Goal: Information Seeking & Learning: Learn about a topic

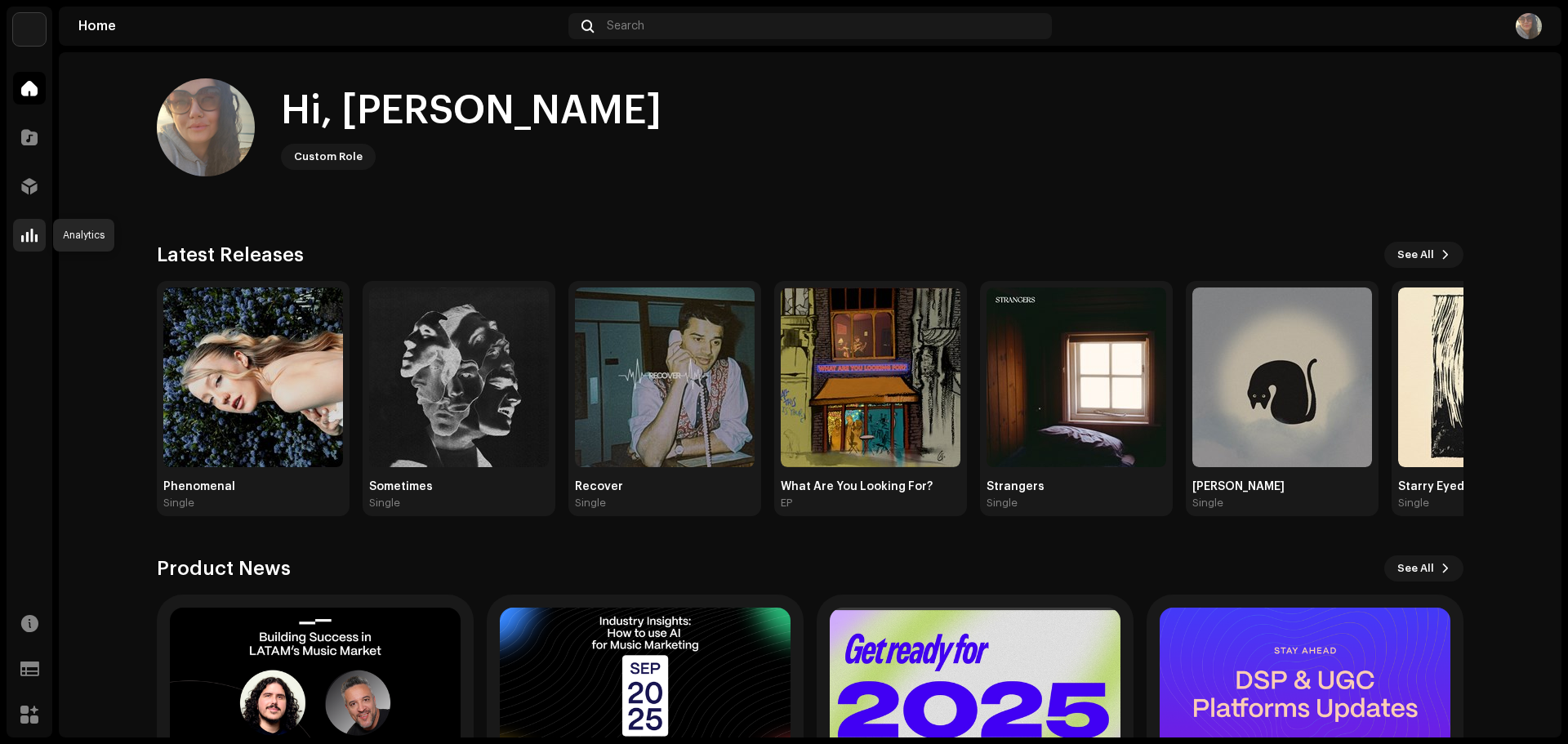
click at [37, 235] on div at bounding box center [29, 235] width 32 height 32
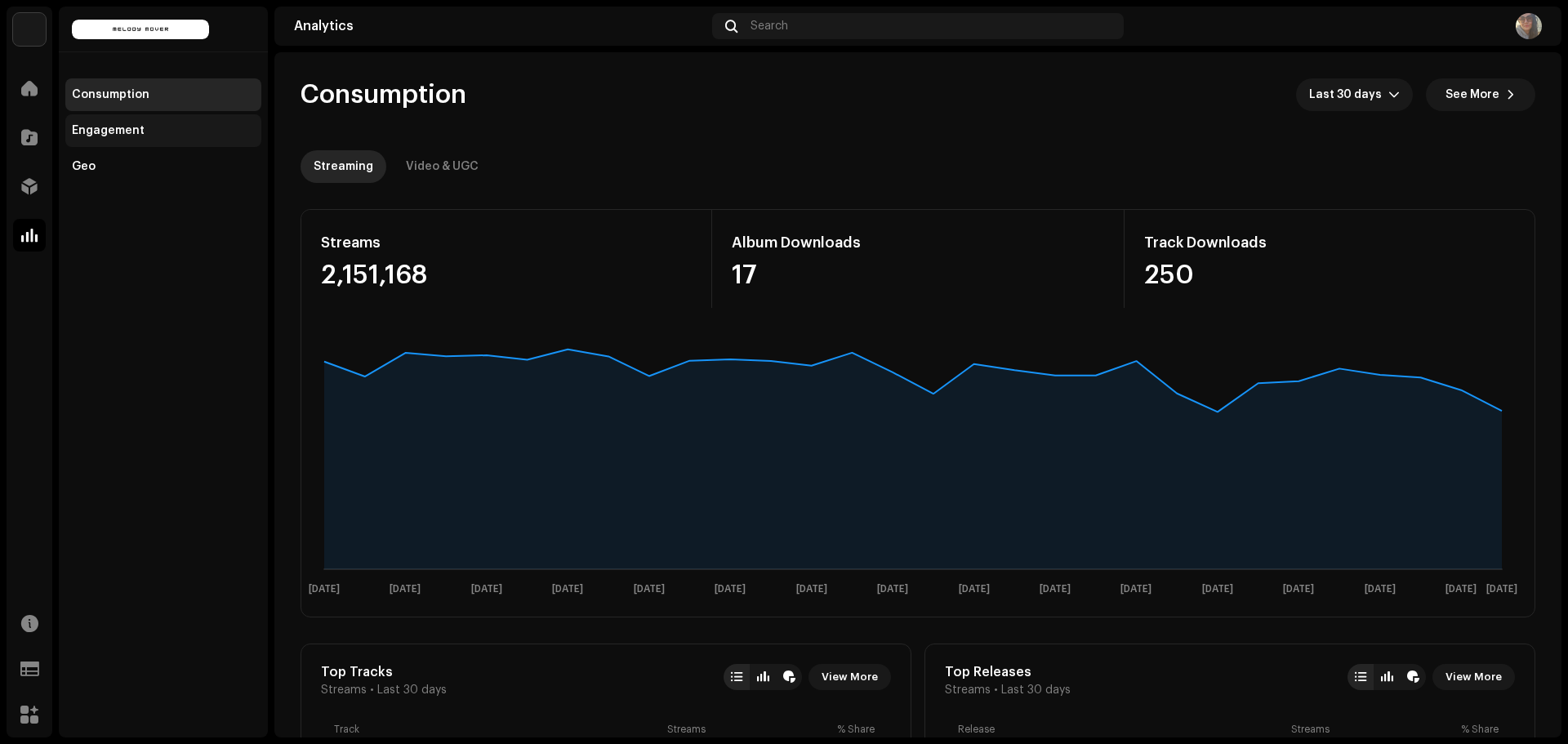
click at [111, 124] on div "Engagement" at bounding box center [107, 131] width 72 height 13
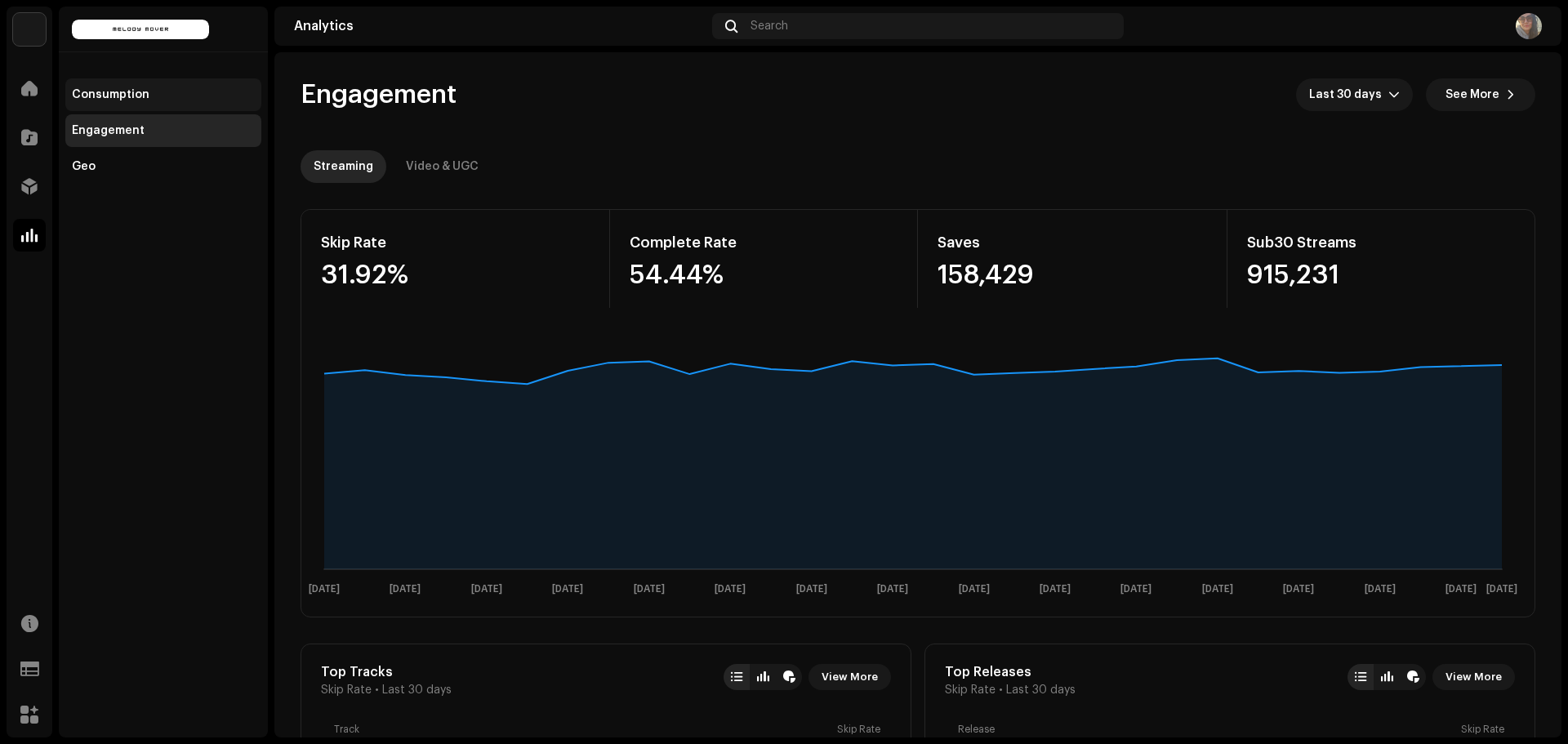
click at [106, 100] on div "Consumption" at bounding box center [110, 95] width 77 height 13
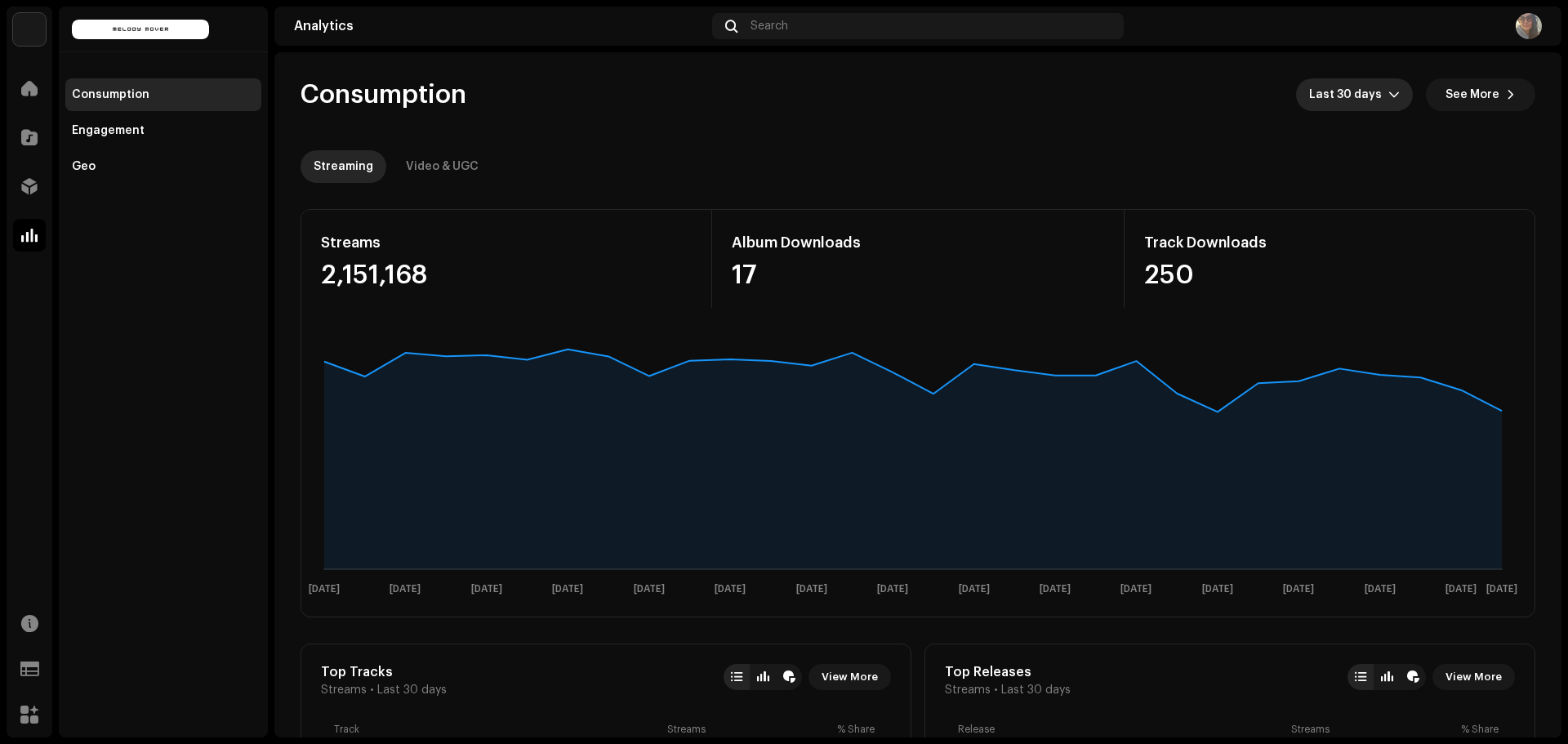
click at [1388, 85] on div "dropdown trigger" at bounding box center [1394, 94] width 12 height 32
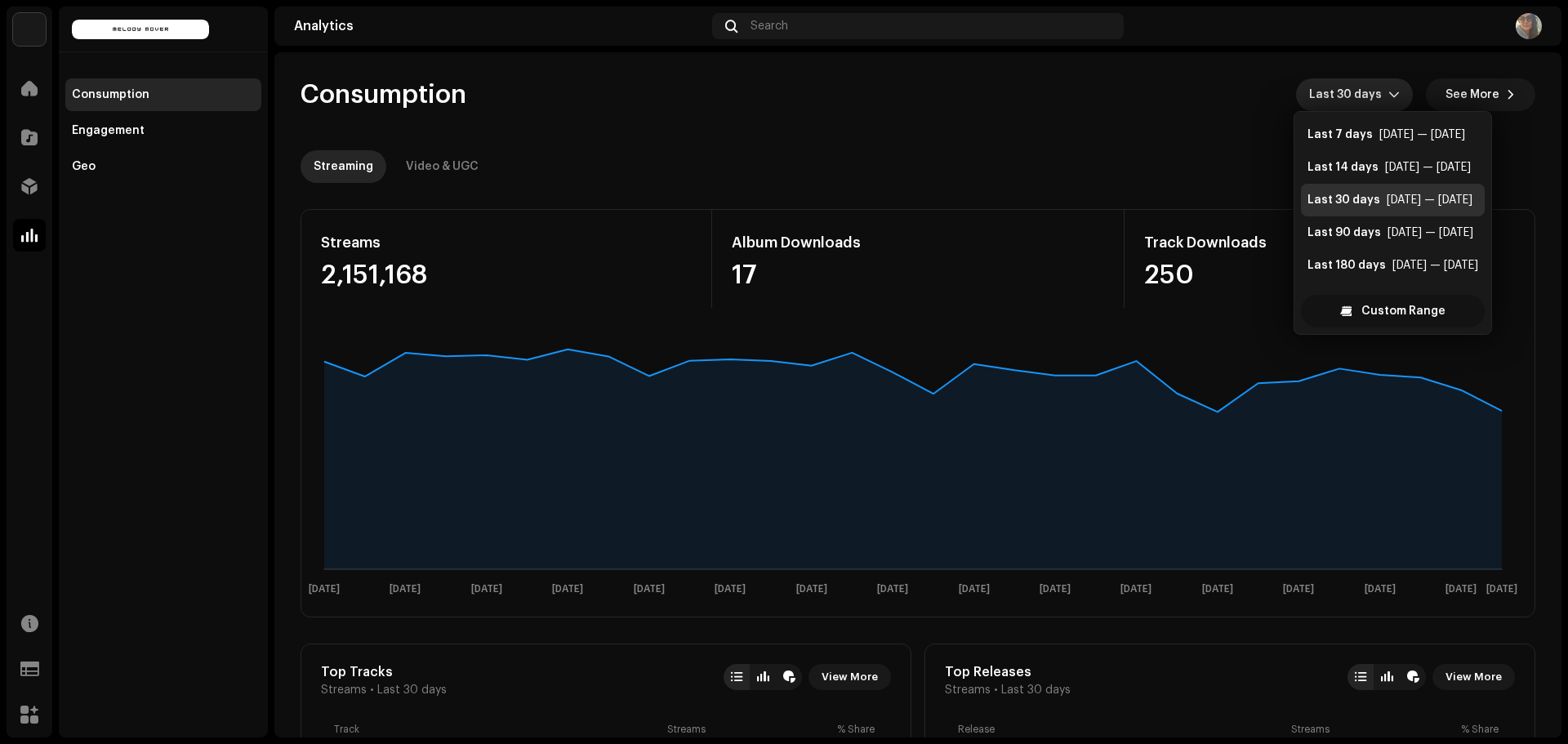
scroll to position [26, 0]
click at [1387, 317] on span "Custom Range" at bounding box center [1402, 310] width 84 height 32
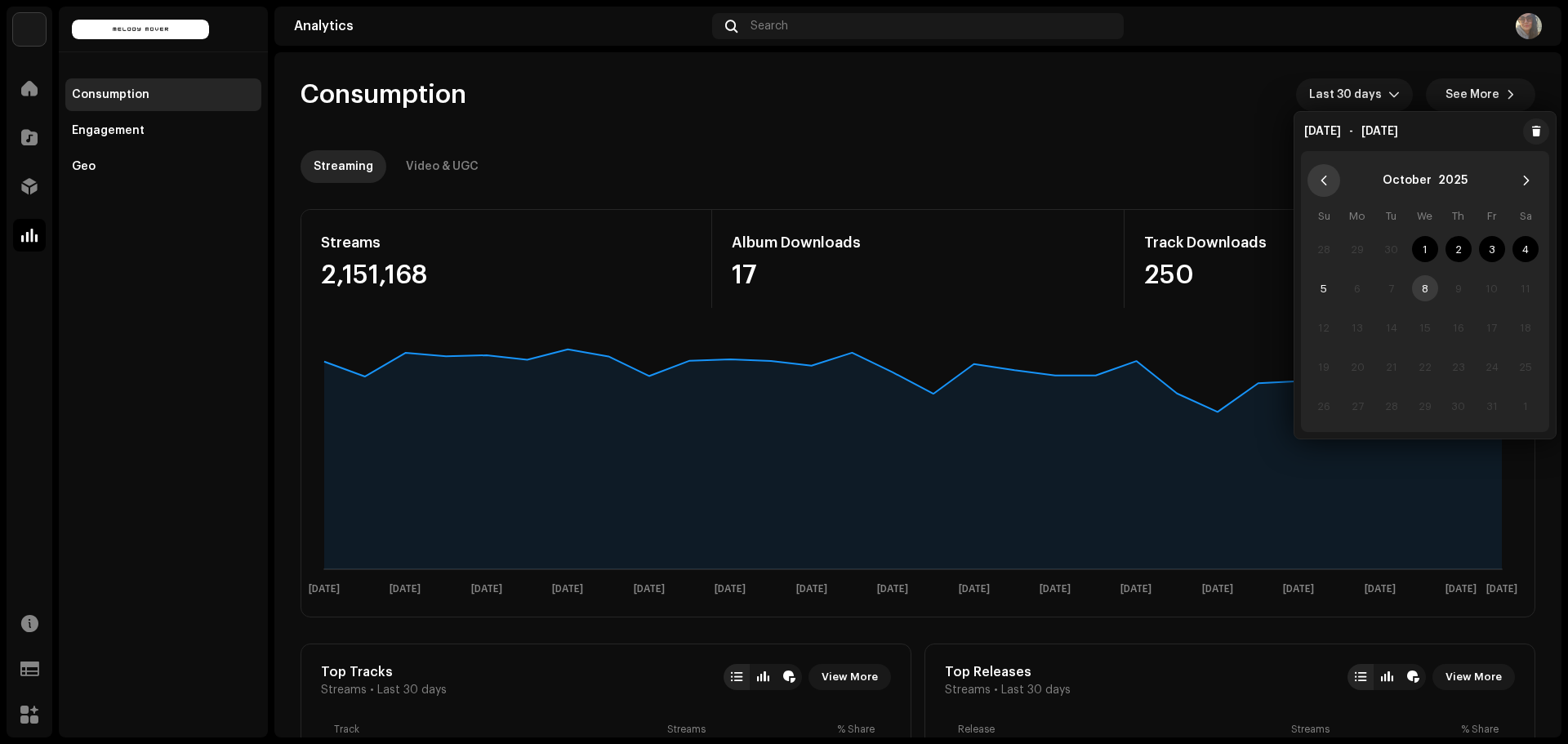
click at [1325, 179] on icon "Previous Month" at bounding box center [1323, 181] width 12 height 12
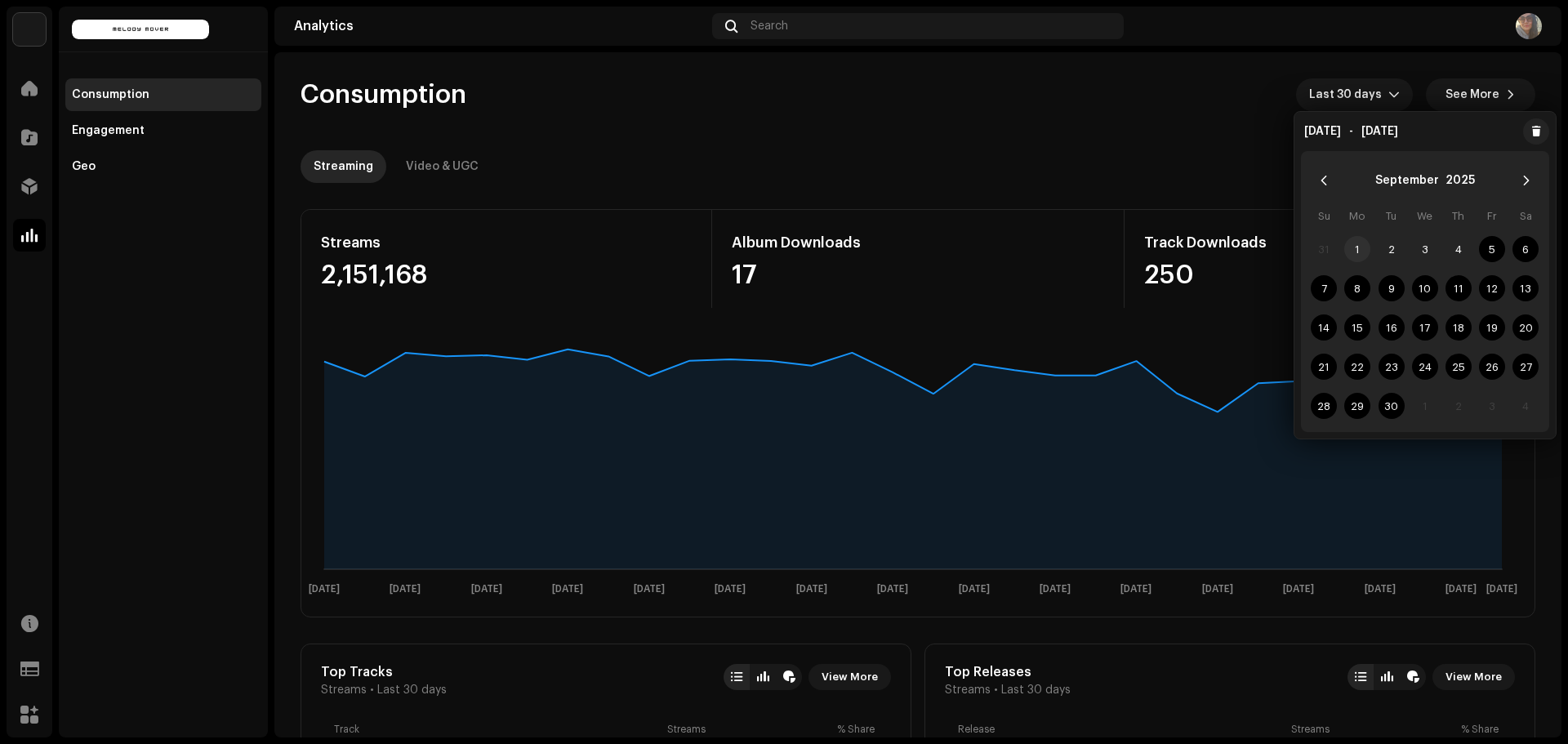
click at [1356, 243] on span "1" at bounding box center [1357, 249] width 26 height 26
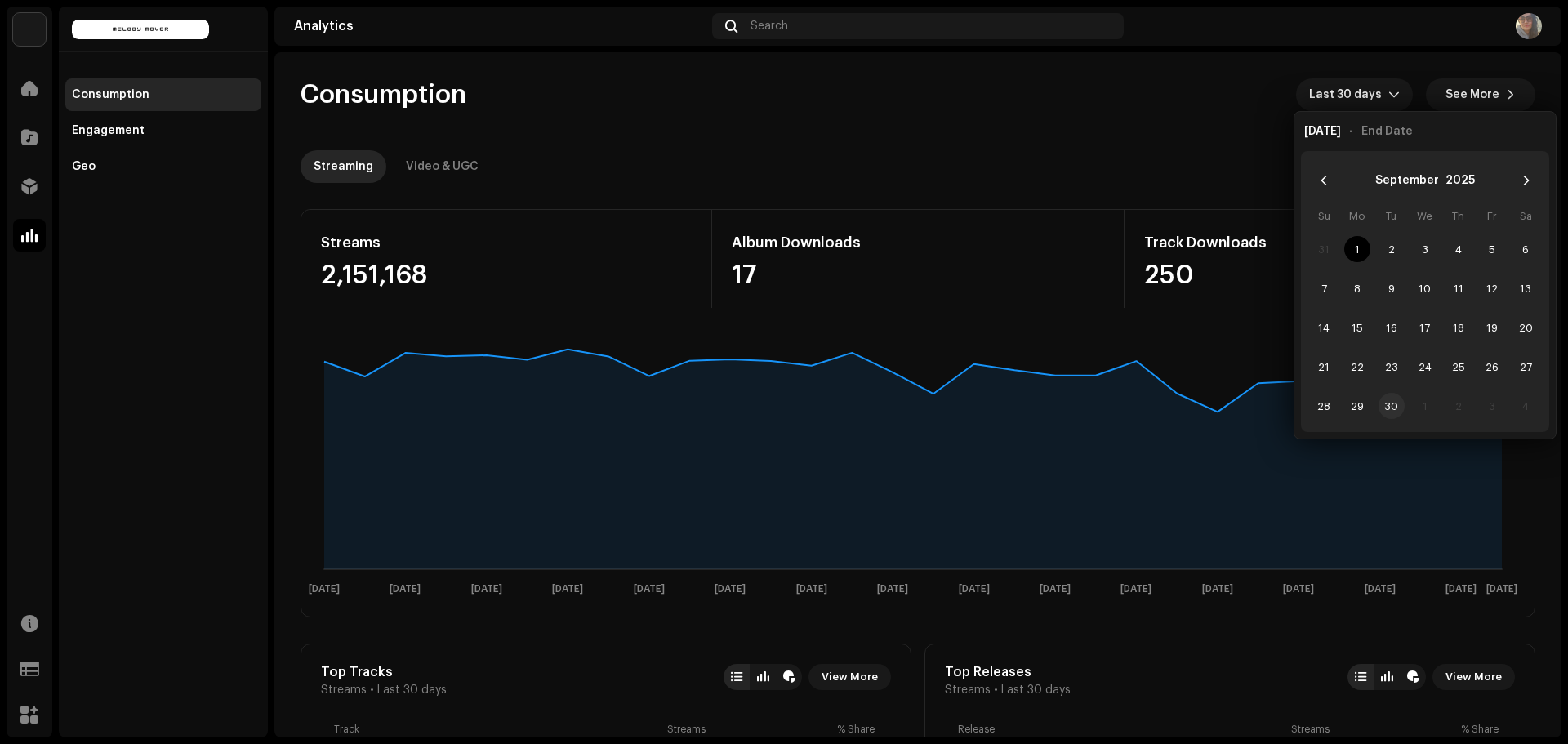
click at [1394, 407] on span "30" at bounding box center [1391, 405] width 26 height 26
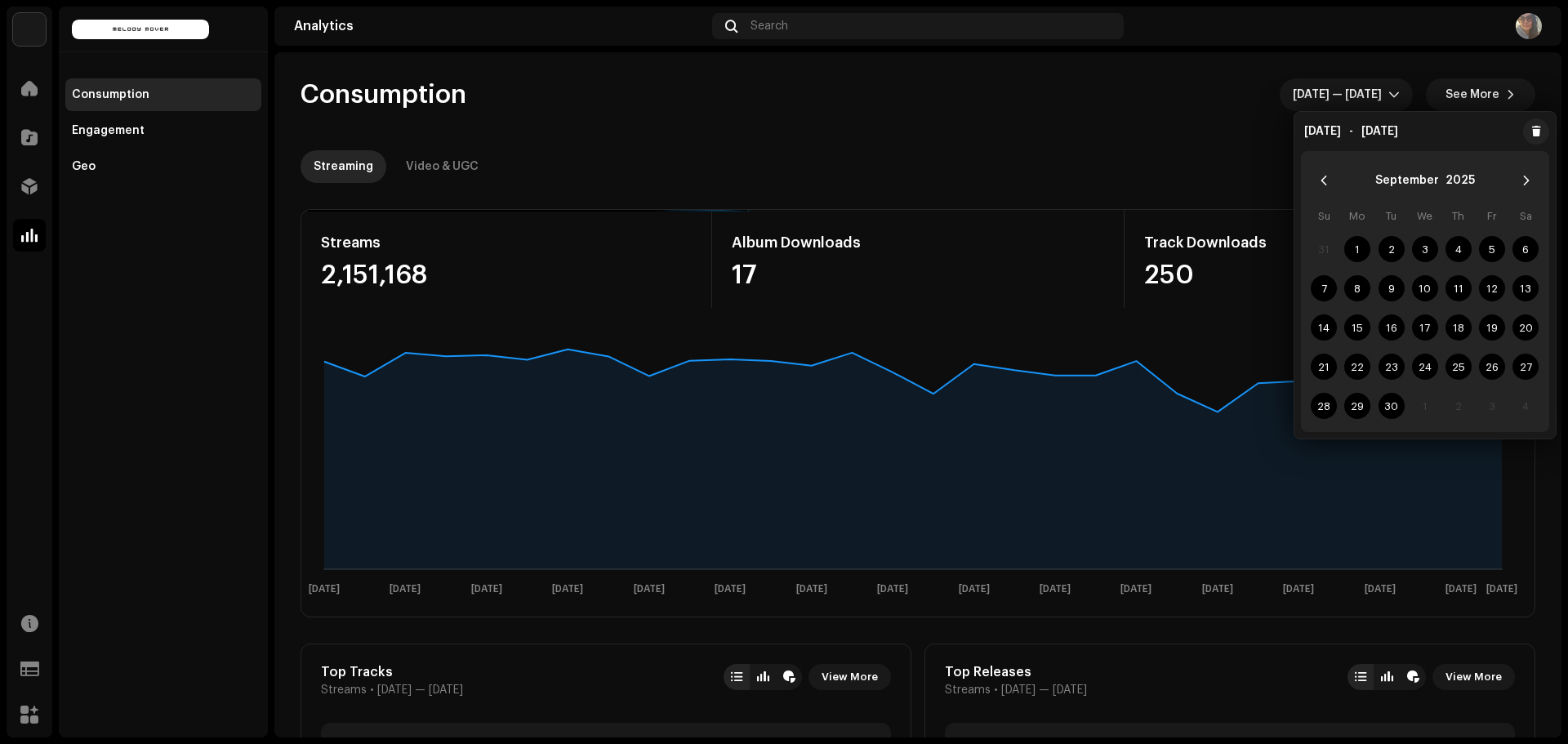
click at [1170, 176] on div "Streaming Video & UGC" at bounding box center [918, 166] width 1234 height 32
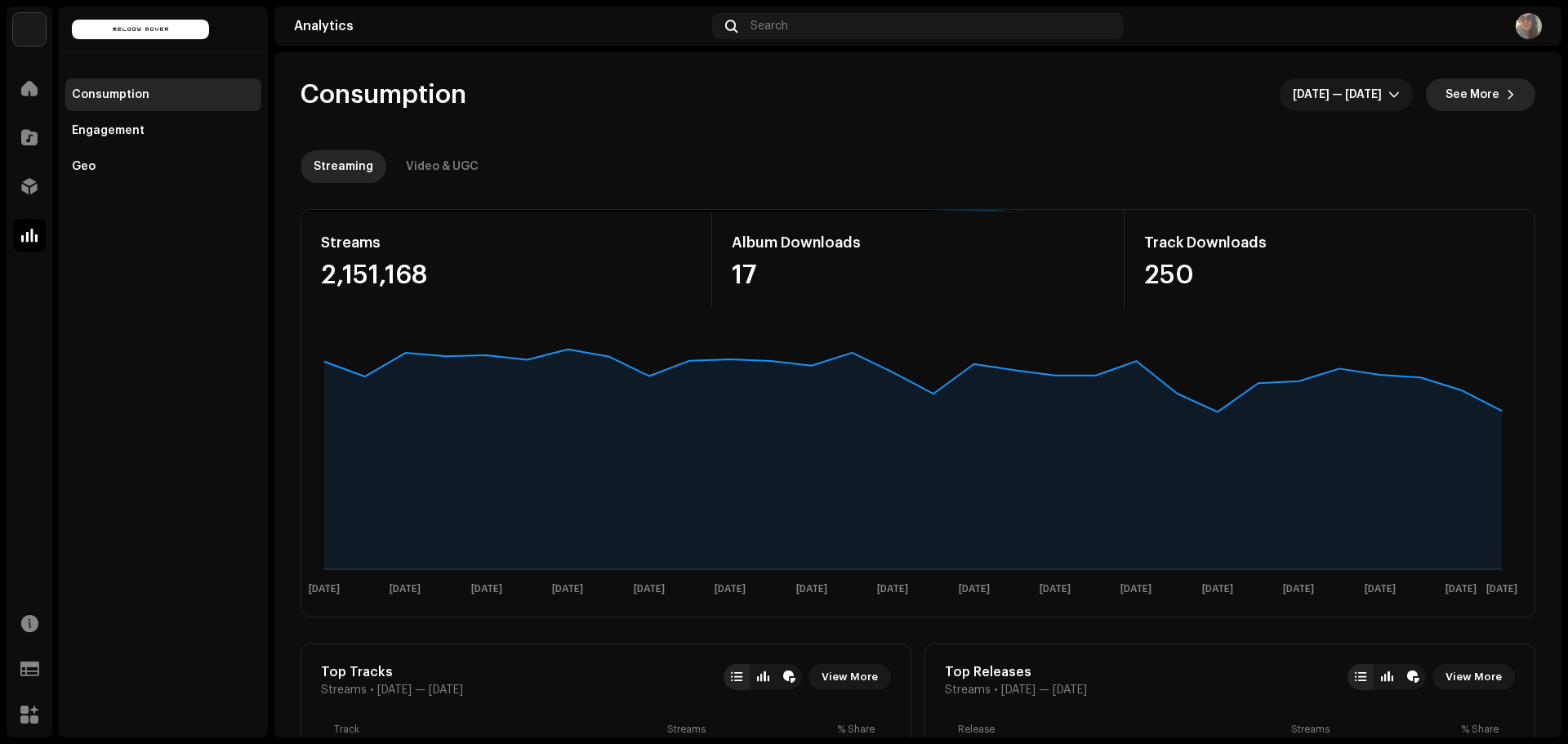
click at [1451, 97] on span "See More" at bounding box center [1472, 94] width 54 height 32
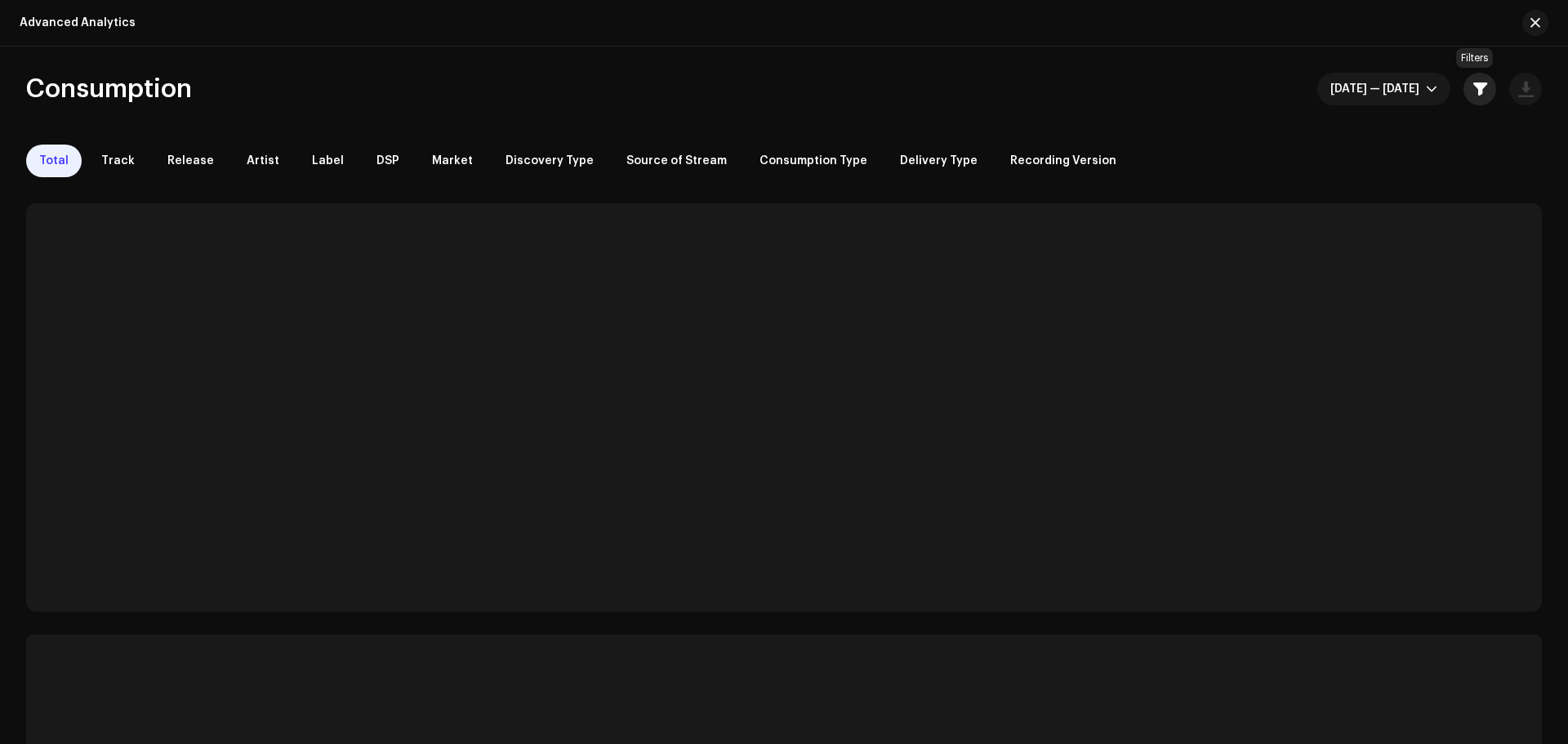
click at [1474, 94] on span "button" at bounding box center [1480, 89] width 14 height 13
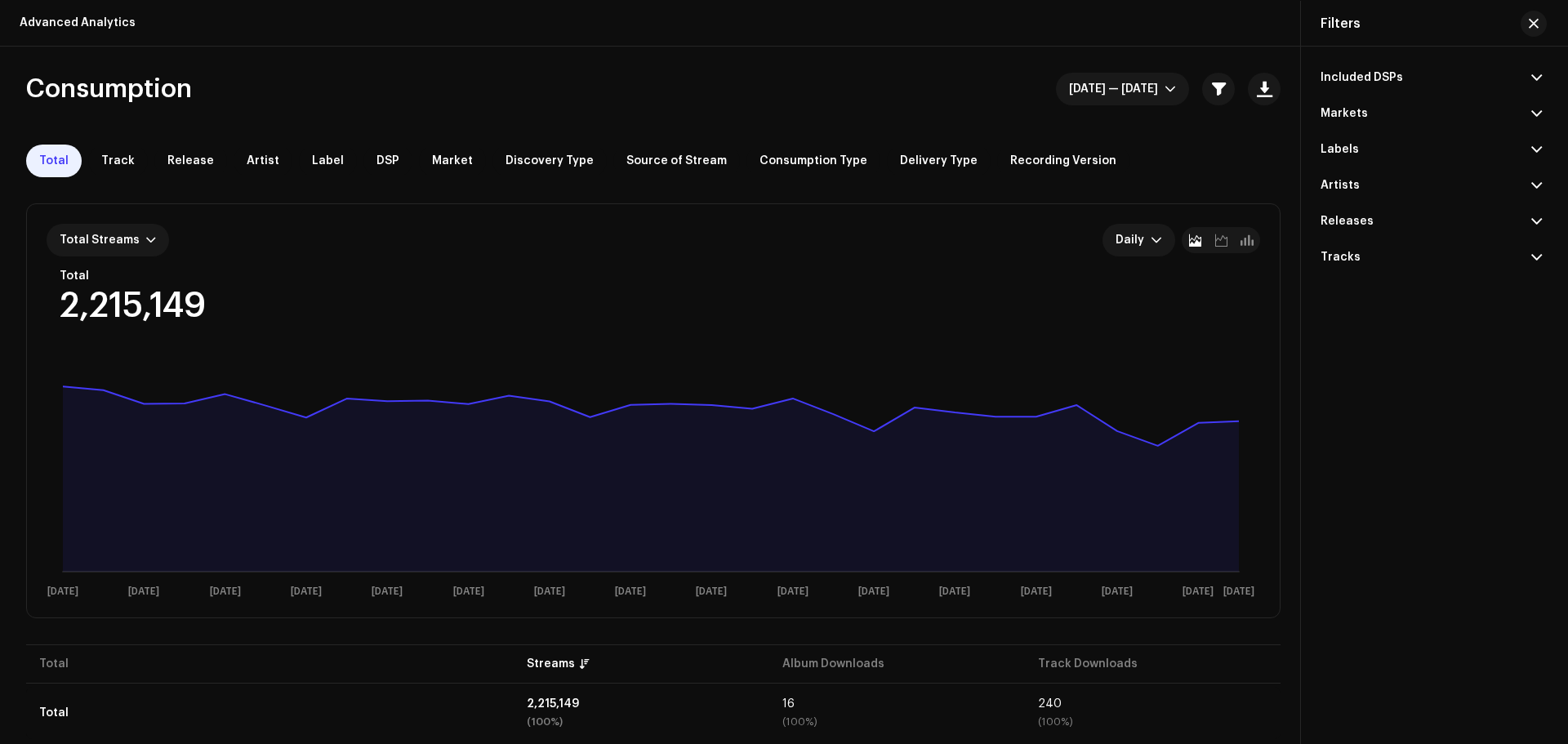
click at [1351, 216] on div "Releases" at bounding box center [1347, 221] width 53 height 13
click at [1219, 94] on span "button" at bounding box center [1219, 89] width 14 height 13
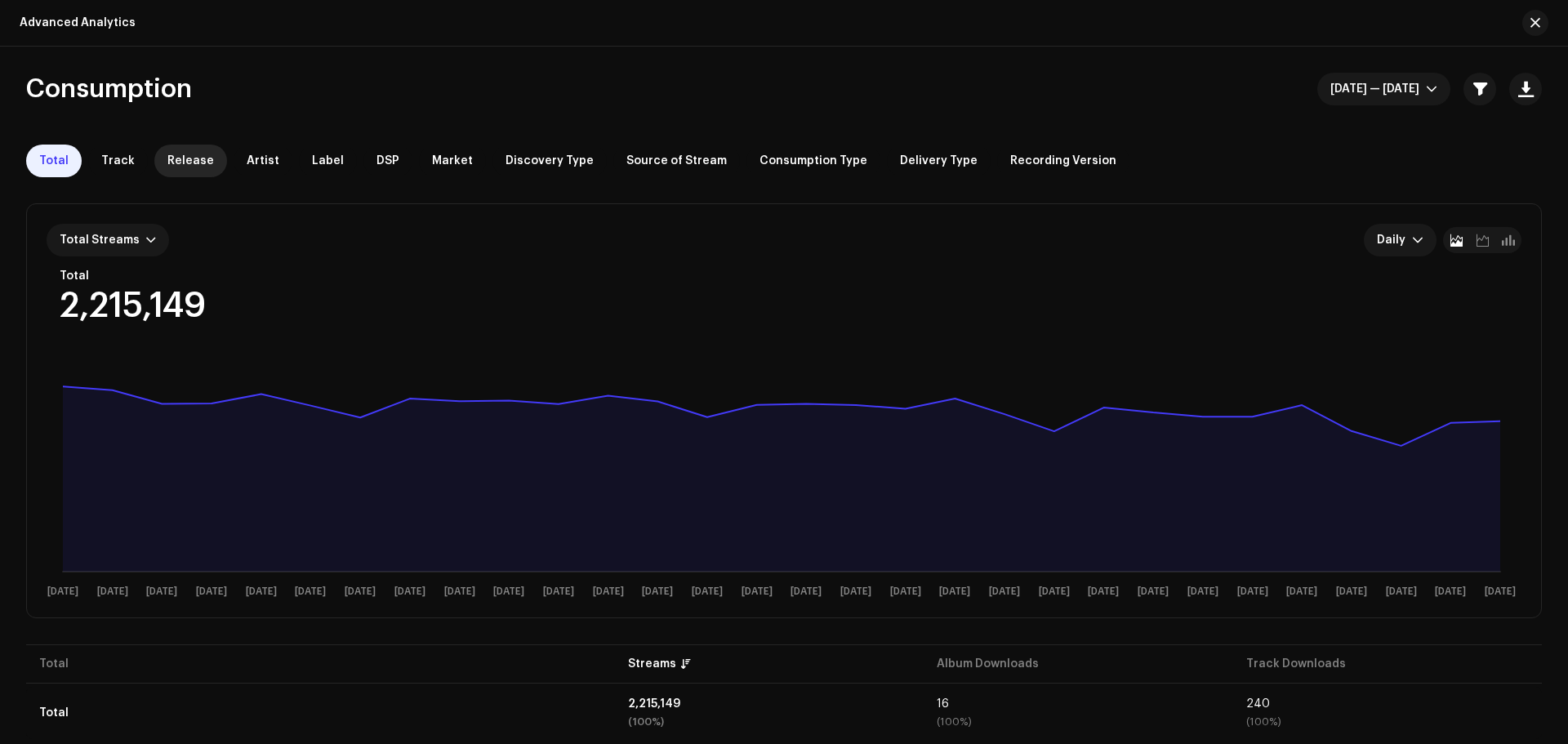
click at [171, 165] on span "Release" at bounding box center [190, 161] width 47 height 13
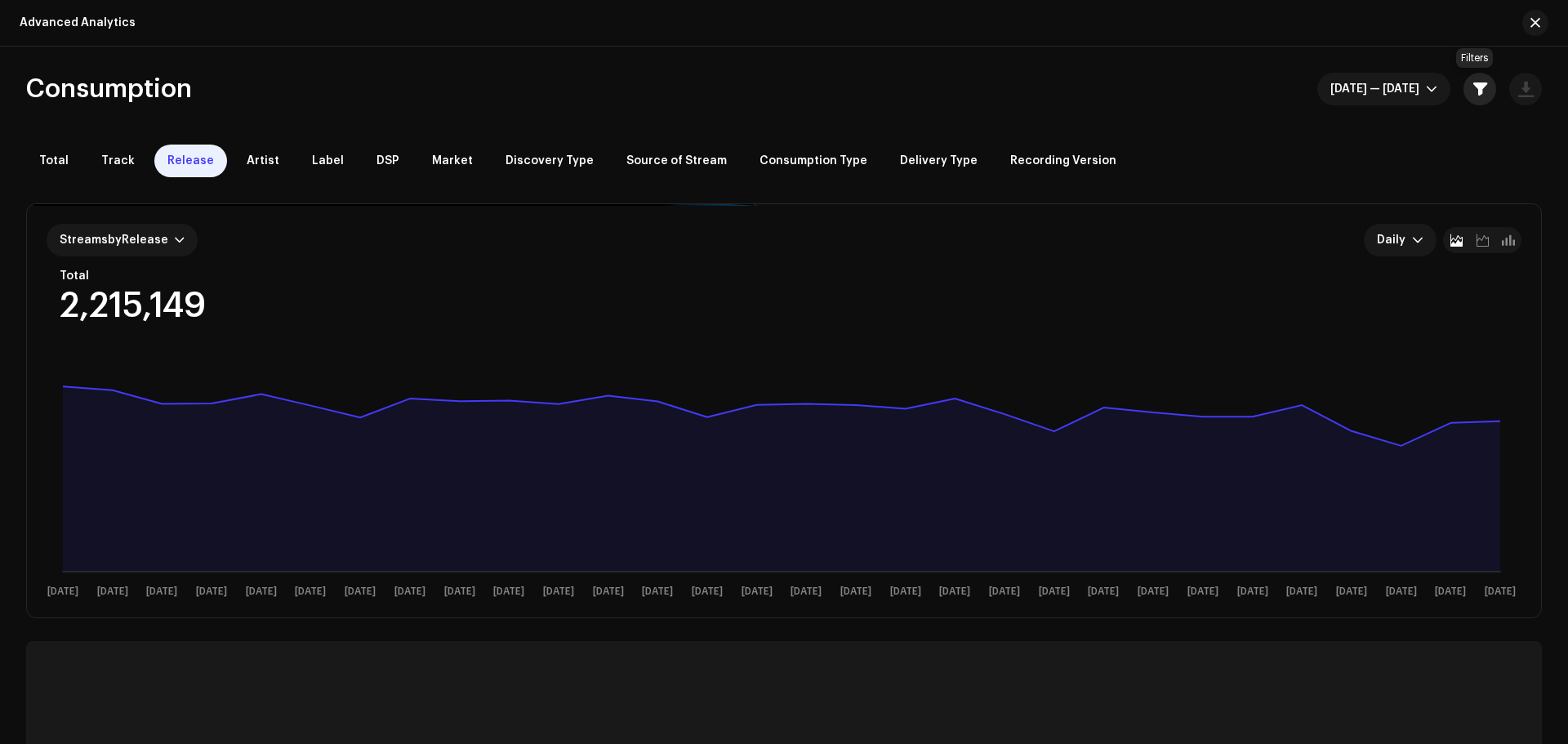
click at [1473, 92] on span "button" at bounding box center [1480, 89] width 14 height 13
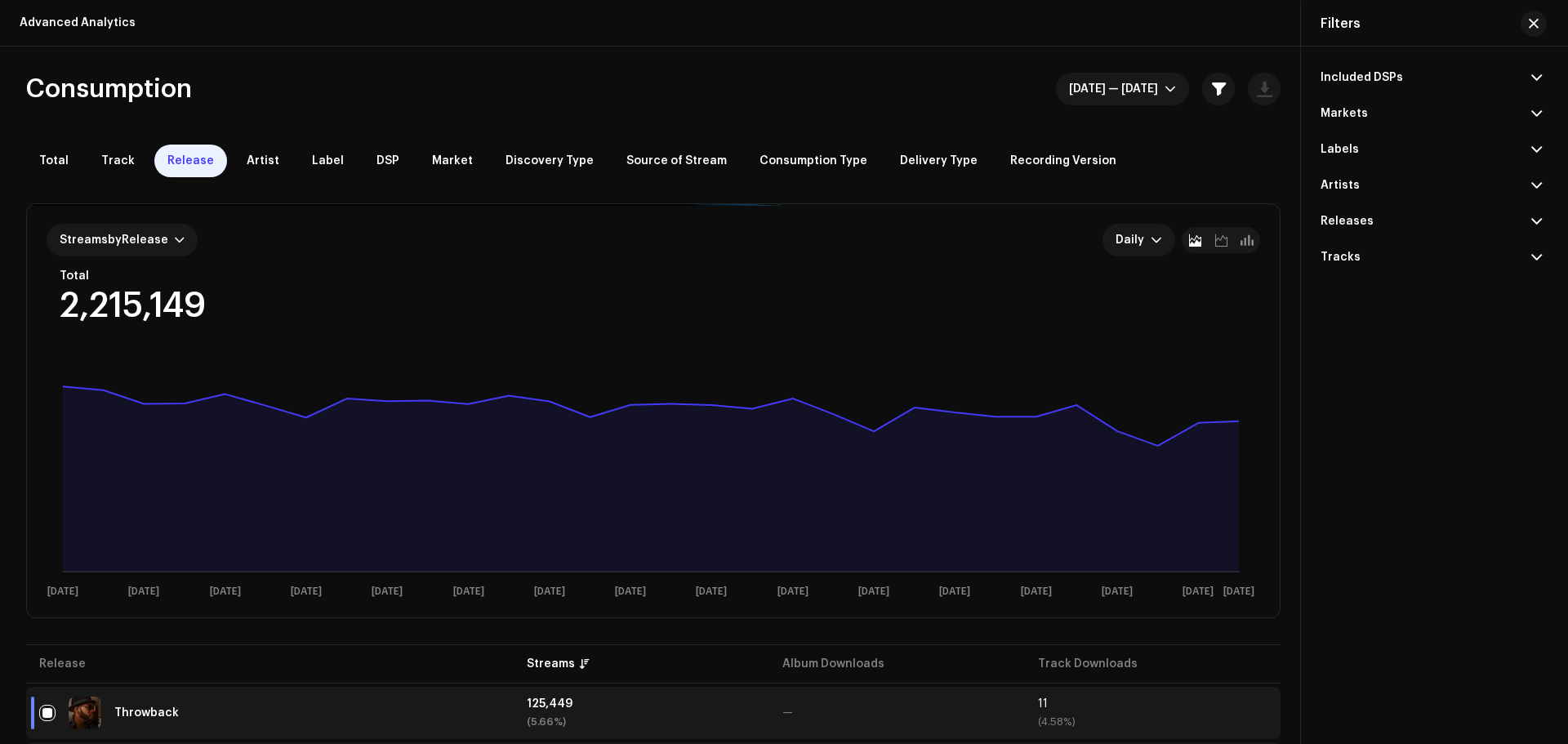
click at [1405, 76] on p-accordion-header "Included DSPs" at bounding box center [1431, 77] width 221 height 36
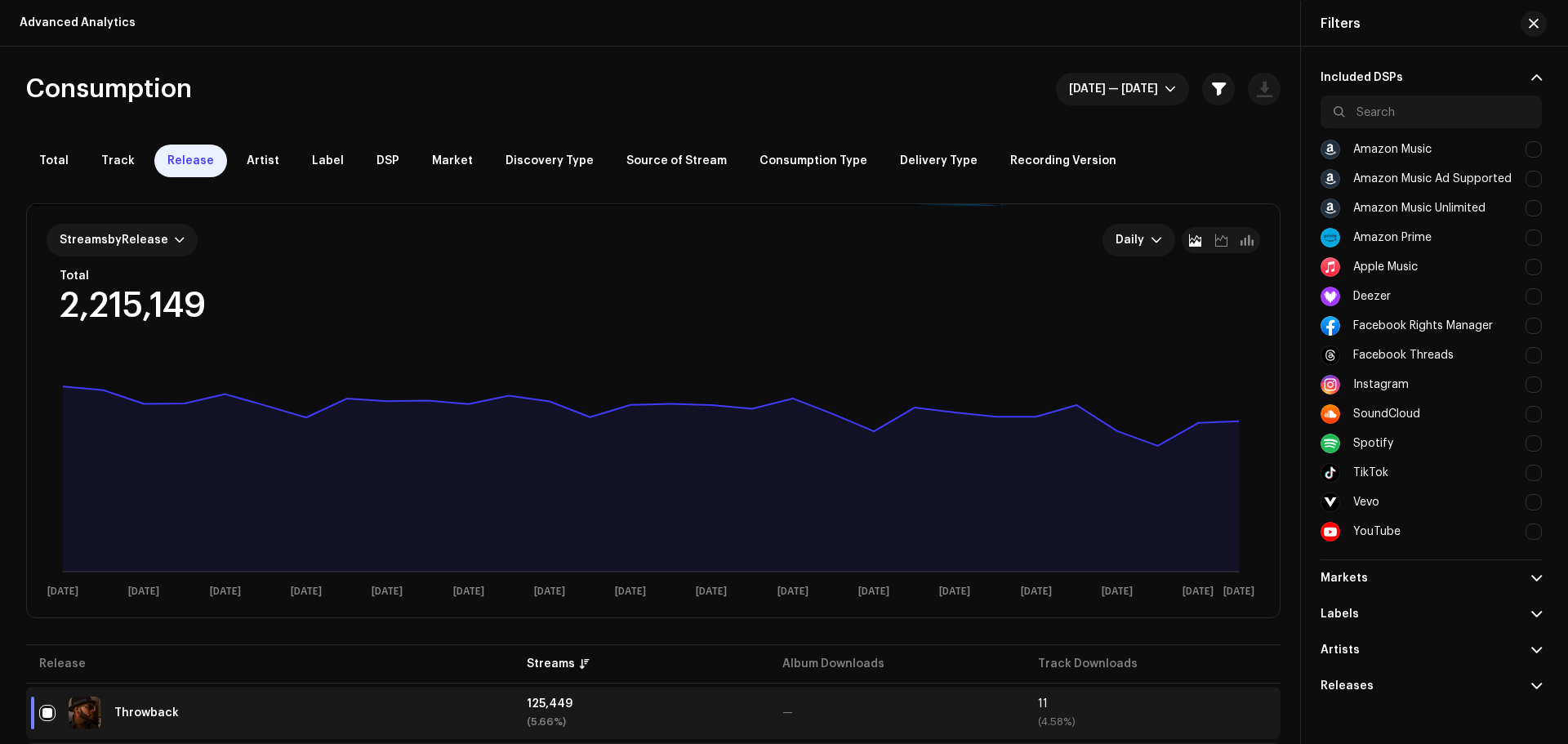
click at [1526, 444] on div at bounding box center [1534, 444] width 17 height 17
checkbox input "true"
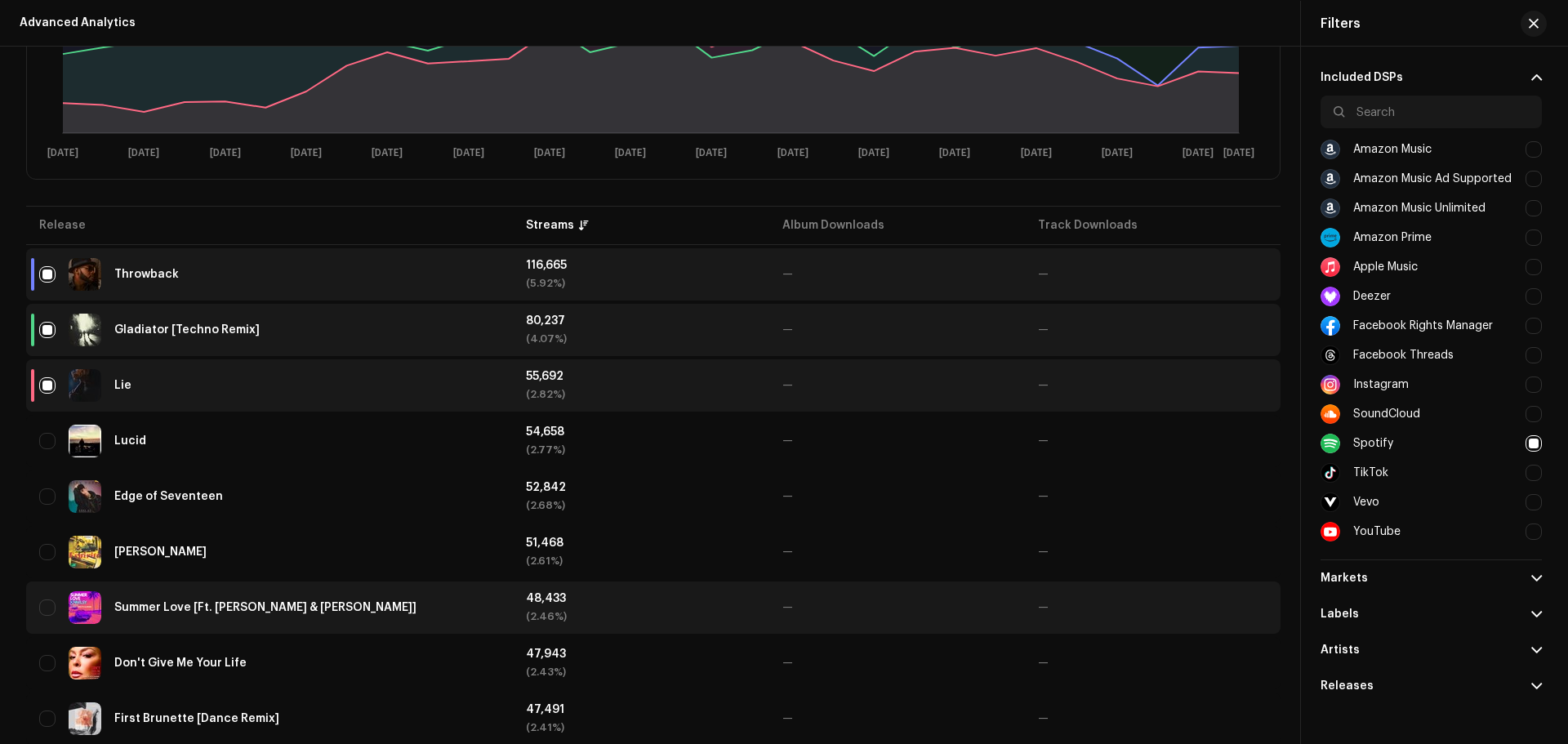
scroll to position [490, 0]
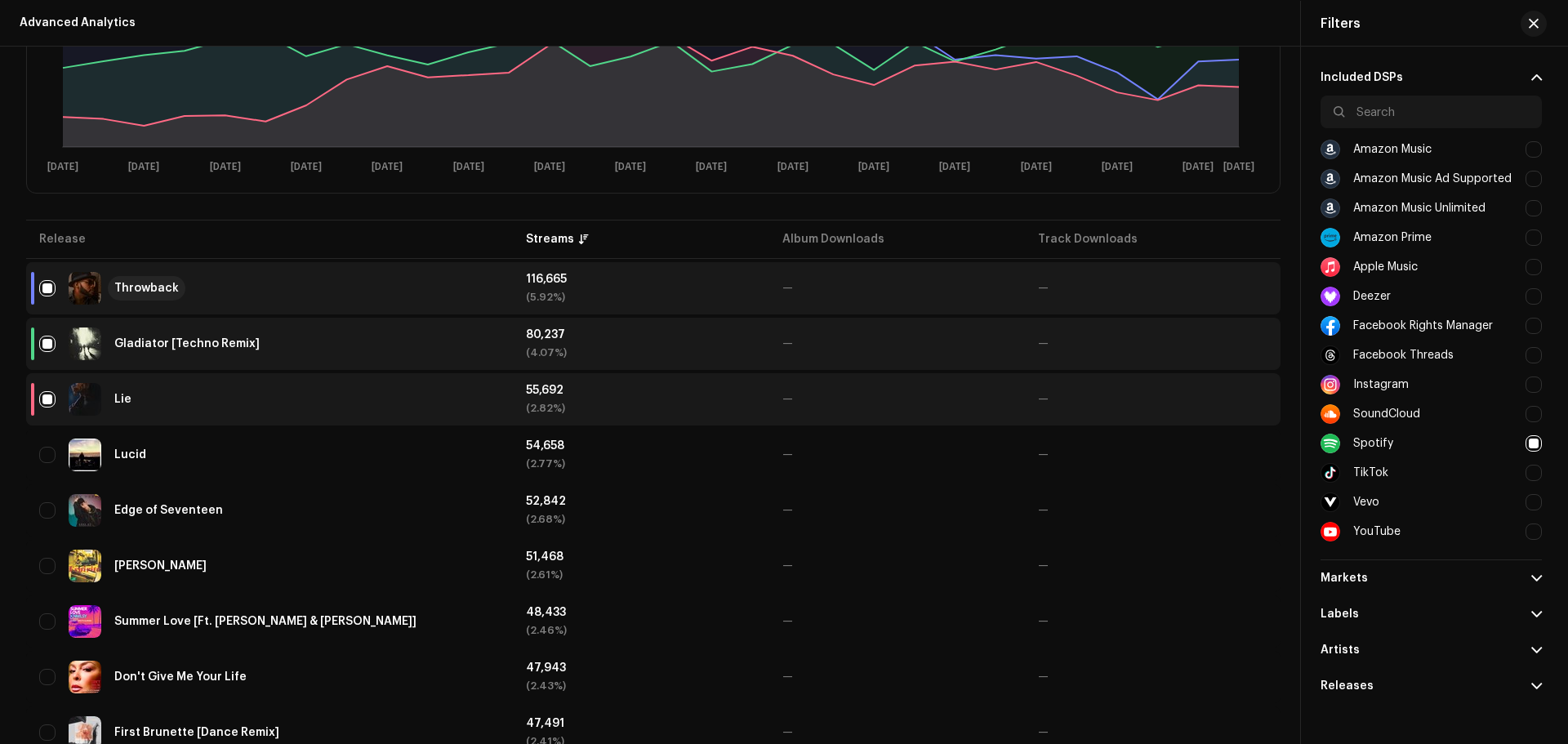
click at [166, 289] on div "Throwback" at bounding box center [146, 289] width 65 height 12
click at [118, 347] on div "Gladiator [Techno Remix]" at bounding box center [186, 344] width 146 height 12
click at [117, 399] on div "Lie" at bounding box center [122, 399] width 17 height 12
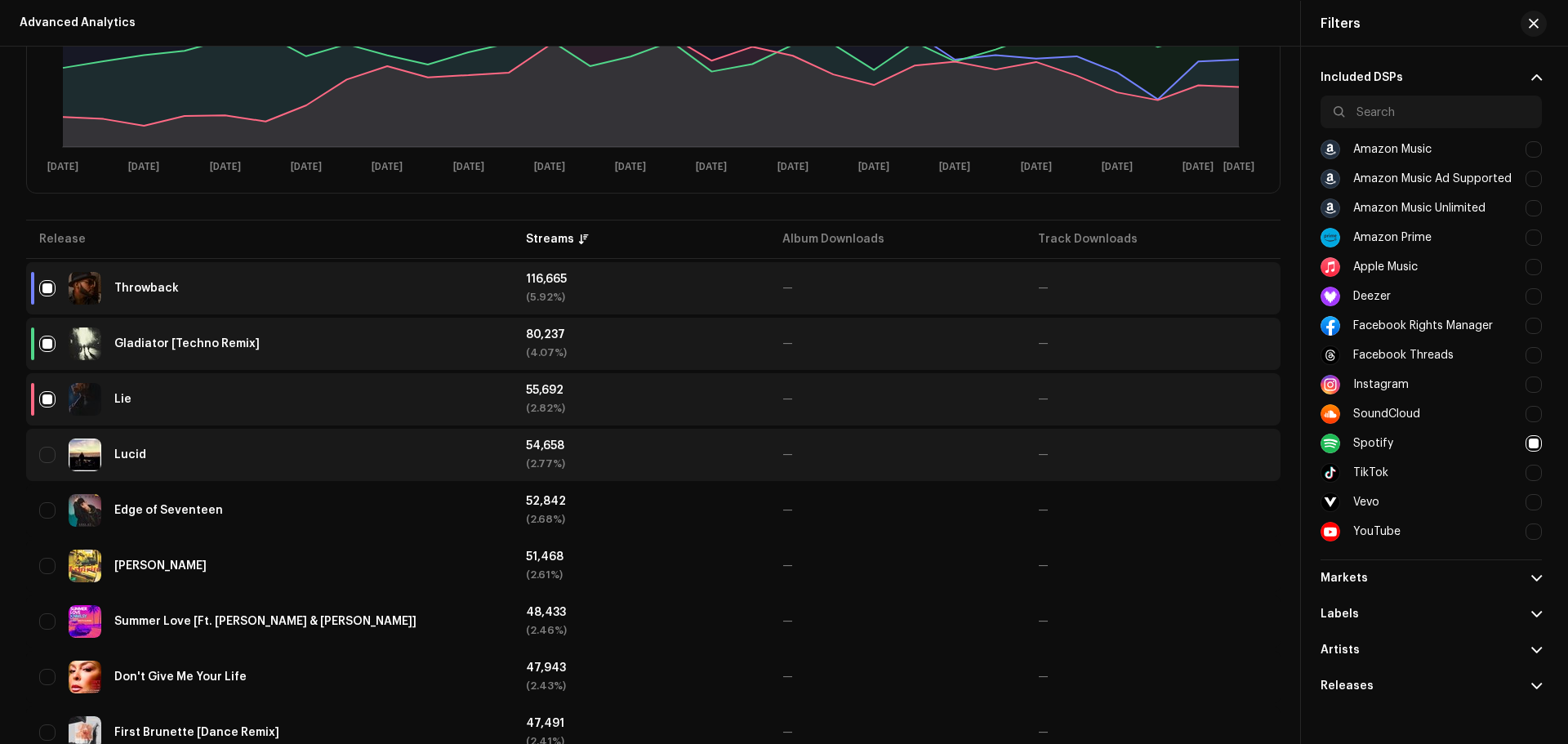
click at [129, 449] on div "Lucid" at bounding box center [270, 454] width 461 height 32
click at [129, 454] on div "Lucid" at bounding box center [130, 455] width 32 height 12
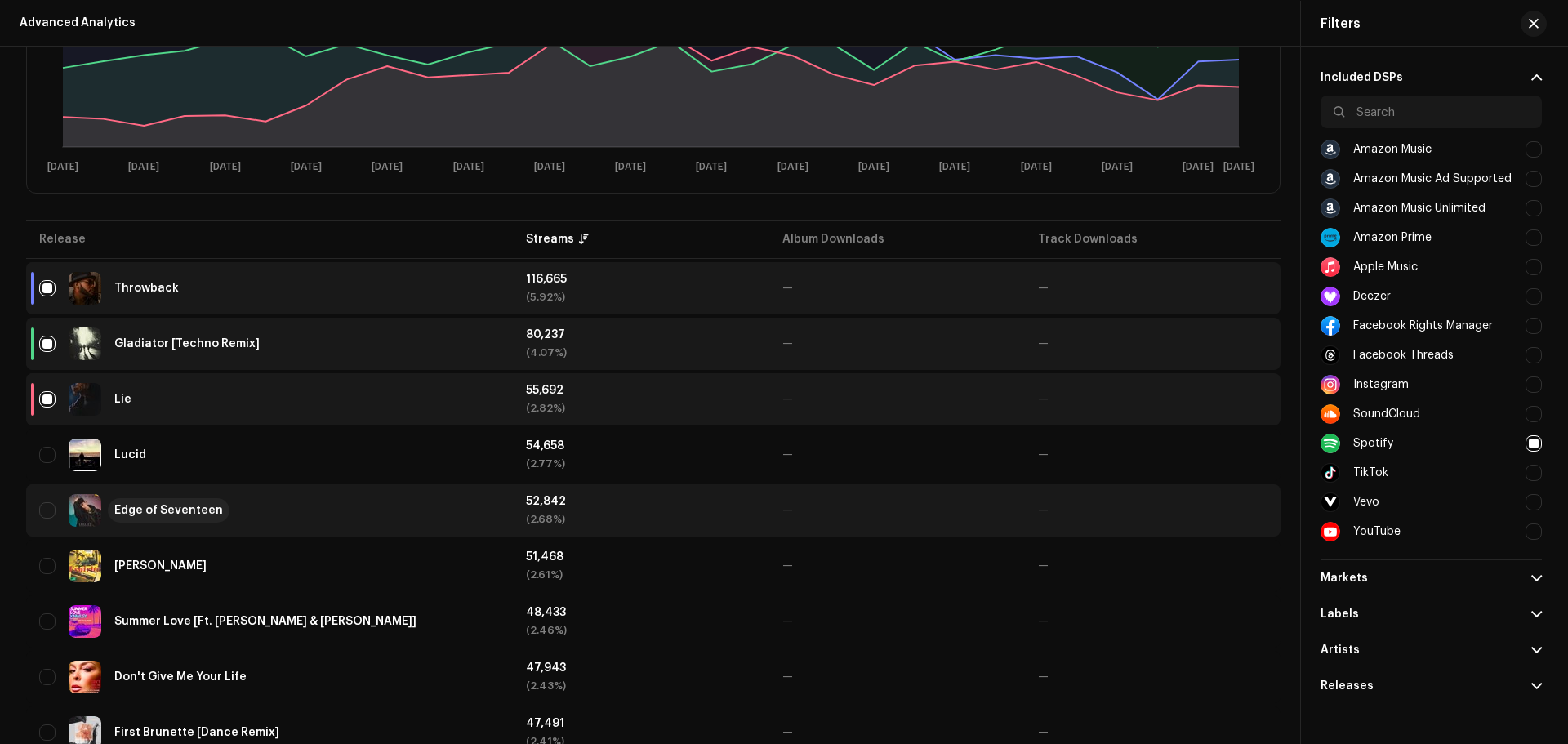
click at [158, 509] on div "Edge of Seventeen" at bounding box center [168, 511] width 109 height 12
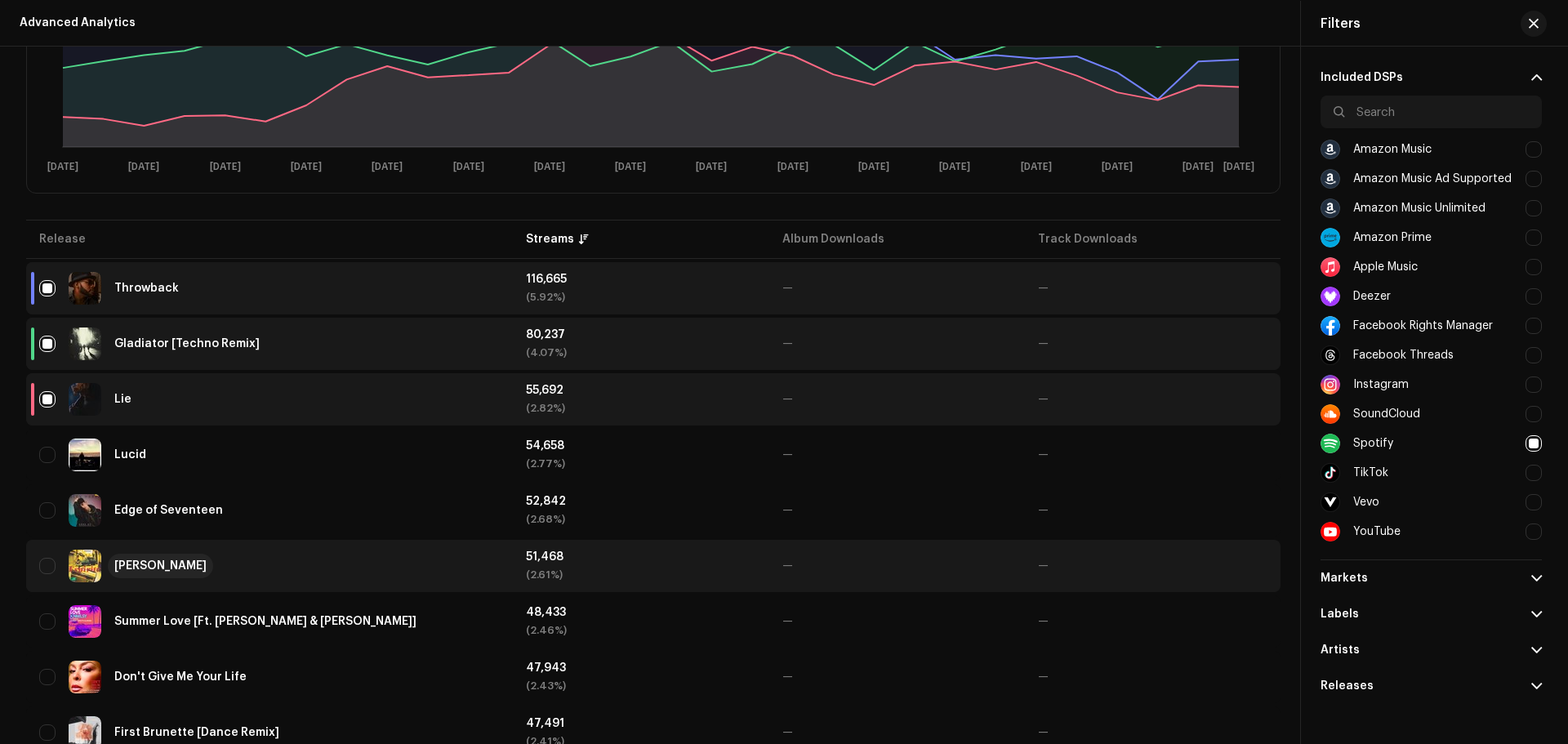
click at [152, 564] on div "Francisca" at bounding box center [160, 566] width 92 height 12
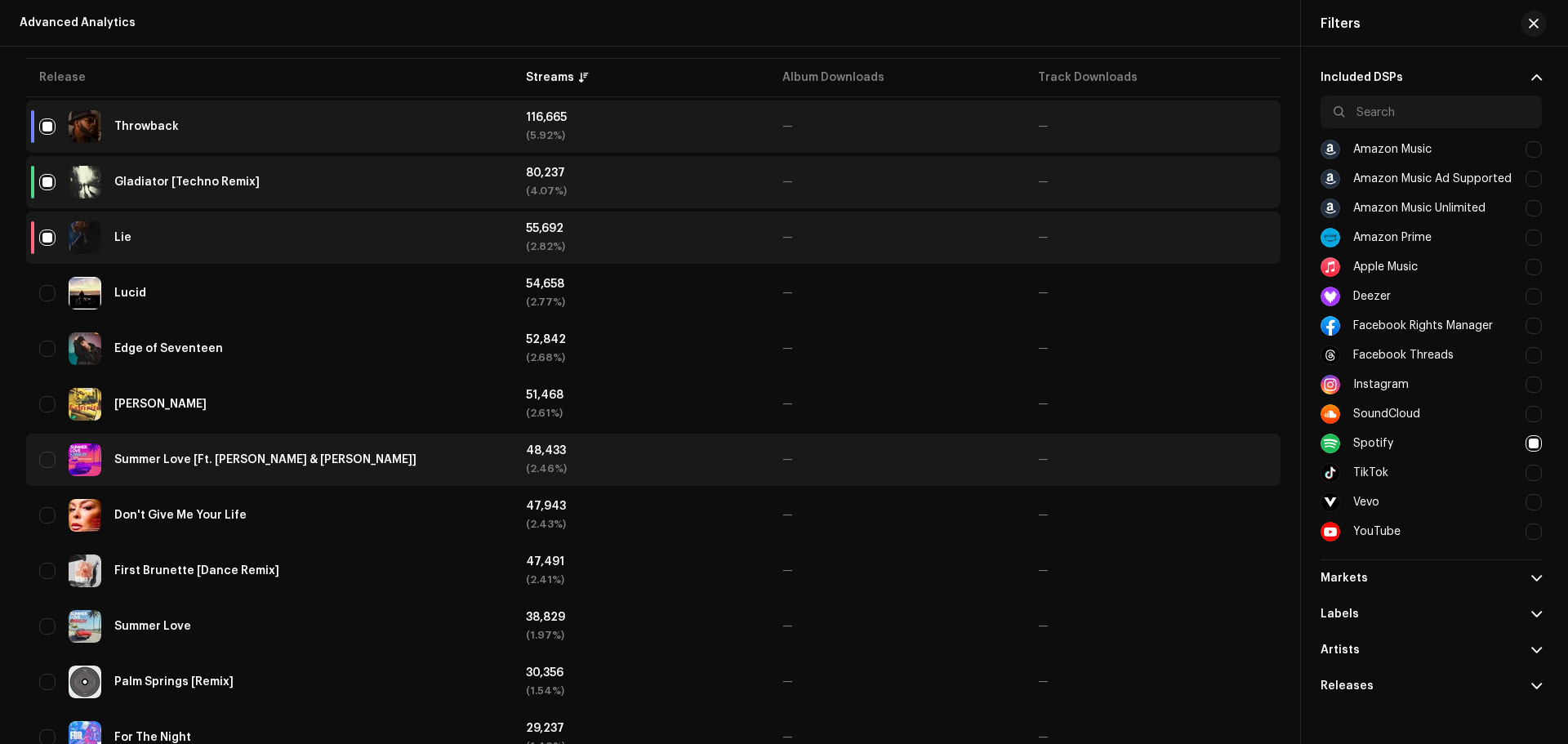
scroll to position [653, 0]
click at [136, 455] on div "Summer Love [Ft. August Twelfth & Mann]" at bounding box center [265, 459] width 302 height 12
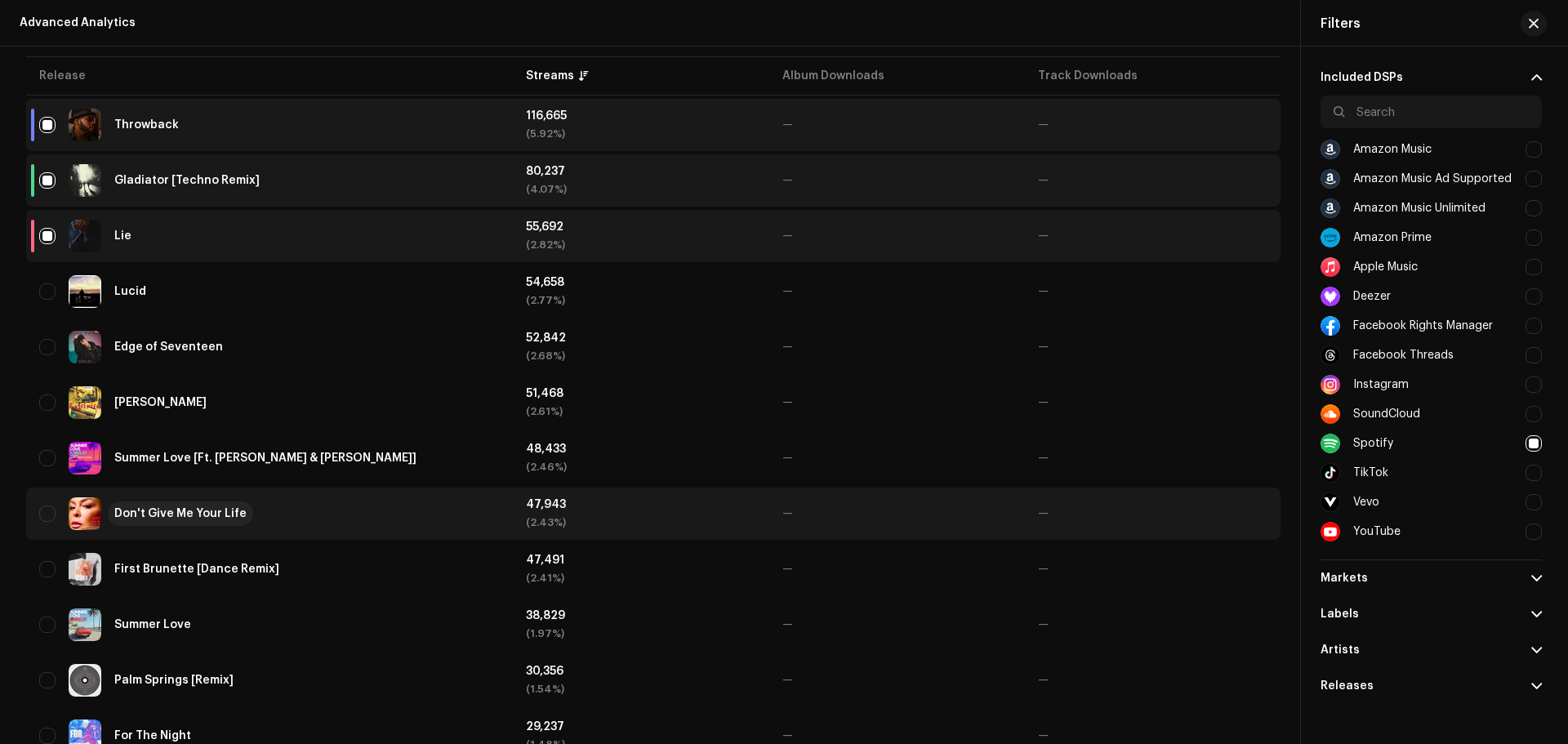
click at [228, 512] on div "Don't Give Me Your Life" at bounding box center [180, 514] width 132 height 12
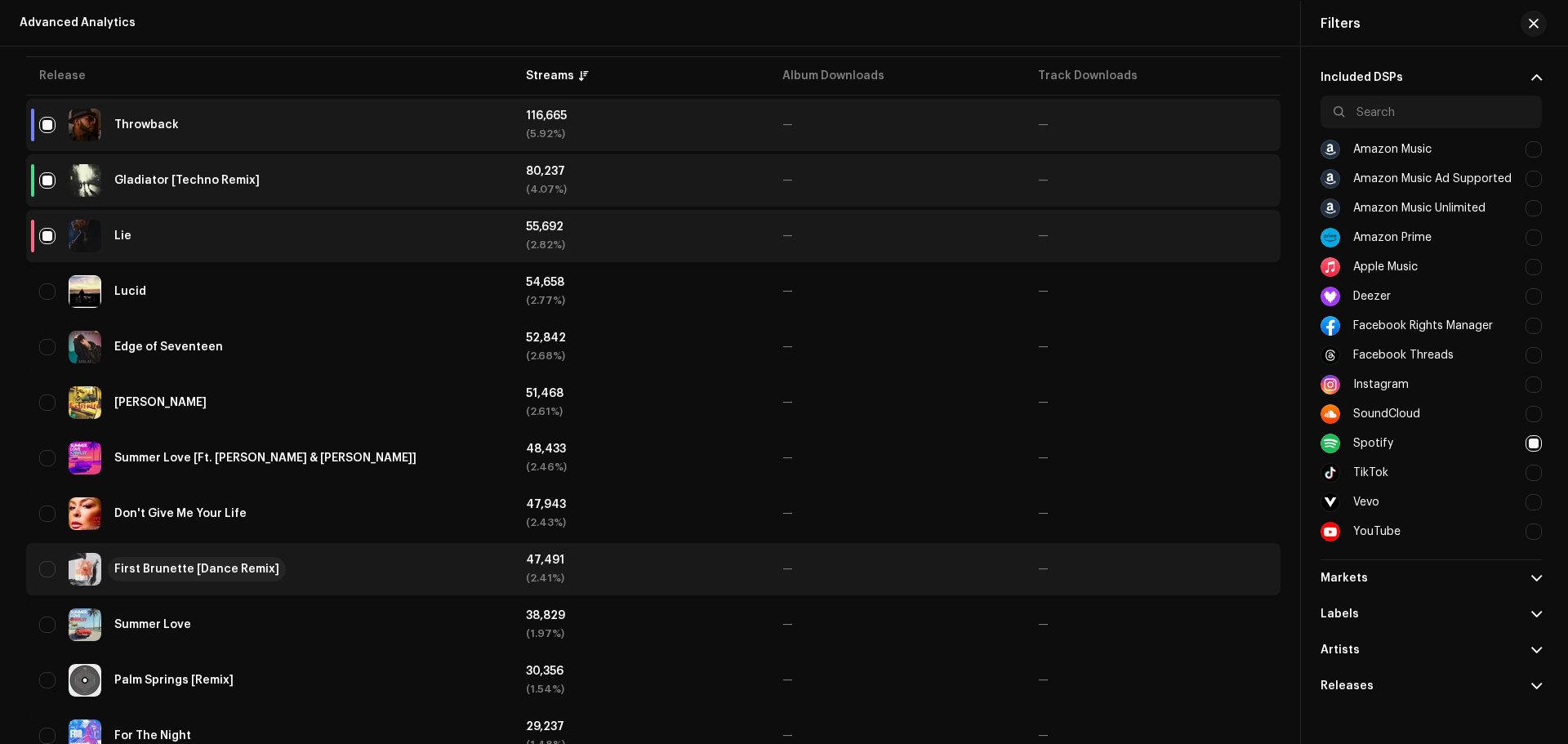
click at [213, 564] on div "First Brunette [Dance Remix]" at bounding box center [196, 569] width 165 height 12
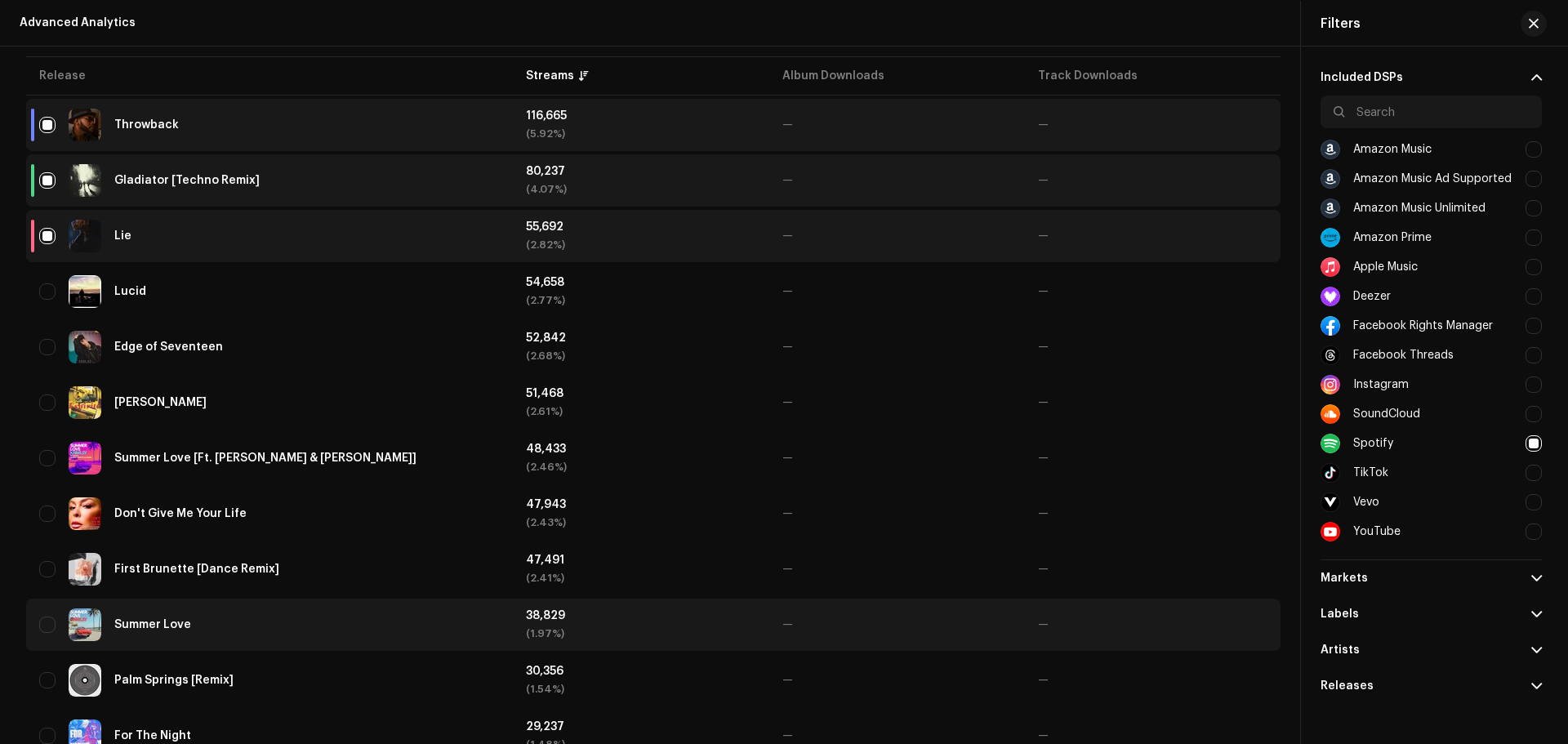
click at [175, 618] on div "Summer Love" at bounding box center [270, 624] width 461 height 32
click at [131, 620] on div "Summer Love" at bounding box center [152, 625] width 77 height 12
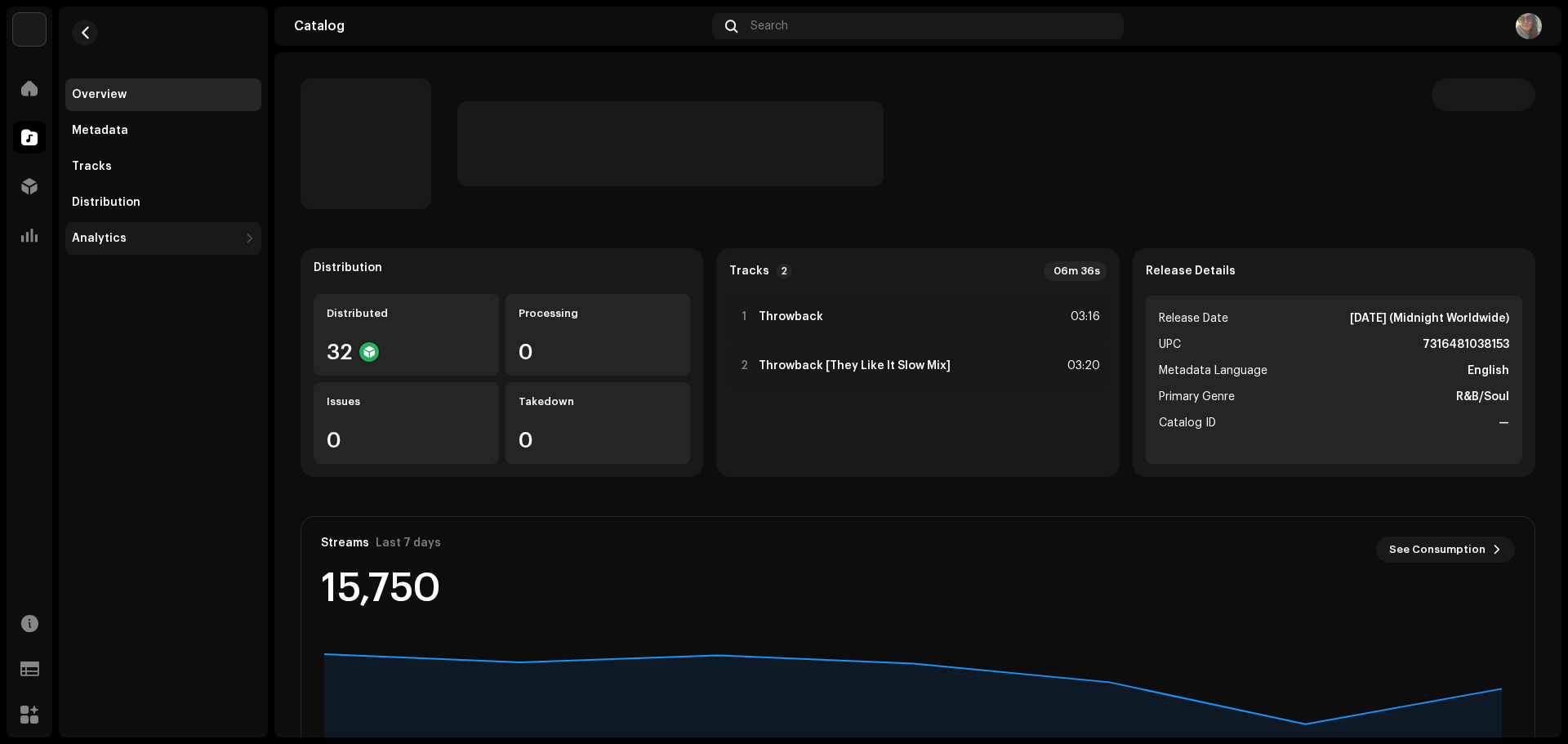
click at [102, 235] on div "Analytics" at bounding box center [99, 239] width 55 height 13
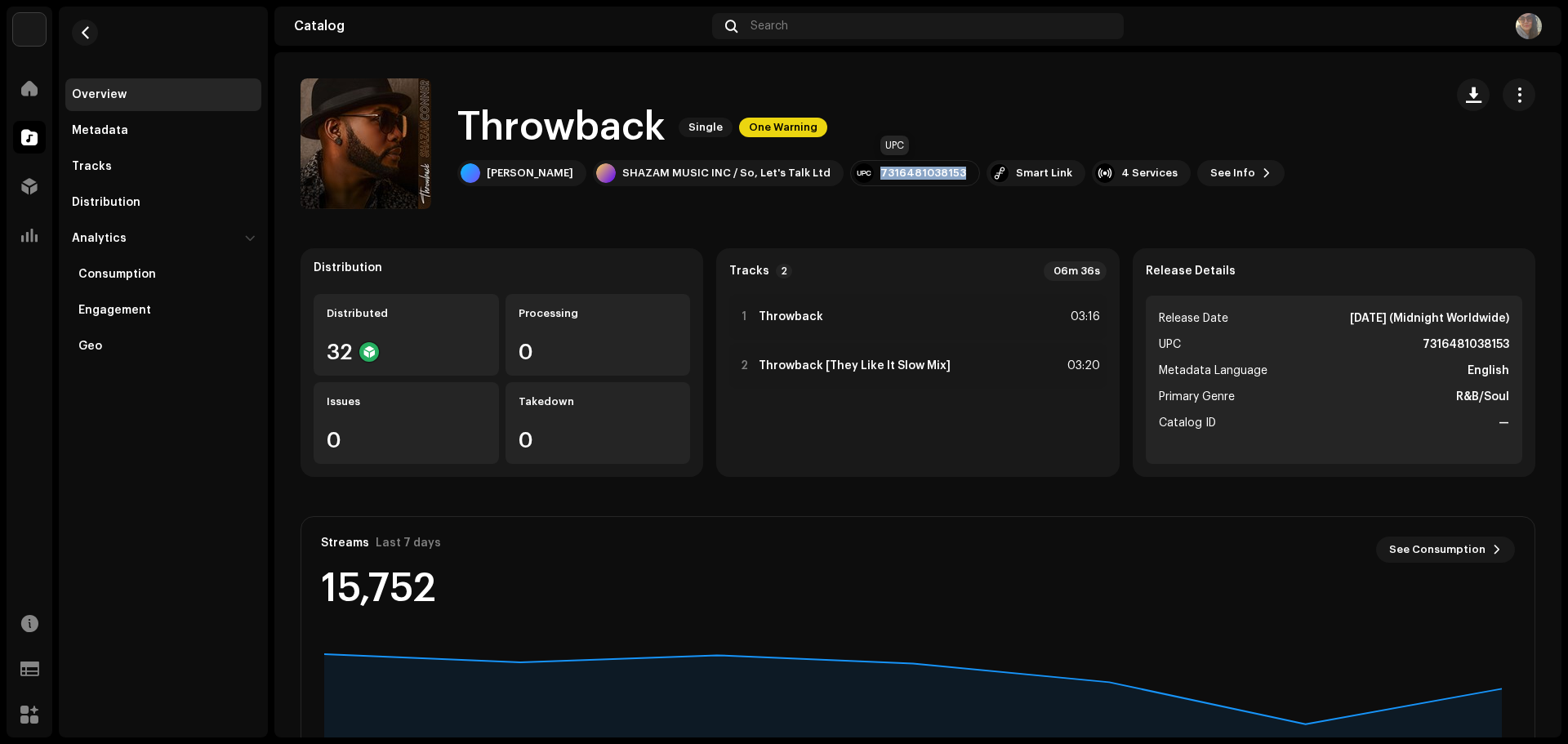
drag, startPoint x: 862, startPoint y: 171, endPoint x: 941, endPoint y: 177, distance: 79.2
click at [941, 177] on div "7316481038153" at bounding box center [915, 172] width 130 height 26
copy div "7316481038153"
click at [133, 313] on div "Engagement" at bounding box center [114, 310] width 72 height 13
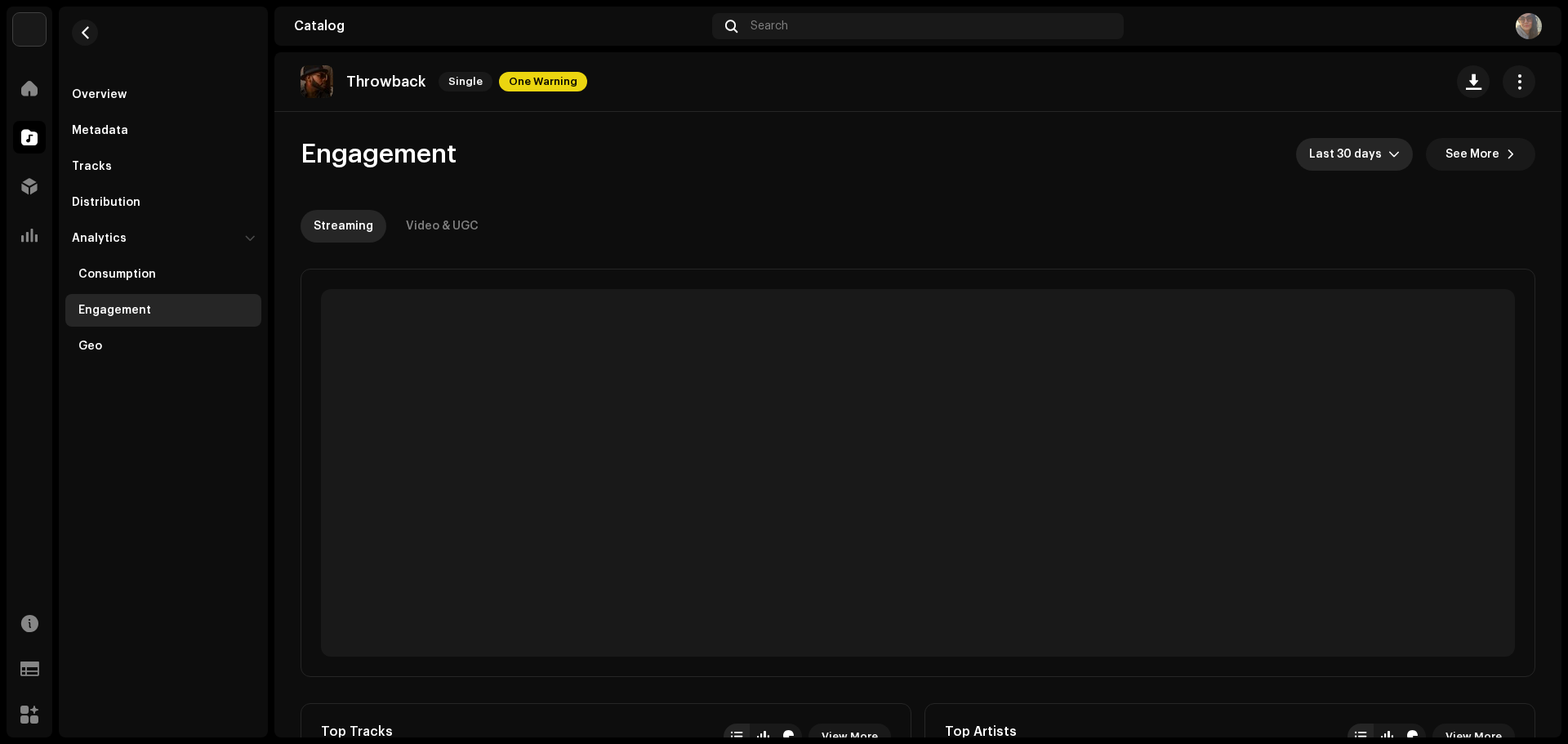
click at [1367, 165] on span "Last 30 days" at bounding box center [1348, 154] width 79 height 32
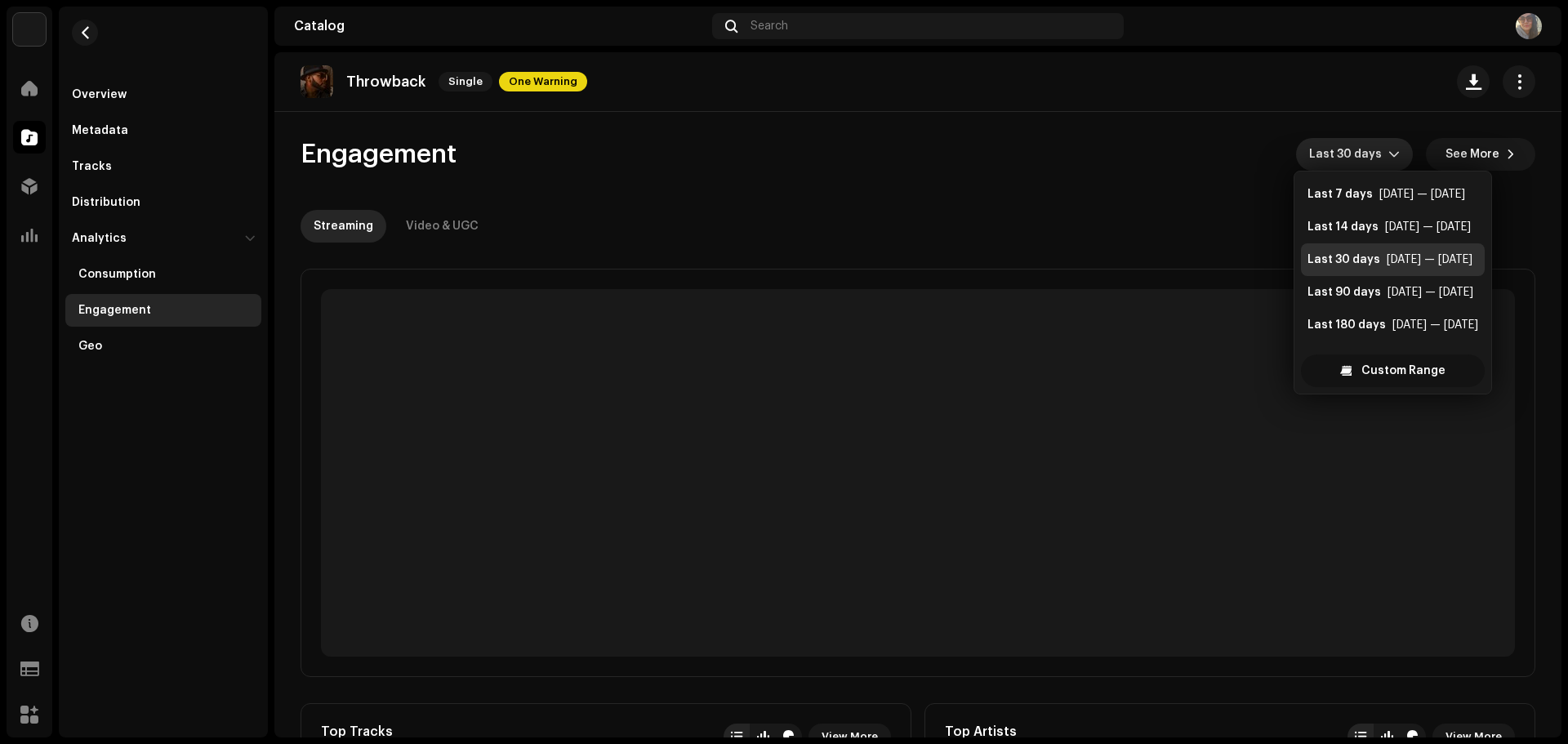
scroll to position [26, 0]
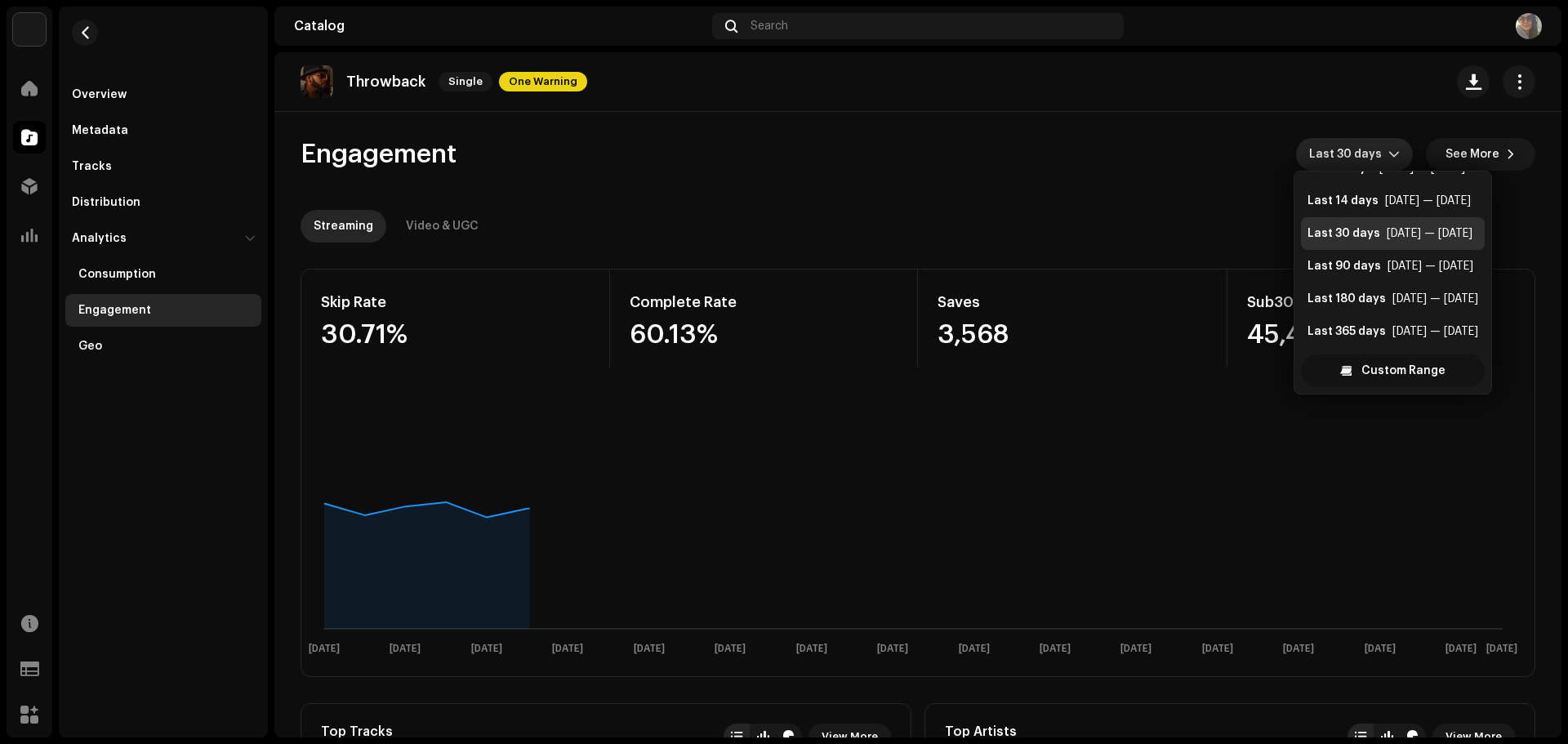
click at [1382, 368] on span "Custom Range" at bounding box center [1402, 370] width 84 height 32
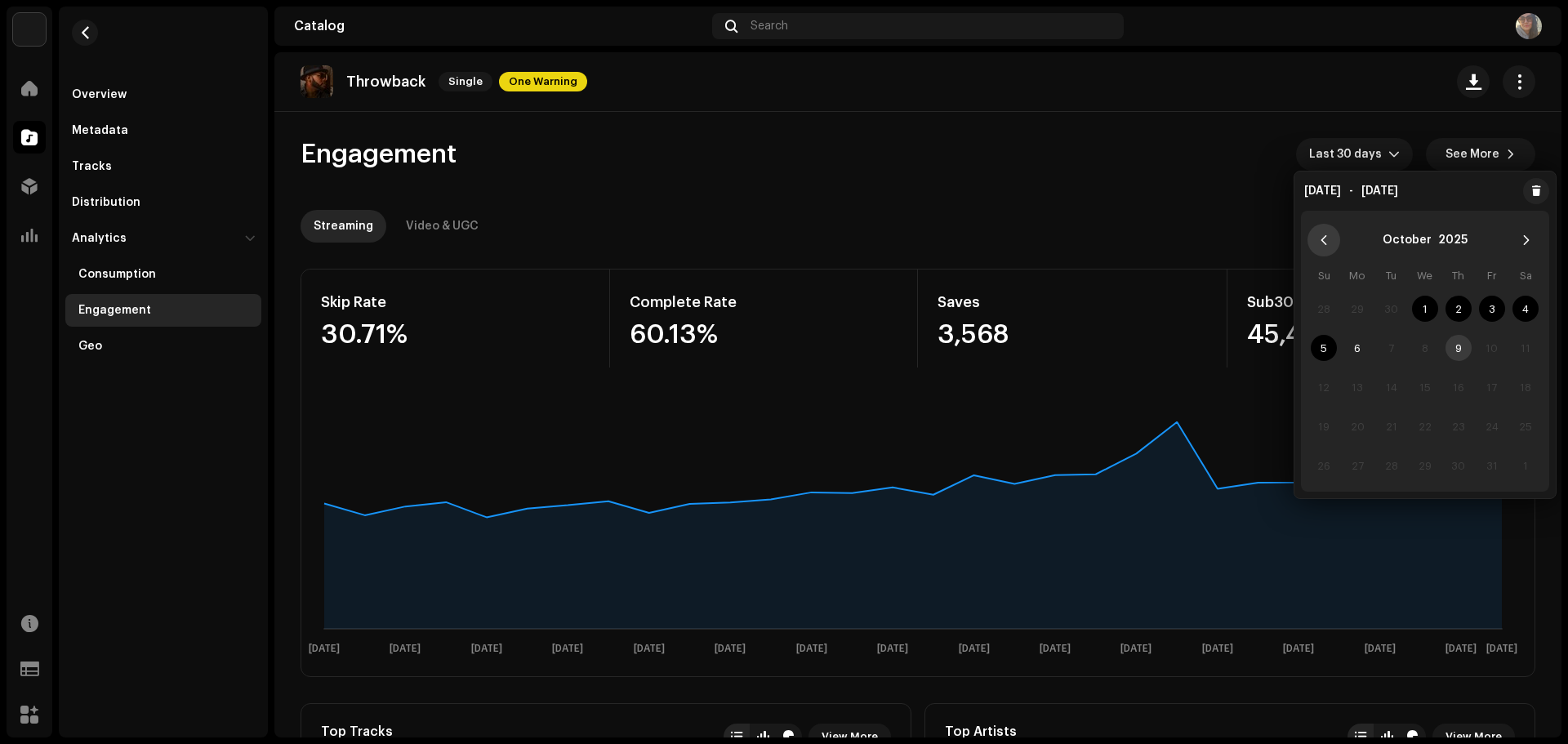
click at [1323, 245] on icon "Previous Month" at bounding box center [1323, 241] width 12 height 12
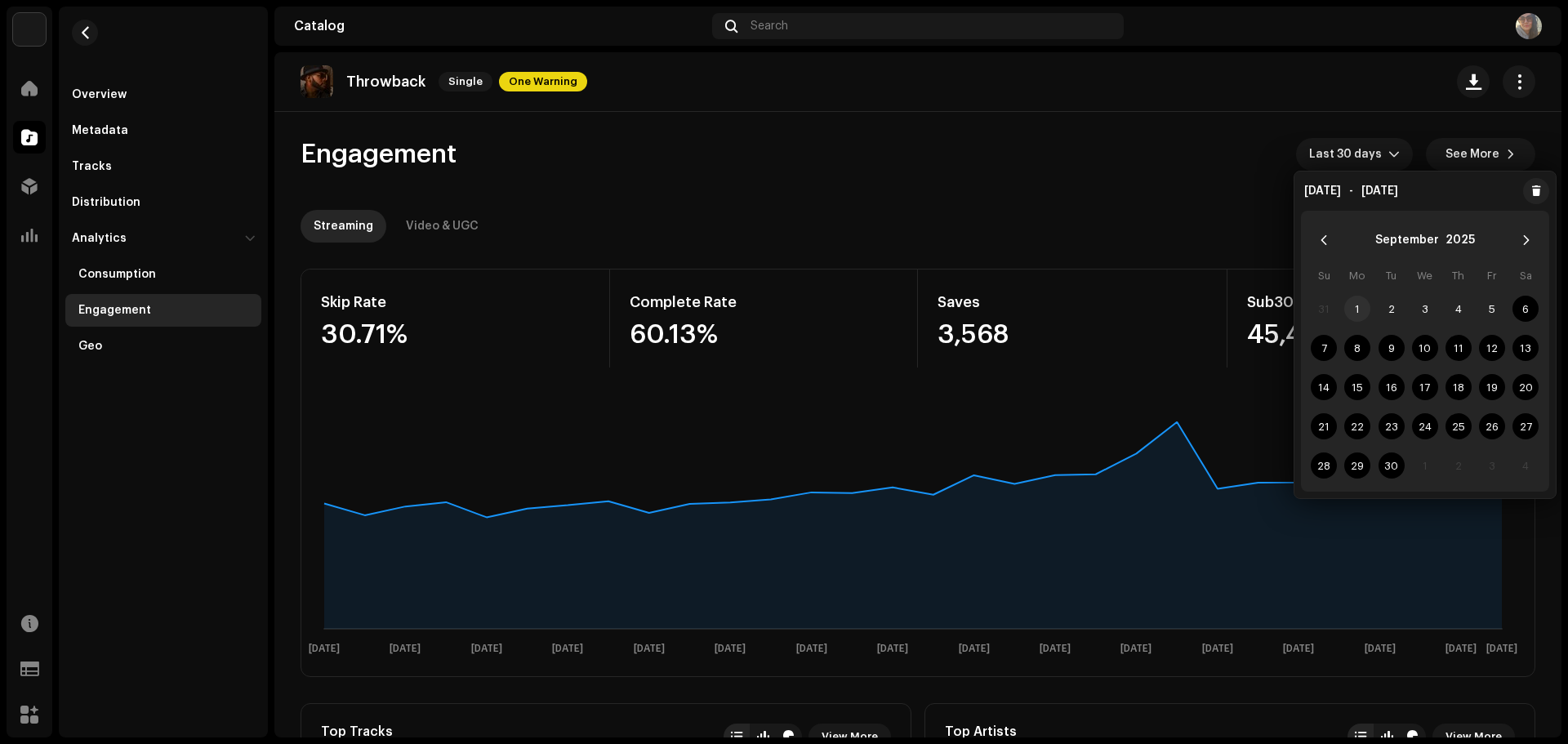
click at [1355, 305] on span "1" at bounding box center [1357, 308] width 26 height 26
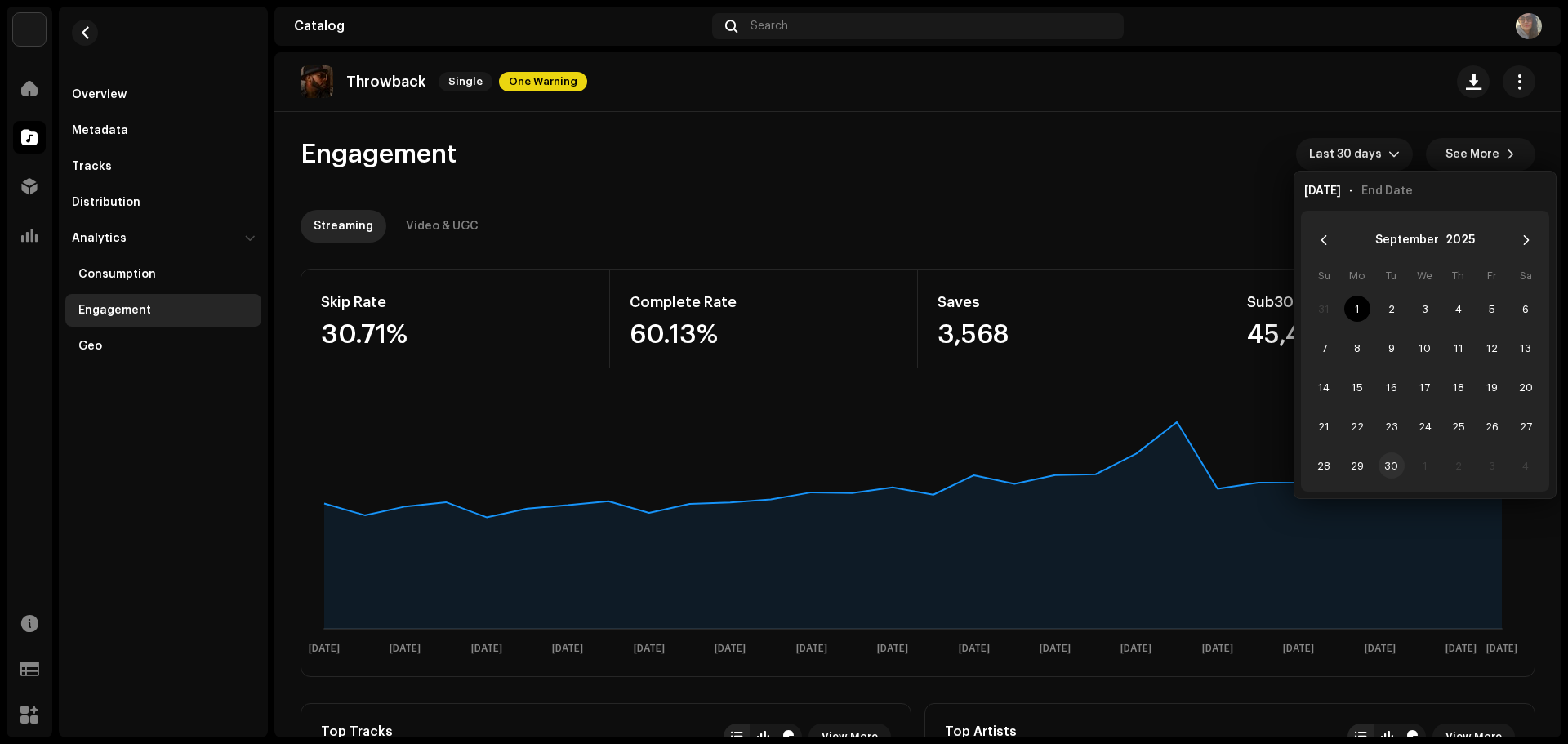
click at [1395, 463] on span "30" at bounding box center [1391, 465] width 26 height 26
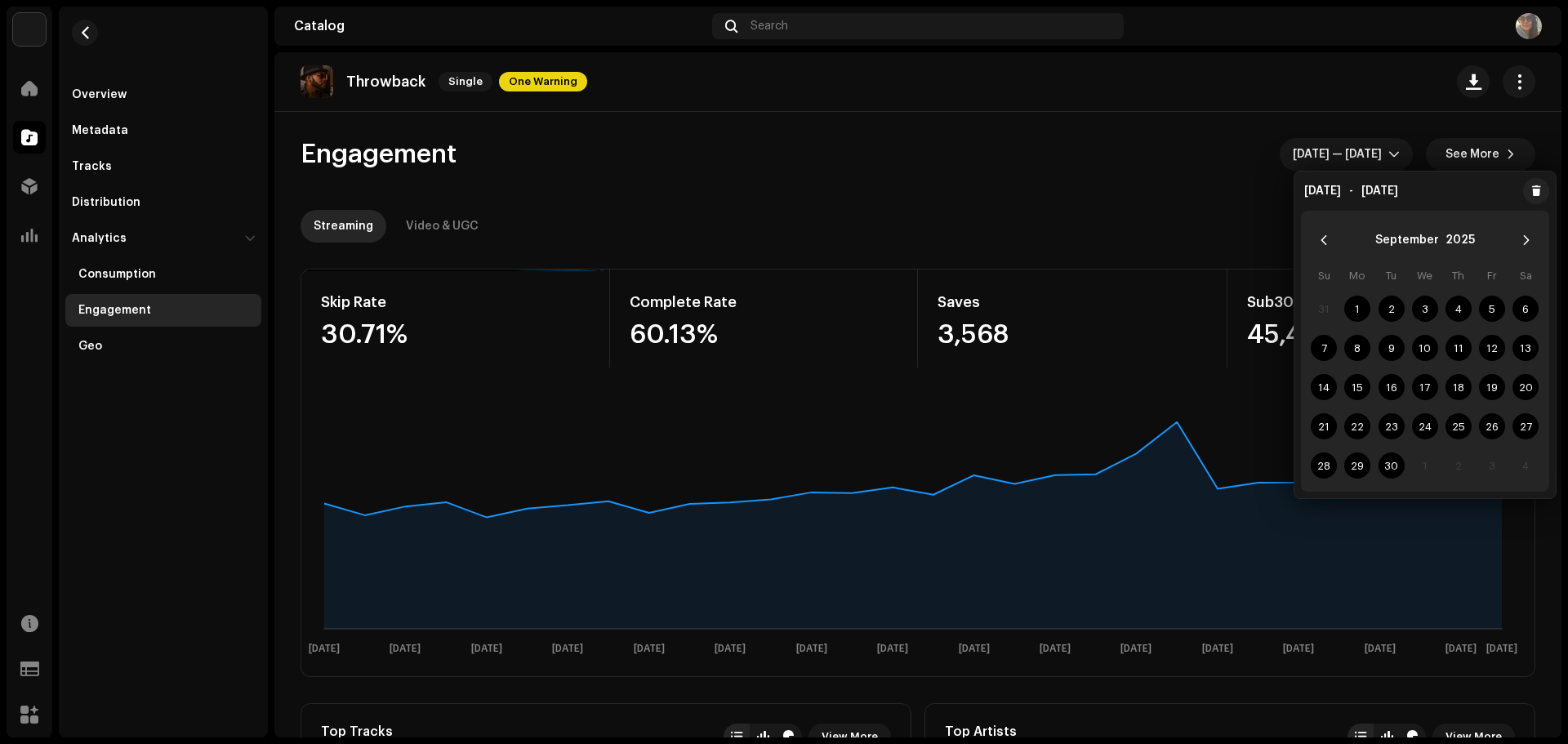
click at [1118, 226] on div "Streaming Video & UGC" at bounding box center [918, 226] width 1234 height 32
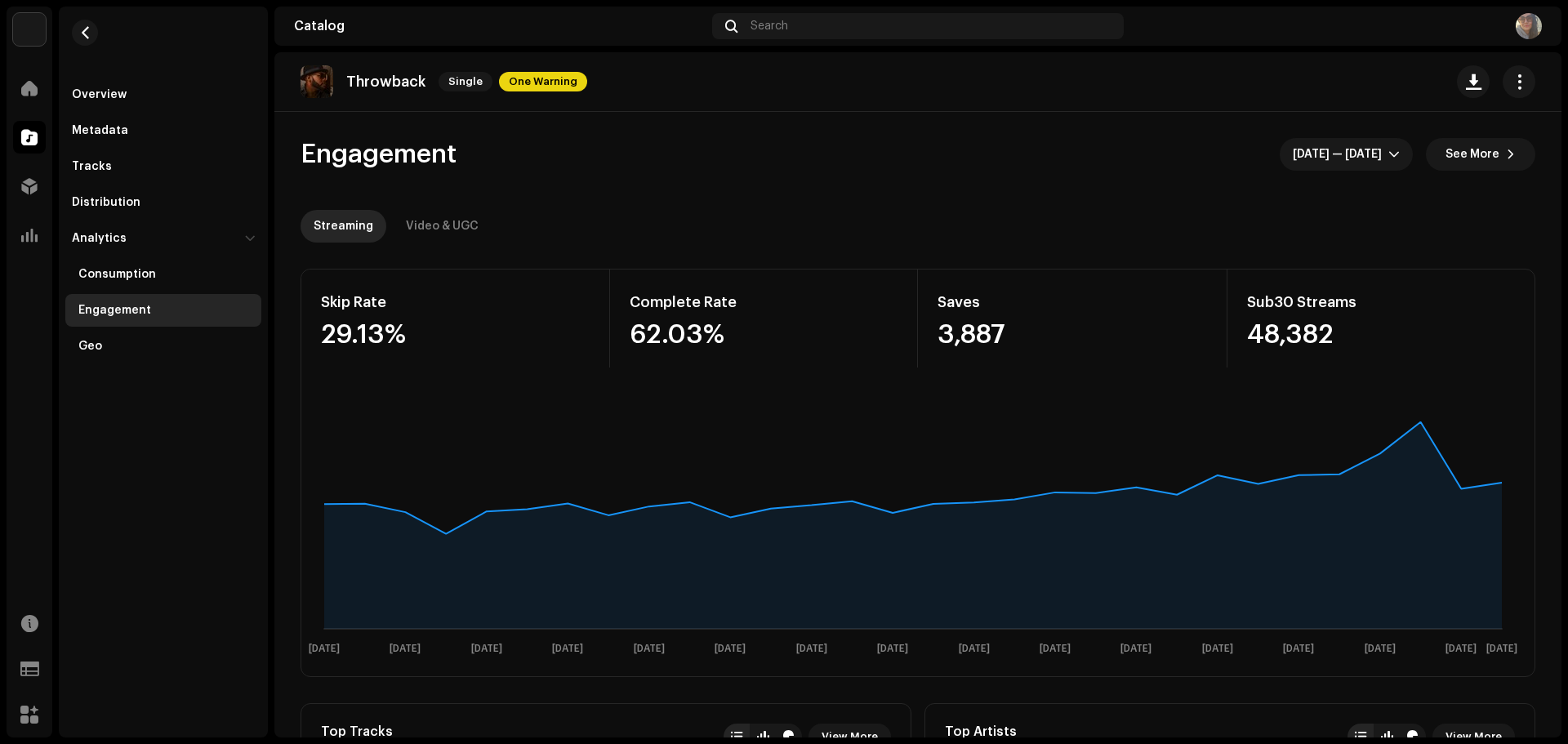
click at [1456, 159] on span "See More" at bounding box center [1472, 154] width 54 height 32
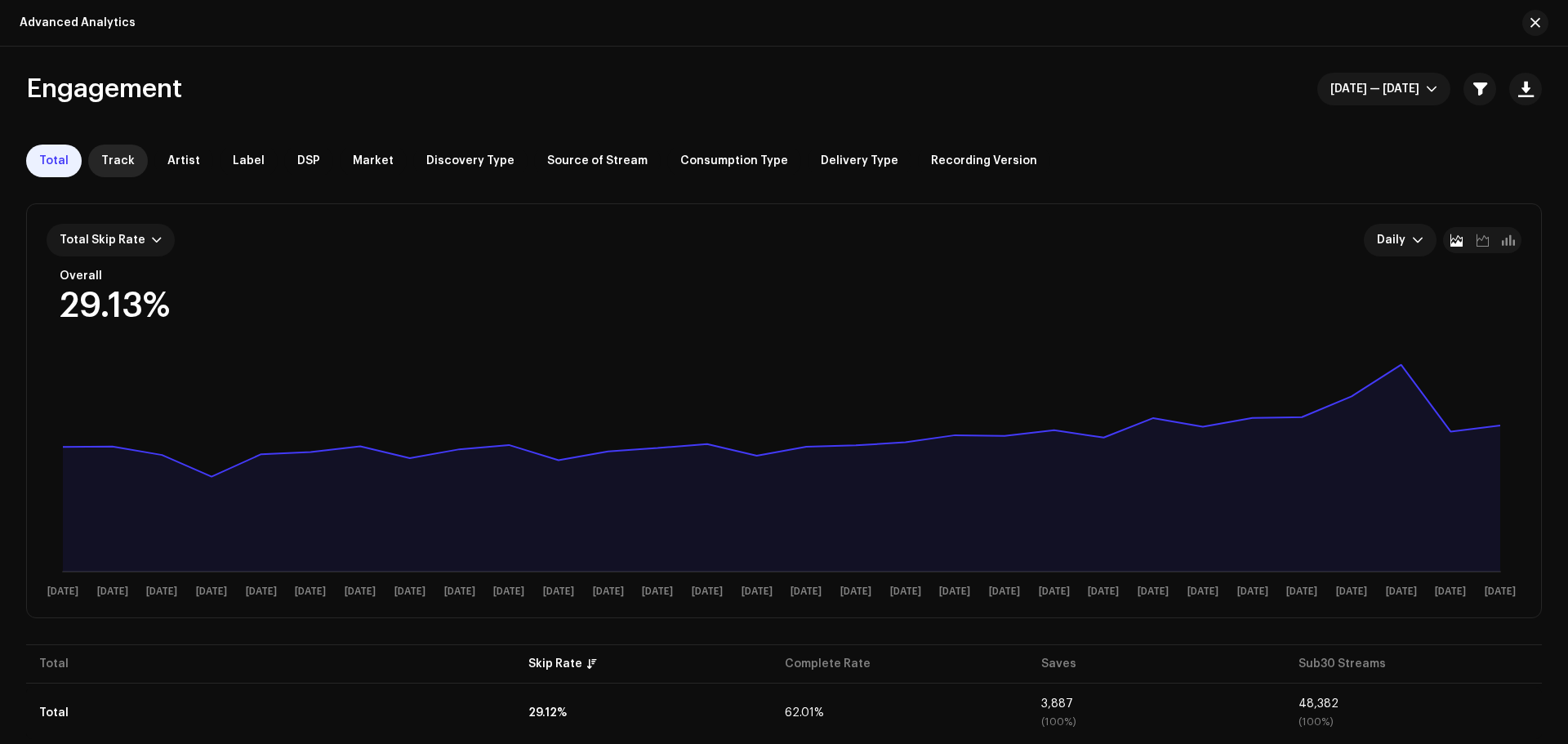
click at [122, 156] on span "Track" at bounding box center [118, 161] width 33 height 13
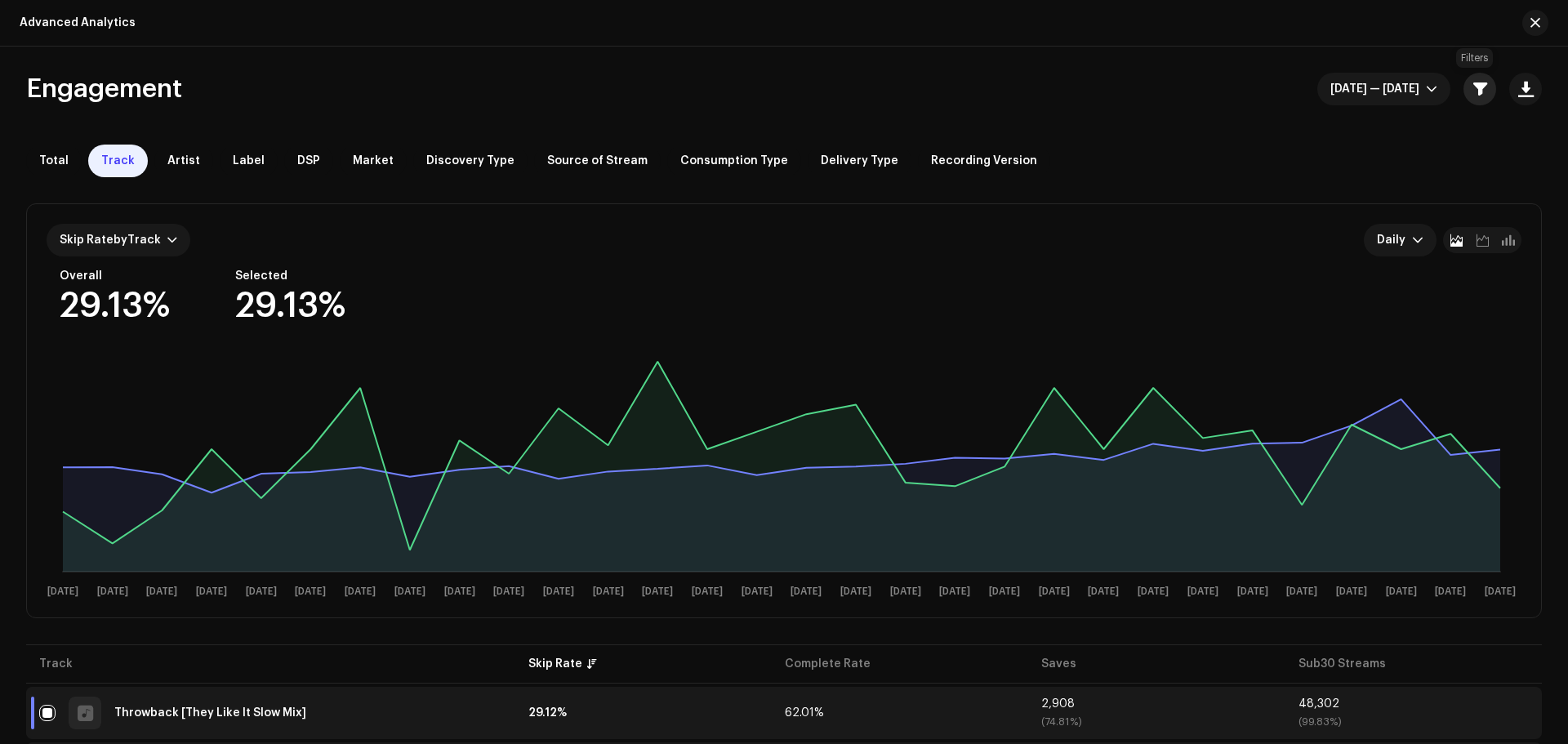
click at [1479, 88] on span "button" at bounding box center [1480, 89] width 14 height 13
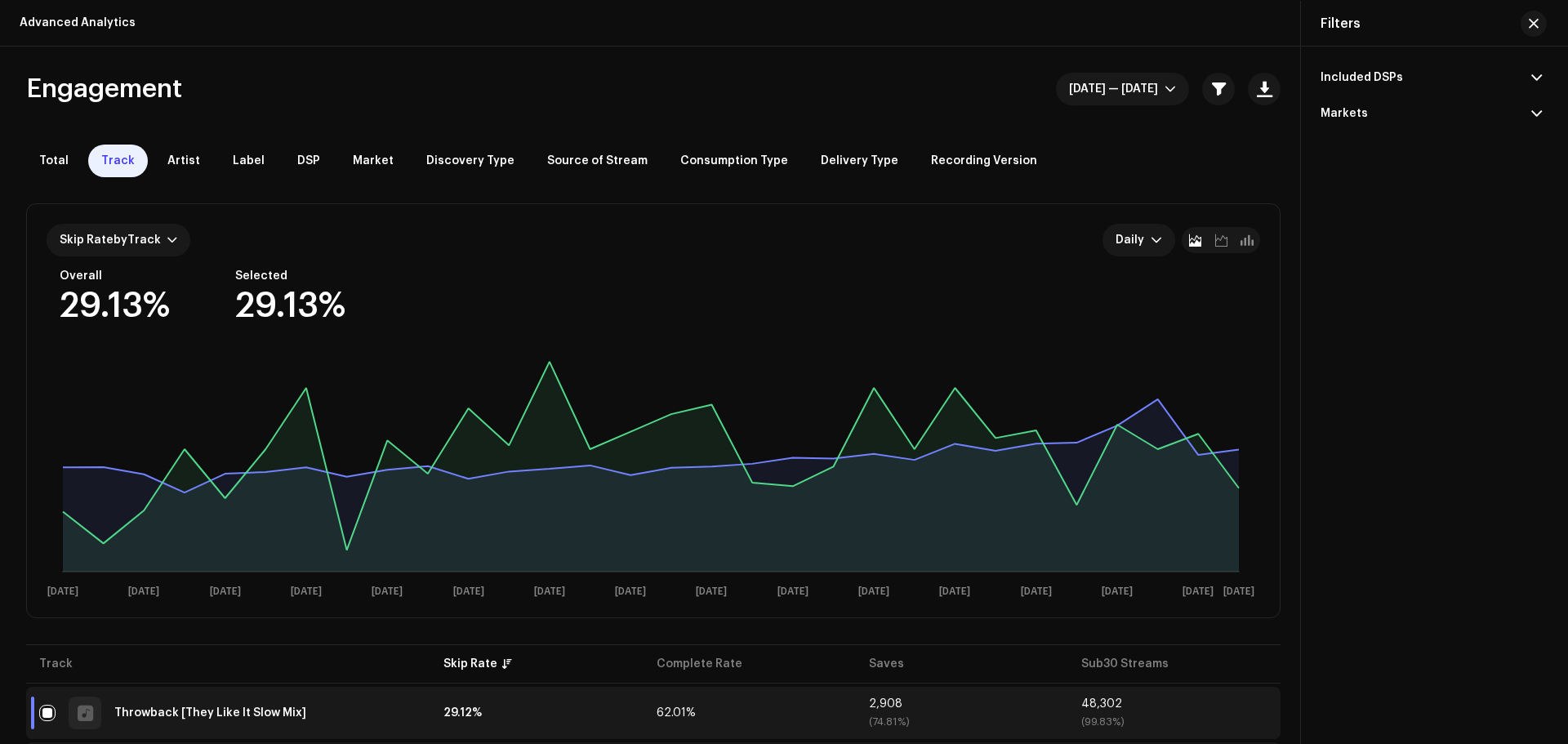
click at [1371, 82] on div "Included DSPs" at bounding box center [1361, 77] width 82 height 13
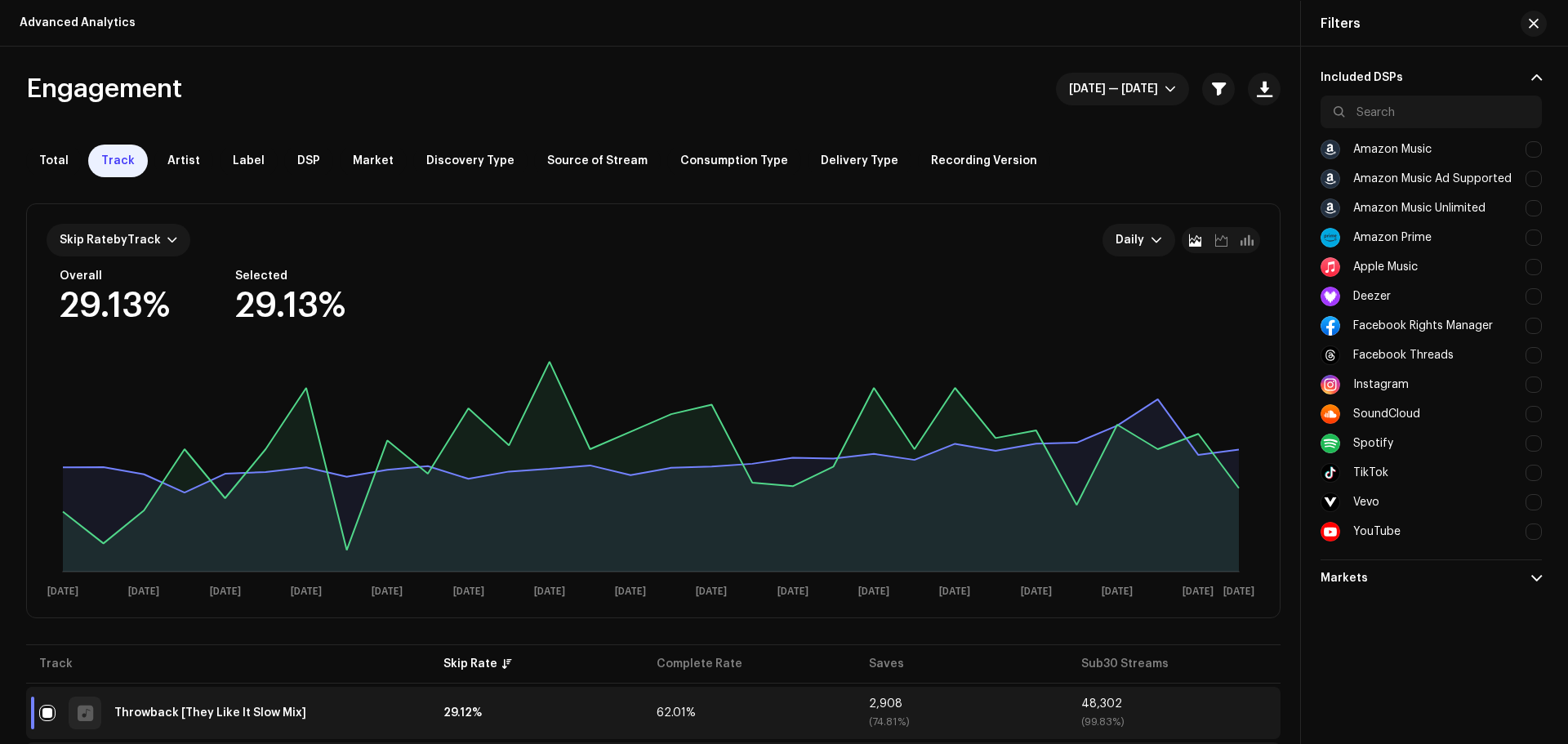
click at [1536, 440] on div at bounding box center [1534, 444] width 17 height 17
checkbox input "true"
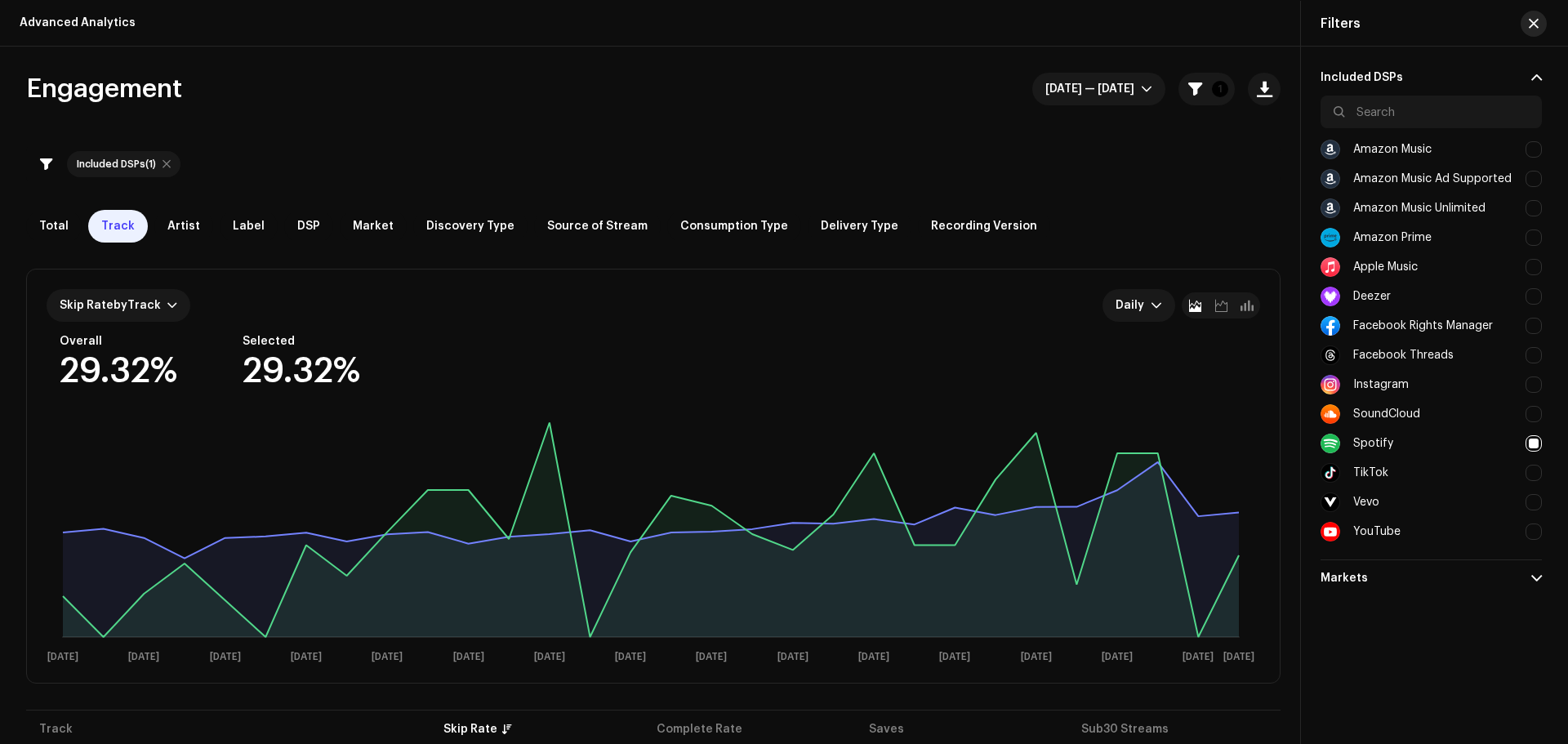
click at [1541, 20] on button "button" at bounding box center [1533, 23] width 26 height 26
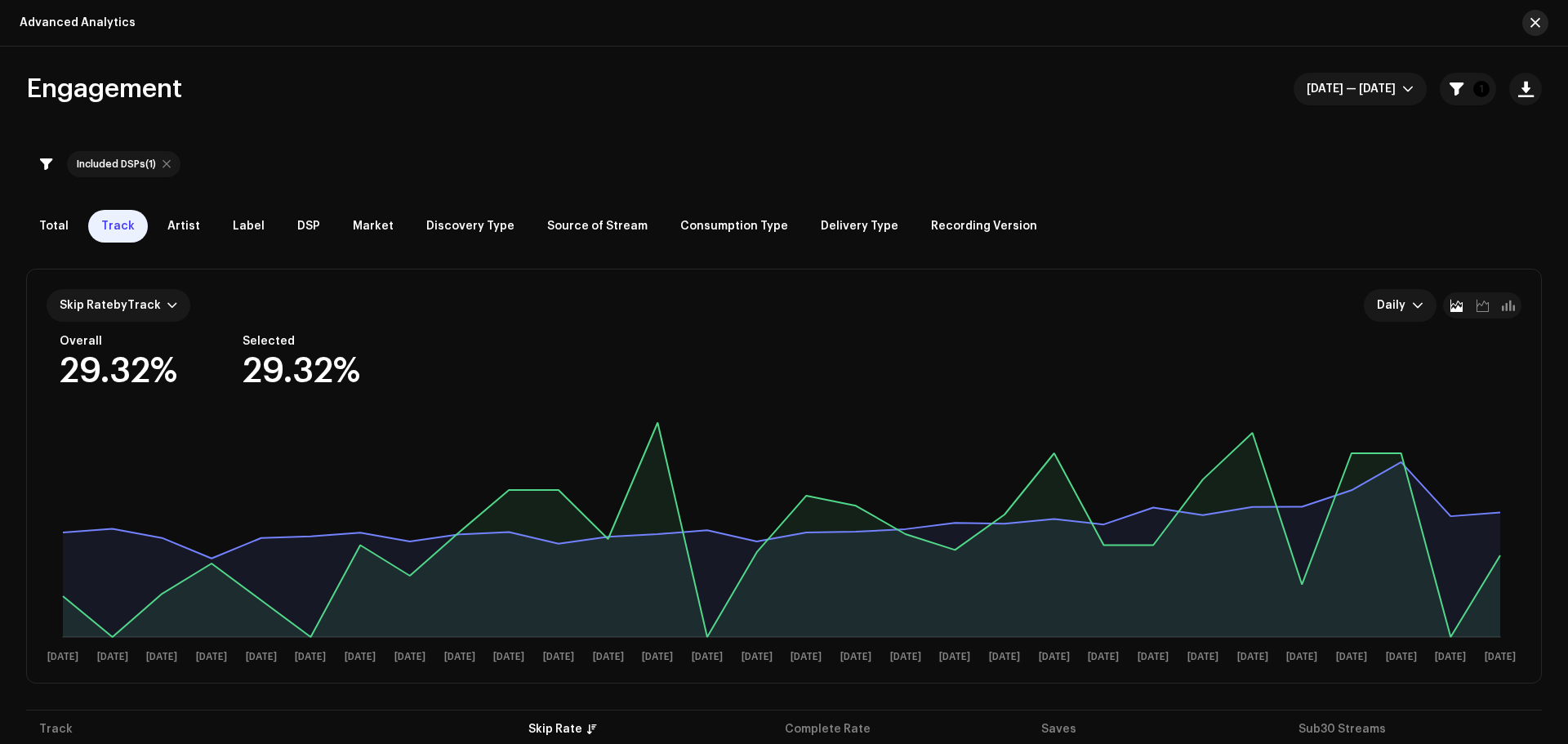
click at [1539, 21] on span "button" at bounding box center [1535, 23] width 10 height 13
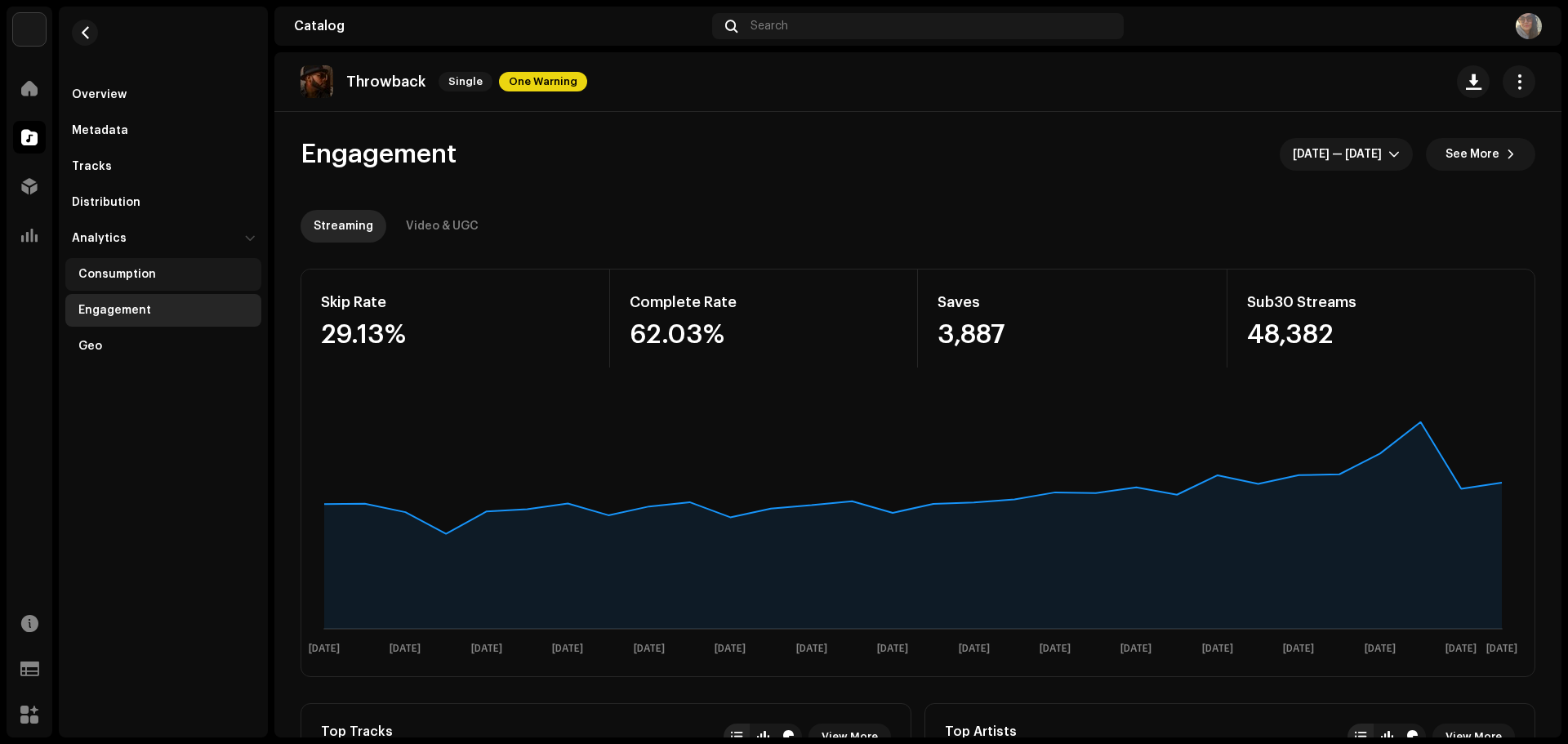
click at [122, 275] on div "Consumption" at bounding box center [116, 275] width 77 height 13
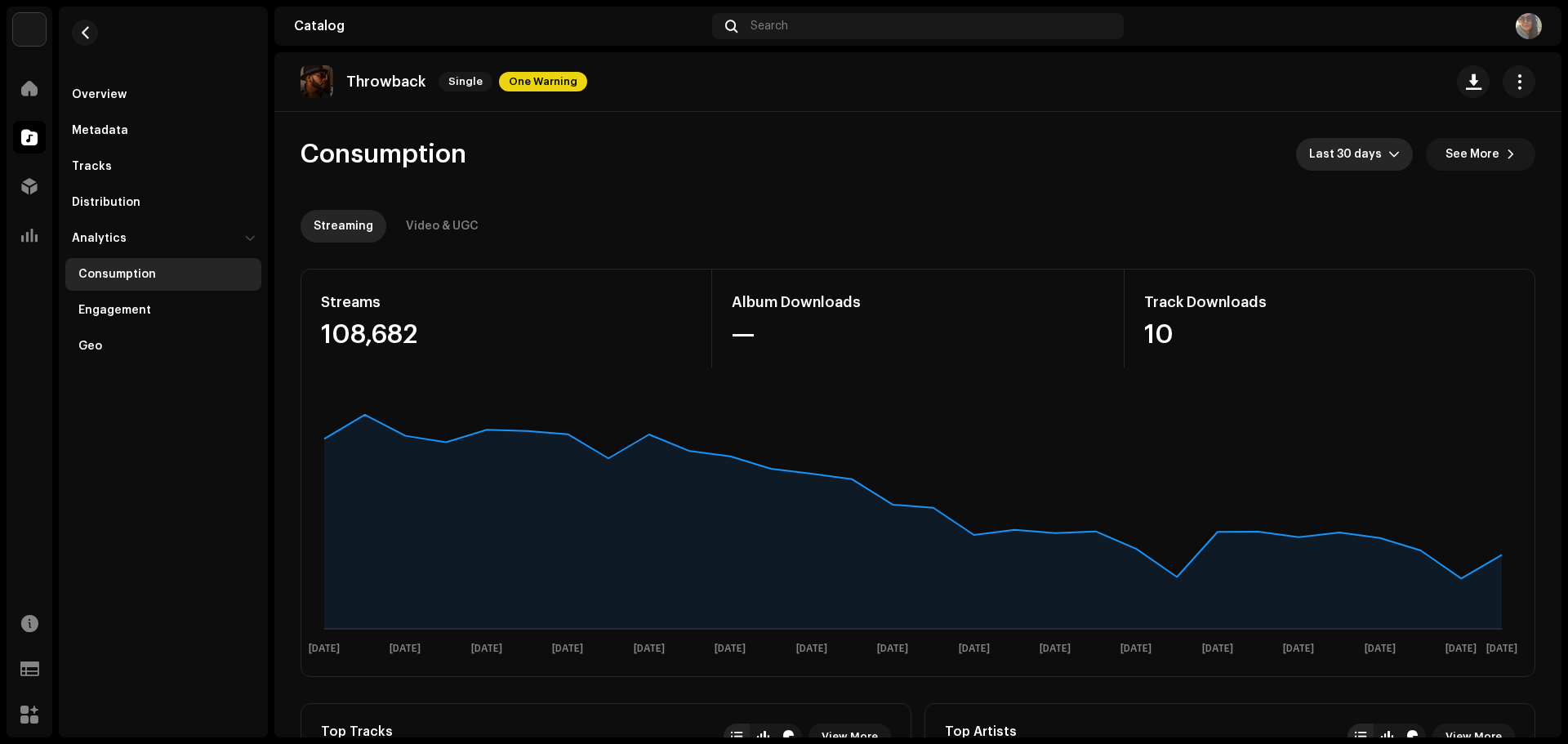
click at [1361, 163] on span "Last 30 days" at bounding box center [1348, 154] width 79 height 32
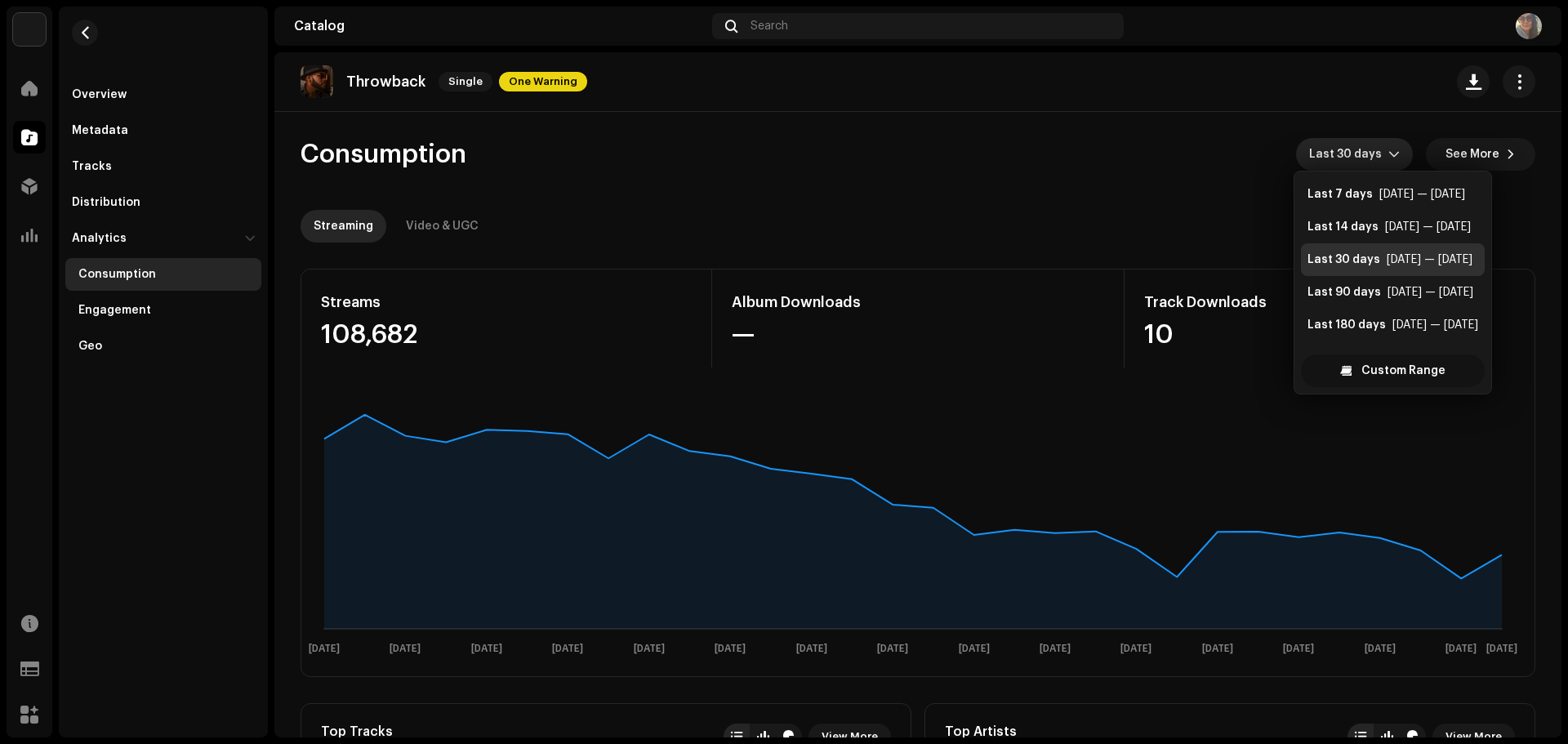
scroll to position [26, 0]
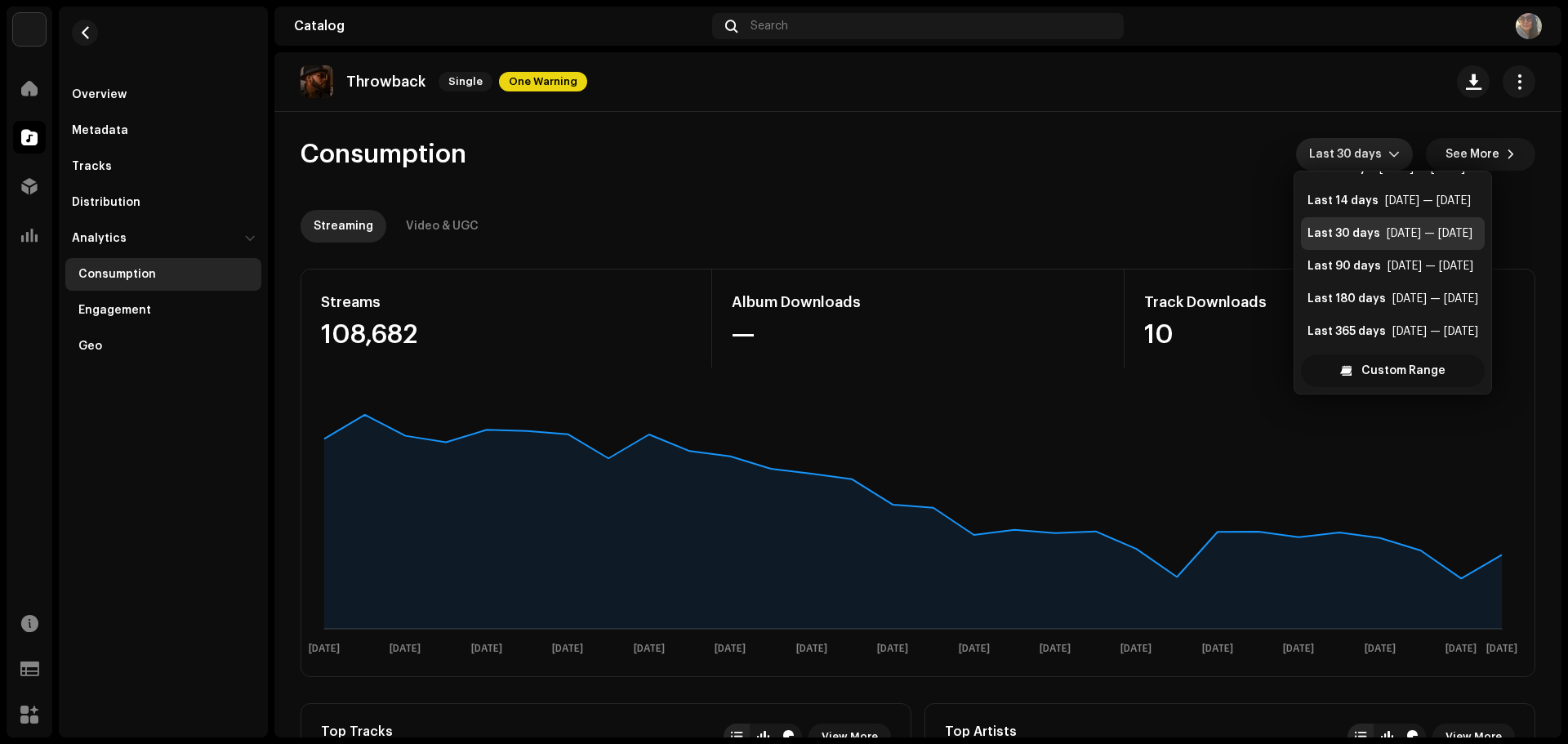
click at [1356, 367] on div "Custom Range" at bounding box center [1392, 370] width 184 height 32
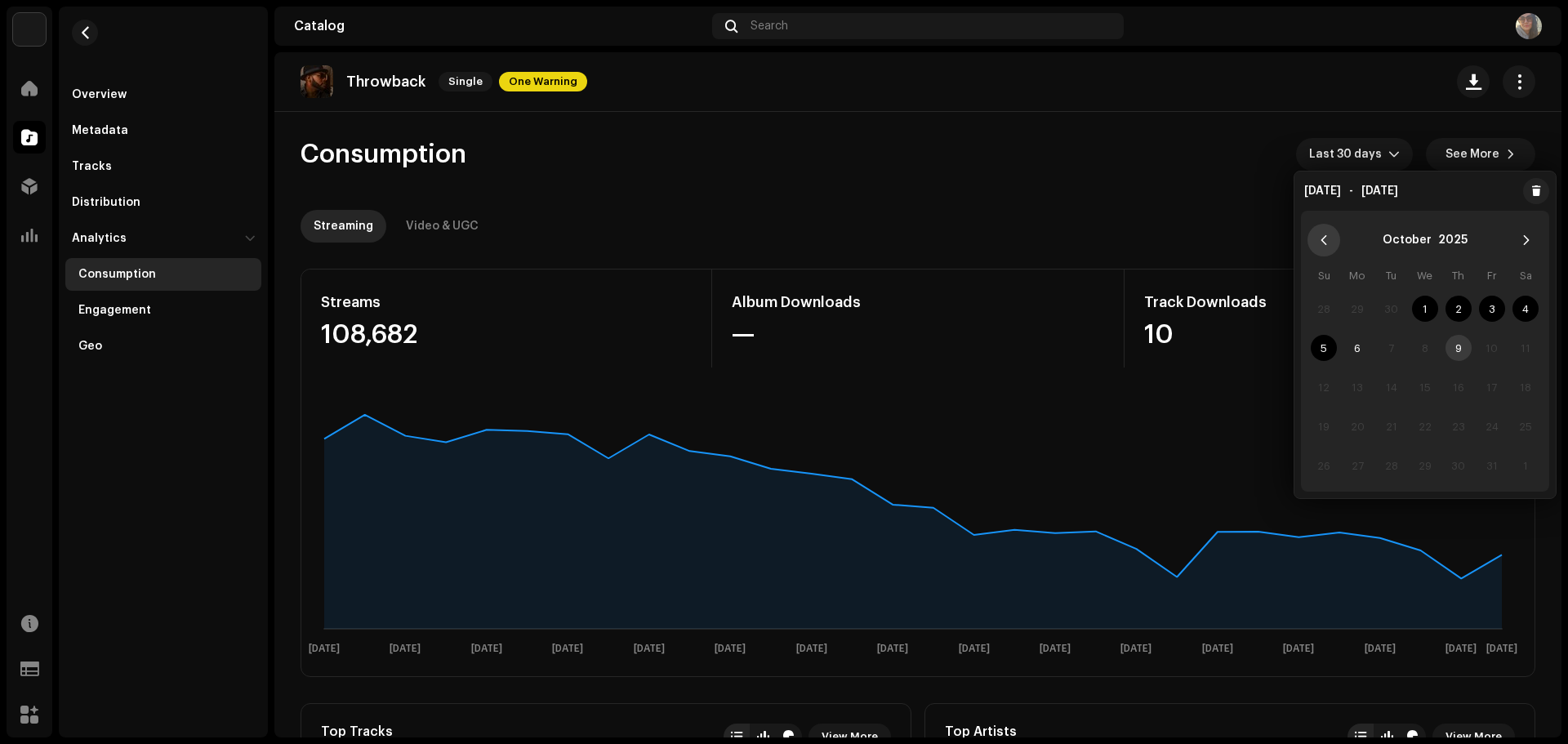
click at [1327, 239] on icon "Previous Month" at bounding box center [1323, 241] width 12 height 12
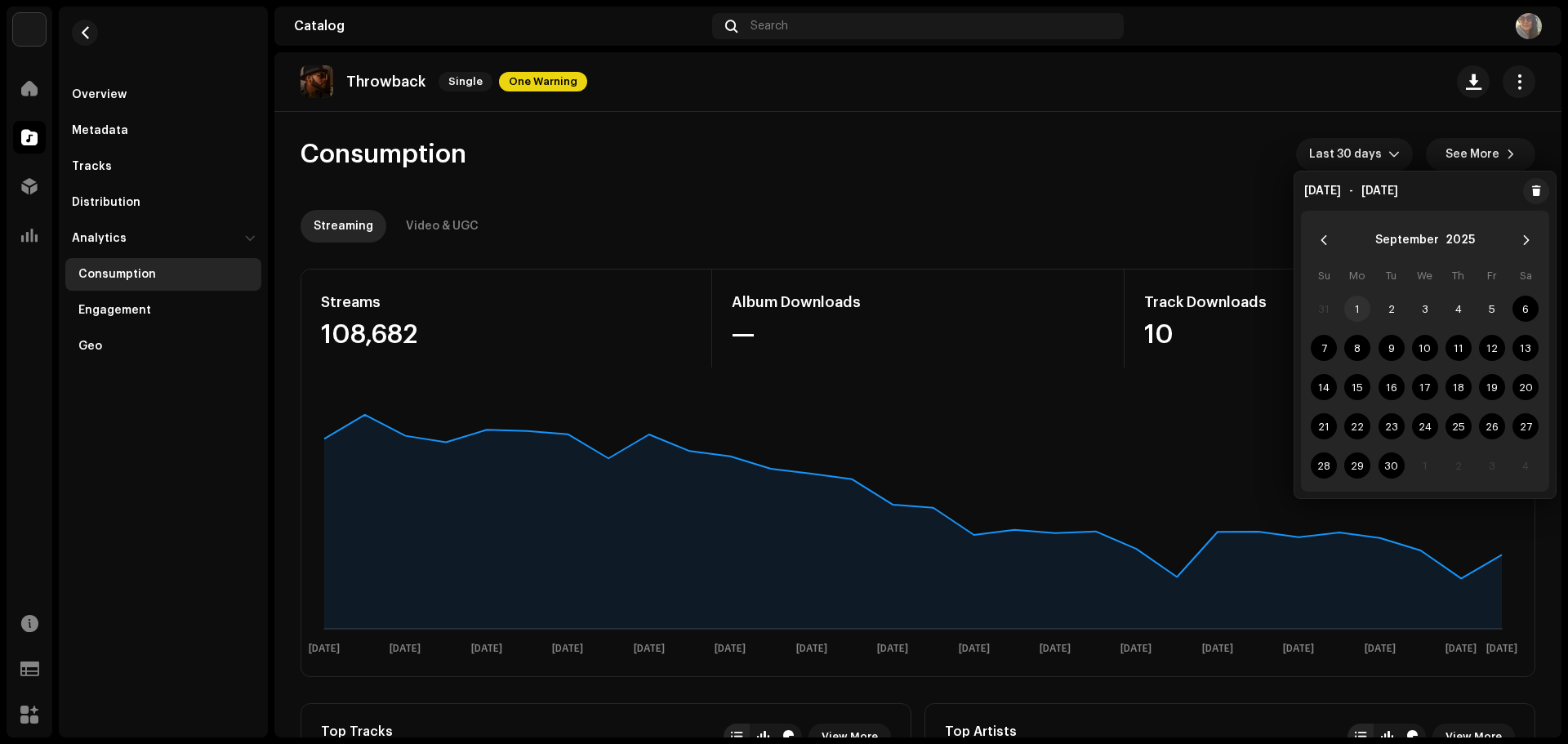
click at [1349, 308] on span "1" at bounding box center [1357, 308] width 26 height 26
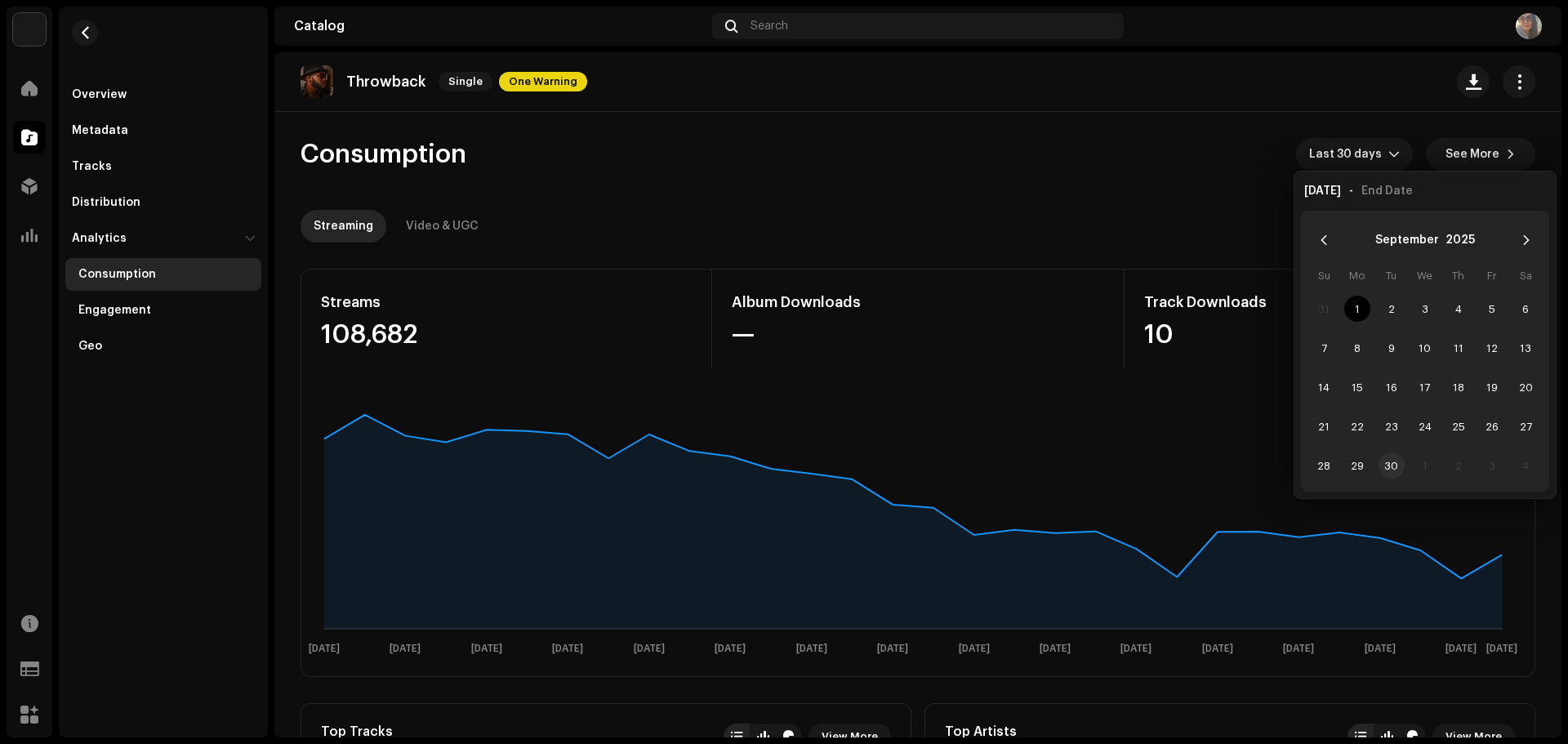
click at [1392, 464] on span "30" at bounding box center [1391, 465] width 26 height 26
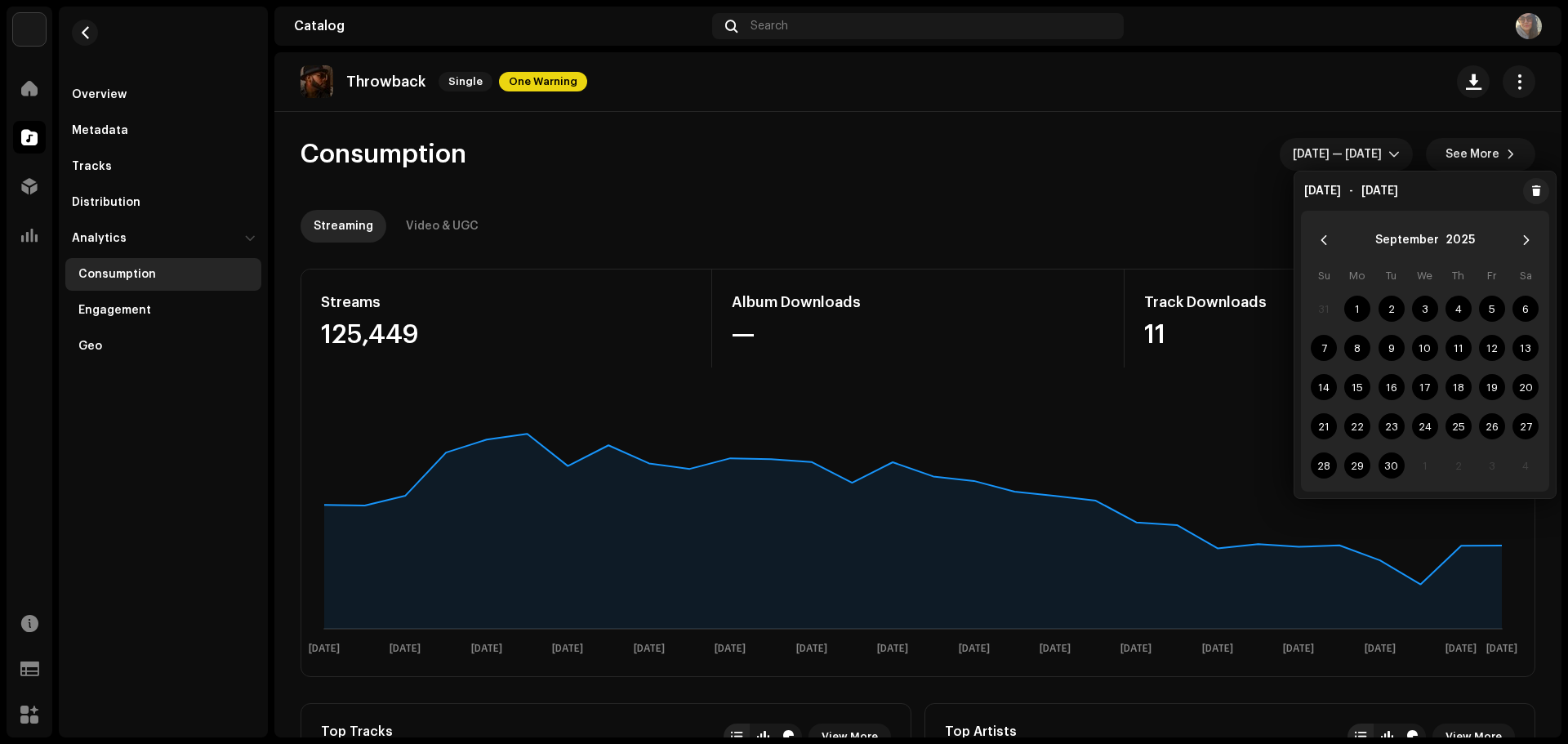
click at [1247, 179] on re-o-consumption-dashboard-header "Consumption Sep 1 — Sep 30 See More Streaming Video & UGC" at bounding box center [918, 183] width 1234 height 144
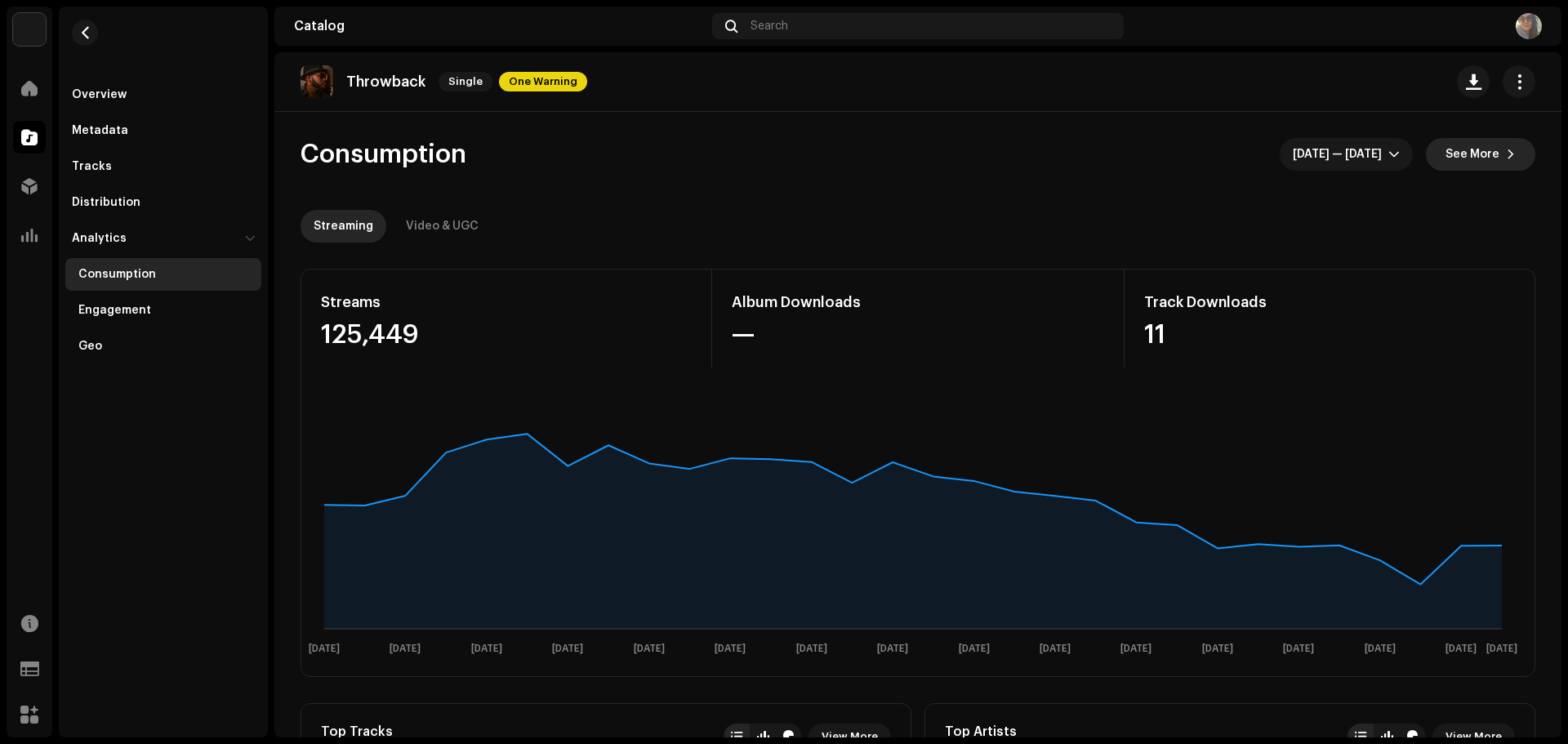
click at [1506, 149] on span at bounding box center [1511, 155] width 10 height 13
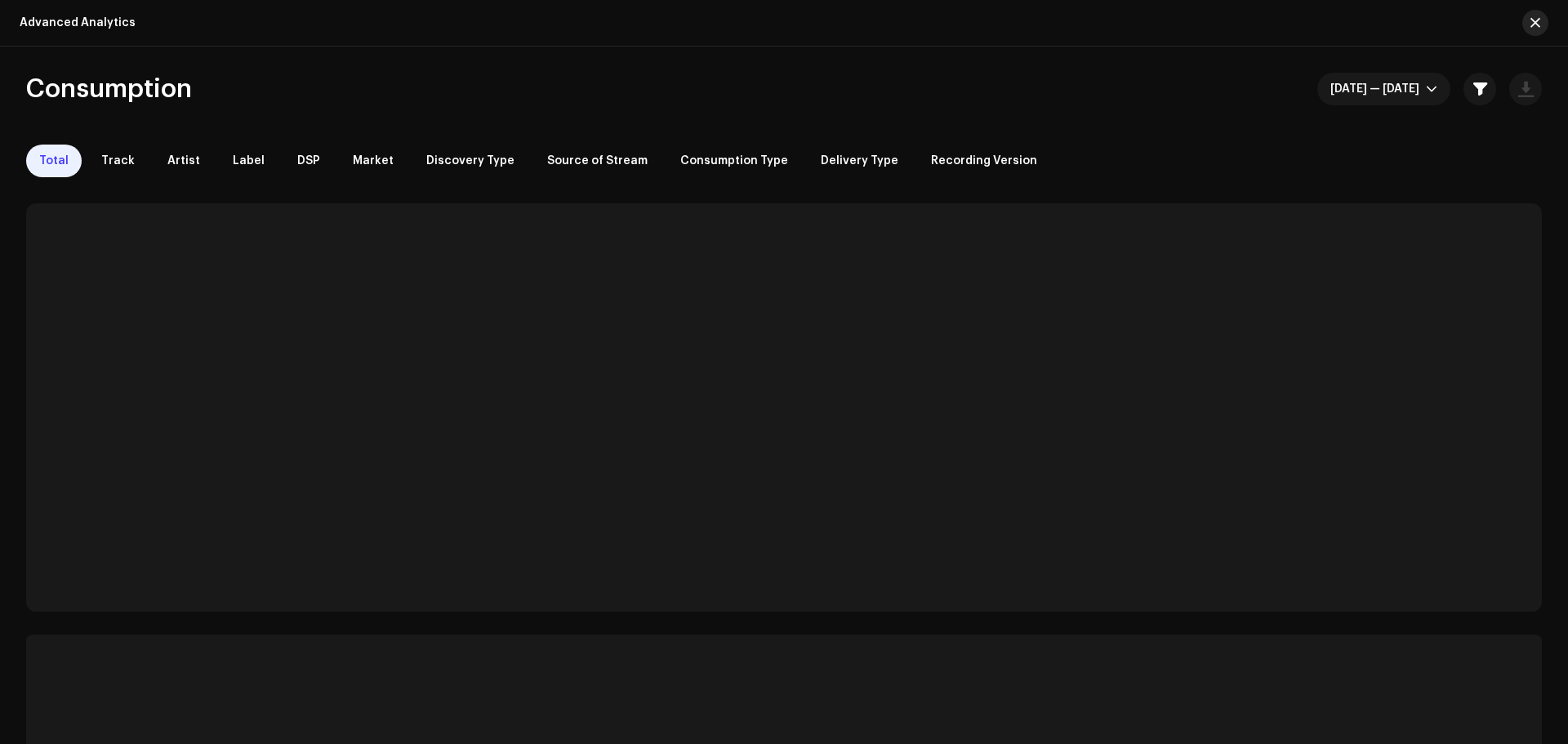
click at [1531, 22] on span "button" at bounding box center [1535, 23] width 10 height 13
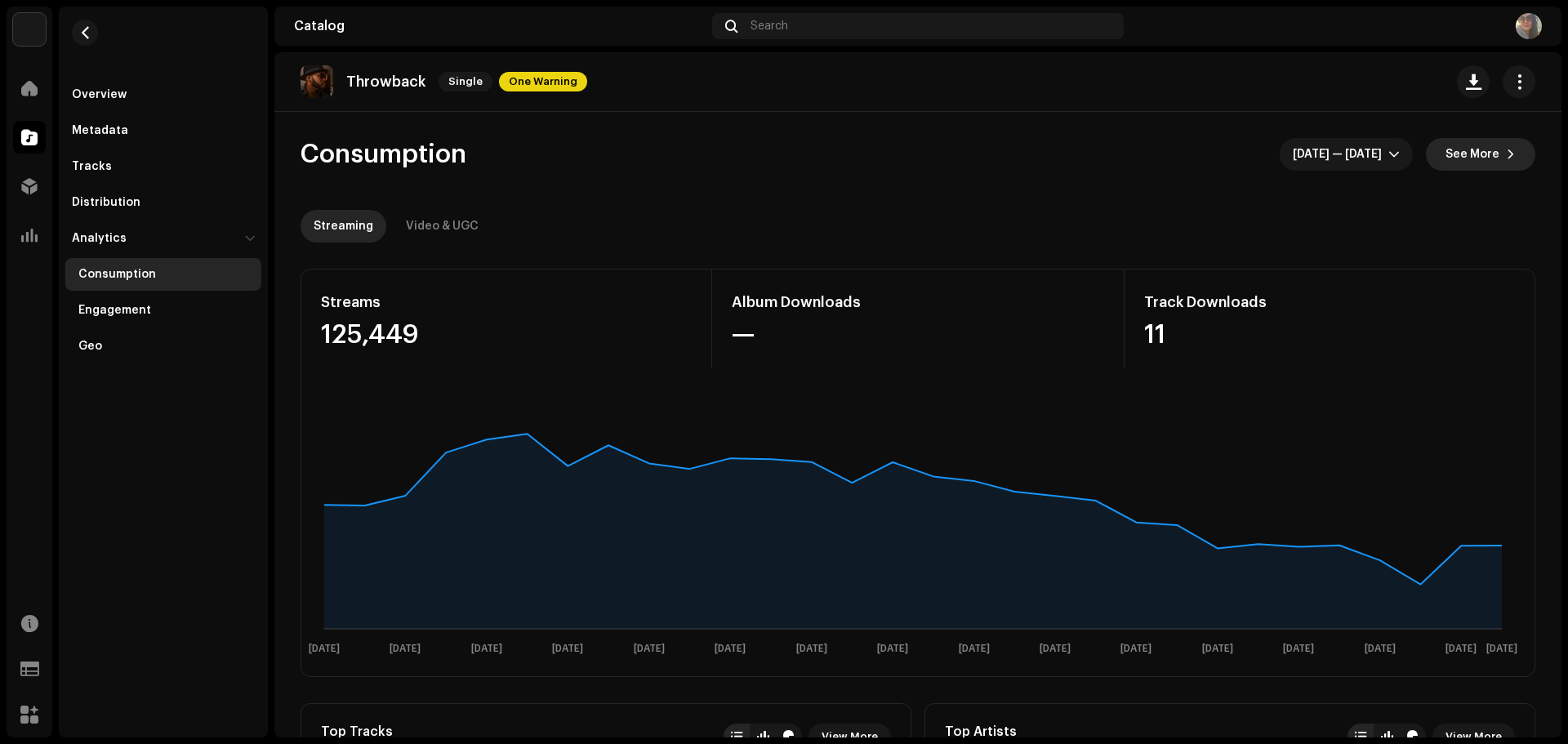
click at [1495, 151] on button "See More" at bounding box center [1481, 154] width 110 height 32
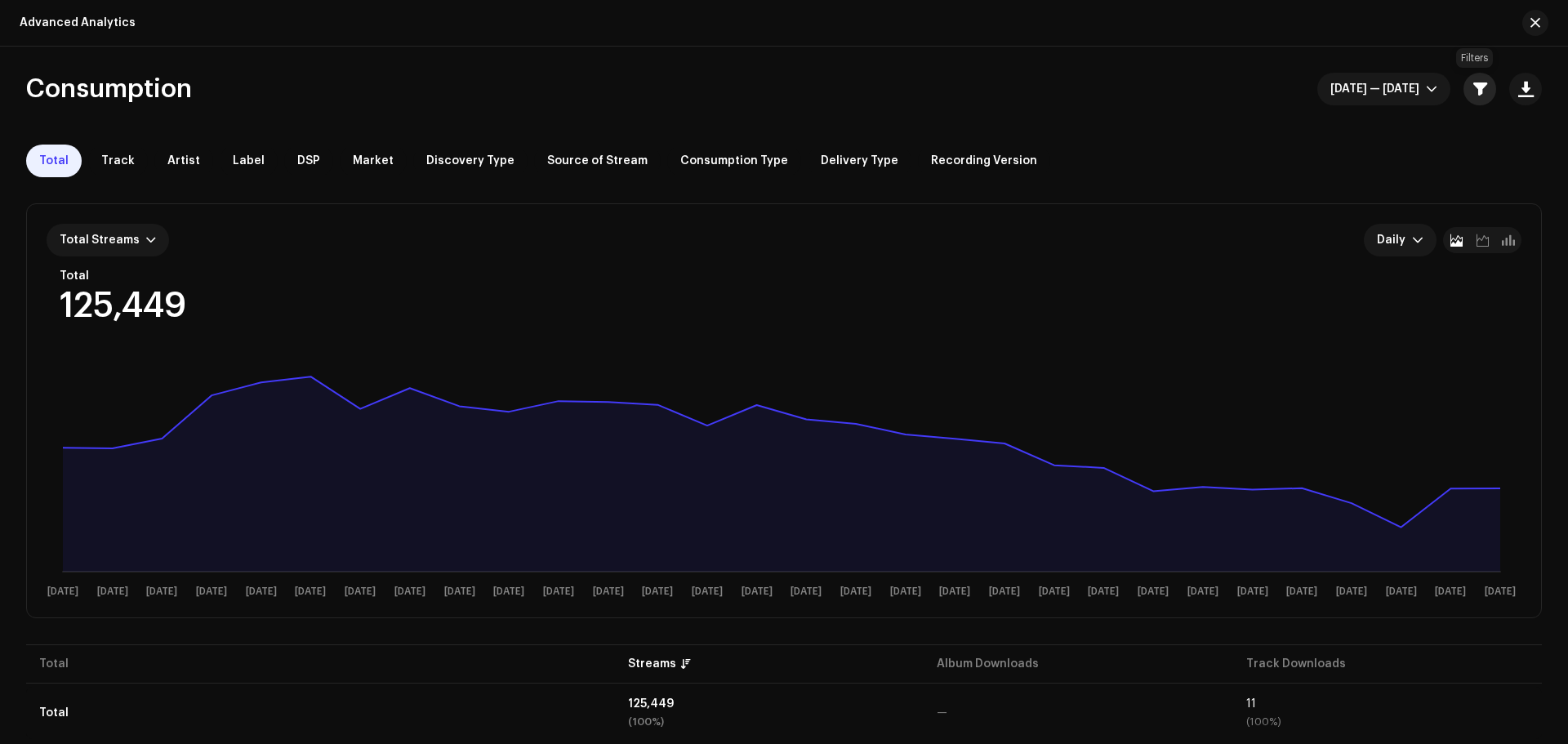
click at [1470, 99] on button "button" at bounding box center [1479, 88] width 32 height 32
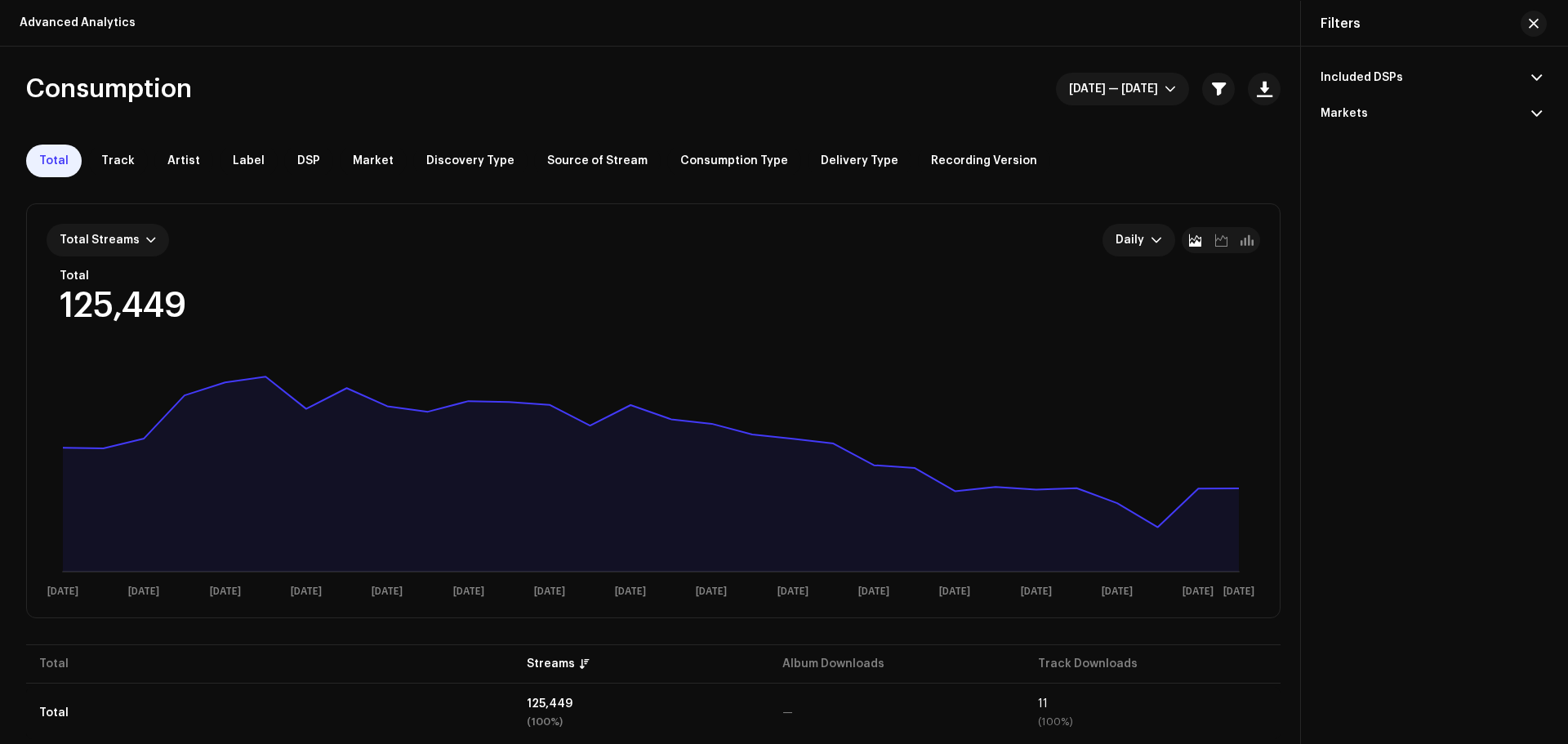
click at [1439, 77] on p-accordion-header "Included DSPs" at bounding box center [1431, 77] width 221 height 36
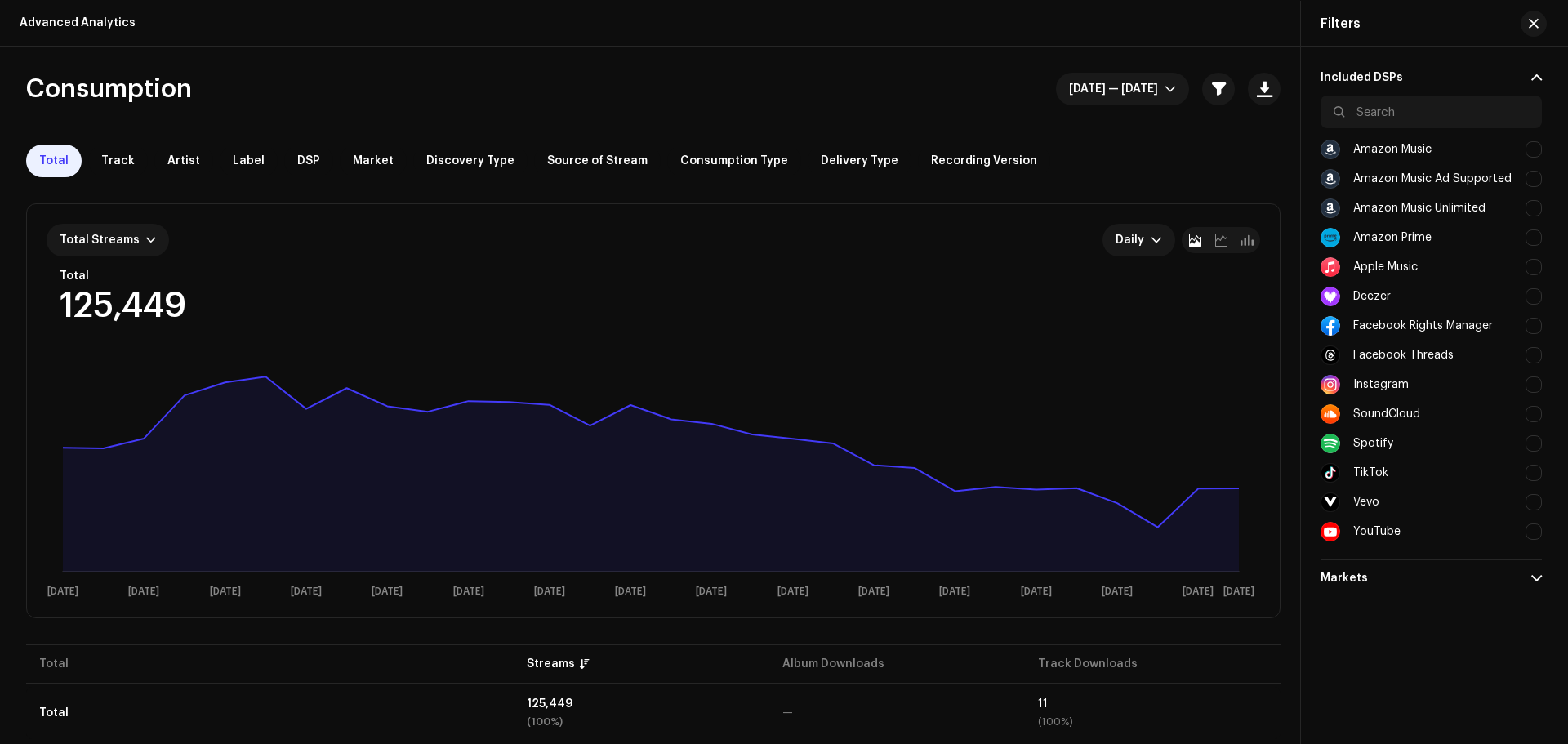
click at [1377, 445] on div "Spotify" at bounding box center [1373, 444] width 40 height 13
checkbox input "true"
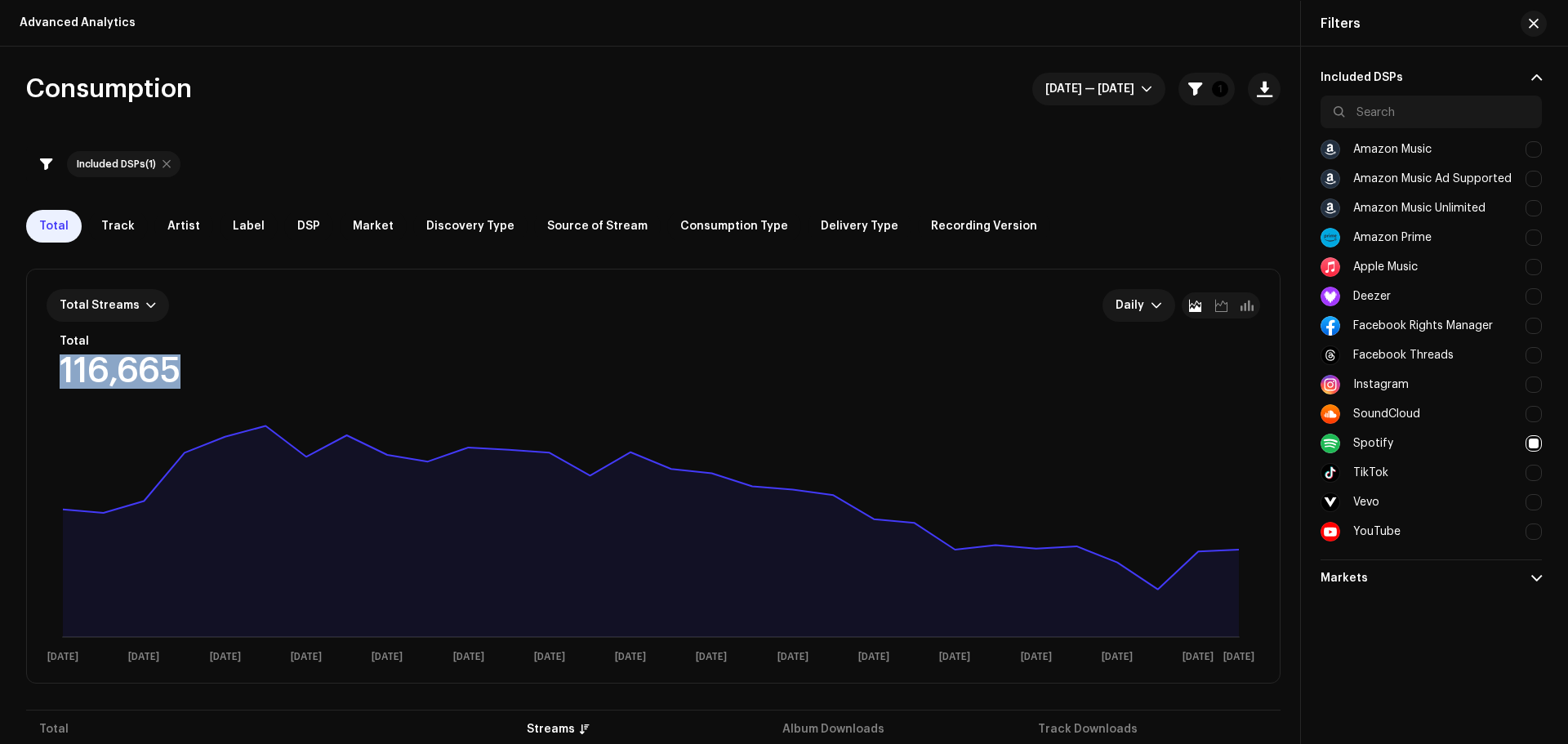
drag, startPoint x: 57, startPoint y: 372, endPoint x: 208, endPoint y: 374, distance: 151.0
click at [208, 374] on div "Total Streams Daily Total 116,665 Selected 0 1 Sep 3 Sep 5 Sep 7 Sep 9 Sep 11 S…" at bounding box center [653, 476] width 1253 height 414
copy div "116,665"
click at [1537, 22] on span "button" at bounding box center [1533, 24] width 10 height 13
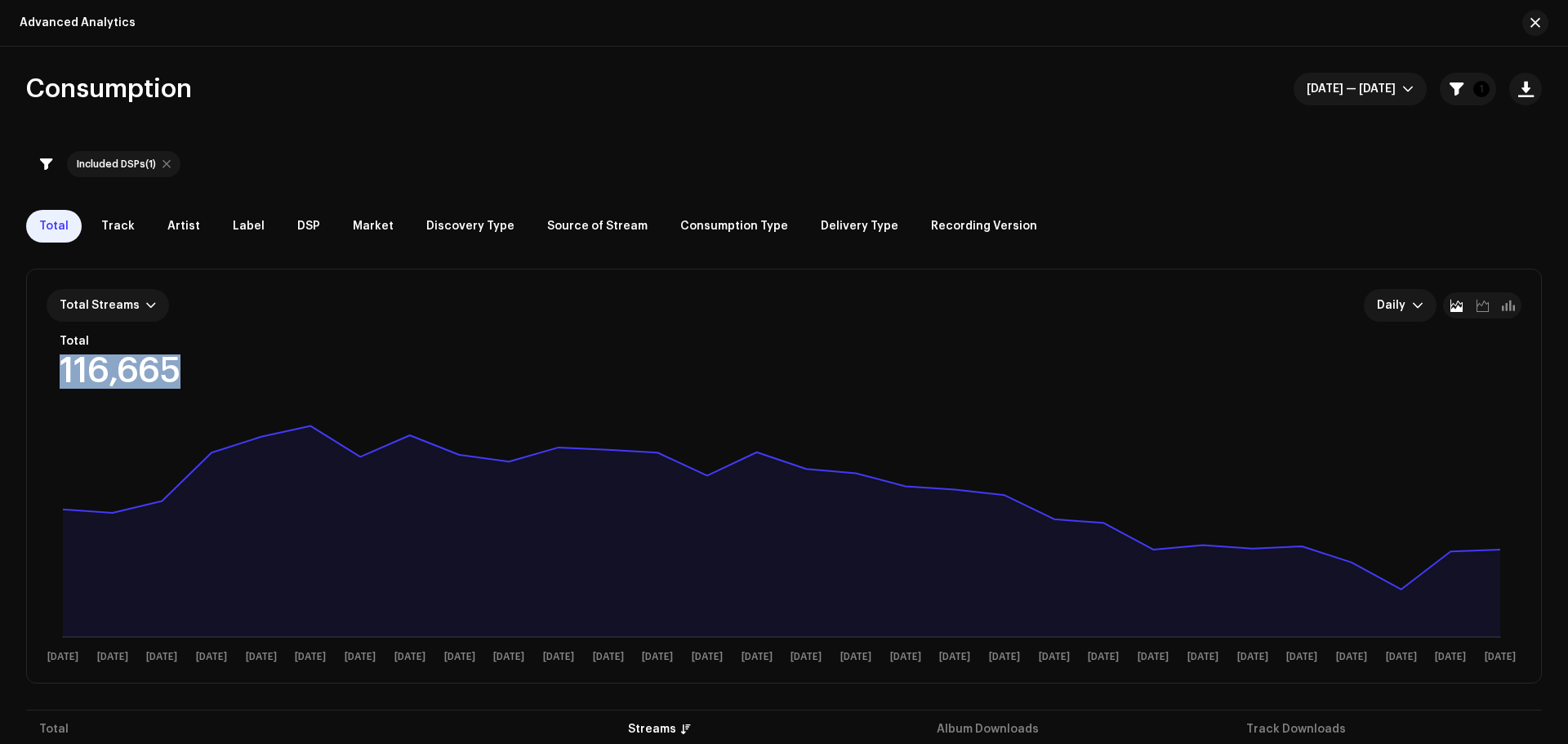
click at [1537, 22] on span "button" at bounding box center [1535, 23] width 10 height 13
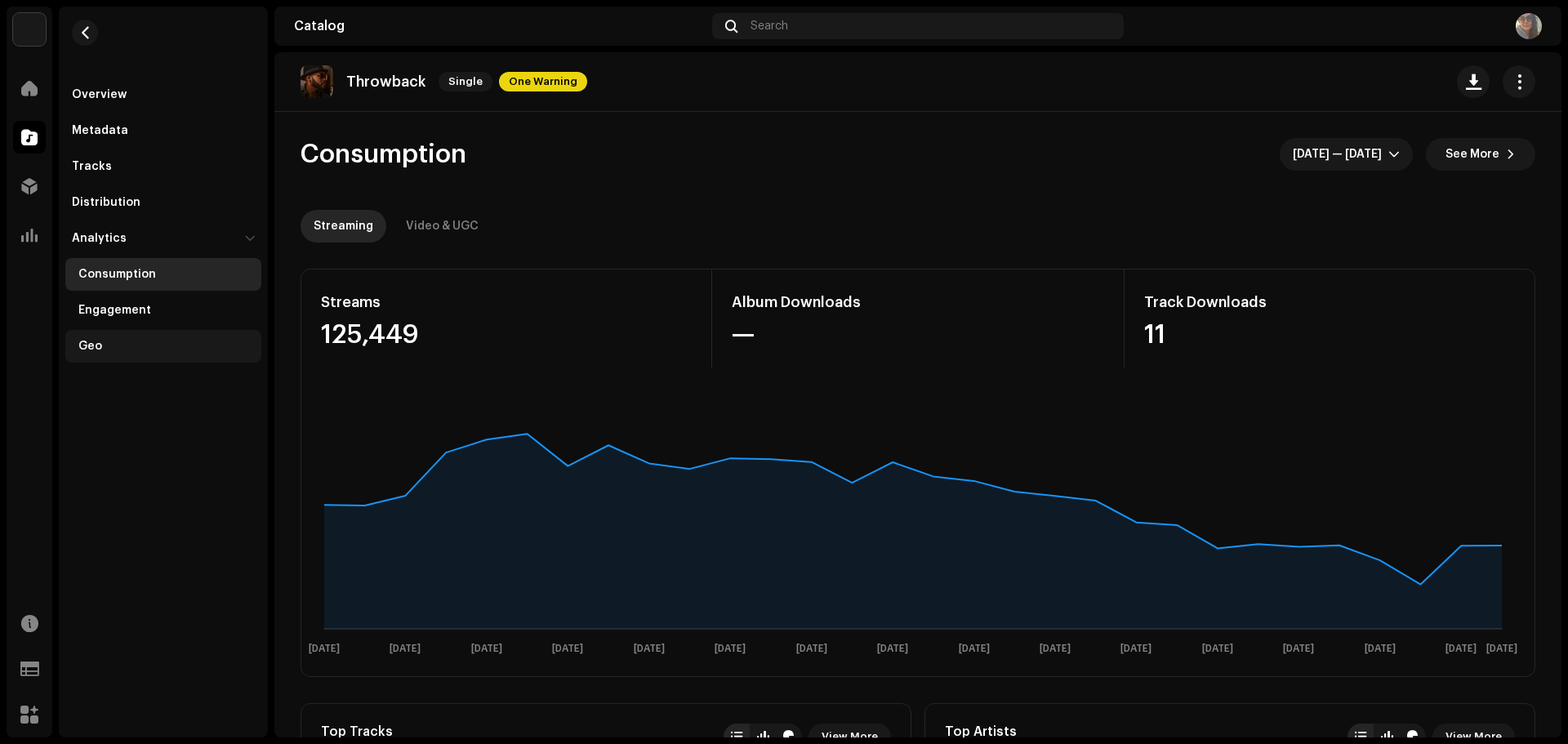
click at [106, 349] on div "Geo" at bounding box center [166, 346] width 176 height 13
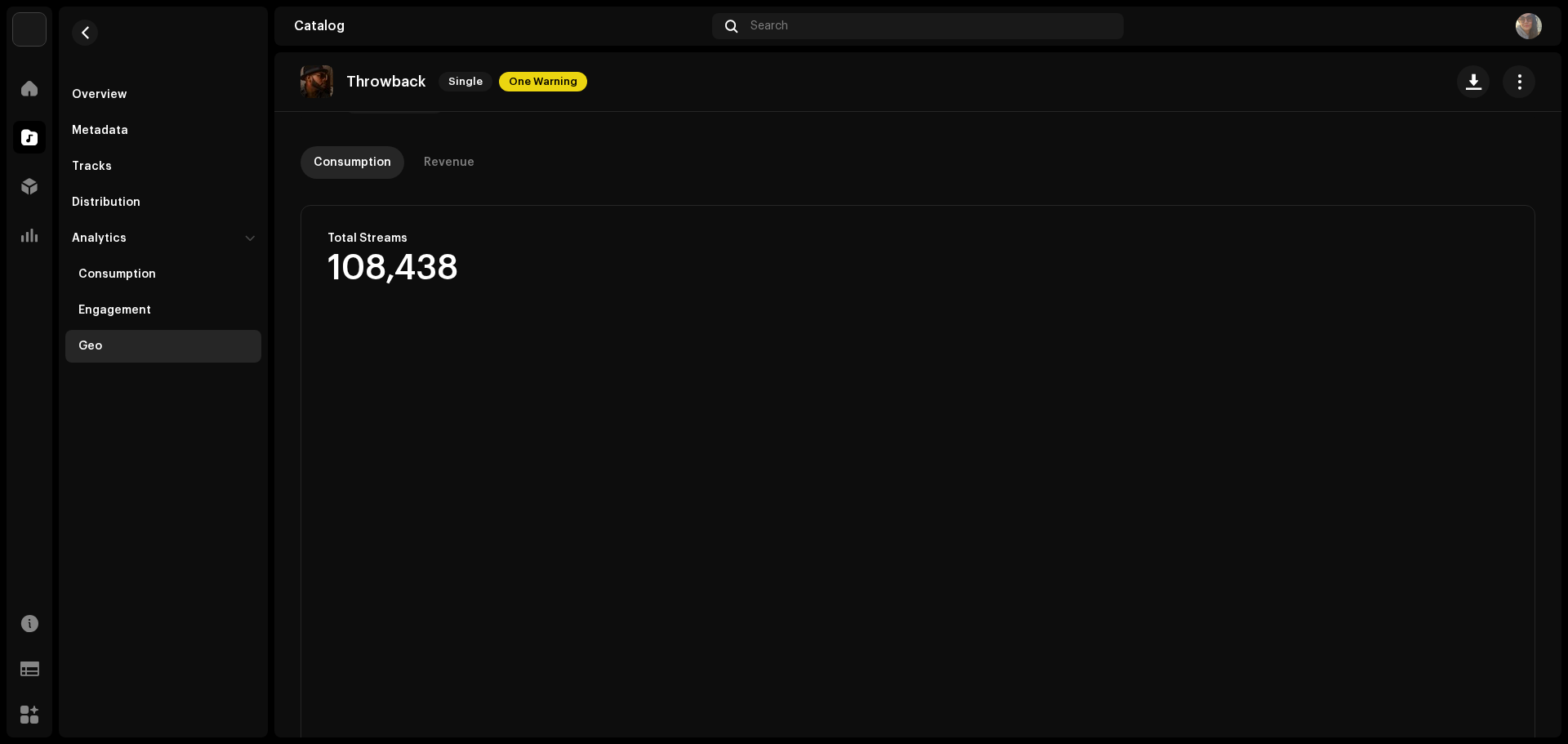
scroll to position [245, 0]
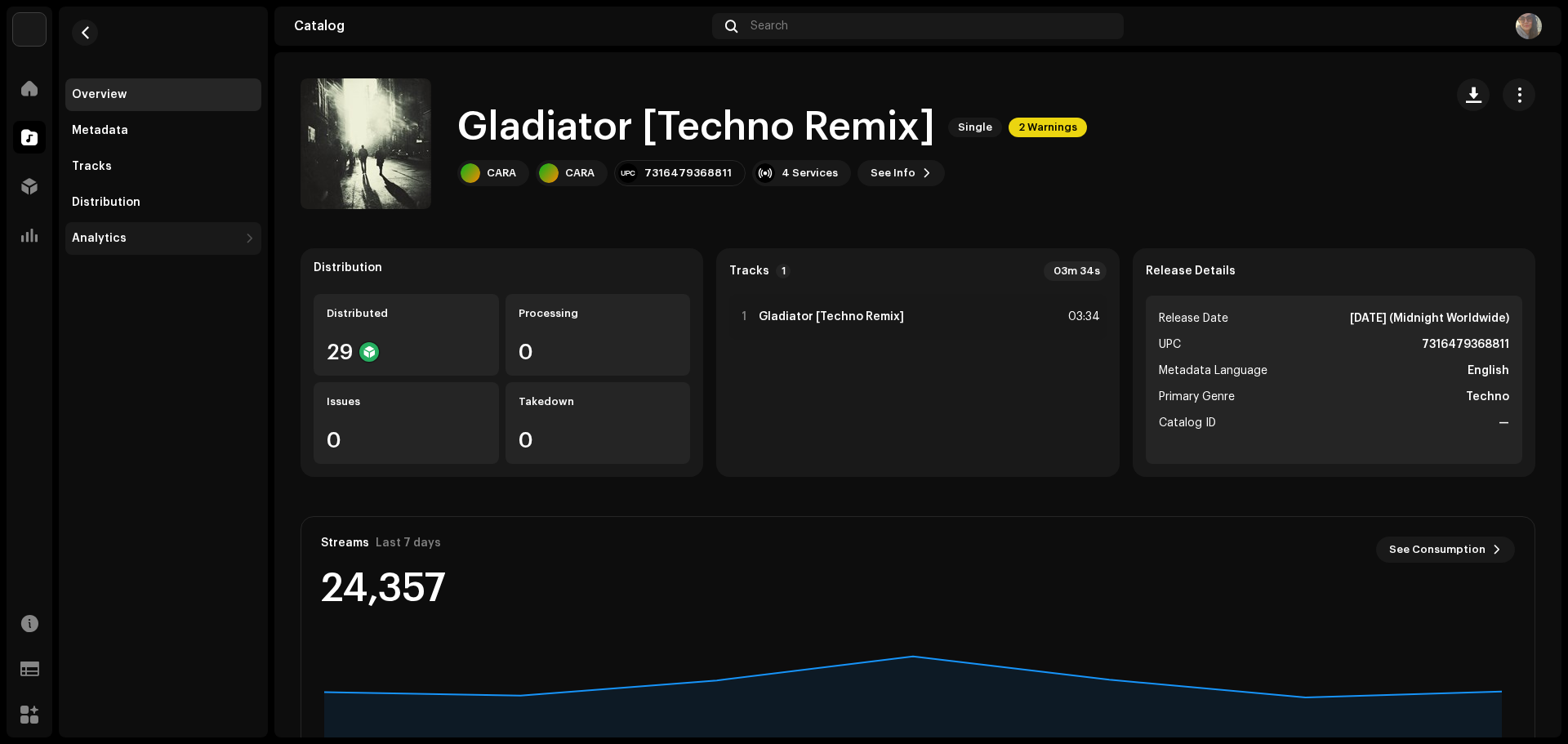
click at [141, 236] on div "Analytics" at bounding box center [155, 239] width 166 height 13
drag, startPoint x: 645, startPoint y: 170, endPoint x: 723, endPoint y: 174, distance: 78.1
click at [723, 174] on div "7316479368811" at bounding box center [680, 172] width 131 height 26
copy div "7316479368811"
click at [117, 280] on div "Consumption" at bounding box center [116, 275] width 77 height 13
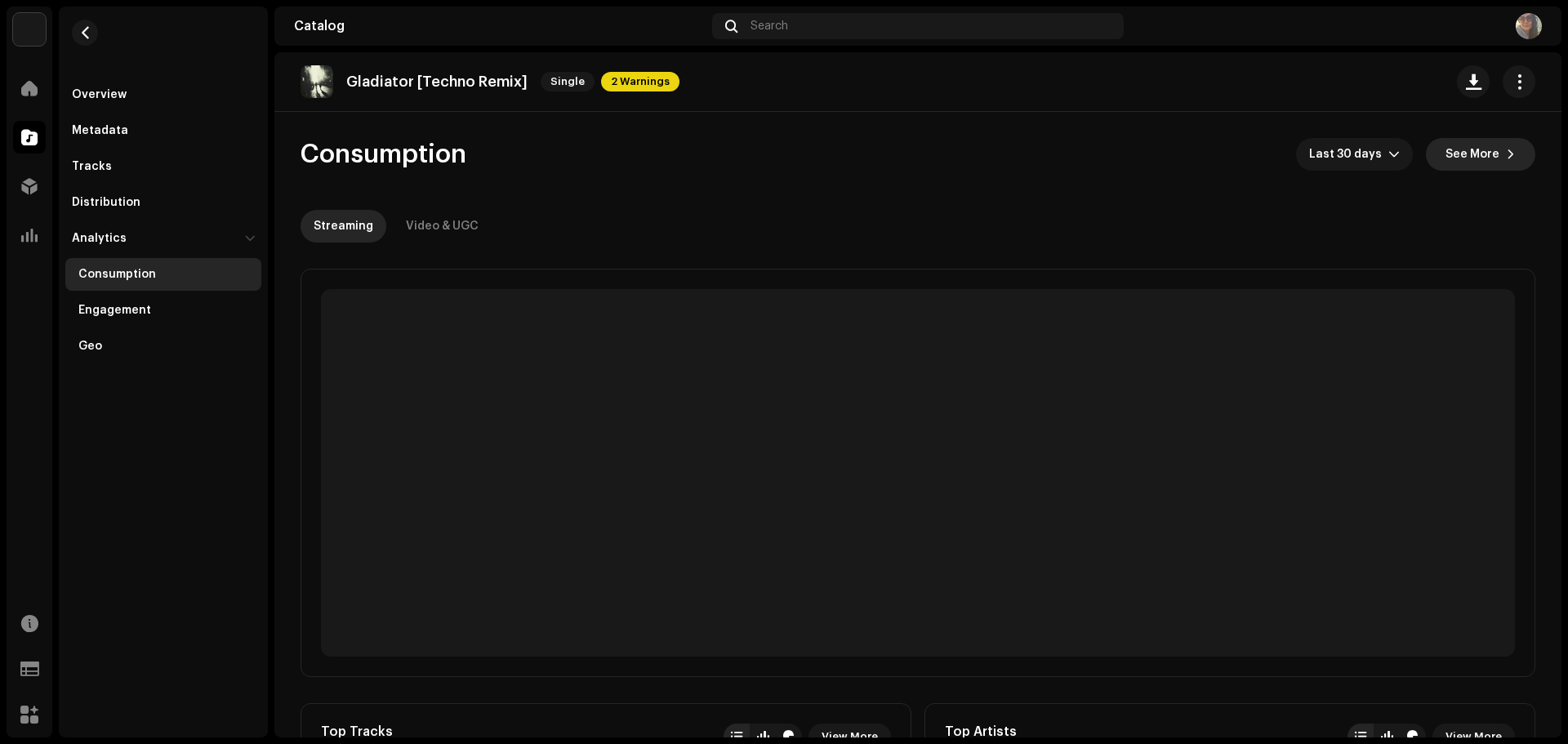
click at [1483, 159] on span "See More" at bounding box center [1472, 154] width 54 height 32
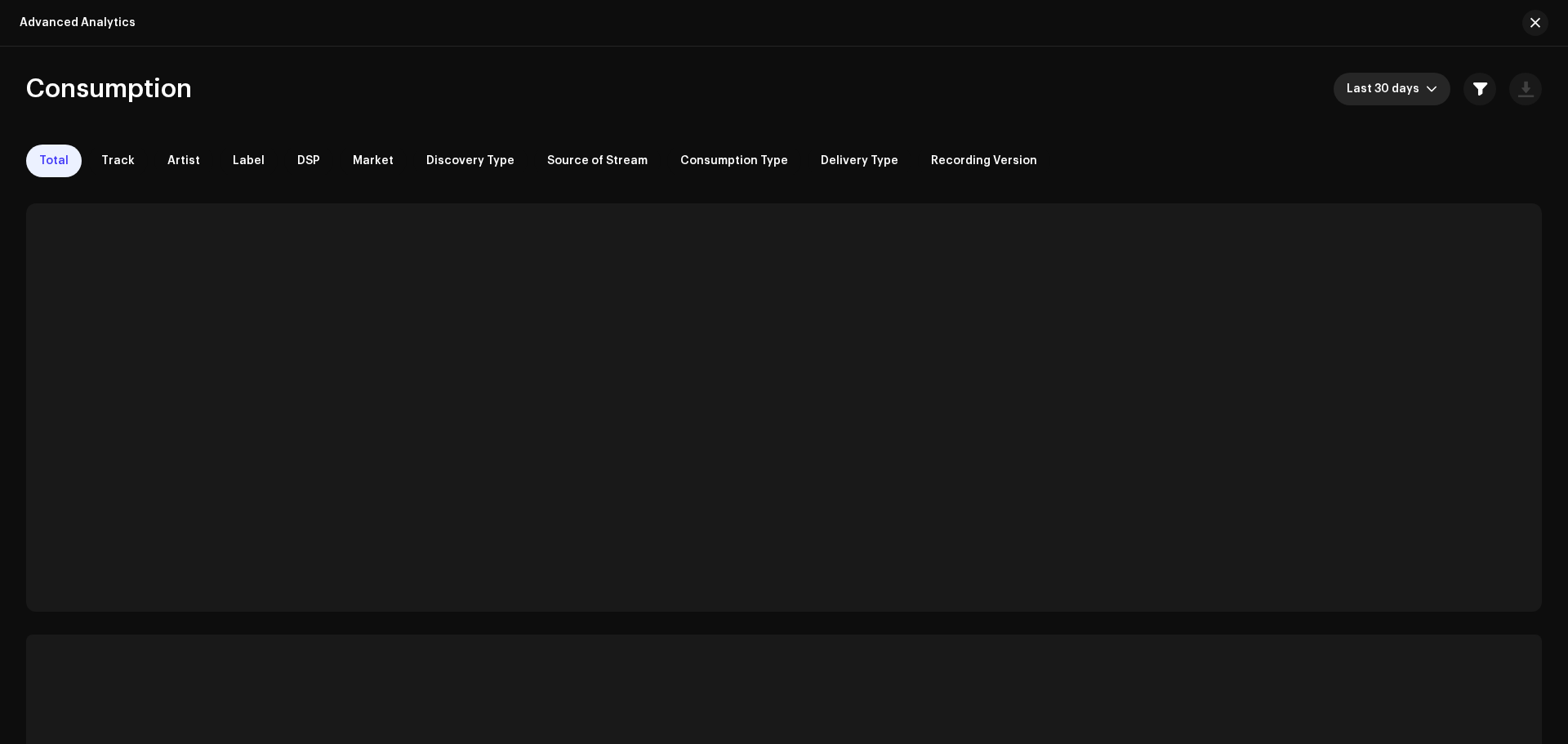
click at [1413, 91] on span "Last 30 days" at bounding box center [1386, 88] width 79 height 32
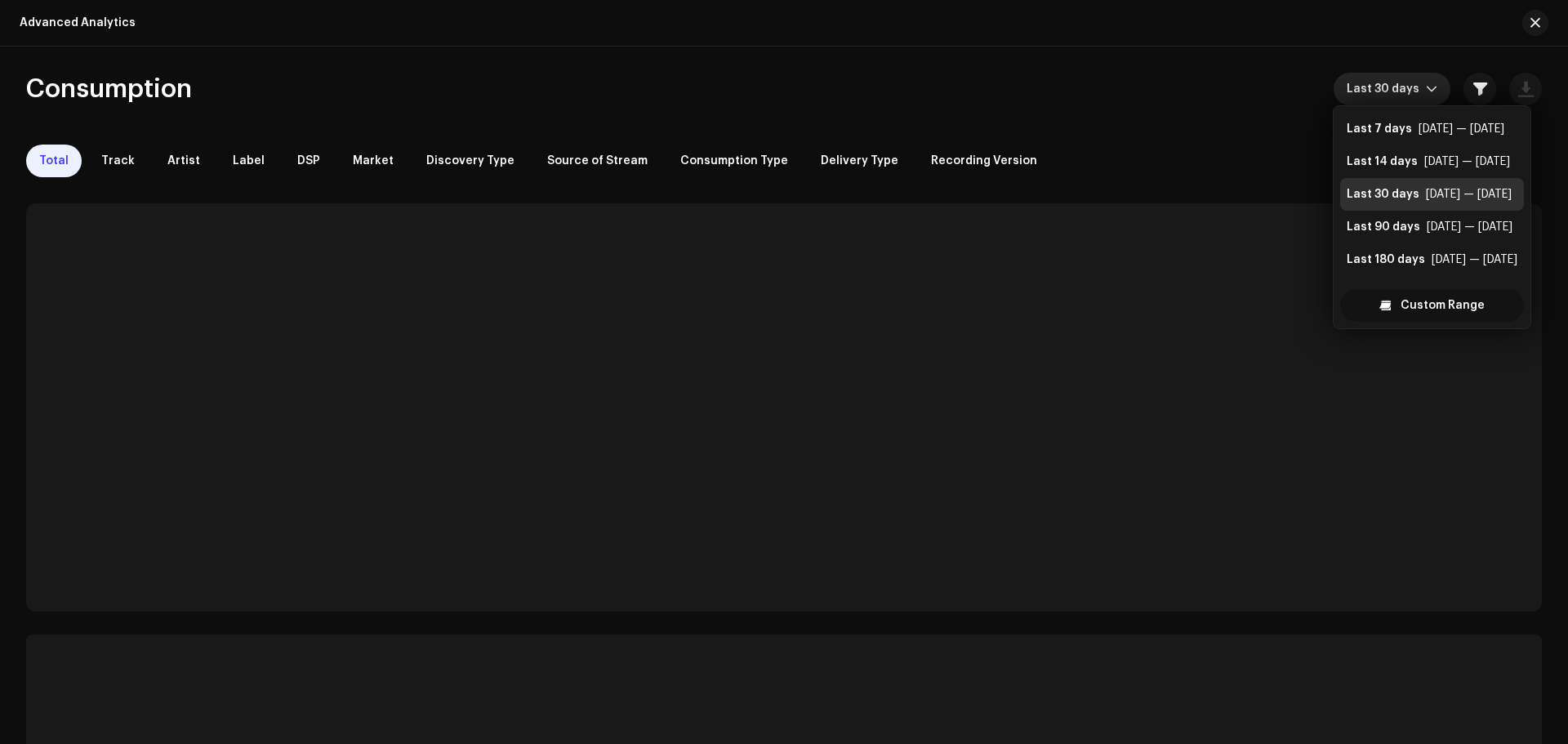
click at [1418, 305] on span "Custom Range" at bounding box center [1442, 305] width 84 height 32
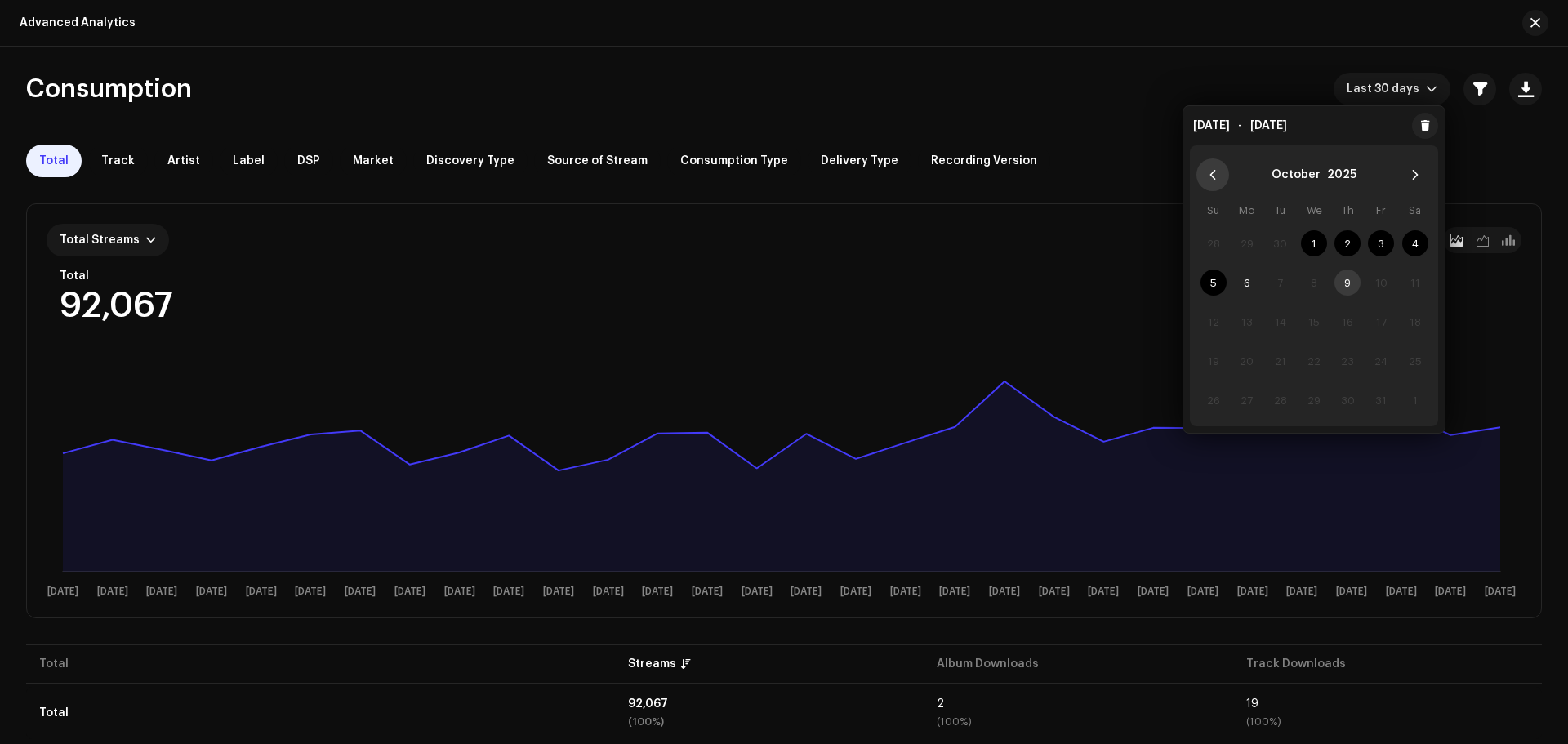
click at [1210, 177] on icon "Previous Month" at bounding box center [1213, 175] width 12 height 12
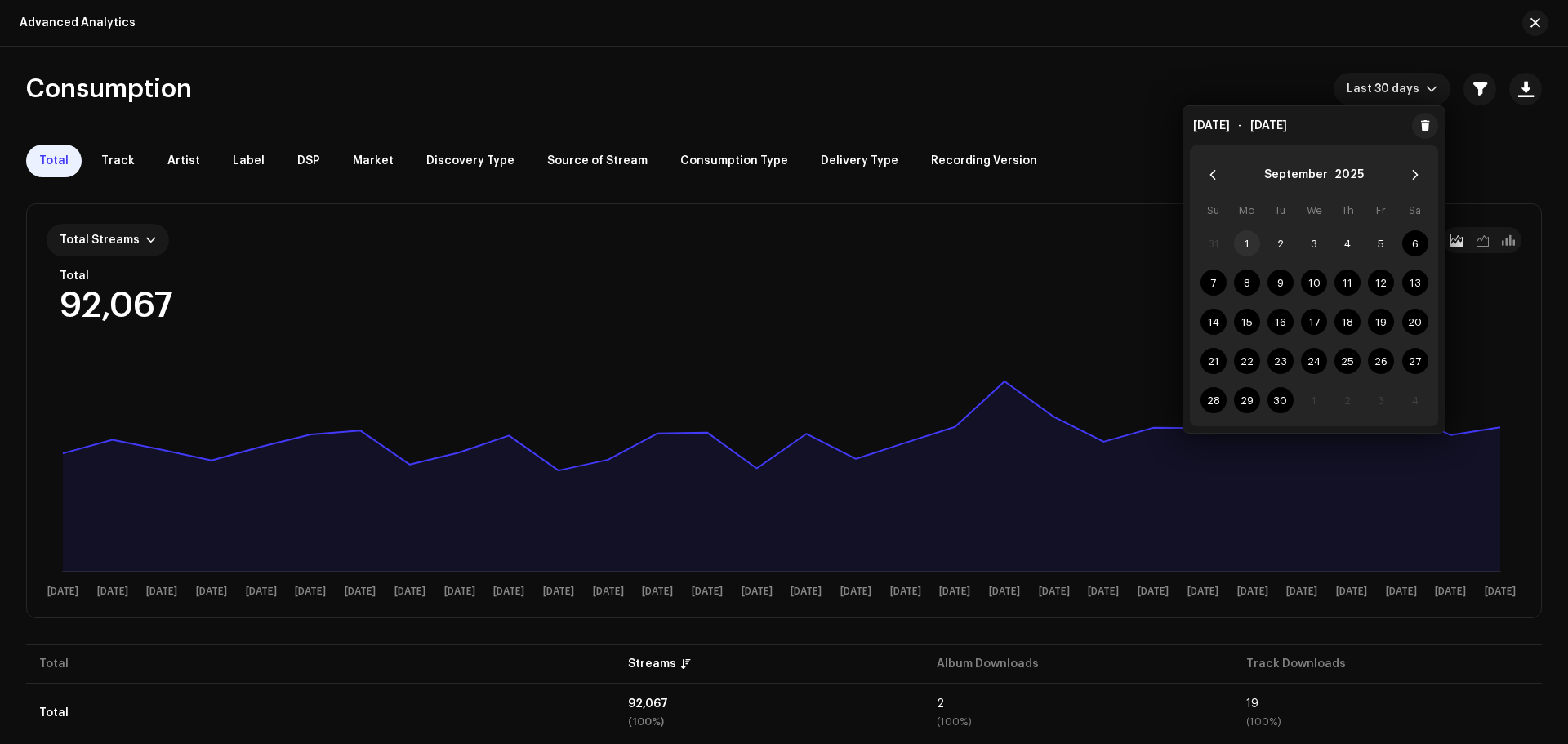
click at [1248, 245] on span "1" at bounding box center [1246, 243] width 26 height 26
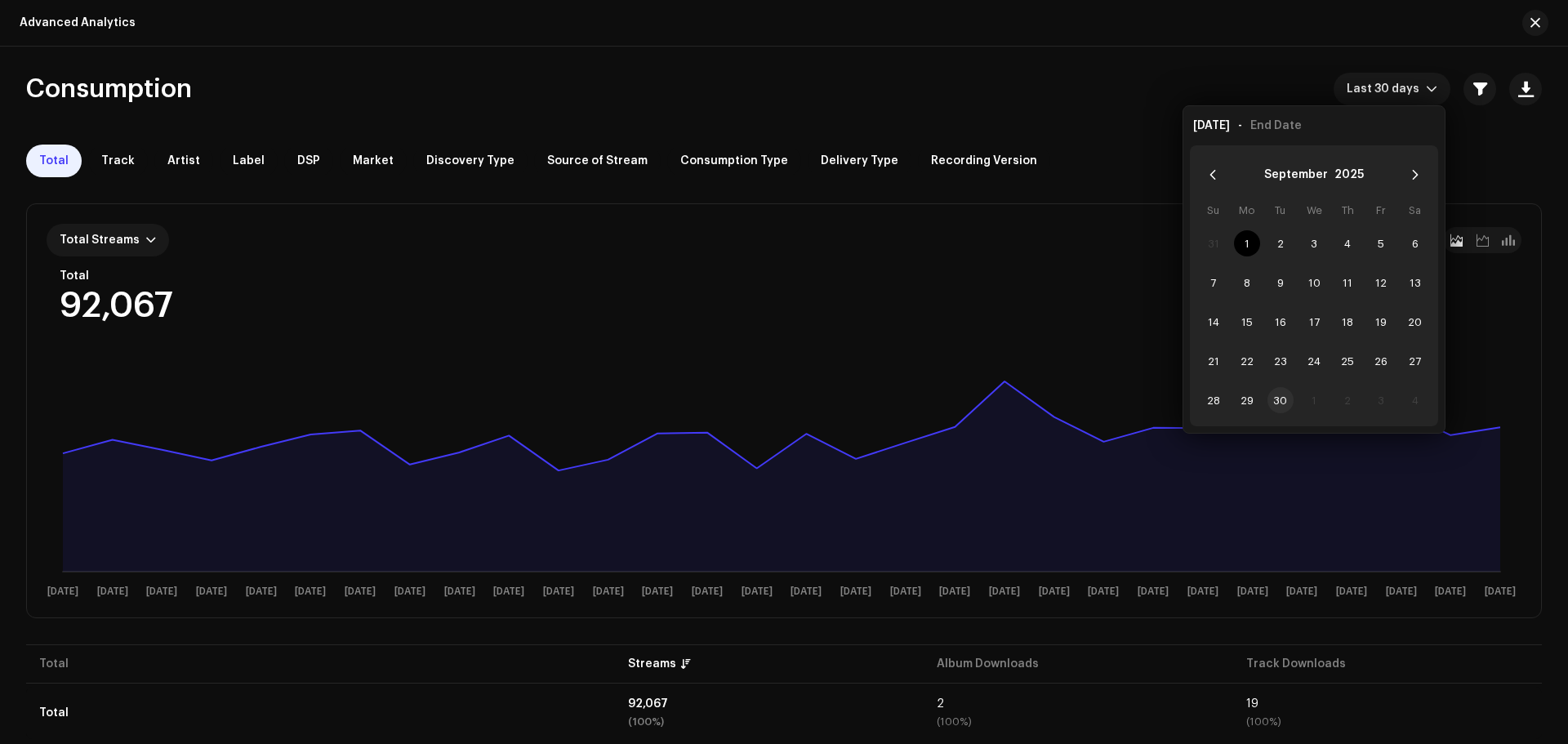
click at [1282, 397] on span "30" at bounding box center [1279, 399] width 26 height 26
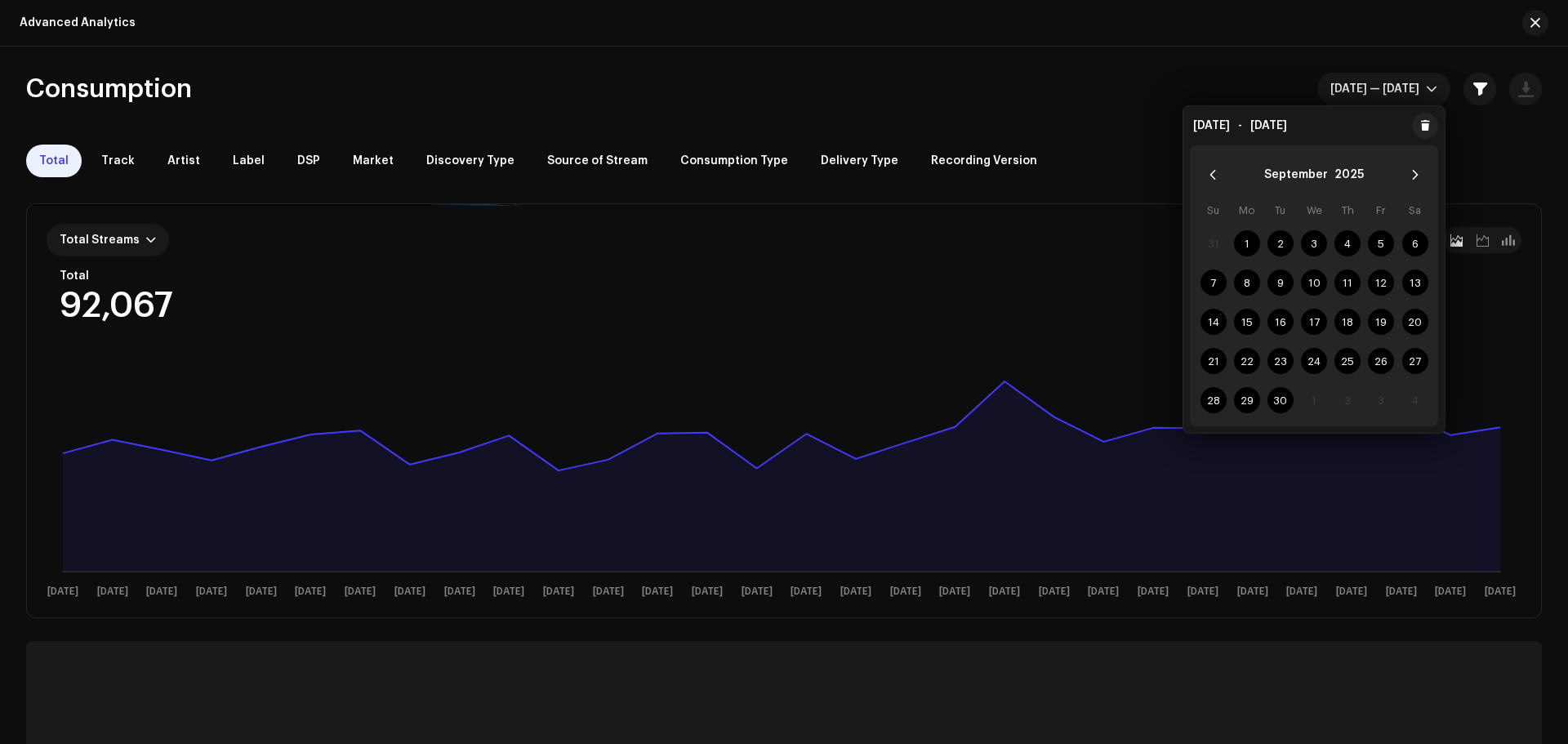
click at [1509, 126] on div "Consumption Sep 1 — Sep 30 Total Track Artist Label DSP Market Discovery Type S…" at bounding box center [784, 528] width 1568 height 911
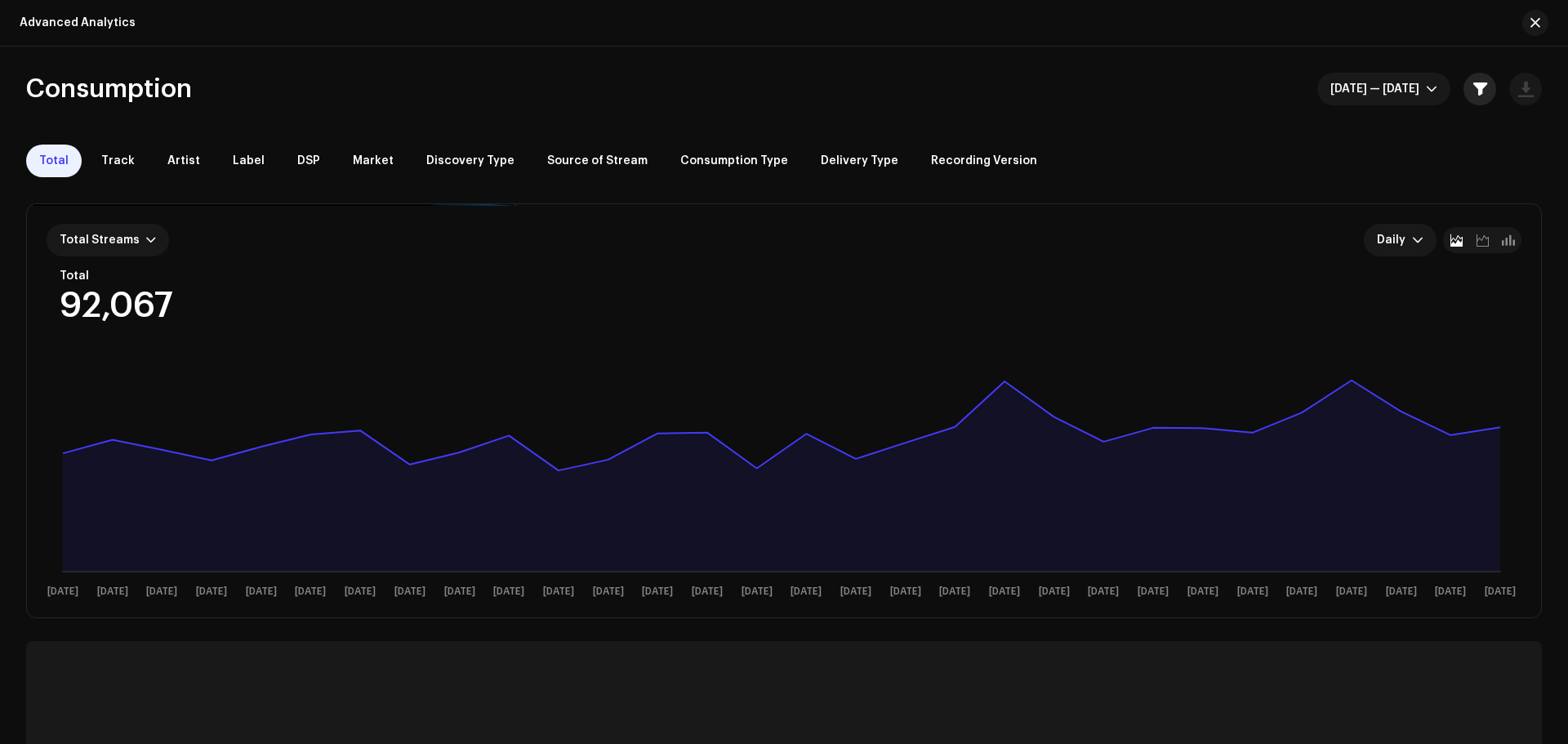
click at [1478, 87] on span "button" at bounding box center [1480, 89] width 14 height 13
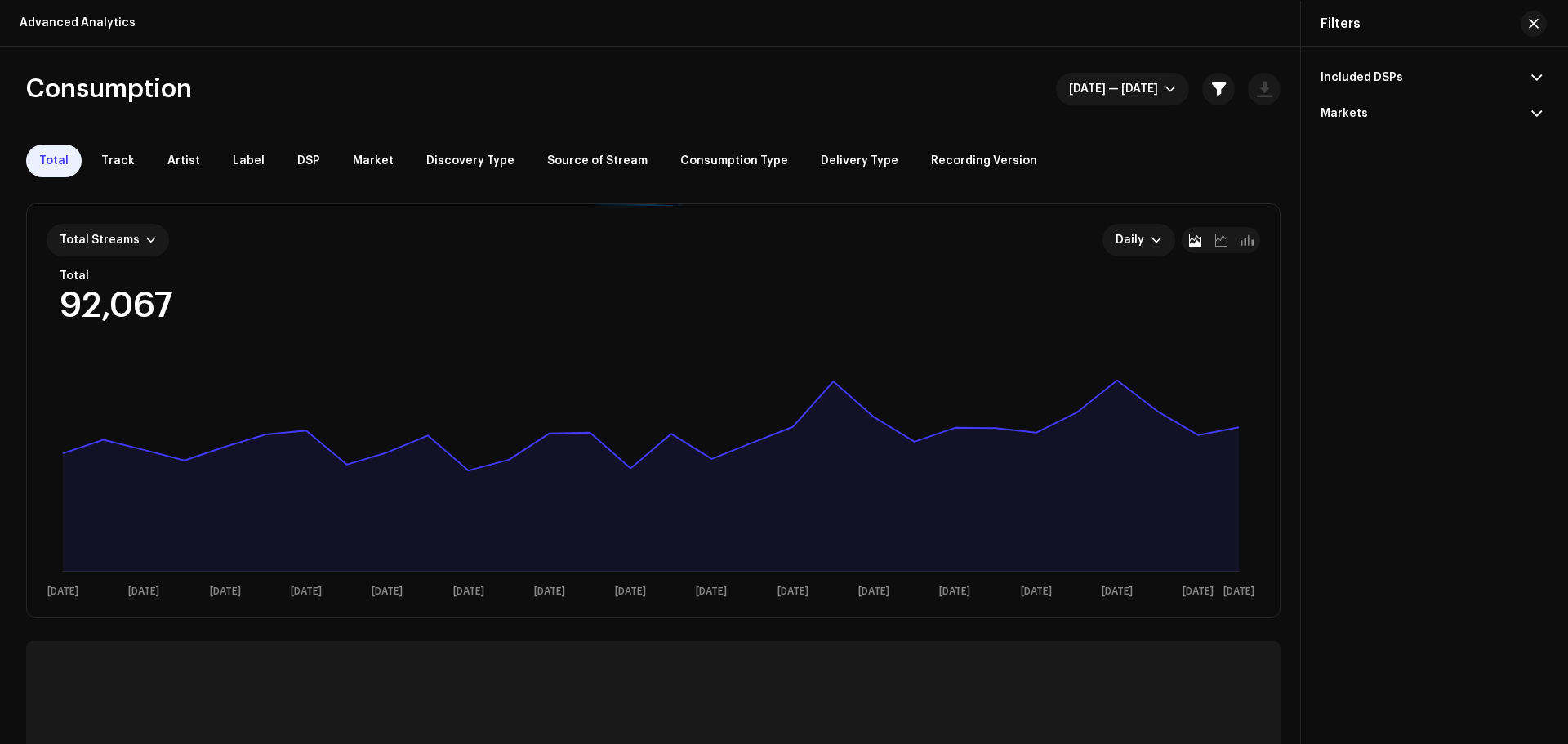
click at [1378, 69] on p-accordion-header "Included DSPs" at bounding box center [1431, 77] width 221 height 36
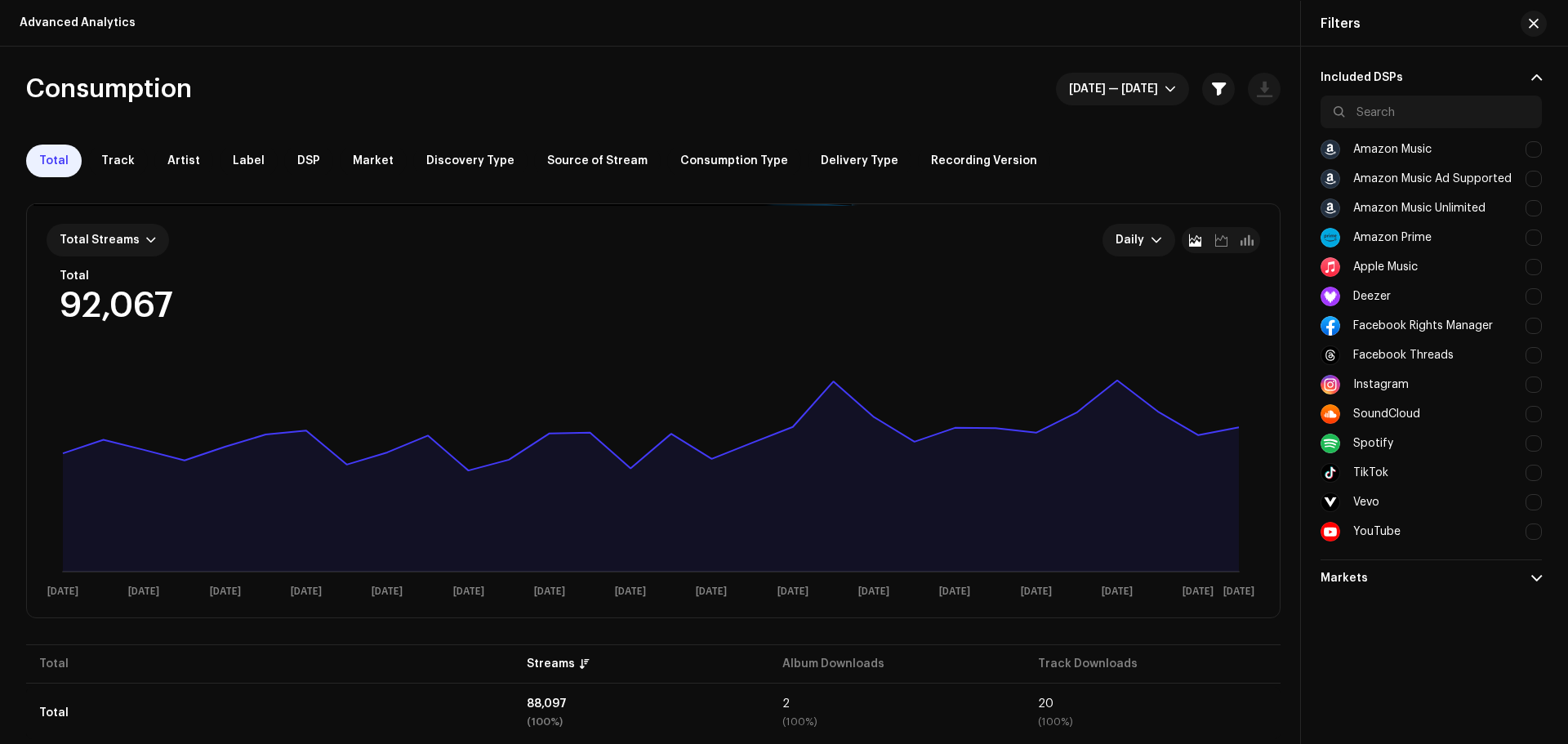
click at [1526, 443] on div at bounding box center [1534, 444] width 17 height 17
checkbox input "true"
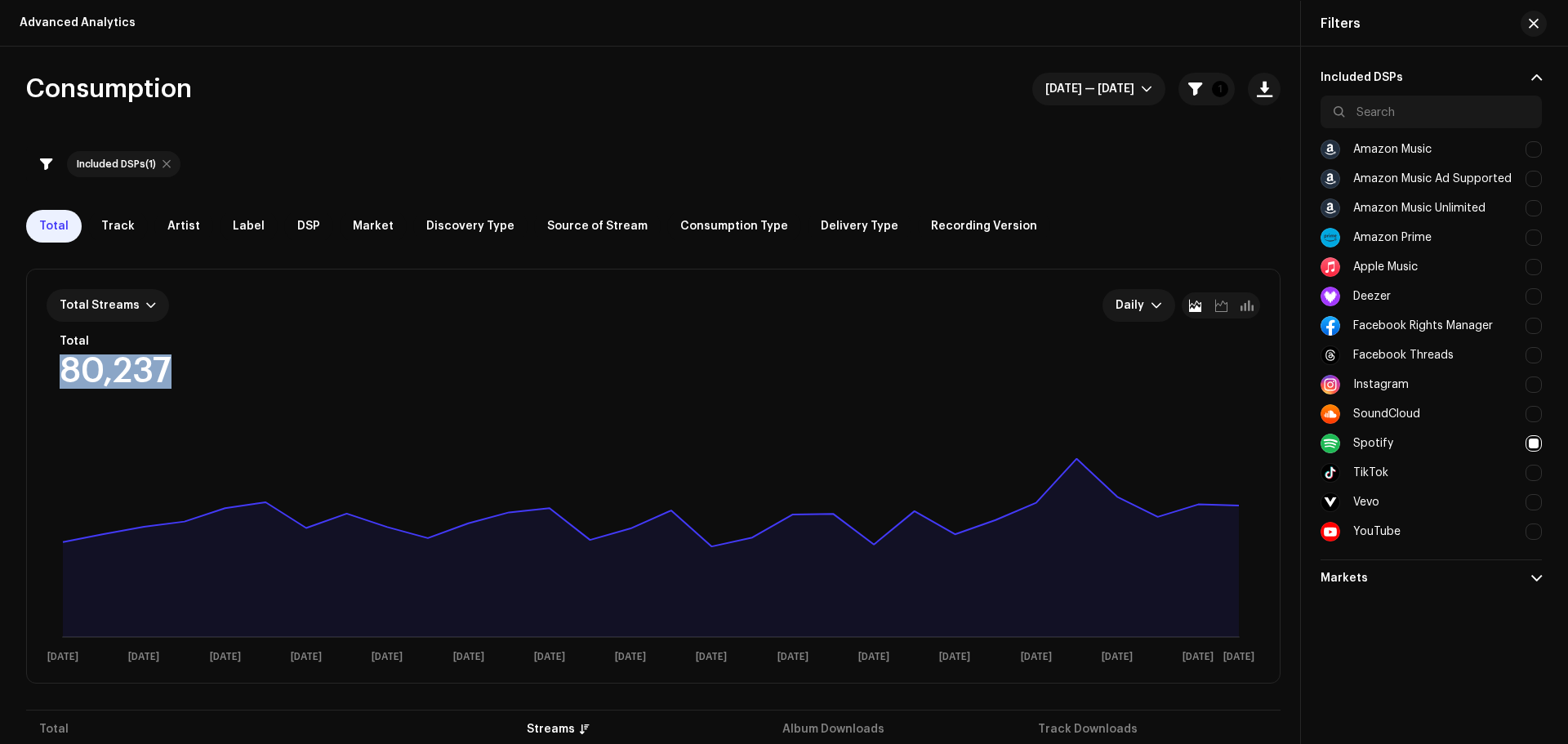
drag, startPoint x: 64, startPoint y: 370, endPoint x: 164, endPoint y: 374, distance: 100.1
click at [164, 374] on div "80,237" at bounding box center [116, 371] width 111 height 34
copy div "80,237"
click at [1534, 22] on span "button" at bounding box center [1533, 24] width 10 height 13
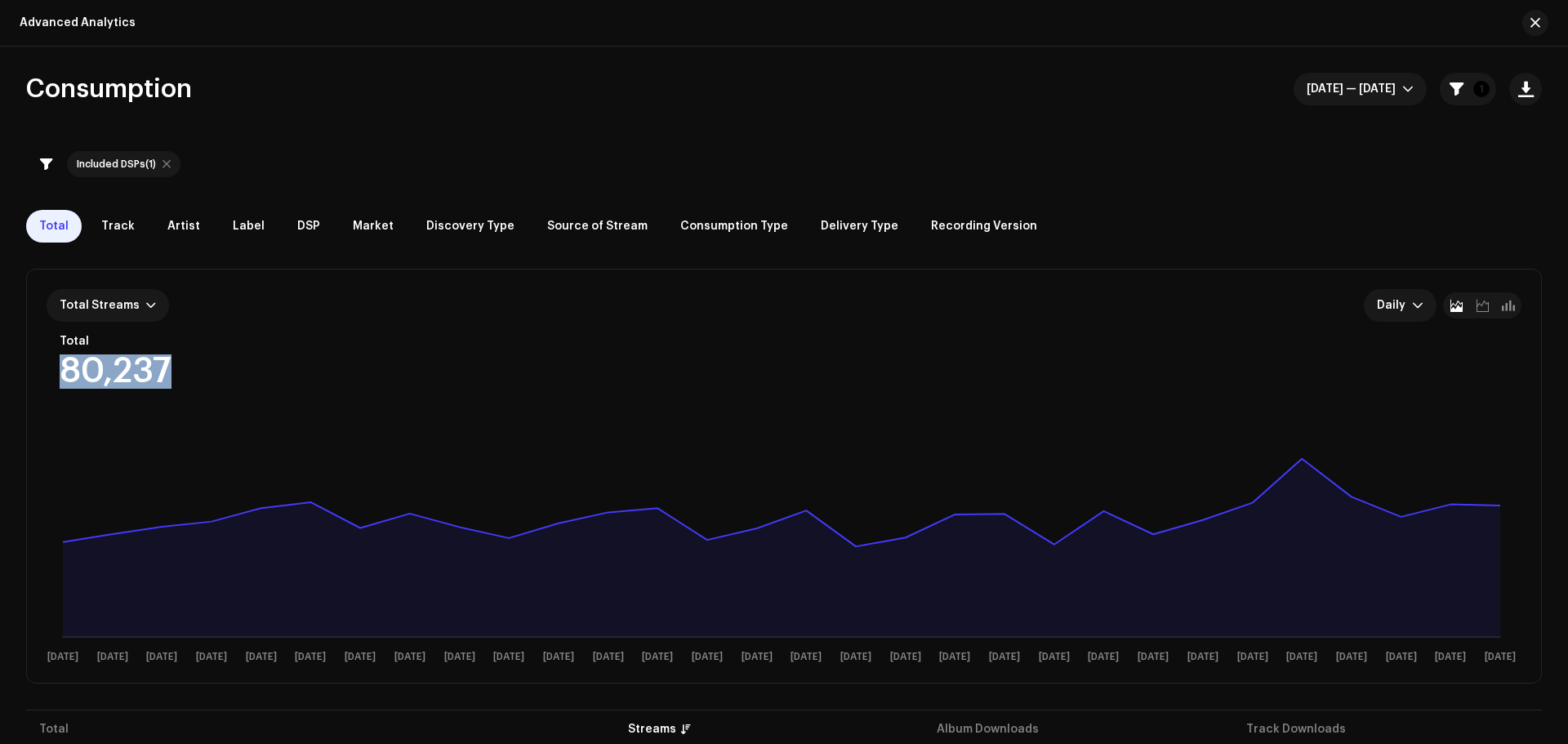
click at [1534, 22] on span "button" at bounding box center [1535, 23] width 10 height 13
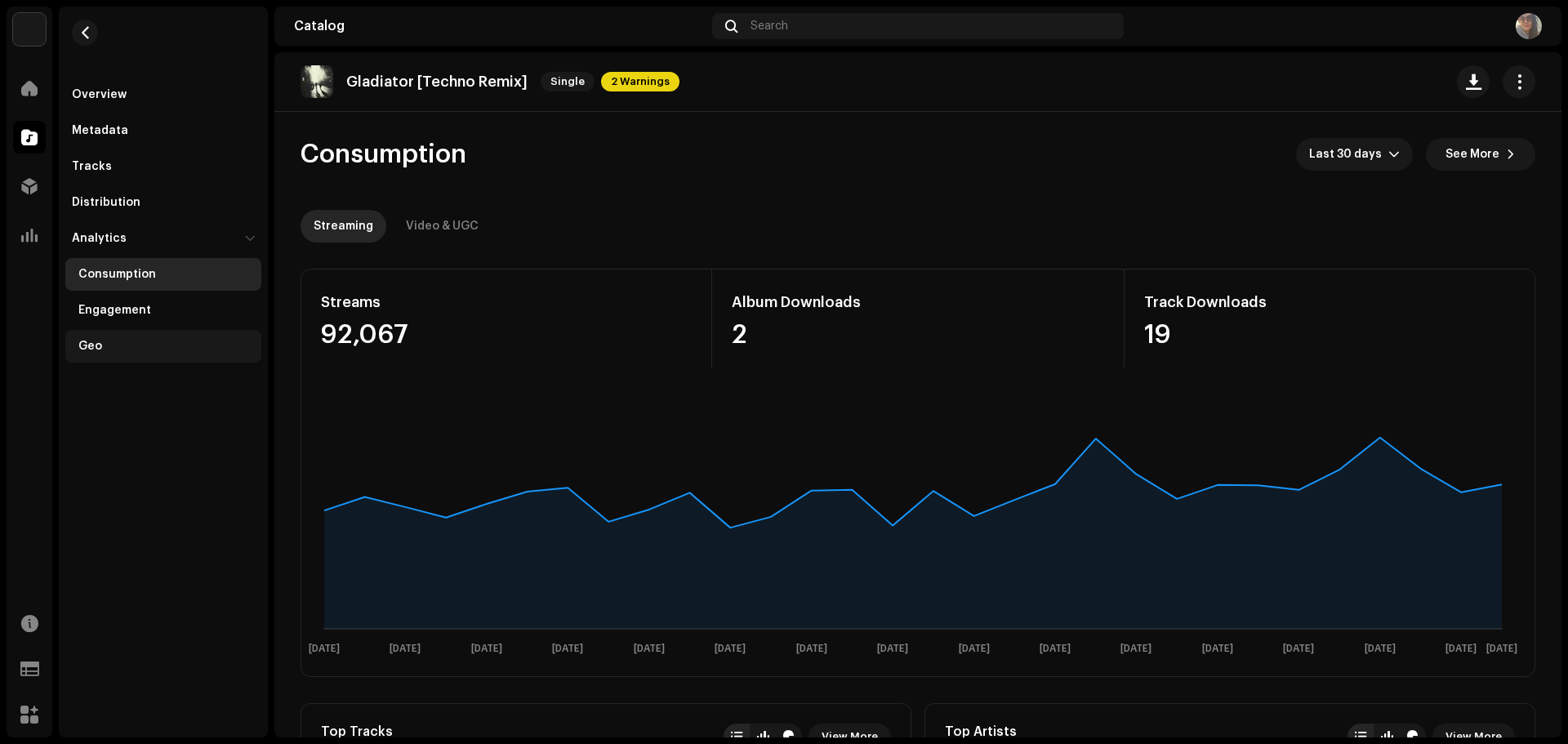
click at [101, 345] on div "Geo" at bounding box center [90, 346] width 23 height 13
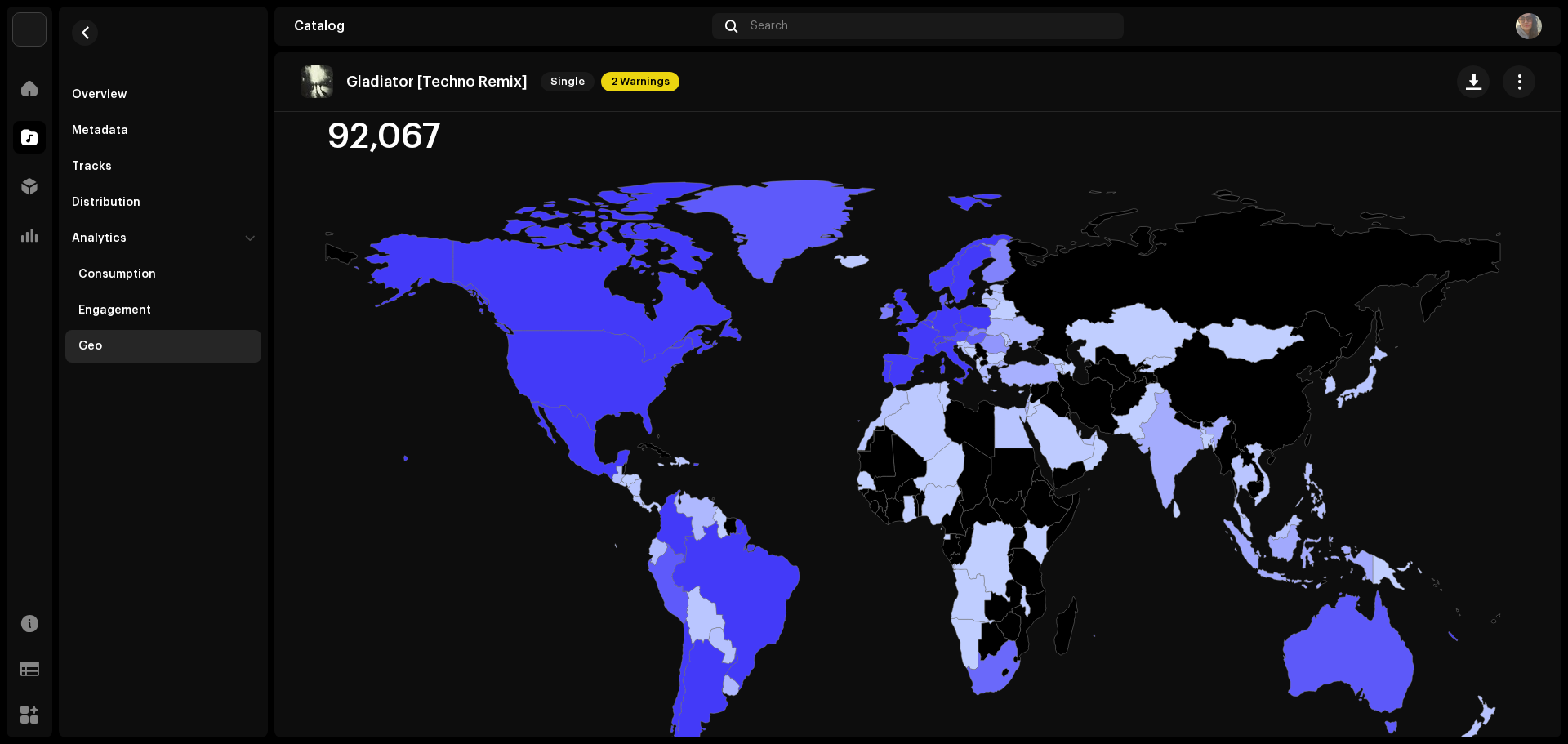
scroll to position [327, 0]
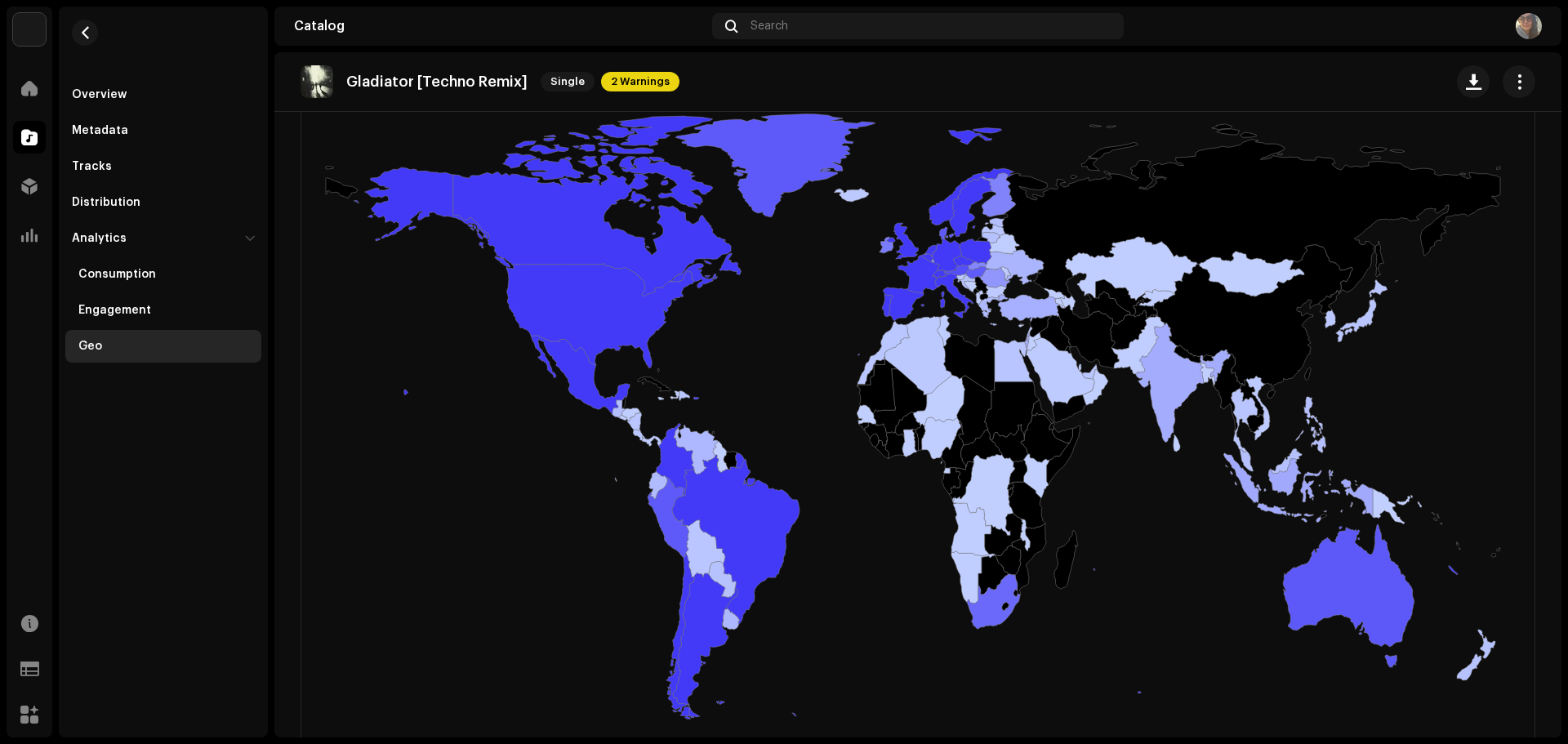
drag, startPoint x: 512, startPoint y: 359, endPoint x: 529, endPoint y: 346, distance: 21.4
click at [512, 359] on rect at bounding box center [913, 416] width 1223 height 653
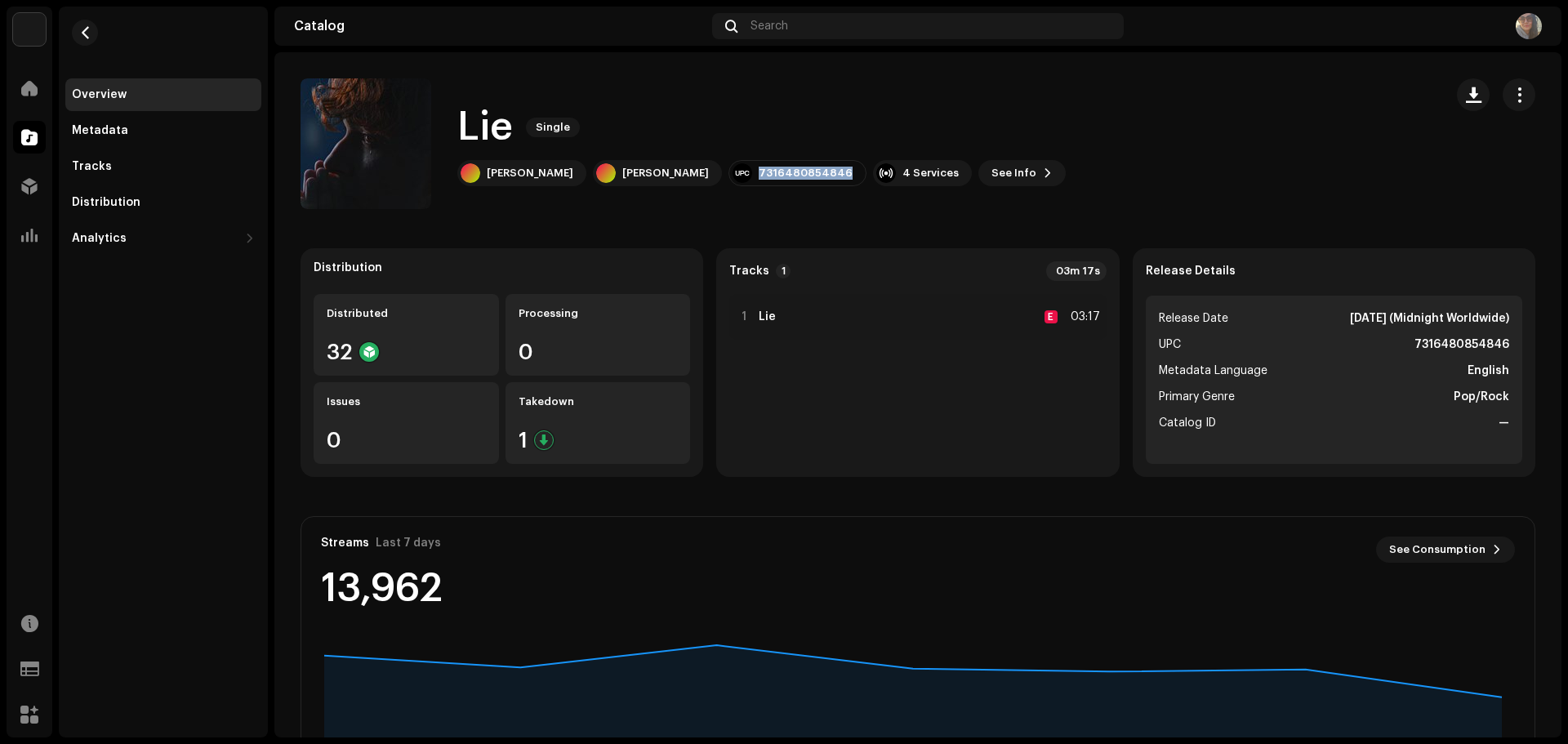
drag, startPoint x: 794, startPoint y: 168, endPoint x: 895, endPoint y: 162, distance: 101.2
click at [895, 162] on div "[PERSON_NAME] [PERSON_NAME] 7316480854846 4 Services See Info" at bounding box center [761, 172] width 608 height 26
copy div "7316480854846"
drag, startPoint x: 487, startPoint y: 169, endPoint x: 596, endPoint y: 217, distance: 119.1
click at [596, 217] on catalog-releases-details-overview "Lie Single Lie Single [PERSON_NAME] [PERSON_NAME] 7316480854846 4 Services See …" at bounding box center [918, 461] width 1287 height 817
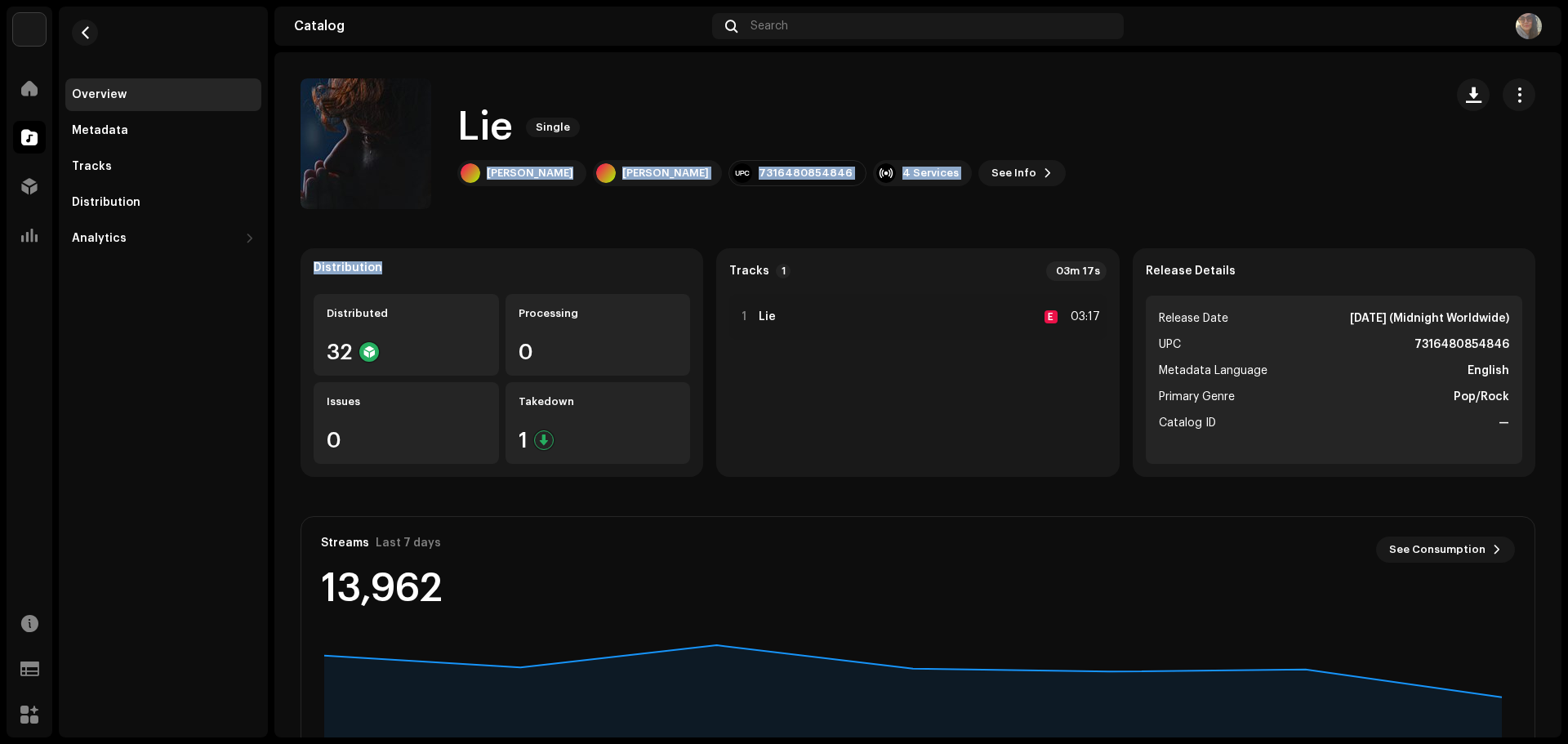
click at [596, 217] on catalog-releases-details-overview "Lie Single Lie Single [PERSON_NAME] [PERSON_NAME] 7316480854846 4 Services See …" at bounding box center [918, 461] width 1287 height 817
drag, startPoint x: 486, startPoint y: 168, endPoint x: 588, endPoint y: 196, distance: 105.8
click at [588, 196] on div "Lie Single [PERSON_NAME] [PERSON_NAME] 7316480854846 4 Services See Info" at bounding box center [865, 143] width 1130 height 131
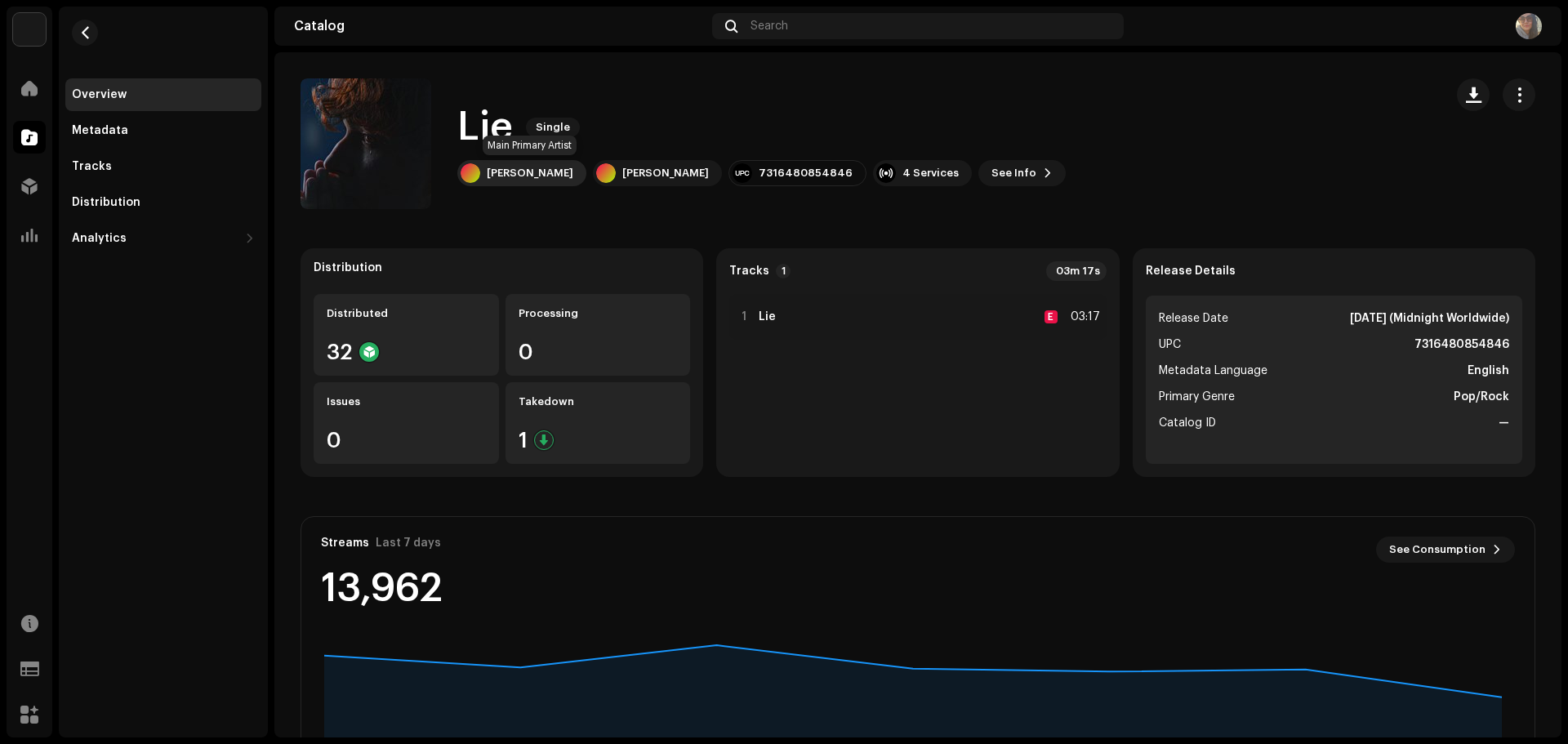
copy div "[PERSON_NAME]"
click at [121, 233] on div "Analytics" at bounding box center [99, 239] width 55 height 13
click at [130, 268] on div "Consumption" at bounding box center [116, 275] width 77 height 13
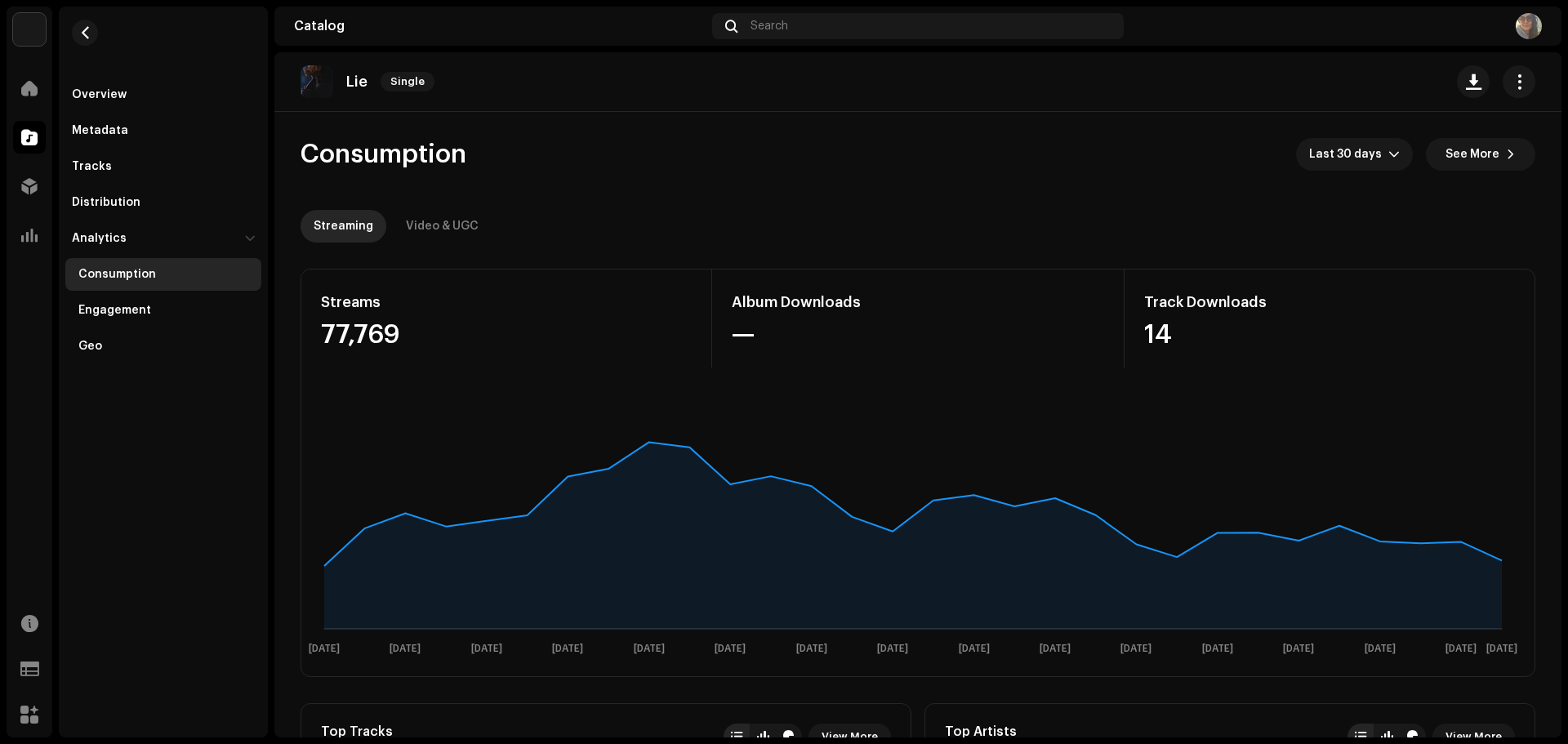
click at [1452, 153] on span "See More" at bounding box center [1472, 154] width 54 height 32
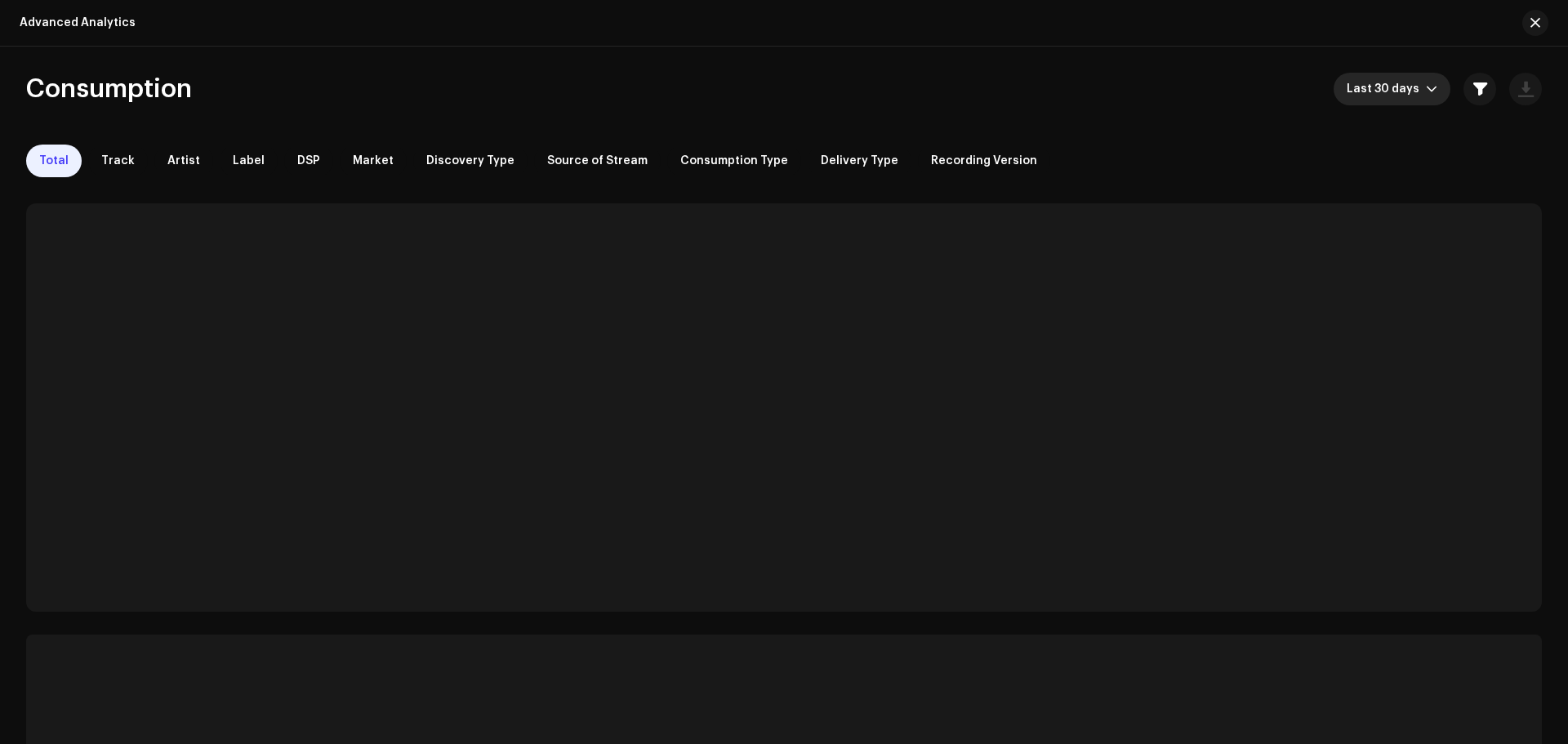
click at [1427, 93] on icon "dropdown trigger" at bounding box center [1432, 89] width 12 height 12
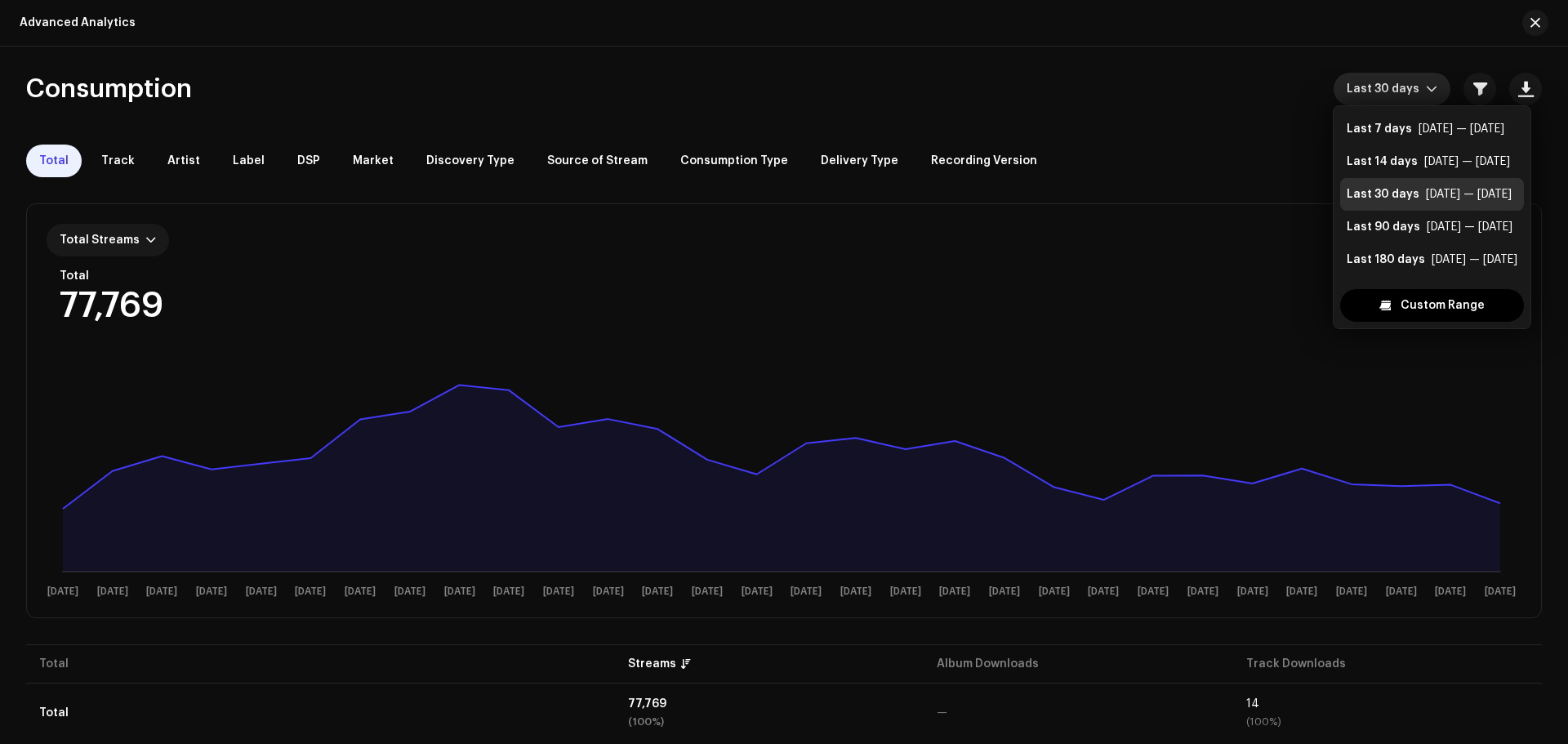
click at [1402, 91] on span "Last 30 days" at bounding box center [1386, 88] width 79 height 32
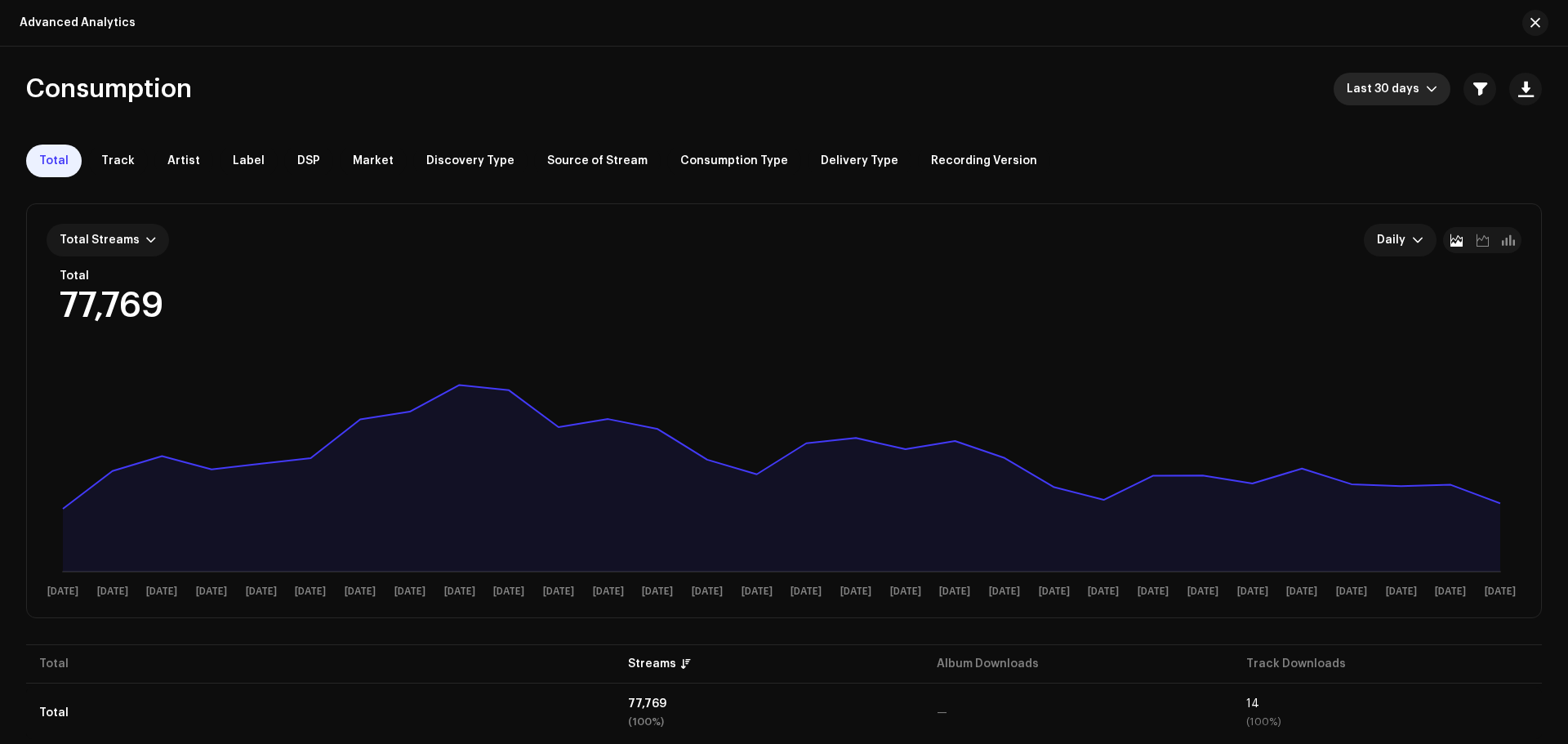
click at [1402, 91] on span "Last 30 days" at bounding box center [1386, 88] width 79 height 32
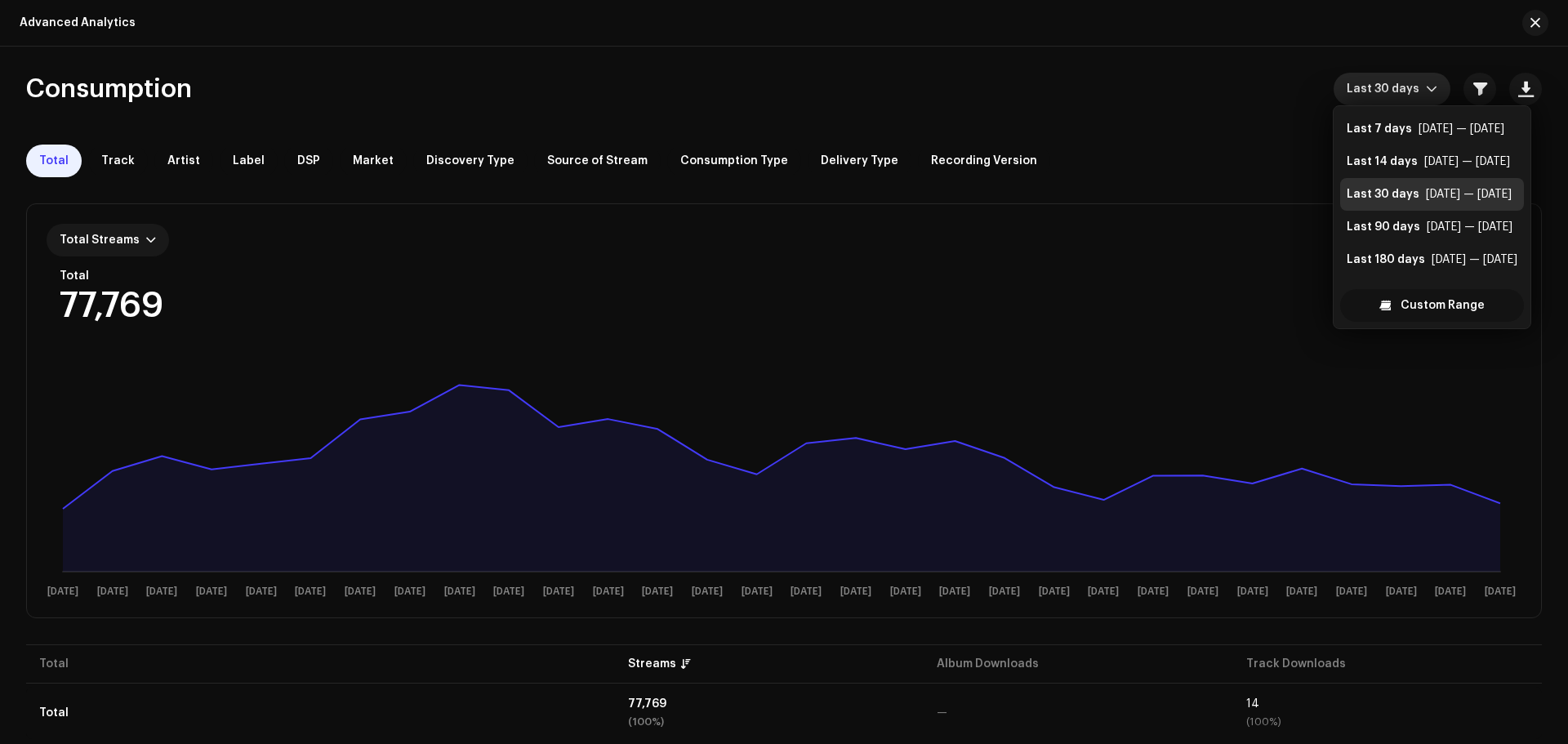
scroll to position [26, 0]
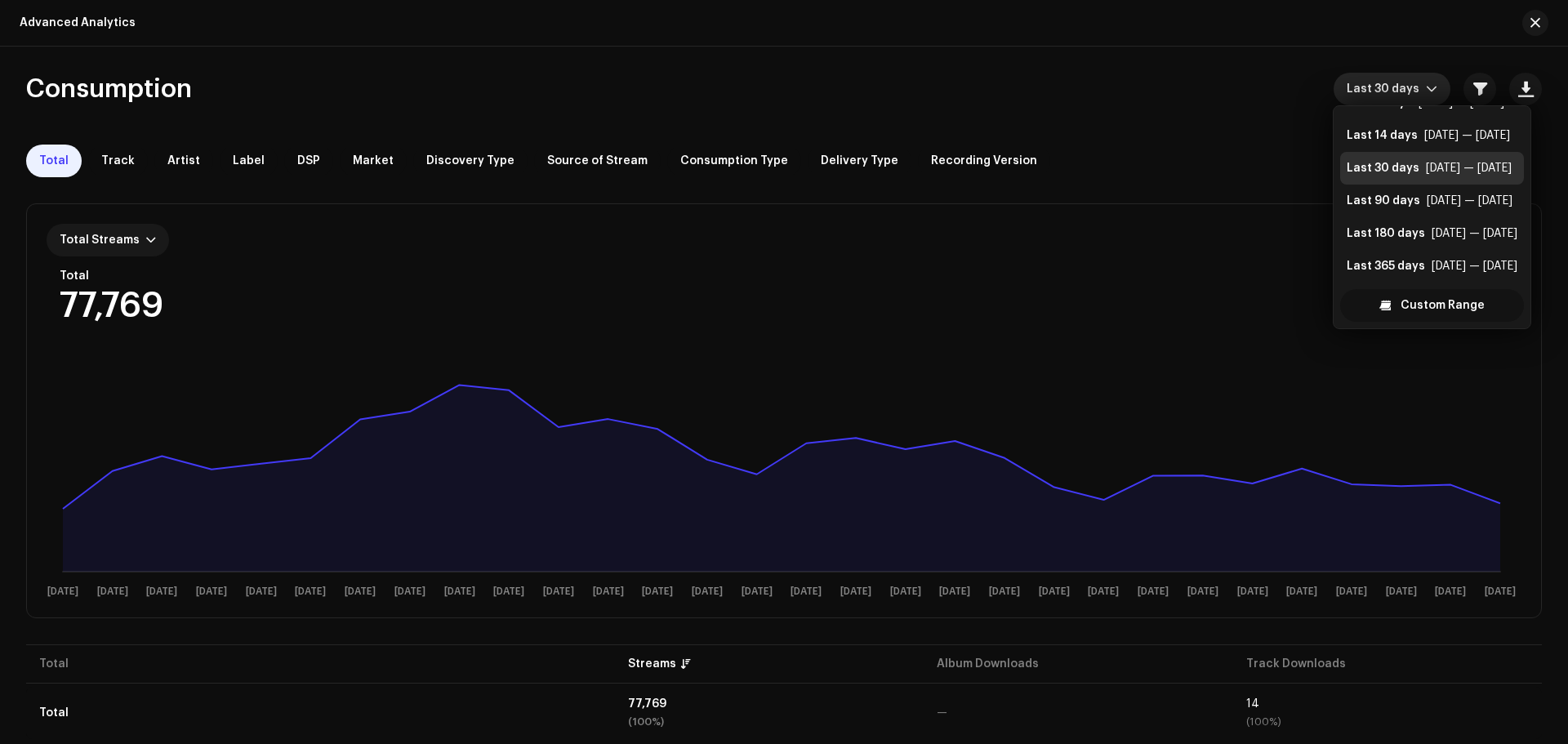
click at [1414, 308] on span "Custom Range" at bounding box center [1442, 305] width 84 height 32
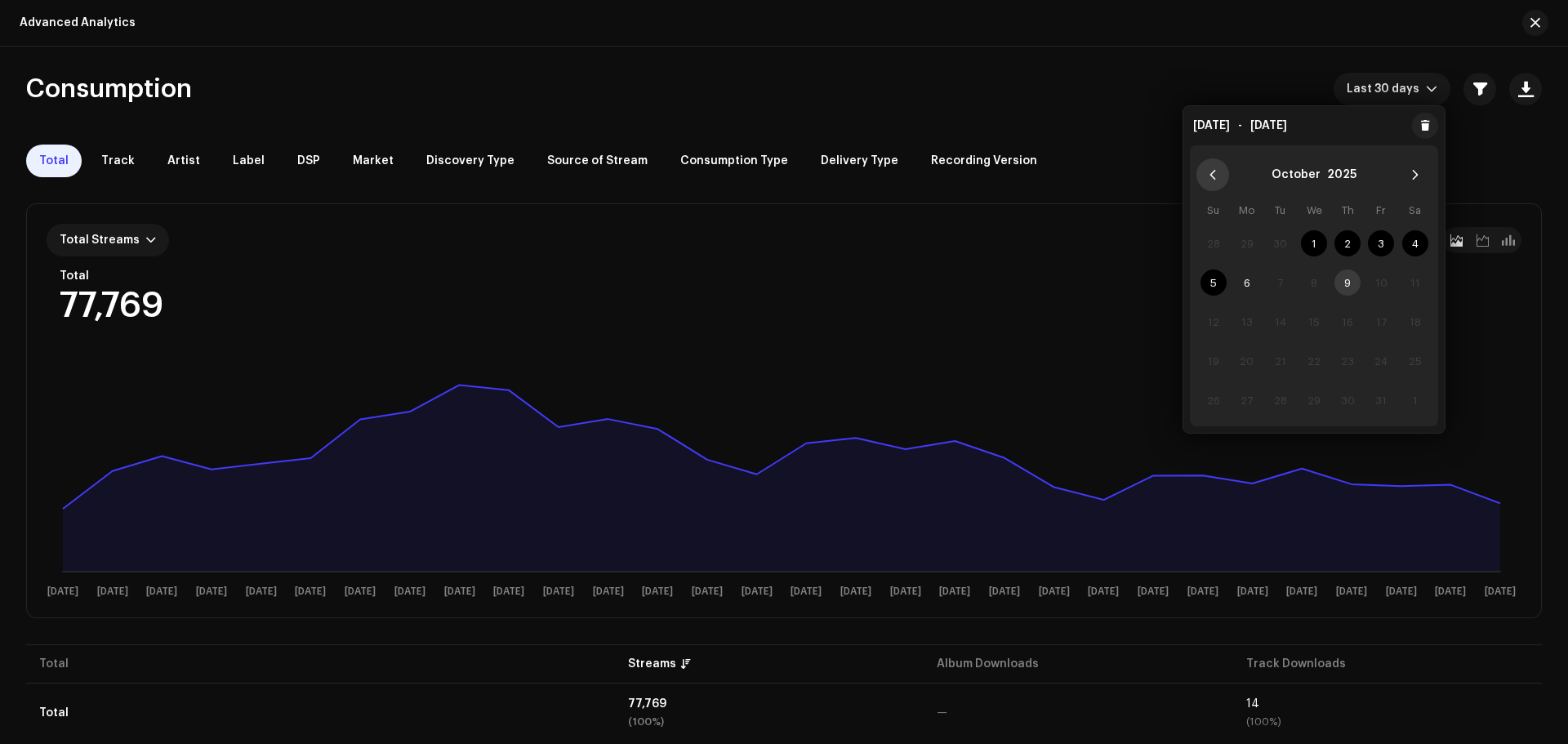
click at [1211, 176] on icon "Previous Month" at bounding box center [1213, 175] width 12 height 12
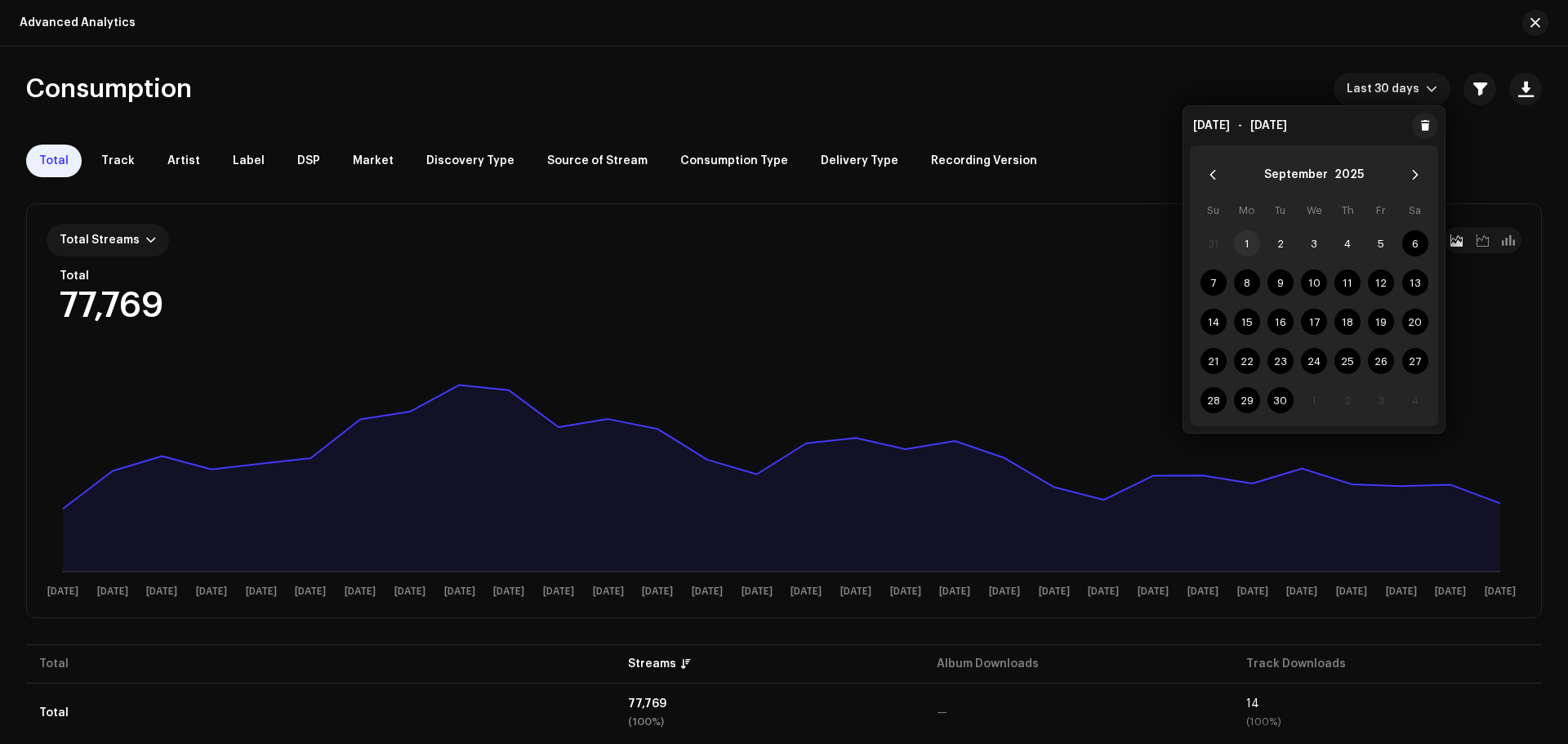
click at [1252, 244] on span "1" at bounding box center [1246, 243] width 26 height 26
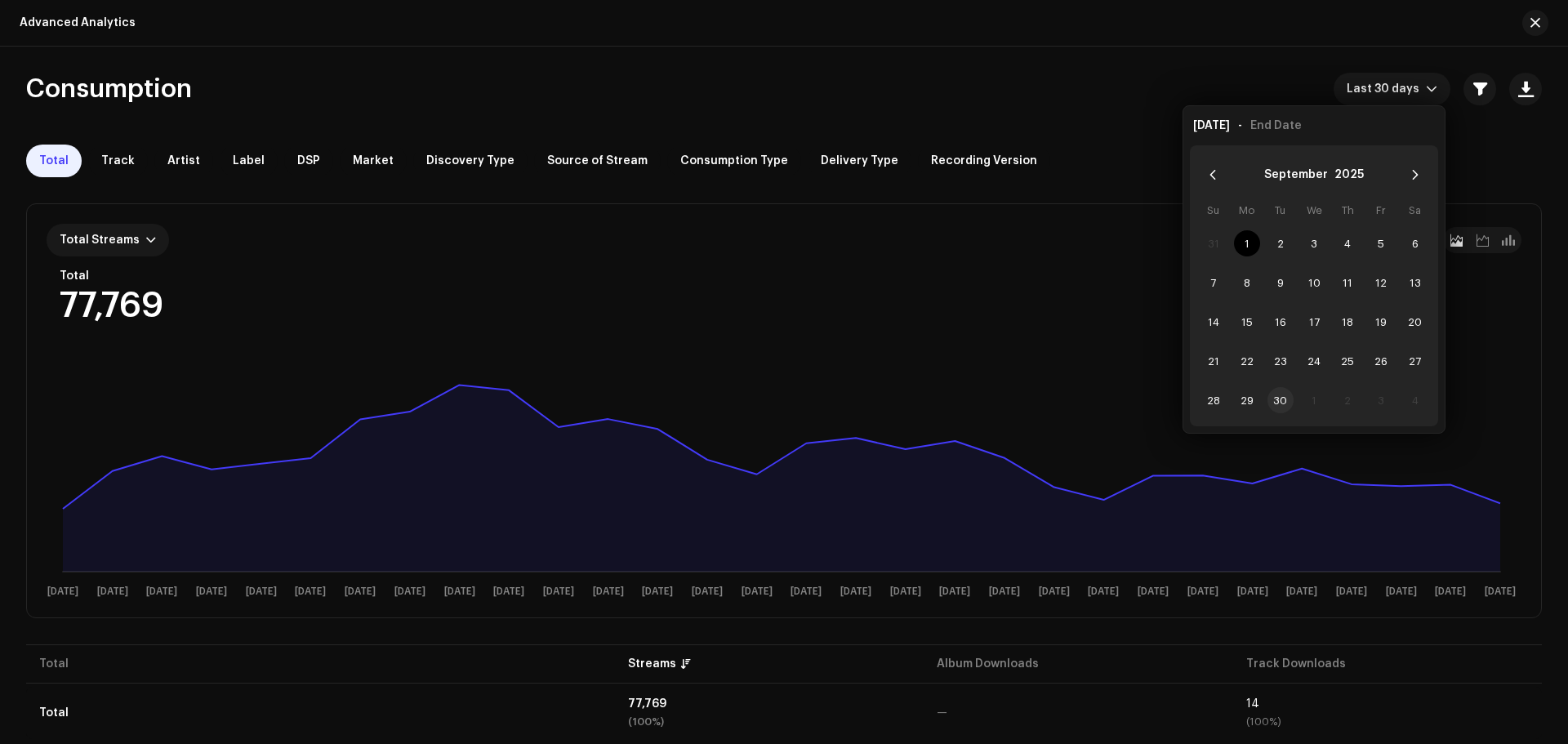
click at [1284, 401] on span "30" at bounding box center [1279, 399] width 26 height 26
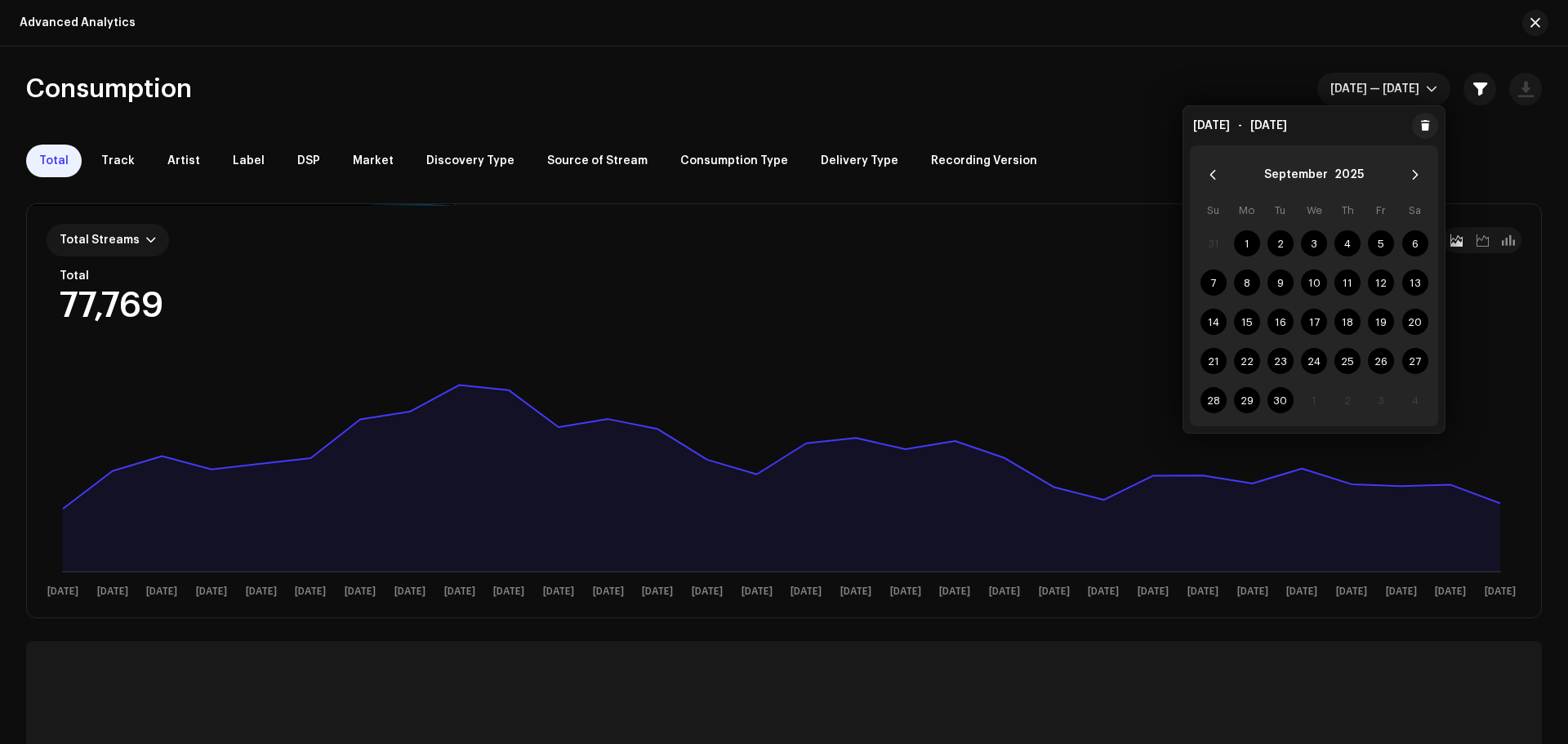
click at [1148, 167] on div "Total Track Artist Label DSP Market Discovery Type Source of Stream Consumption…" at bounding box center [784, 161] width 1516 height 32
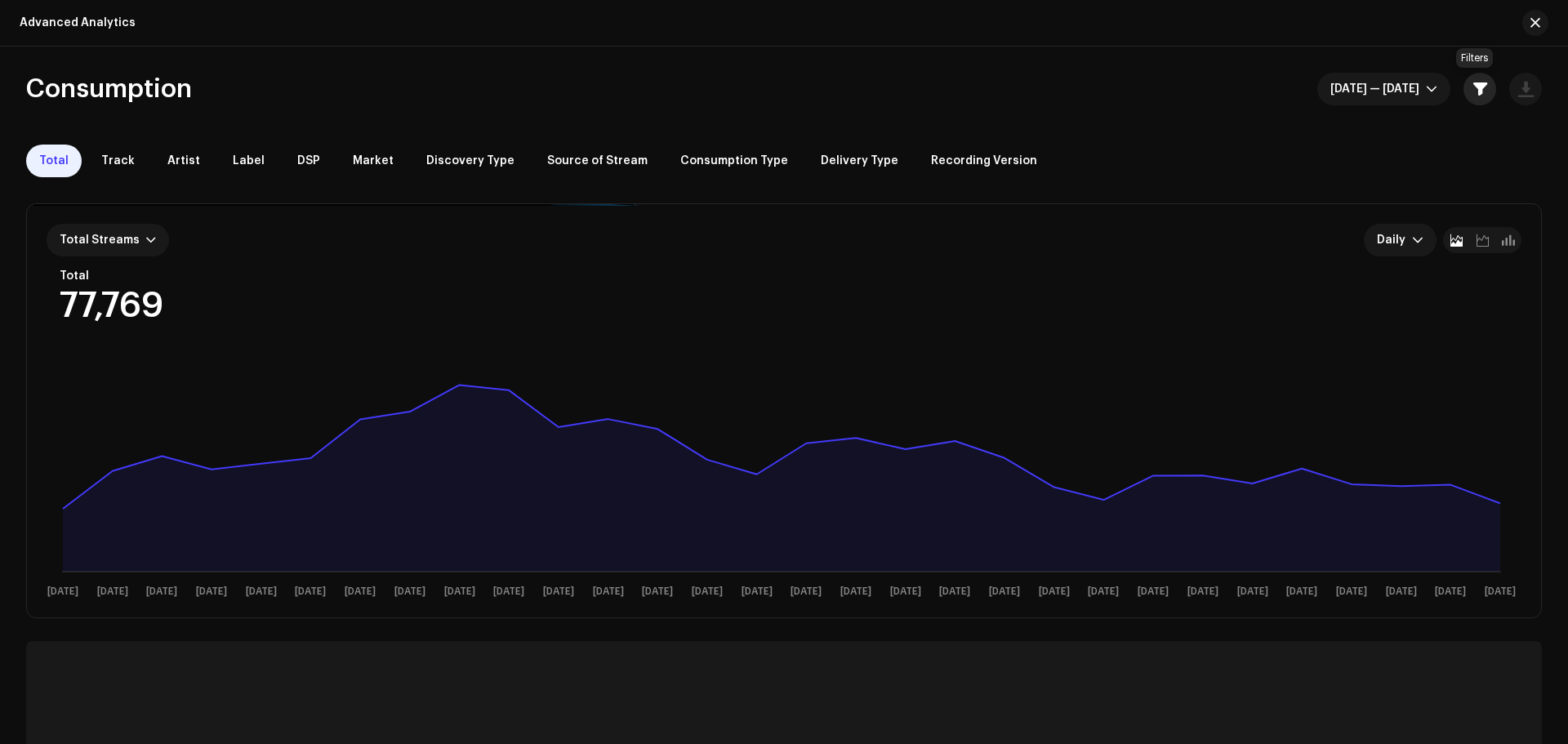
click at [1481, 89] on span "button" at bounding box center [1480, 89] width 14 height 13
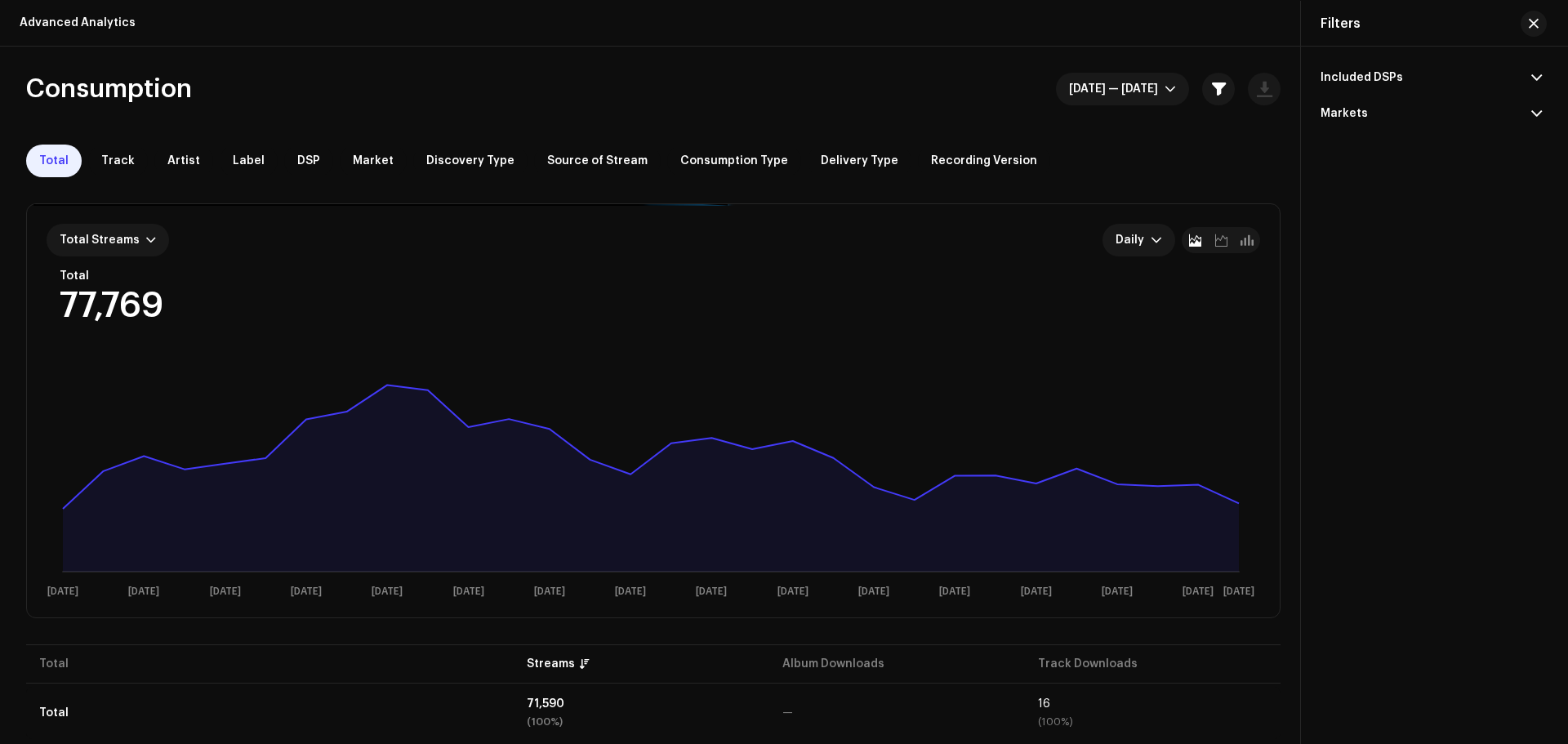
click at [1328, 78] on div "Included DSPs" at bounding box center [1361, 77] width 82 height 13
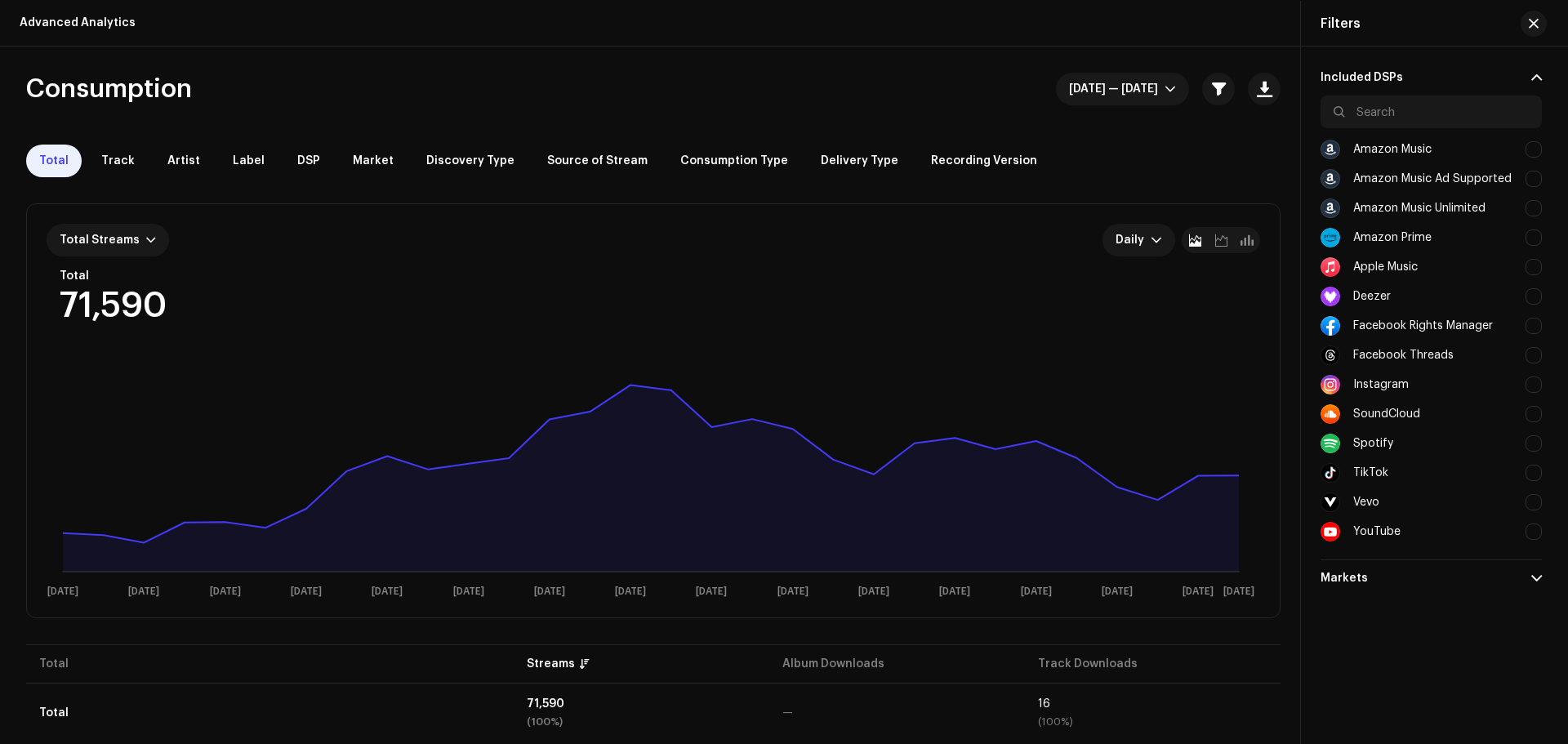
click at [1536, 443] on div at bounding box center [1534, 444] width 17 height 17
checkbox input "true"
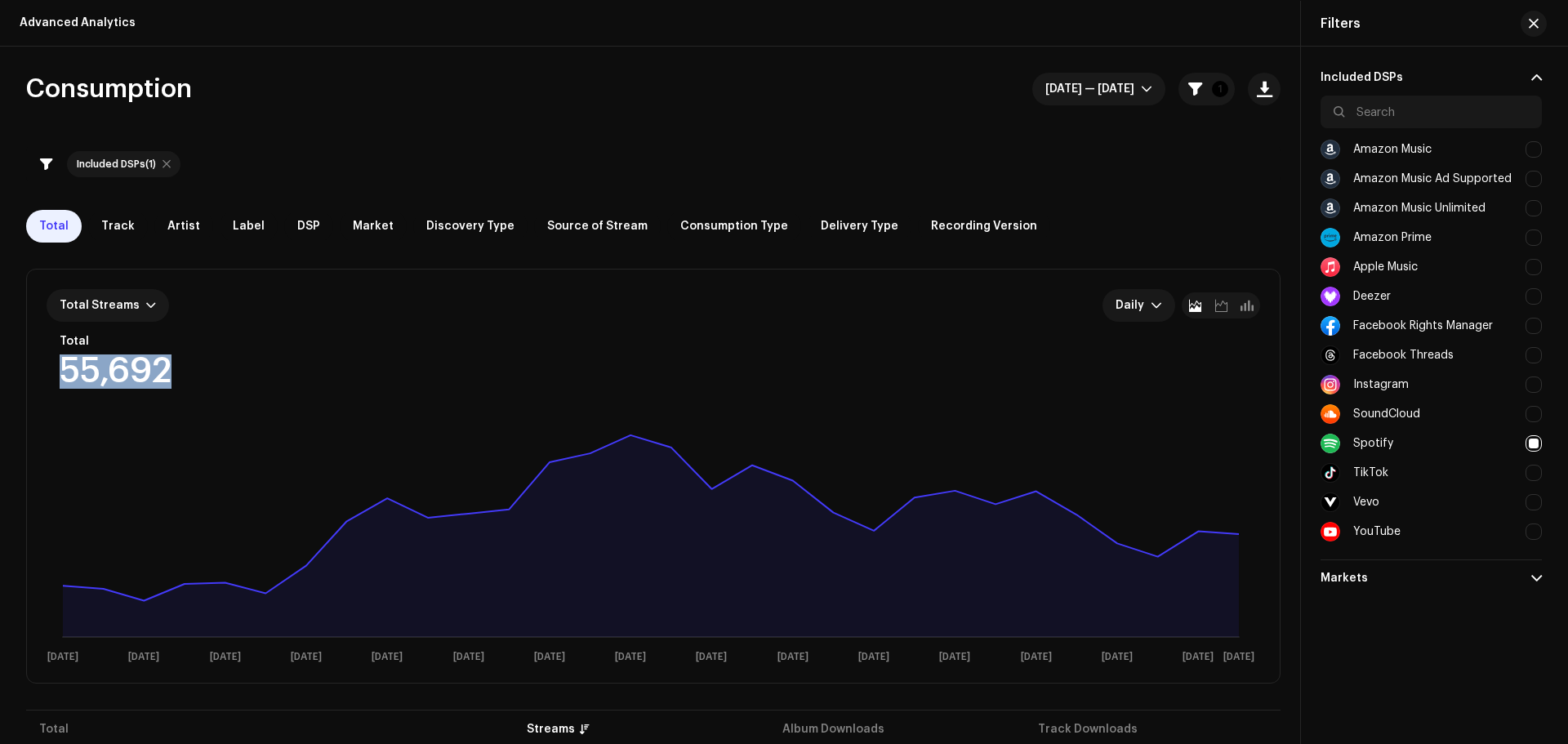
drag, startPoint x: 57, startPoint y: 360, endPoint x: 166, endPoint y: 360, distance: 109.0
click at [166, 360] on div "Total Streams Daily Total 55,692 Selected 0 [DATE] [DATE] [DATE] [DATE] [DATE] …" at bounding box center [653, 476] width 1253 height 414
copy div "55,692"
click at [1534, 27] on span "button" at bounding box center [1533, 24] width 10 height 13
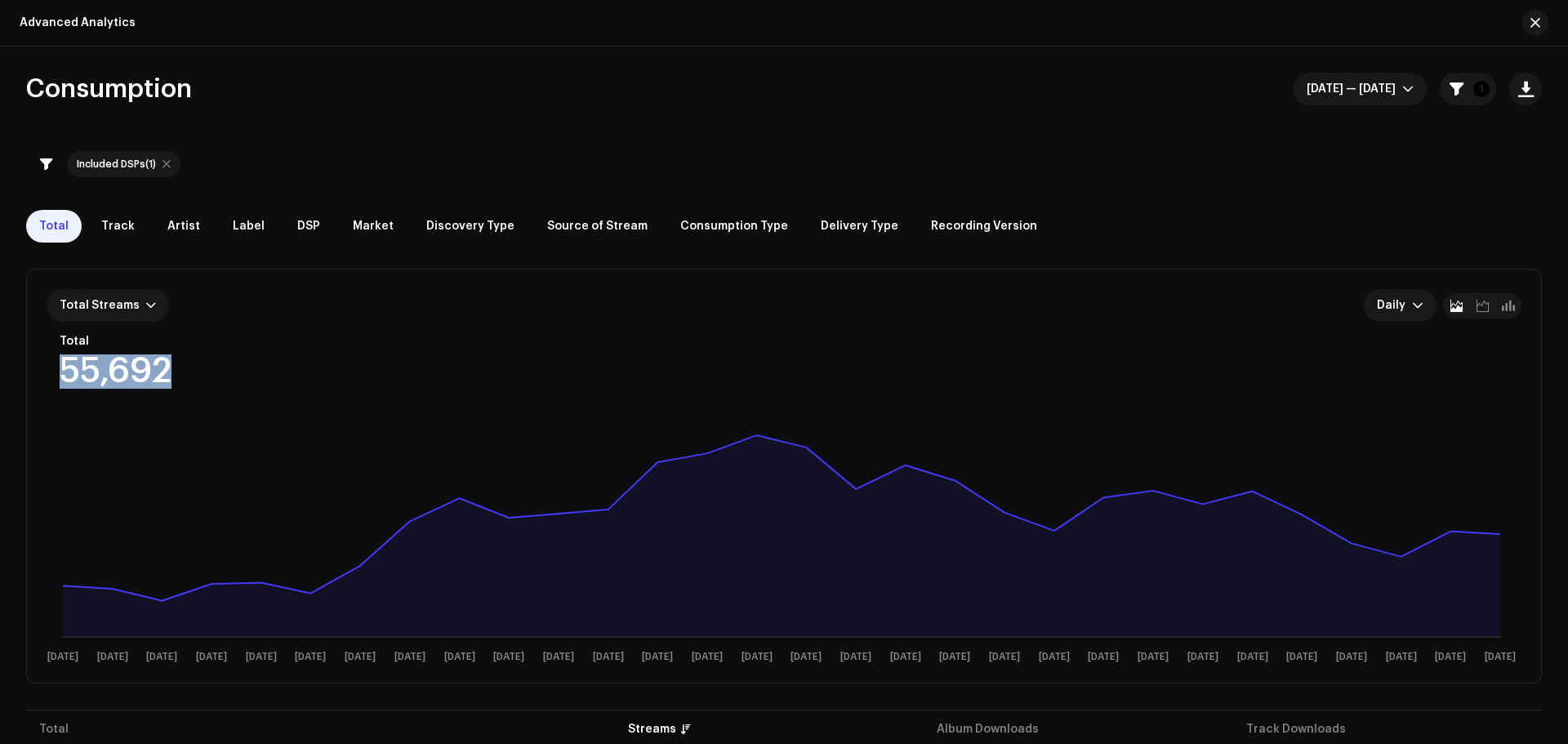
click at [1534, 27] on span "button" at bounding box center [1535, 23] width 10 height 13
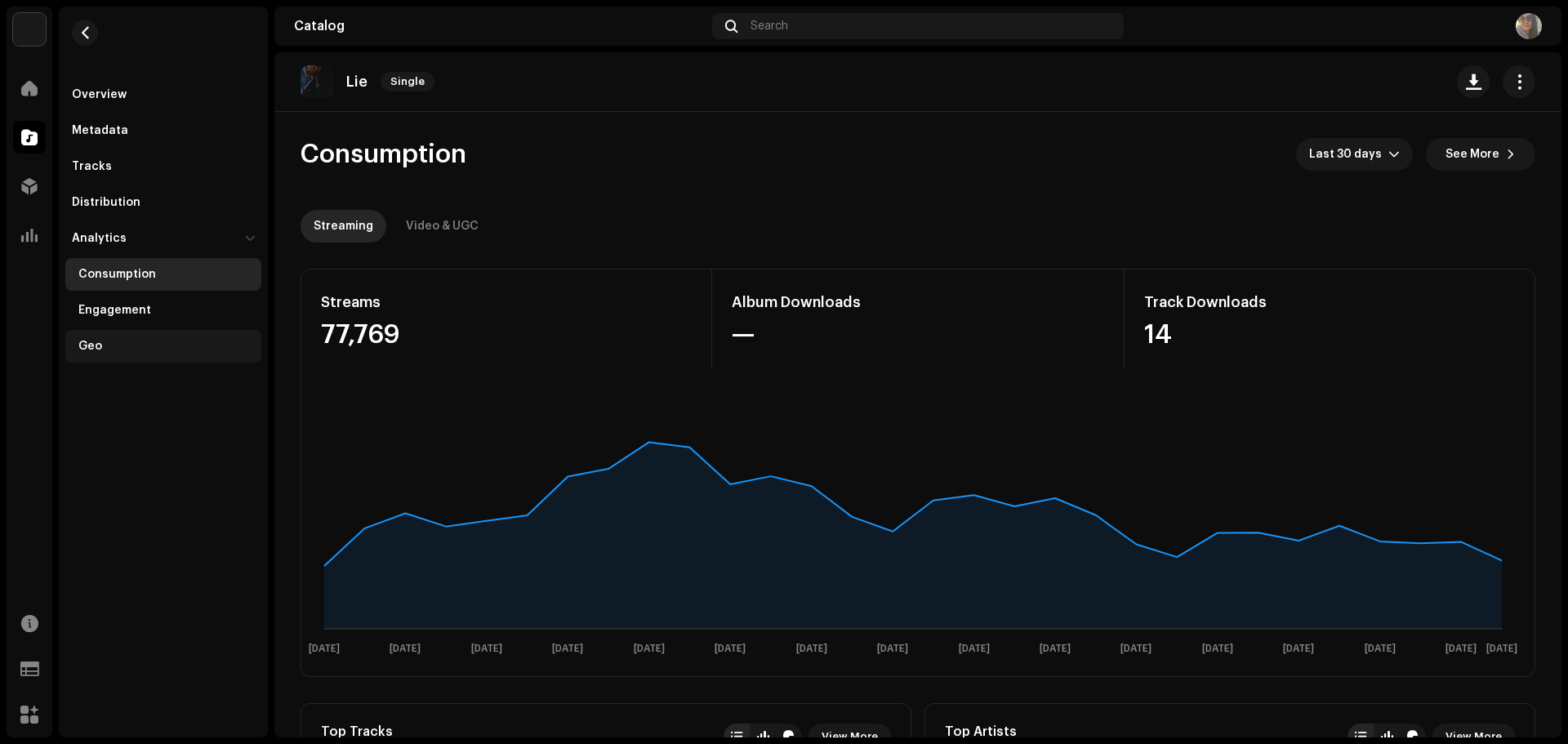
click at [101, 347] on div "Geo" at bounding box center [90, 346] width 23 height 13
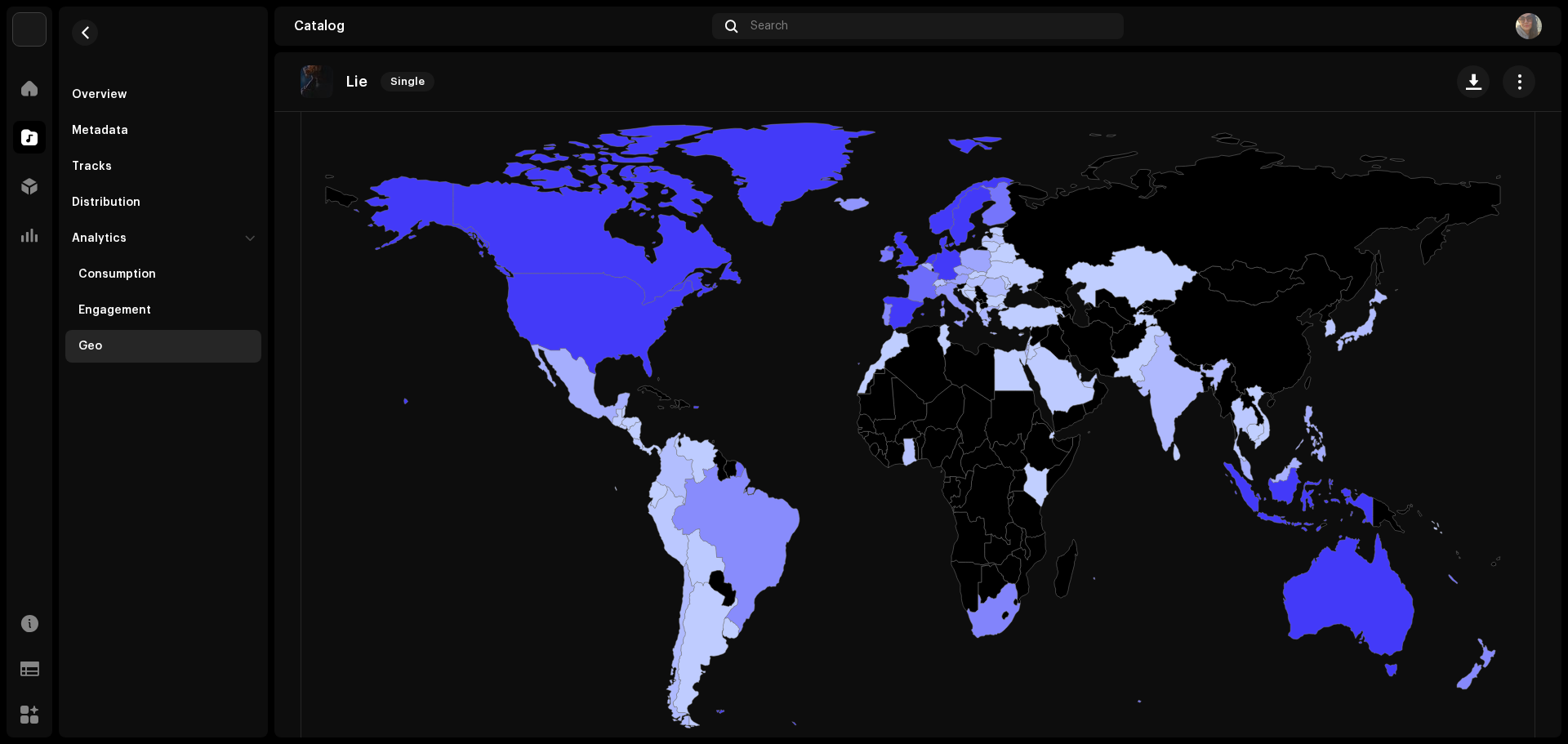
scroll to position [327, 0]
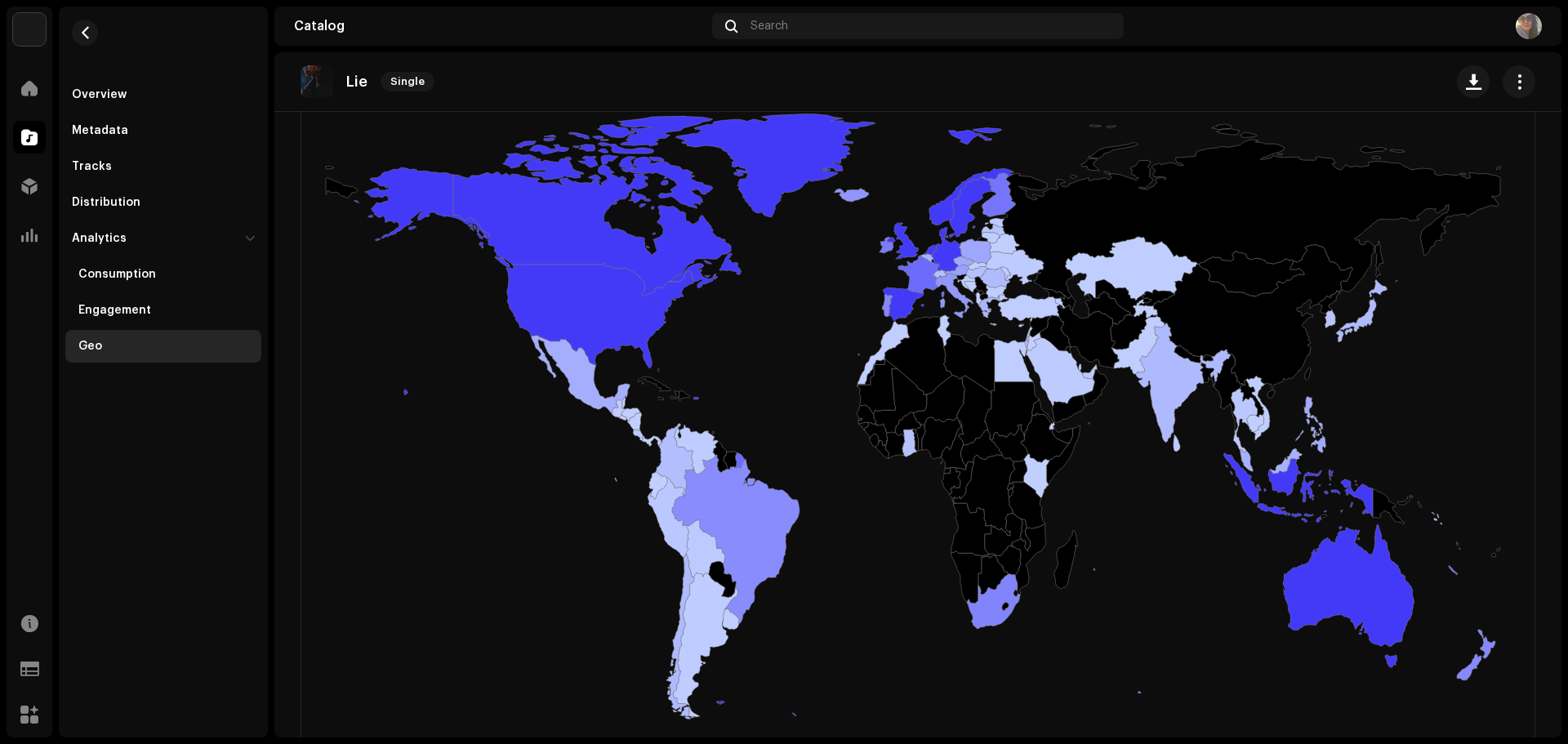
click at [488, 91] on div "Lie Single" at bounding box center [918, 82] width 1234 height 32
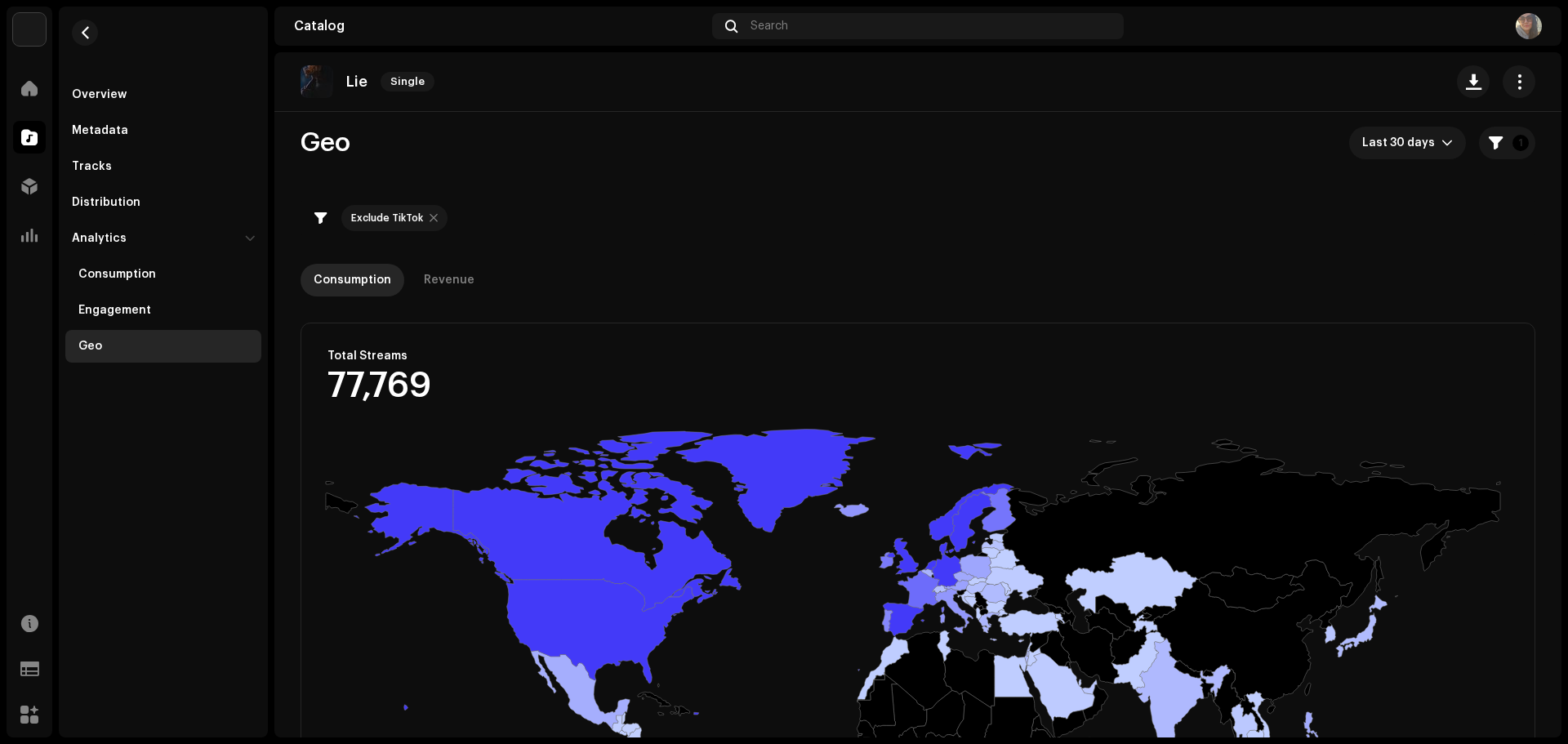
scroll to position [0, 0]
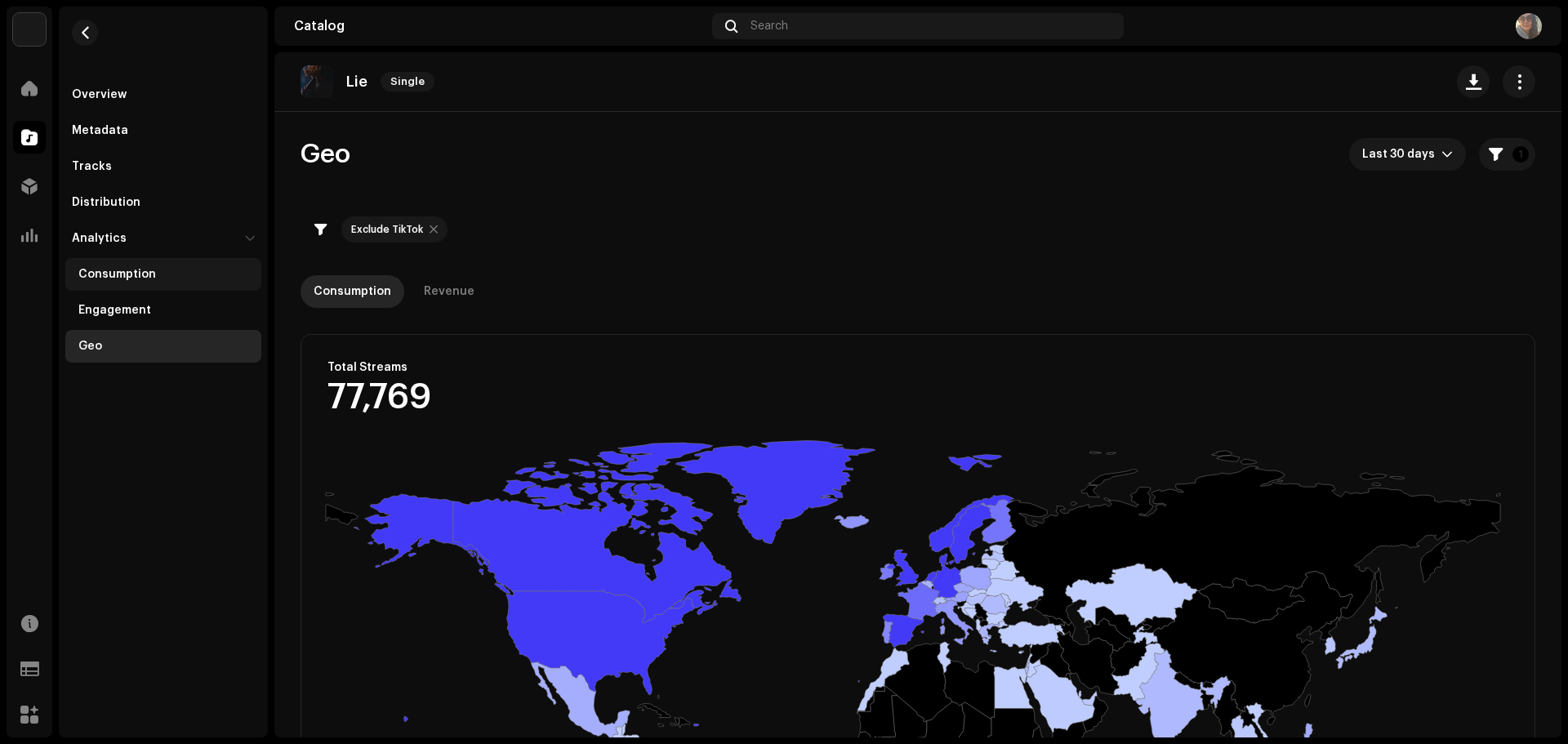
click at [122, 270] on div "Consumption" at bounding box center [116, 275] width 77 height 13
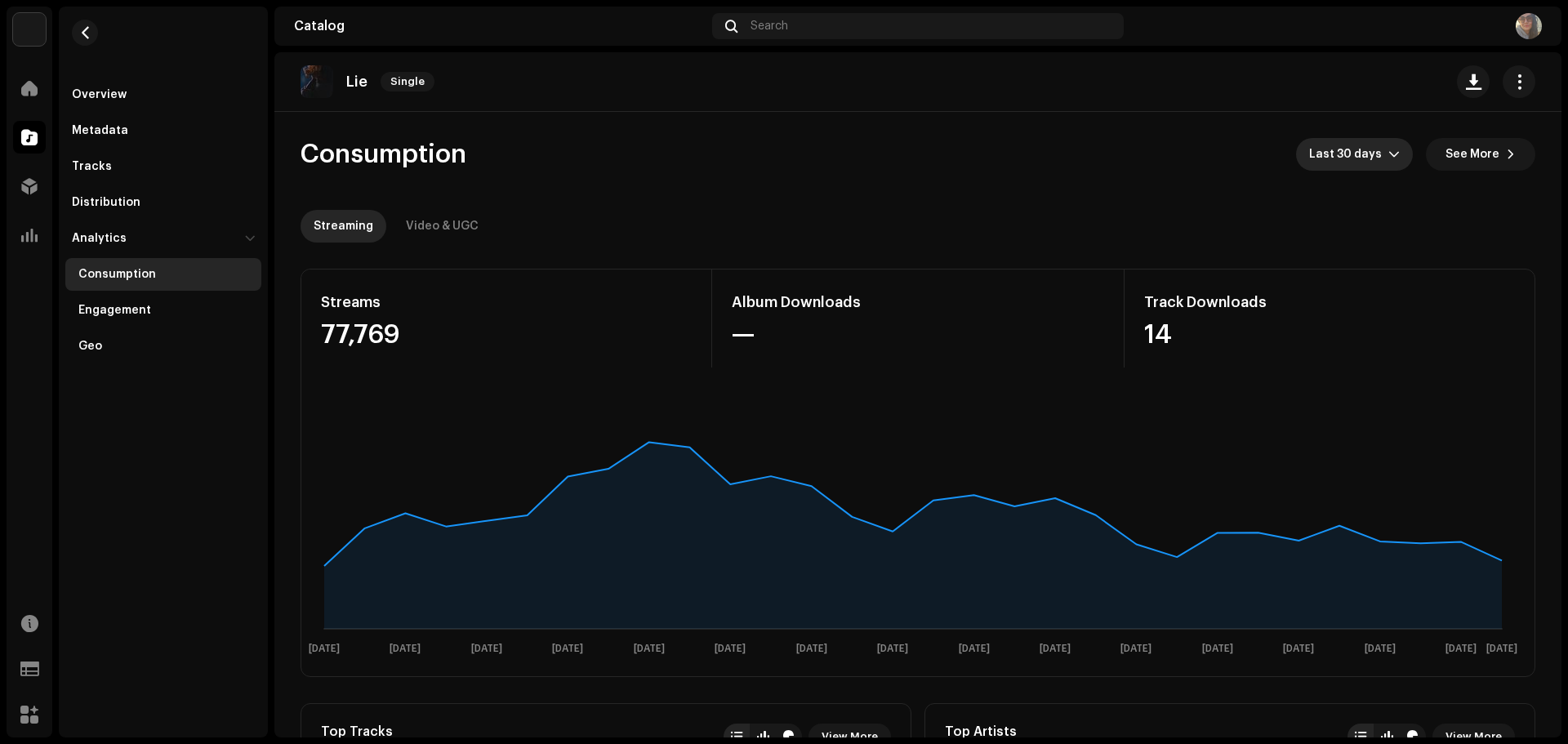
click at [1319, 156] on span "Last 30 days" at bounding box center [1348, 154] width 79 height 32
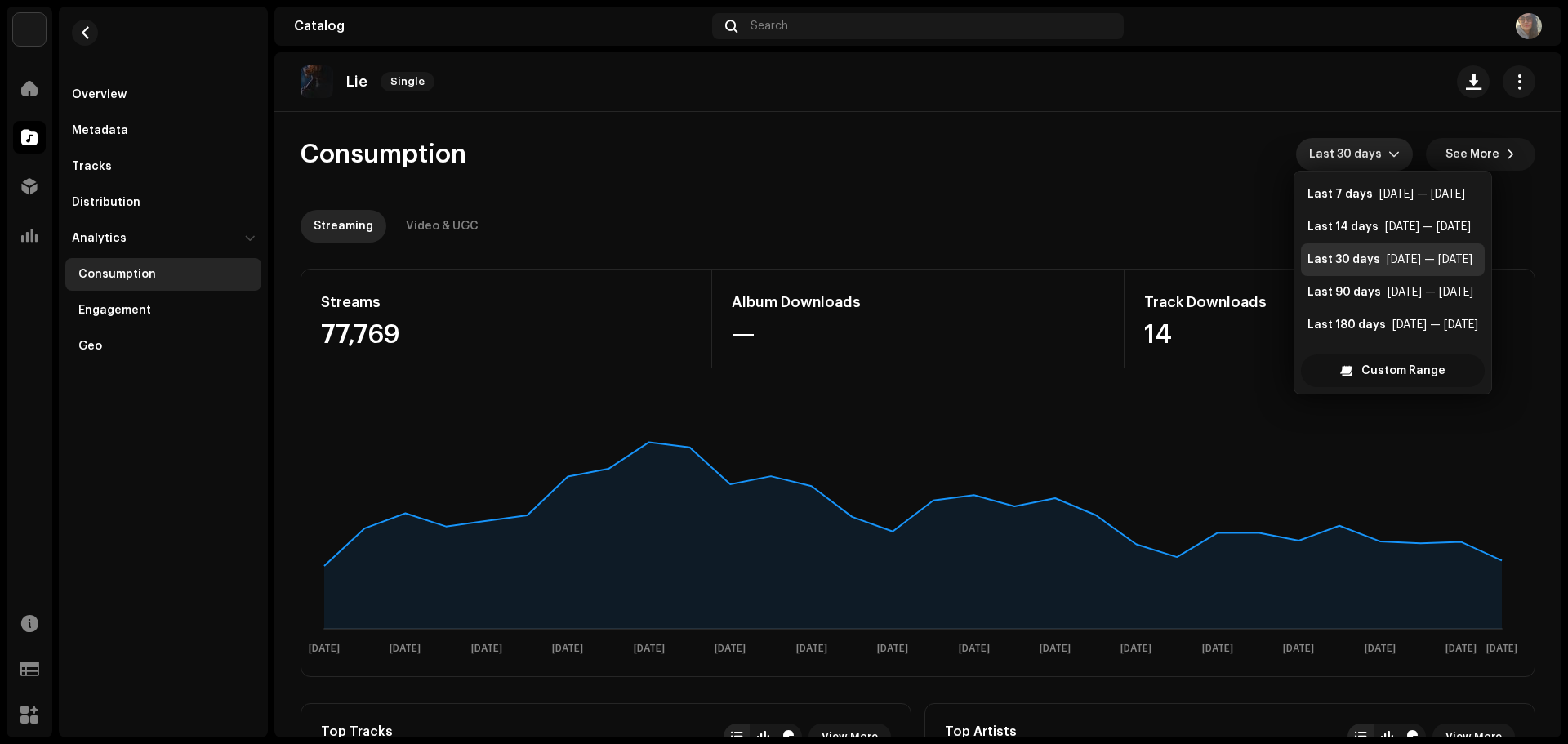
scroll to position [26, 0]
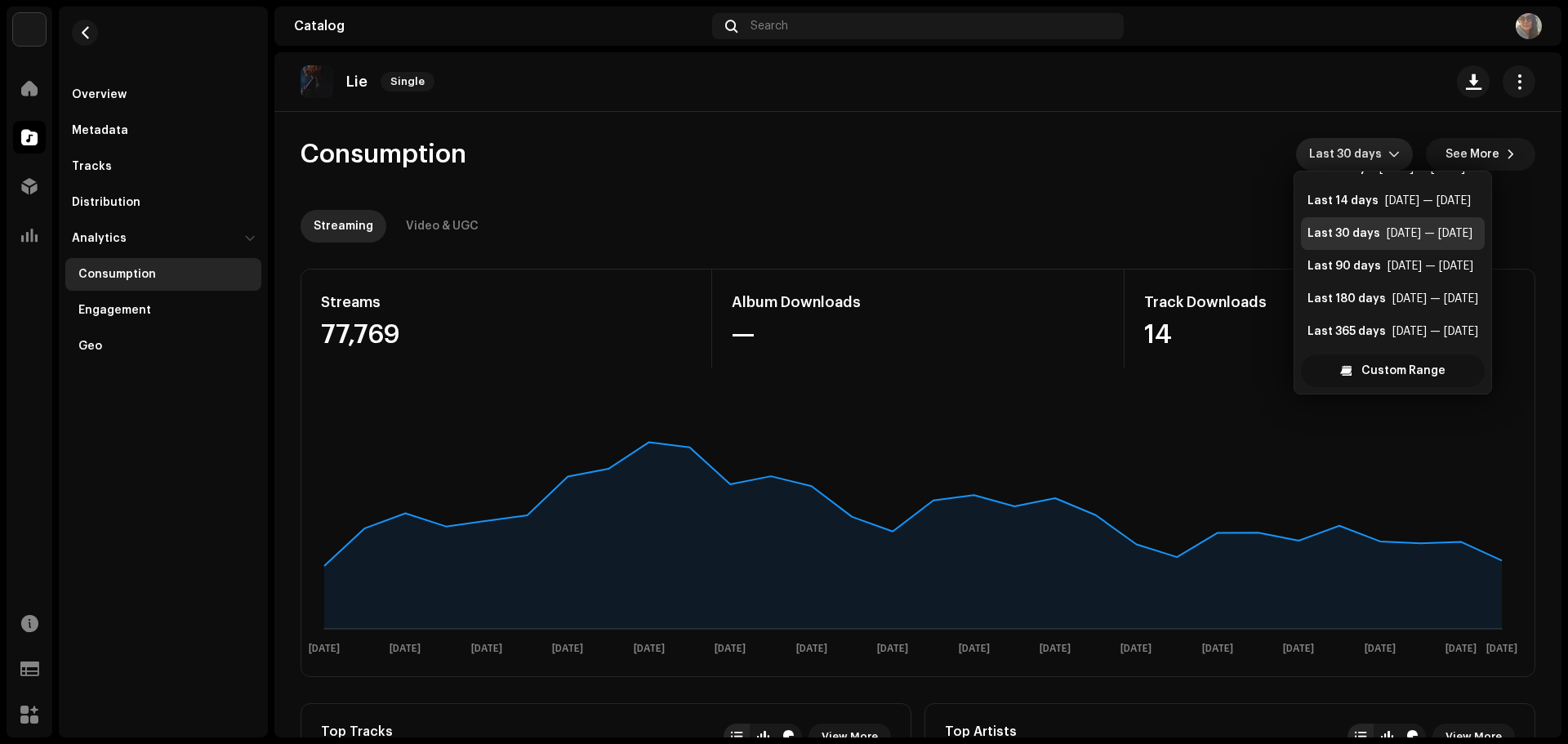
click at [1381, 370] on span "Custom Range" at bounding box center [1402, 370] width 84 height 32
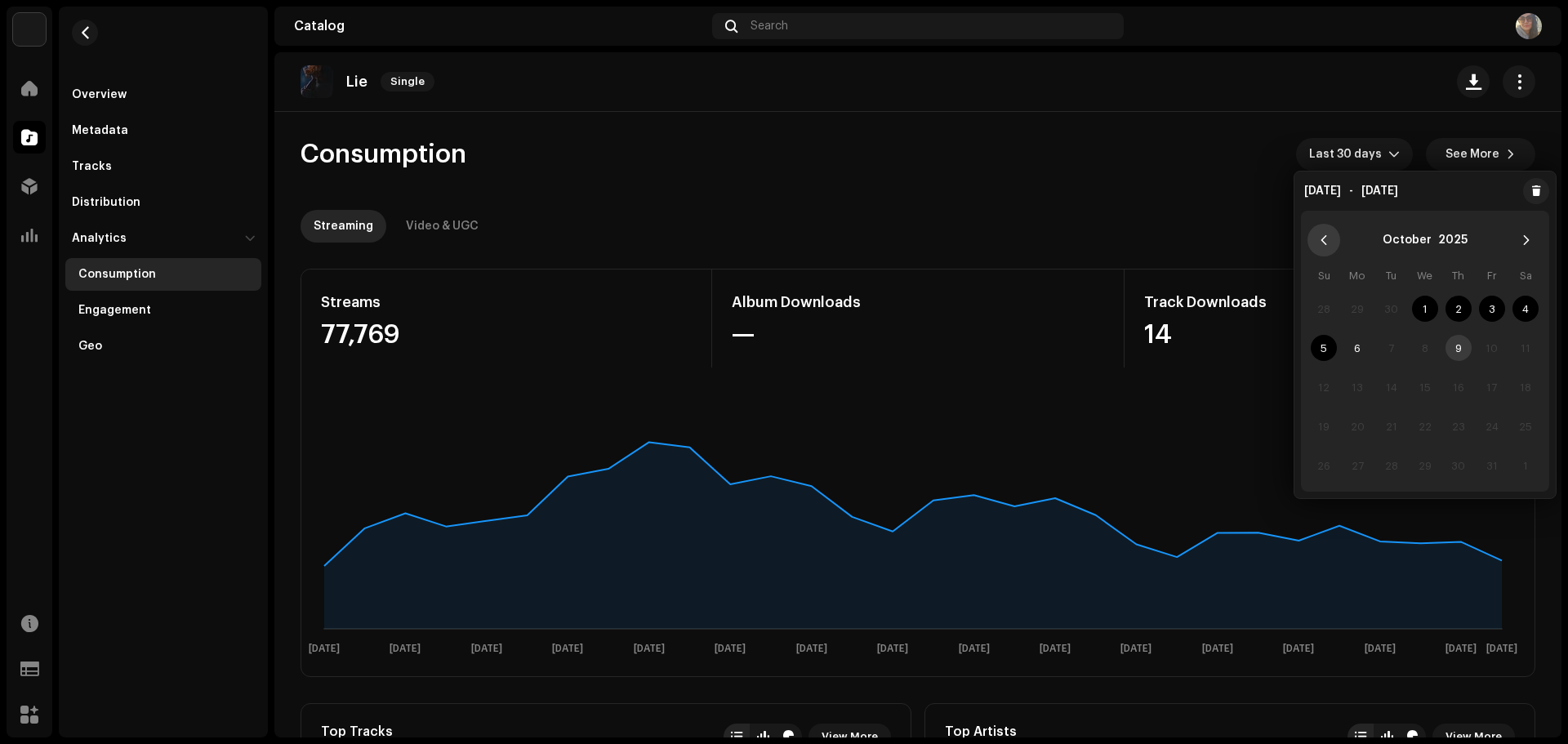
click at [1320, 246] on button "Previous Month" at bounding box center [1323, 240] width 32 height 32
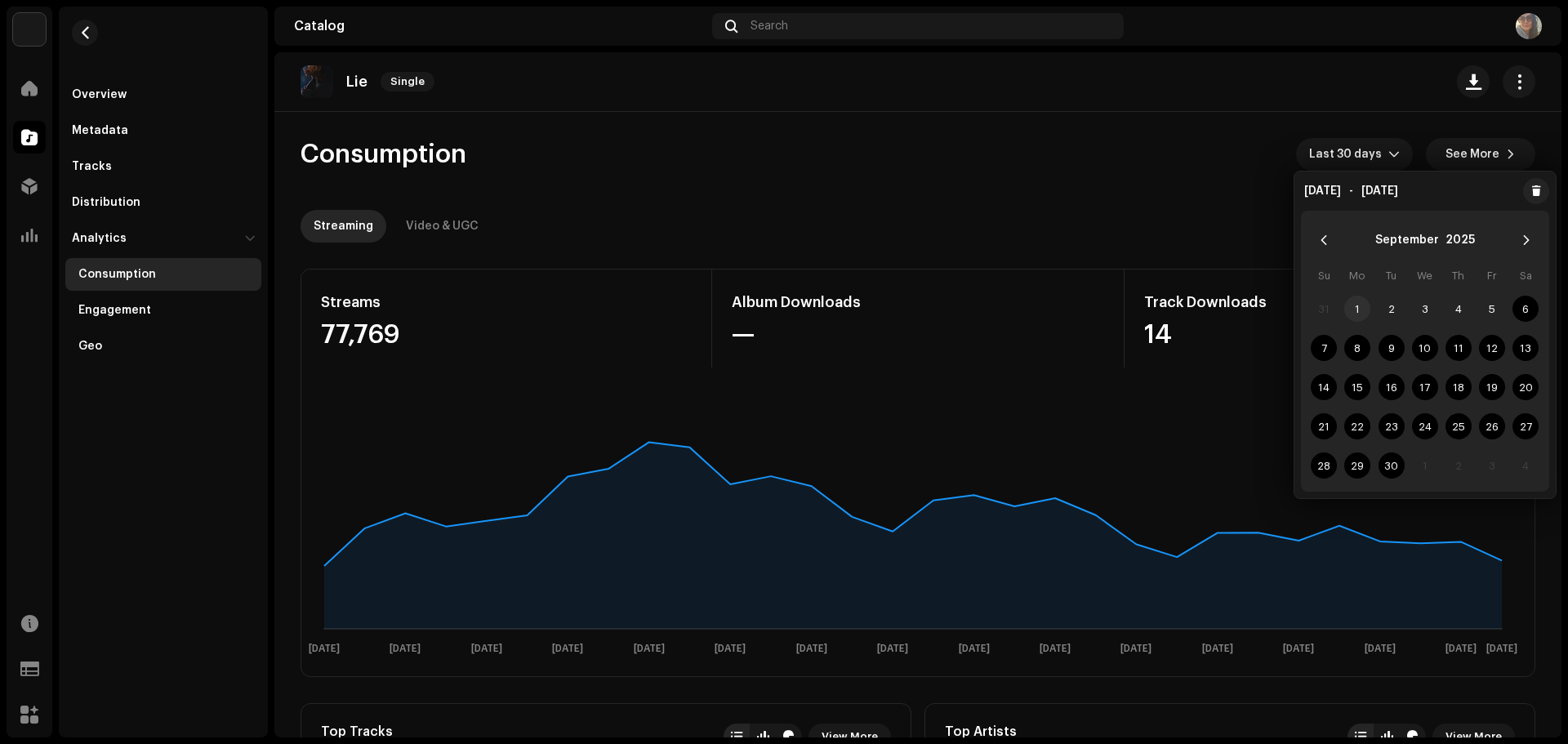
click at [1362, 314] on span "1" at bounding box center [1357, 308] width 26 height 26
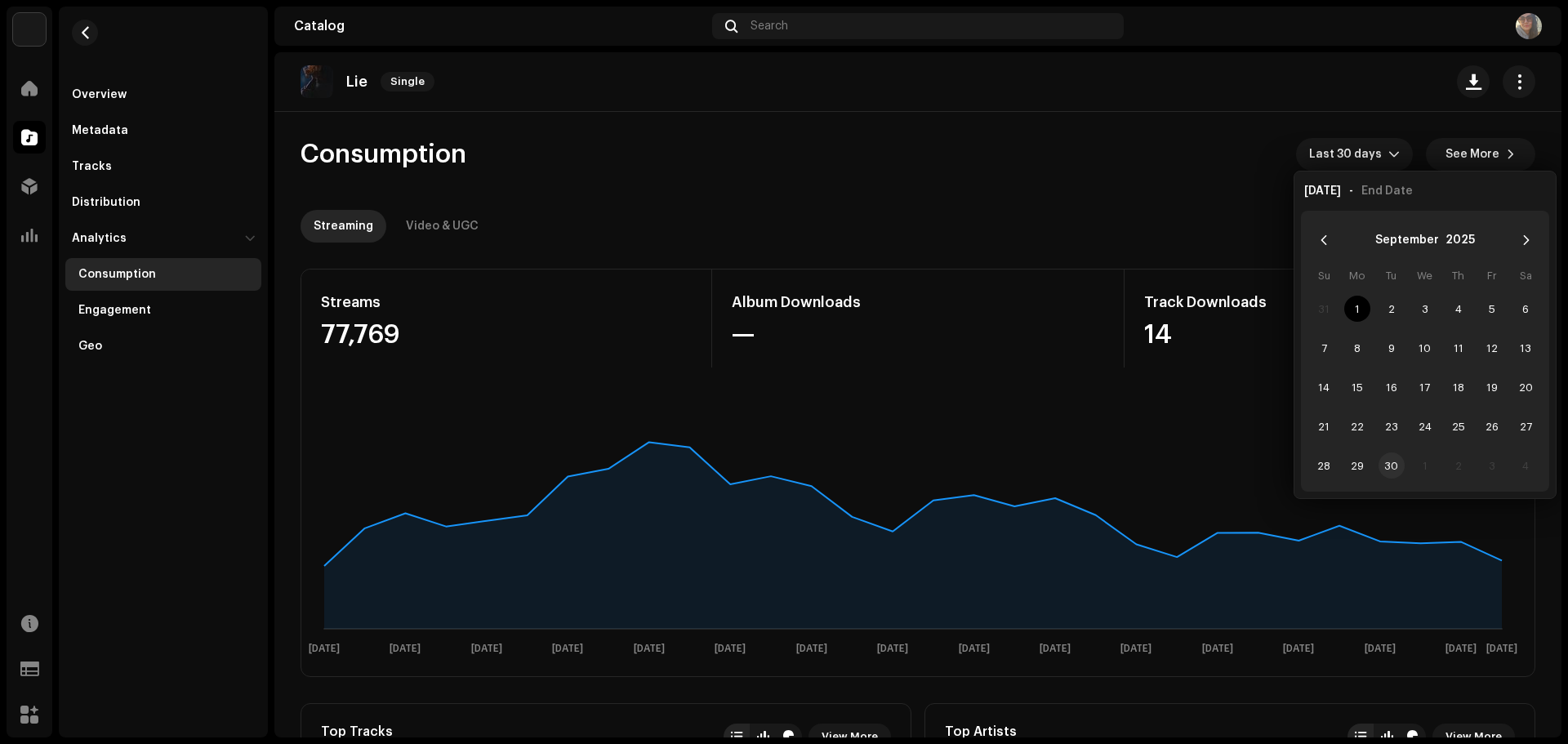
click at [1390, 466] on span "30" at bounding box center [1391, 465] width 26 height 26
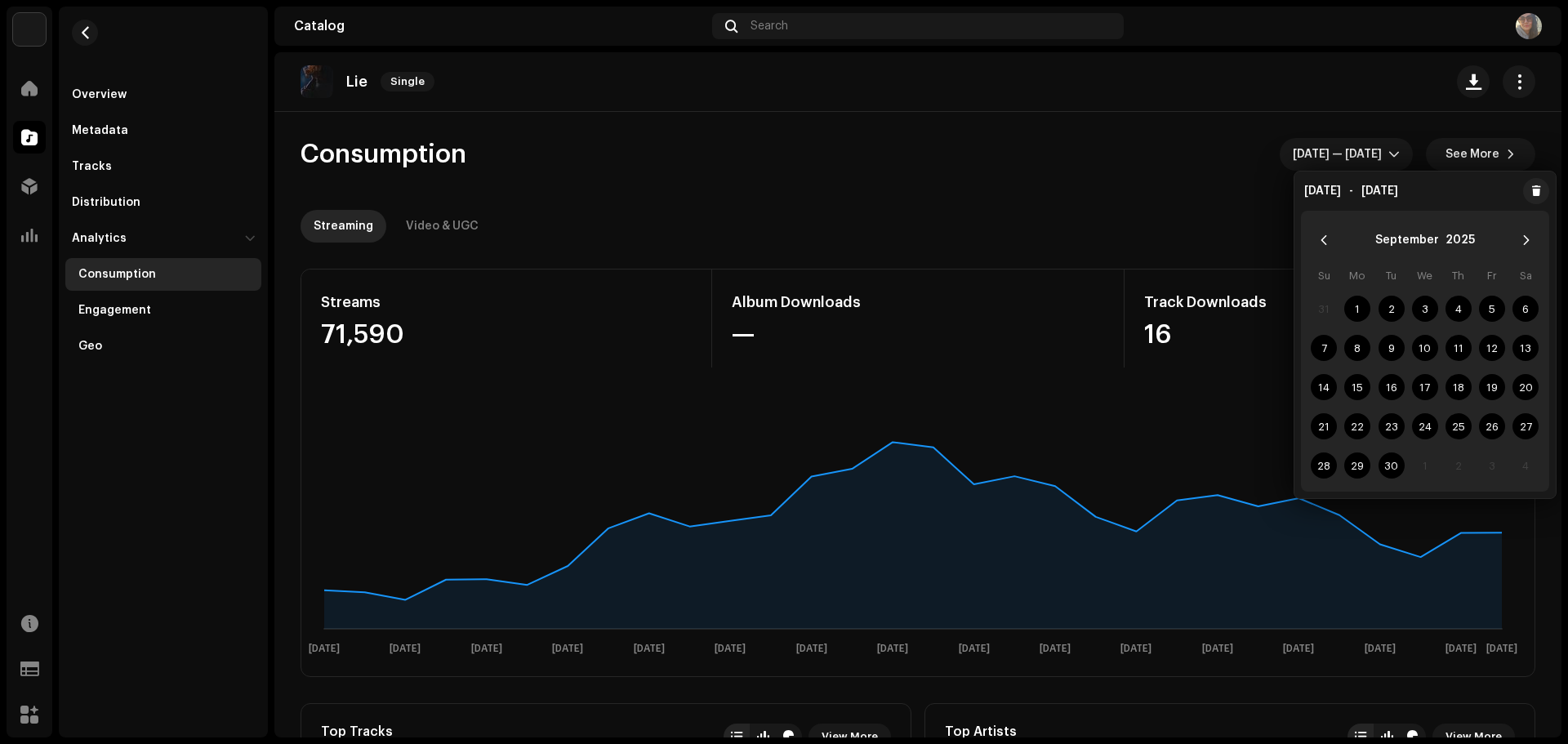
click at [1136, 141] on div "Consumption [DATE] — [DATE] See More" at bounding box center [918, 154] width 1234 height 32
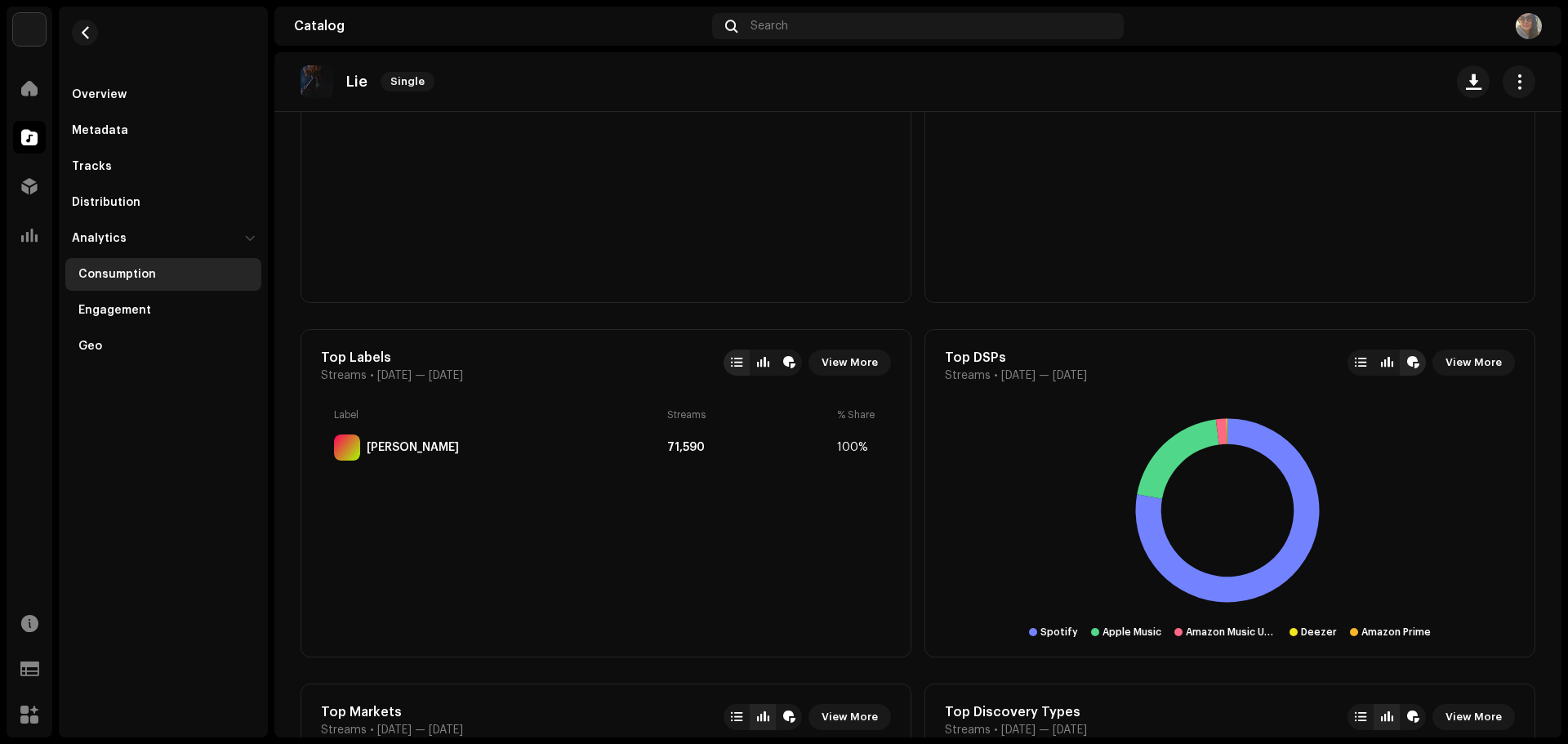
scroll to position [735, 0]
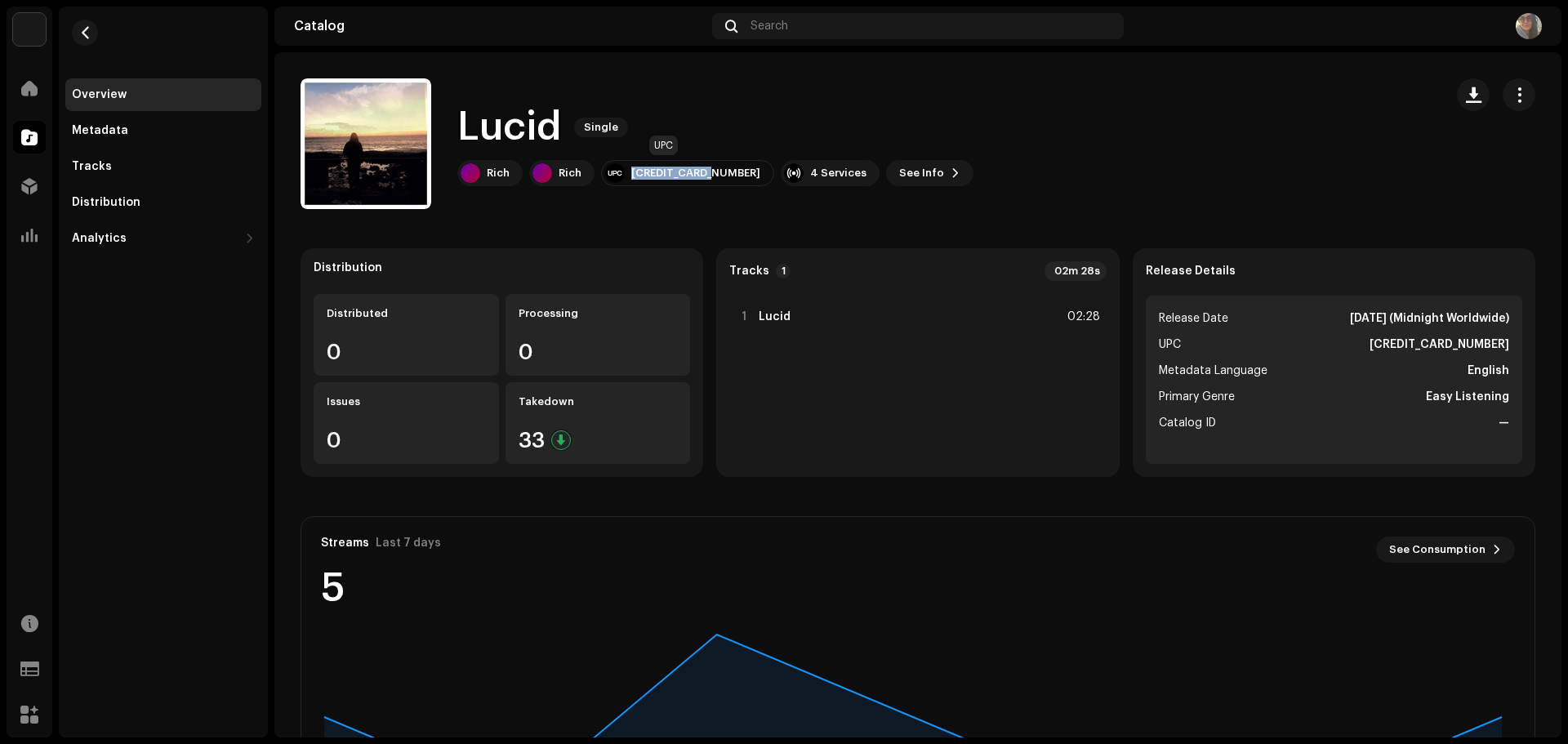
drag, startPoint x: 631, startPoint y: 171, endPoint x: 711, endPoint y: 179, distance: 80.4
click at [711, 179] on div "[CREDIT_CARD_NUMBER]" at bounding box center [687, 172] width 173 height 26
click at [89, 241] on div "Analytics" at bounding box center [99, 239] width 55 height 13
click at [237, 366] on div "Overview Metadata Tracks Distribution Analytics Consumption Engagement Geo" at bounding box center [163, 372] width 209 height 731
click at [136, 271] on div "Consumption" at bounding box center [116, 275] width 77 height 13
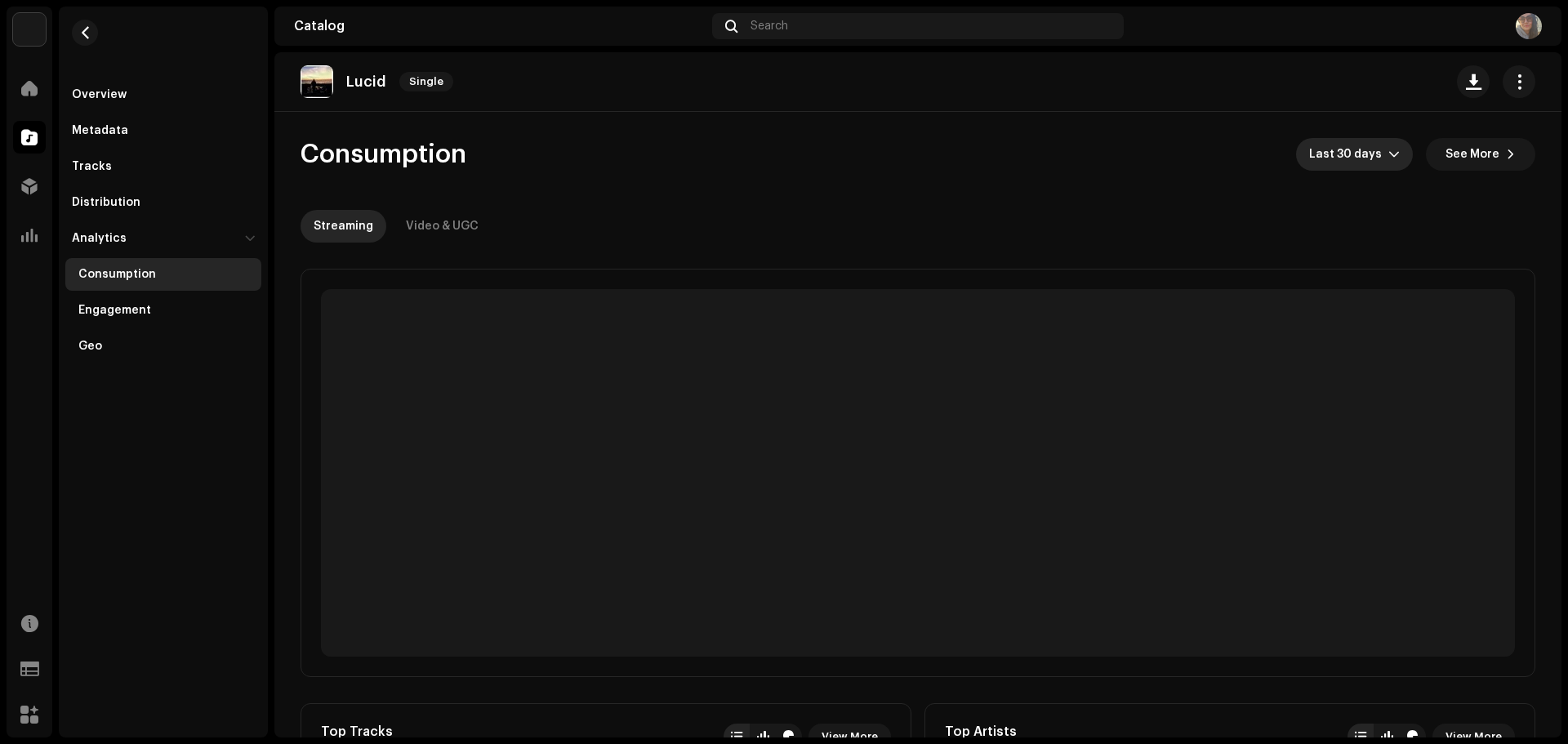
click at [1341, 158] on span "Last 30 days" at bounding box center [1348, 154] width 79 height 32
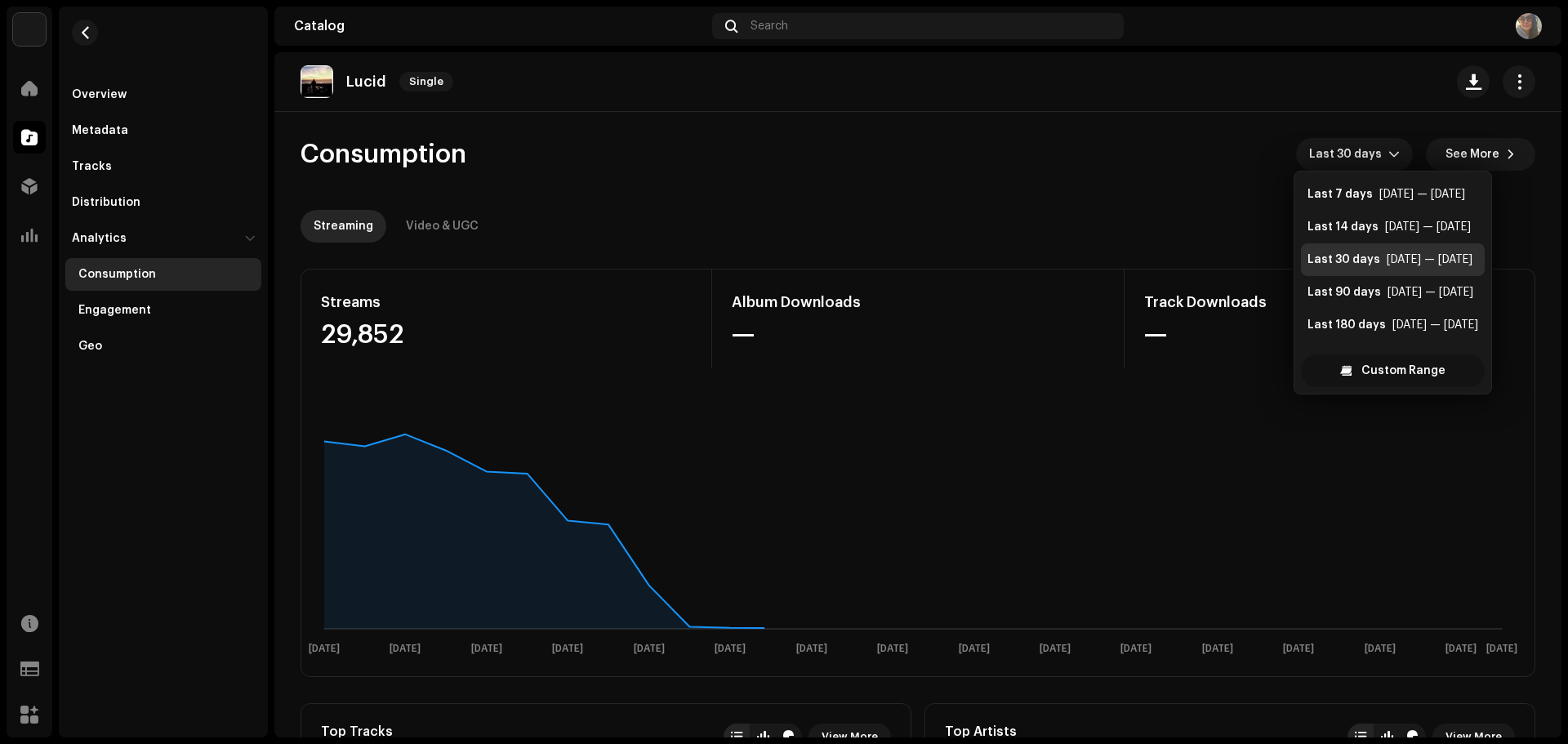
click at [1361, 367] on span "Custom Range" at bounding box center [1402, 370] width 84 height 32
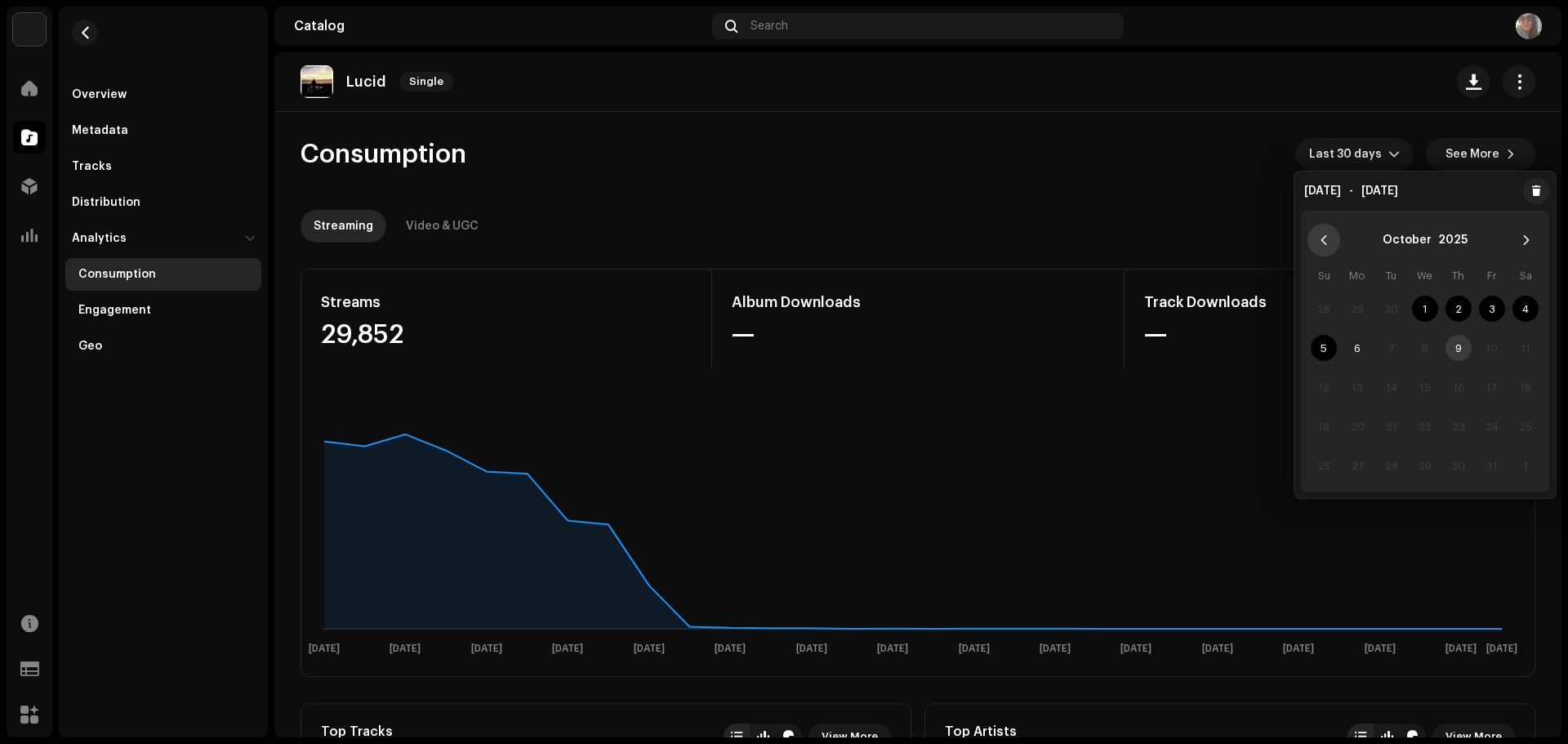
click at [1325, 243] on icon "Previous Month" at bounding box center [1323, 241] width 12 height 12
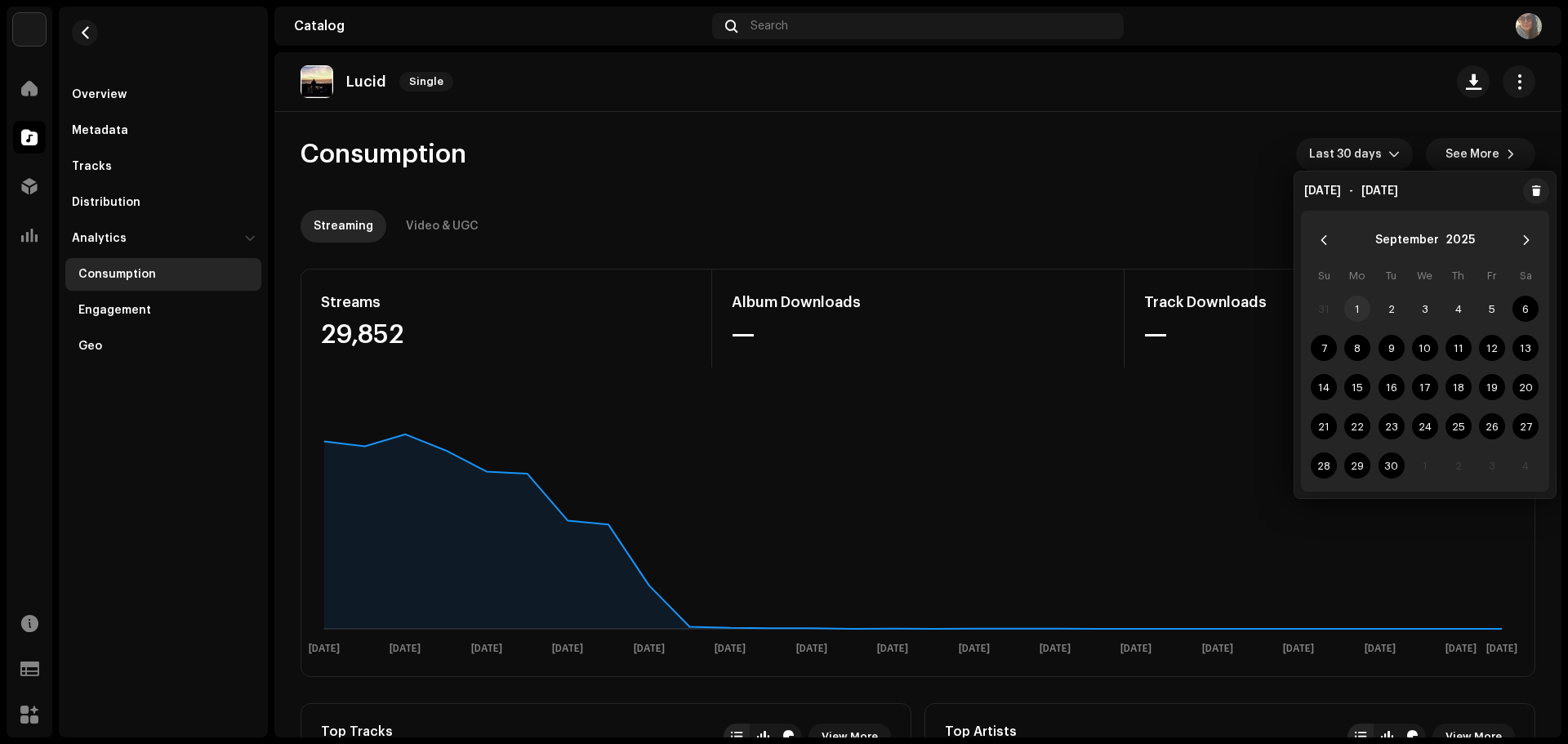
click at [1364, 308] on span "1" at bounding box center [1357, 308] width 26 height 26
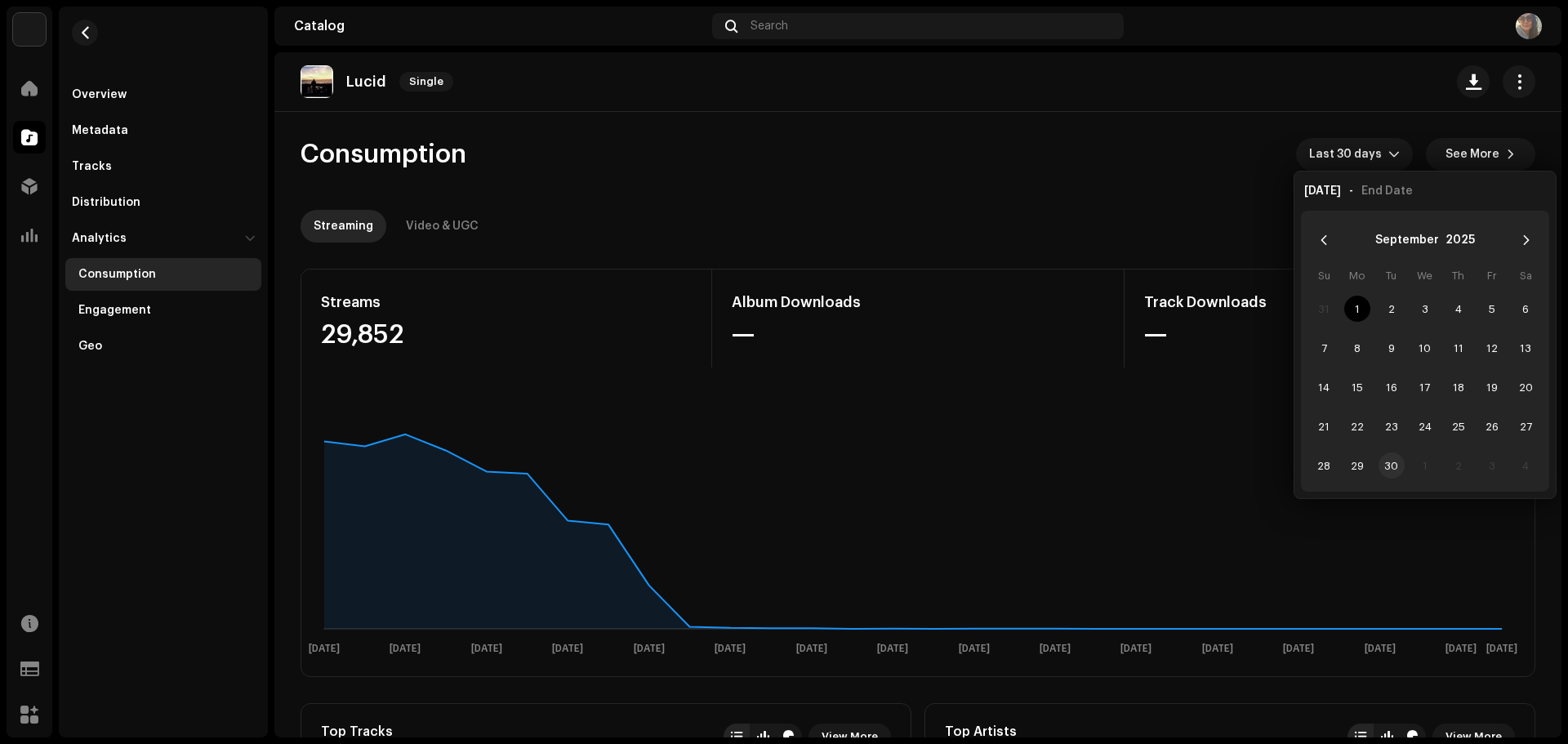
click at [1387, 457] on span "30" at bounding box center [1391, 465] width 26 height 26
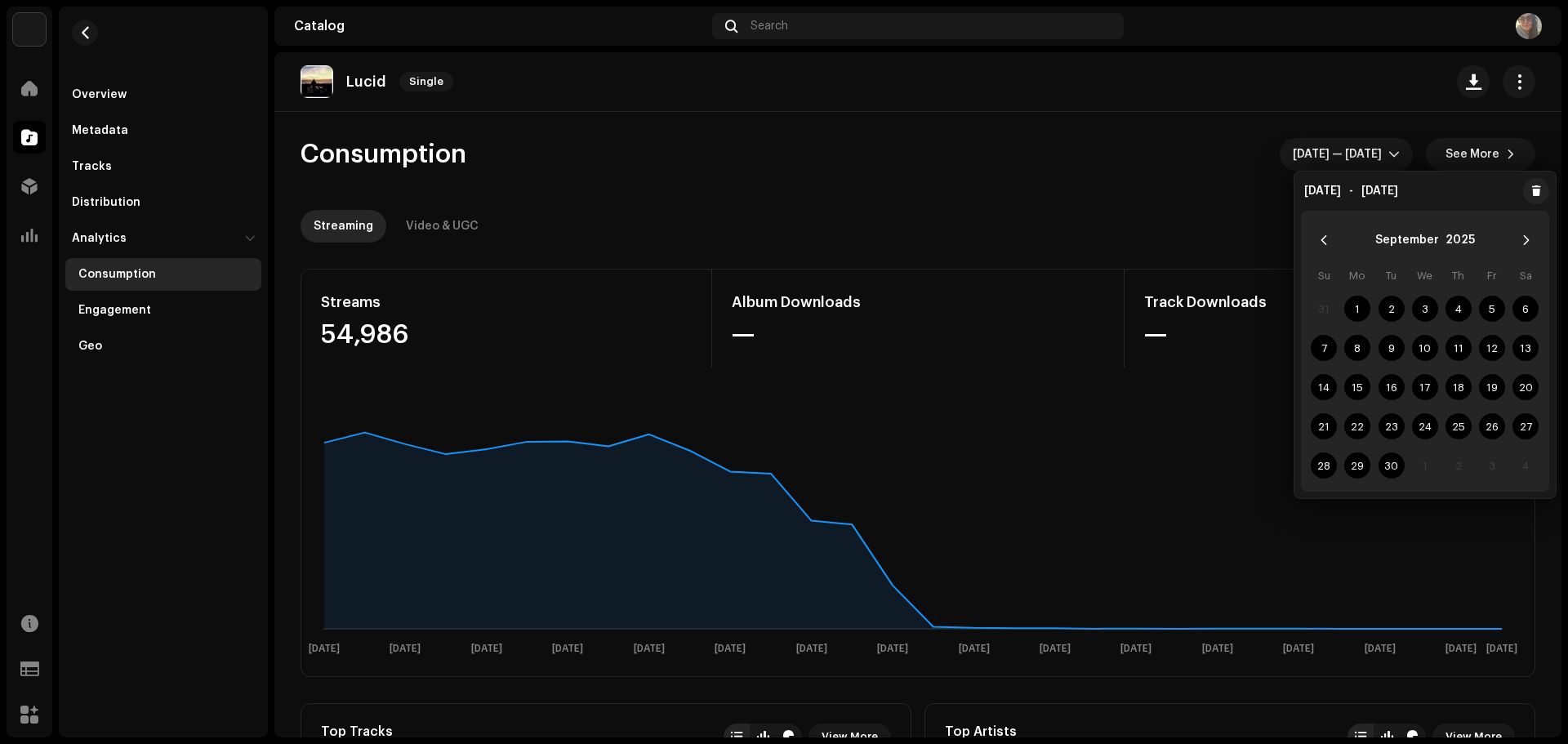
click at [1266, 203] on re-o-consumption-dashboard-header "Consumption Sep 1 — Sep 30 See More Streaming Video & UGC" at bounding box center [918, 183] width 1234 height 144
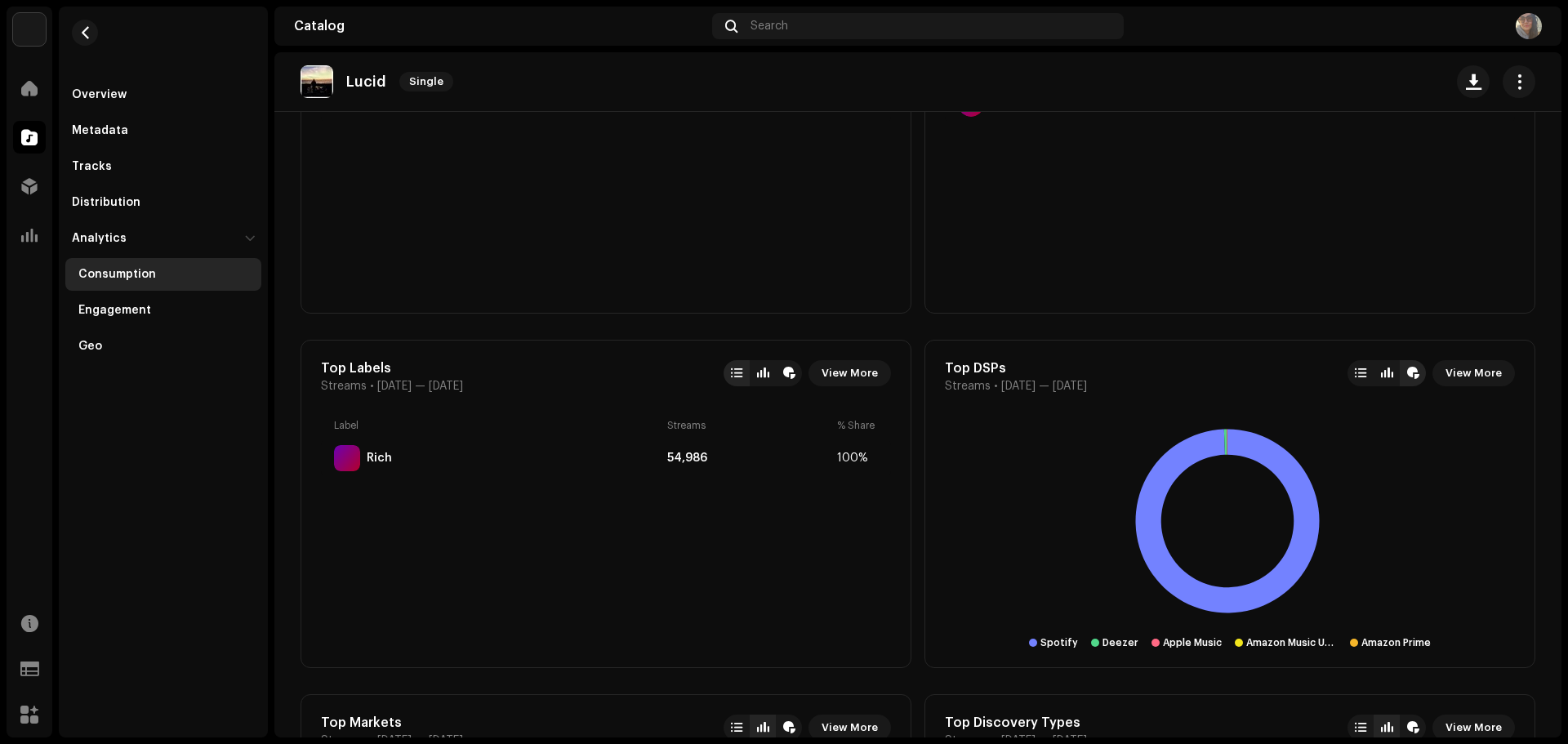
scroll to position [817, 0]
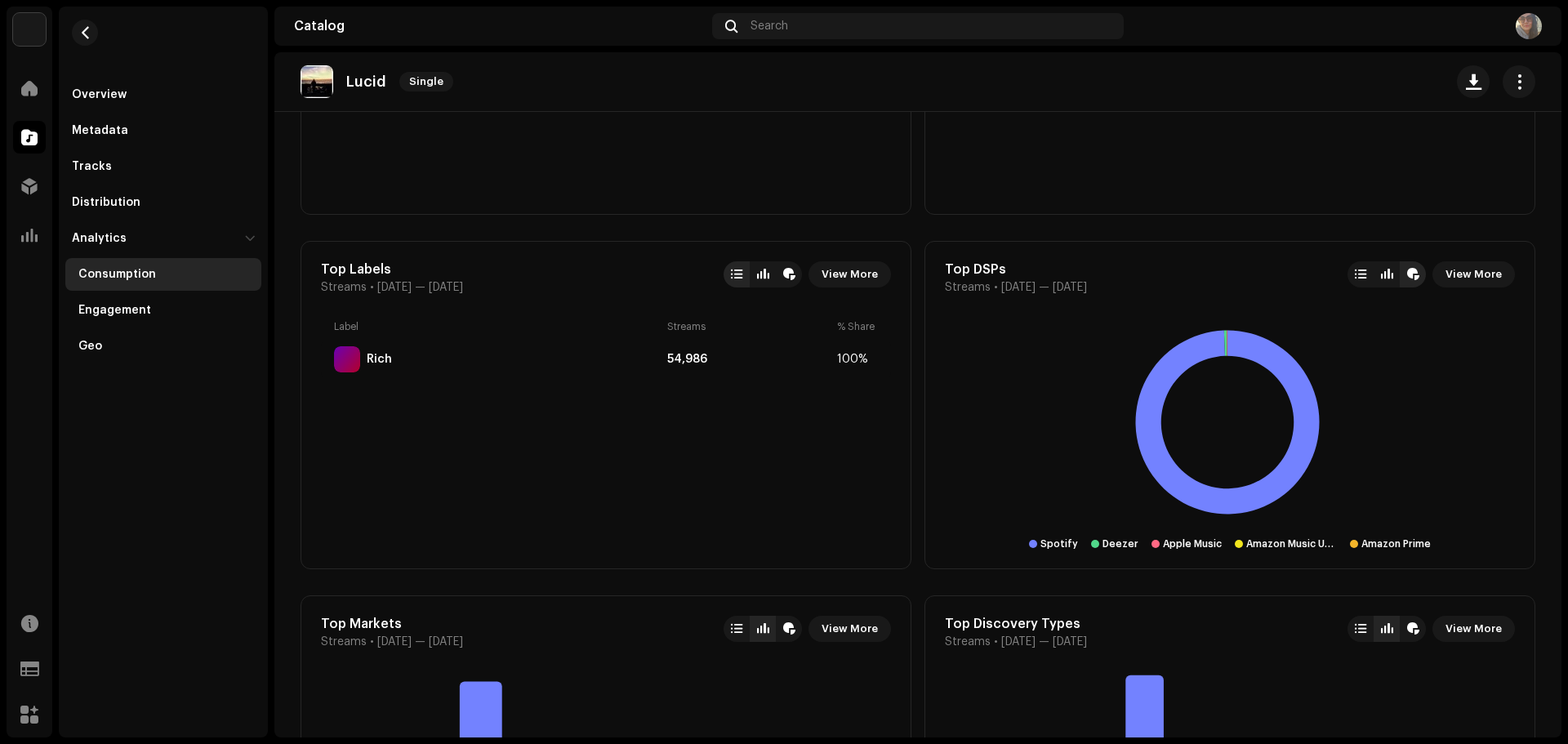
click at [1172, 30] on div at bounding box center [1335, 26] width 412 height 26
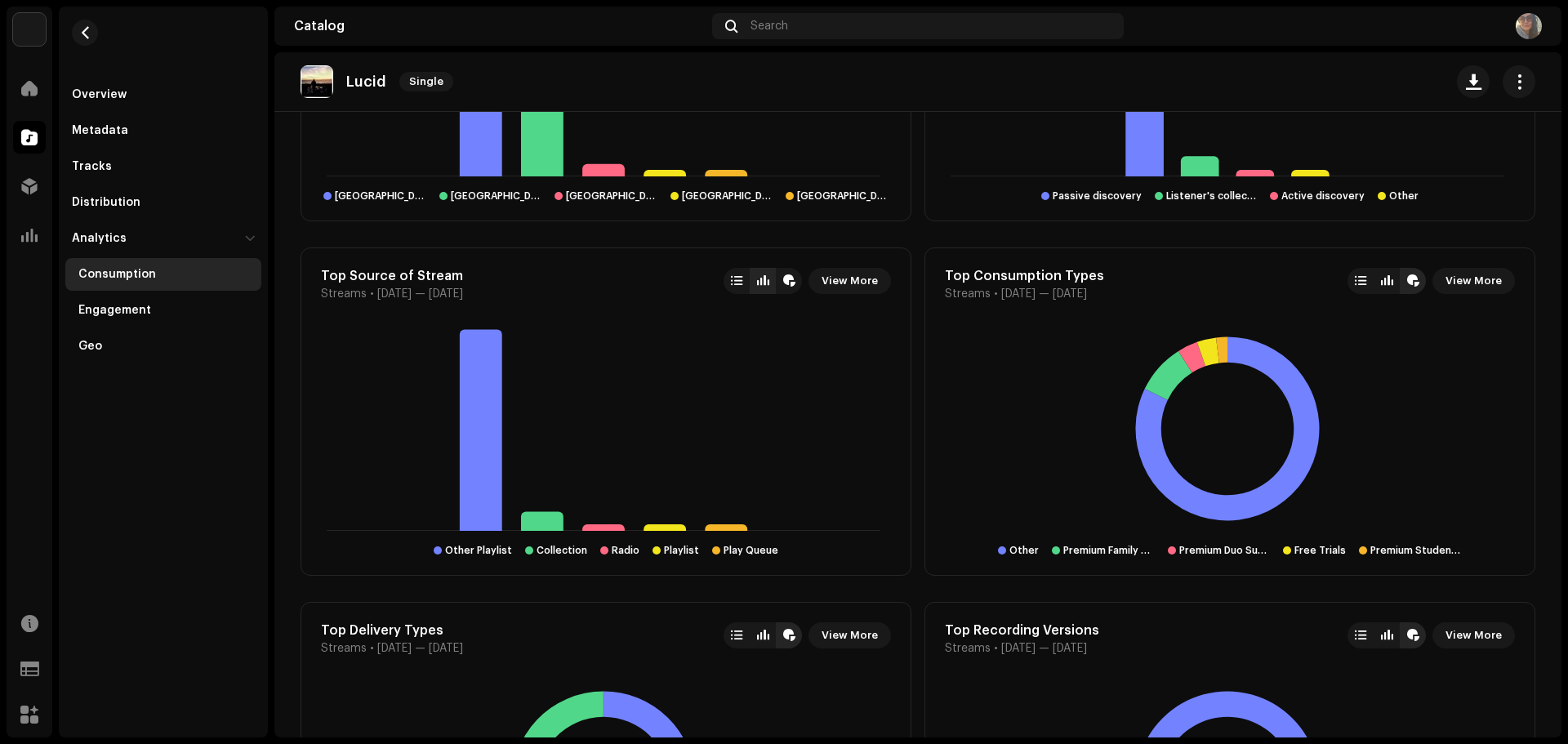
scroll to position [1738, 0]
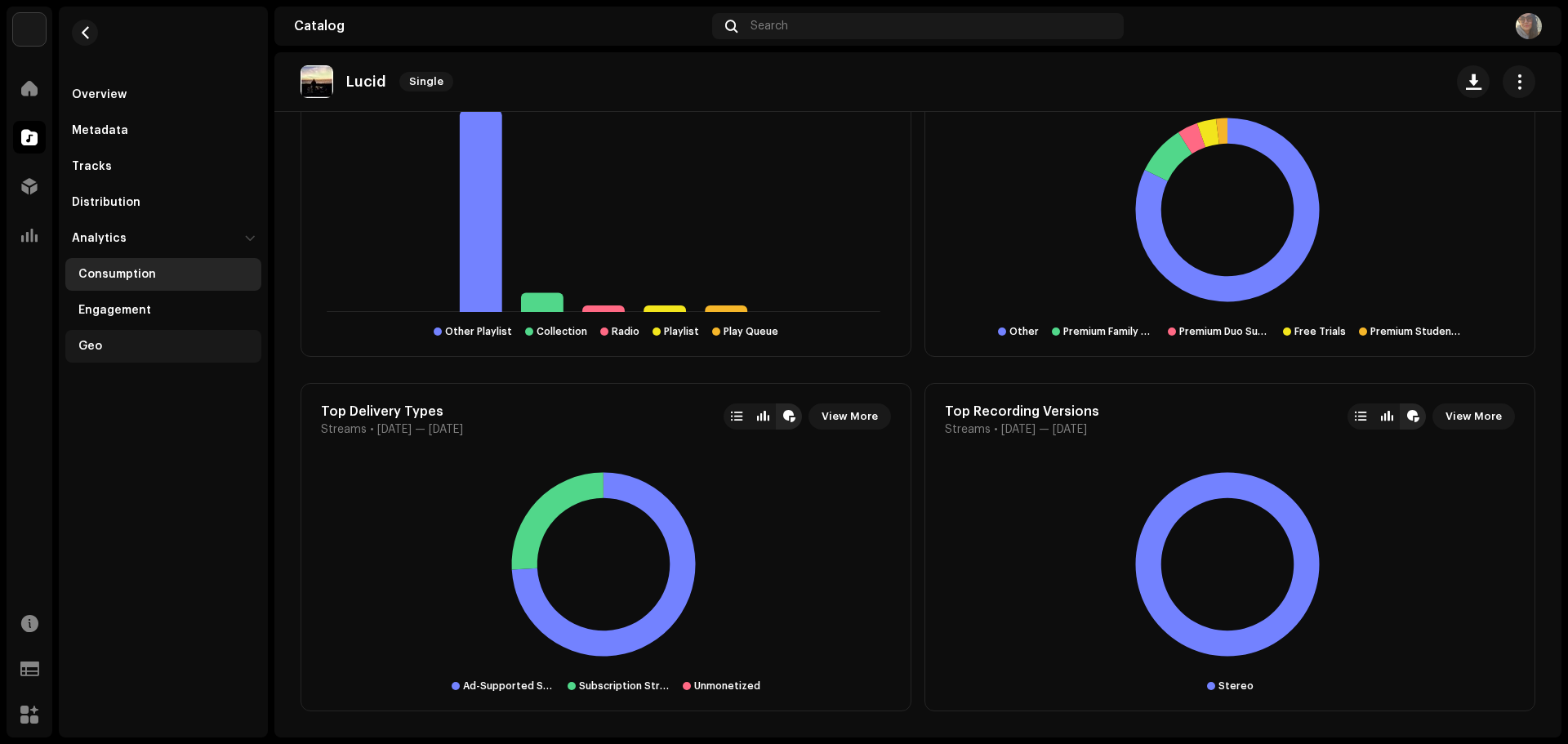
click at [118, 340] on div "Geo" at bounding box center [166, 346] width 176 height 13
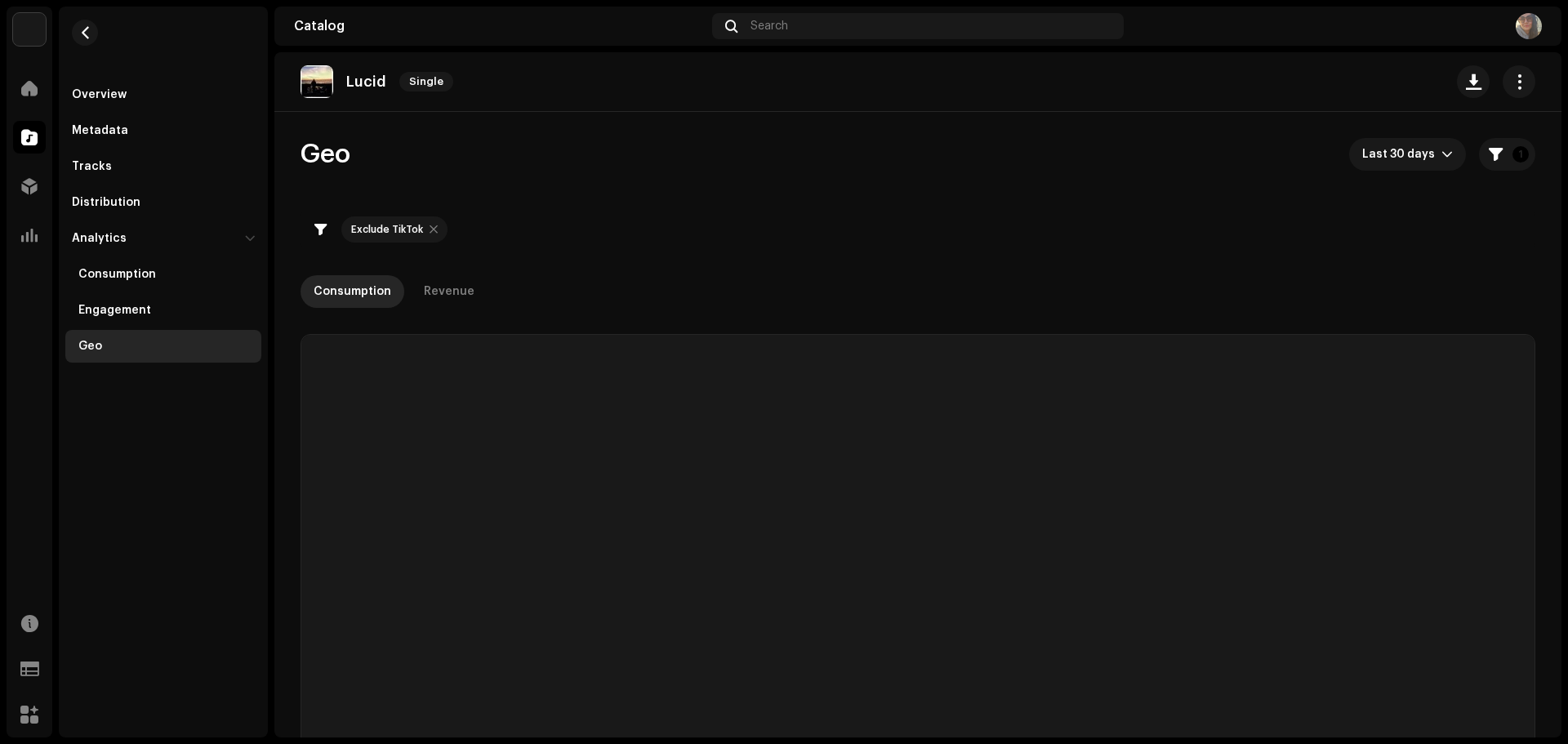
checkbox input "true"
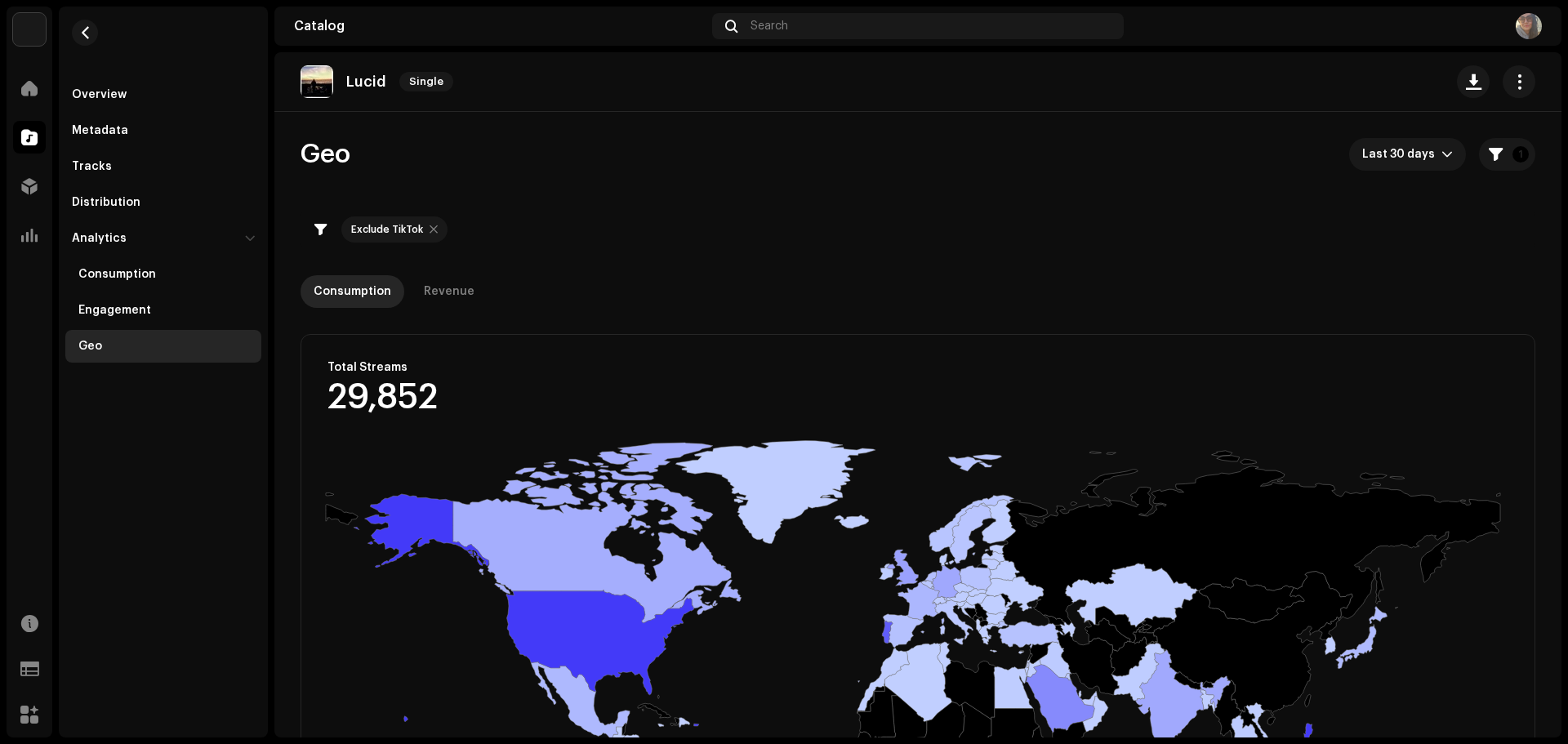
scroll to position [385, 0]
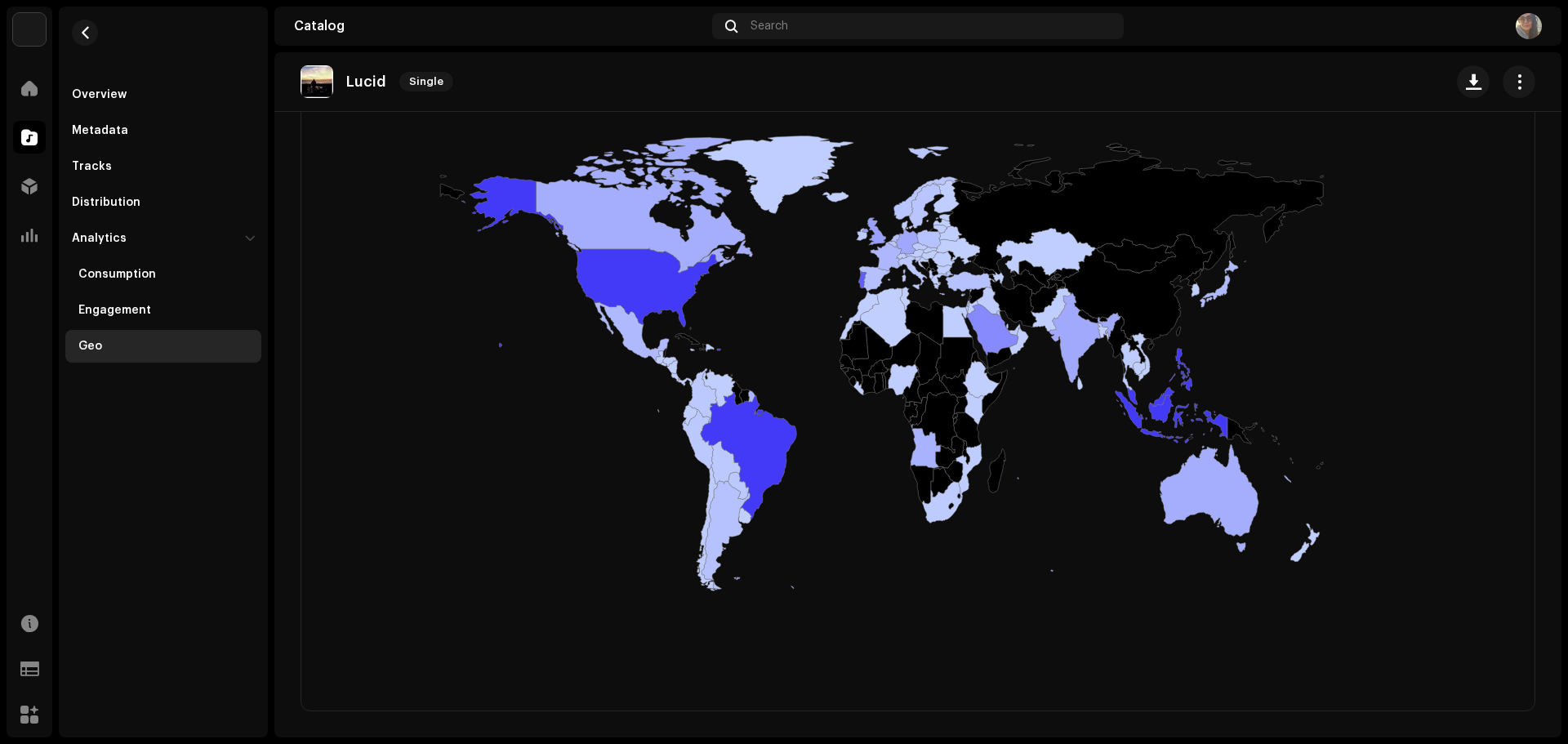
click at [514, 379] on rect at bounding box center [913, 357] width 1223 height 653
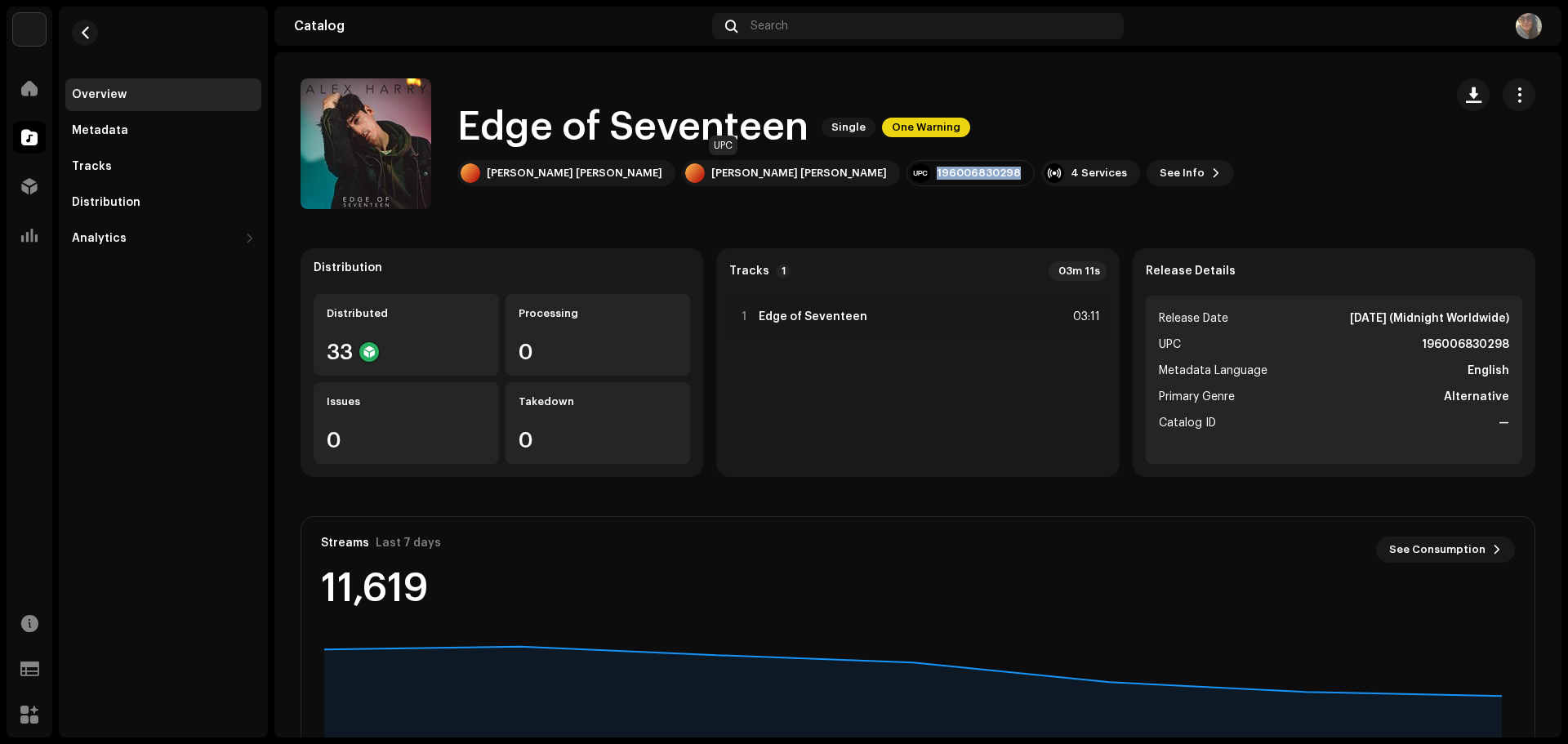
drag, startPoint x: 690, startPoint y: 171, endPoint x: 774, endPoint y: 178, distance: 84.3
click at [907, 178] on div "196006830298" at bounding box center [971, 172] width 128 height 26
copy div "196006830298"
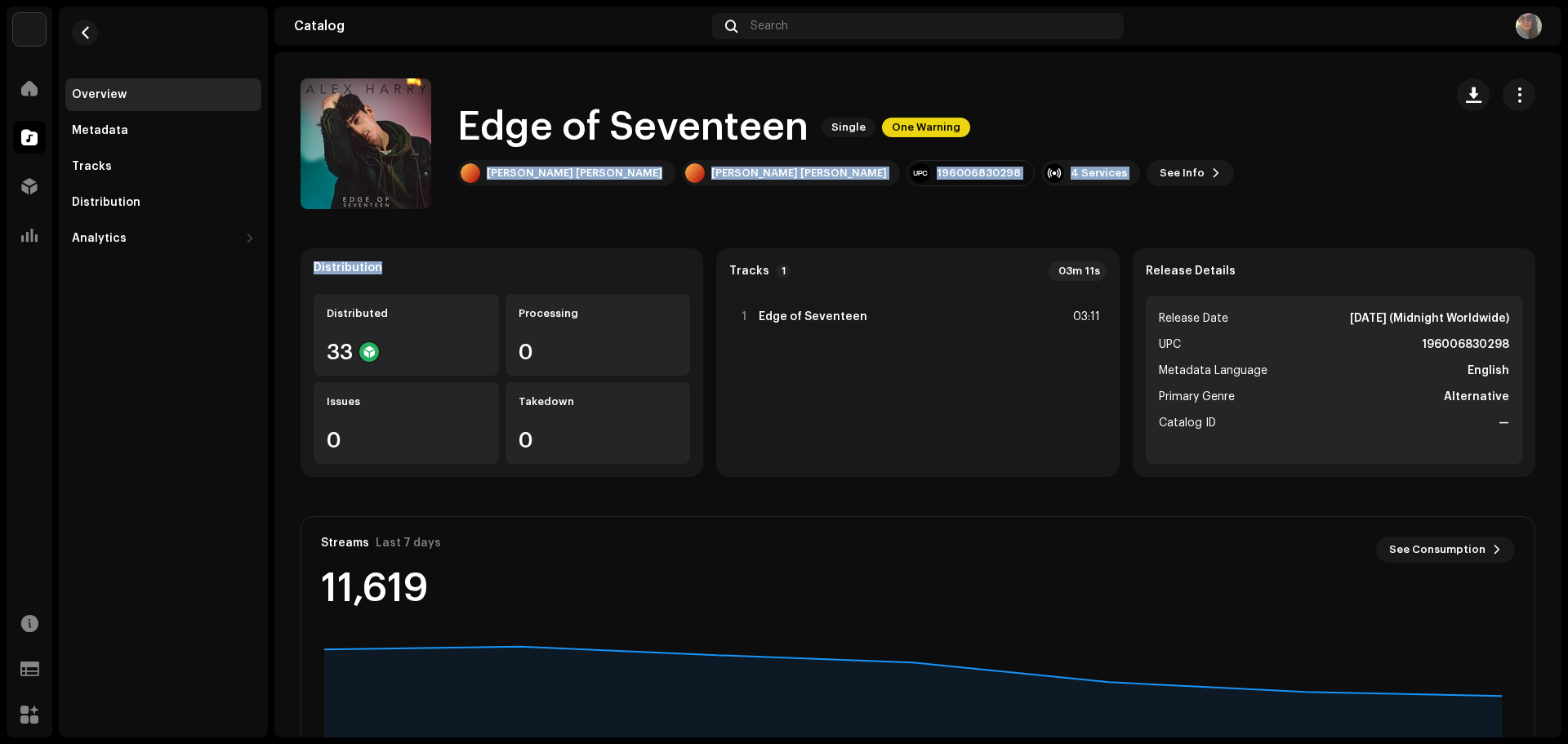
drag, startPoint x: 485, startPoint y: 173, endPoint x: 540, endPoint y: 213, distance: 68.0
click at [540, 213] on catalog-releases-details-overview "Edge of Seventeen Single One Warning Edge of Seventeen Single One Warning Alex …" at bounding box center [918, 461] width 1287 height 817
click at [535, 204] on div "Edge of Seventeen Single One Warning Alex Harry Alex Harry 196006830298 4 Servi…" at bounding box center [865, 143] width 1130 height 131
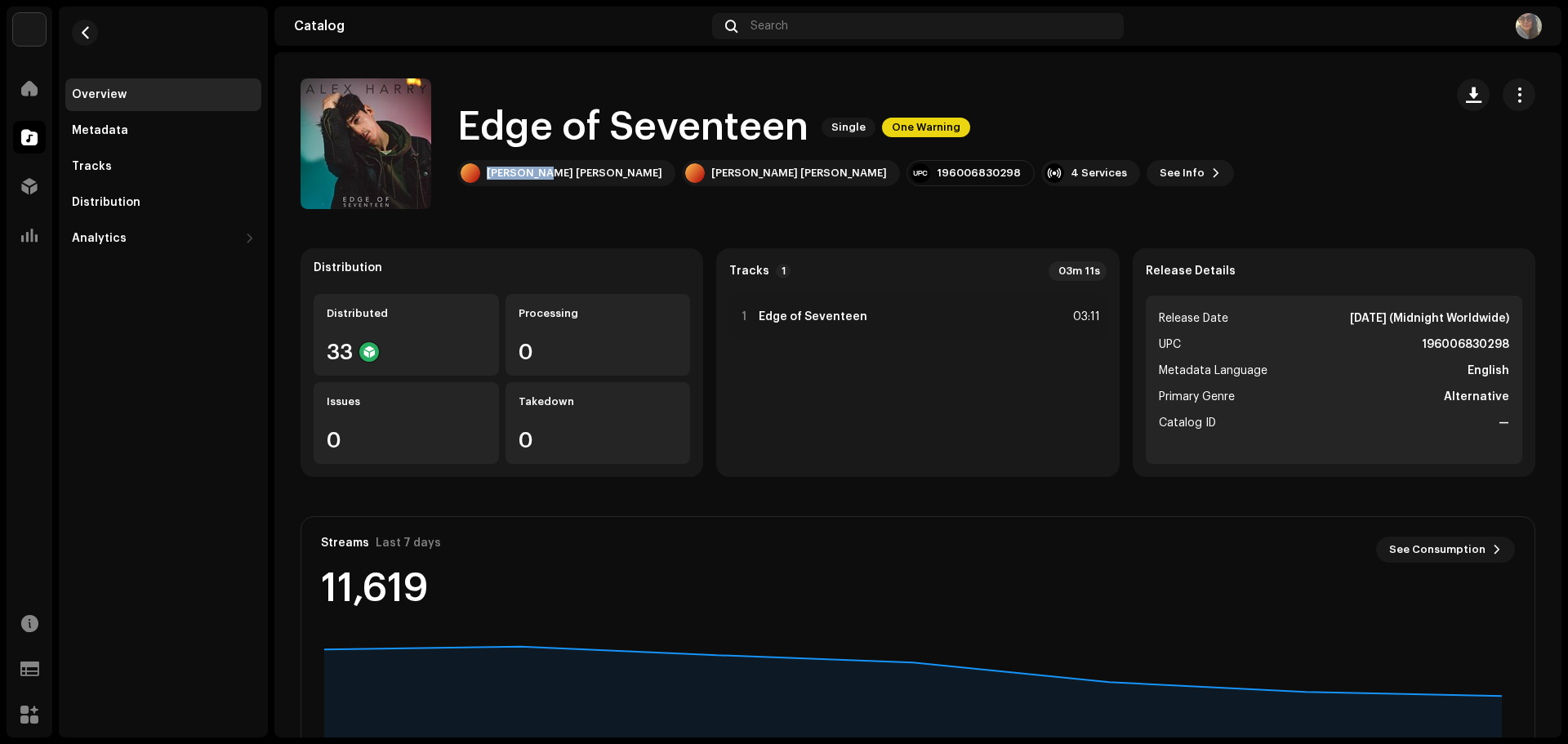
drag, startPoint x: 484, startPoint y: 168, endPoint x: 539, endPoint y: 186, distance: 57.9
click at [539, 186] on div "Edge of Seventeen Single One Warning Alex Harry Alex Harry 196006830298 4 Servi…" at bounding box center [865, 143] width 1130 height 131
copy div "Alex Harry"
click at [84, 241] on div "Analytics" at bounding box center [99, 239] width 55 height 13
click at [93, 268] on div "Consumption" at bounding box center [116, 275] width 77 height 13
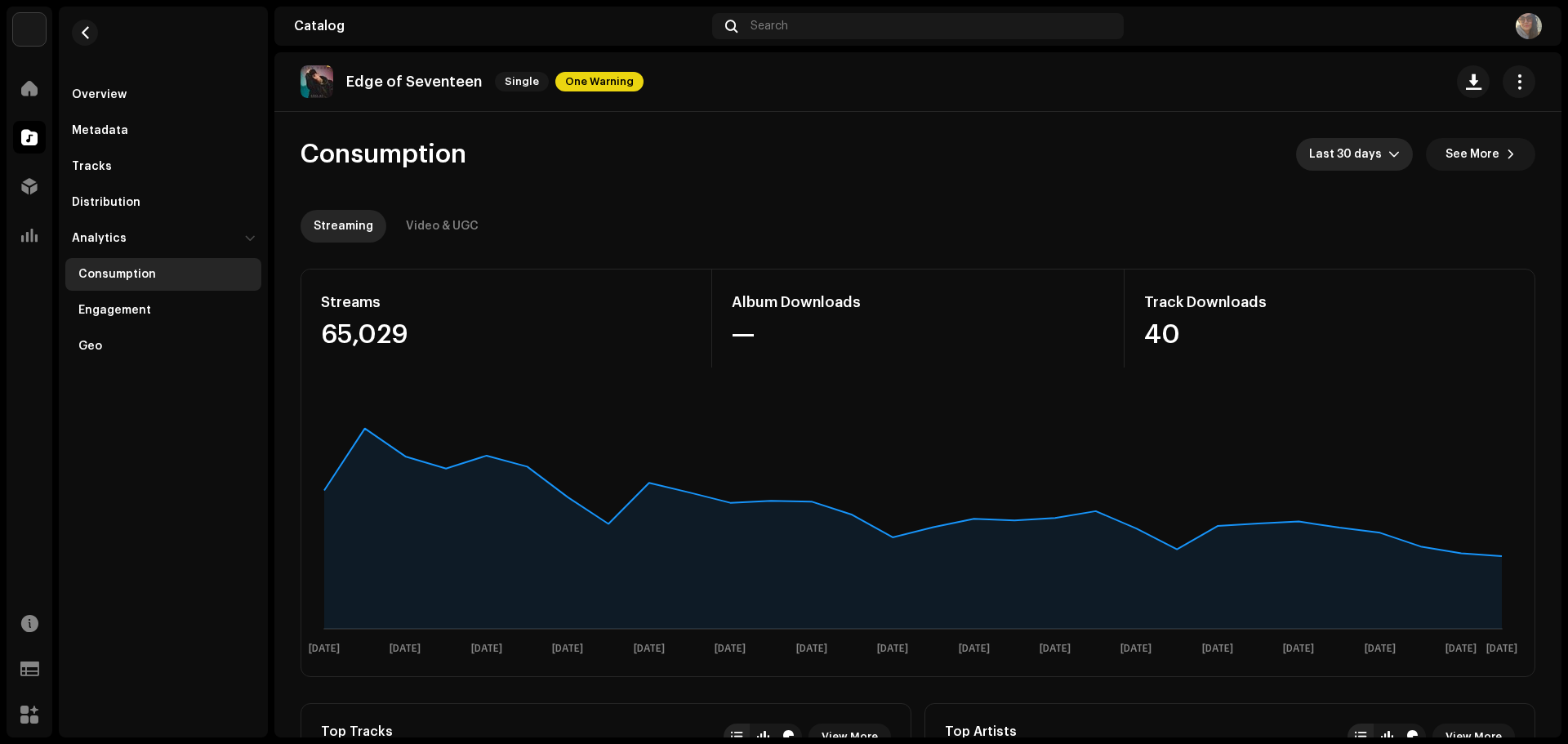
click at [1388, 152] on icon "dropdown trigger" at bounding box center [1394, 155] width 12 height 12
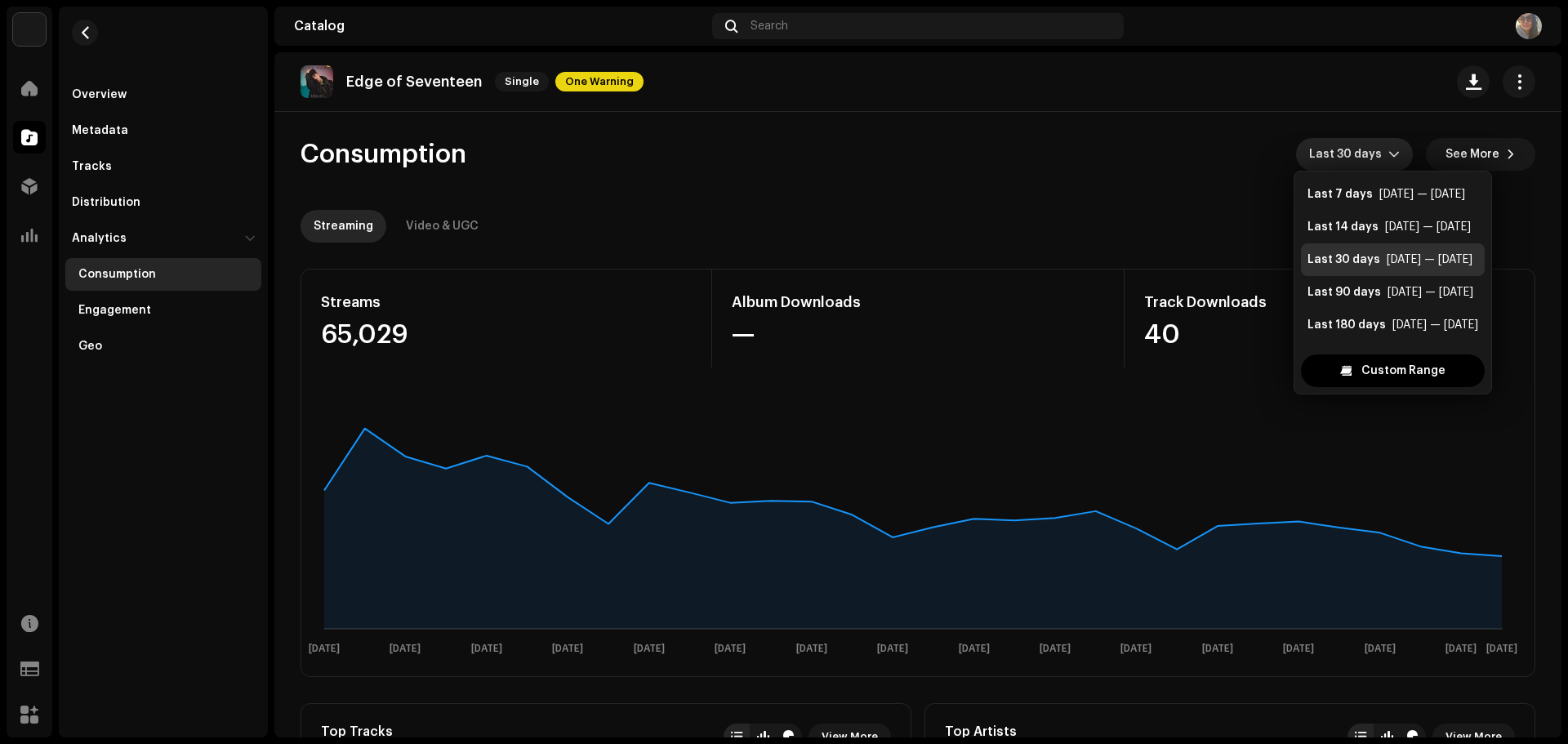
scroll to position [26, 0]
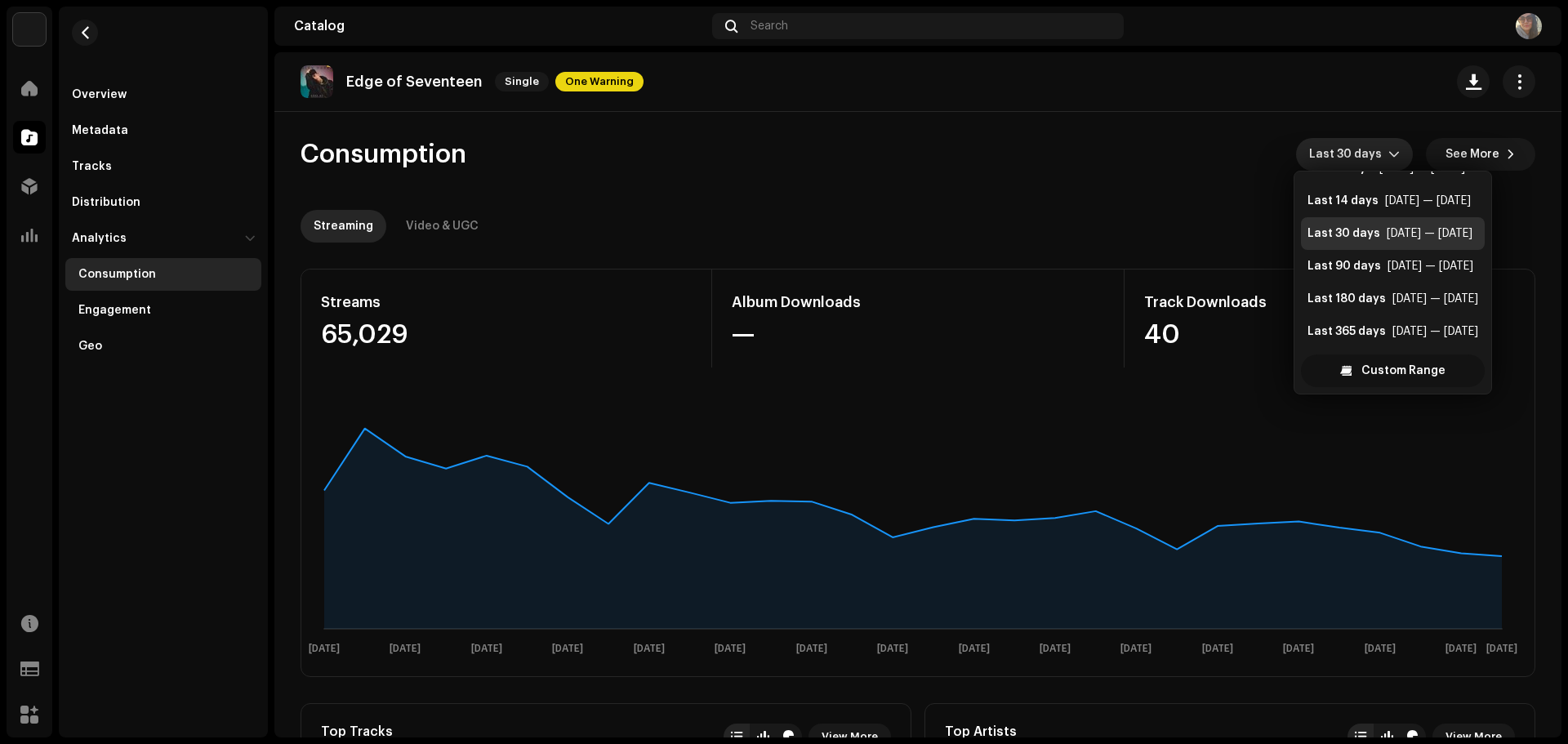
click at [1390, 370] on span "Custom Range" at bounding box center [1402, 370] width 84 height 32
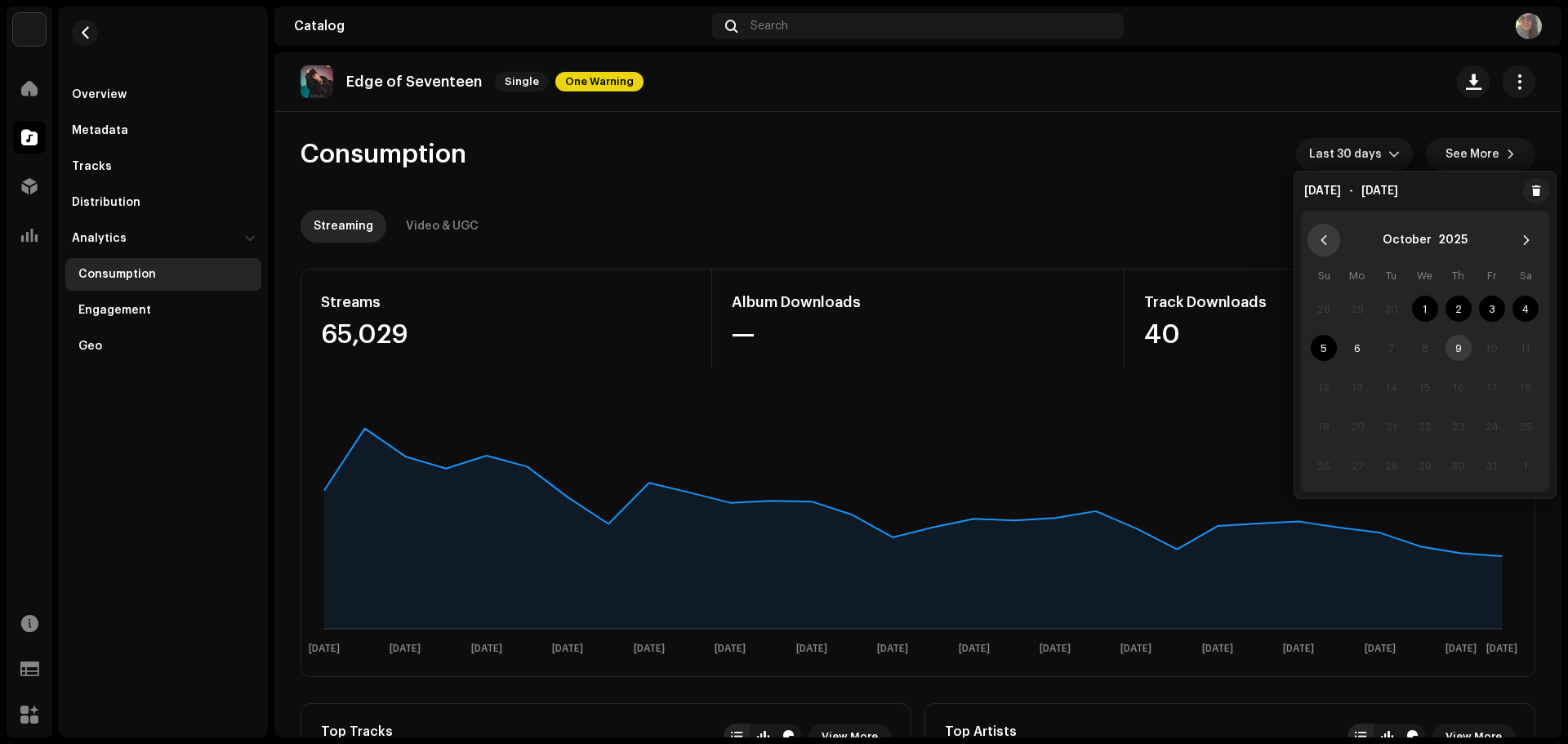
click at [1319, 236] on icon "Previous Month" at bounding box center [1323, 241] width 12 height 12
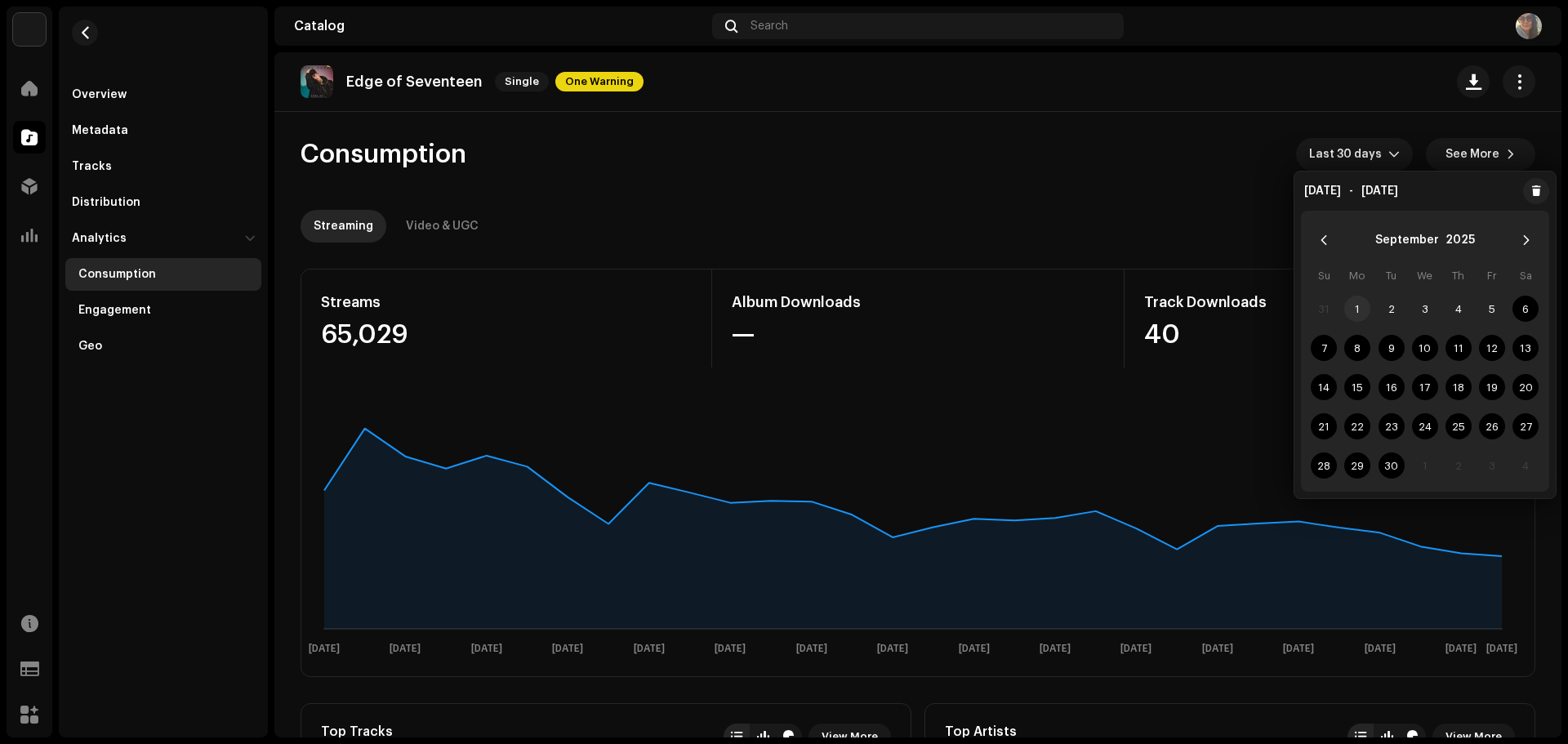
click at [1354, 297] on span "1" at bounding box center [1357, 308] width 26 height 26
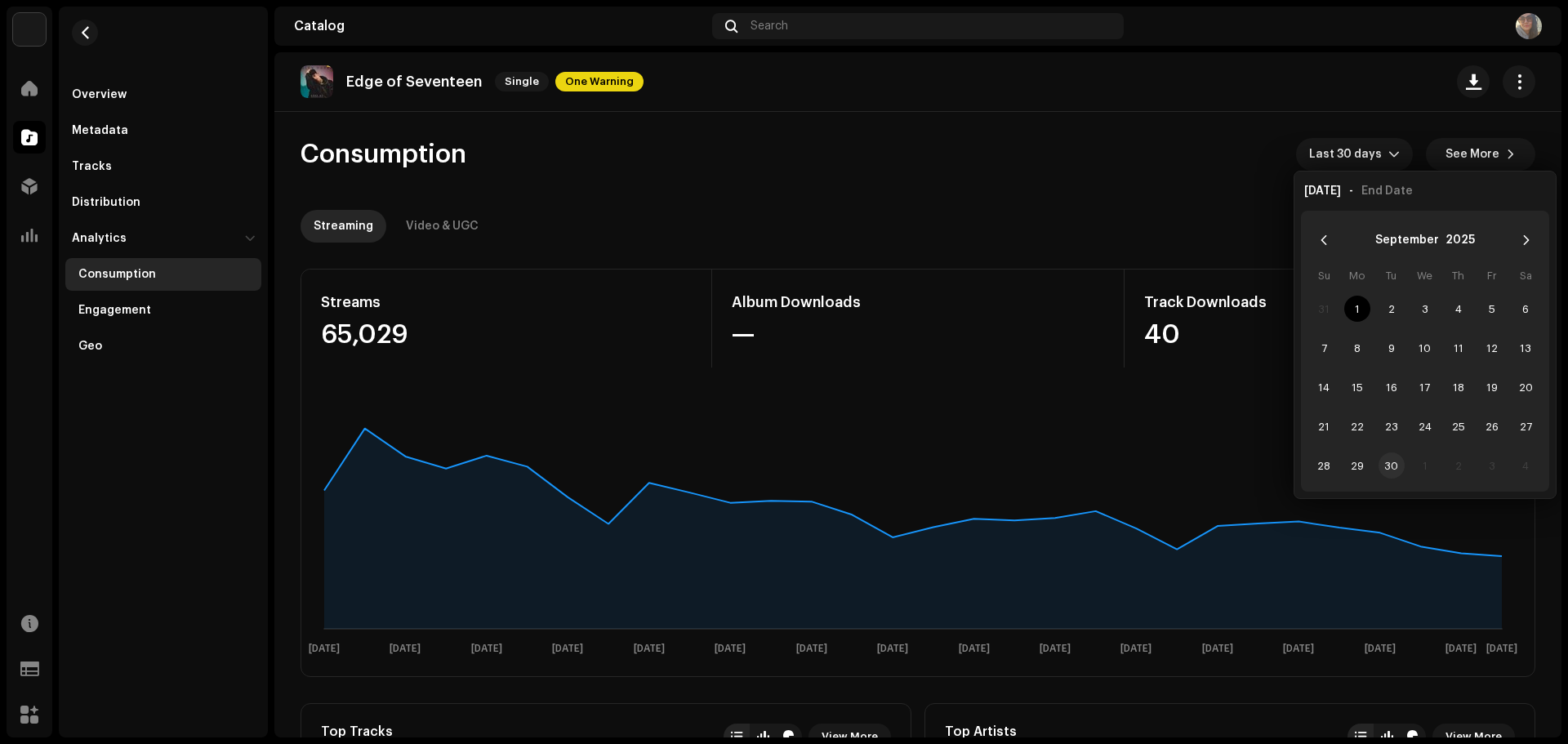
click at [1399, 462] on span "30" at bounding box center [1391, 465] width 26 height 26
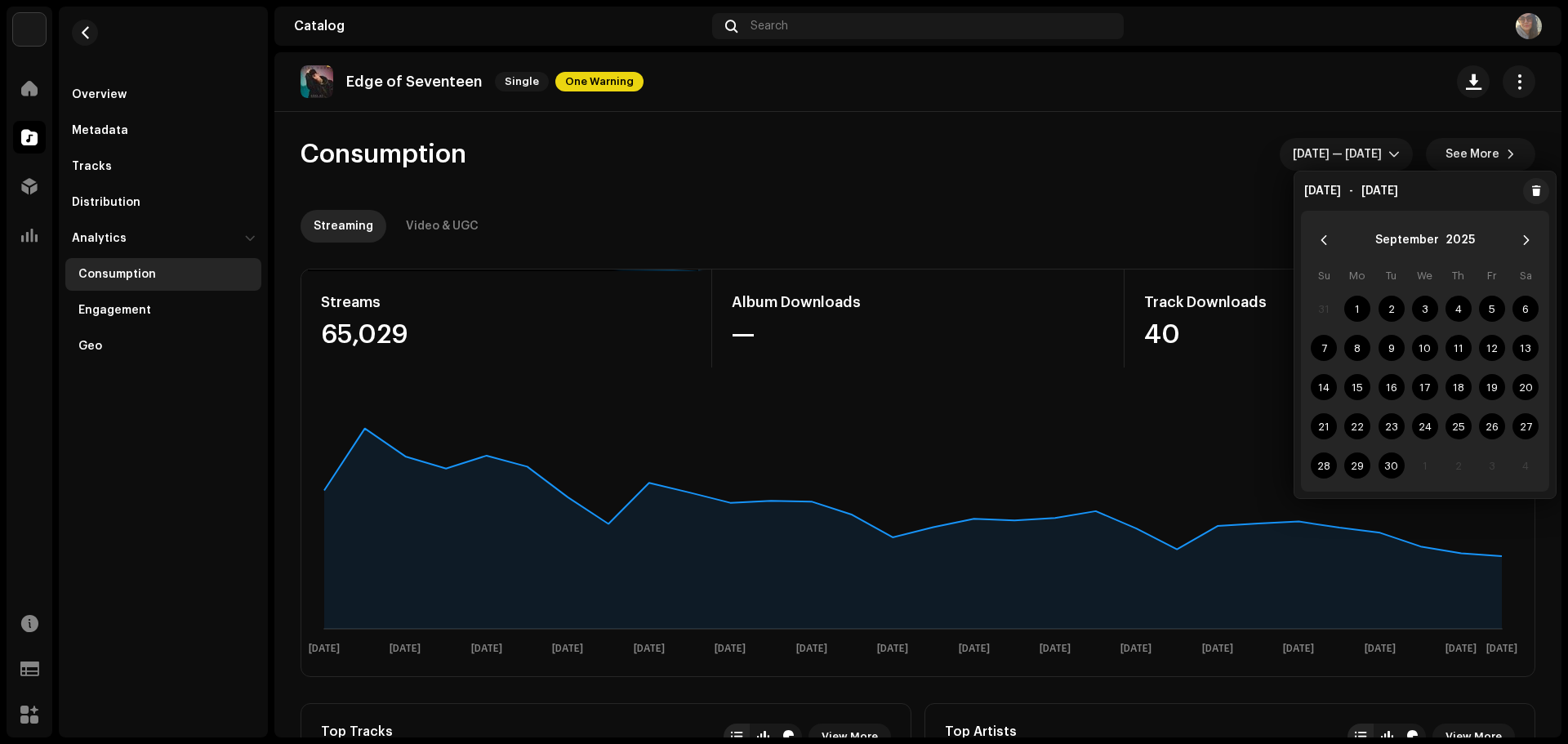
click at [1180, 168] on div "Consumption Sep 1 — Sep 30 See More" at bounding box center [918, 154] width 1234 height 32
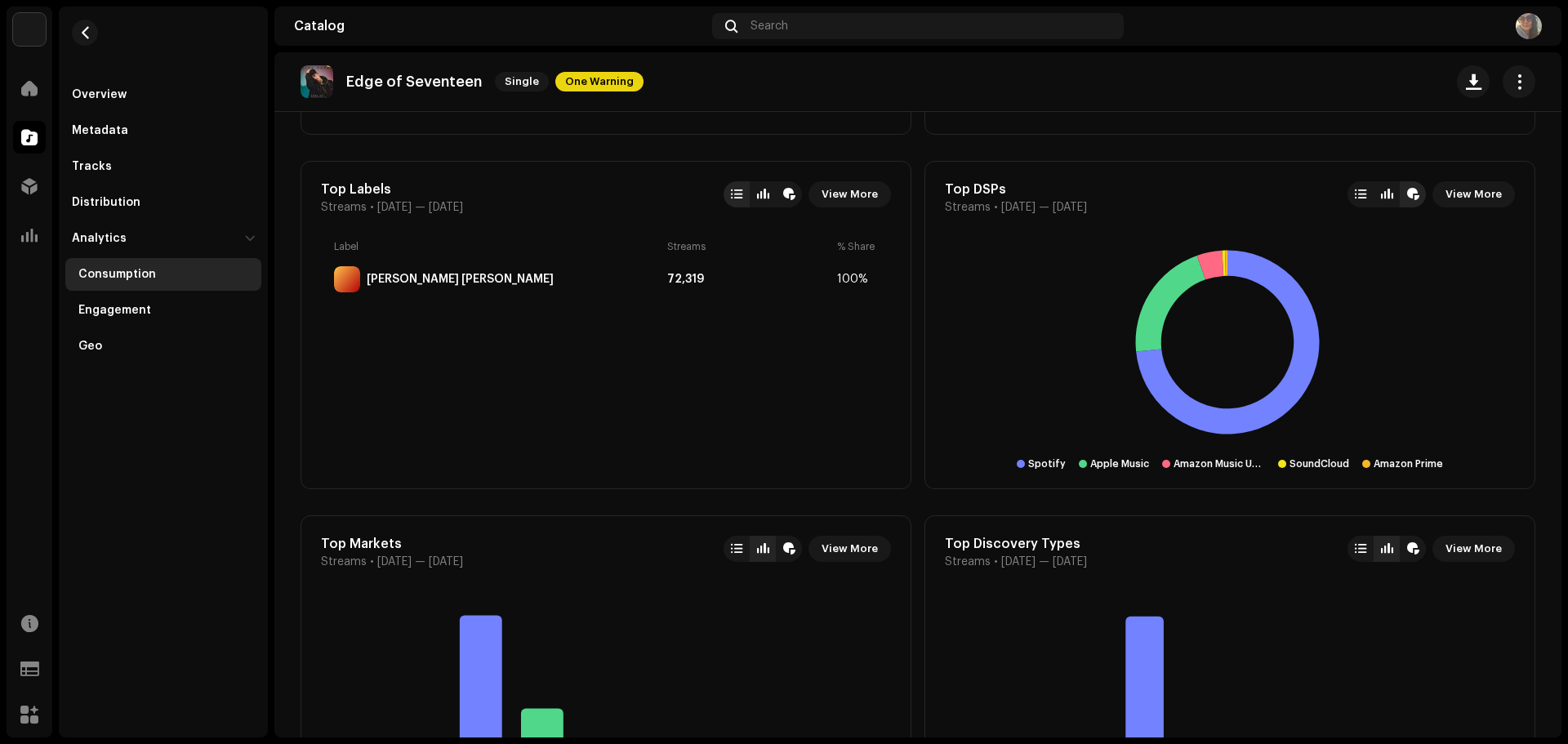
scroll to position [899, 0]
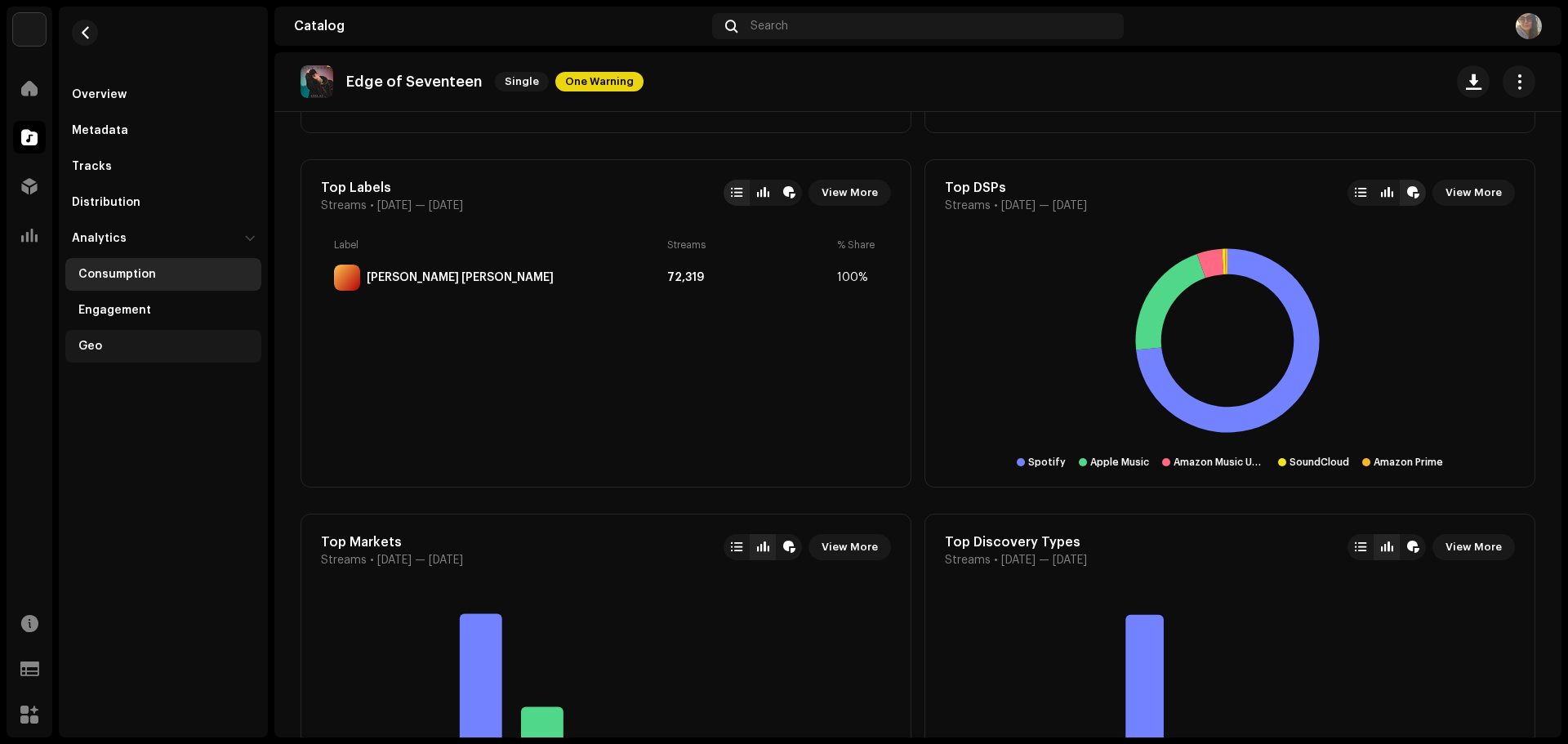
click at [111, 342] on div "Geo" at bounding box center [166, 346] width 176 height 13
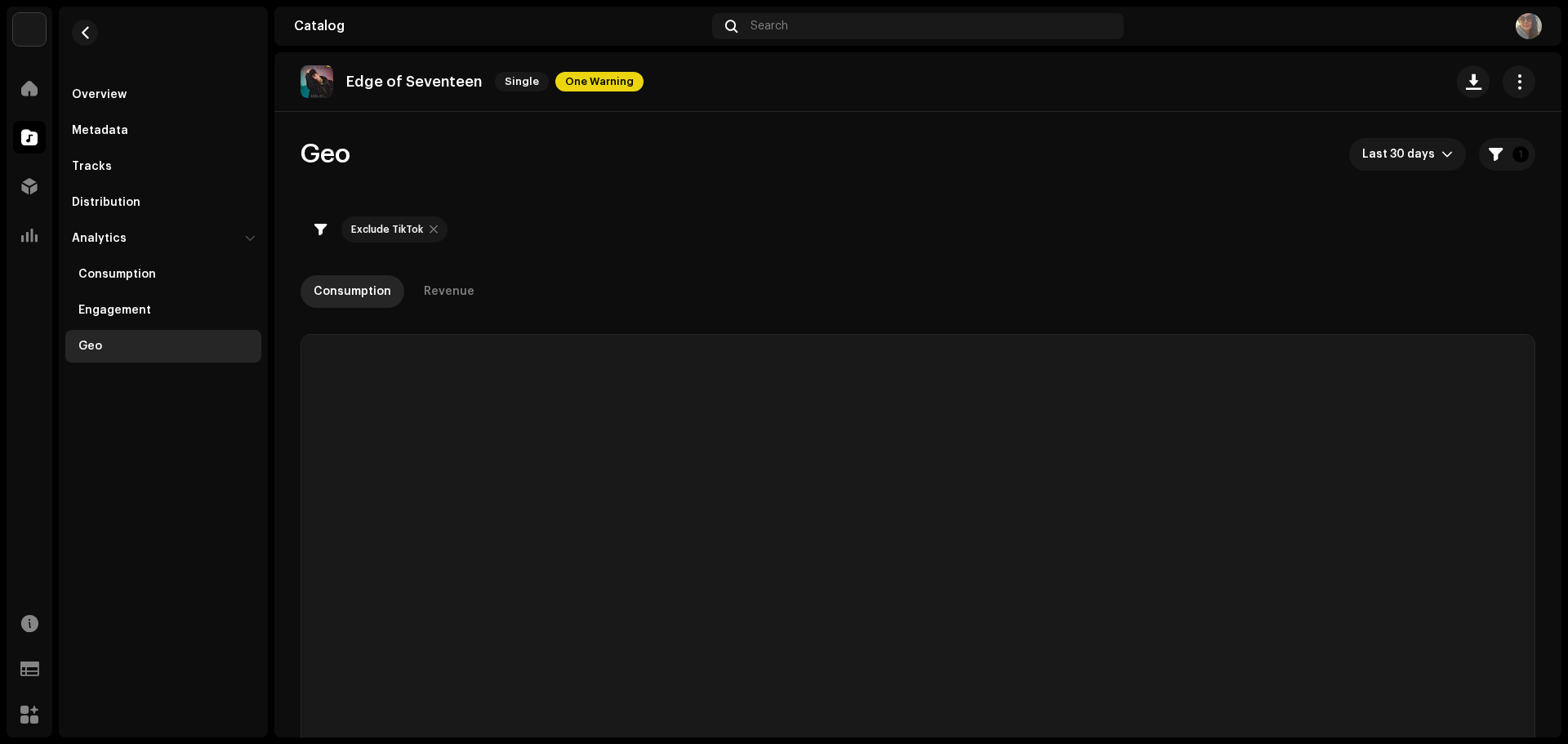
checkbox input "true"
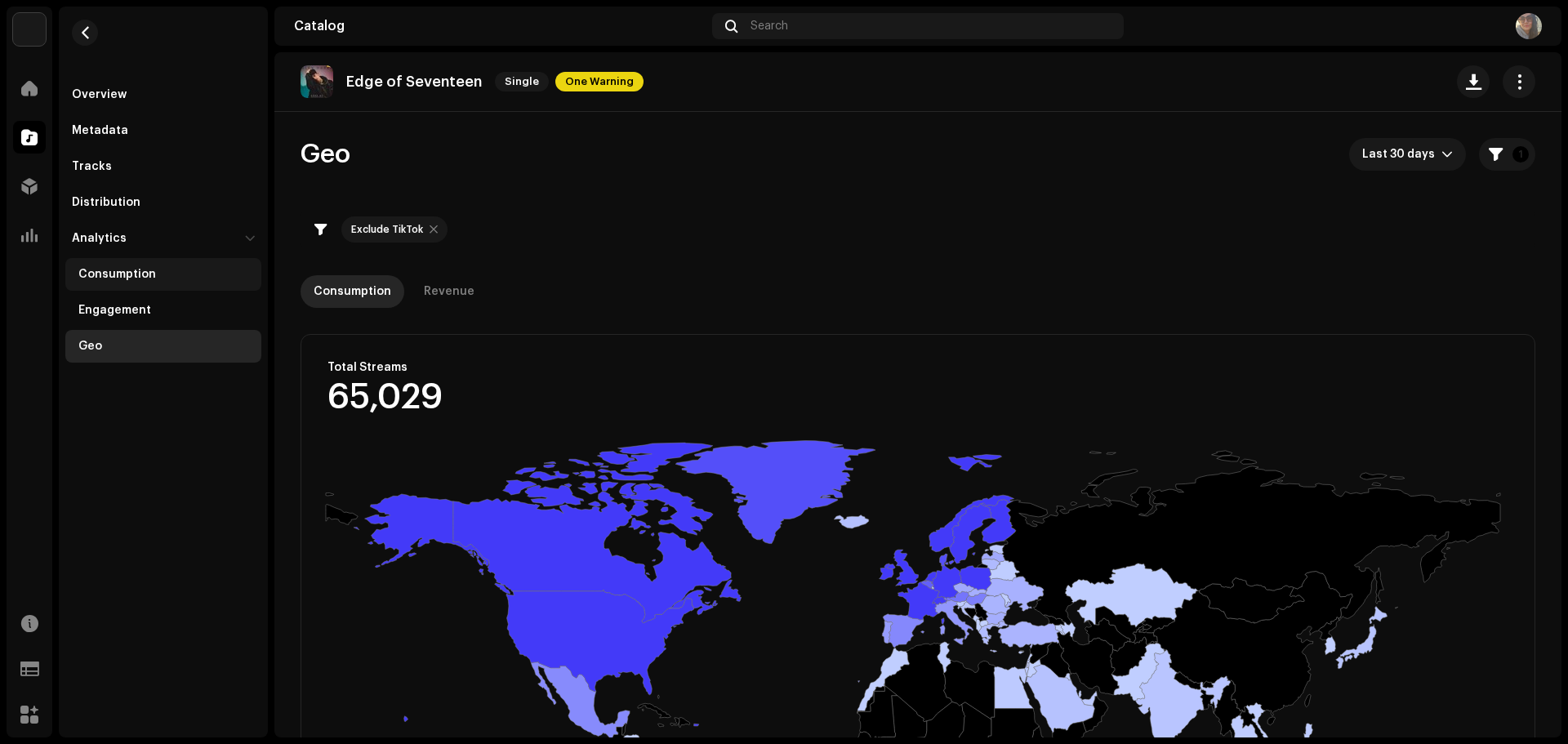
click at [101, 275] on div "Consumption" at bounding box center [116, 275] width 77 height 13
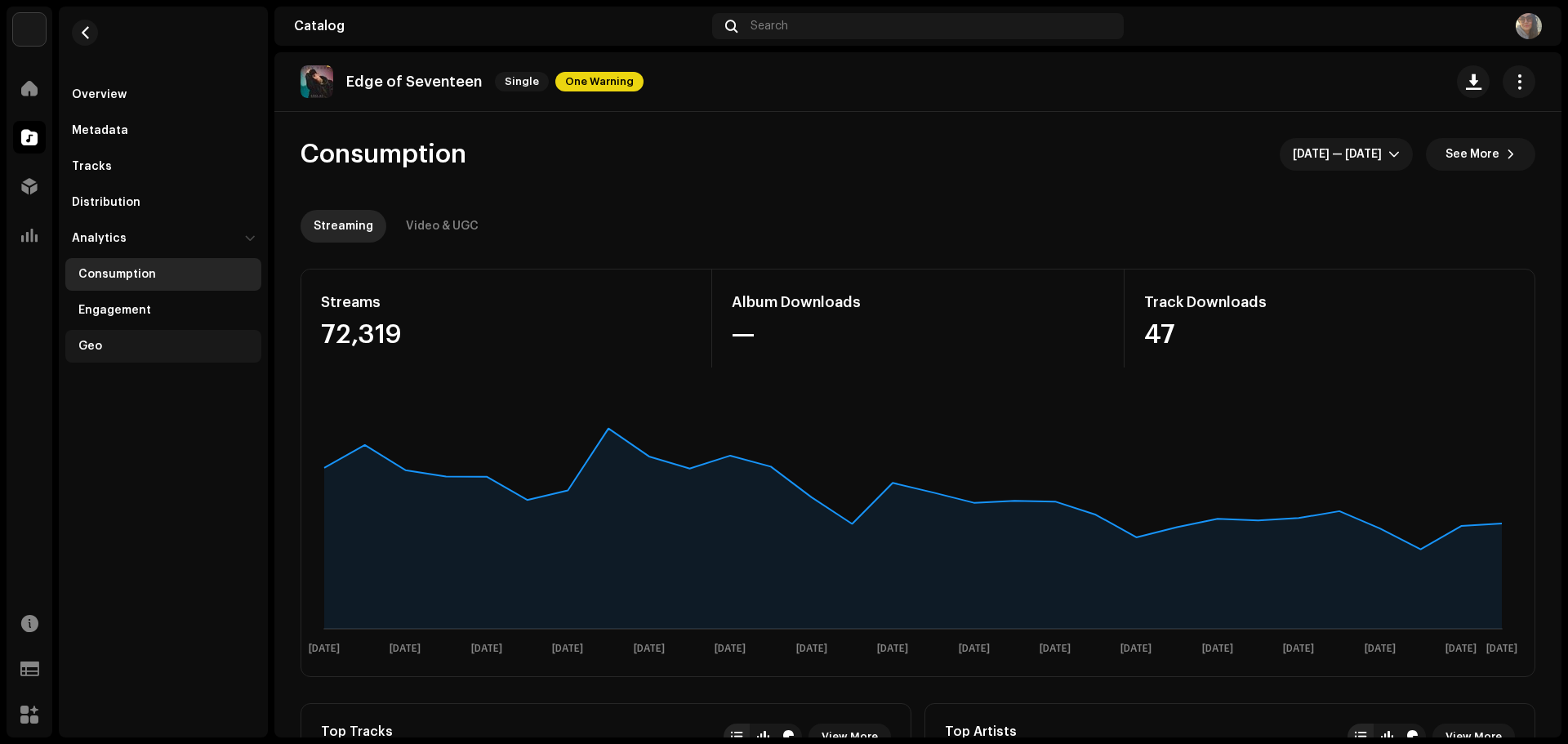
click at [89, 345] on div "Geo" at bounding box center [90, 346] width 23 height 13
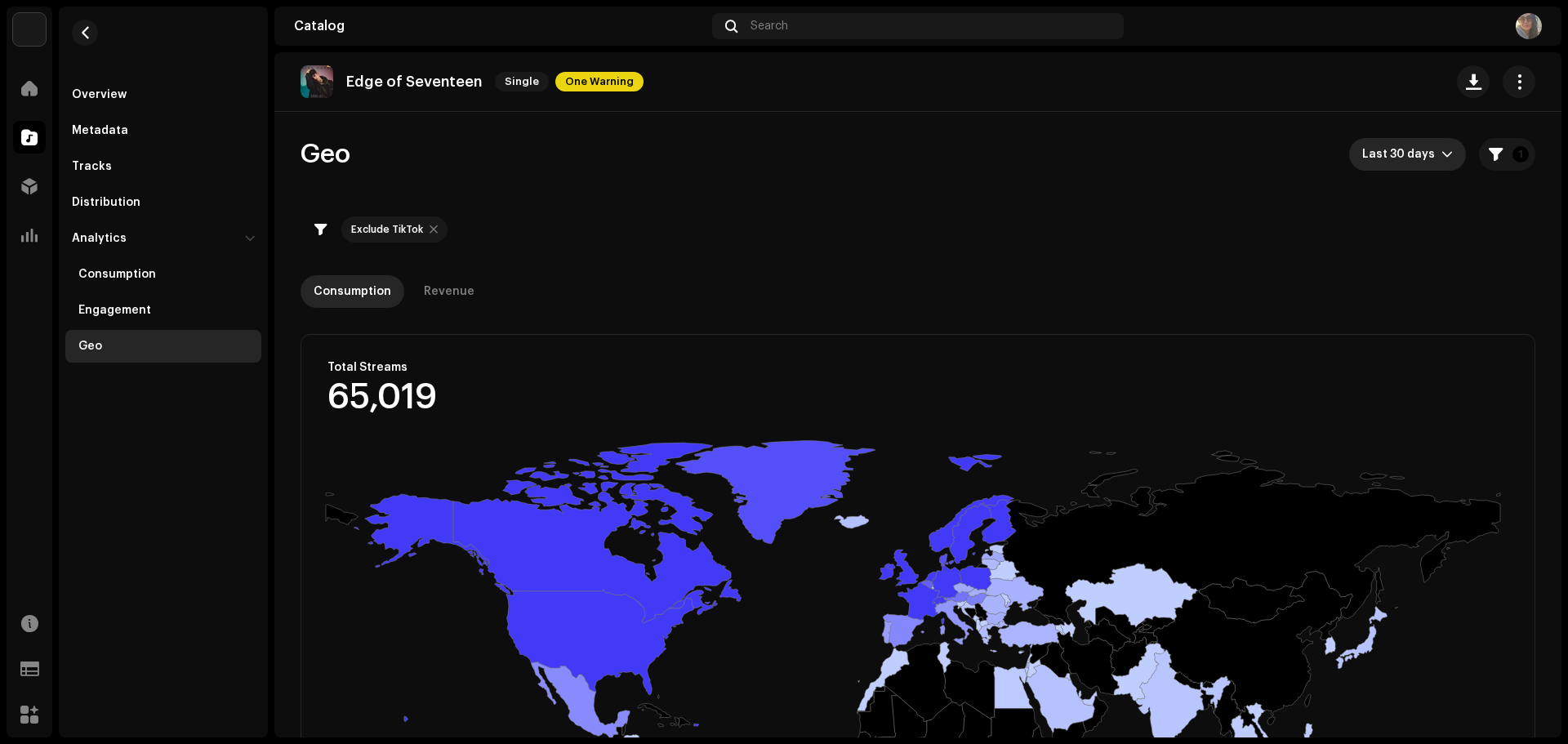
click at [1441, 149] on icon "dropdown trigger" at bounding box center [1447, 155] width 12 height 12
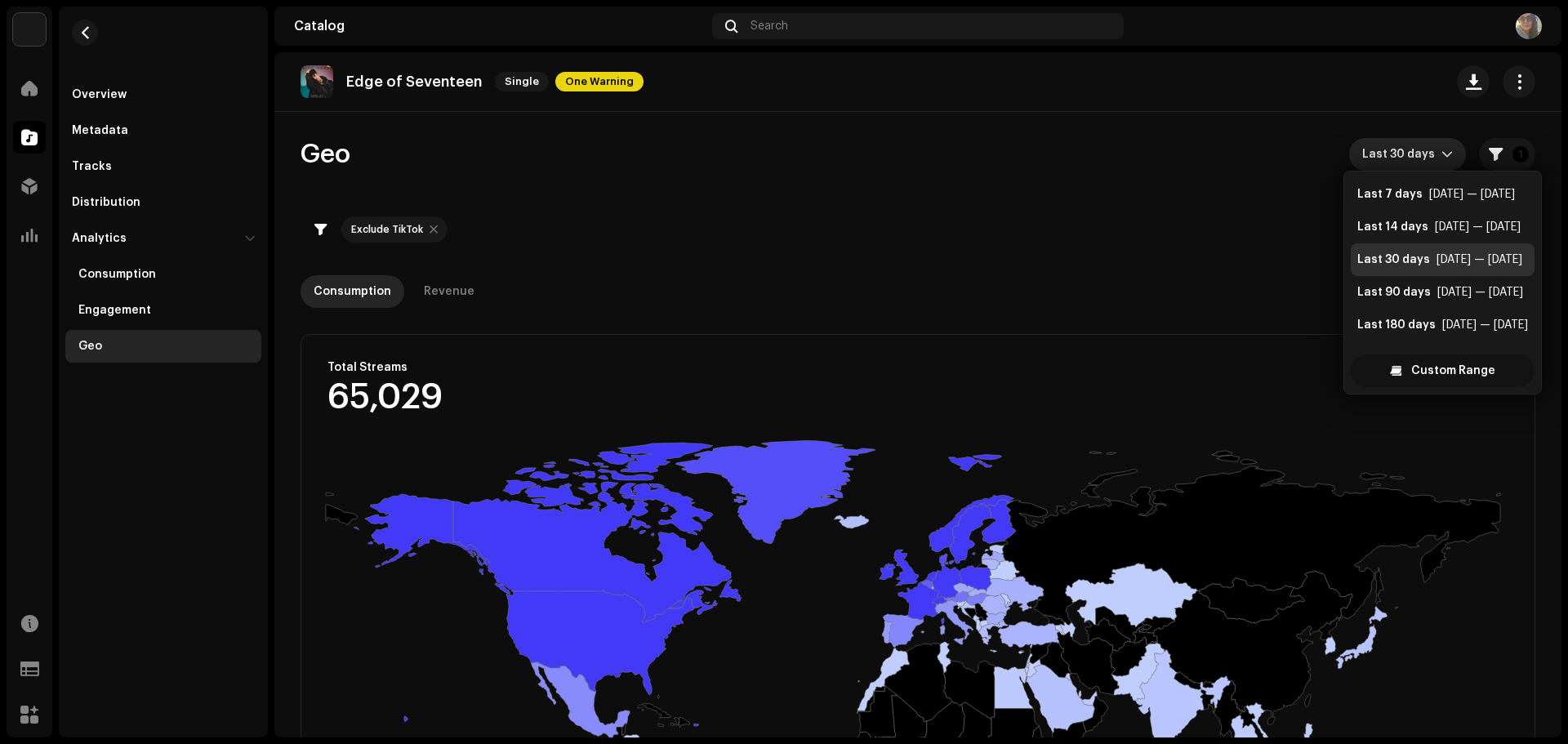
scroll to position [26, 0]
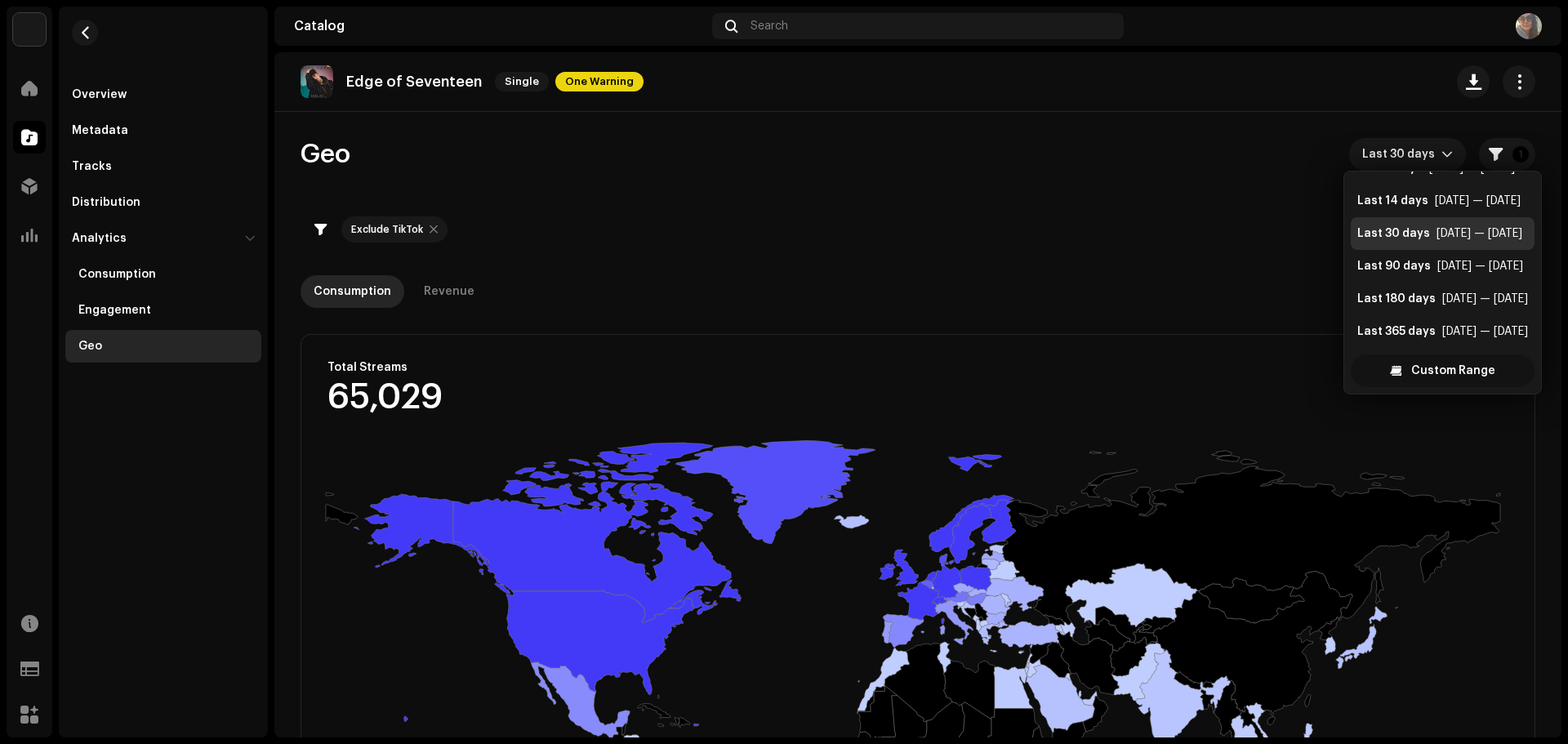
click at [1434, 375] on span "Custom Range" at bounding box center [1452, 370] width 84 height 32
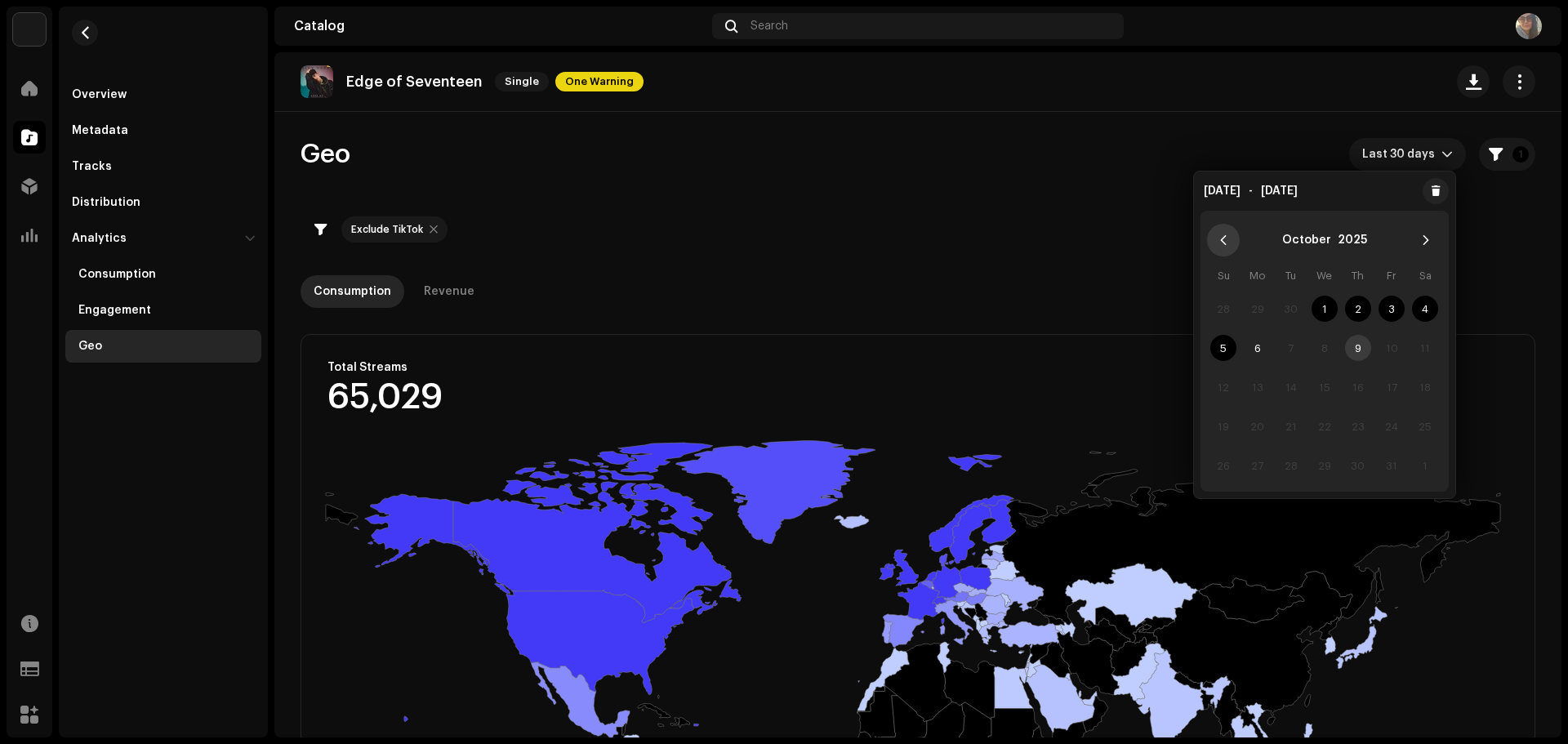
click at [1219, 240] on icon "Previous Month" at bounding box center [1223, 241] width 12 height 12
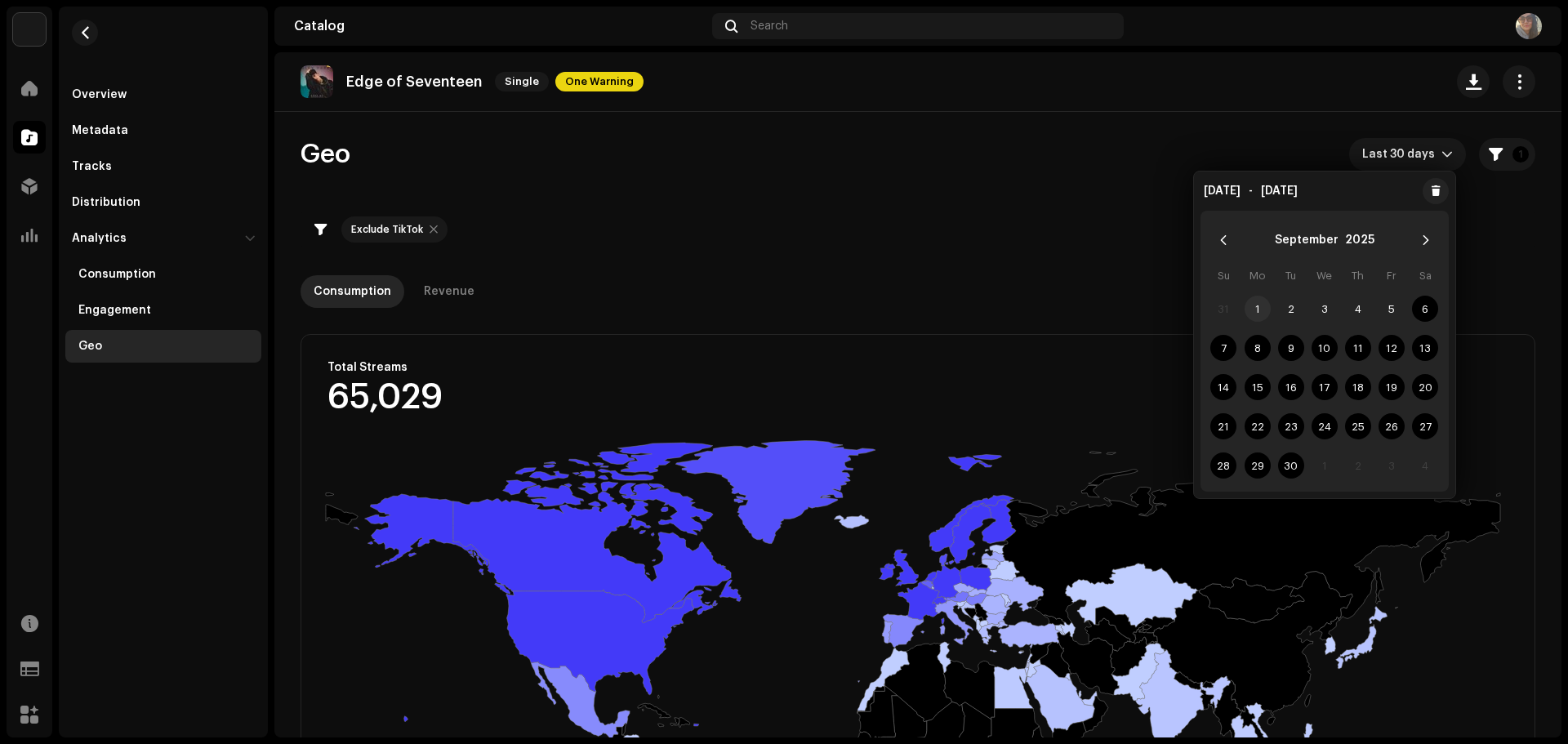
click at [1248, 303] on span "1" at bounding box center [1257, 308] width 26 height 26
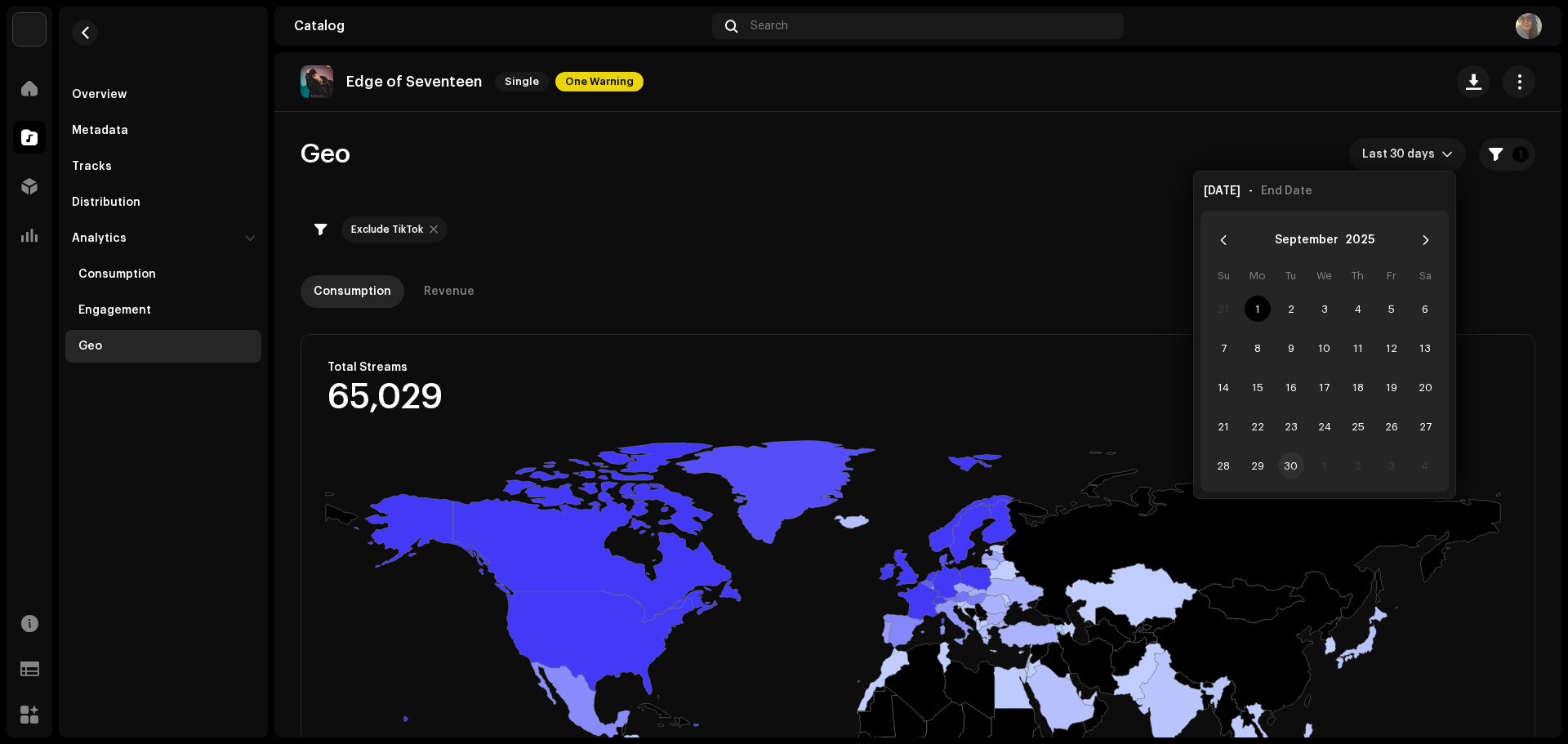
click at [1289, 464] on span "30" at bounding box center [1290, 465] width 26 height 26
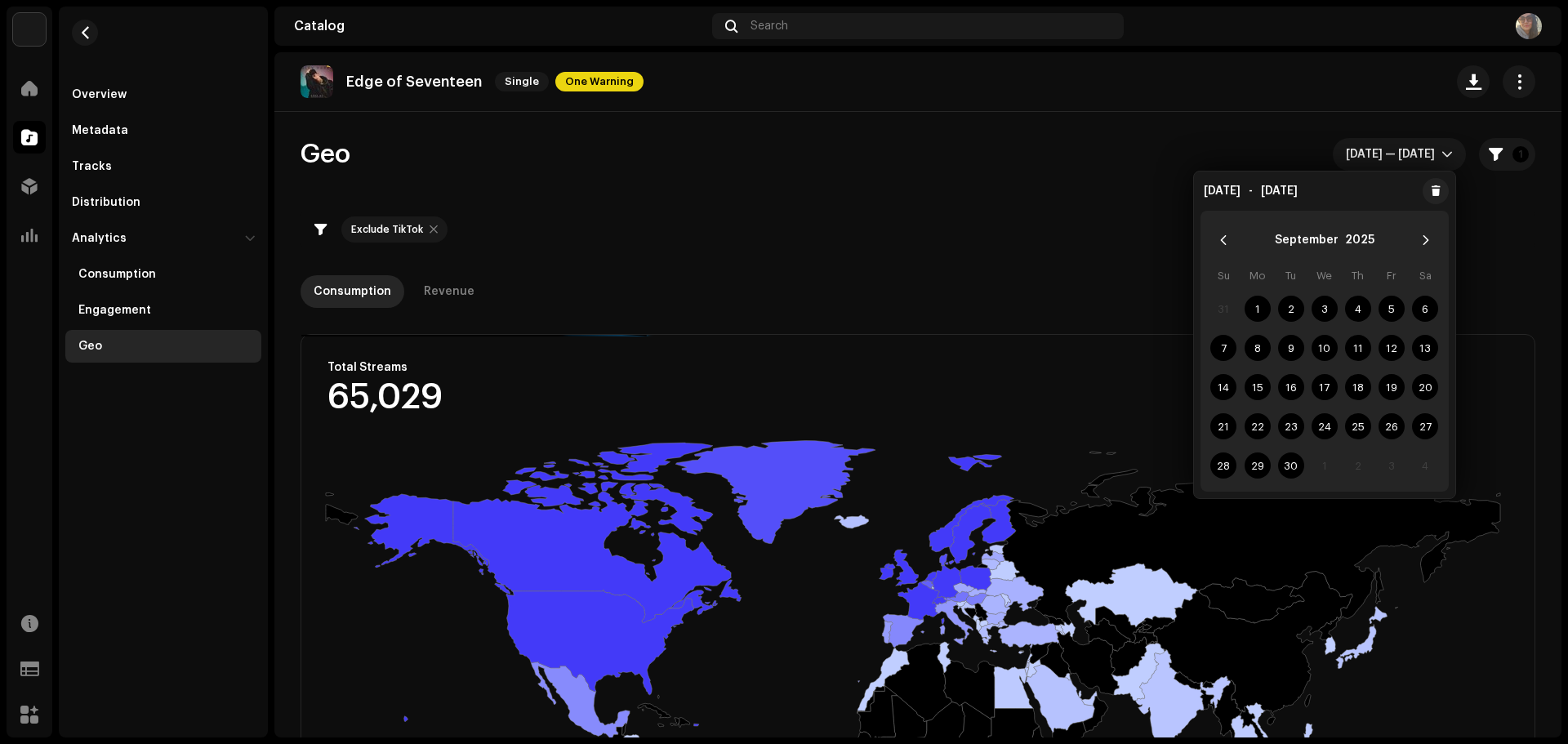
click at [991, 244] on div "Exclude TikTok" at bounding box center [918, 229] width 1234 height 39
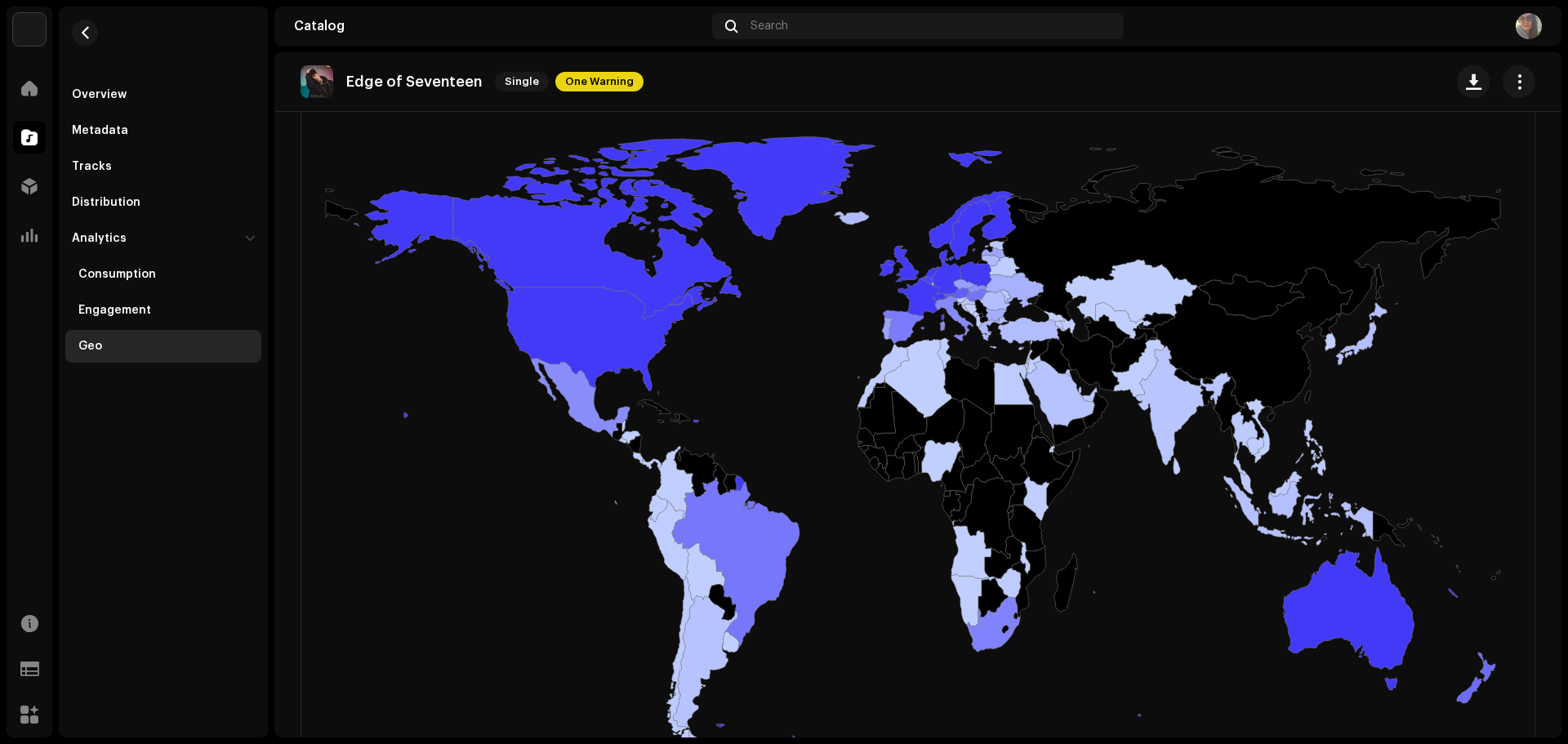
scroll to position [327, 0]
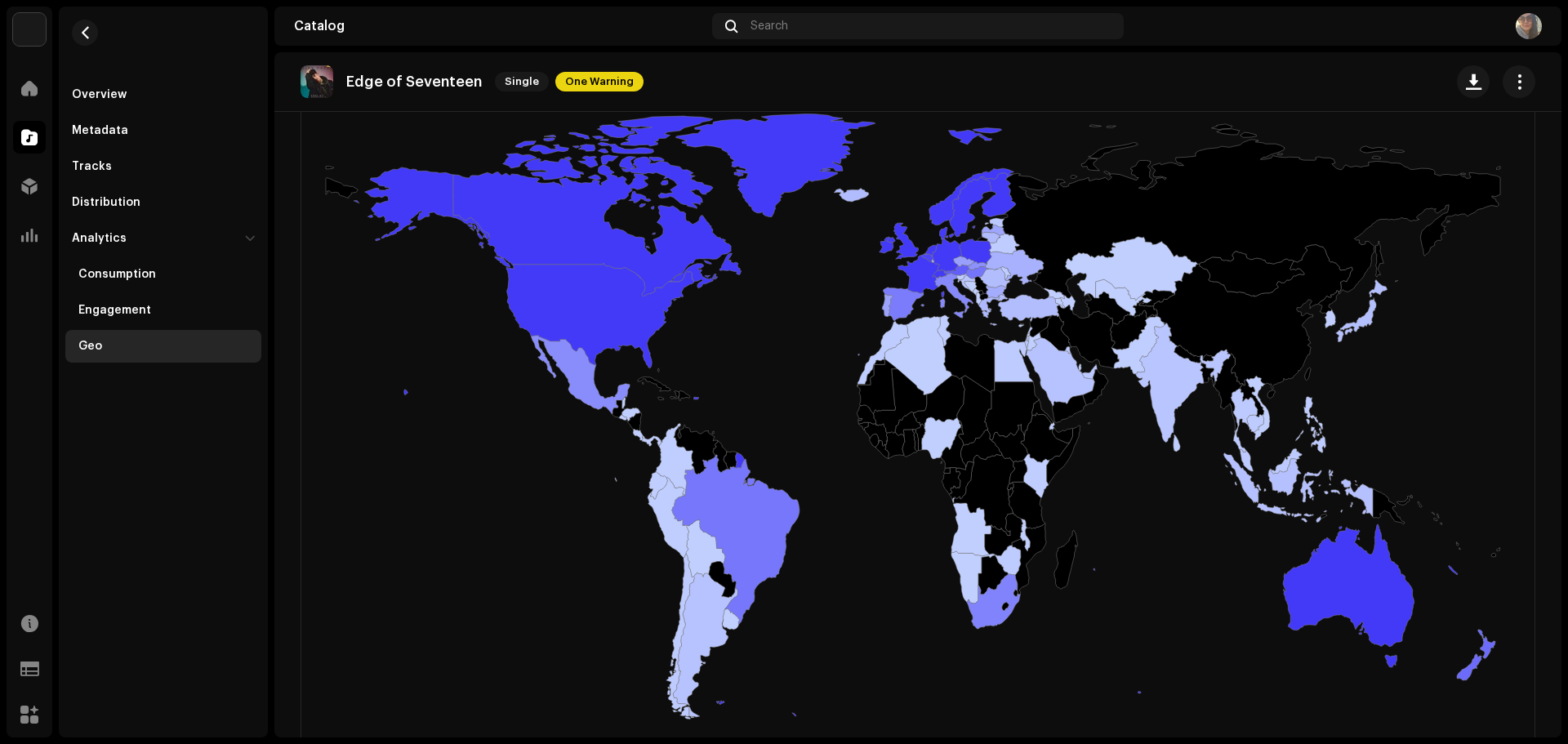
click at [1390, 413] on rect at bounding box center [913, 416] width 1223 height 653
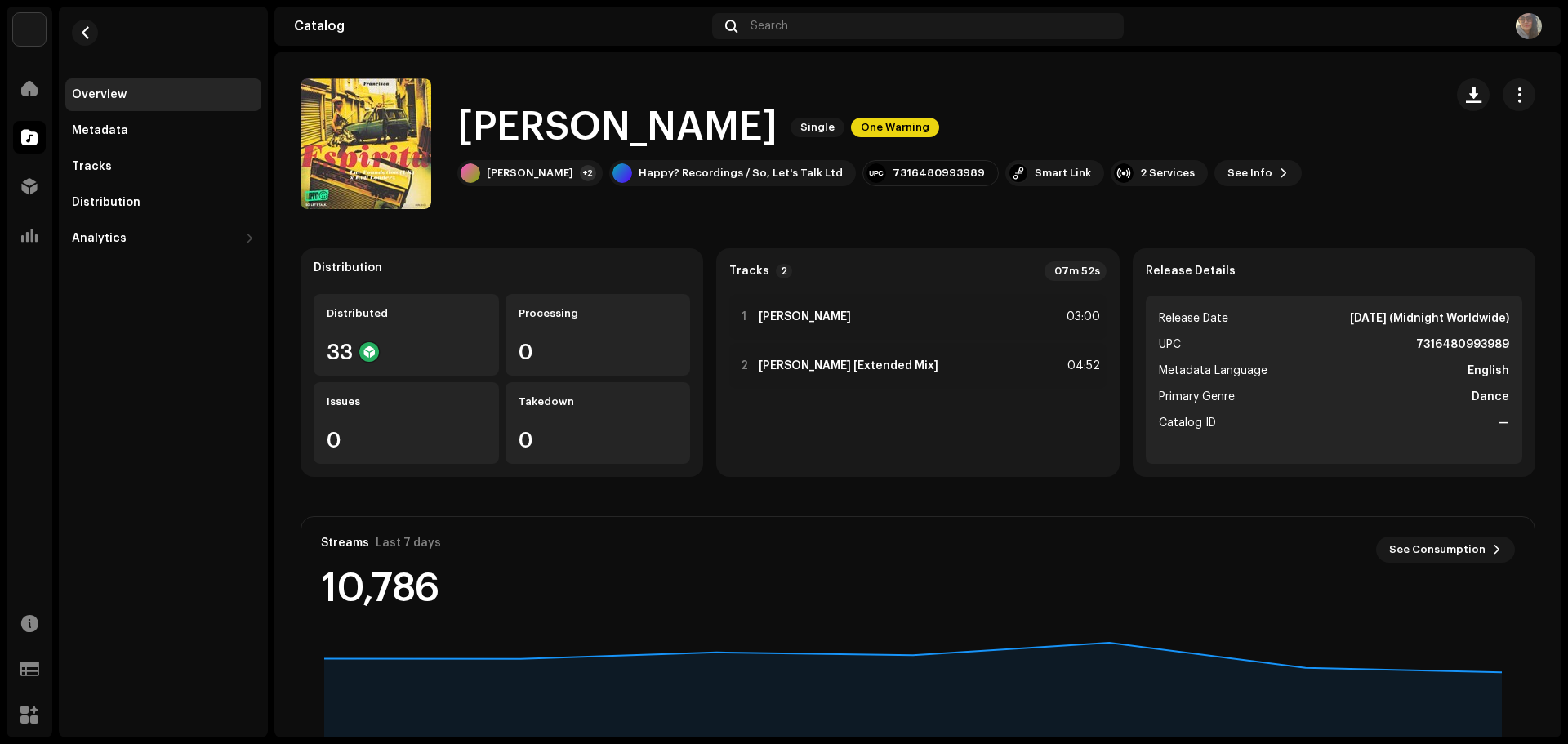
click at [482, 218] on catalog-releases-details-overview "[PERSON_NAME] Single One Warning [PERSON_NAME] Single One Warning [PERSON_NAME]…" at bounding box center [918, 461] width 1287 height 817
drag, startPoint x: 485, startPoint y: 171, endPoint x: 524, endPoint y: 199, distance: 48.0
click at [524, 199] on div "[PERSON_NAME] Single One Warning [PERSON_NAME] +2 Happy? Recordings / So, Let's…" at bounding box center [865, 143] width 1130 height 131
copy div "Espiritu"
click at [550, 241] on catalog-releases-details-overview "Francisca Single One Warning Francisca Single One Warning Espiritu +2 Happy? Re…" at bounding box center [918, 461] width 1287 height 817
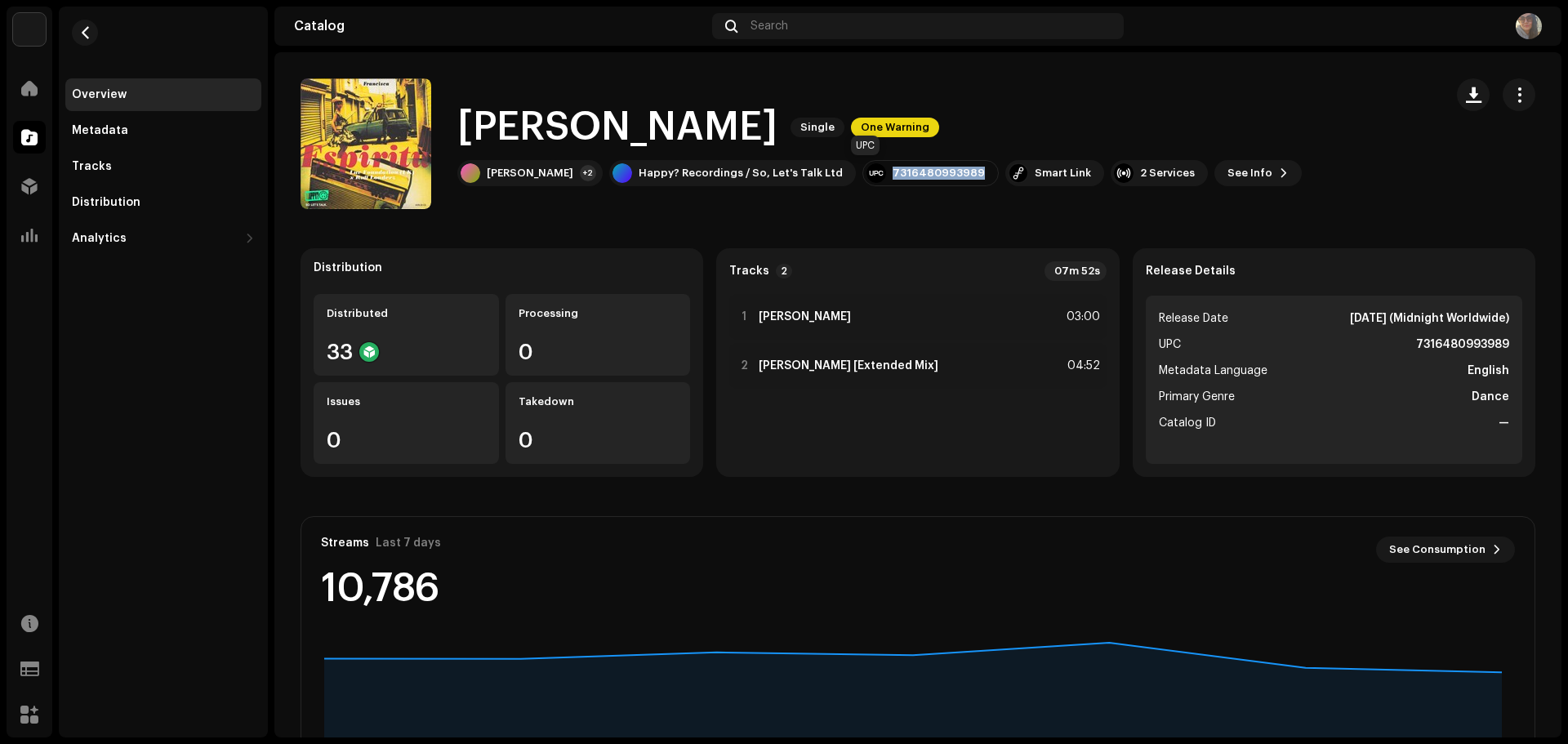
drag, startPoint x: 829, startPoint y: 174, endPoint x: 924, endPoint y: 175, distance: 95.0
click at [924, 175] on div "7316480993989" at bounding box center [931, 172] width 136 height 26
copy div "7316480993989"
click at [116, 231] on div "Analytics" at bounding box center [164, 238] width 196 height 32
click at [107, 275] on div "Consumption" at bounding box center [116, 275] width 77 height 13
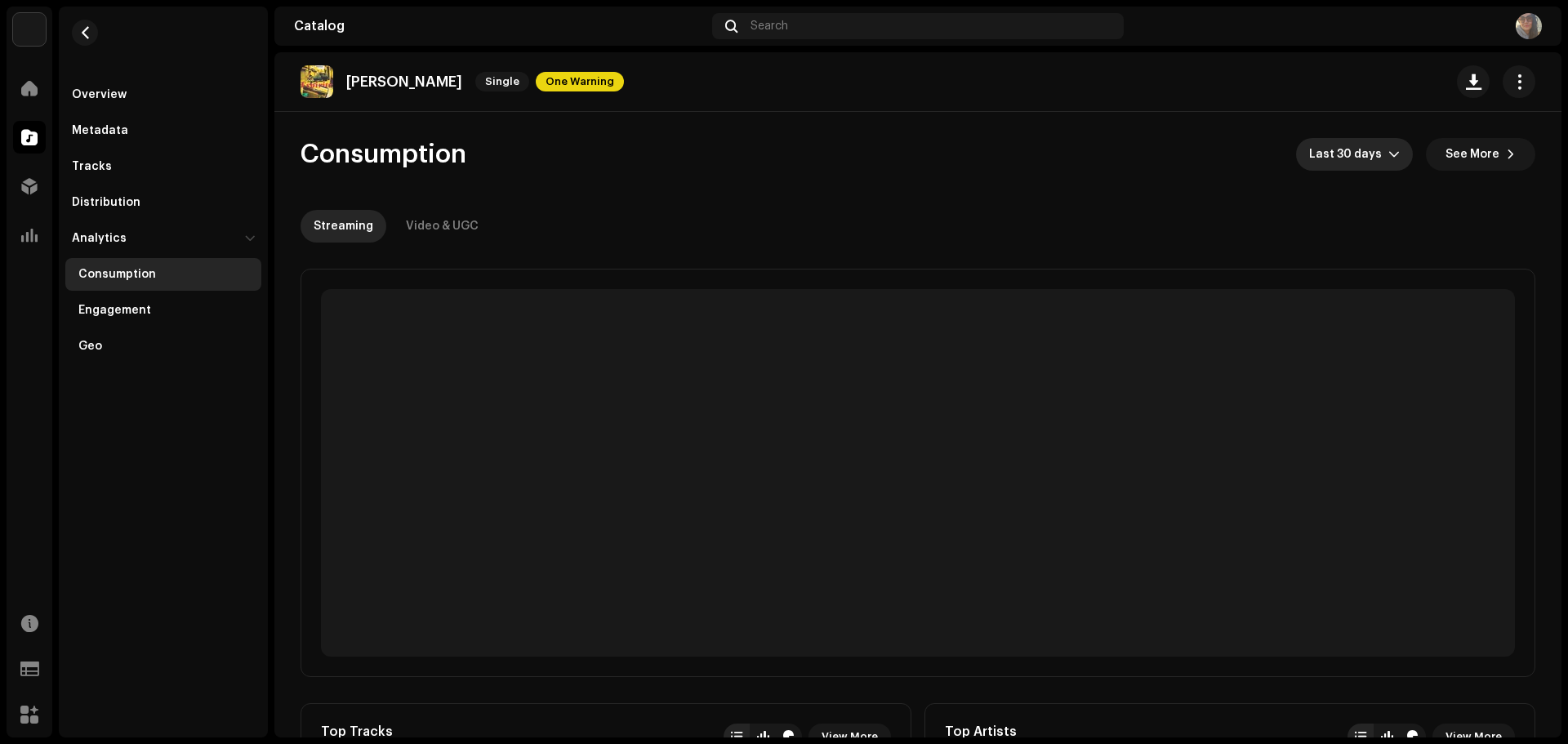
click at [1378, 156] on span "Last 30 days" at bounding box center [1348, 154] width 79 height 32
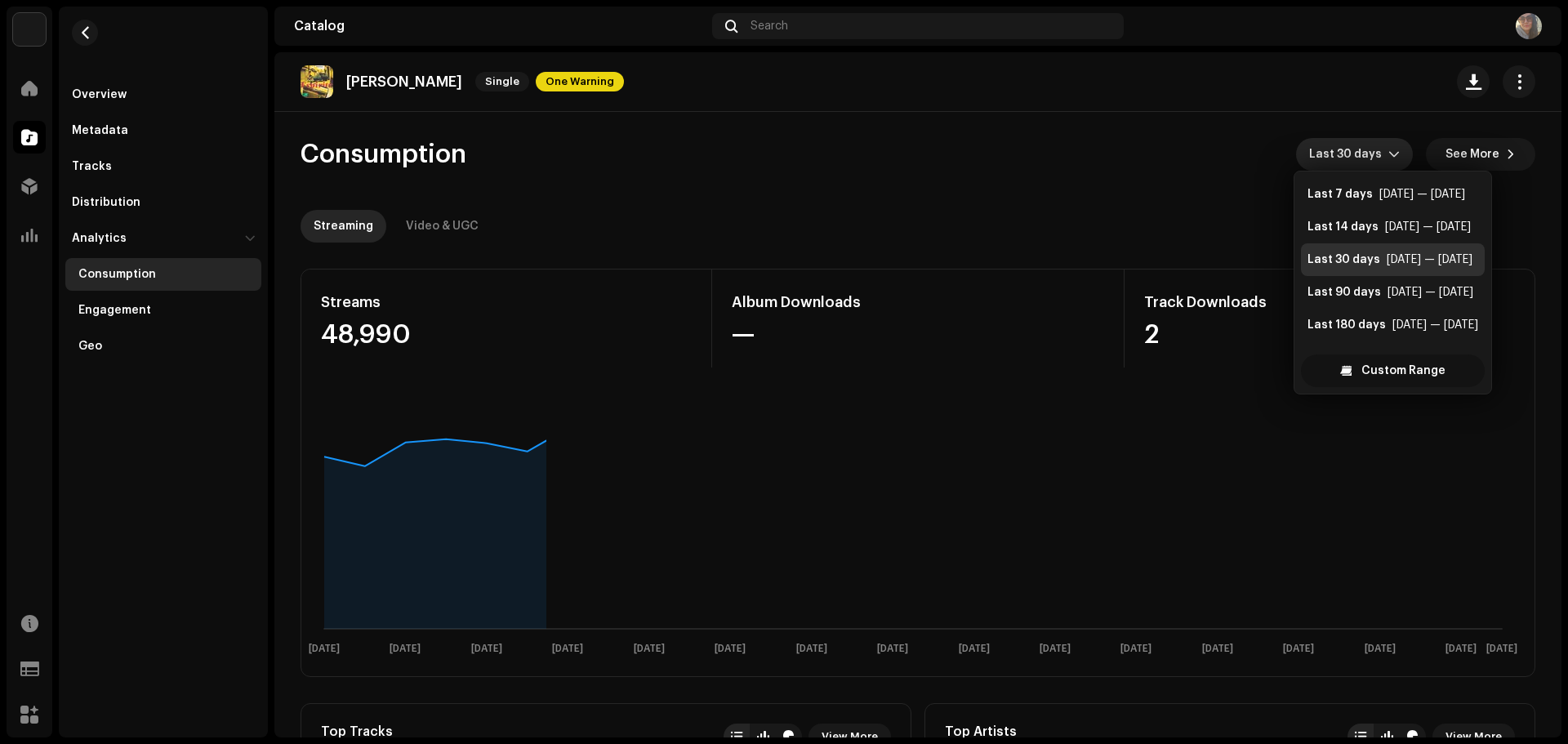
scroll to position [26, 0]
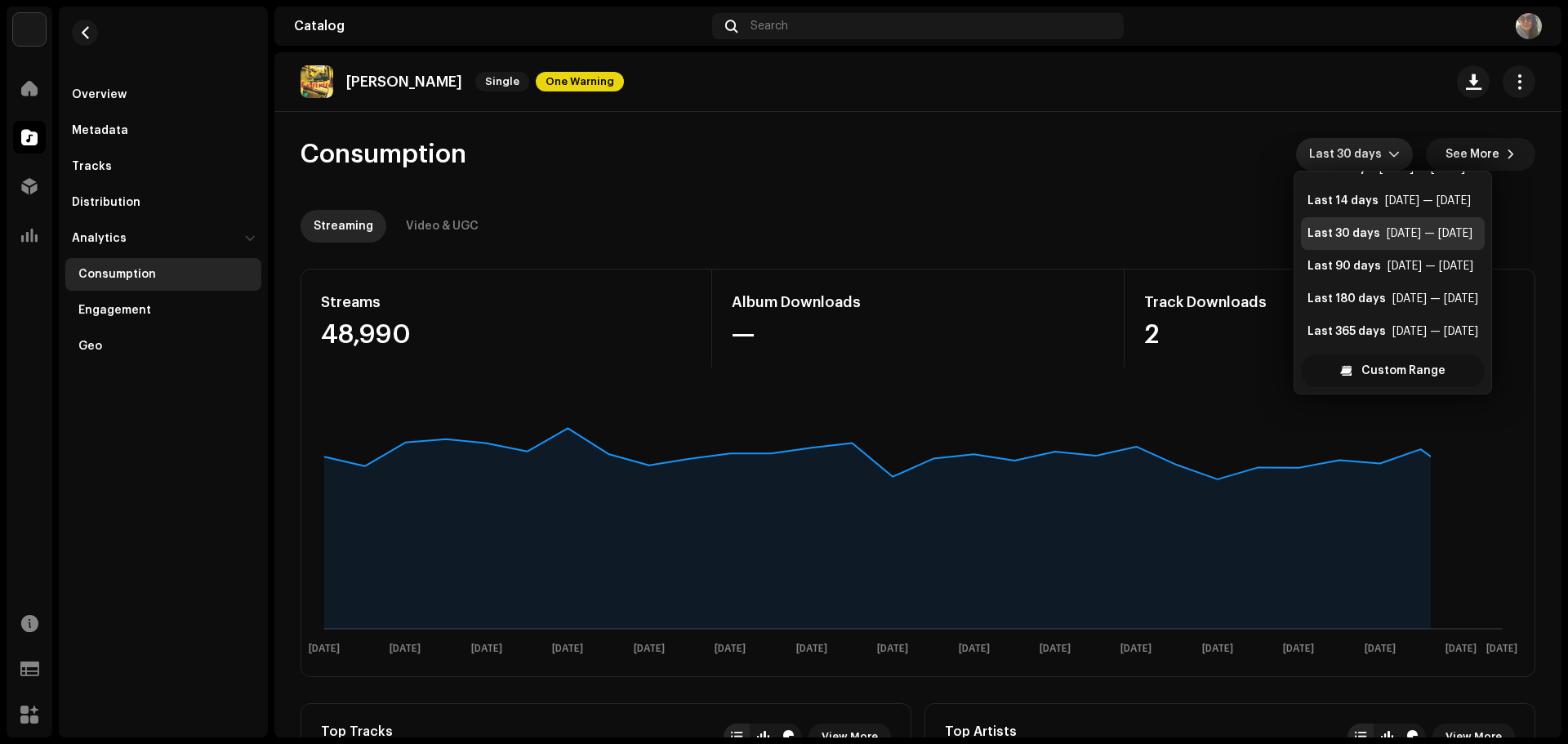
click at [1372, 377] on span "Custom Range" at bounding box center [1402, 370] width 84 height 32
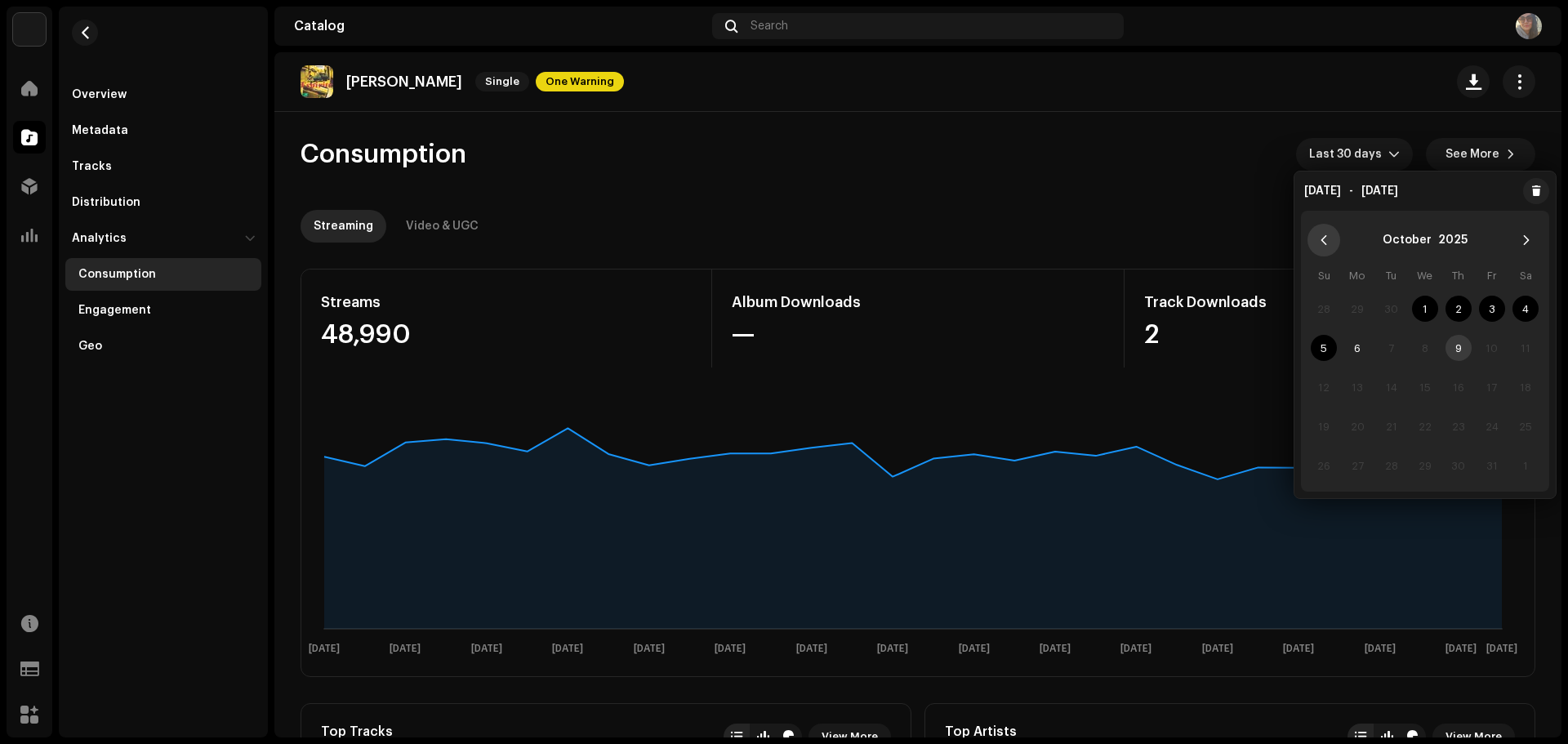
click at [1322, 247] on button "Previous Month" at bounding box center [1323, 240] width 32 height 32
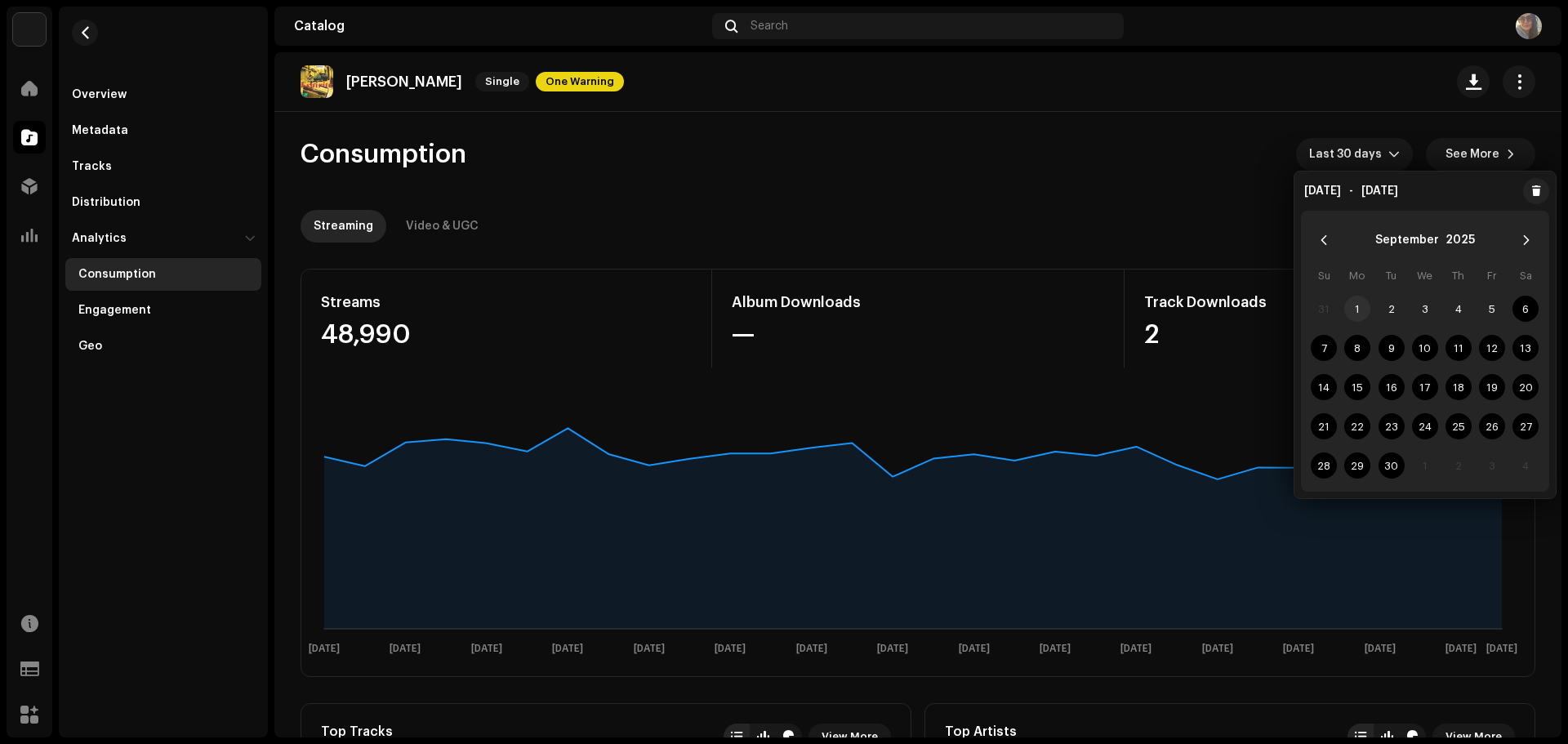
click at [1354, 309] on span "1" at bounding box center [1357, 308] width 26 height 26
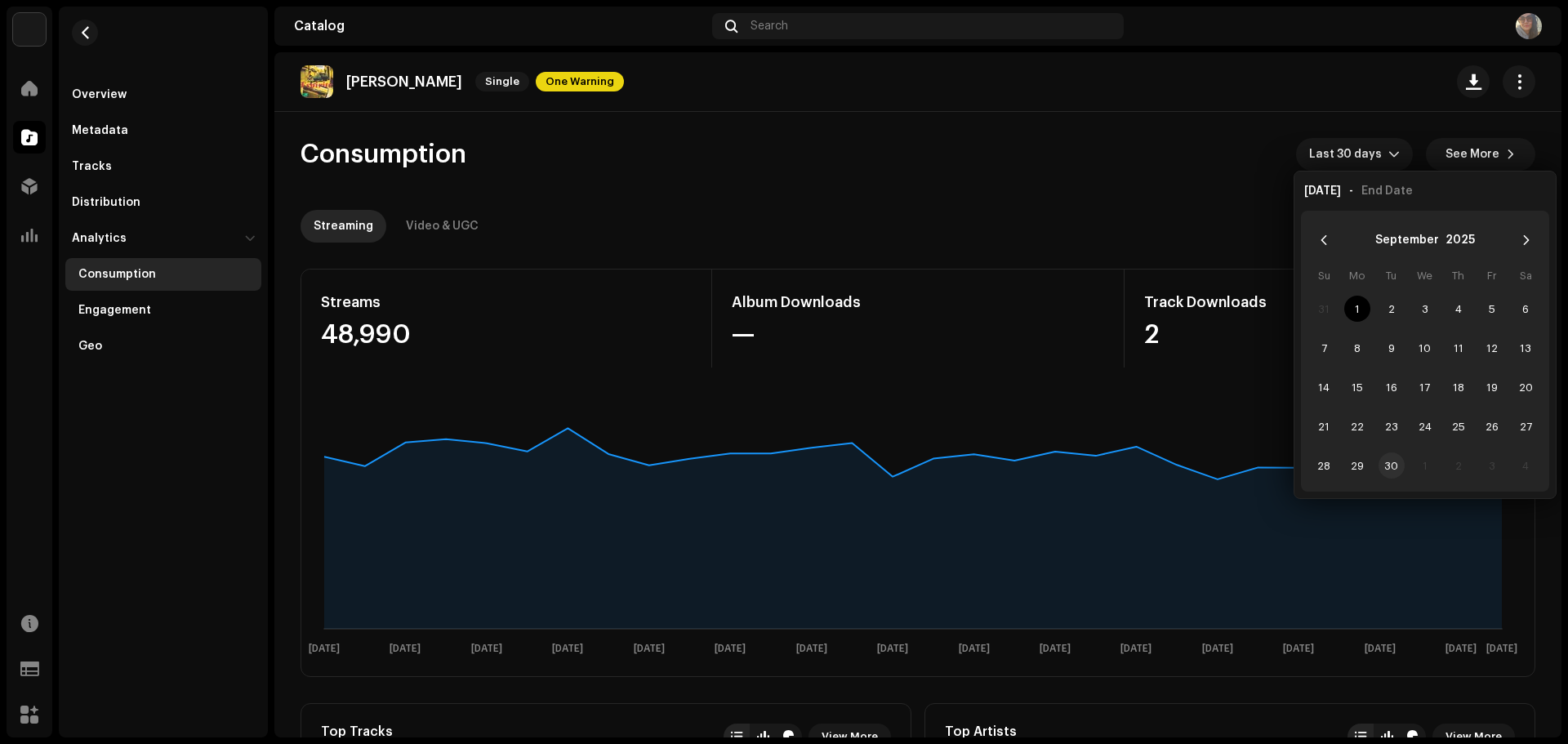
click at [1393, 459] on span "30" at bounding box center [1391, 465] width 26 height 26
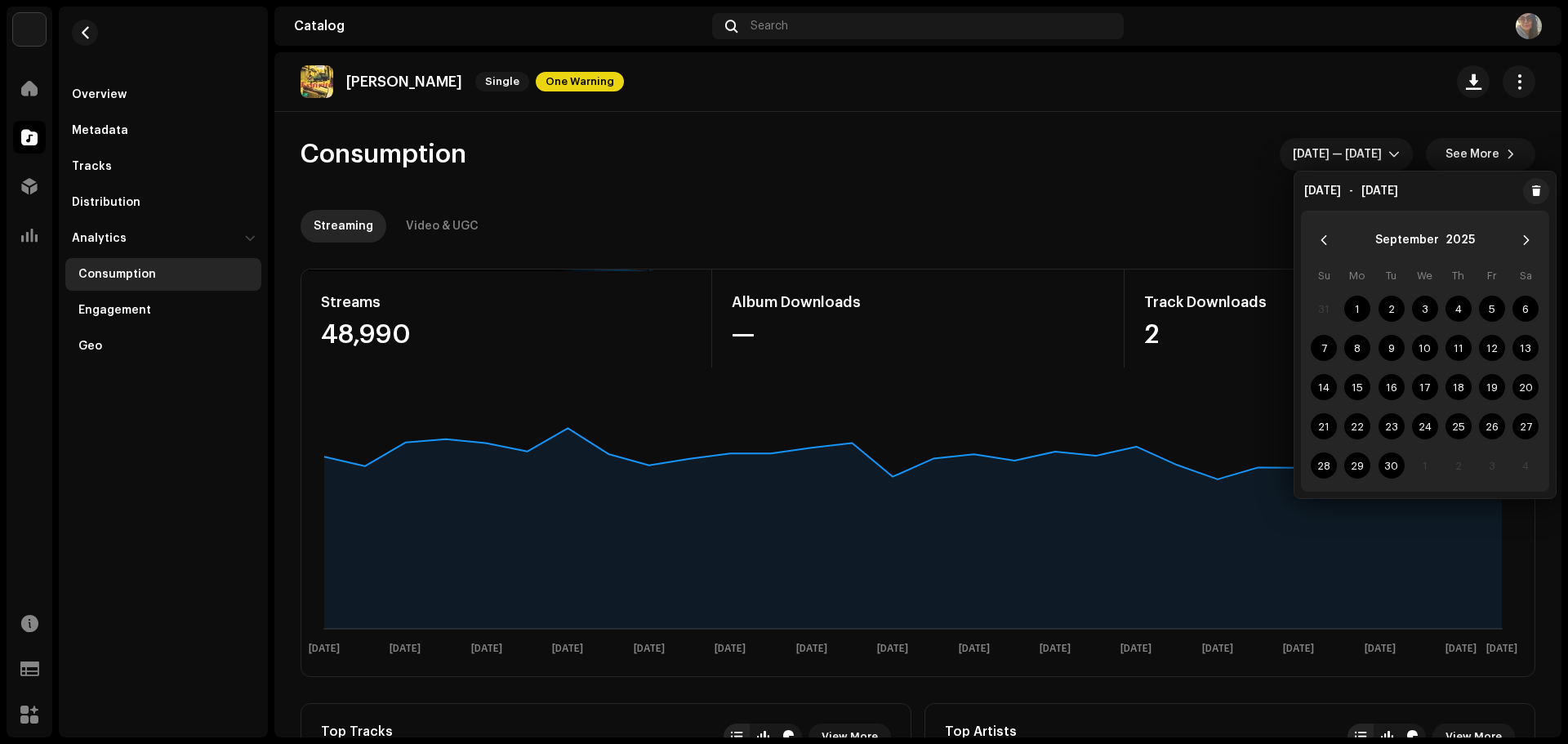
click at [1177, 229] on div "Streaming Video & UGC" at bounding box center [918, 226] width 1234 height 32
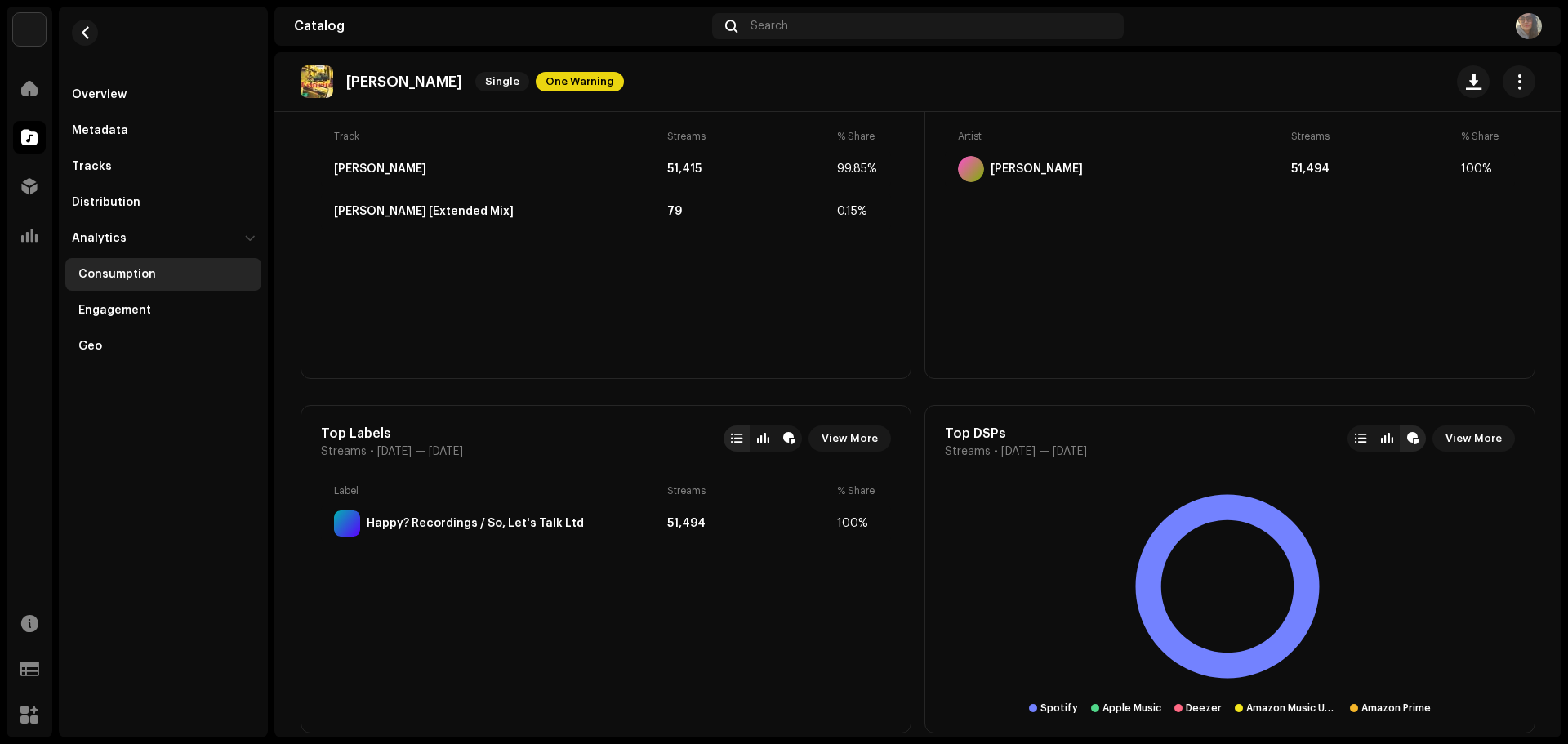
scroll to position [653, 0]
click at [98, 342] on div "Geo" at bounding box center [90, 346] width 23 height 13
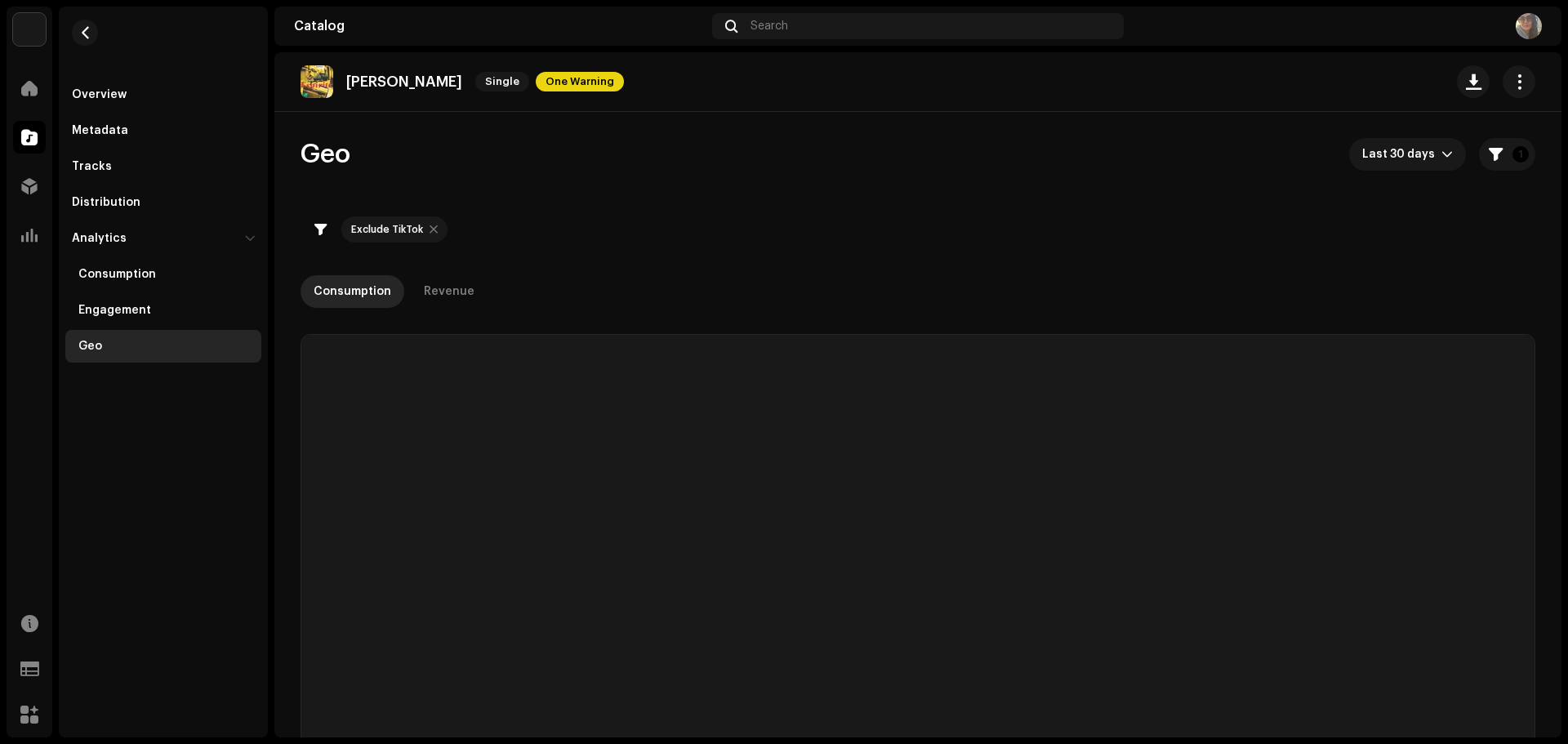
checkbox input "true"
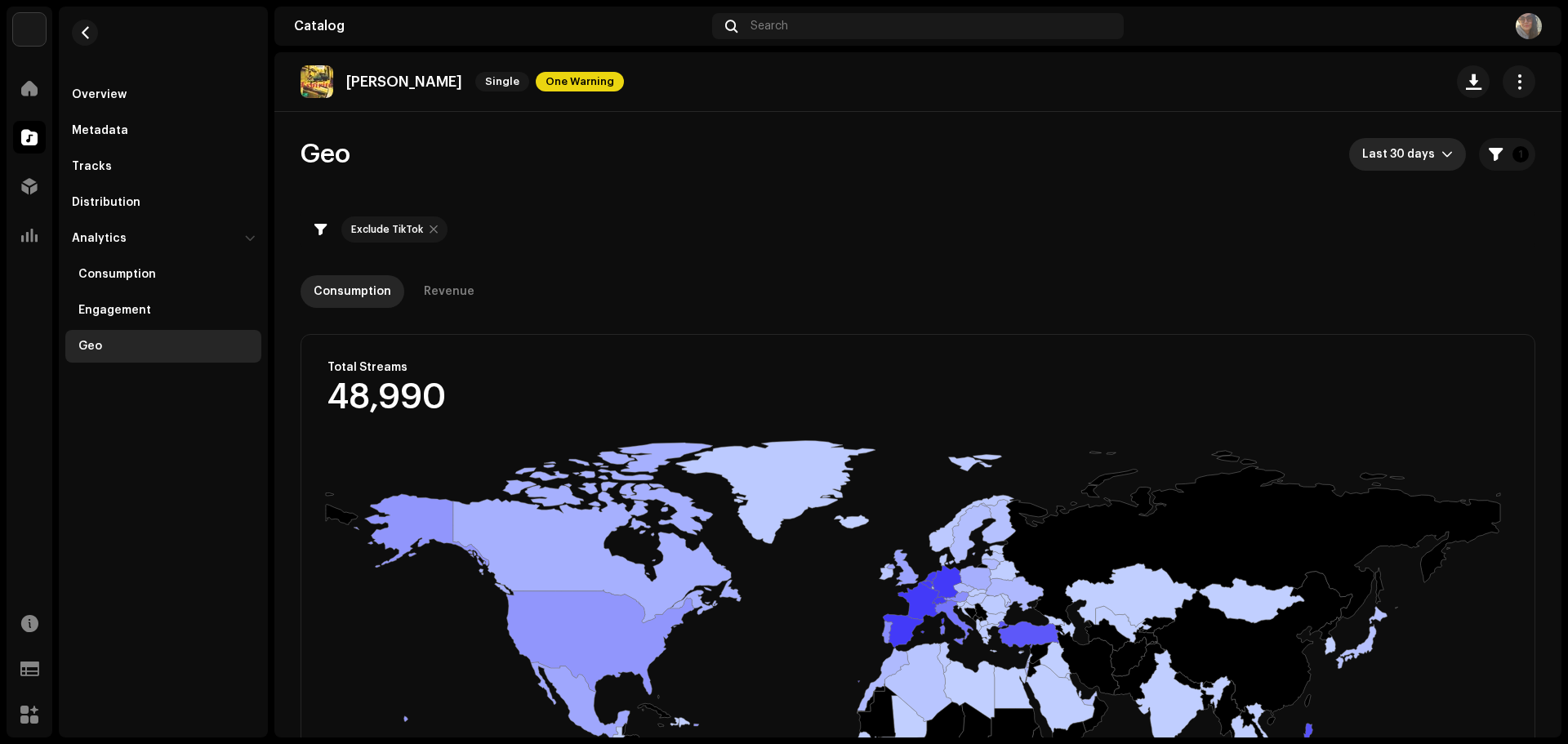
click at [1398, 165] on span "Last 30 days" at bounding box center [1401, 154] width 79 height 32
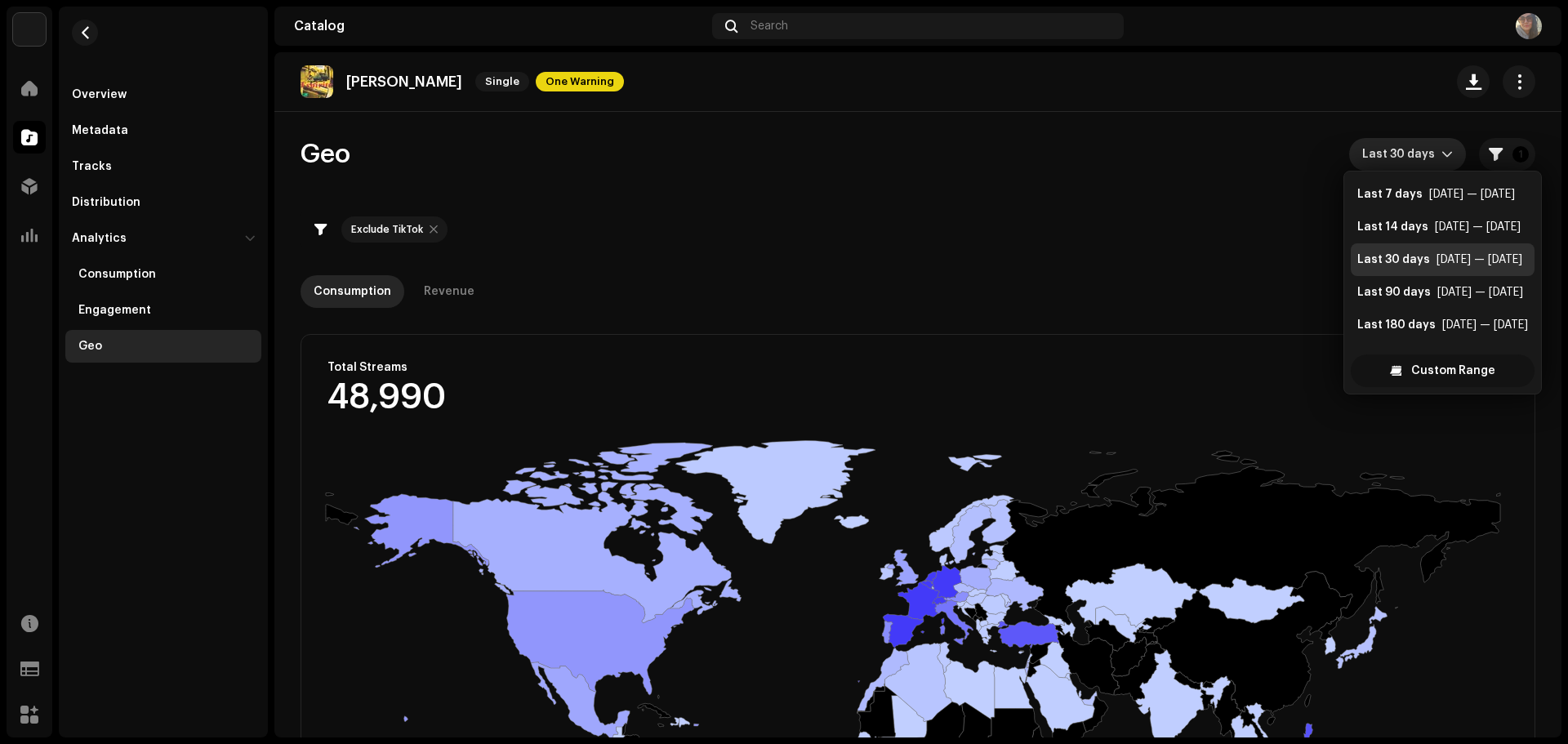
scroll to position [26, 0]
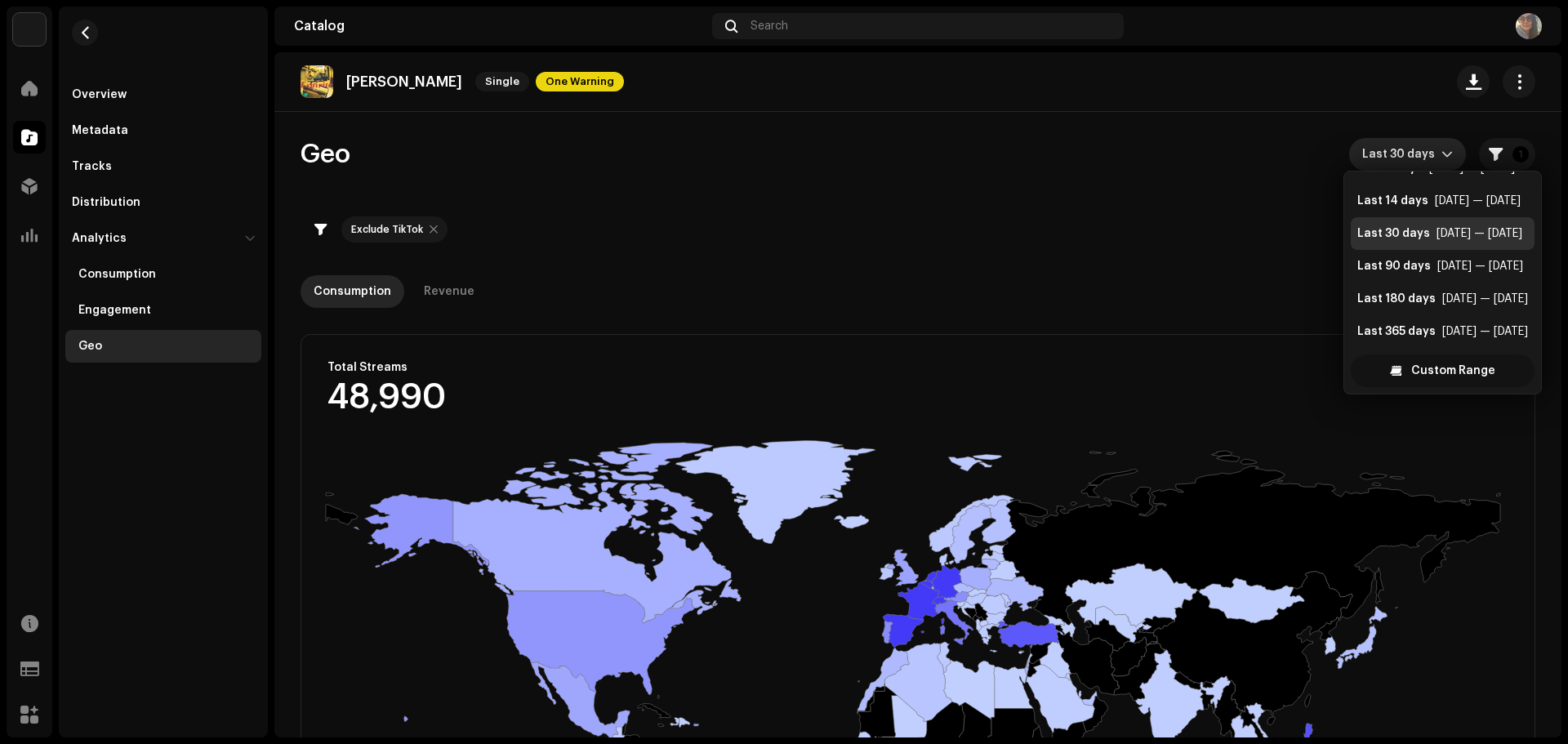
click at [1453, 374] on span "Custom Range" at bounding box center [1452, 370] width 84 height 32
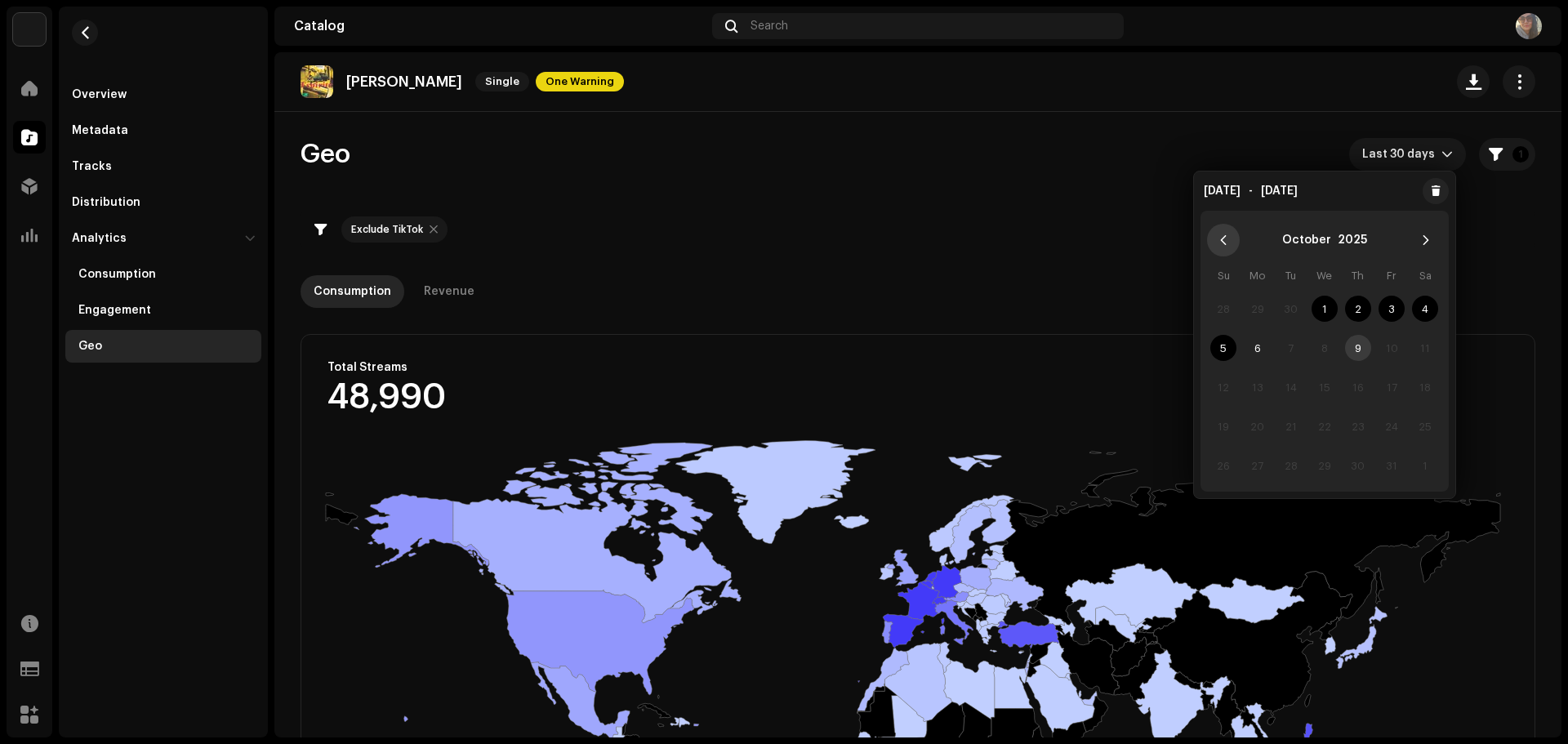
click at [1225, 248] on button "Previous Month" at bounding box center [1223, 240] width 32 height 32
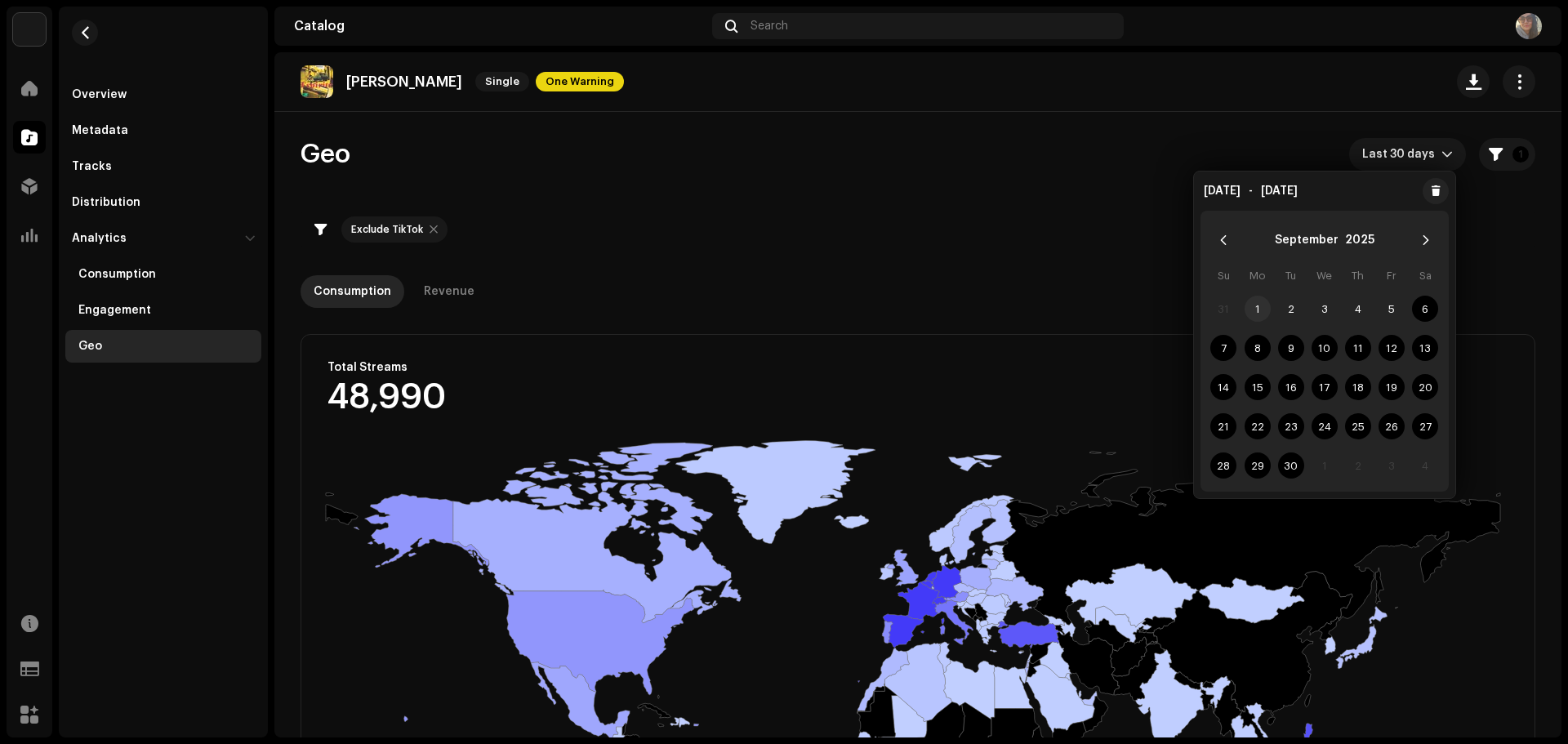
click at [1264, 309] on span "1" at bounding box center [1257, 308] width 26 height 26
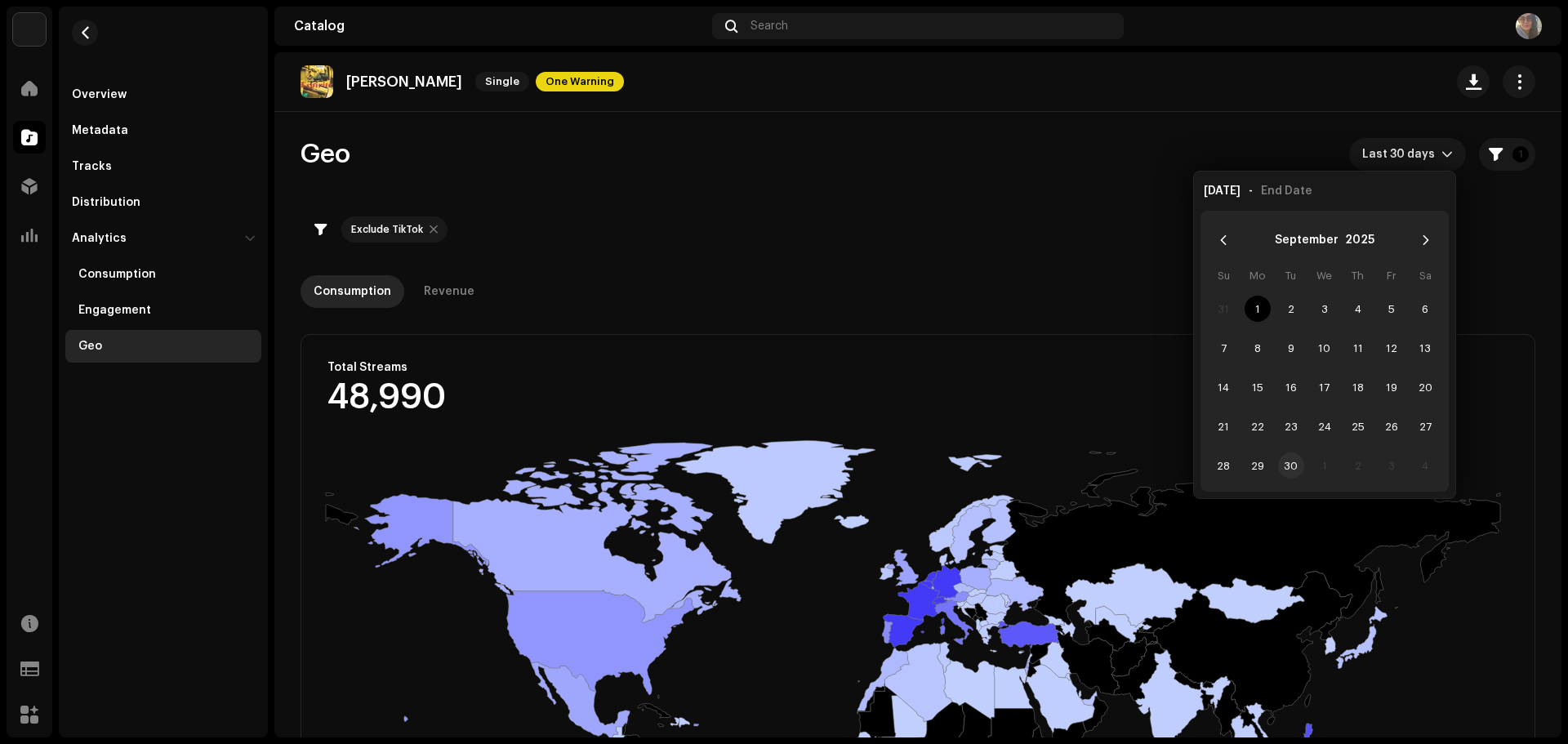
click at [1297, 467] on span "30" at bounding box center [1290, 465] width 26 height 26
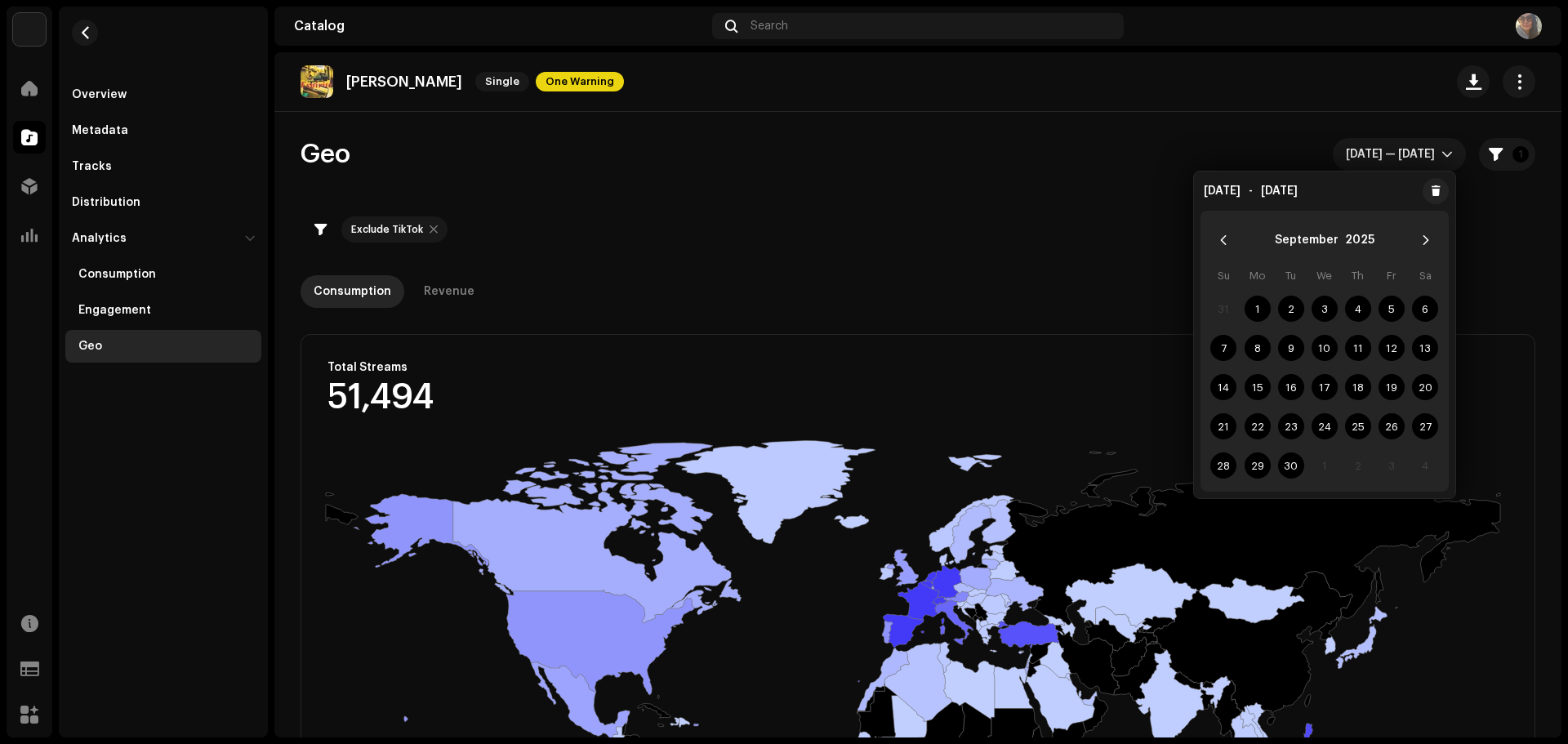
click at [1106, 294] on div "Consumption Revenue" at bounding box center [918, 291] width 1234 height 32
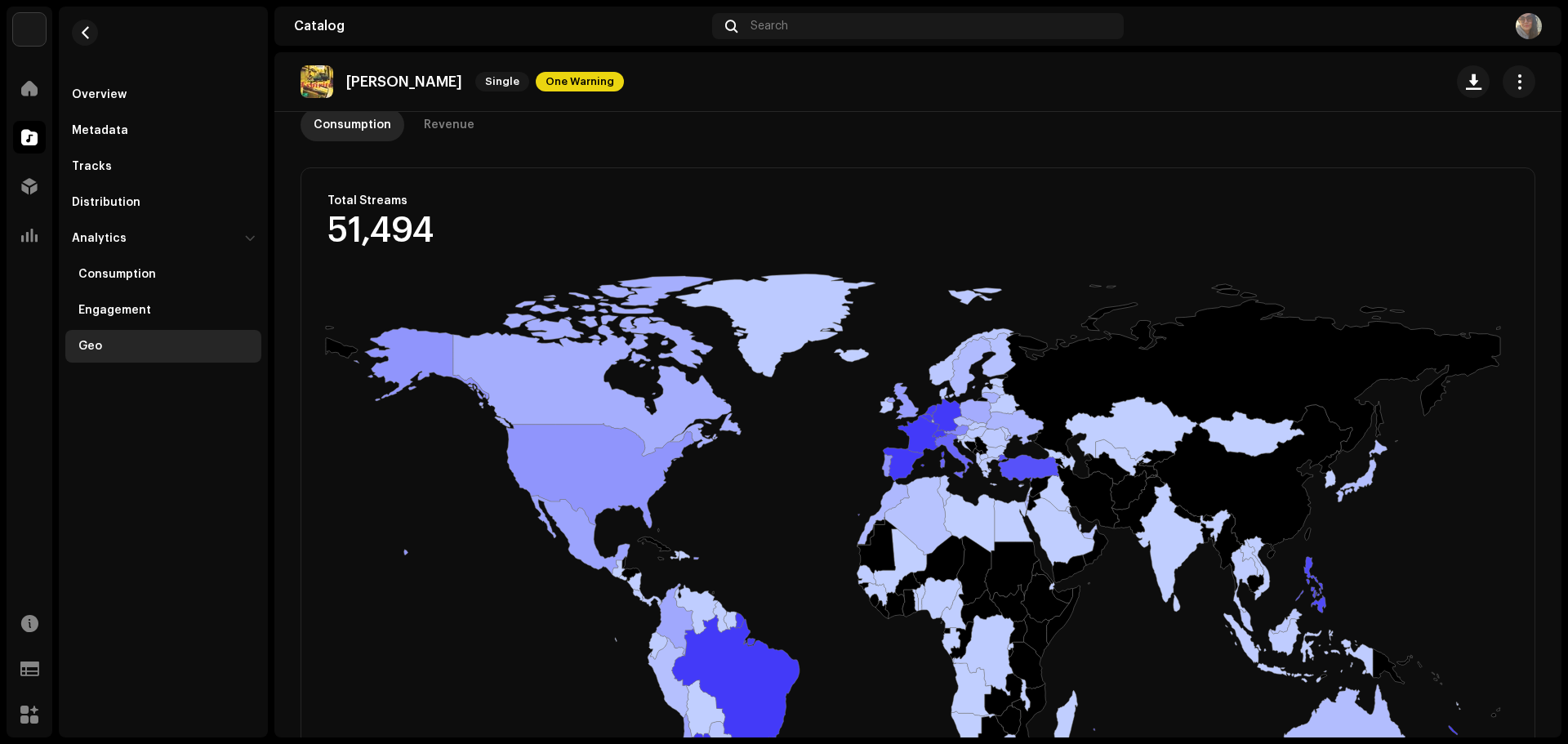
scroll to position [245, 0]
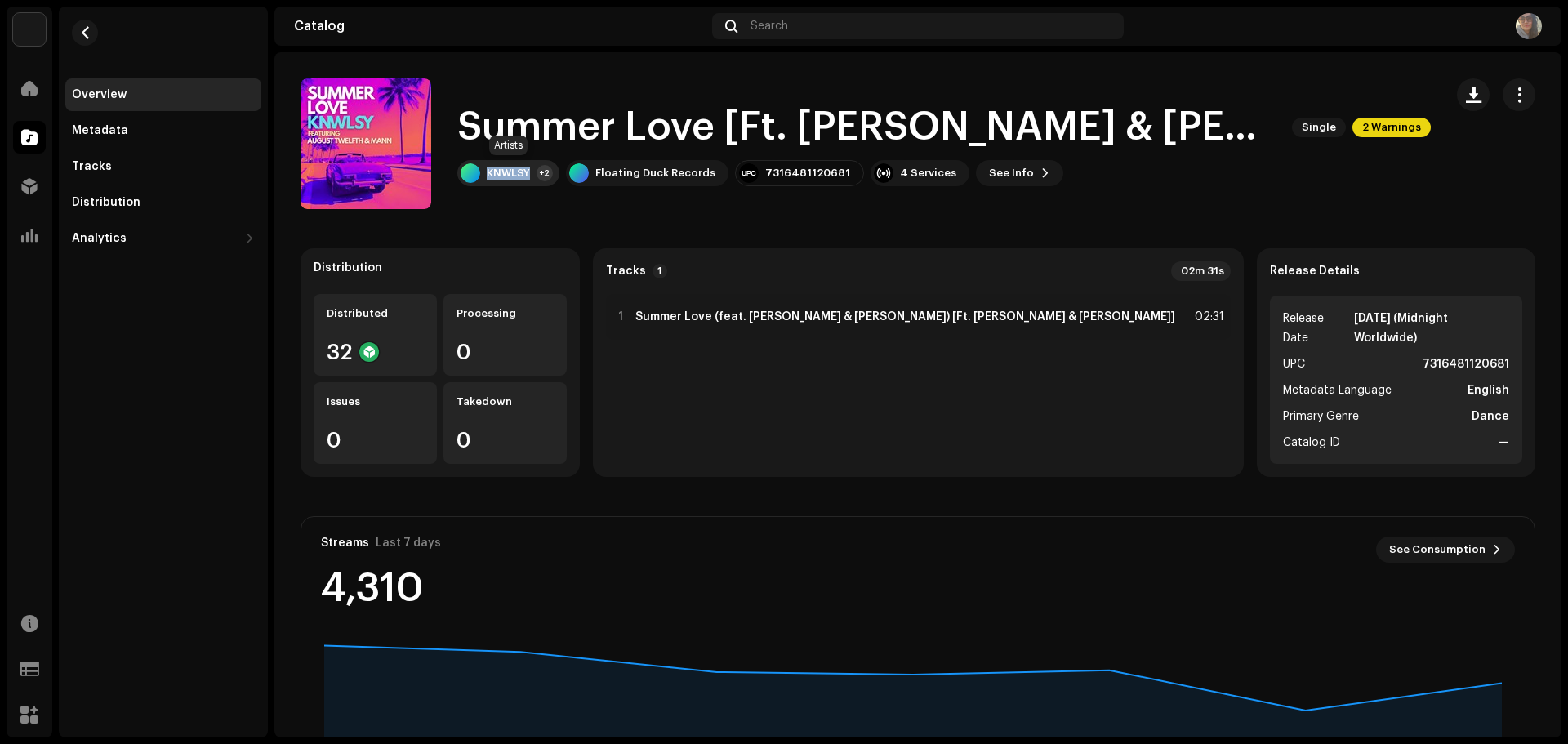
drag, startPoint x: 483, startPoint y: 171, endPoint x: 529, endPoint y: 176, distance: 46.3
click at [529, 176] on div "KNWLSY +2" at bounding box center [508, 172] width 102 height 26
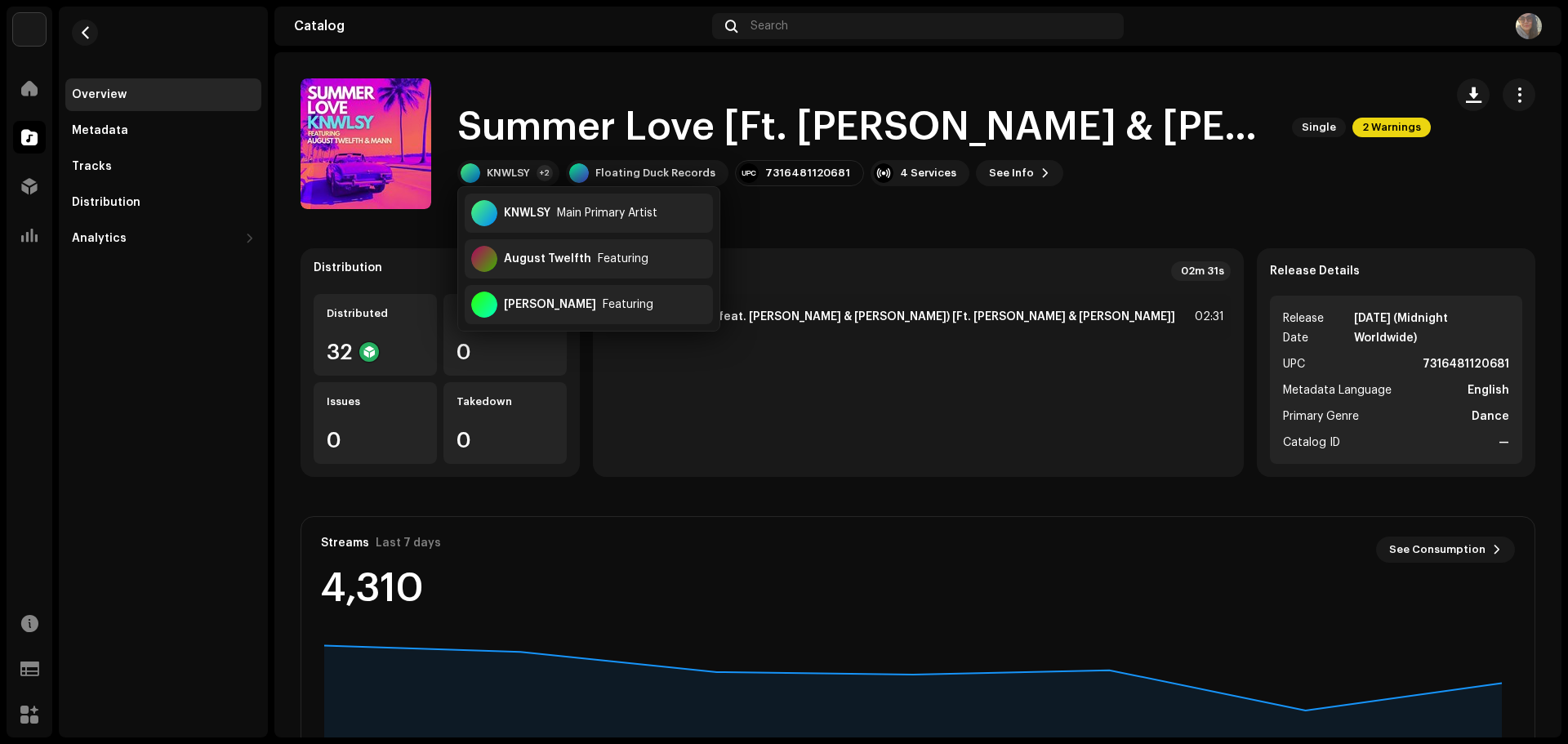
click at [747, 216] on catalog-releases-details-overview "Summer Love [Ft. August Twelfth & Mann] Single 2 Warnings Summer Love [Ft. Augu…" at bounding box center [918, 461] width 1287 height 817
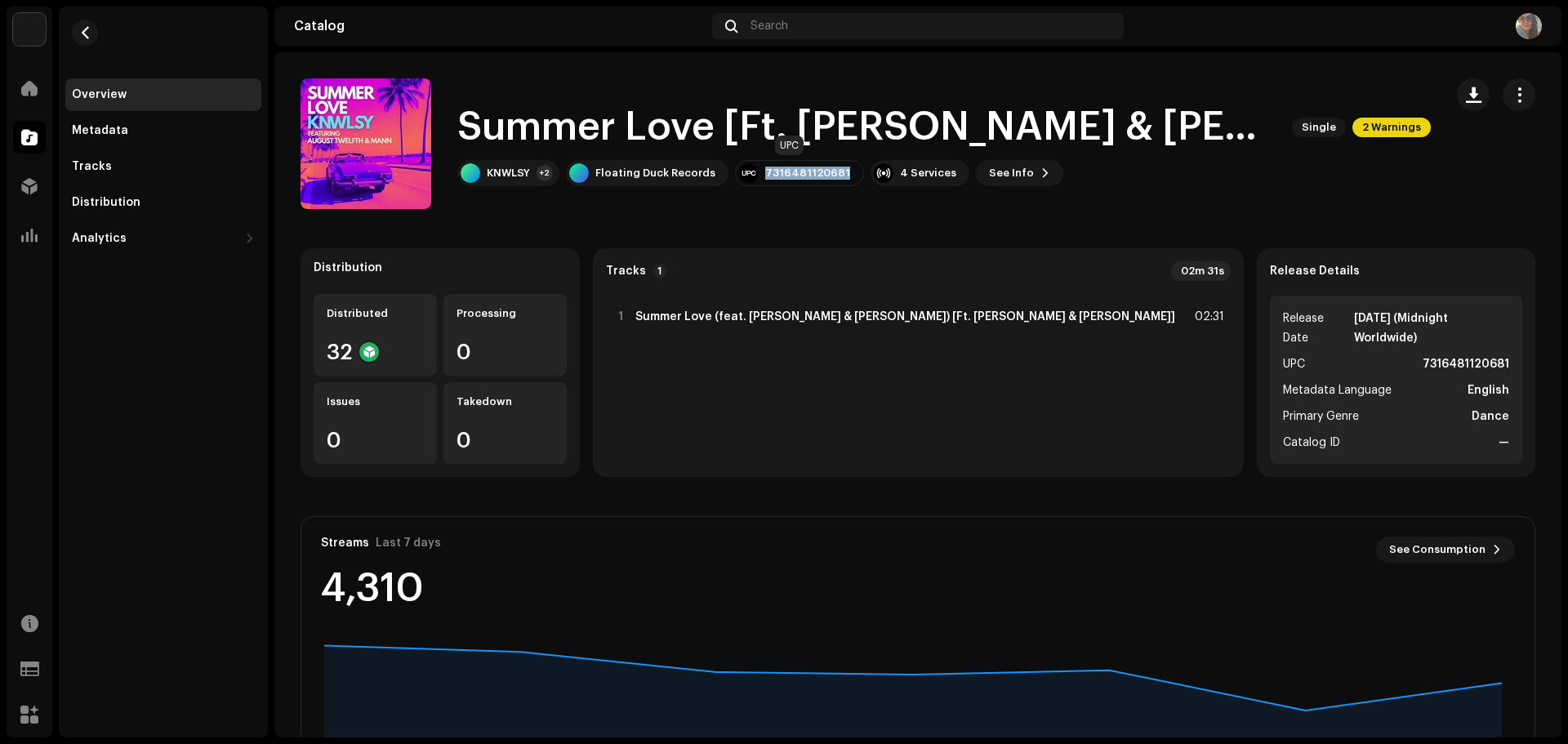
drag, startPoint x: 765, startPoint y: 174, endPoint x: 834, endPoint y: 185, distance: 69.9
click at [834, 185] on div "7316481120681" at bounding box center [799, 172] width 129 height 26
copy div "7316481120681"
click at [556, 228] on catalog-releases-details-overview "Summer Love [Ft. August Twelfth & Mann] Single 2 Warnings Summer Love [Ft. Augu…" at bounding box center [918, 461] width 1287 height 817
drag, startPoint x: 485, startPoint y: 170, endPoint x: 531, endPoint y: 187, distance: 49.0
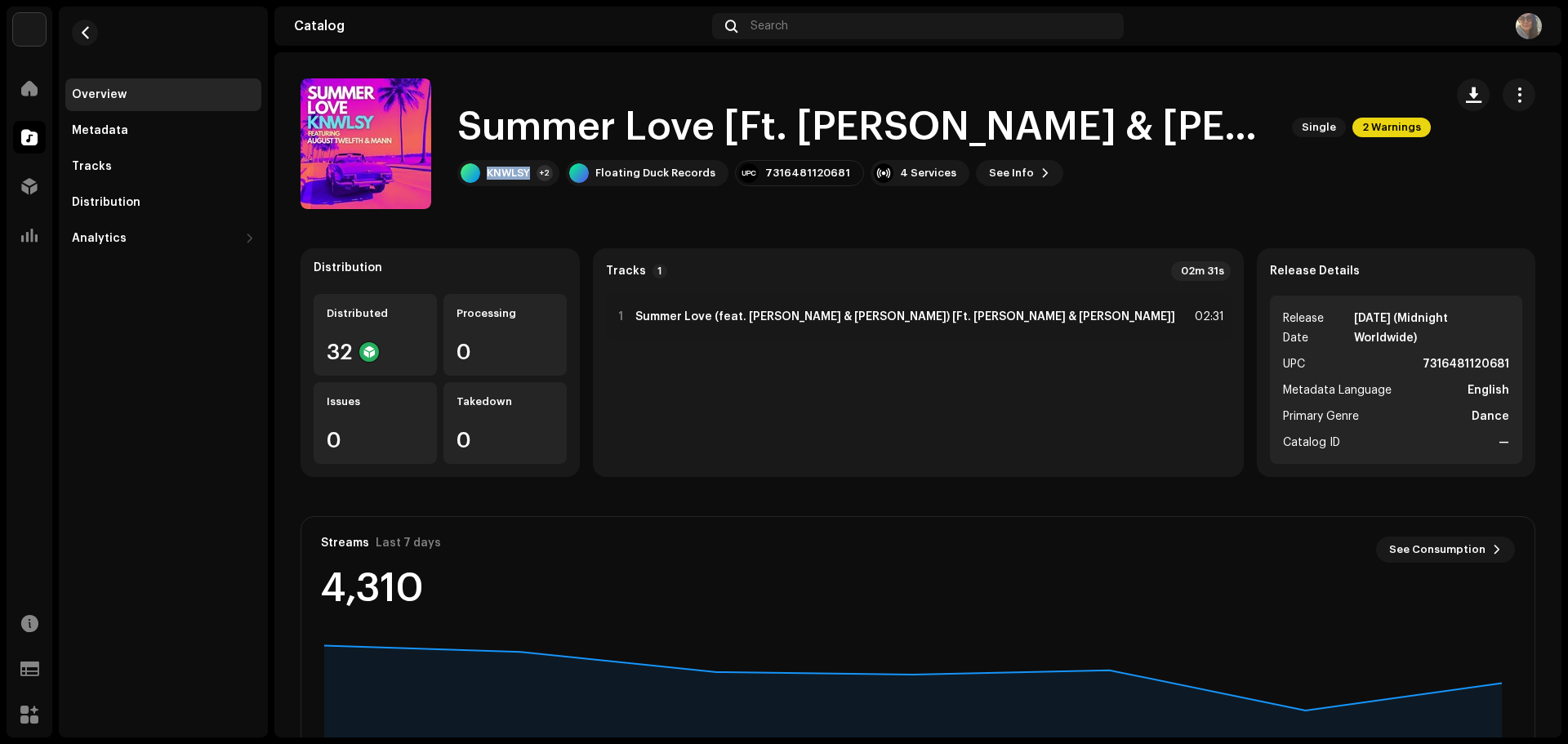
click at [531, 187] on div "Summer Love [Ft. August Twelfth & Mann] Single 2 Warnings KNWLSY +2 Floating Du…" at bounding box center [865, 143] width 1130 height 131
copy div "KNWLSY"
click at [118, 241] on div "Analytics" at bounding box center [99, 239] width 55 height 13
click at [169, 273] on div "Consumption" at bounding box center [166, 275] width 176 height 13
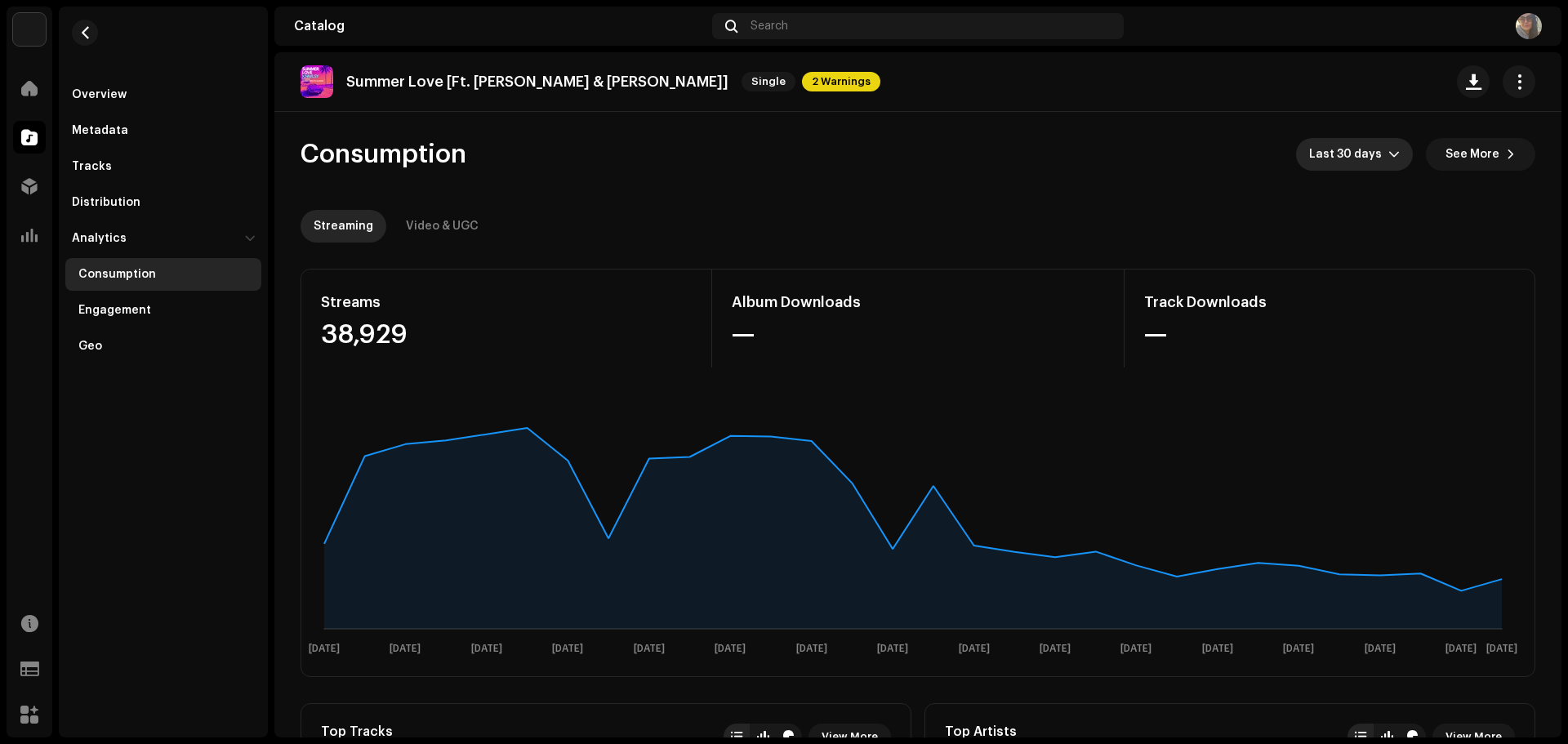
click at [1371, 154] on span "Last 30 days" at bounding box center [1348, 154] width 79 height 32
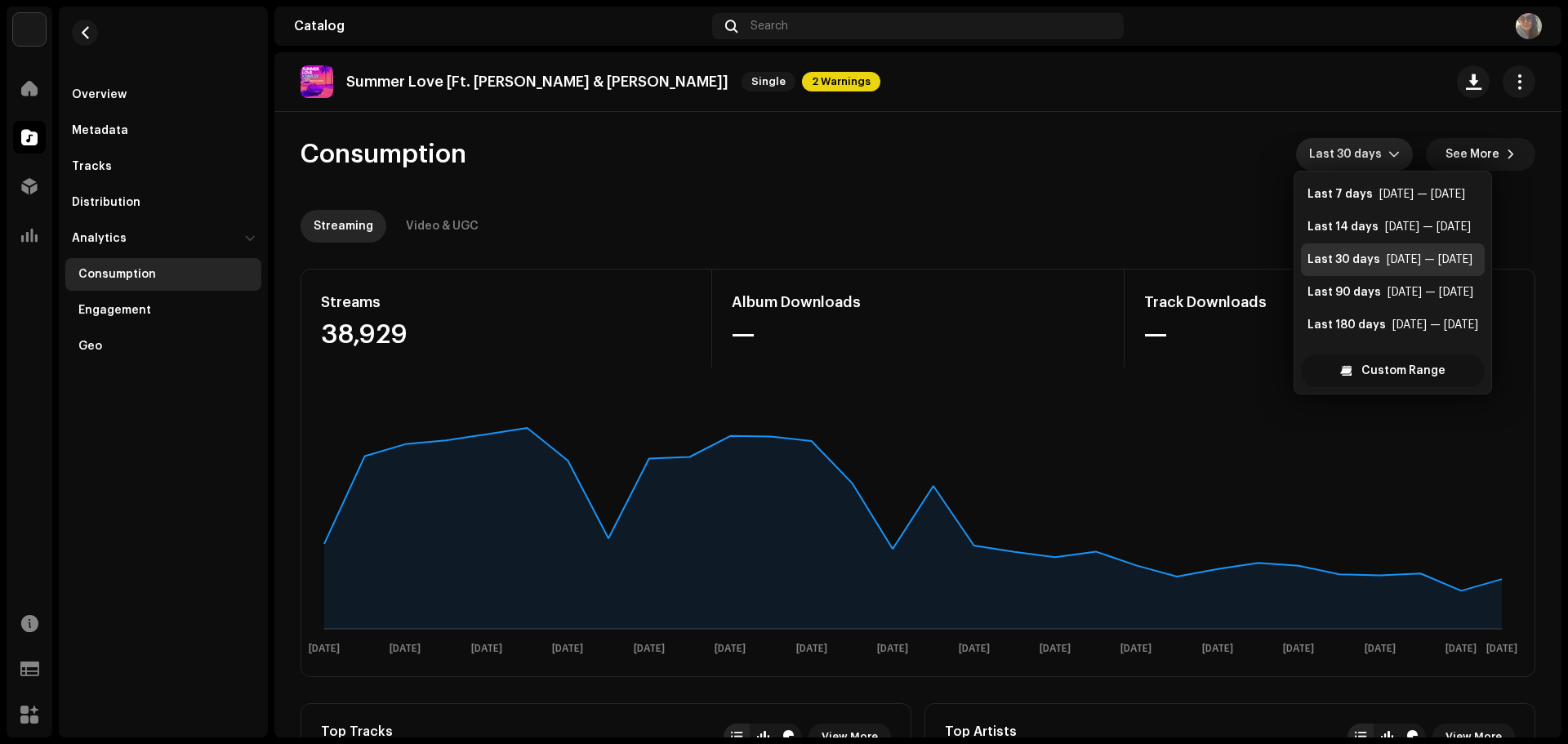
scroll to position [26, 0]
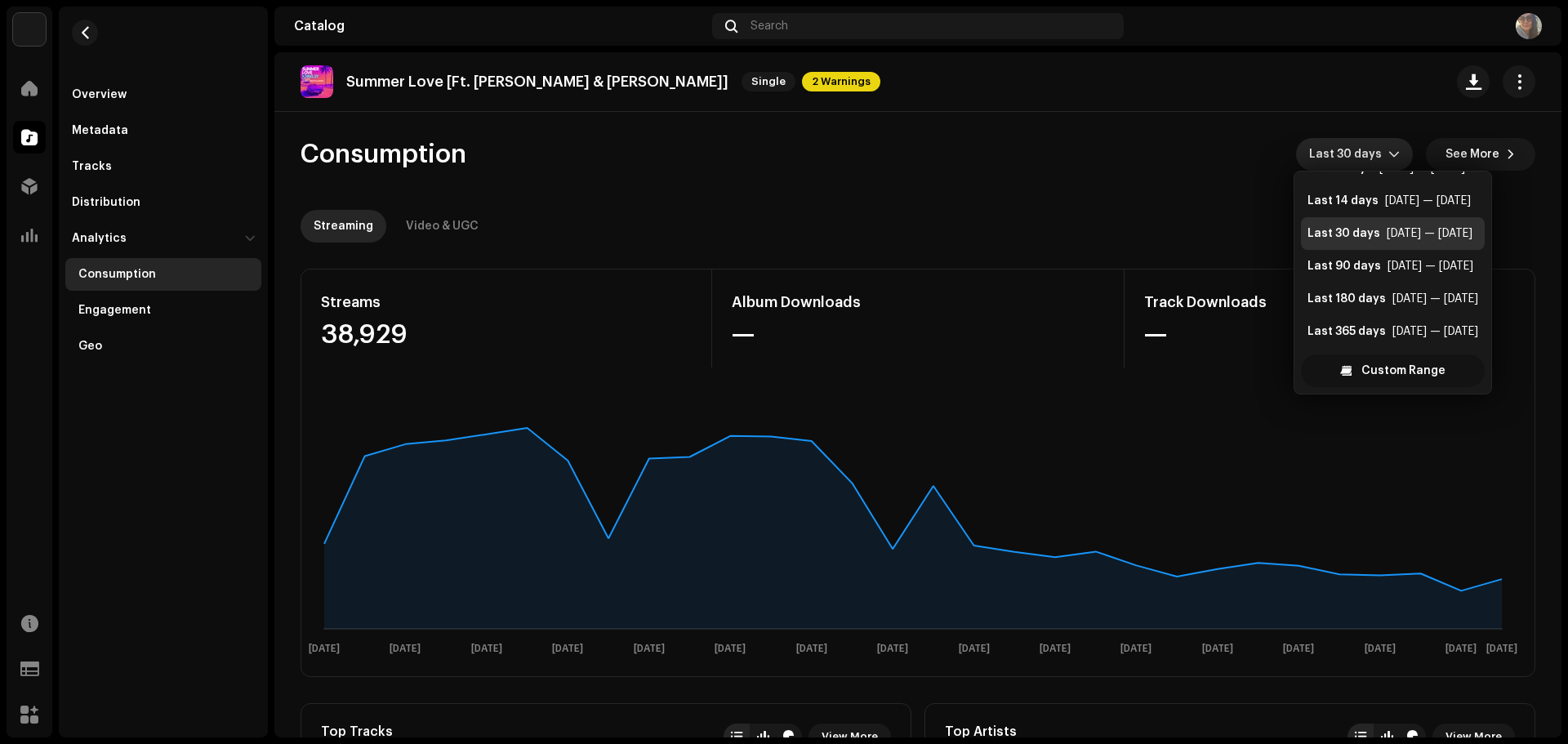
click at [1389, 360] on span "Custom Range" at bounding box center [1402, 370] width 84 height 32
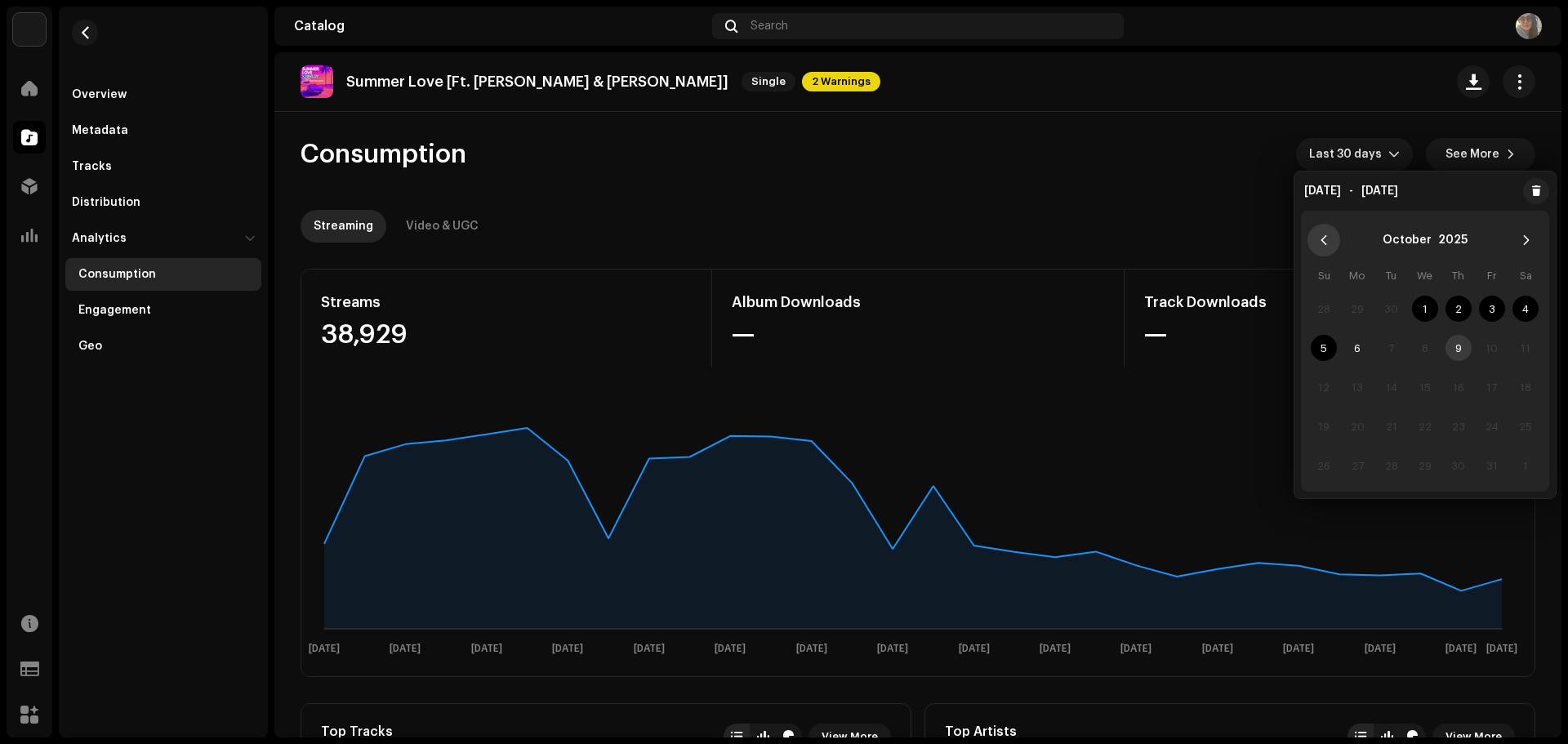
click at [1324, 241] on icon "Previous Month" at bounding box center [1323, 241] width 12 height 12
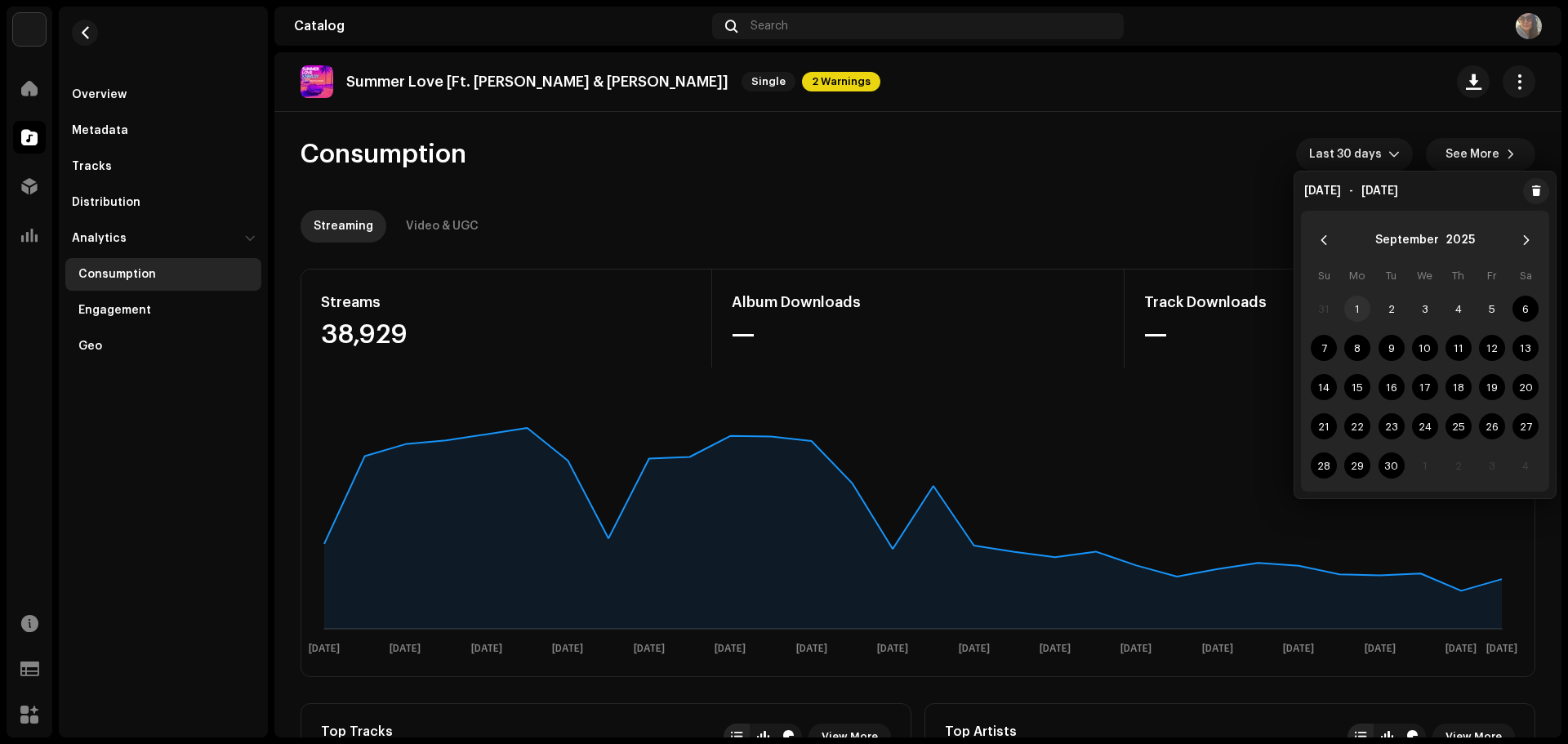
click at [1359, 303] on span "1" at bounding box center [1357, 308] width 26 height 26
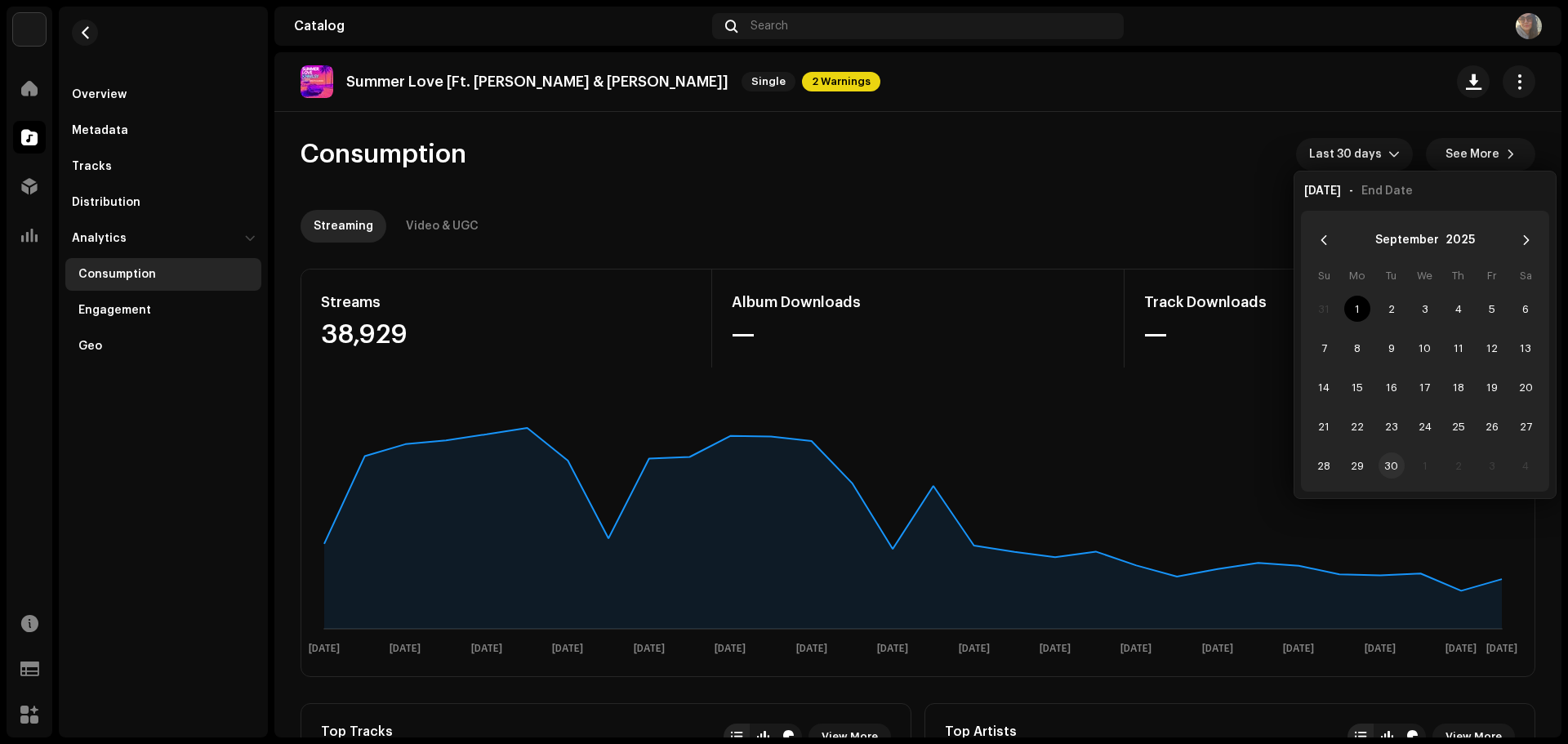
click at [1392, 456] on span "30" at bounding box center [1391, 465] width 26 height 26
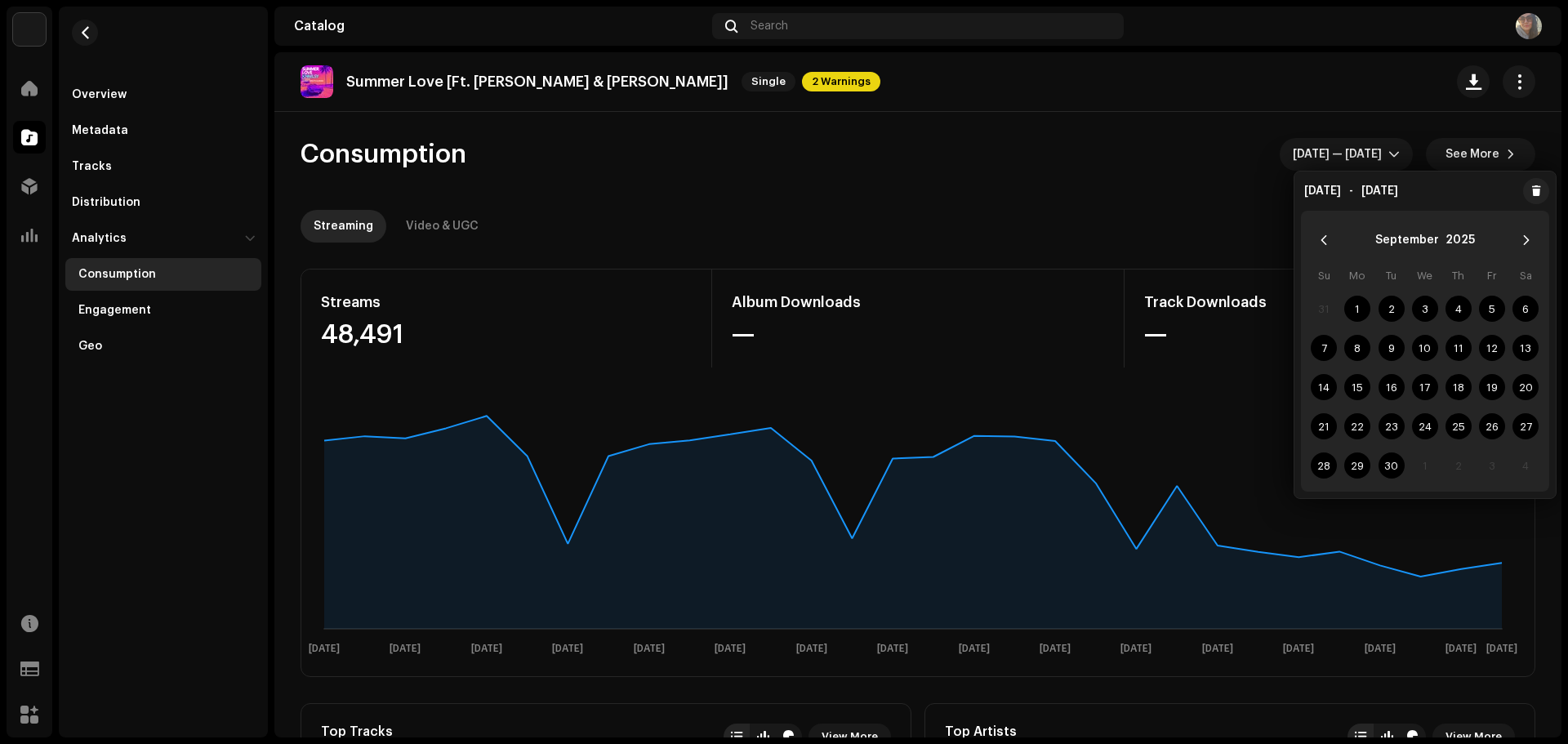
click at [1239, 247] on re-o-consumption-dashboard-header "Consumption [DATE] — [DATE] See More Streaming Video & UGC" at bounding box center [918, 183] width 1234 height 144
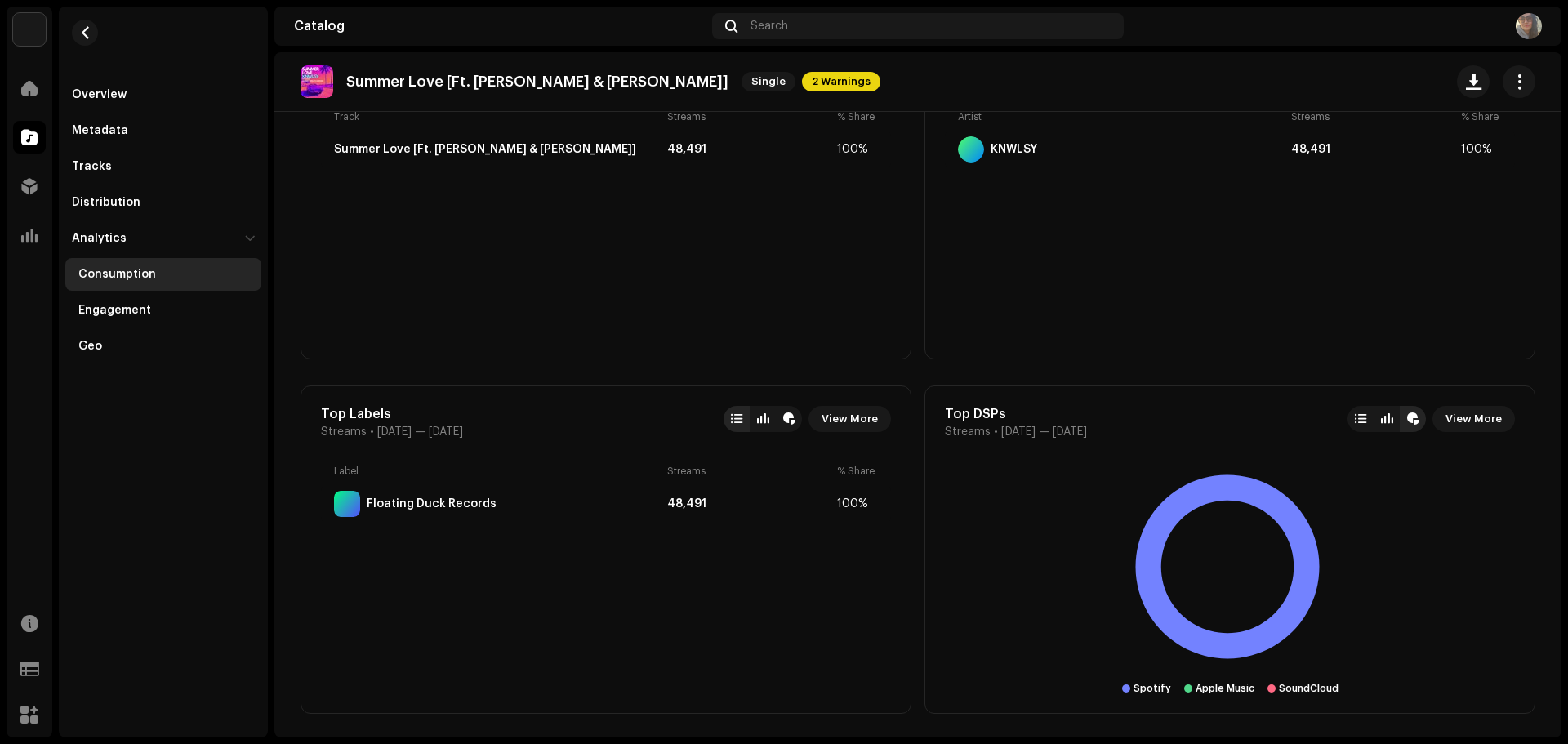
scroll to position [899, 0]
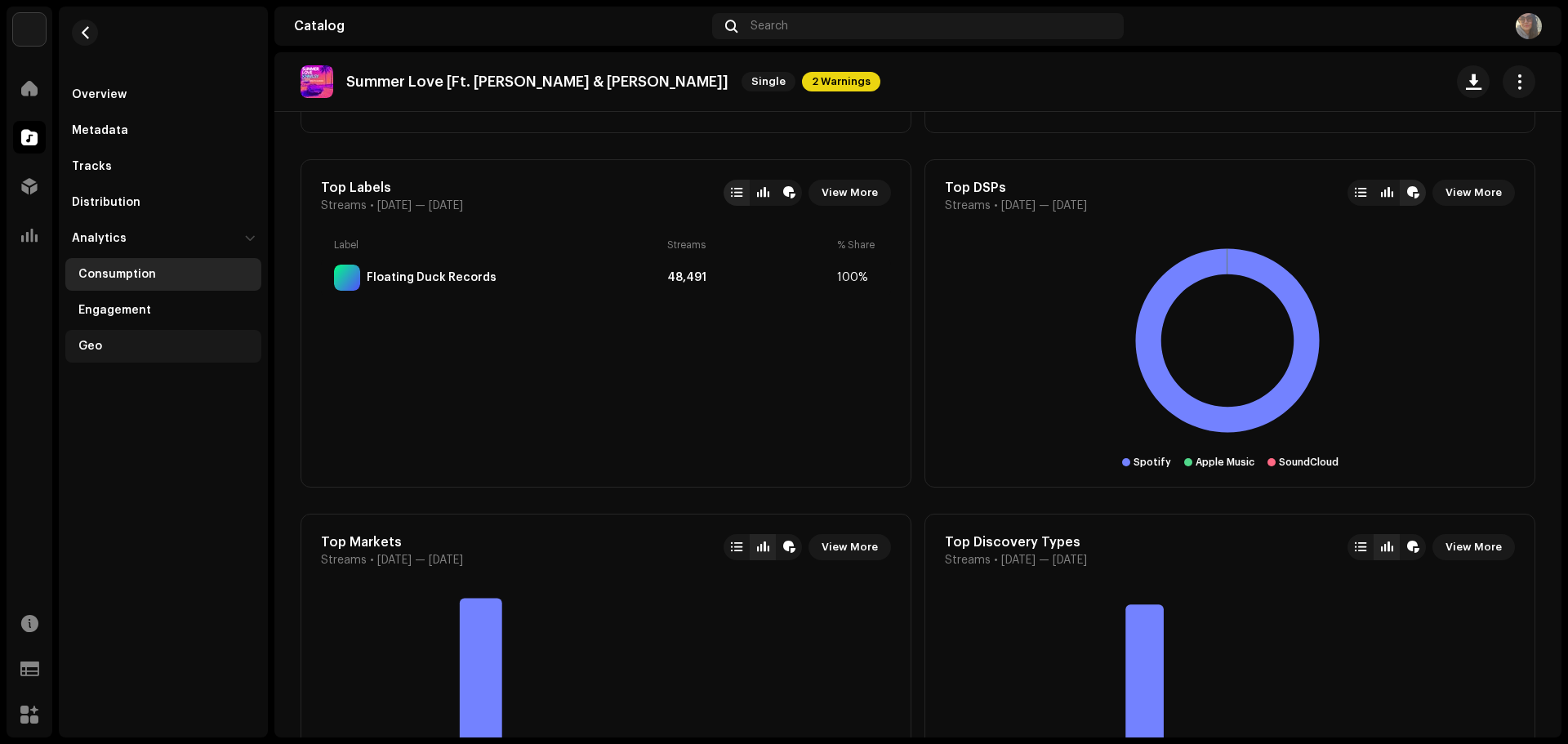
click at [134, 346] on div "Geo" at bounding box center [166, 346] width 176 height 13
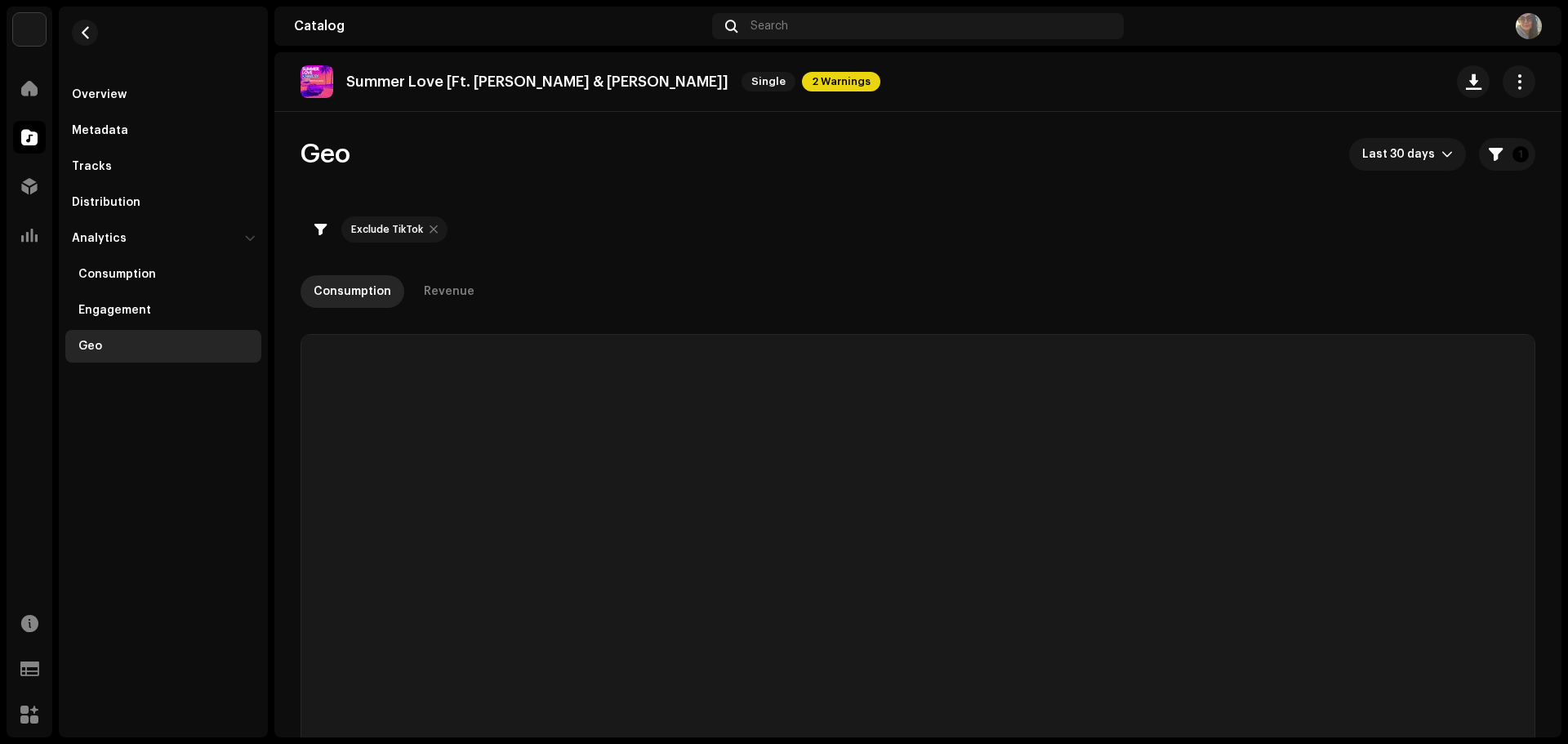
checkbox input "true"
click at [1406, 164] on span "Last 30 days" at bounding box center [1401, 154] width 79 height 32
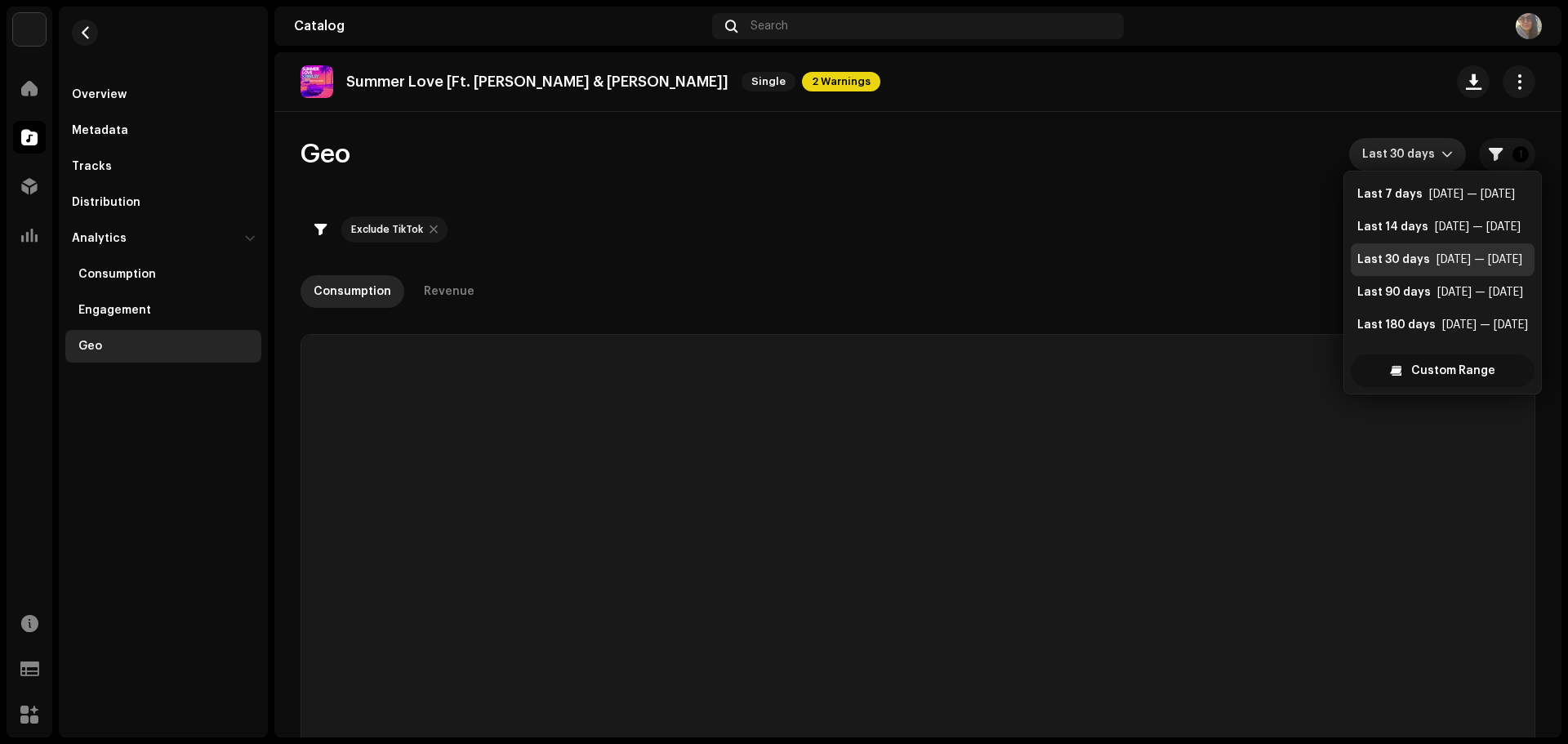
scroll to position [26, 0]
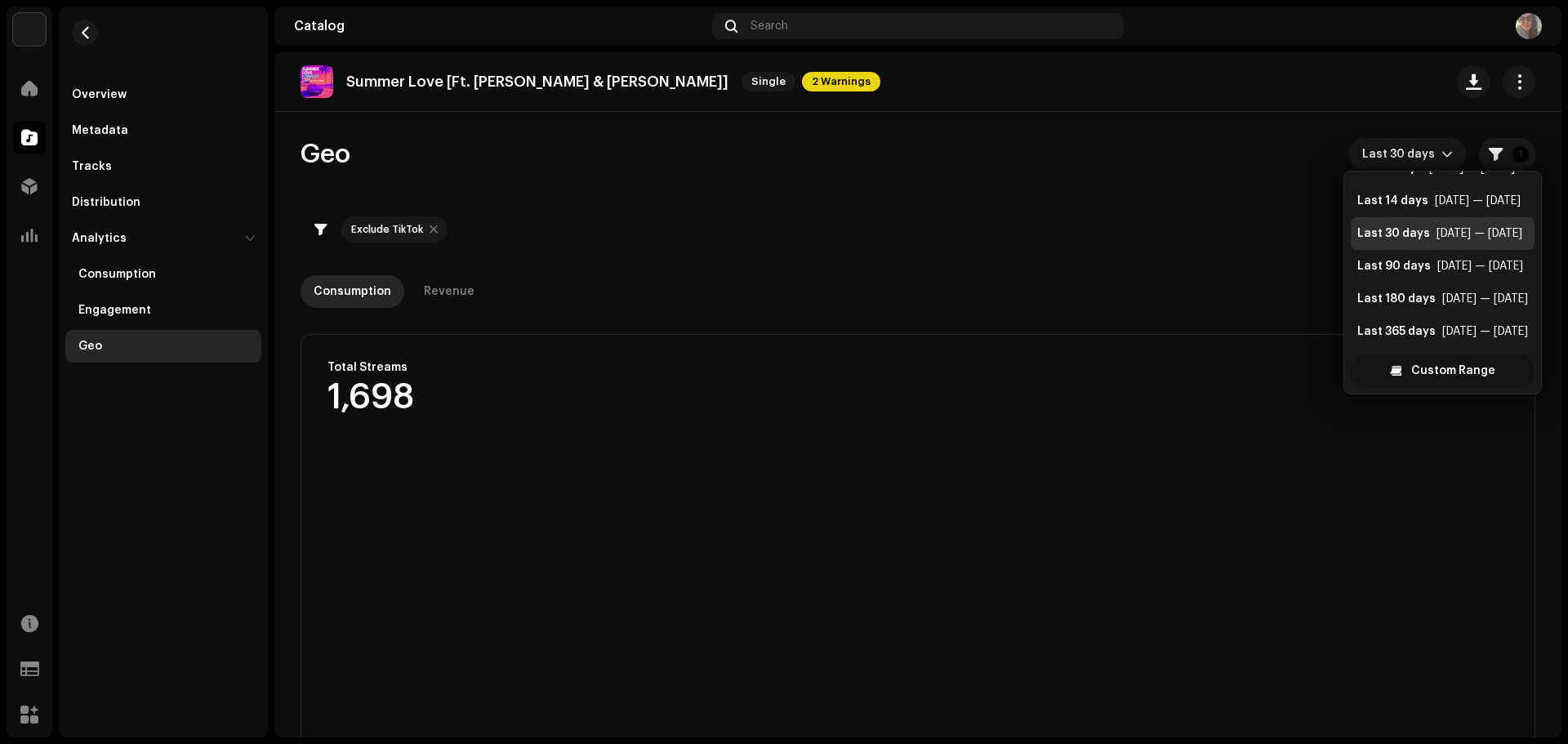
click at [1427, 380] on span "Custom Range" at bounding box center [1452, 370] width 84 height 32
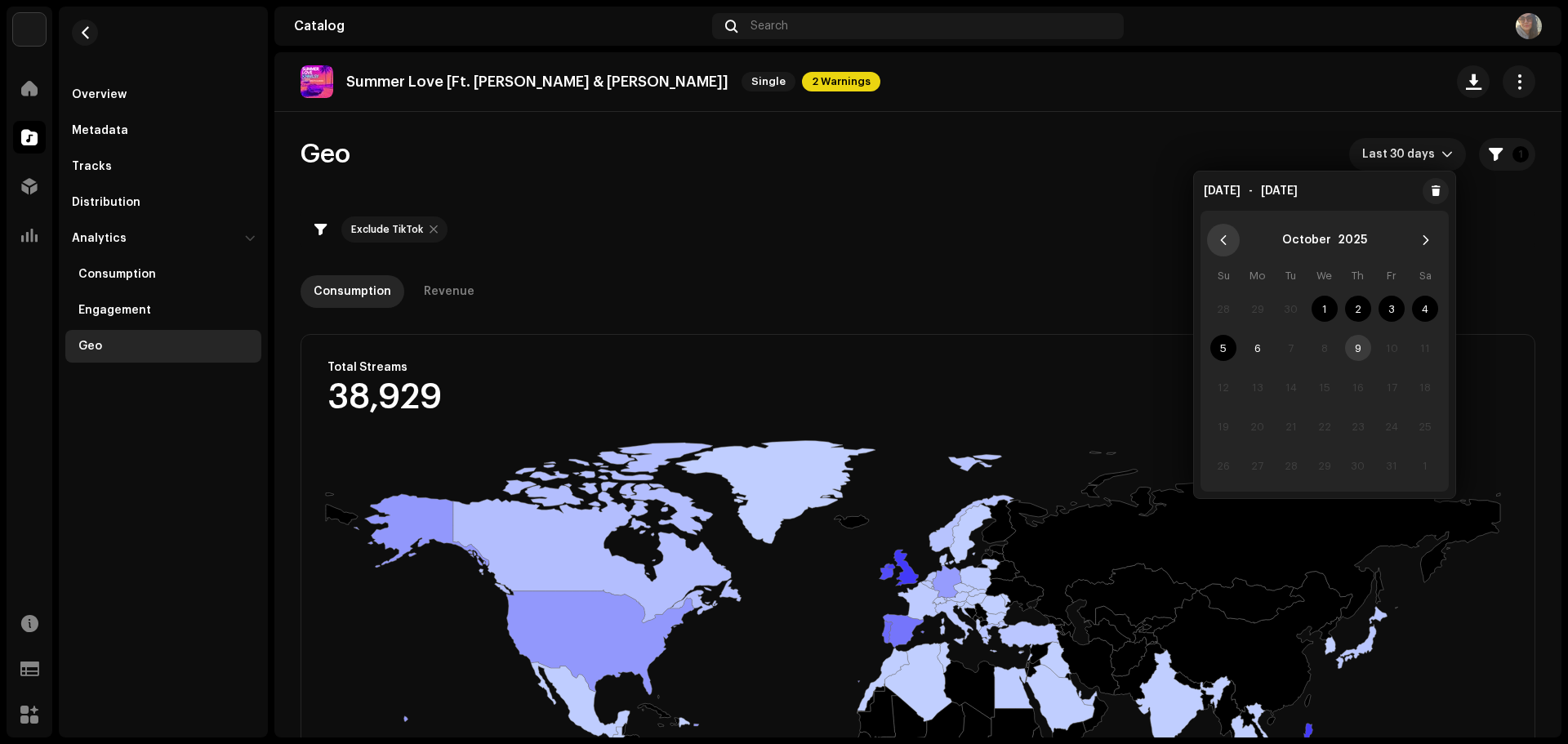
click at [1220, 237] on icon "Previous Month" at bounding box center [1223, 241] width 12 height 12
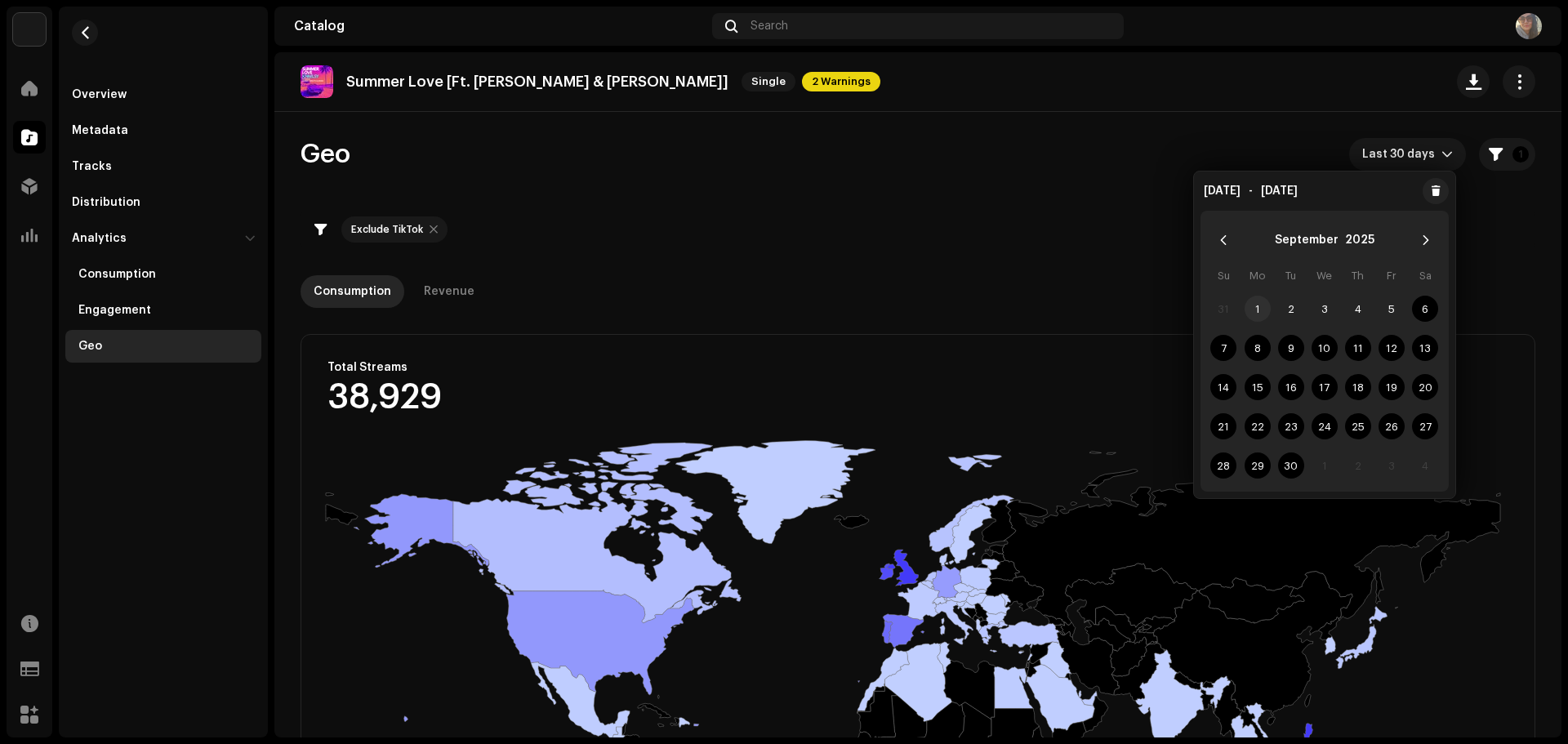
click at [1253, 301] on span "1" at bounding box center [1257, 308] width 26 height 26
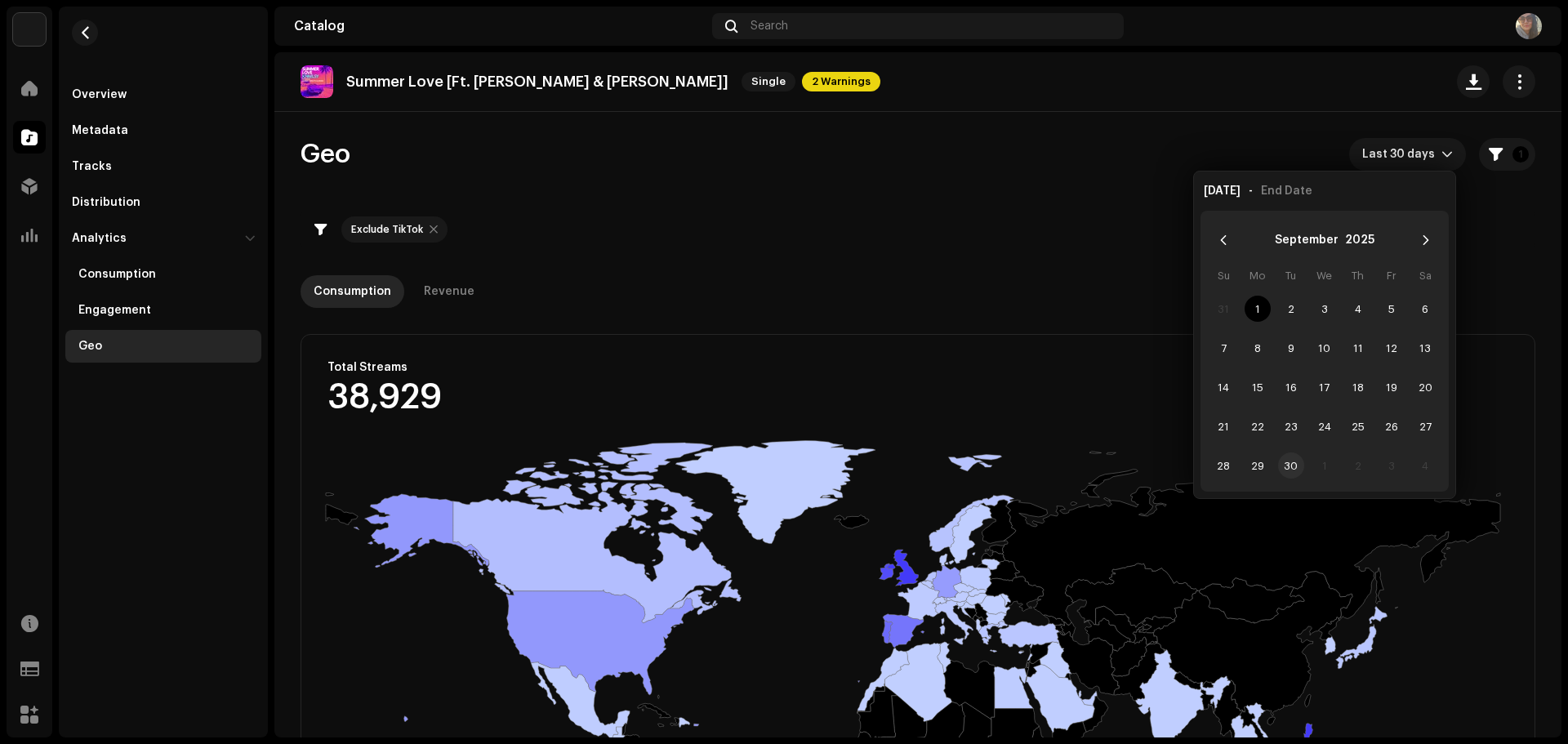
click at [1289, 462] on span "30" at bounding box center [1290, 465] width 26 height 26
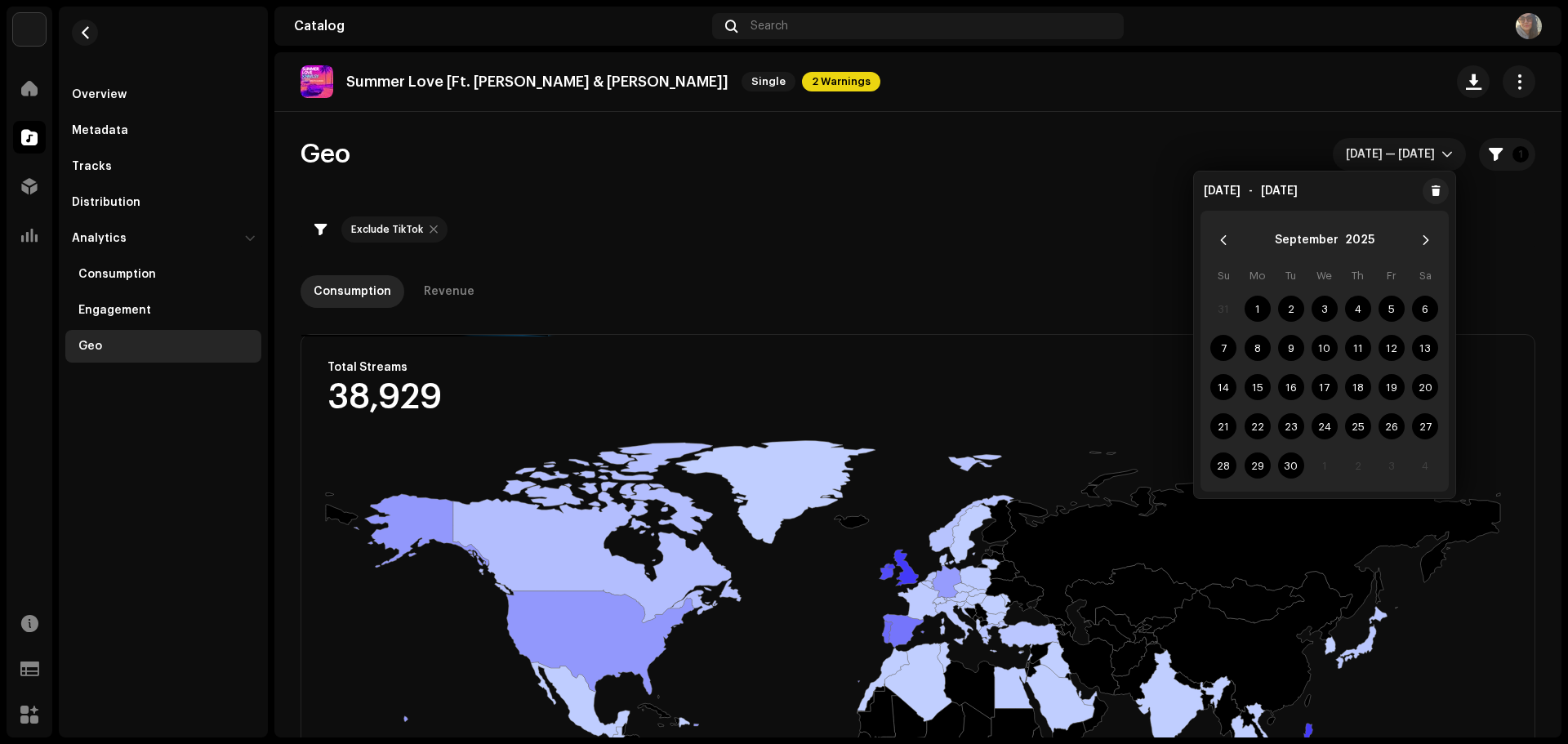
click at [1063, 263] on re-o-geo-consumption-header "Geo Sep 1 — Sep 30 1 Exclude TikTok Consumption Revenue Filters Exclude TikTok …" at bounding box center [918, 222] width 1234 height 222
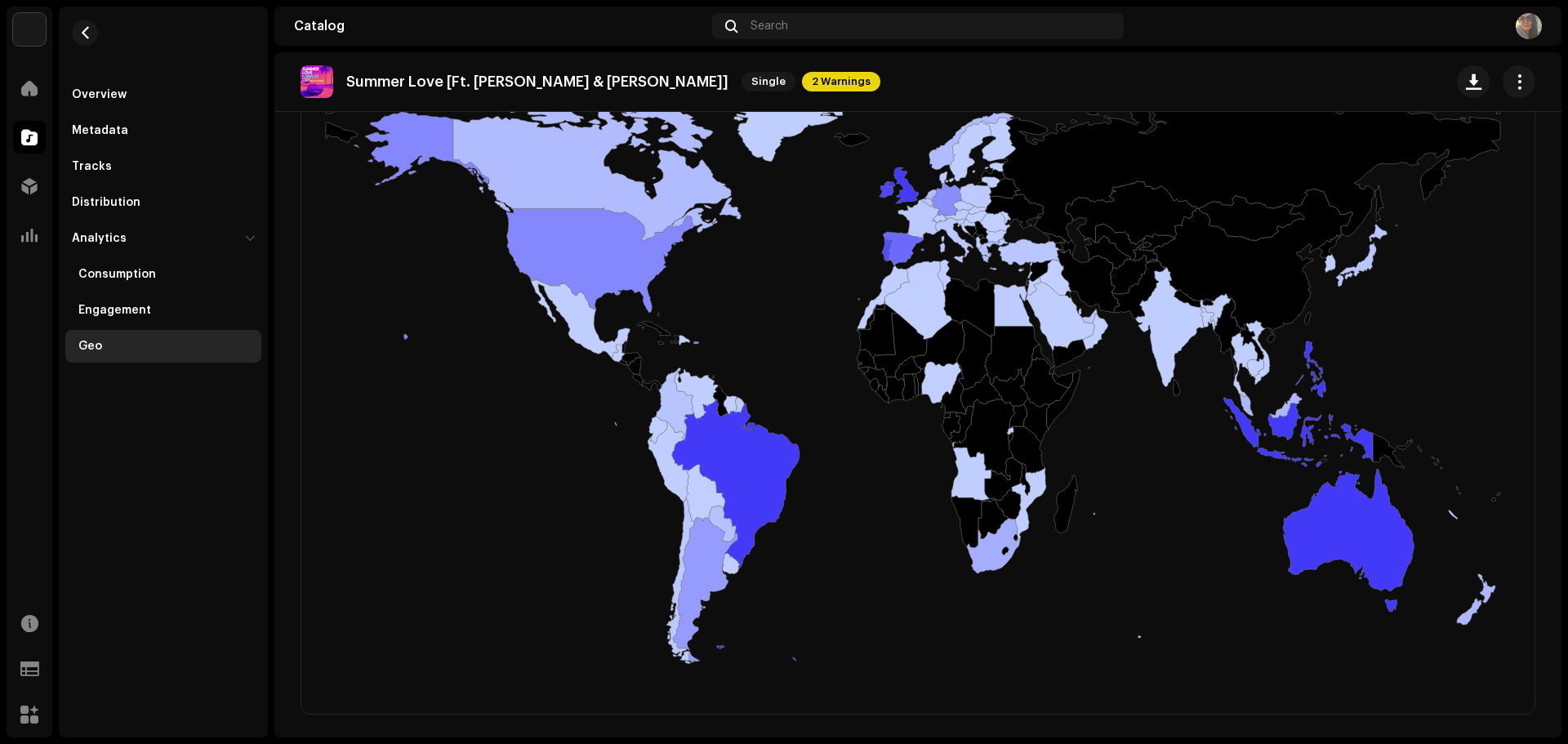
scroll to position [385, 0]
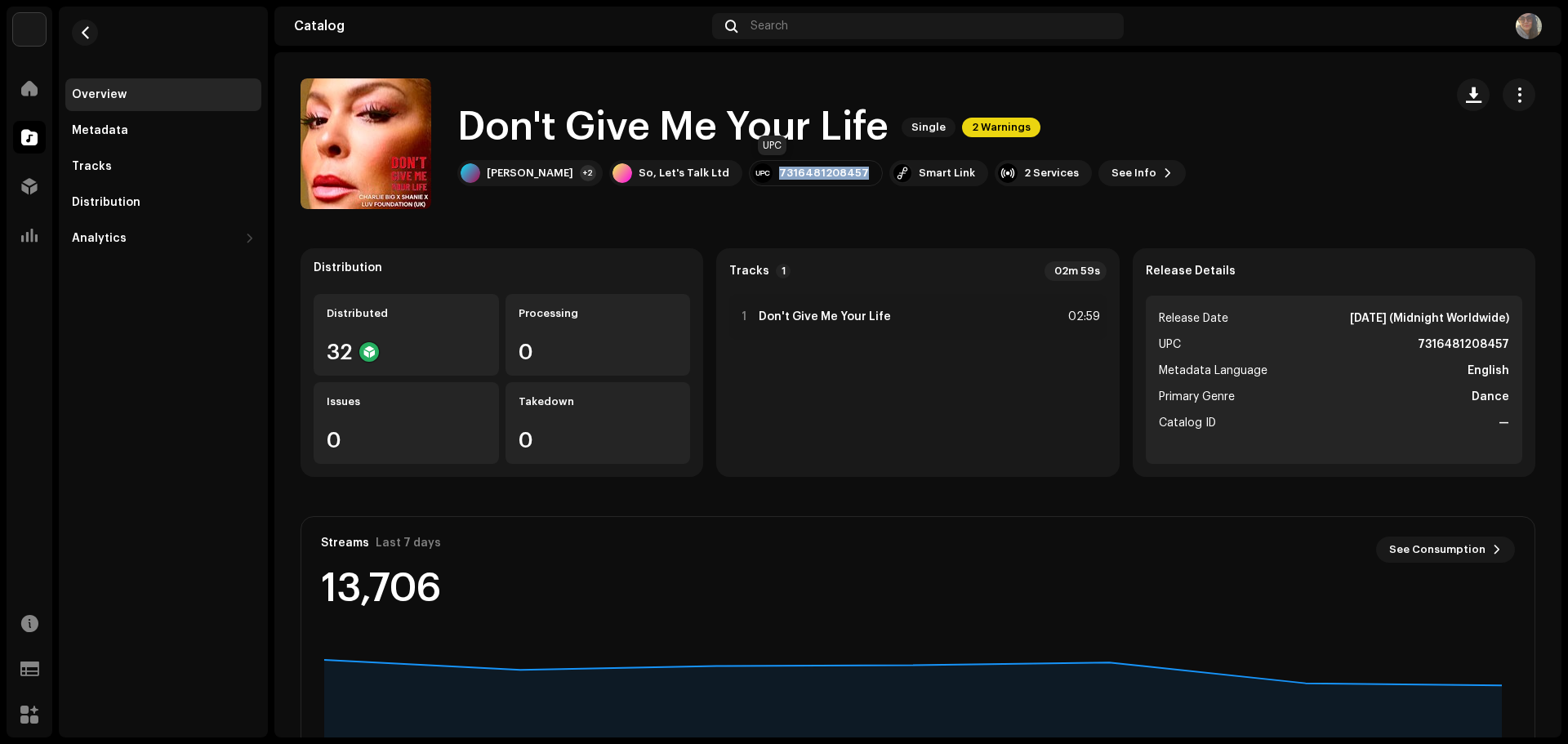
drag, startPoint x: 740, startPoint y: 176, endPoint x: 822, endPoint y: 173, distance: 82.1
click at [822, 173] on div "7316481208457" at bounding box center [815, 172] width 134 height 26
copy div "7316481208457"
click at [492, 210] on catalog-releases-details-overview "Don't Give Me Your Life Single 2 Warnings Don't Give Me Your Life Single 2 Warn…" at bounding box center [918, 461] width 1287 height 817
drag, startPoint x: 484, startPoint y: 173, endPoint x: 539, endPoint y: 188, distance: 57.0
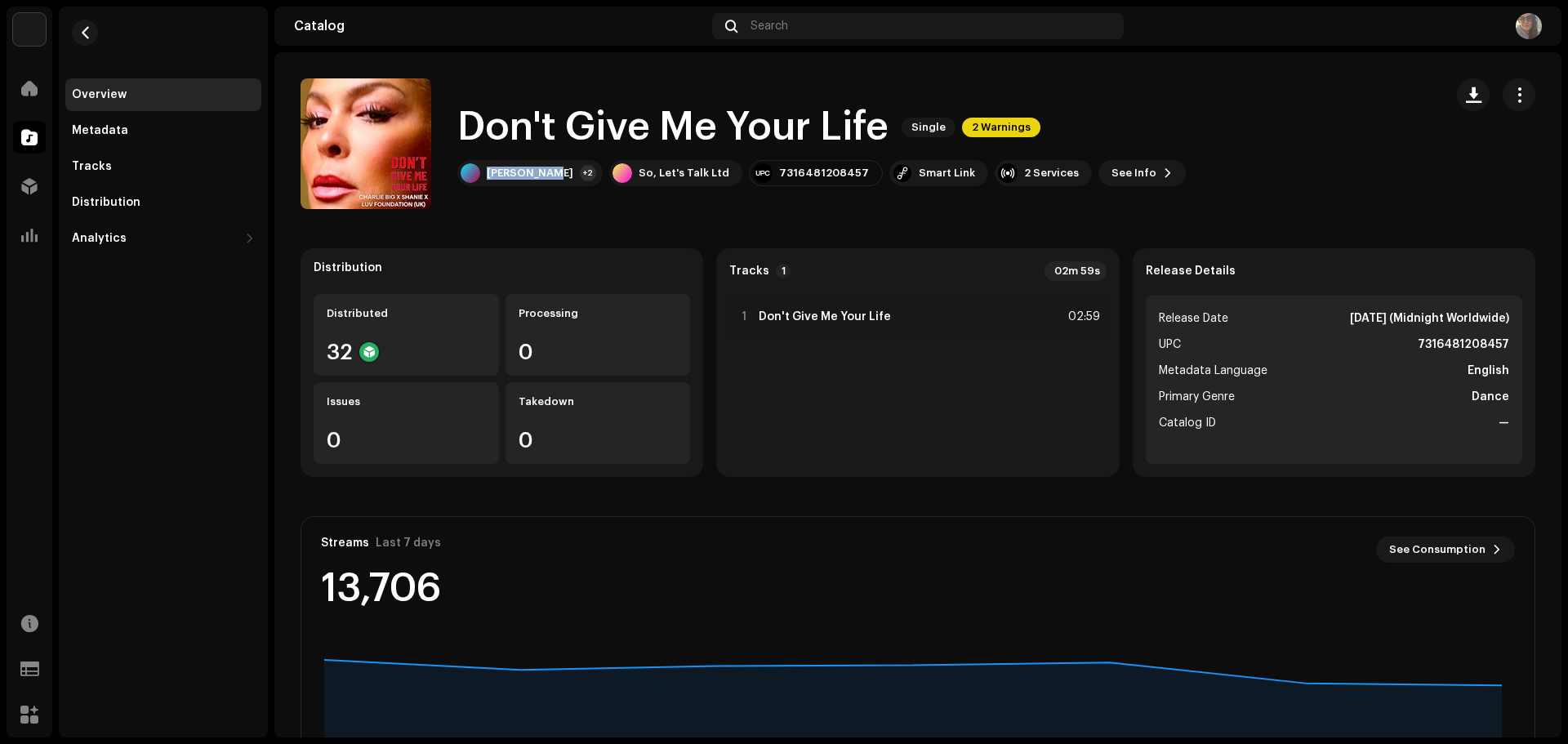
click at [539, 188] on div "Don't Give Me Your Life Single 2 Warnings Charlie Big +2 So, Let's Talk Ltd 731…" at bounding box center [865, 143] width 1130 height 131
copy div "Charlie Big"
click at [470, 225] on catalog-releases-details-overview "Don't Give Me Your Life Single 2 Warnings Don't Give Me Your Life Single 2 Warn…" at bounding box center [918, 461] width 1287 height 817
click at [121, 231] on div "Analytics" at bounding box center [164, 238] width 196 height 32
click at [139, 275] on div "Consumption" at bounding box center [116, 275] width 77 height 13
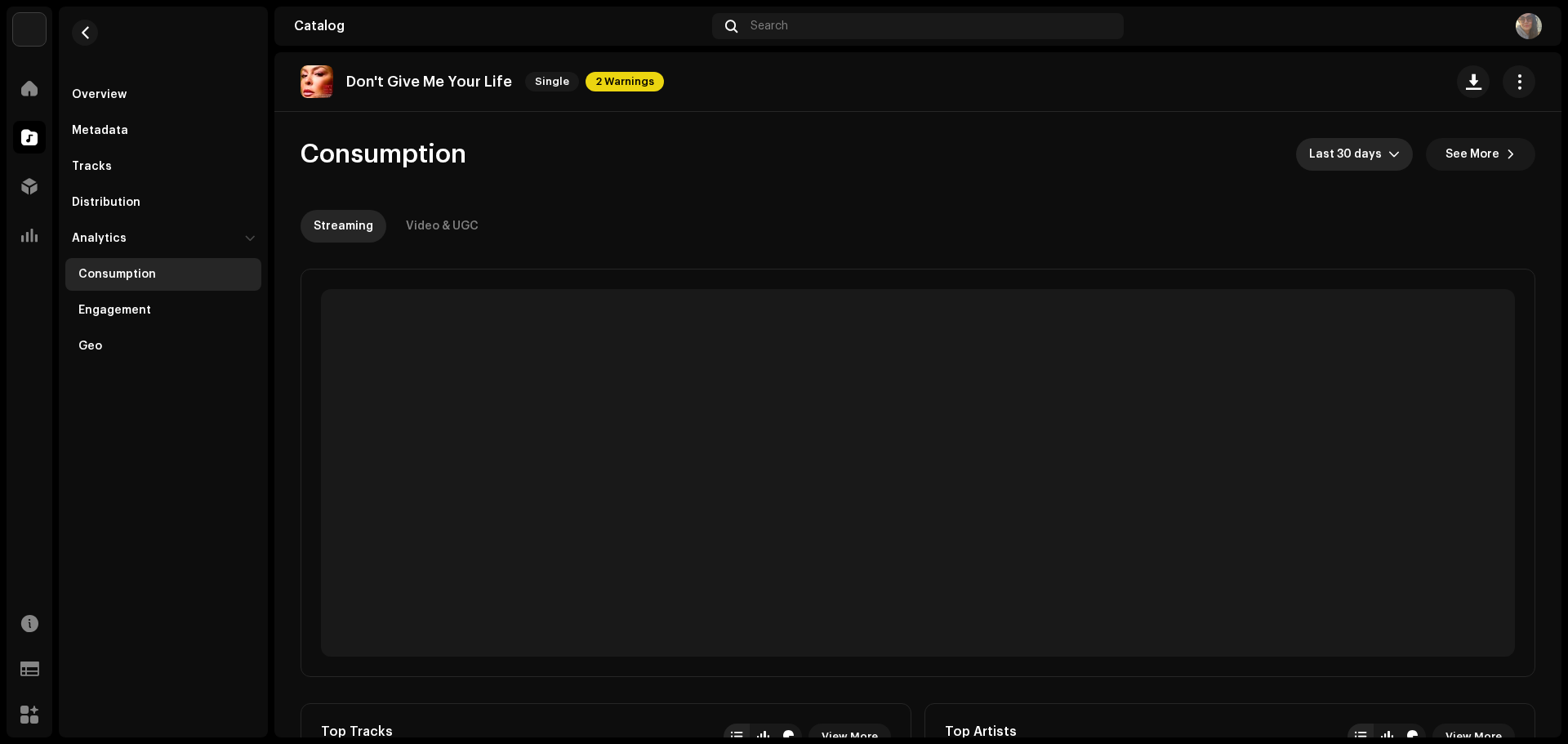
click at [1389, 156] on icon "dropdown trigger" at bounding box center [1394, 155] width 12 height 12
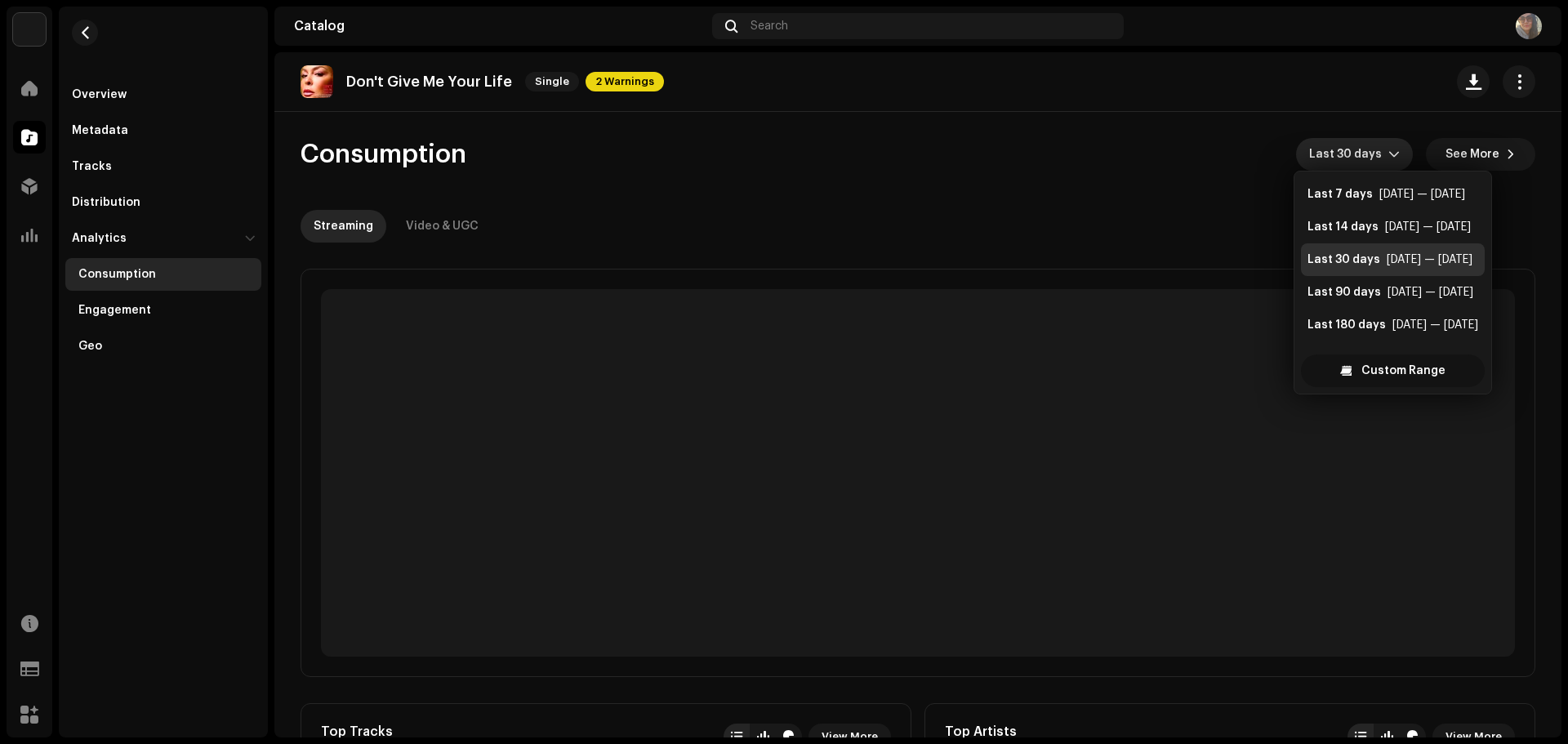
scroll to position [26, 0]
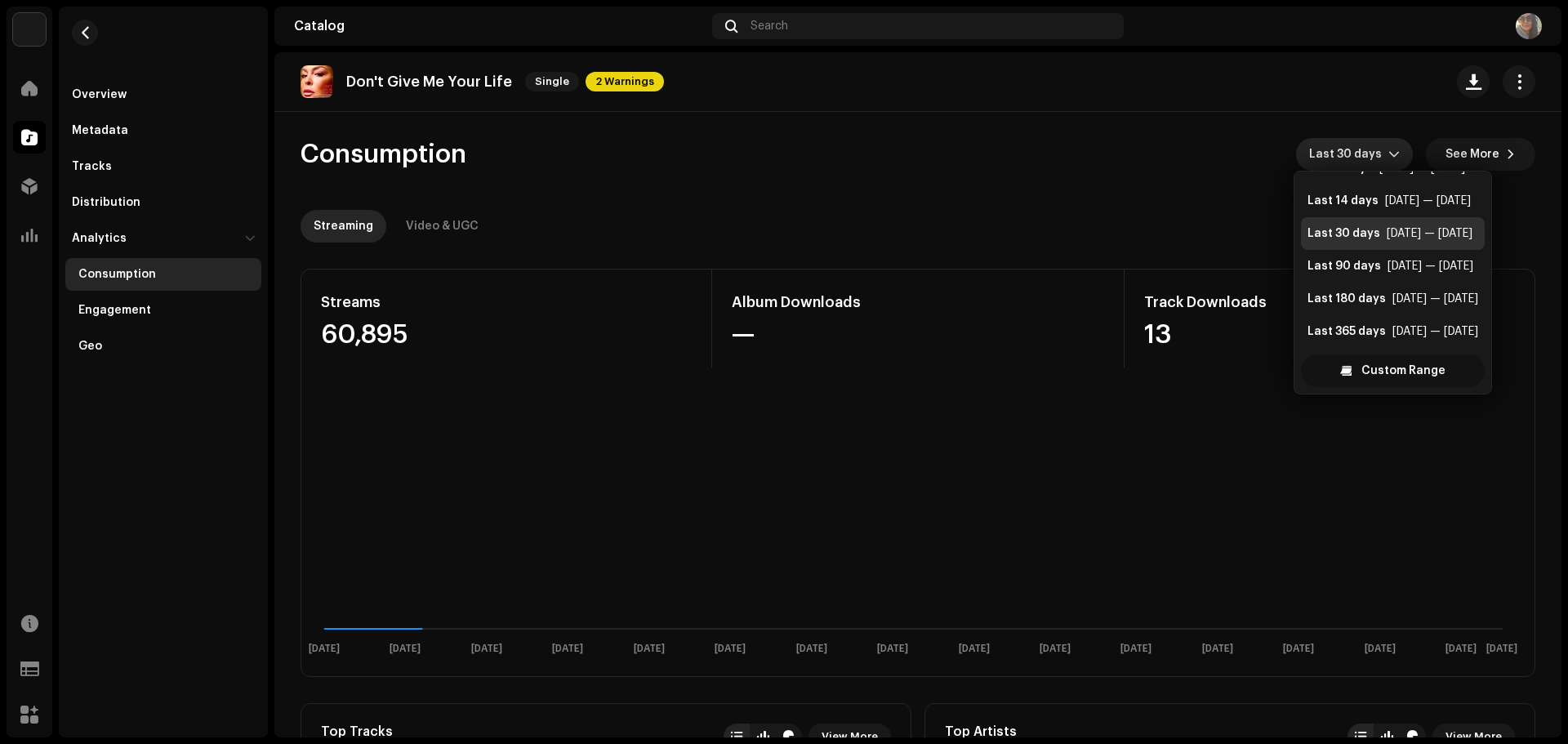
click at [1392, 376] on span "Custom Range" at bounding box center [1402, 370] width 84 height 32
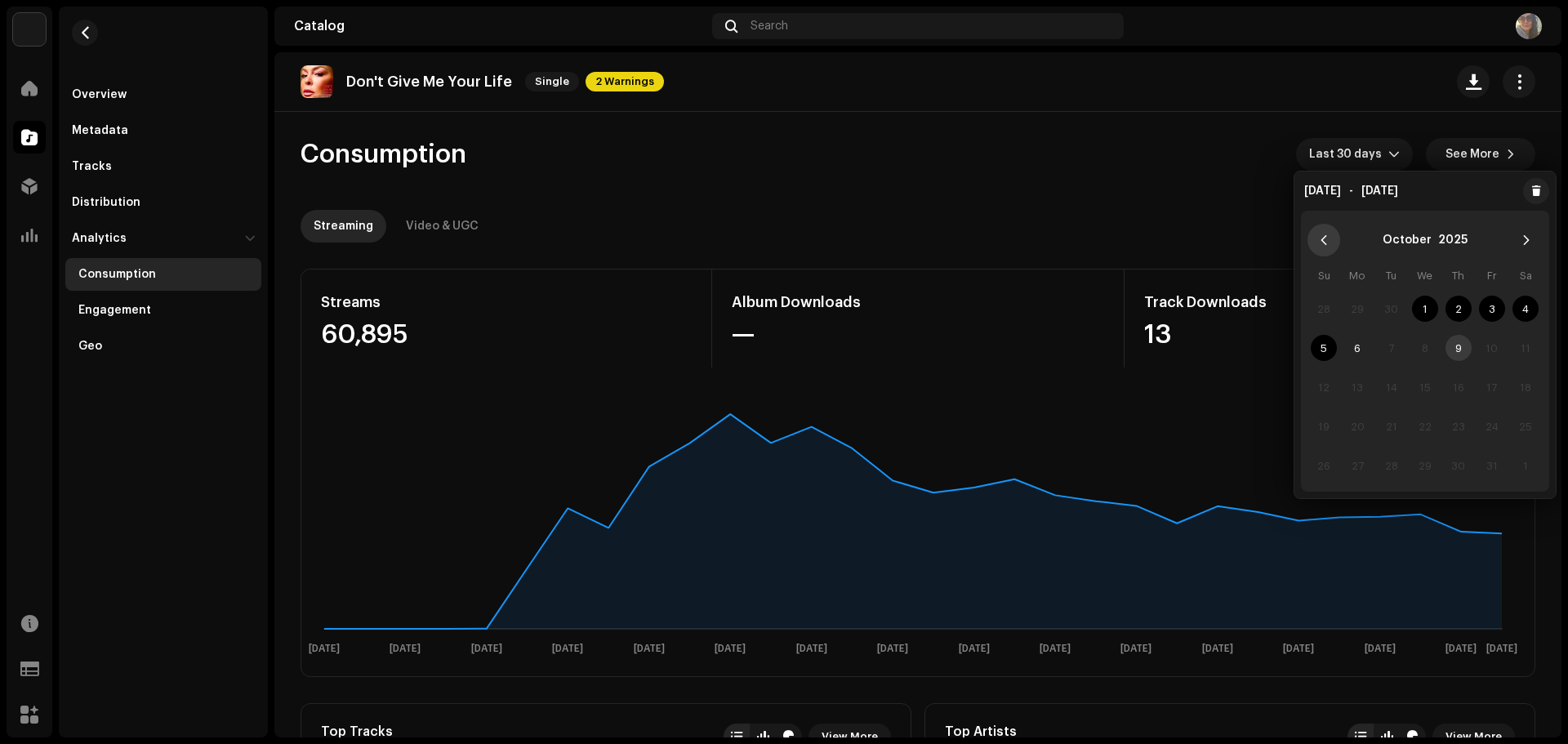
click at [1330, 236] on button "Previous Month" at bounding box center [1323, 240] width 32 height 32
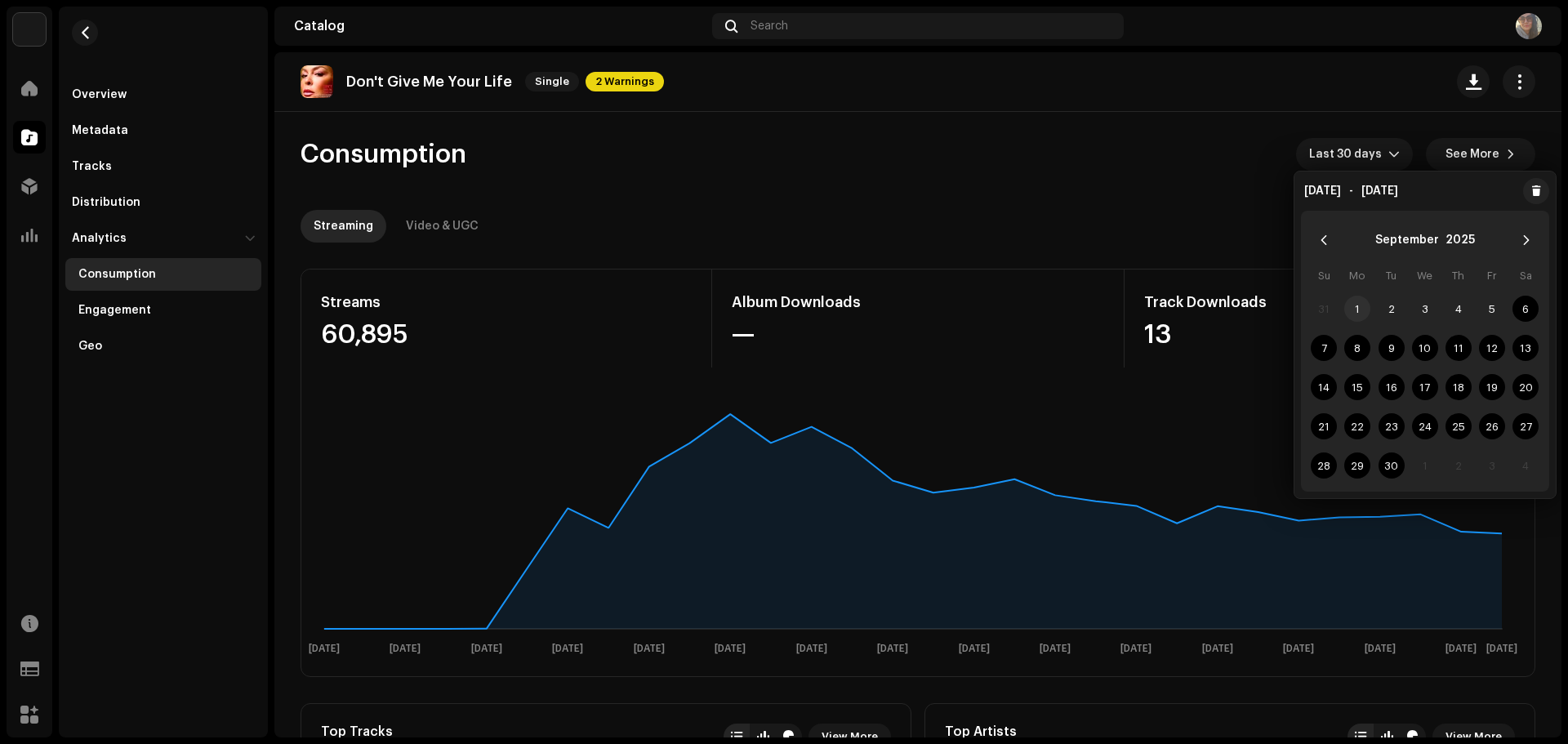
click at [1365, 301] on span "1" at bounding box center [1357, 308] width 26 height 26
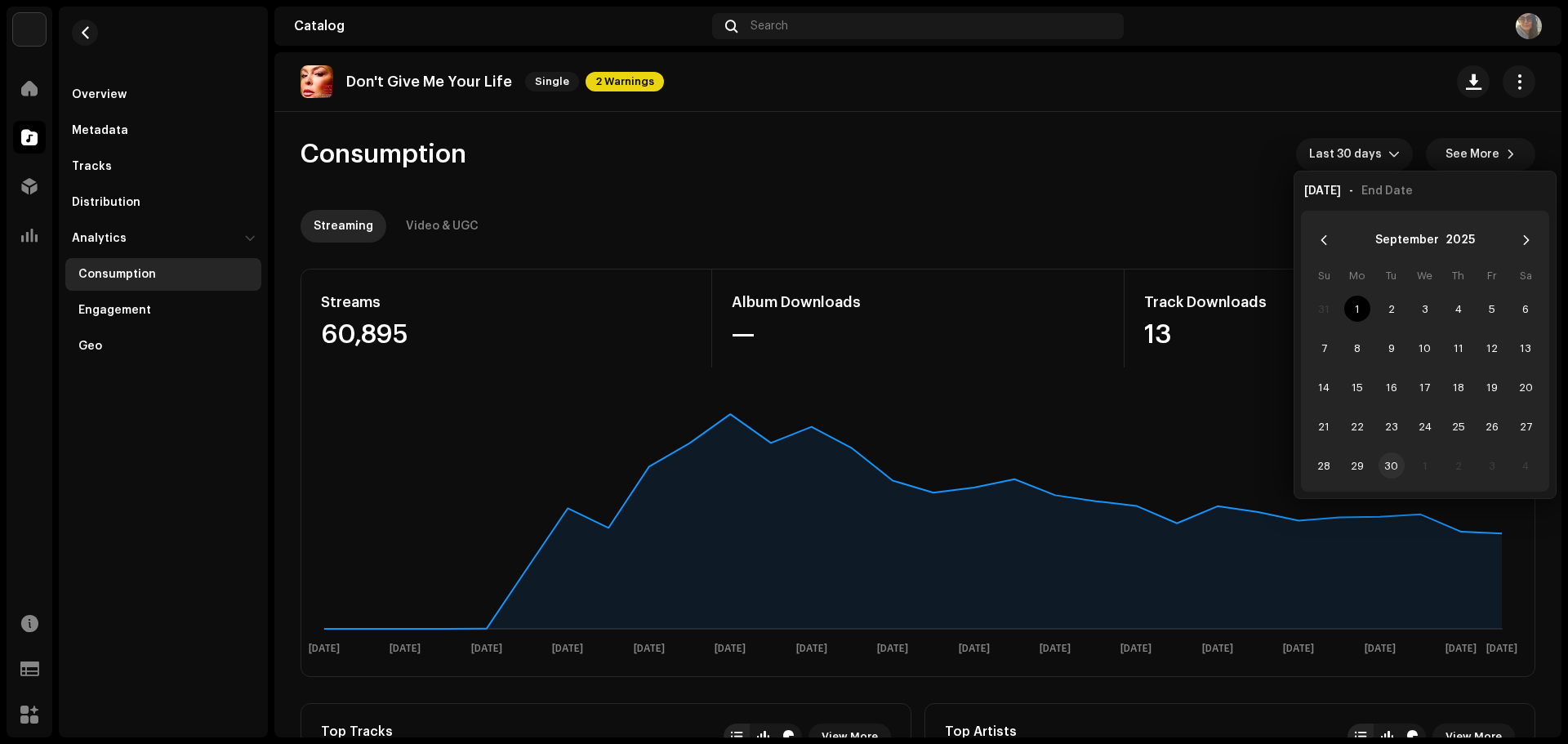
click at [1390, 464] on span "30" at bounding box center [1391, 465] width 26 height 26
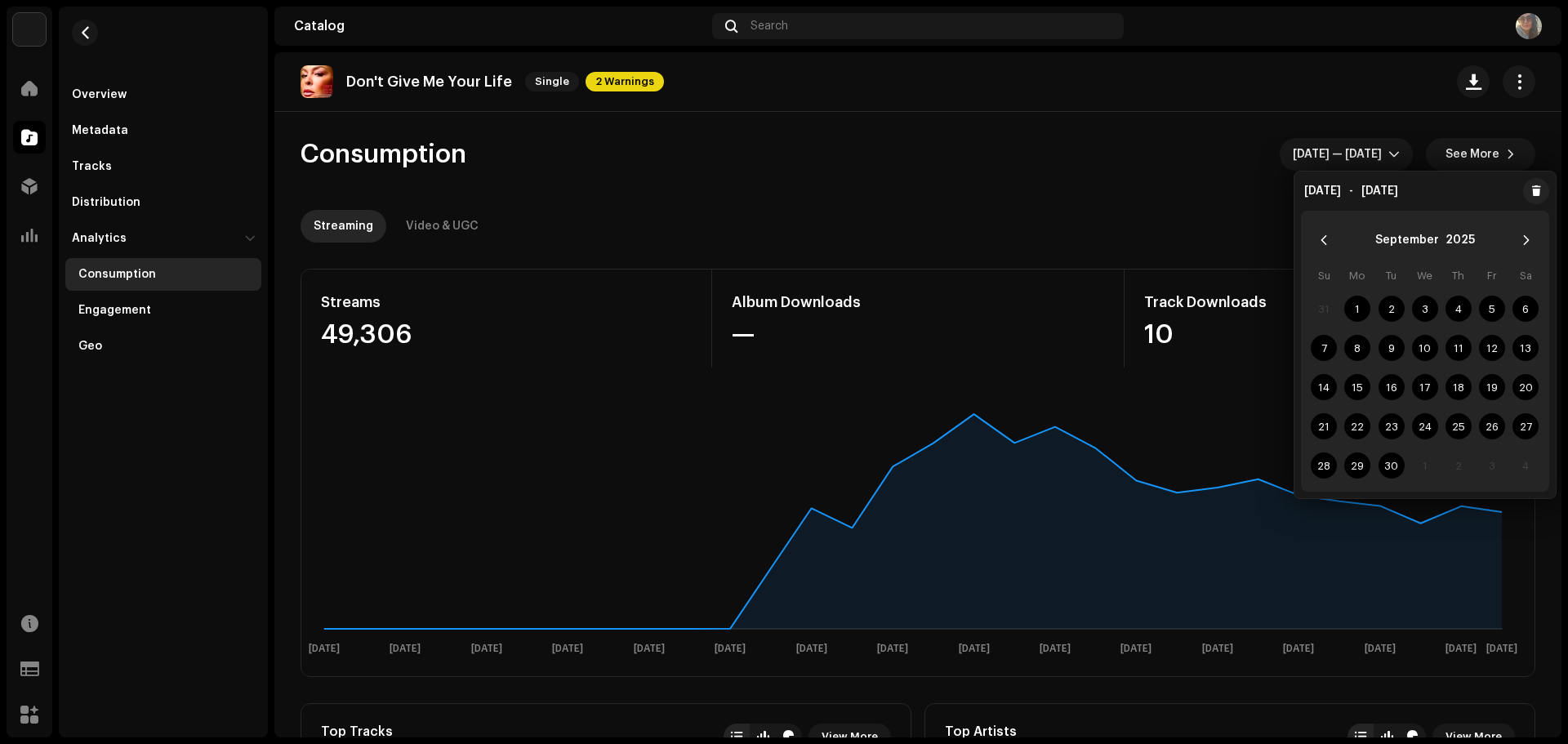
click at [1196, 195] on re-o-consumption-dashboard-header "Consumption [DATE] — [DATE] See More Streaming Video & UGC" at bounding box center [918, 183] width 1234 height 144
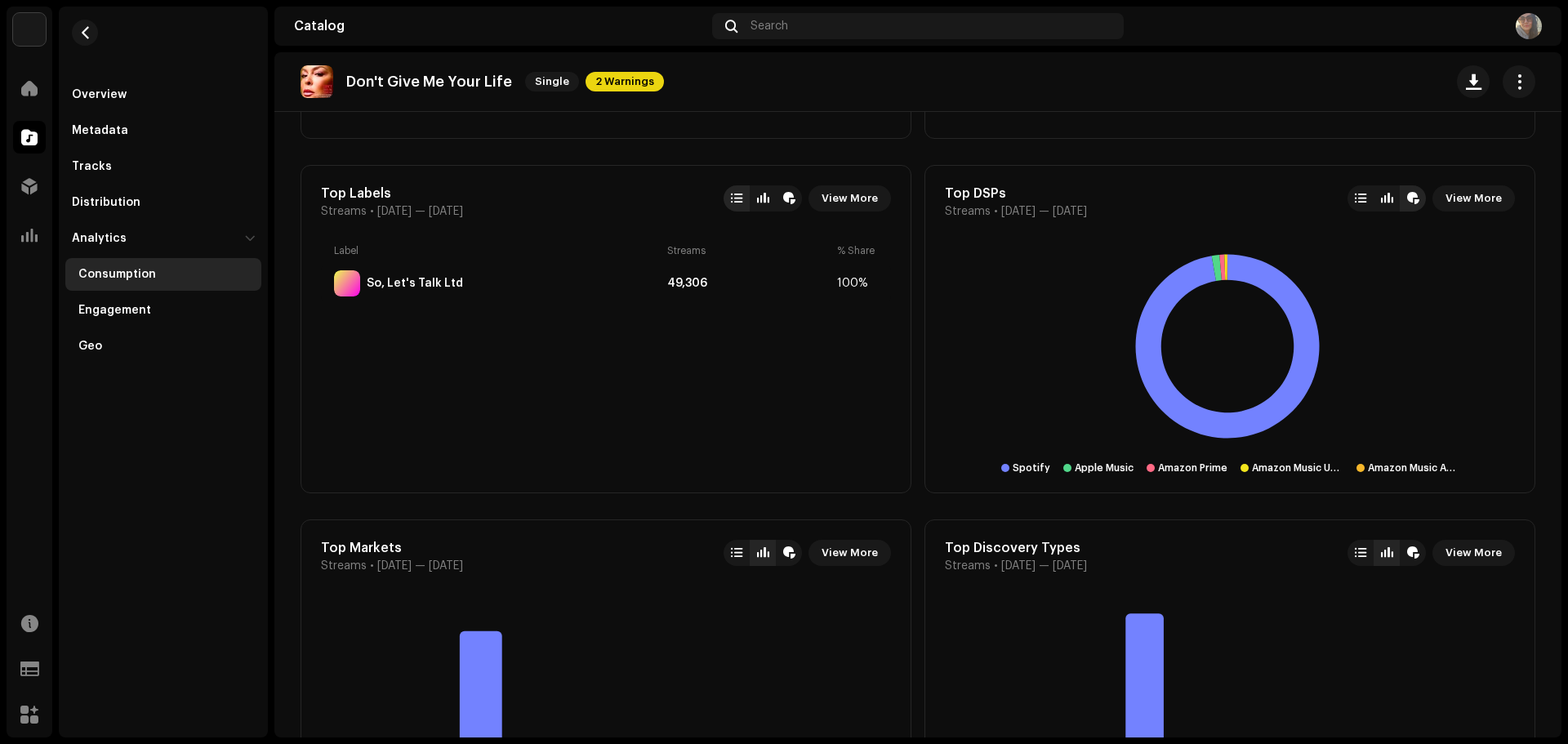
scroll to position [899, 0]
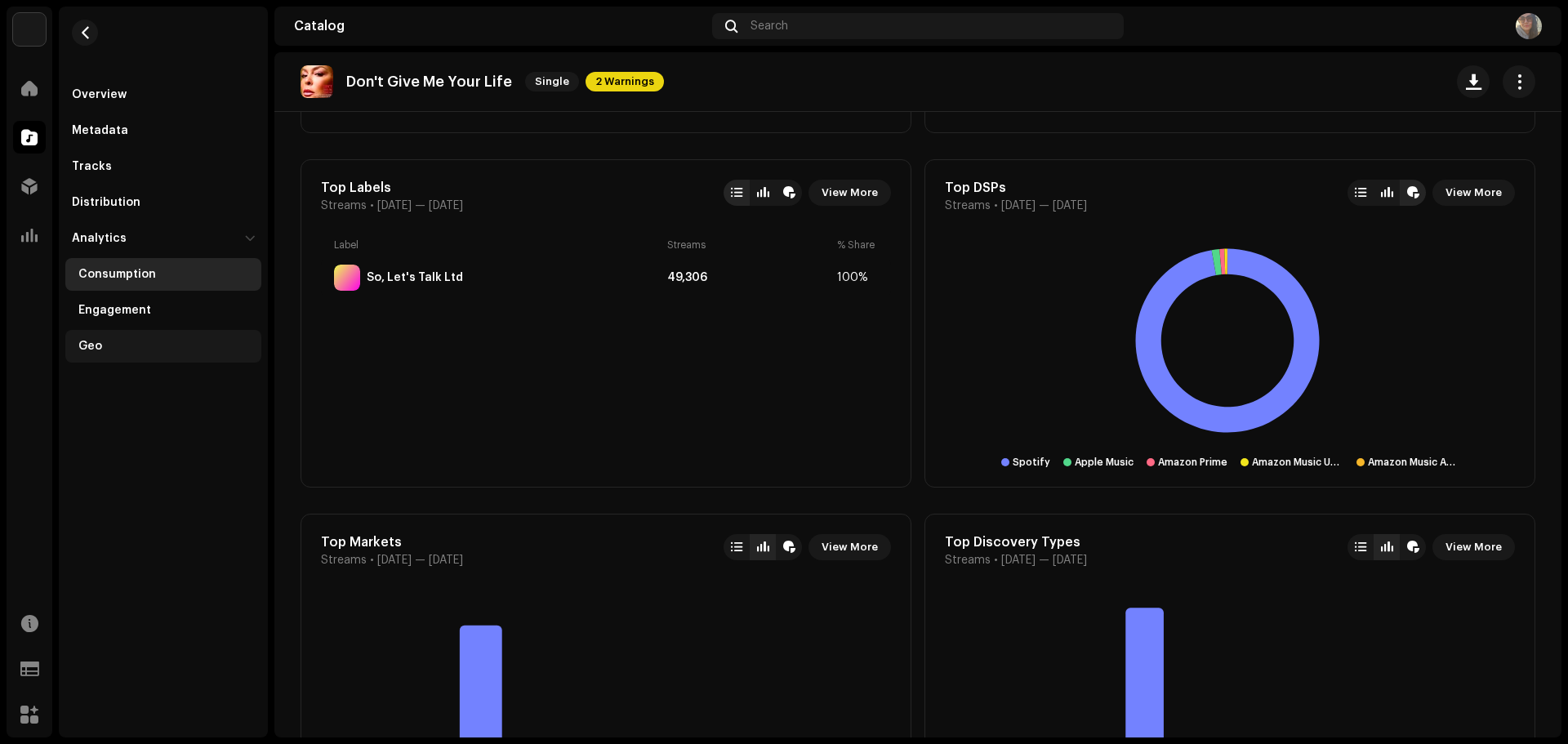
click at [119, 340] on div "Geo" at bounding box center [166, 346] width 176 height 13
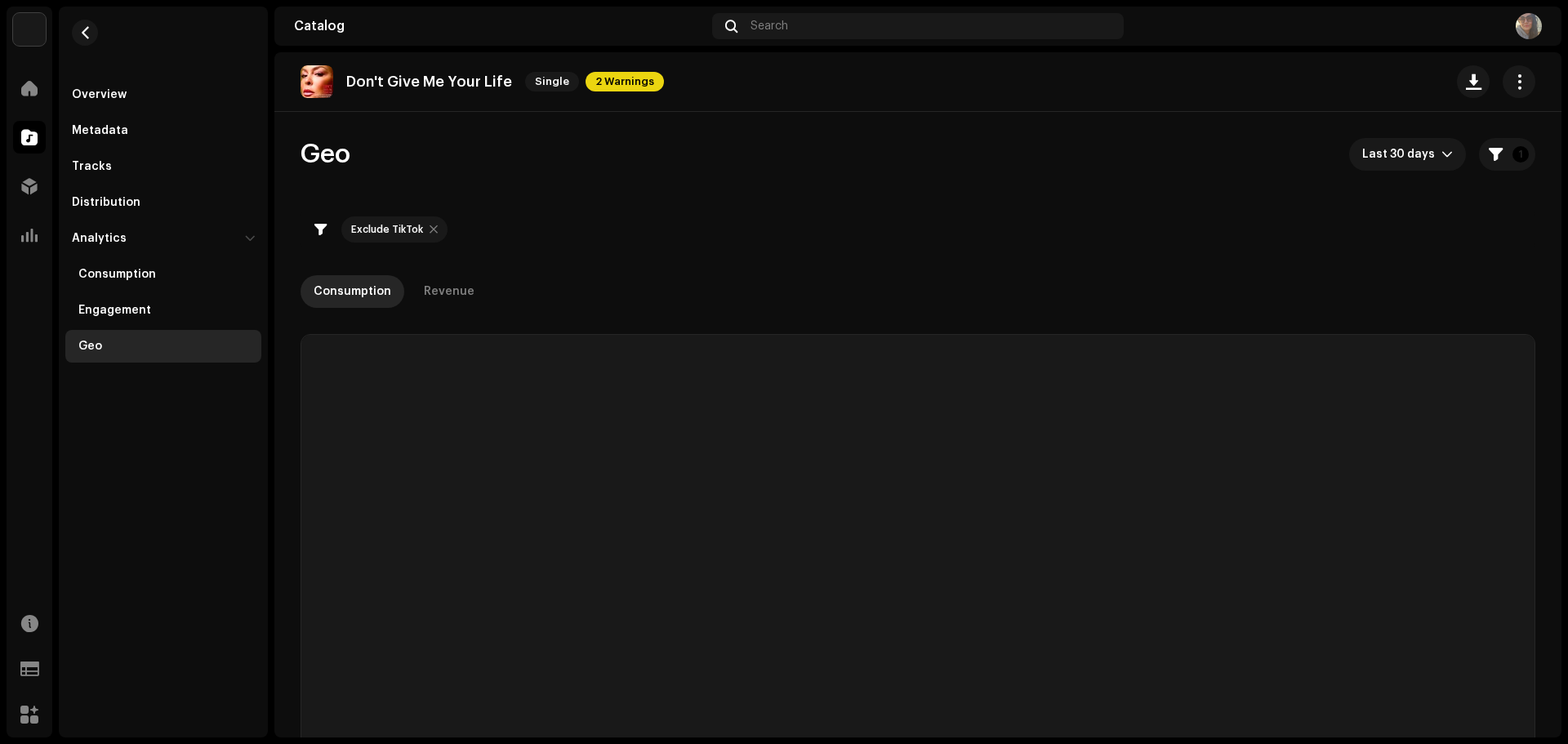
checkbox input "true"
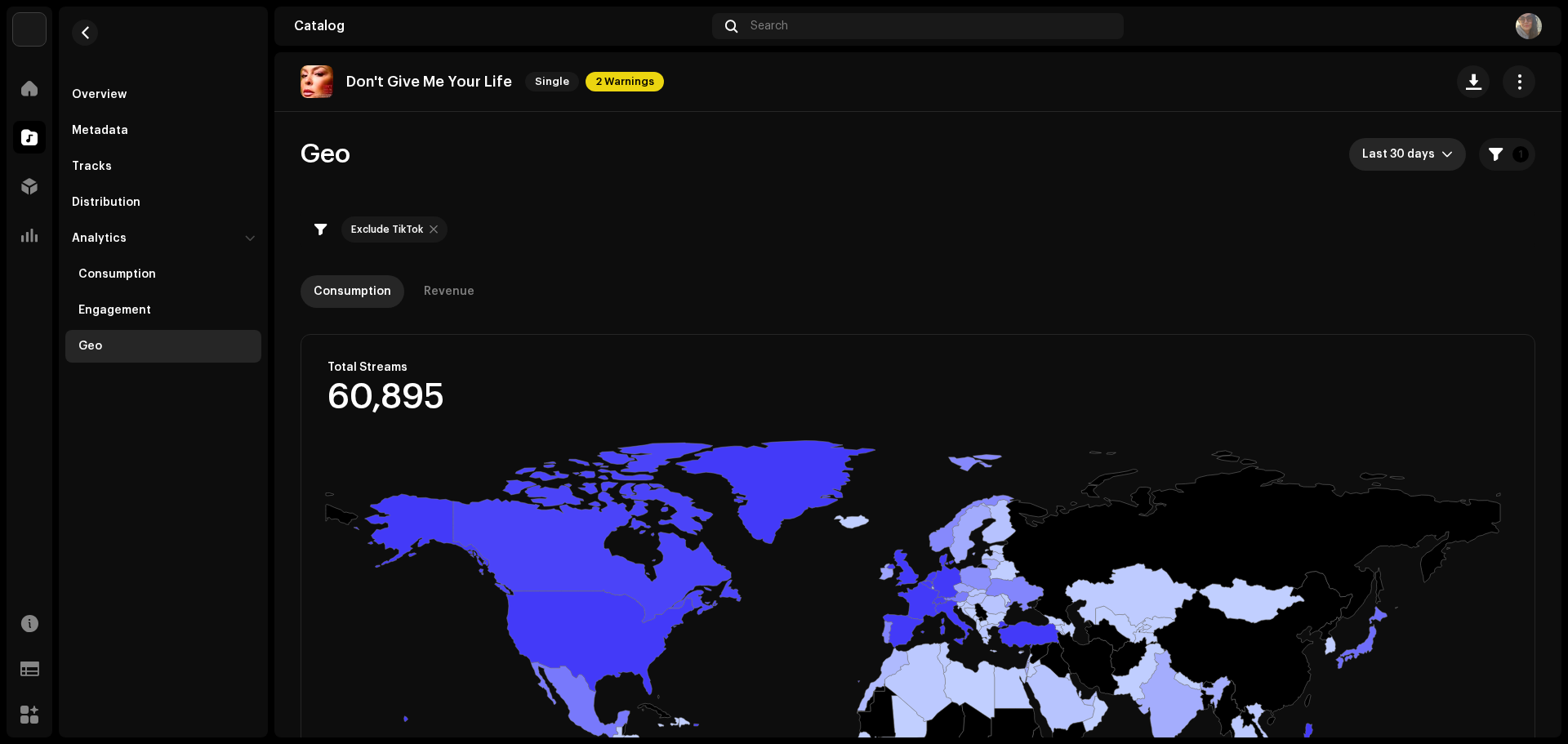
click at [1428, 156] on span "Last 30 days" at bounding box center [1401, 154] width 79 height 32
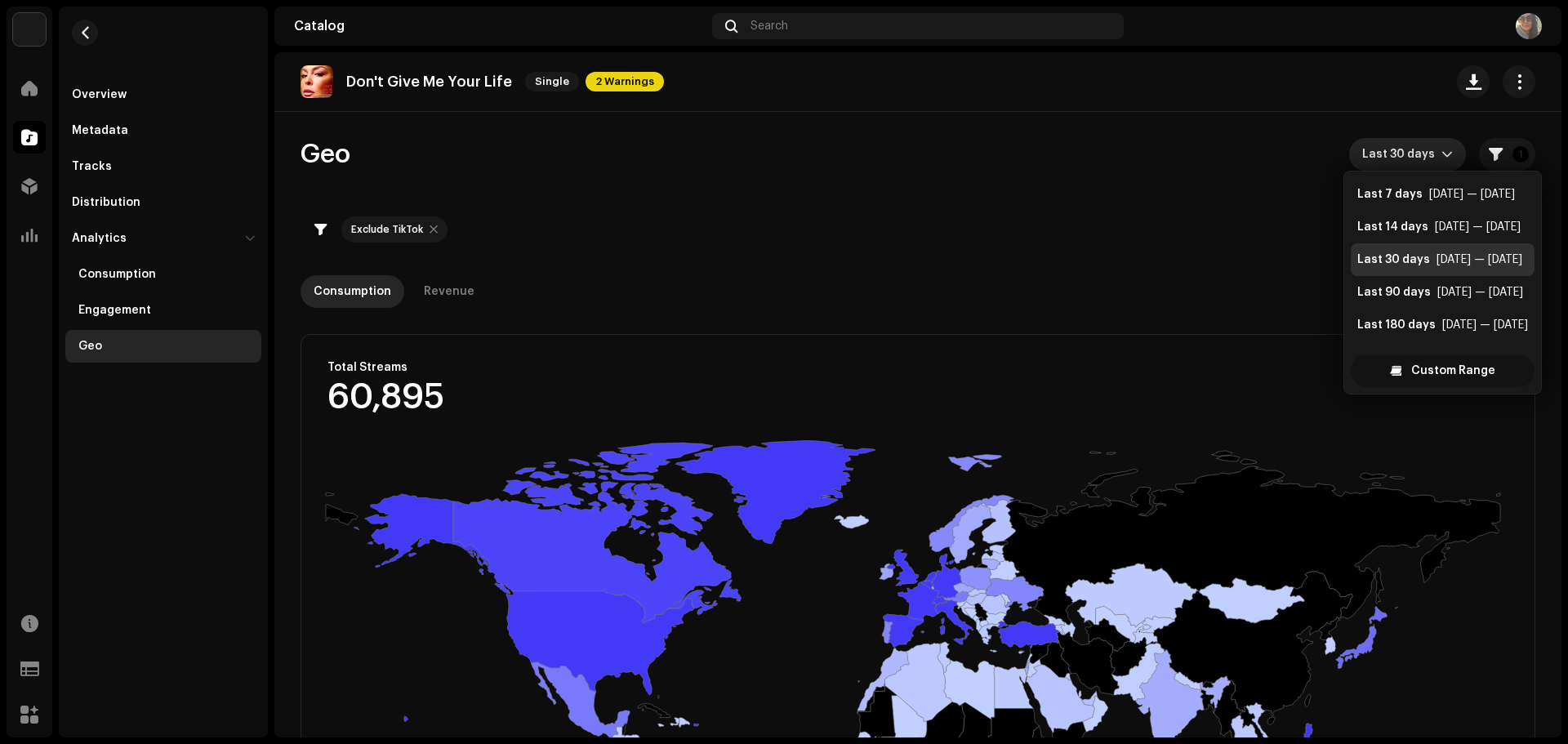
scroll to position [26, 0]
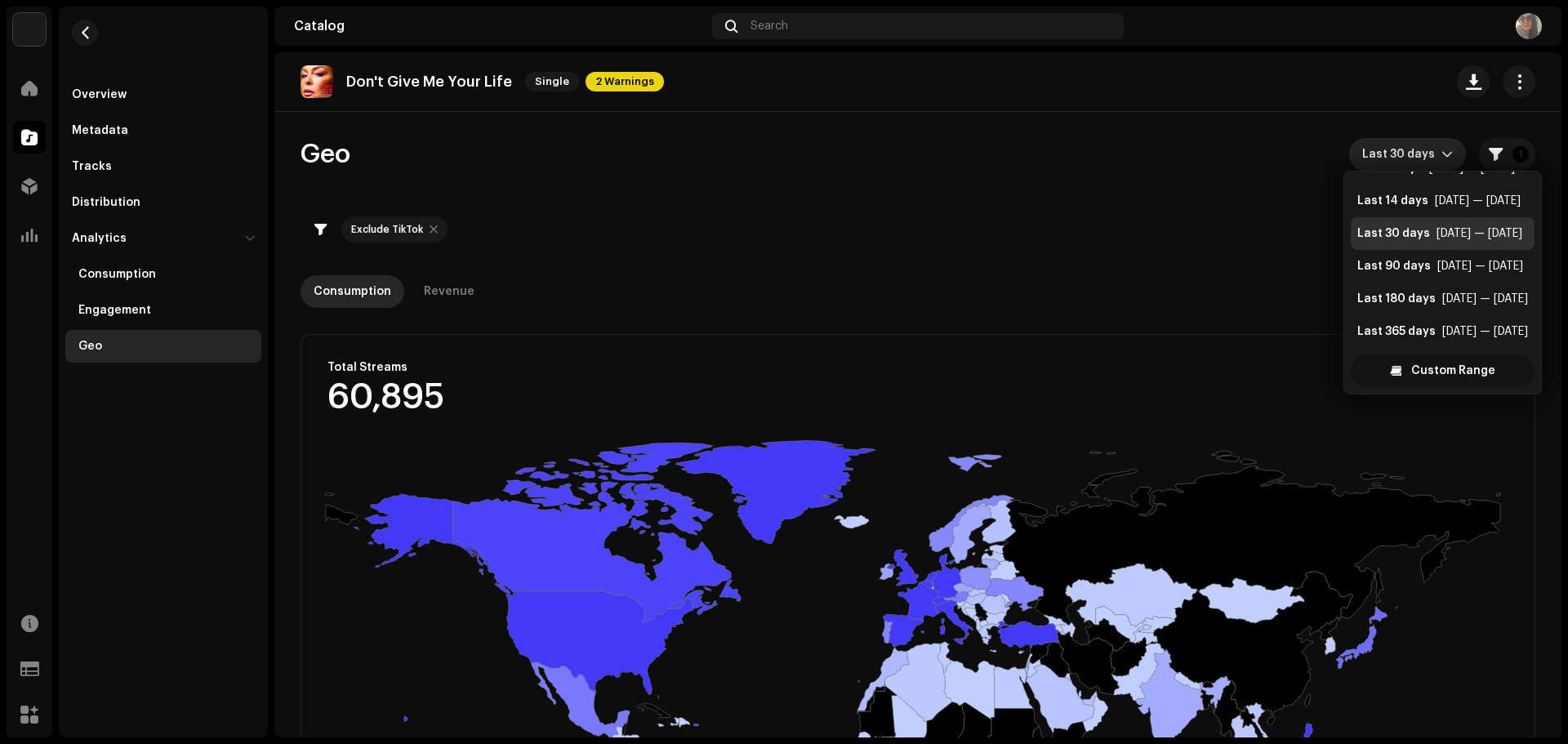
click at [1438, 377] on span "Custom Range" at bounding box center [1452, 370] width 84 height 32
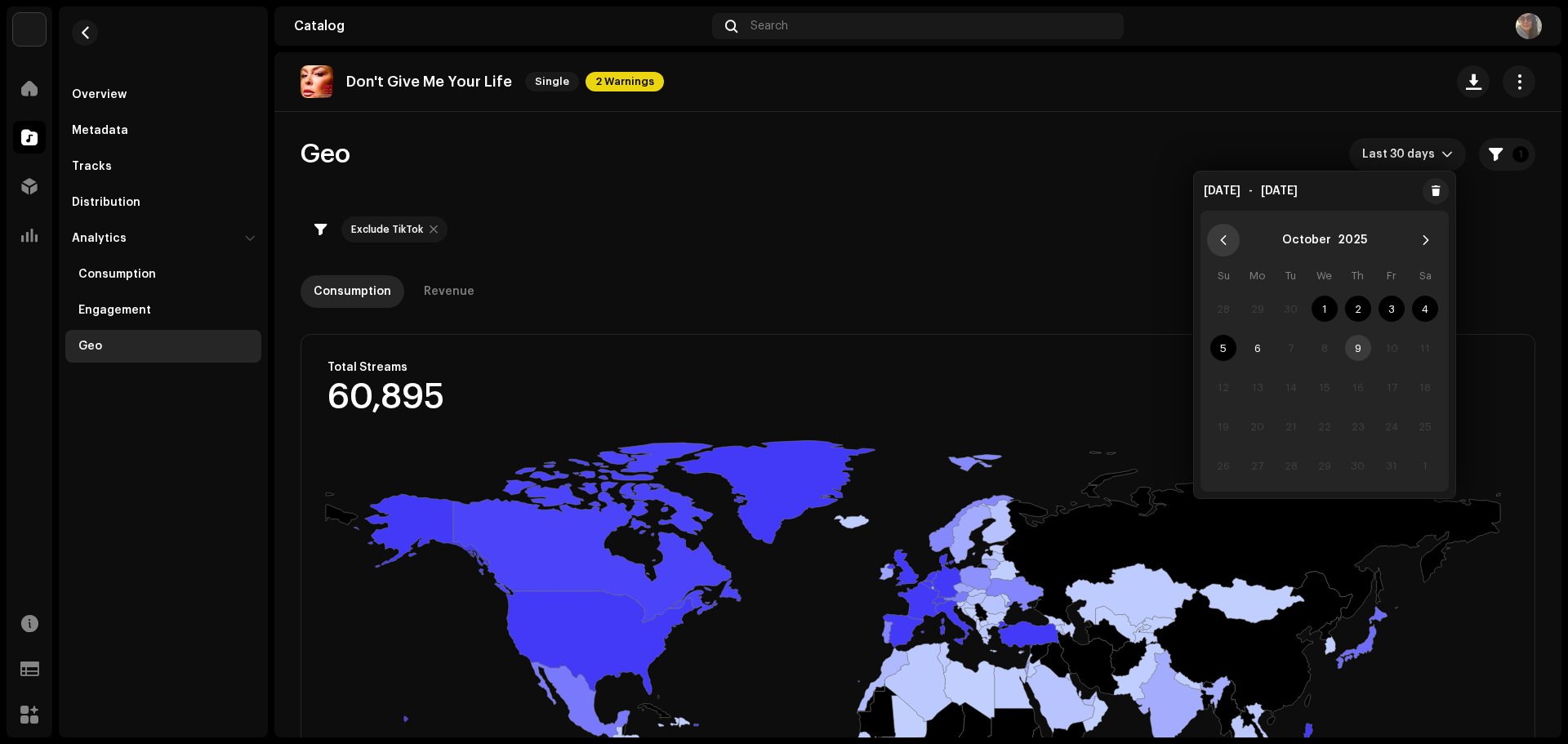
click at [1219, 246] on button "Previous Month" at bounding box center [1223, 240] width 32 height 32
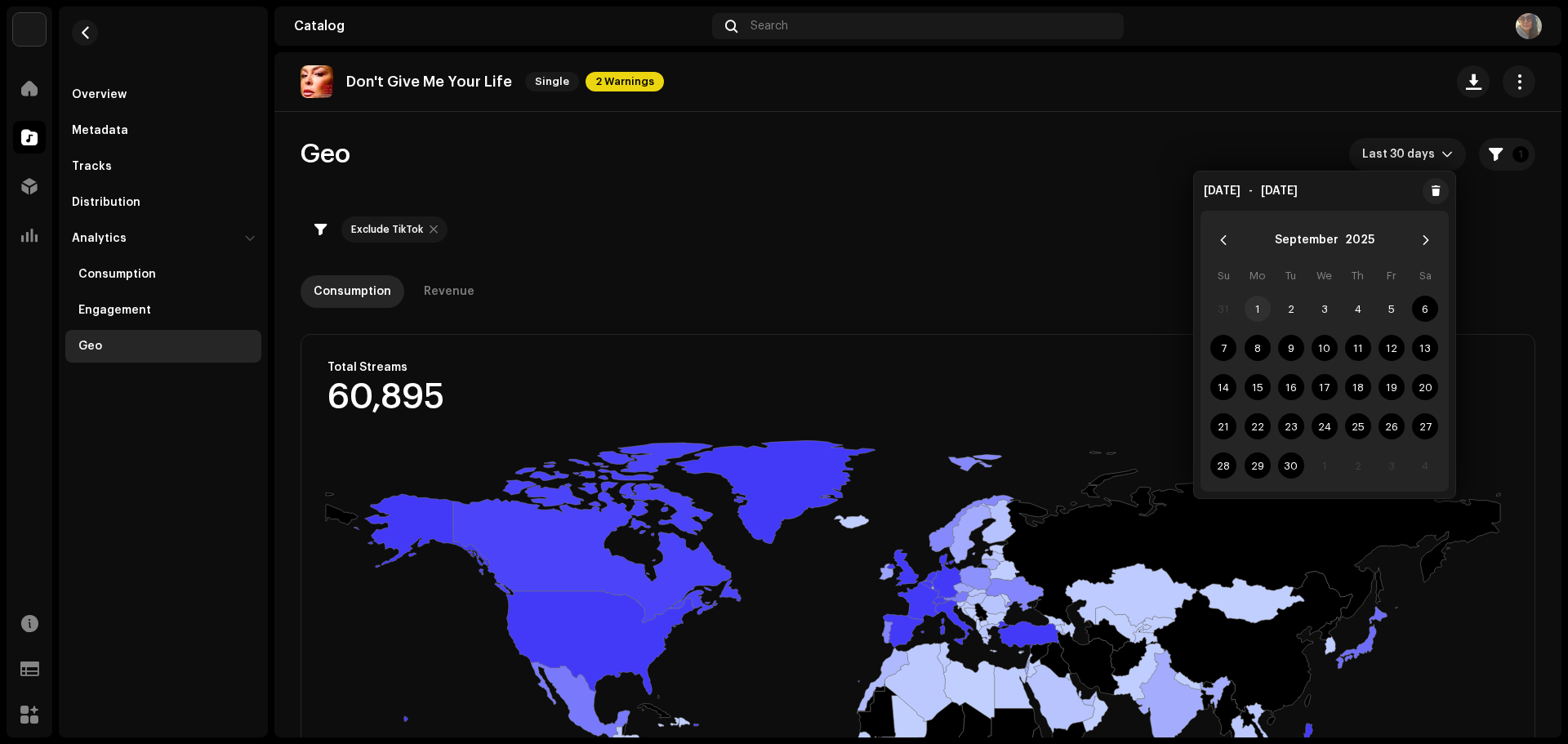
click at [1254, 303] on span "1" at bounding box center [1257, 308] width 26 height 26
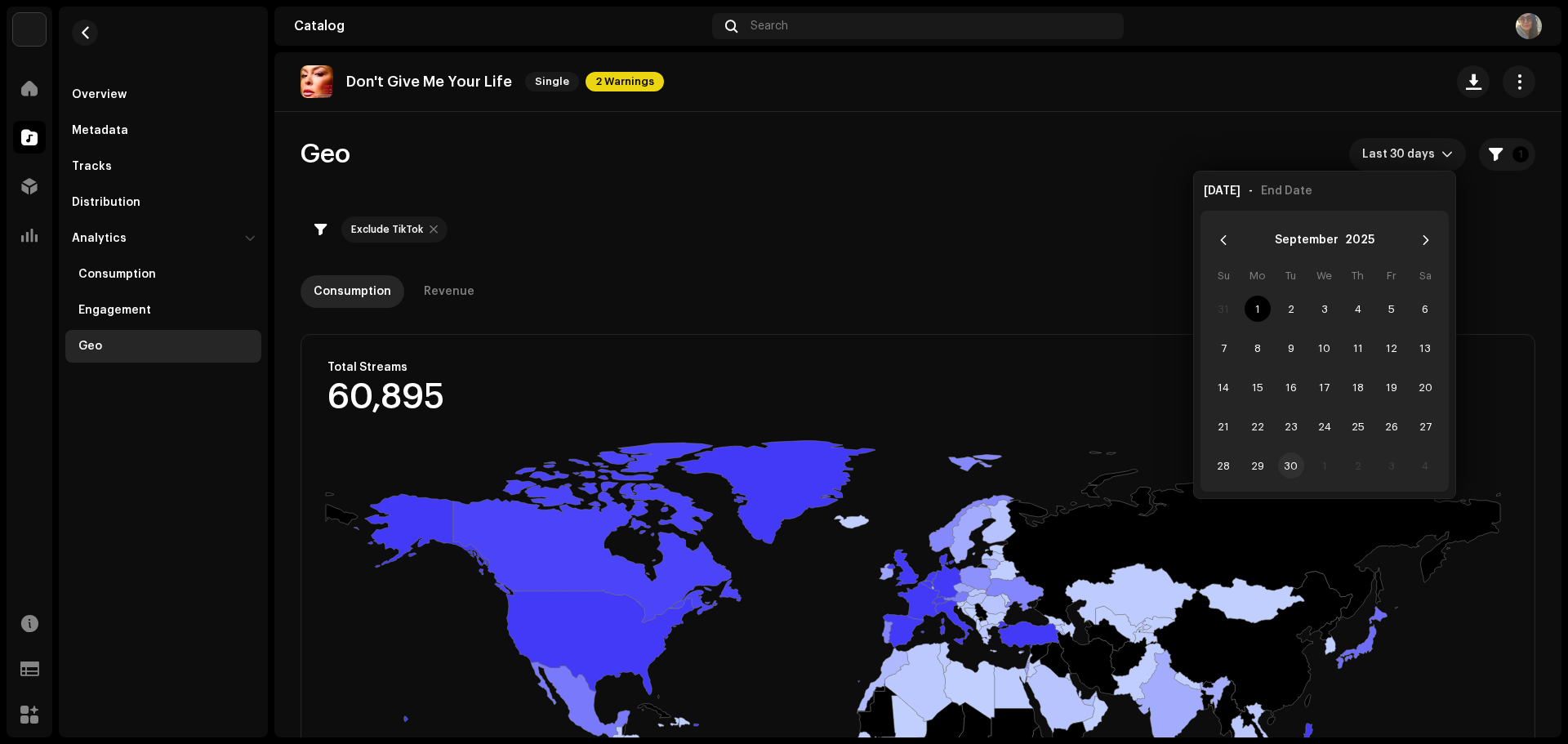
click at [1298, 472] on span "30" at bounding box center [1290, 465] width 26 height 26
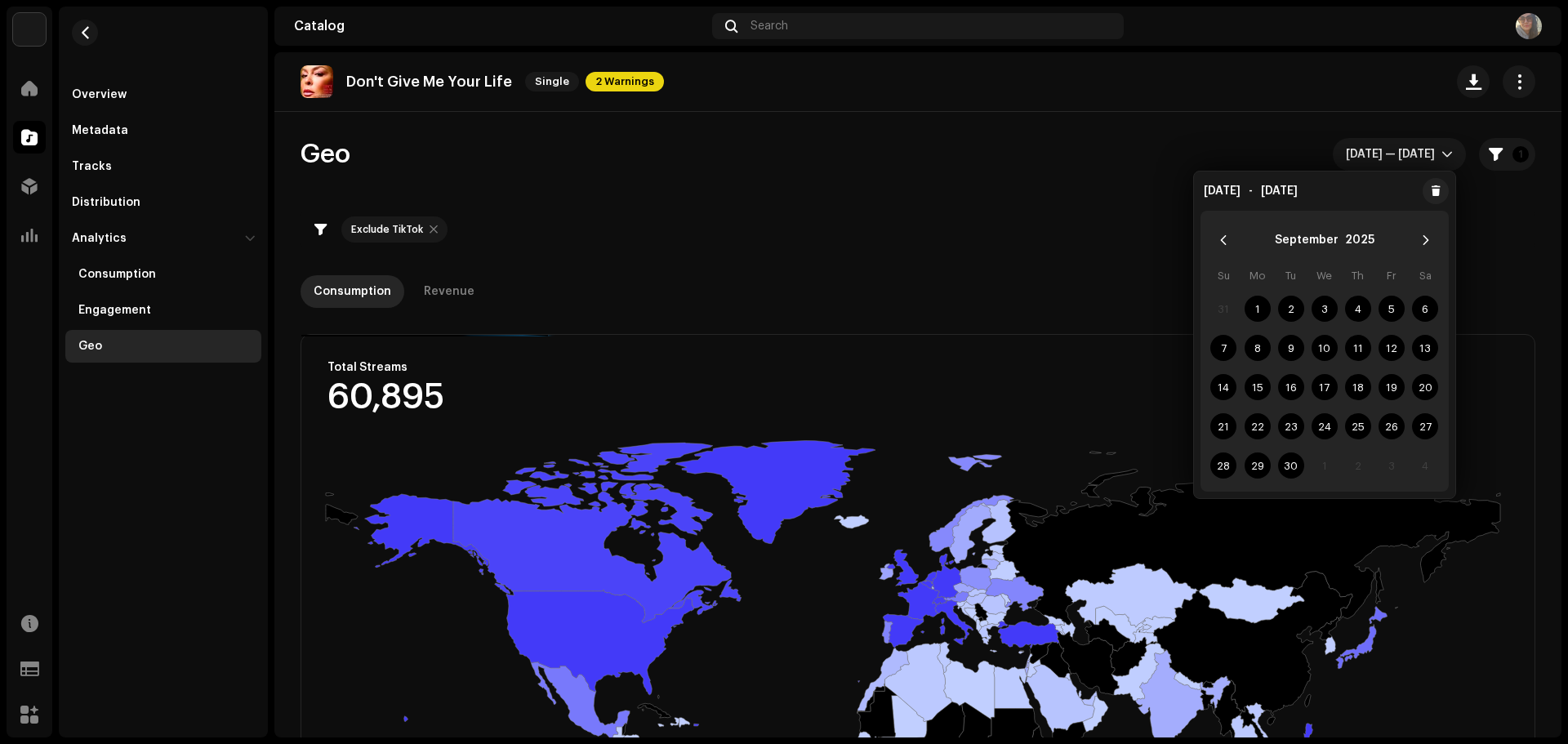
click at [1083, 221] on div "Exclude TikTok" at bounding box center [918, 229] width 1234 height 39
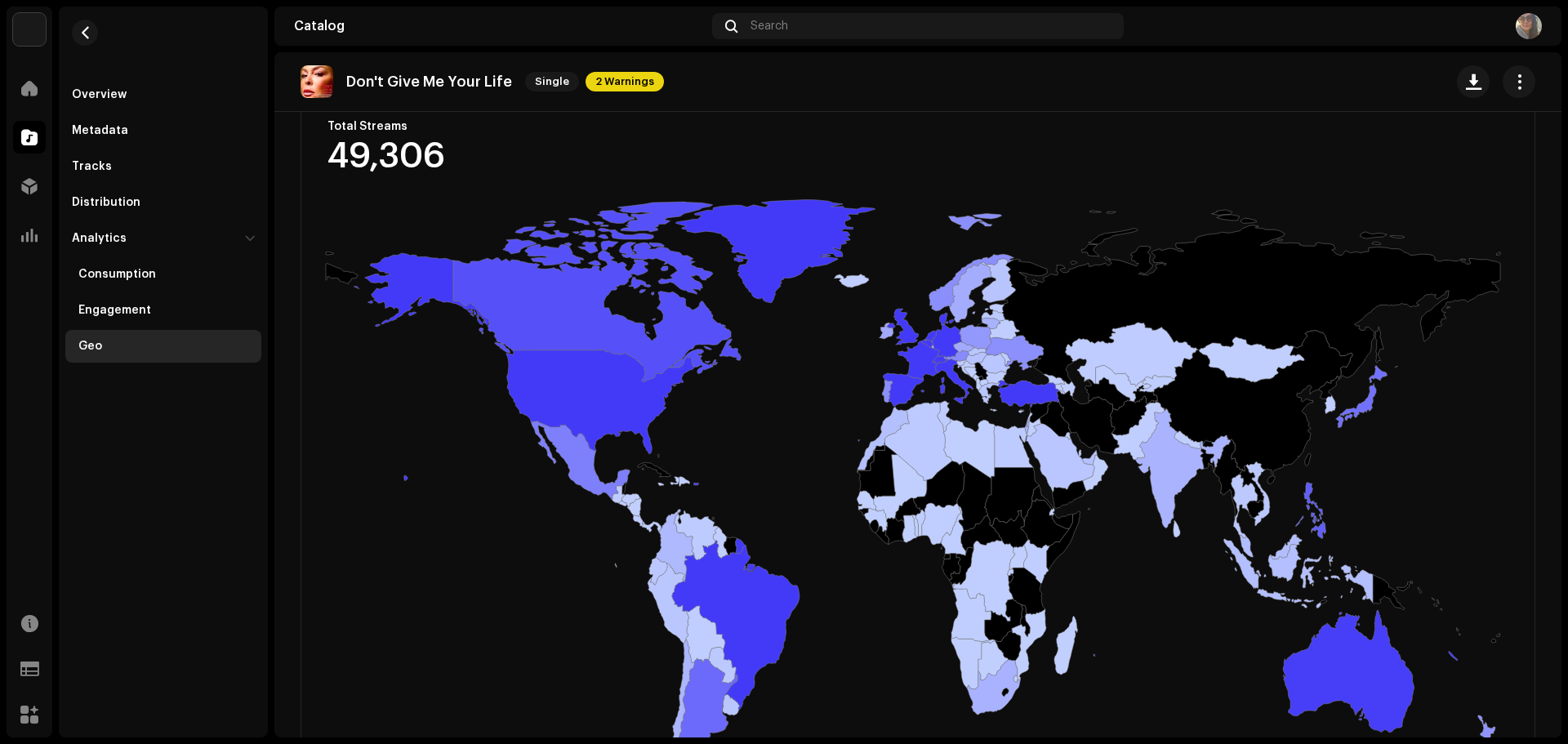
scroll to position [245, 0]
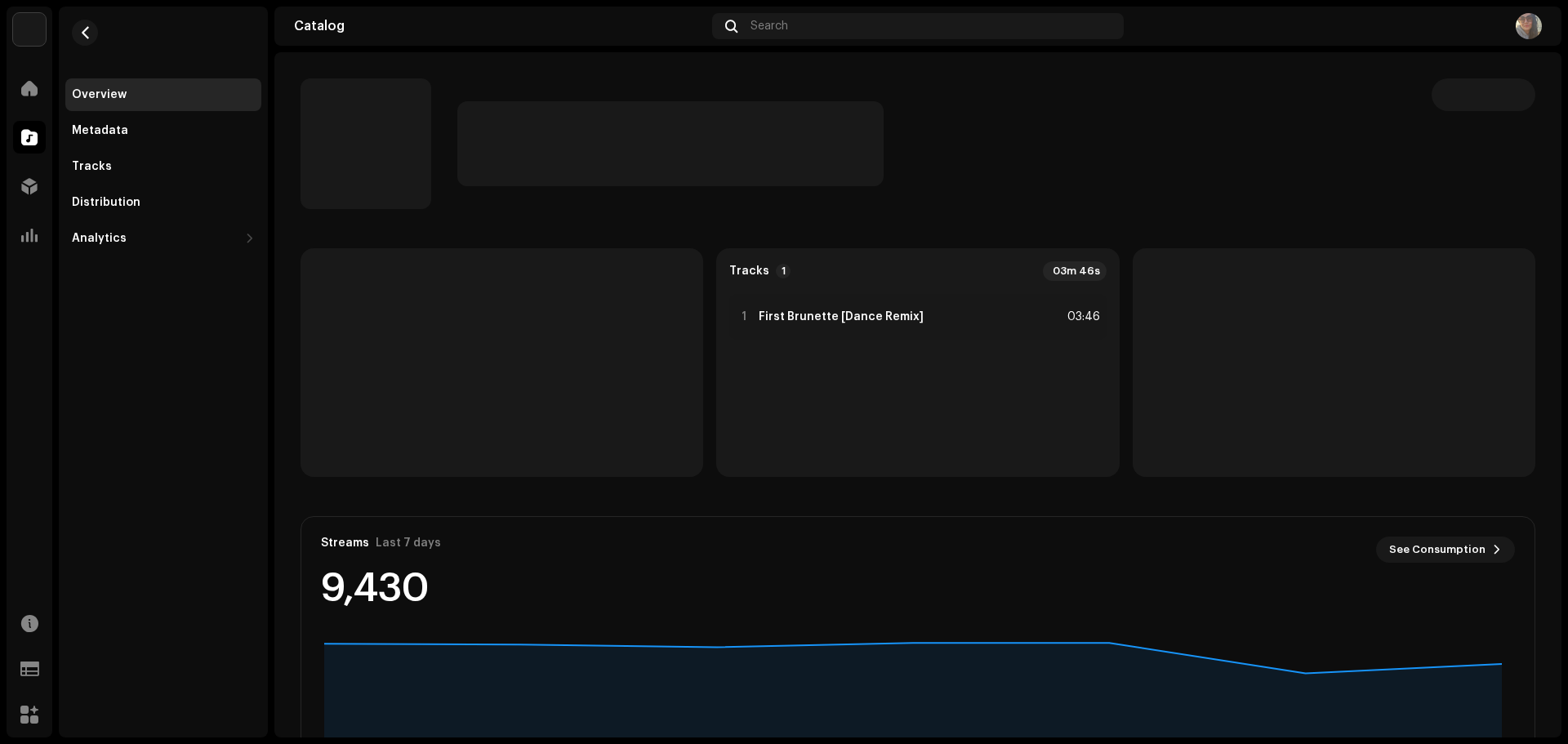
click at [277, 367] on div "Tracks 1 03m 46s 1 First Brunette [Dance Remix] 03:46 Streams Last 7 days See C…" at bounding box center [918, 545] width 1287 height 595
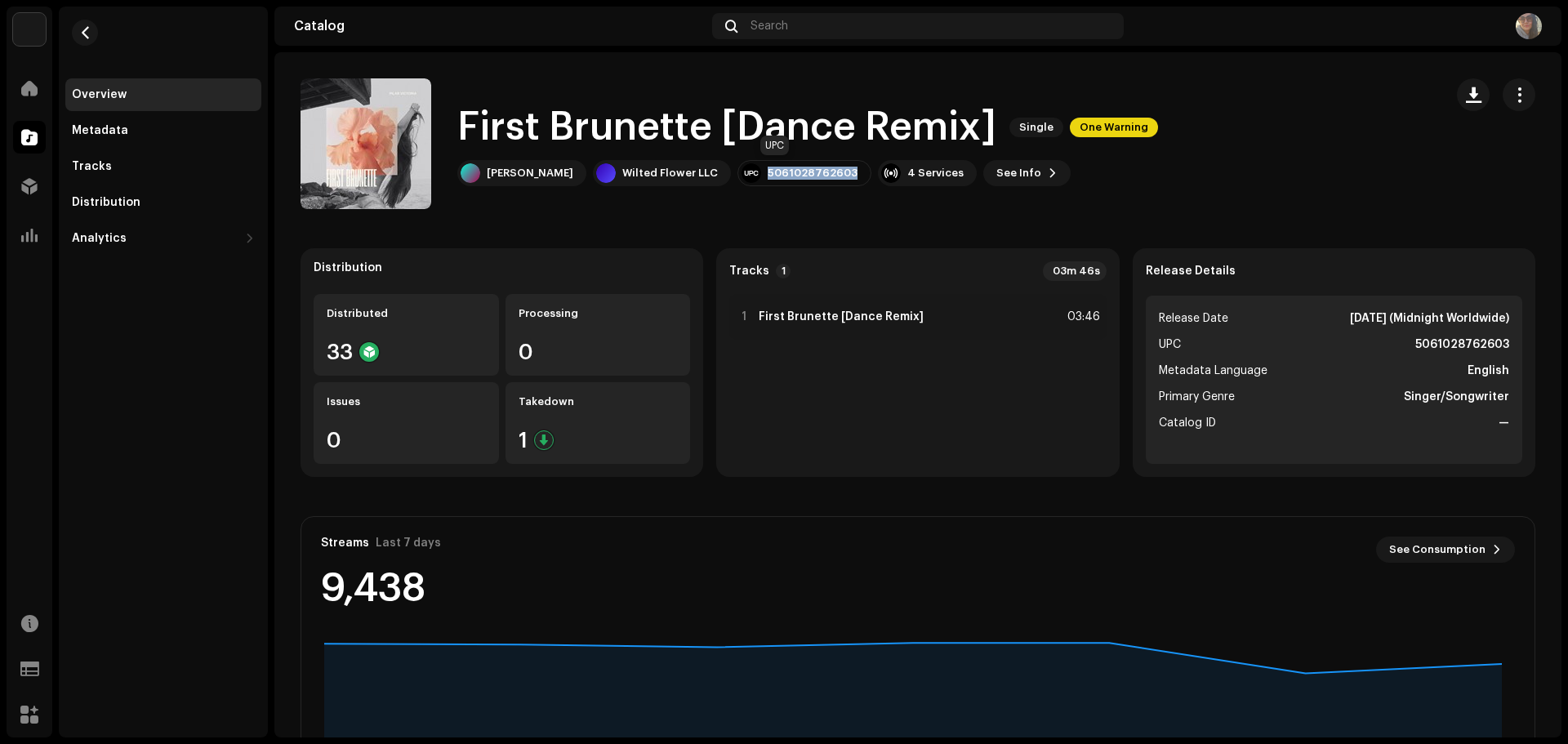
drag, startPoint x: 740, startPoint y: 171, endPoint x: 829, endPoint y: 176, distance: 89.1
click at [829, 176] on div "5061028762603" at bounding box center [804, 172] width 134 height 26
copy div "5061028762603"
click at [527, 221] on catalog-releases-details-overview "First Brunette [Dance Remix] Single One Warning First Brunette [Dance Remix] Si…" at bounding box center [918, 461] width 1287 height 817
drag, startPoint x: 487, startPoint y: 175, endPoint x: 553, endPoint y: 192, distance: 68.2
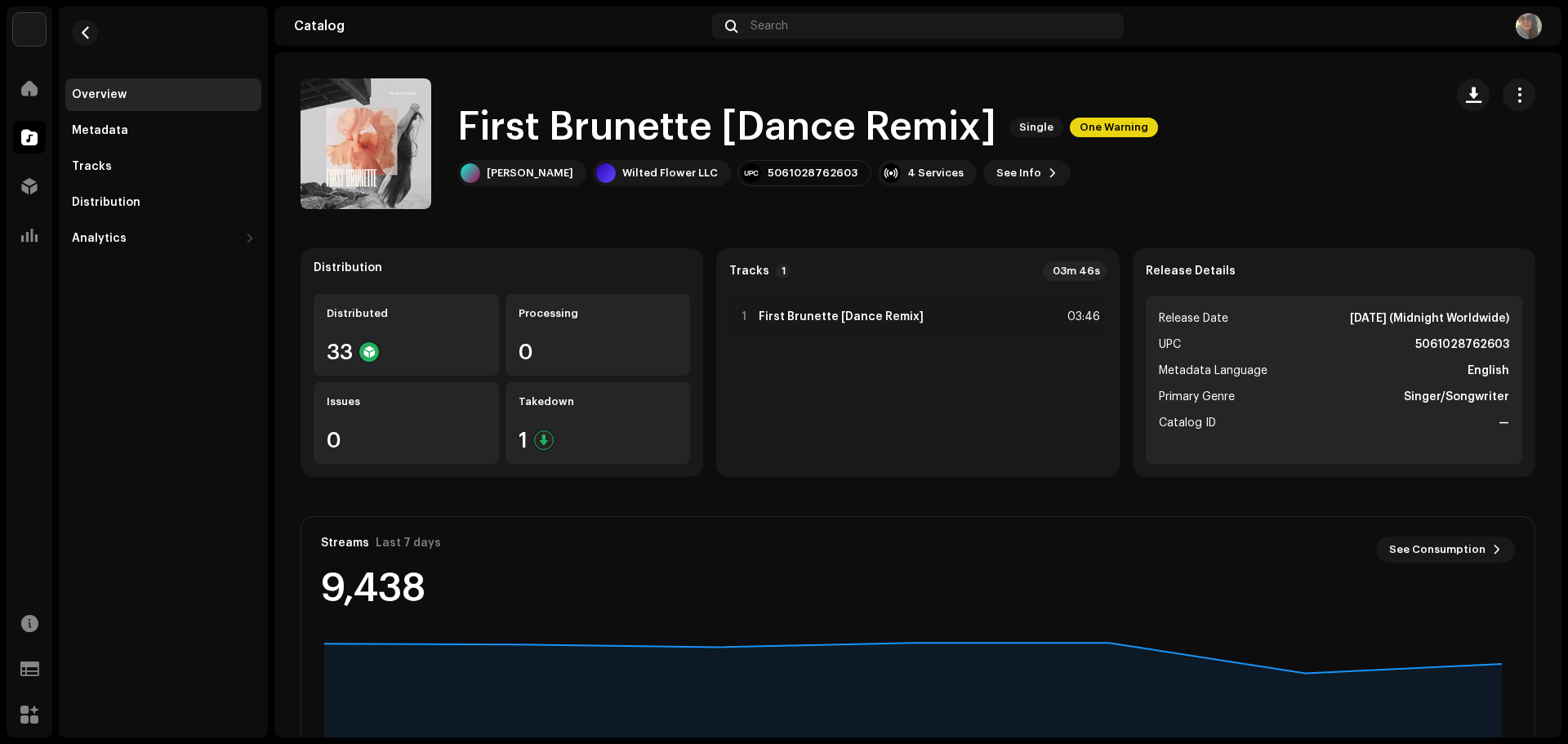
click at [553, 192] on div "First Brunette [Dance Remix] Single One Warning [PERSON_NAME] Wilted Flower LLC…" at bounding box center [865, 143] width 1130 height 131
copy div "[PERSON_NAME]"
click at [517, 500] on div "Distribution Distributed 33 Processing 0 Issues 0 Takedown 1 Tracks 1 03m 46s 1…" at bounding box center [918, 545] width 1234 height 595
click at [143, 237] on div "Analytics" at bounding box center [155, 239] width 166 height 13
click at [92, 265] on div "Consumption" at bounding box center [164, 274] width 196 height 32
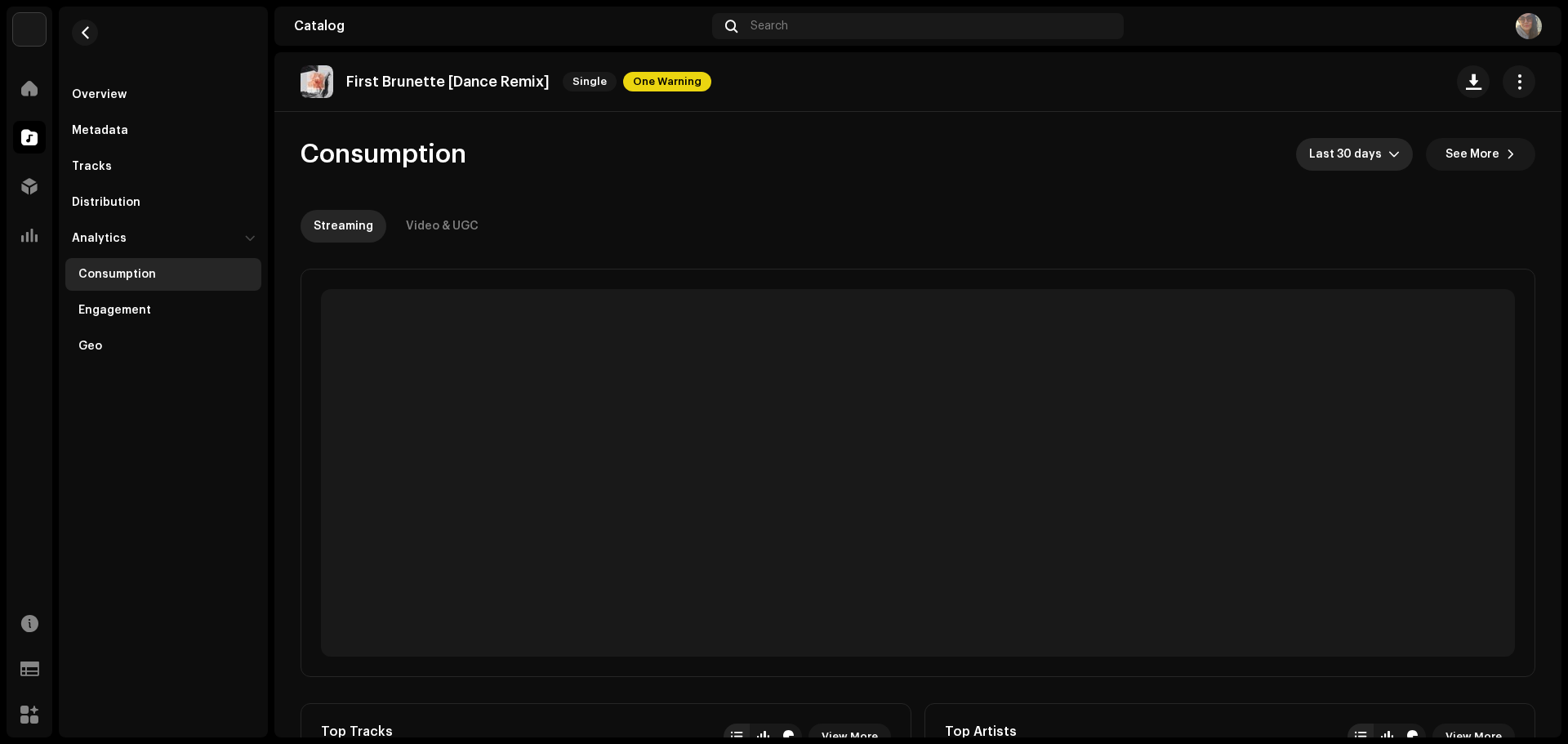
click at [1363, 161] on span "Last 30 days" at bounding box center [1348, 154] width 79 height 32
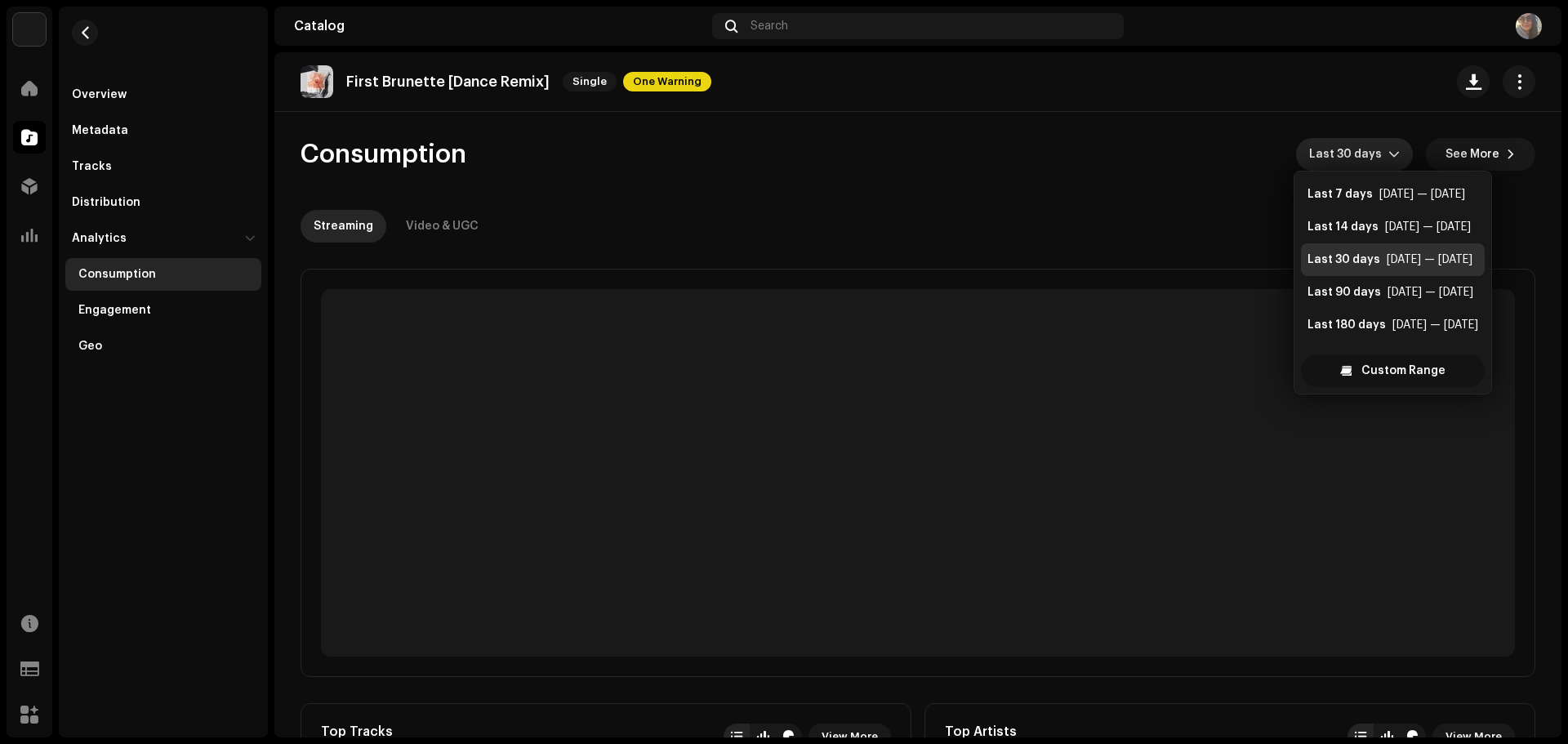
scroll to position [26, 0]
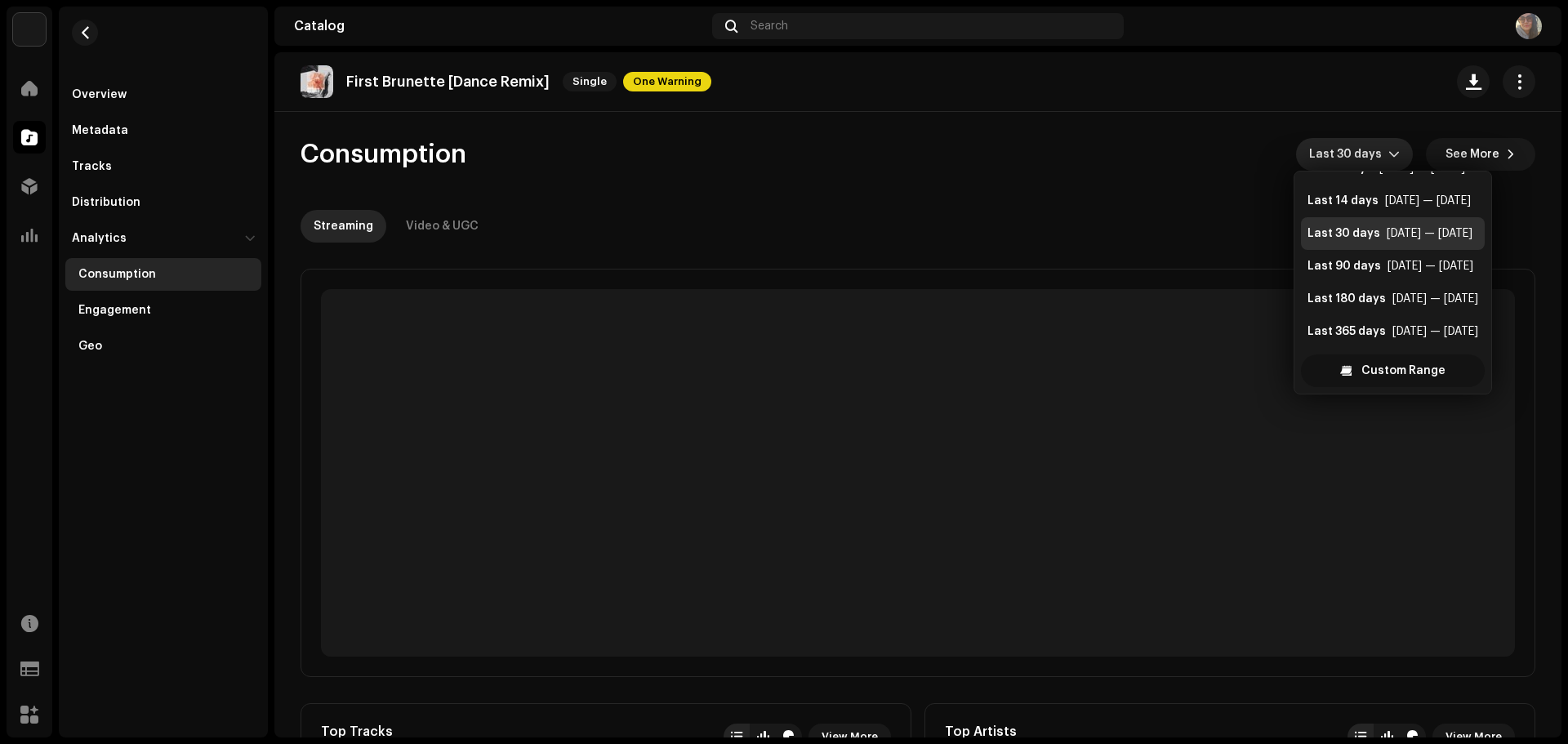
click at [1392, 380] on span "Custom Range" at bounding box center [1402, 370] width 84 height 32
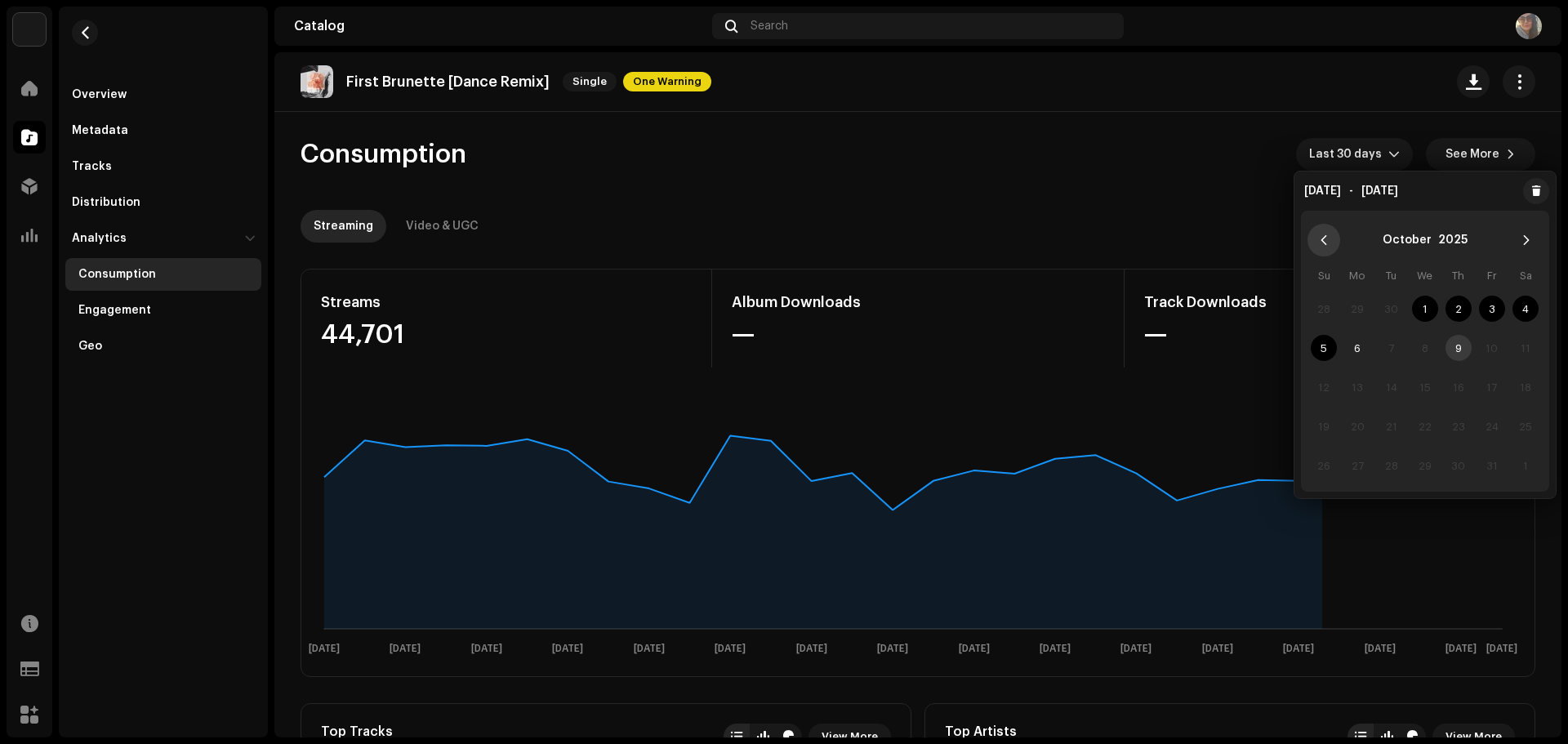
click at [1323, 238] on icon "Previous Month" at bounding box center [1323, 241] width 6 height 10
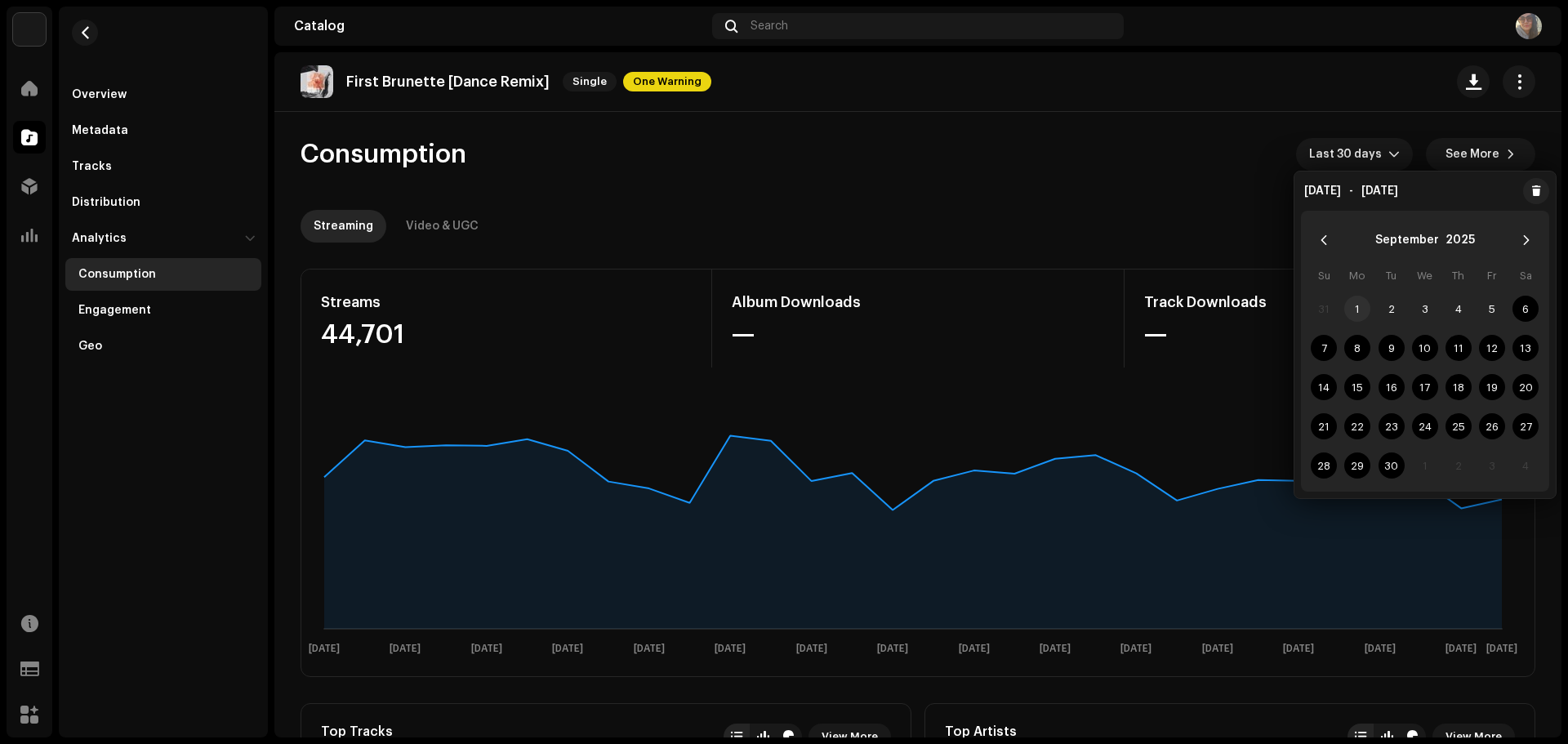
click at [1354, 305] on span "1" at bounding box center [1357, 308] width 26 height 26
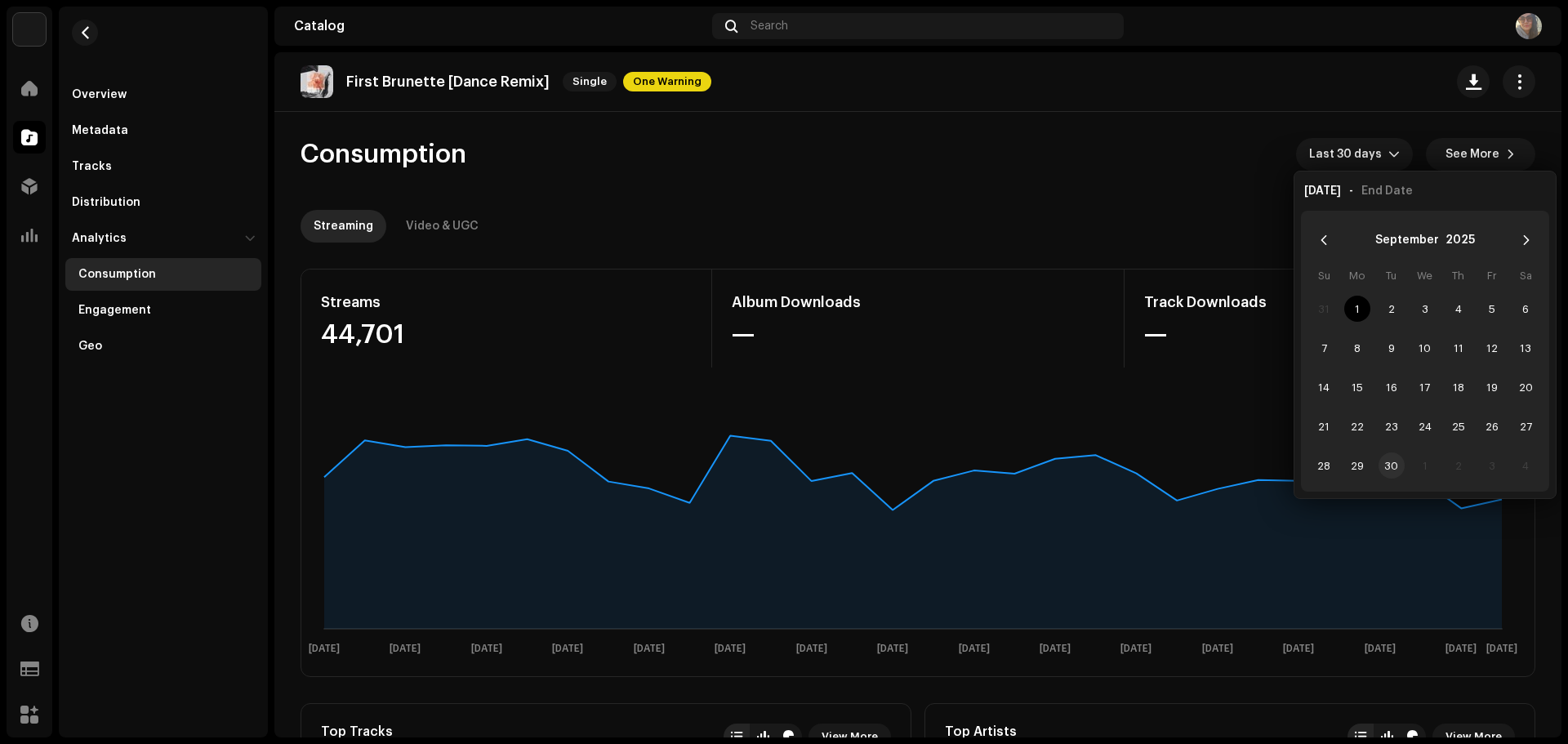
click at [1382, 467] on span "30" at bounding box center [1391, 465] width 26 height 26
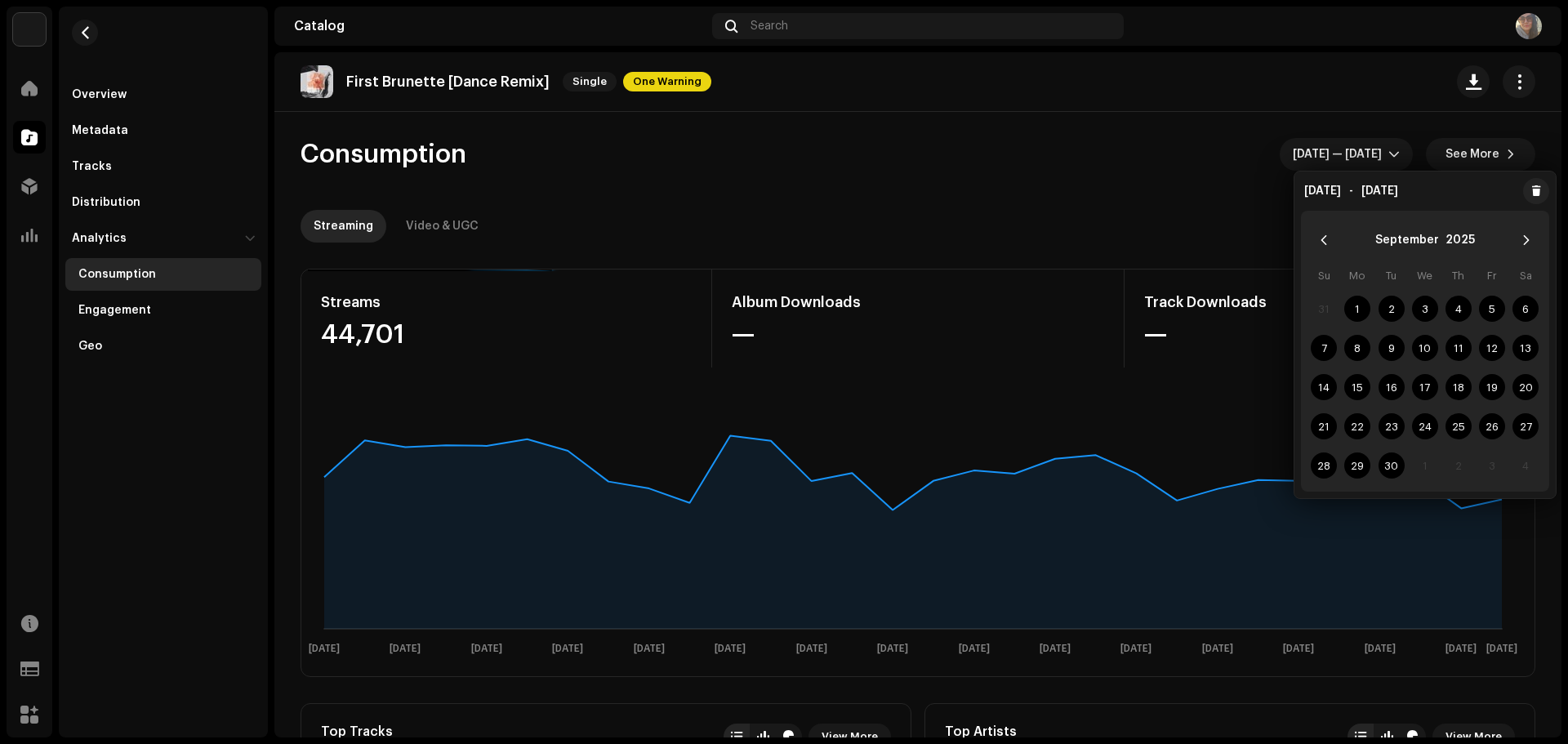
click at [1187, 183] on re-o-consumption-dashboard-header "Consumption [DATE] — [DATE] See More Streaming Video & UGC" at bounding box center [918, 183] width 1234 height 144
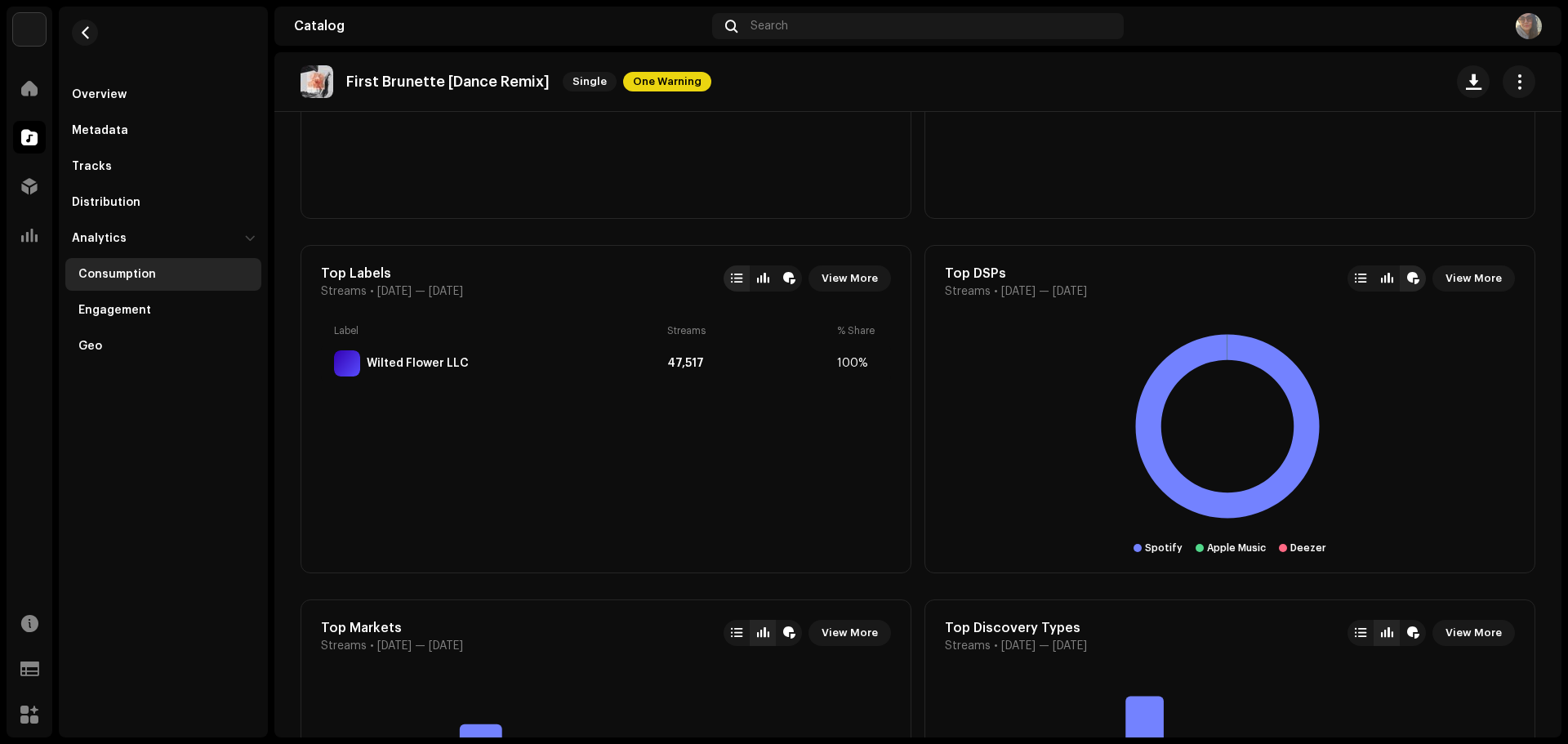
scroll to position [817, 0]
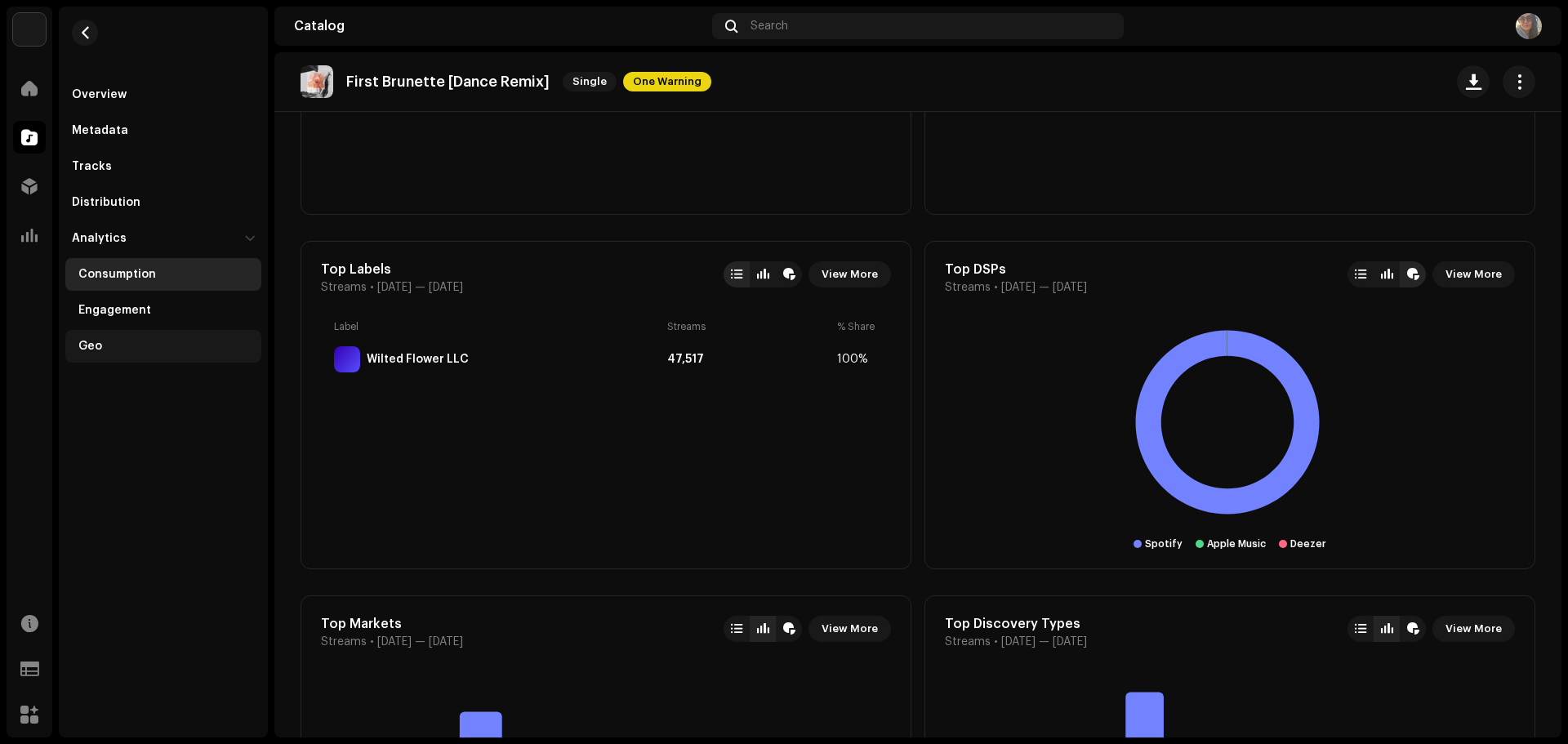
click at [97, 347] on div "Geo" at bounding box center [90, 346] width 23 height 13
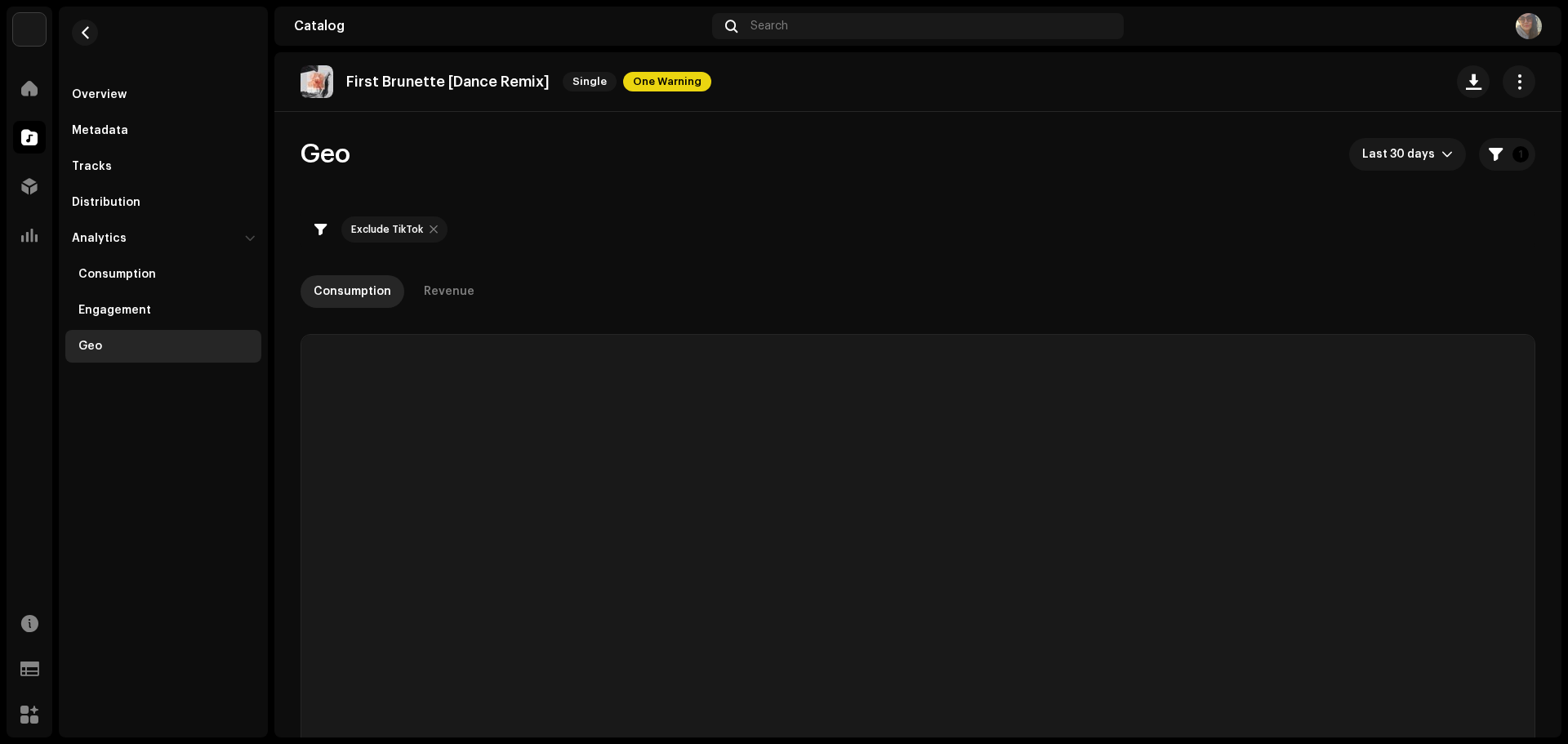
checkbox input "true"
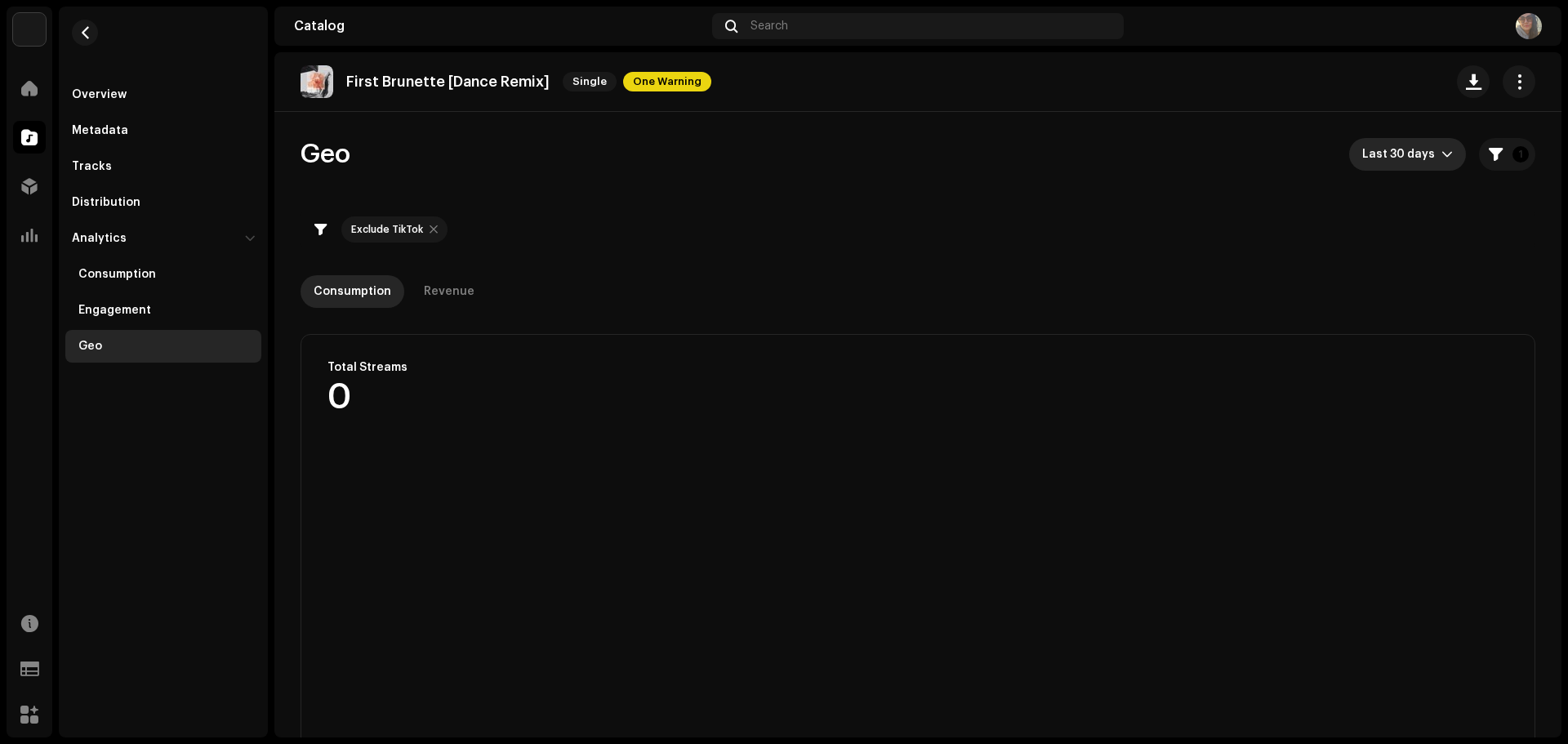
click at [1441, 154] on icon "dropdown trigger" at bounding box center [1447, 155] width 12 height 12
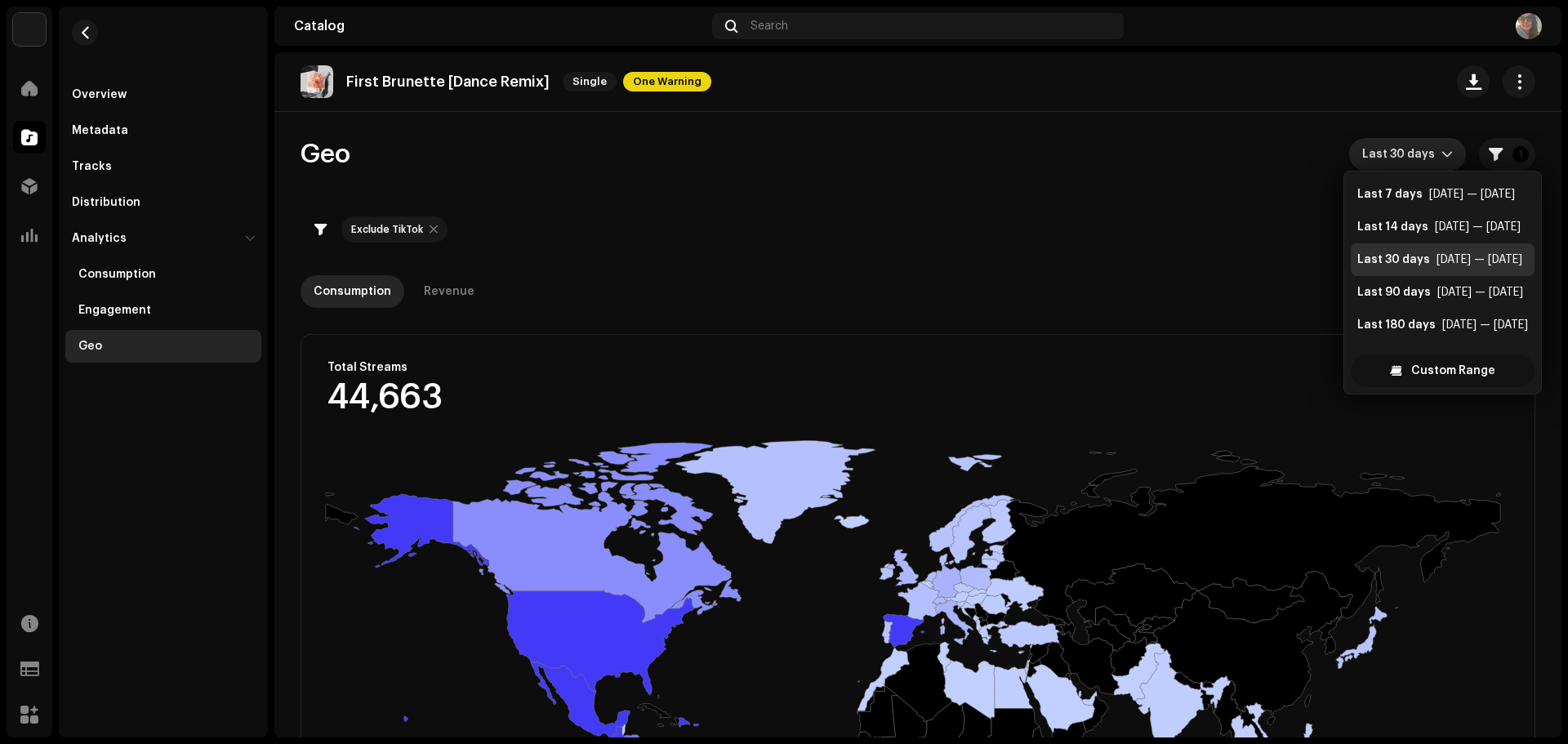
scroll to position [26, 0]
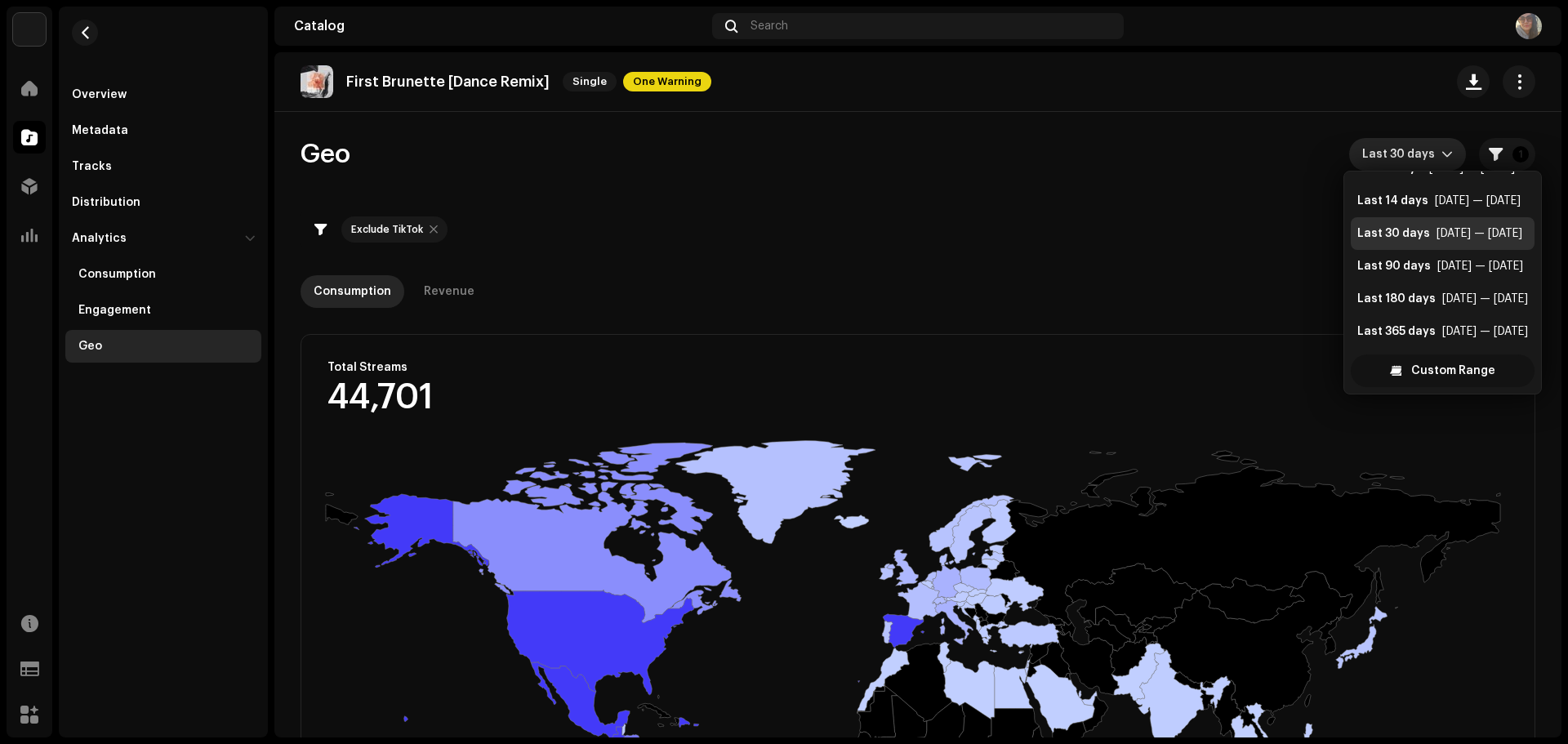
click at [1442, 370] on span "Custom Range" at bounding box center [1452, 370] width 84 height 32
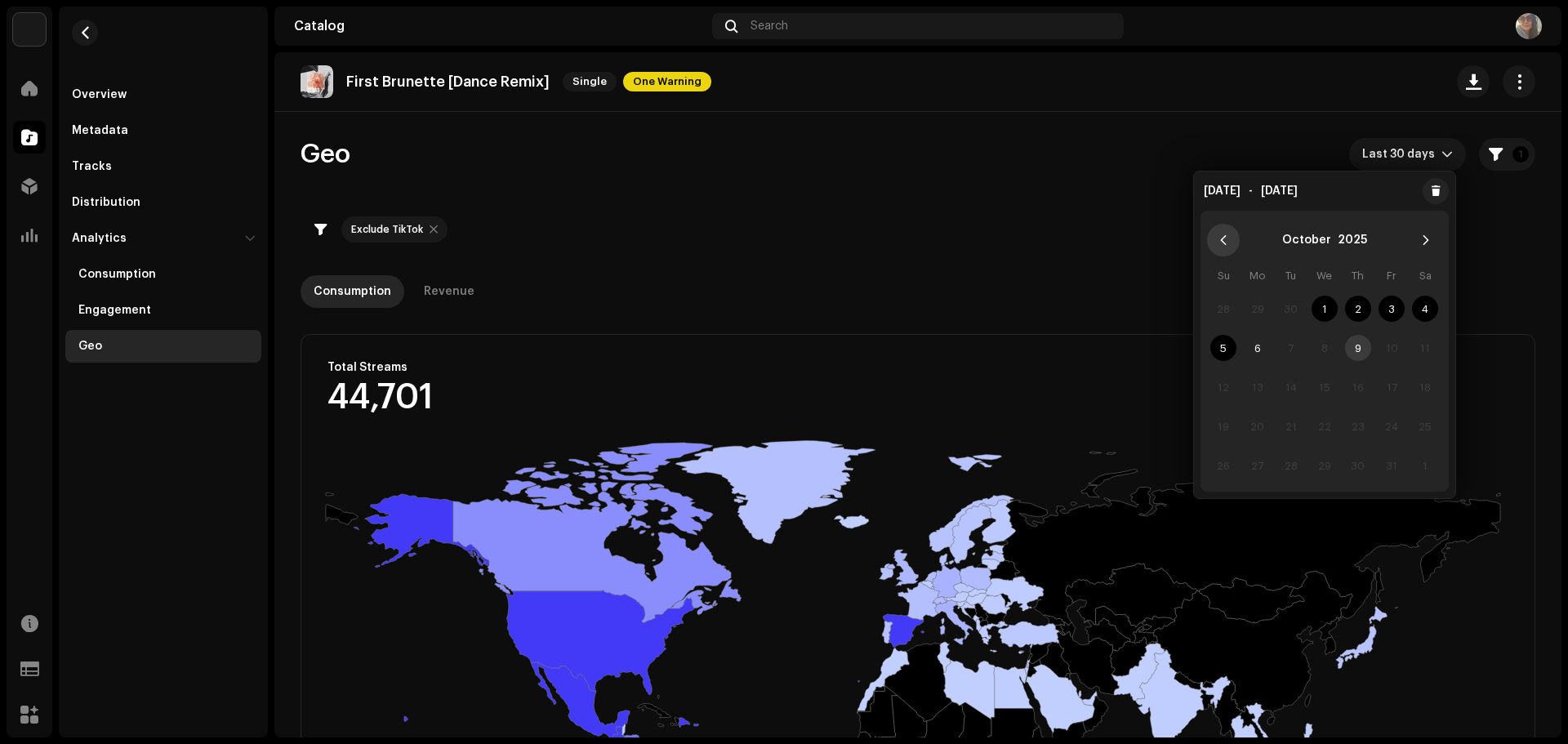
click at [1229, 228] on button "Previous Month" at bounding box center [1223, 240] width 32 height 32
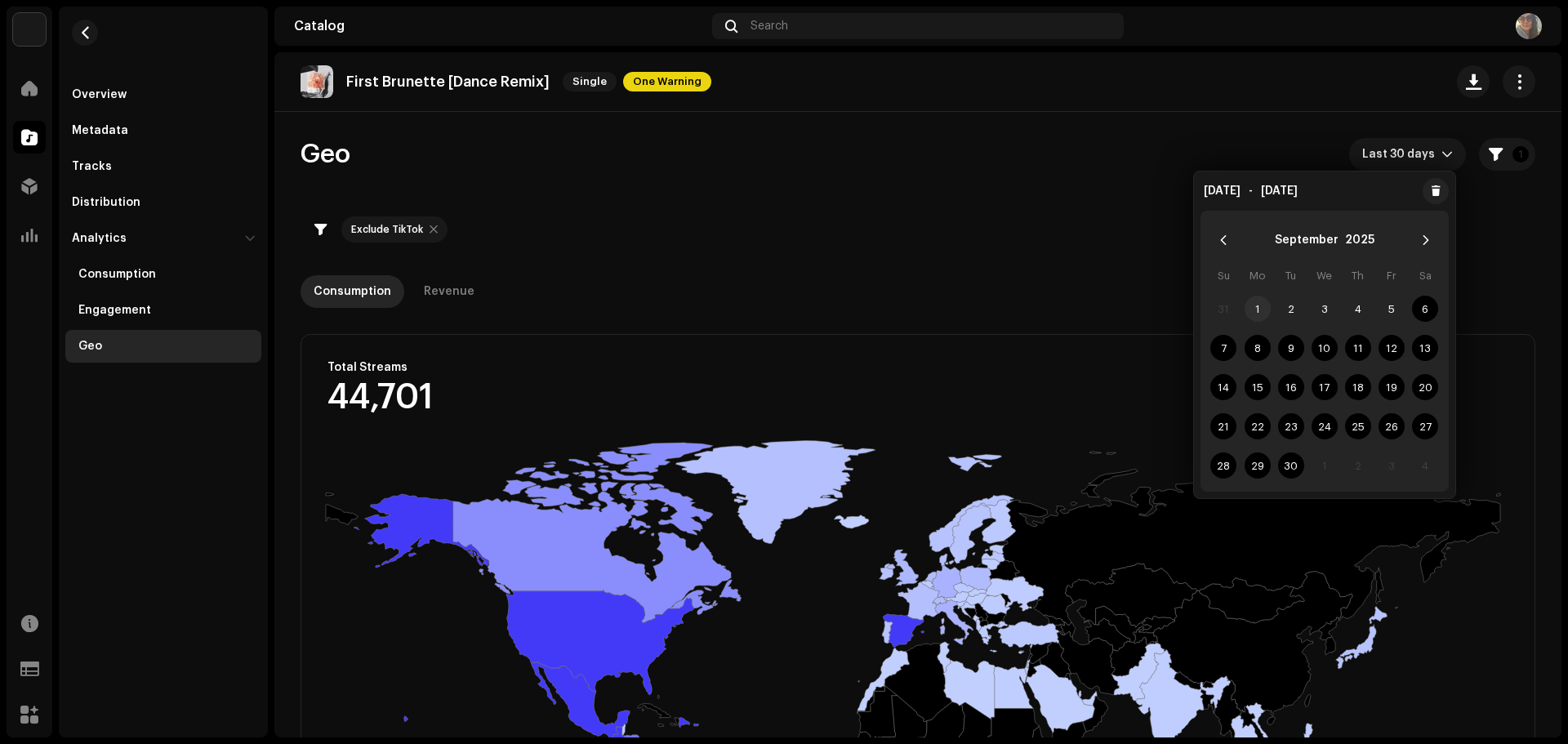
click at [1257, 301] on span "1" at bounding box center [1257, 308] width 26 height 26
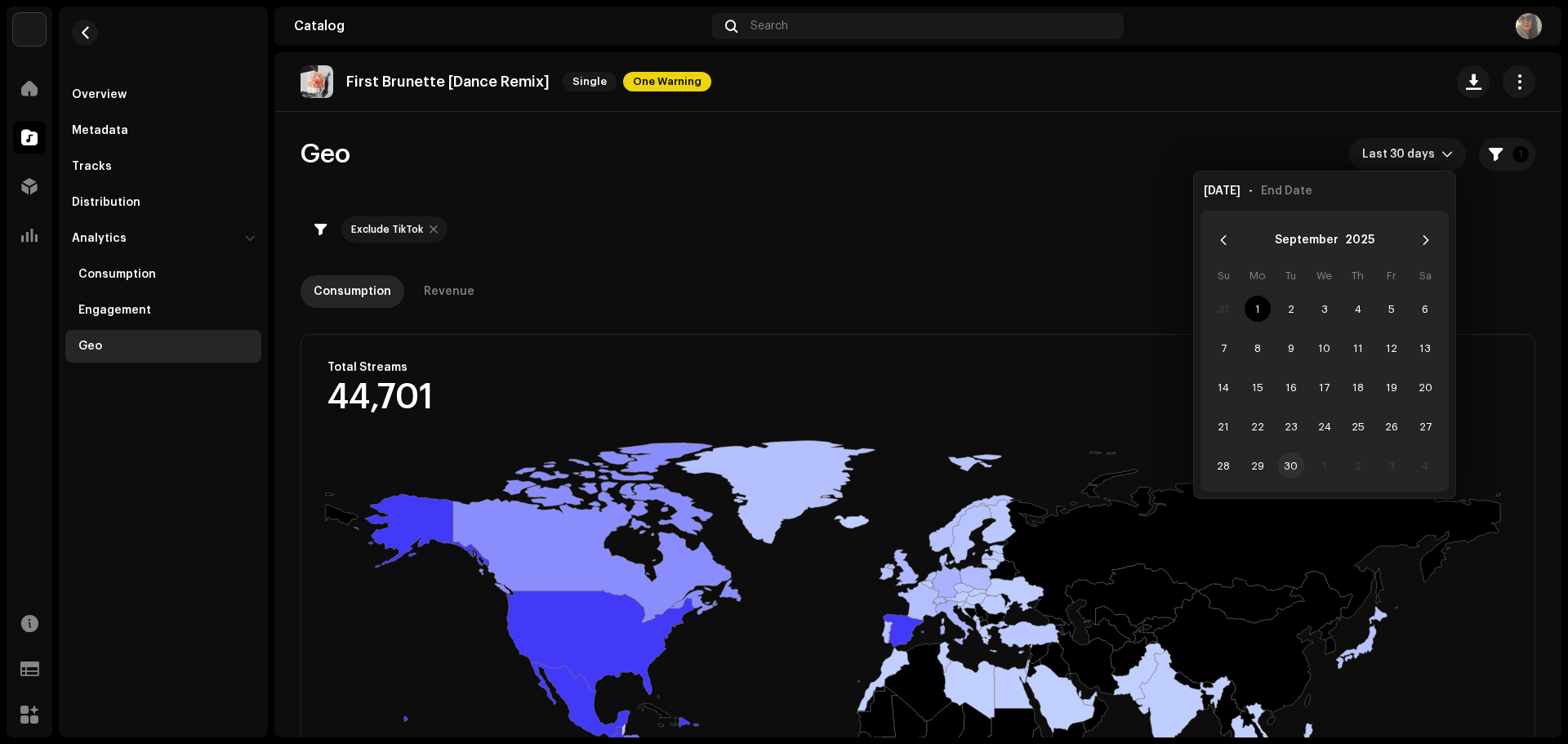
click at [1287, 465] on span "30" at bounding box center [1290, 465] width 26 height 26
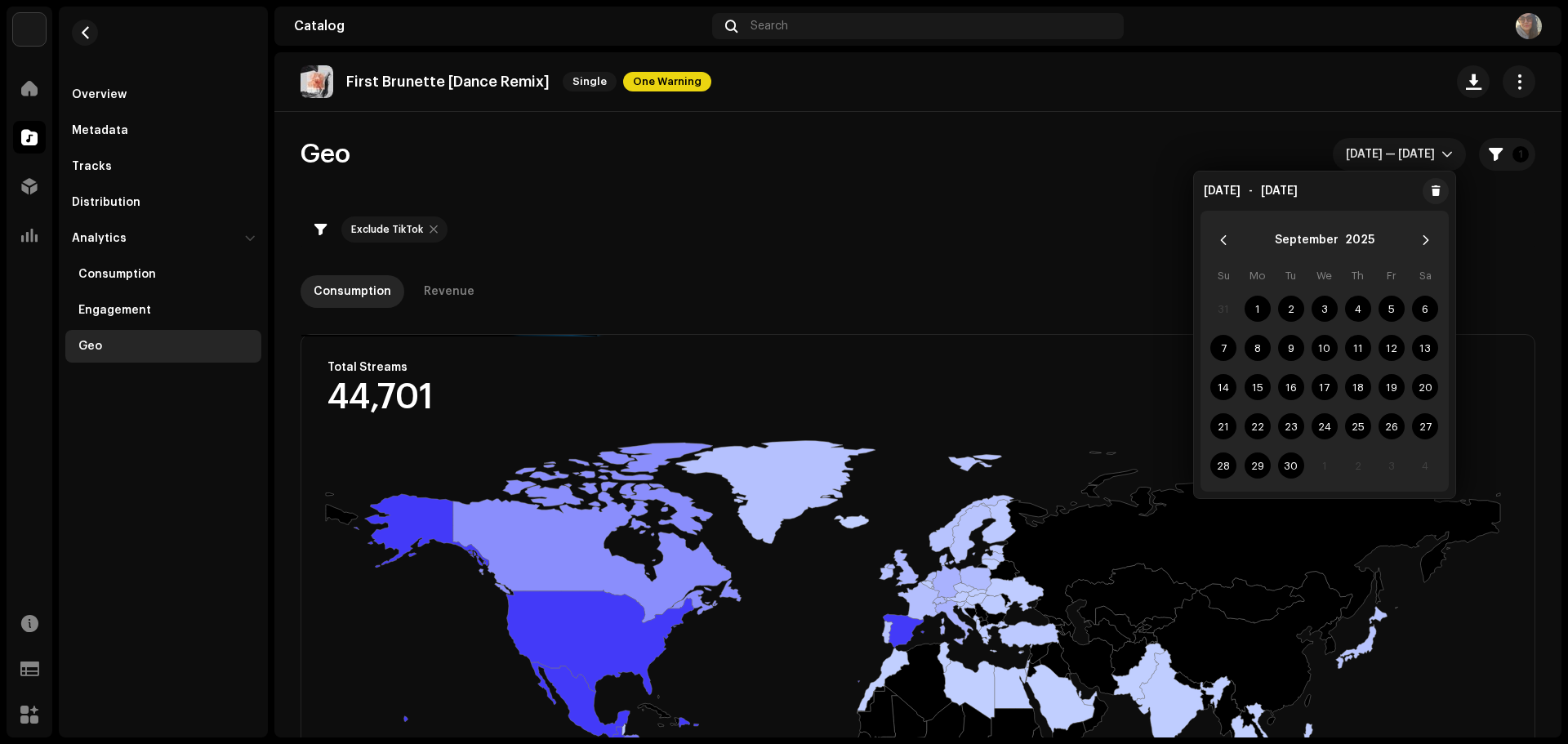
click at [1106, 300] on div "Consumption Revenue" at bounding box center [918, 291] width 1234 height 32
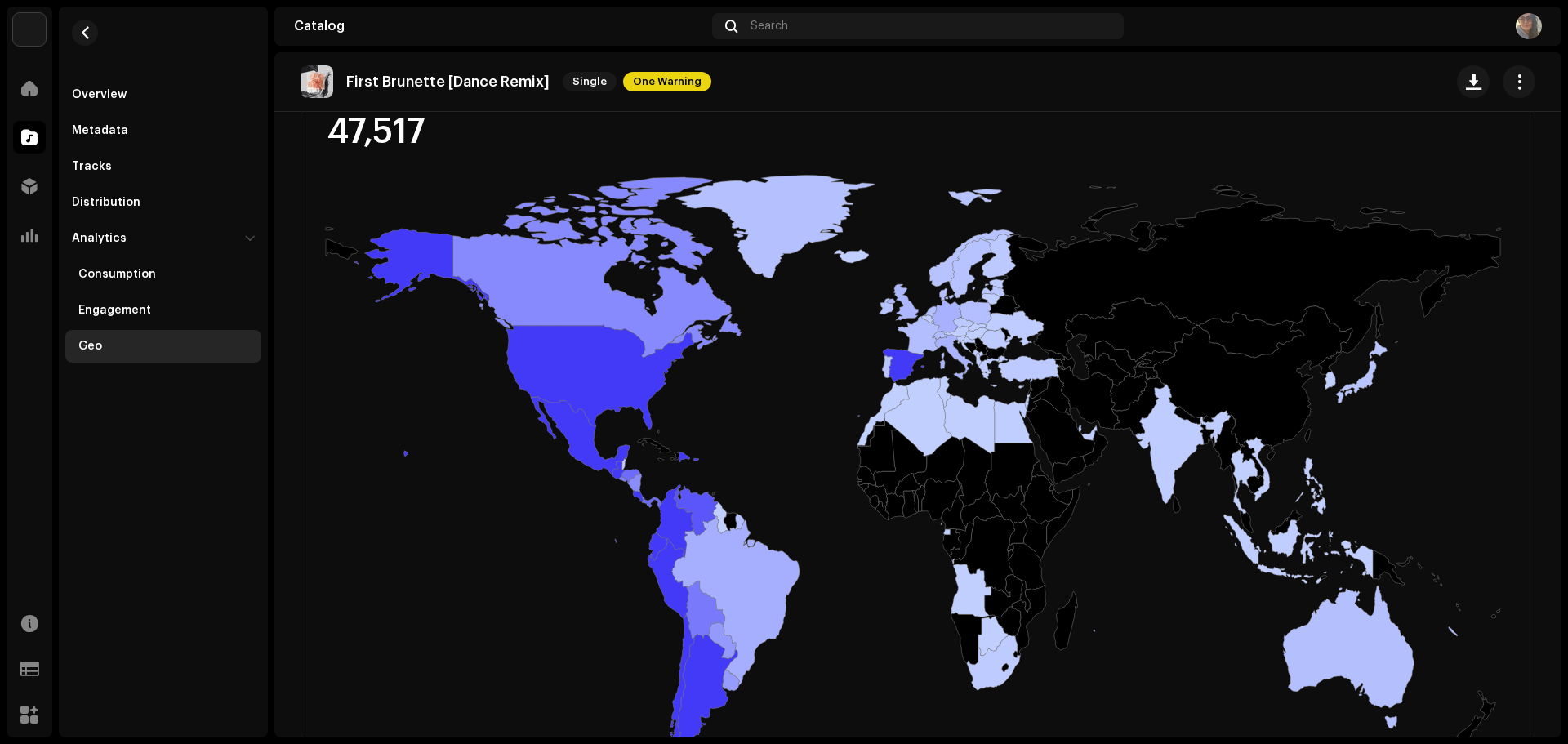
scroll to position [327, 0]
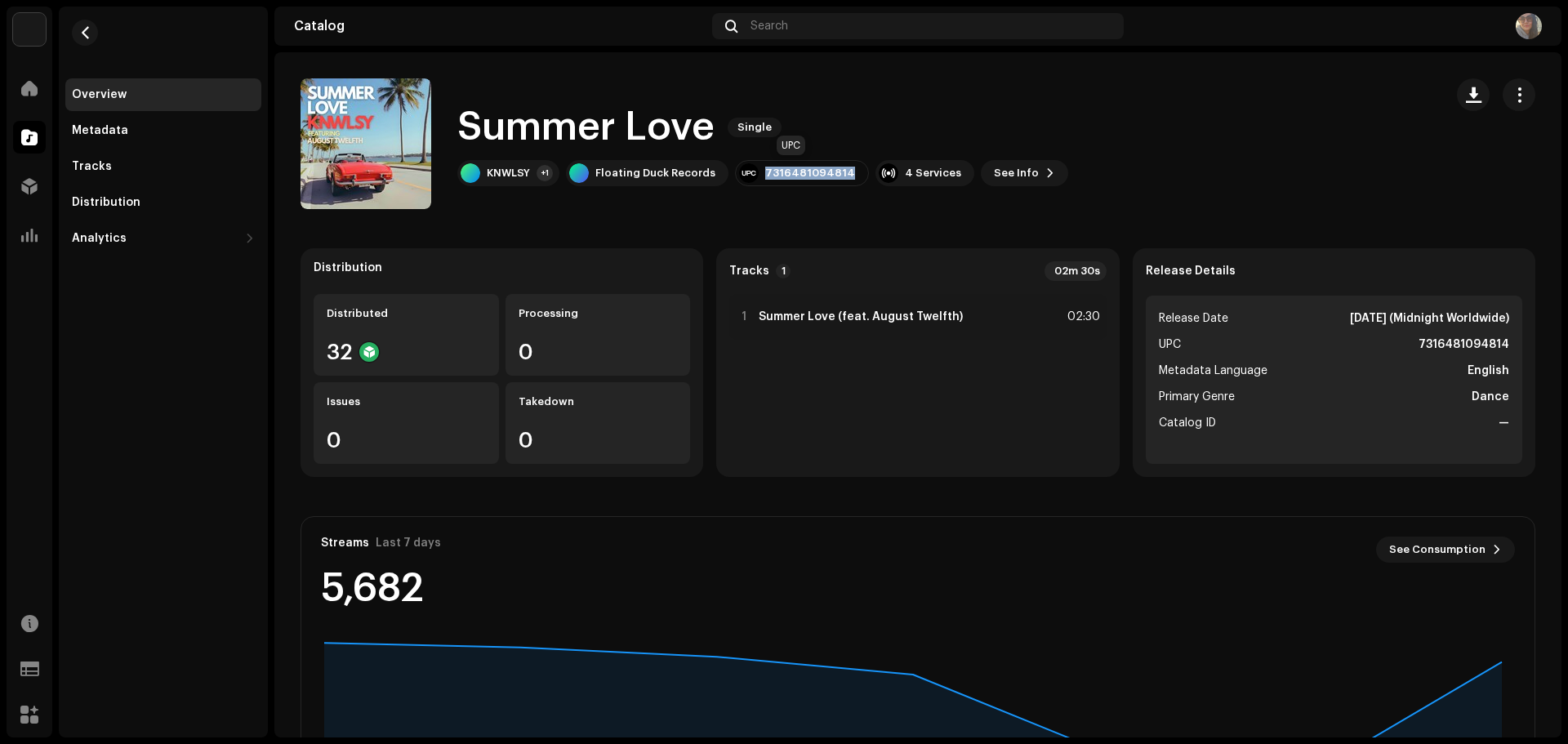
drag, startPoint x: 758, startPoint y: 167, endPoint x: 843, endPoint y: 176, distance: 85.5
click at [843, 176] on div "7316481094814" at bounding box center [801, 172] width 134 height 26
copy div "7316481094814"
click at [540, 231] on catalog-releases-details-overview "Summer Love Single Summer Love Single KNWLSY +1 Floating Duck Records 731648109…" at bounding box center [918, 461] width 1287 height 817
drag, startPoint x: 486, startPoint y: 172, endPoint x: 527, endPoint y: 191, distance: 45.2
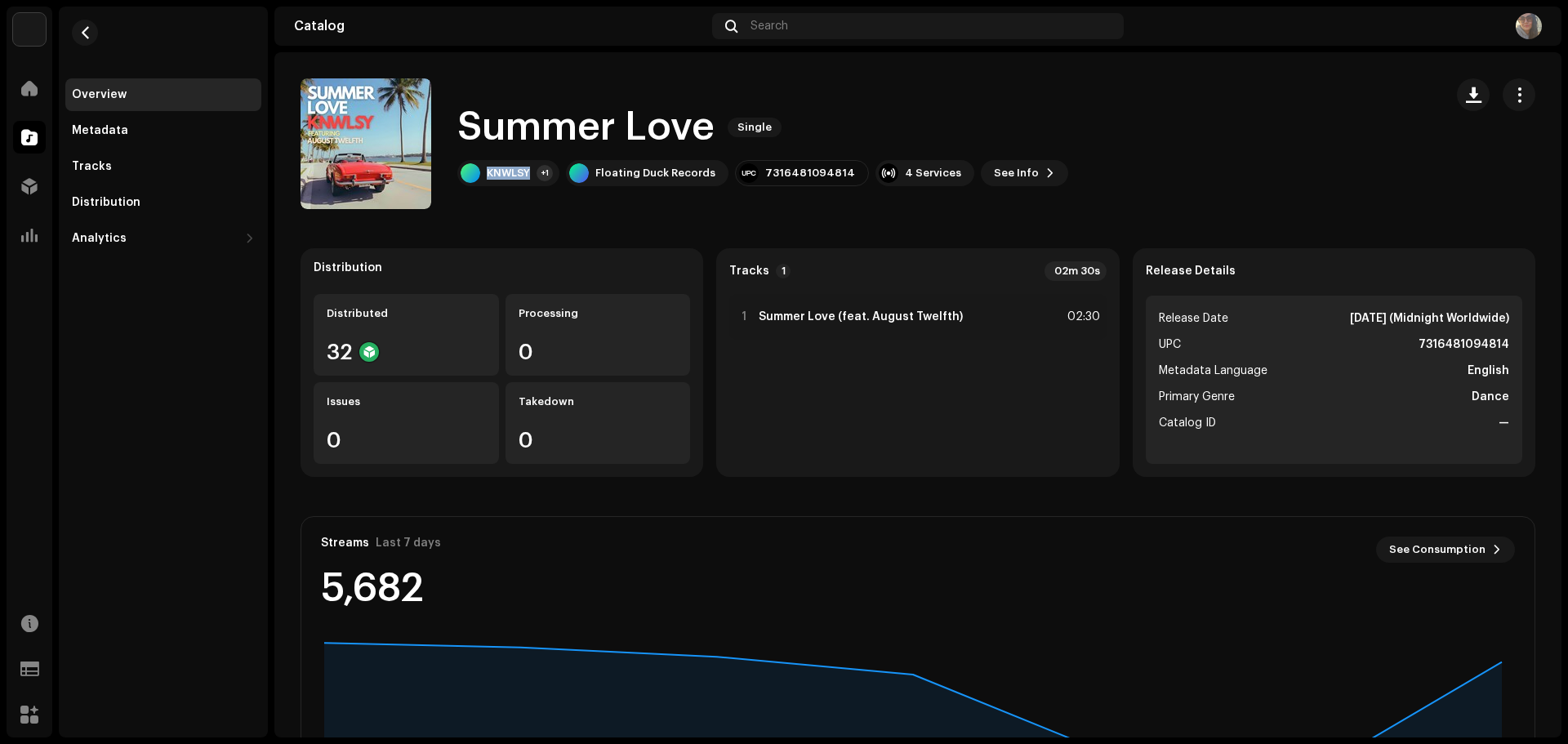
click at [527, 191] on div "Summer Love Single KNWLSY +1 Floating Duck Records 7316481094814 4 Services See…" at bounding box center [865, 143] width 1130 height 131
copy div "KNWLSY"
click at [129, 244] on div "Analytics" at bounding box center [155, 239] width 166 height 13
click at [129, 280] on div "Consumption" at bounding box center [116, 275] width 77 height 13
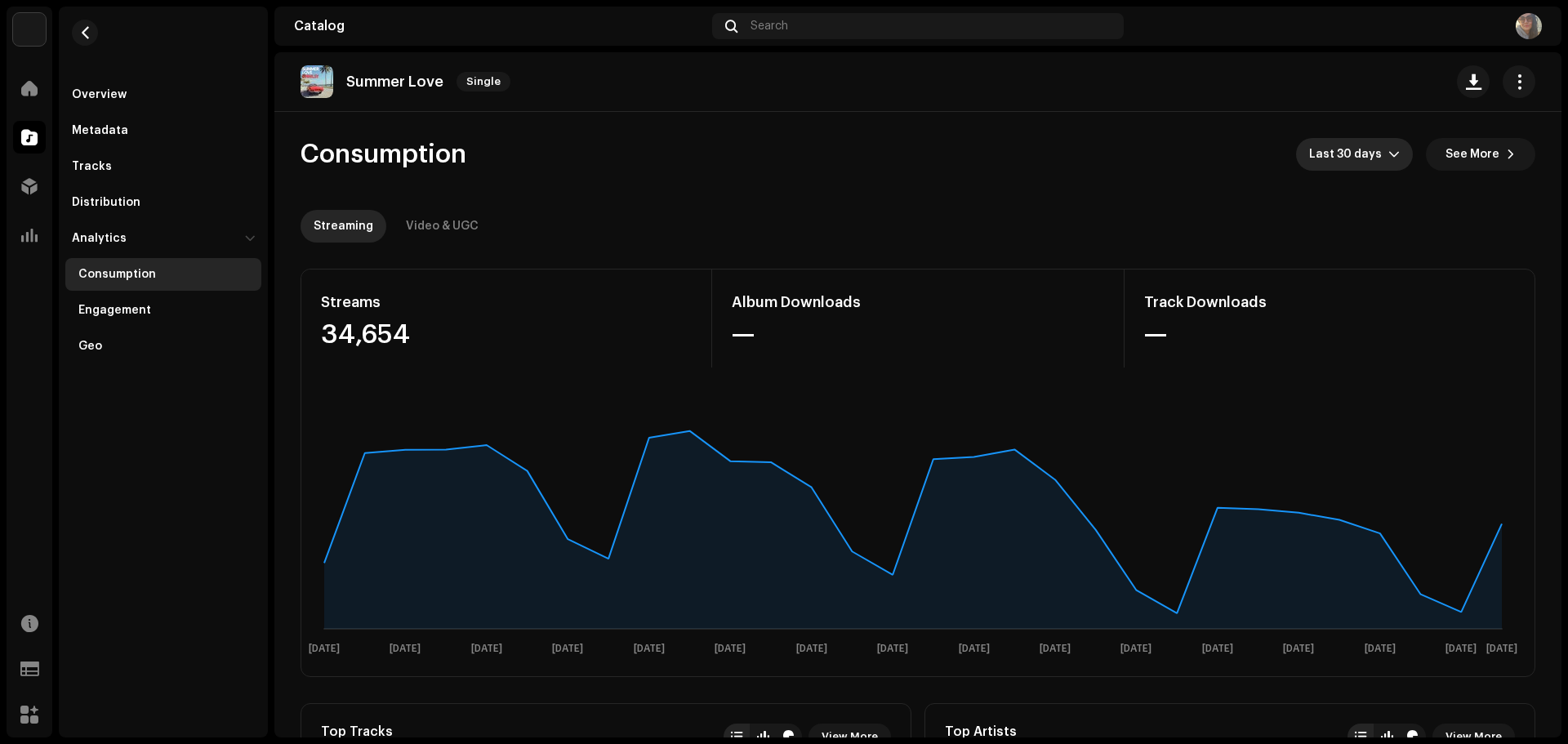
click at [1400, 156] on p-select "Last 30 days" at bounding box center [1354, 154] width 116 height 32
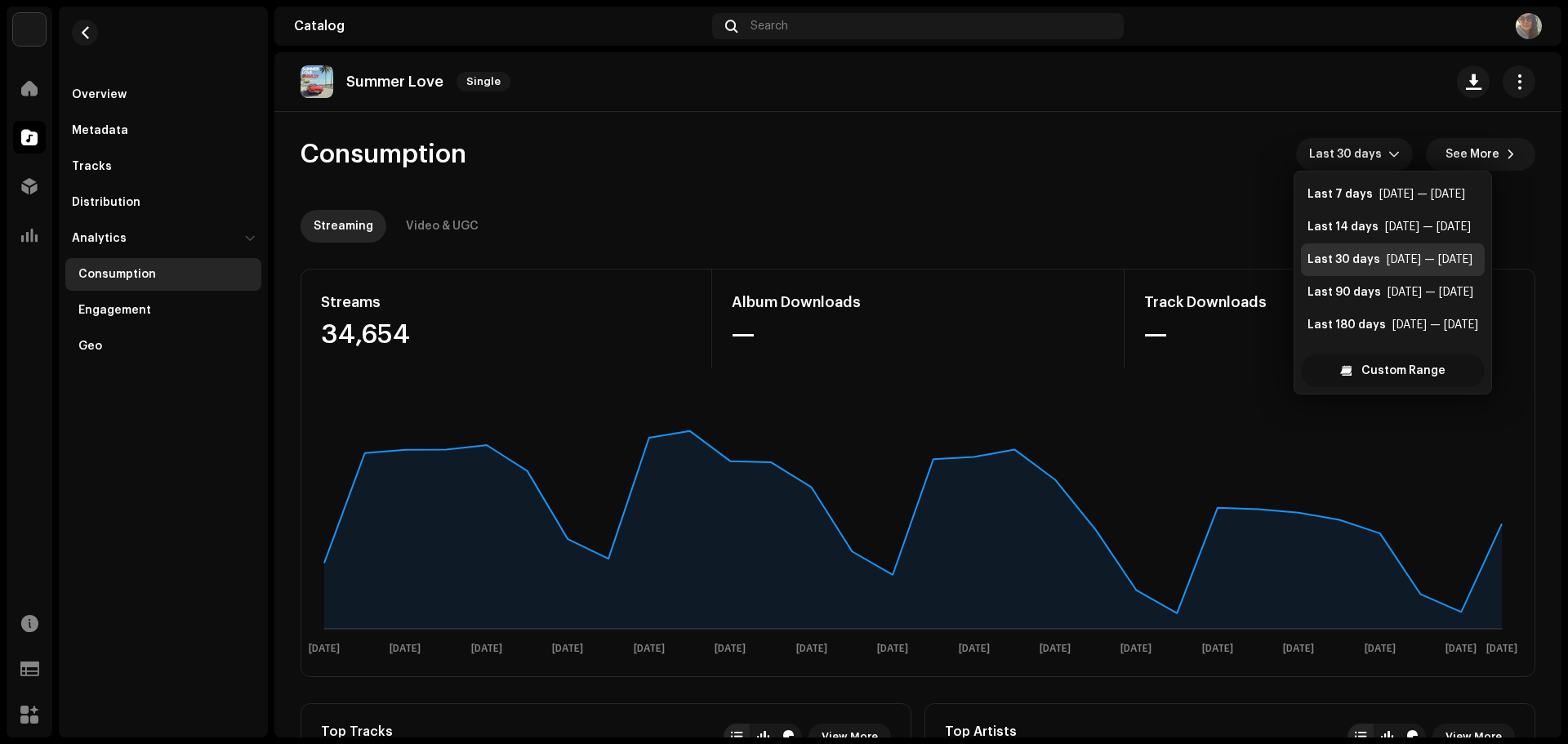
click at [1361, 376] on span "Custom Range" at bounding box center [1402, 370] width 84 height 32
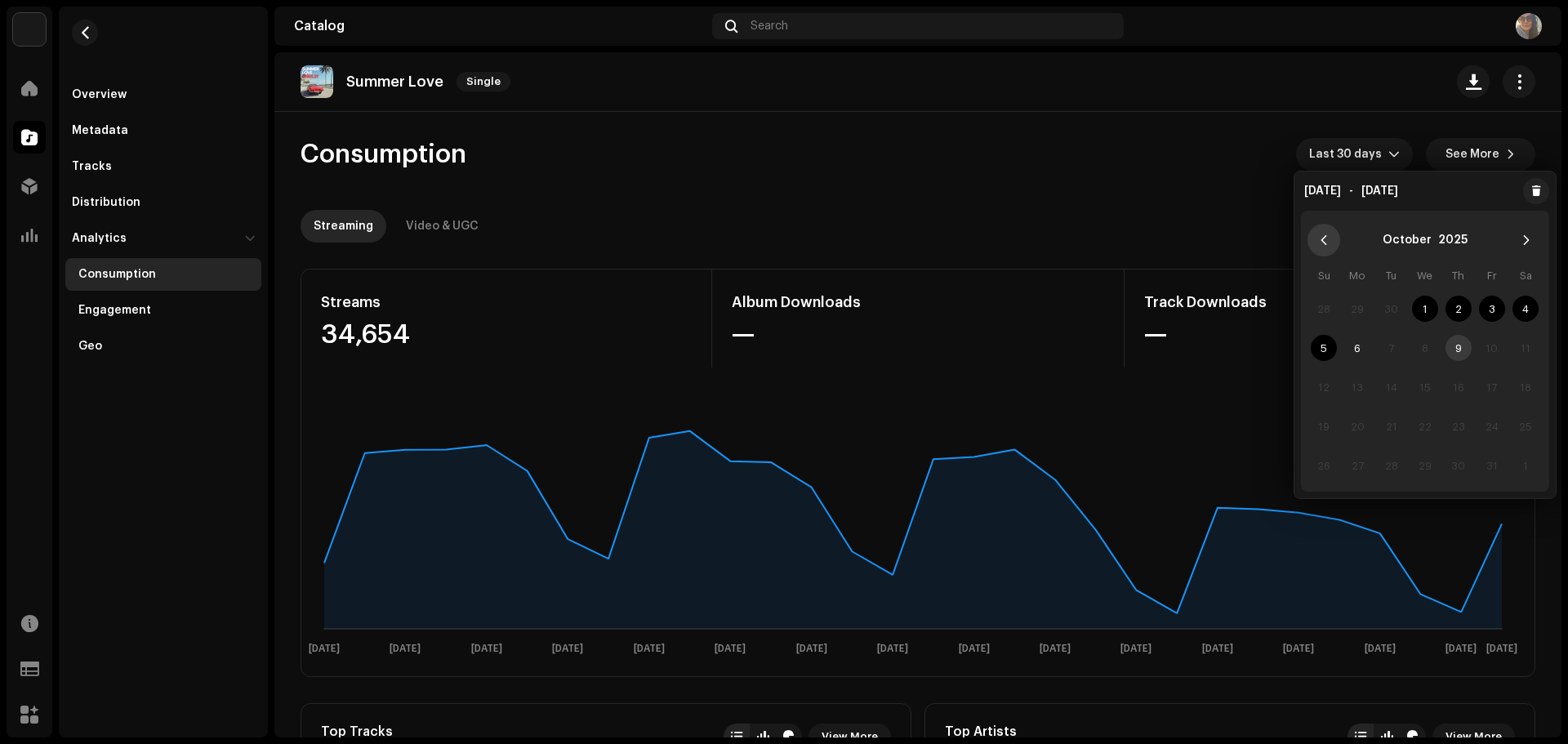
click at [1318, 239] on icon "Previous Month" at bounding box center [1323, 241] width 12 height 12
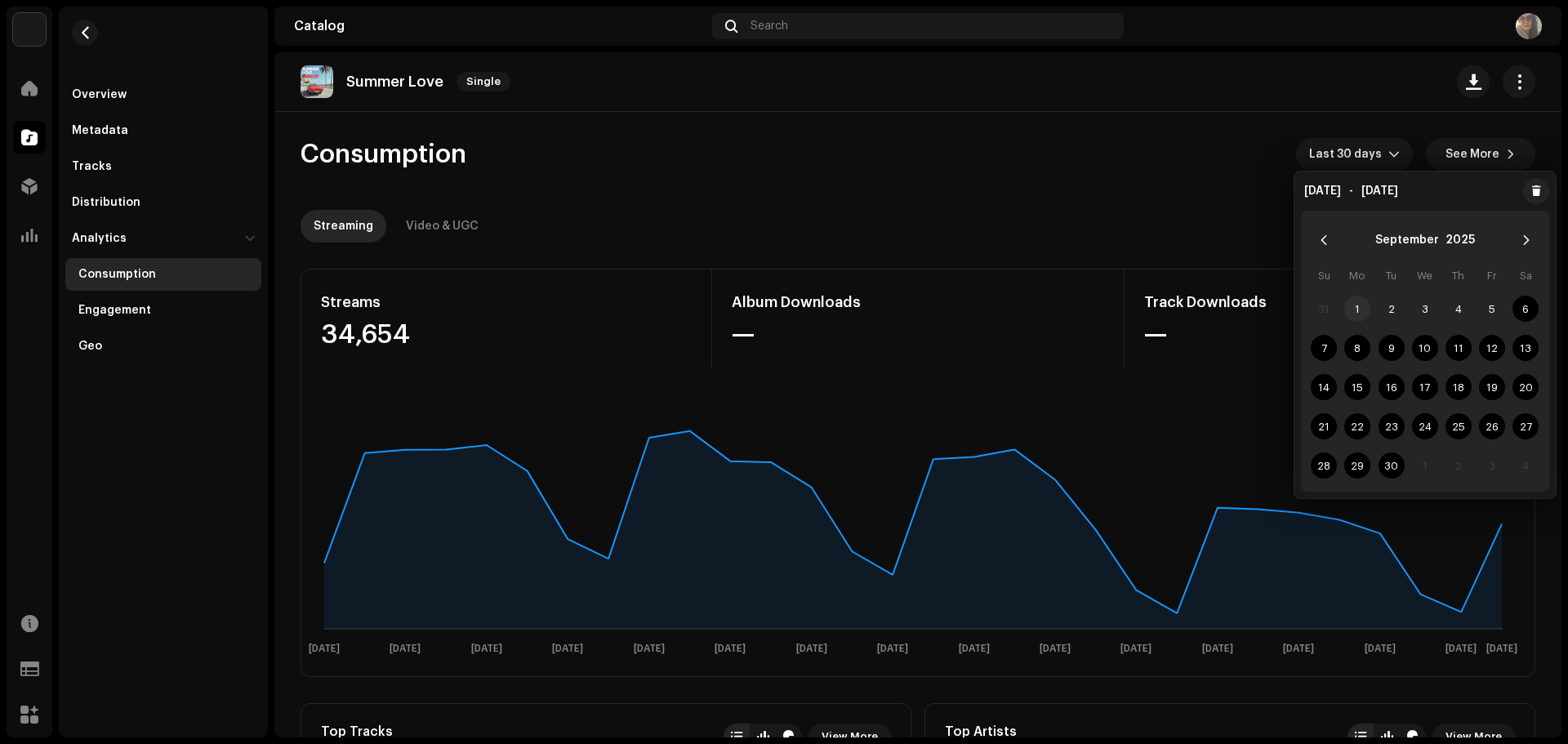
click at [1362, 314] on span "1" at bounding box center [1357, 308] width 26 height 26
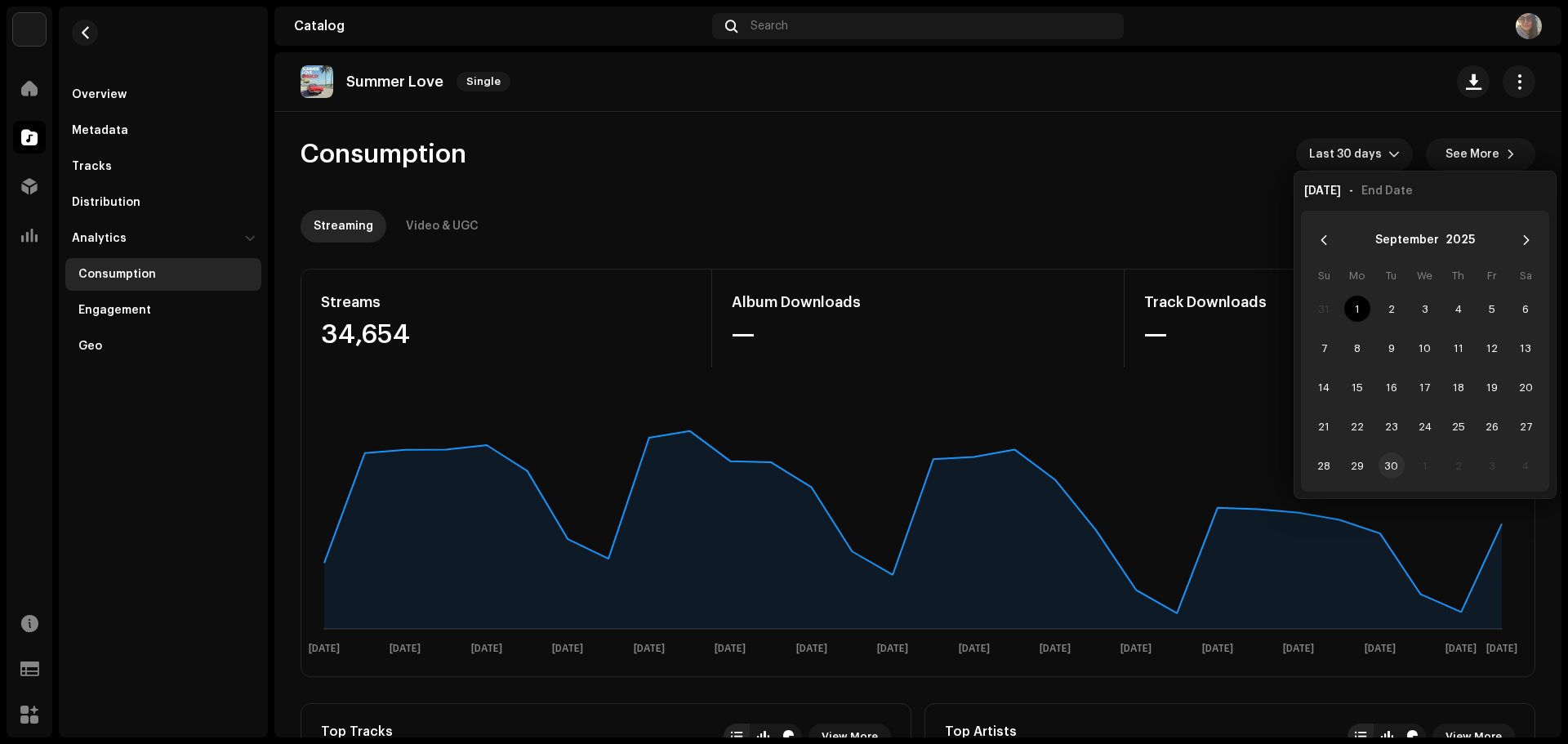
click at [1391, 467] on span "30" at bounding box center [1391, 465] width 26 height 26
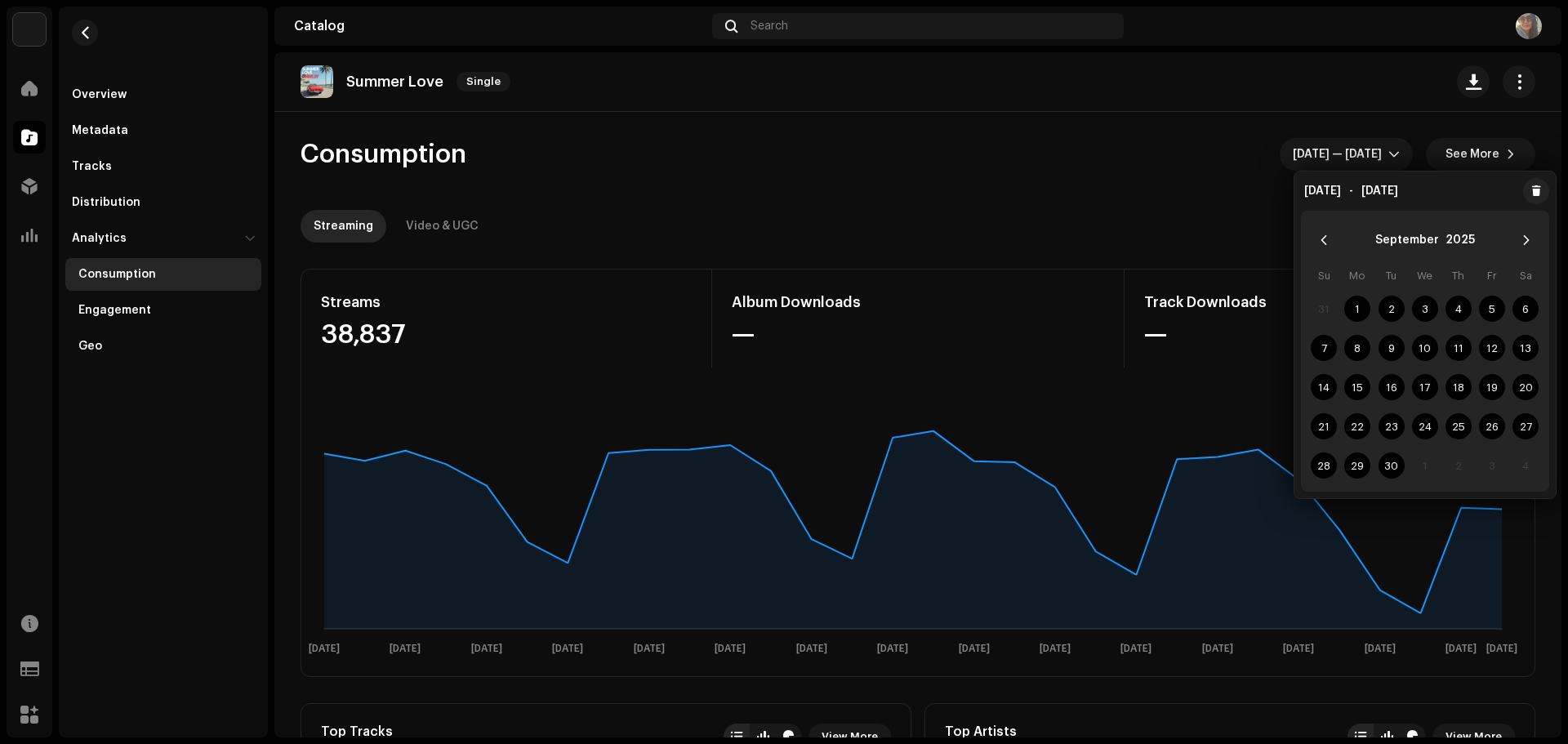
click at [1163, 243] on re-o-consumption-dashboard-header "Consumption [DATE] — [DATE] See More Streaming Video & UGC" at bounding box center [918, 183] width 1234 height 144
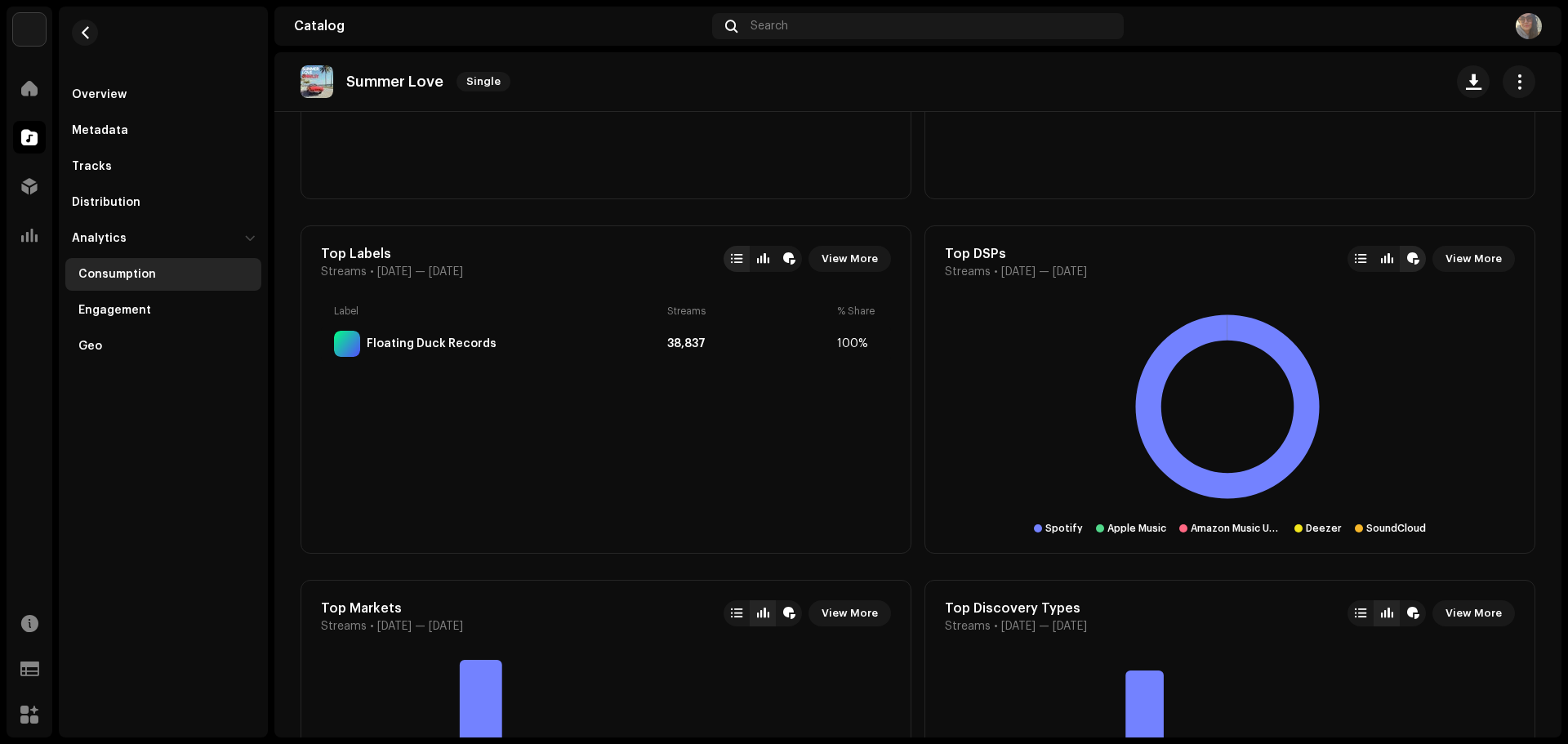
scroll to position [899, 0]
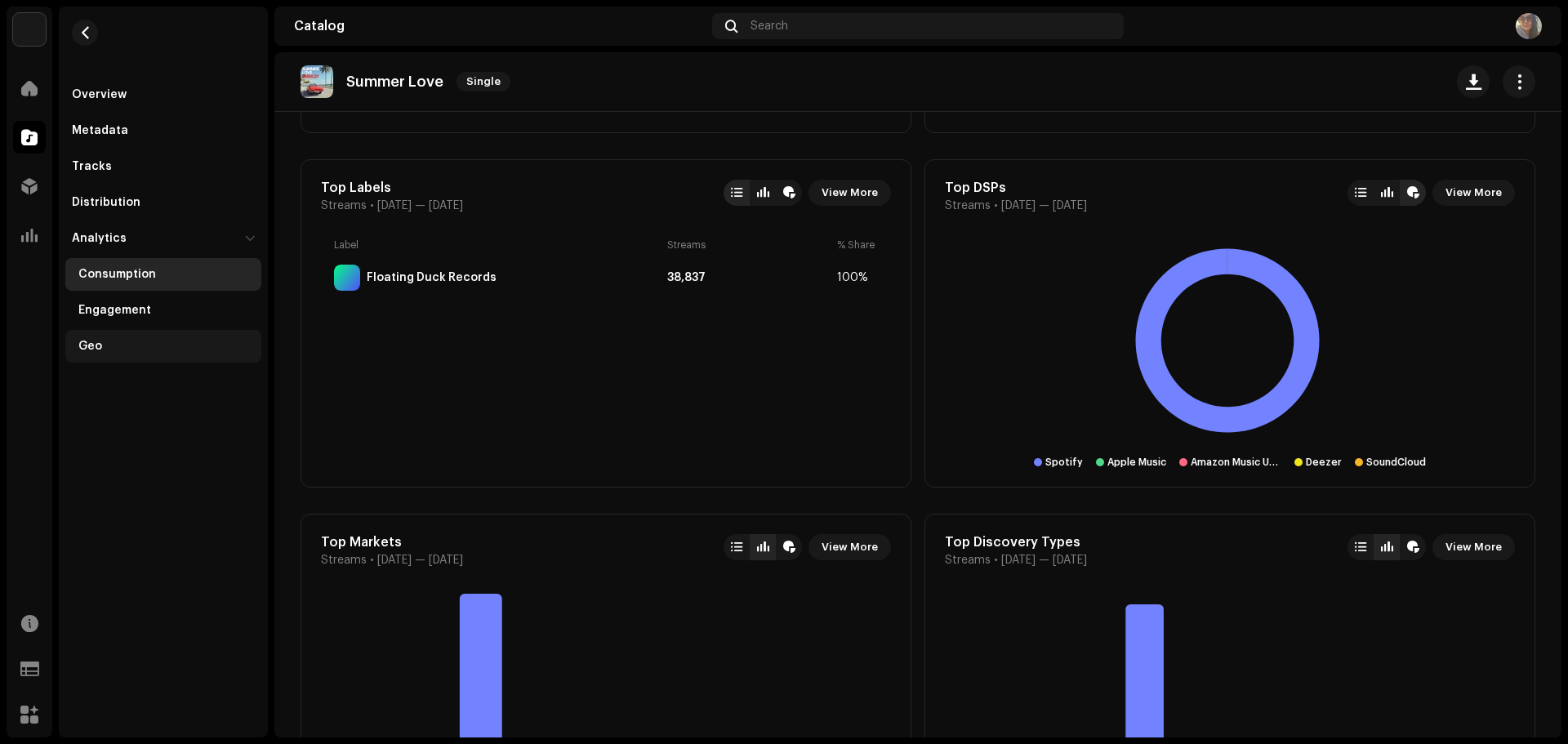
click at [90, 343] on div "Geo" at bounding box center [90, 346] width 23 height 13
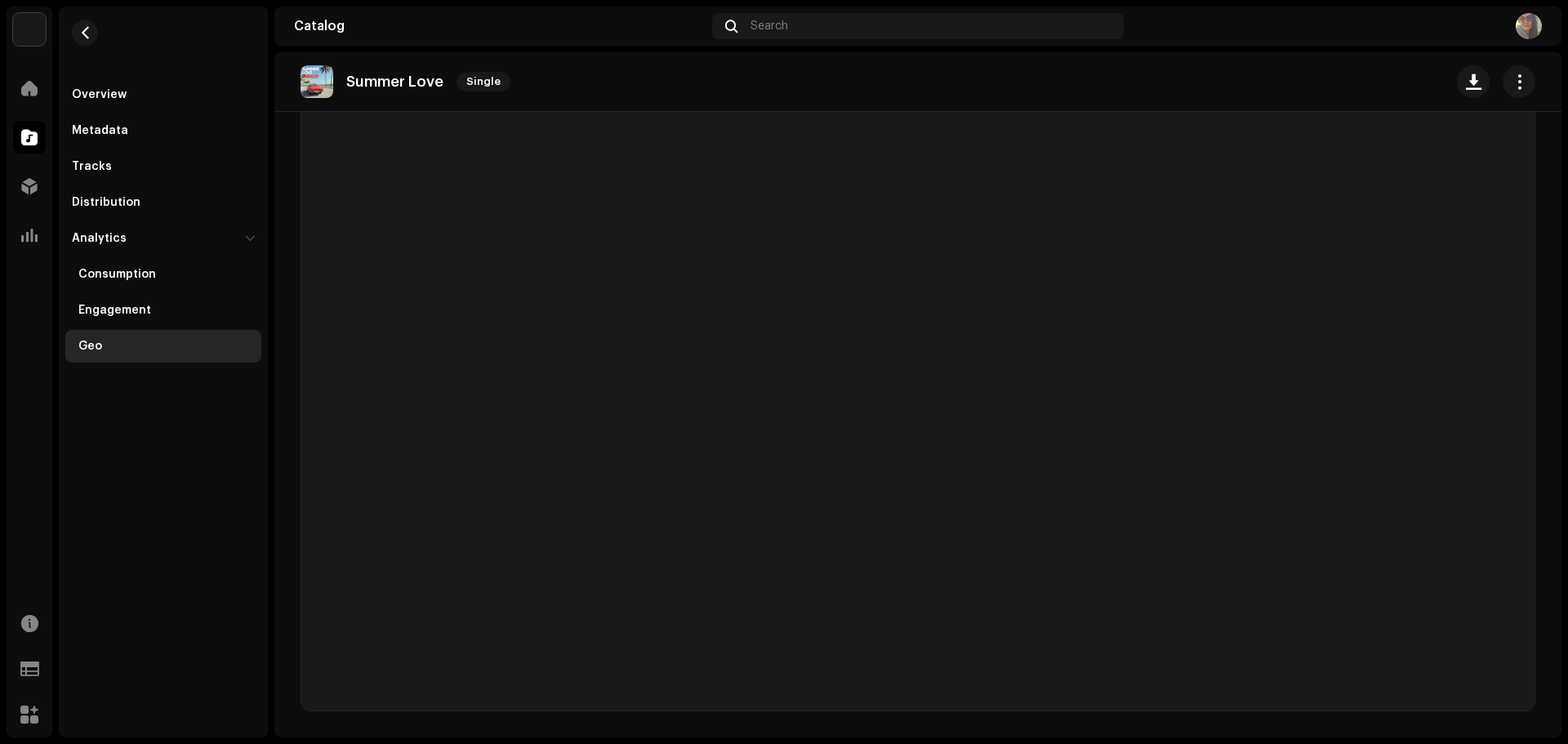
scroll to position [35, 0]
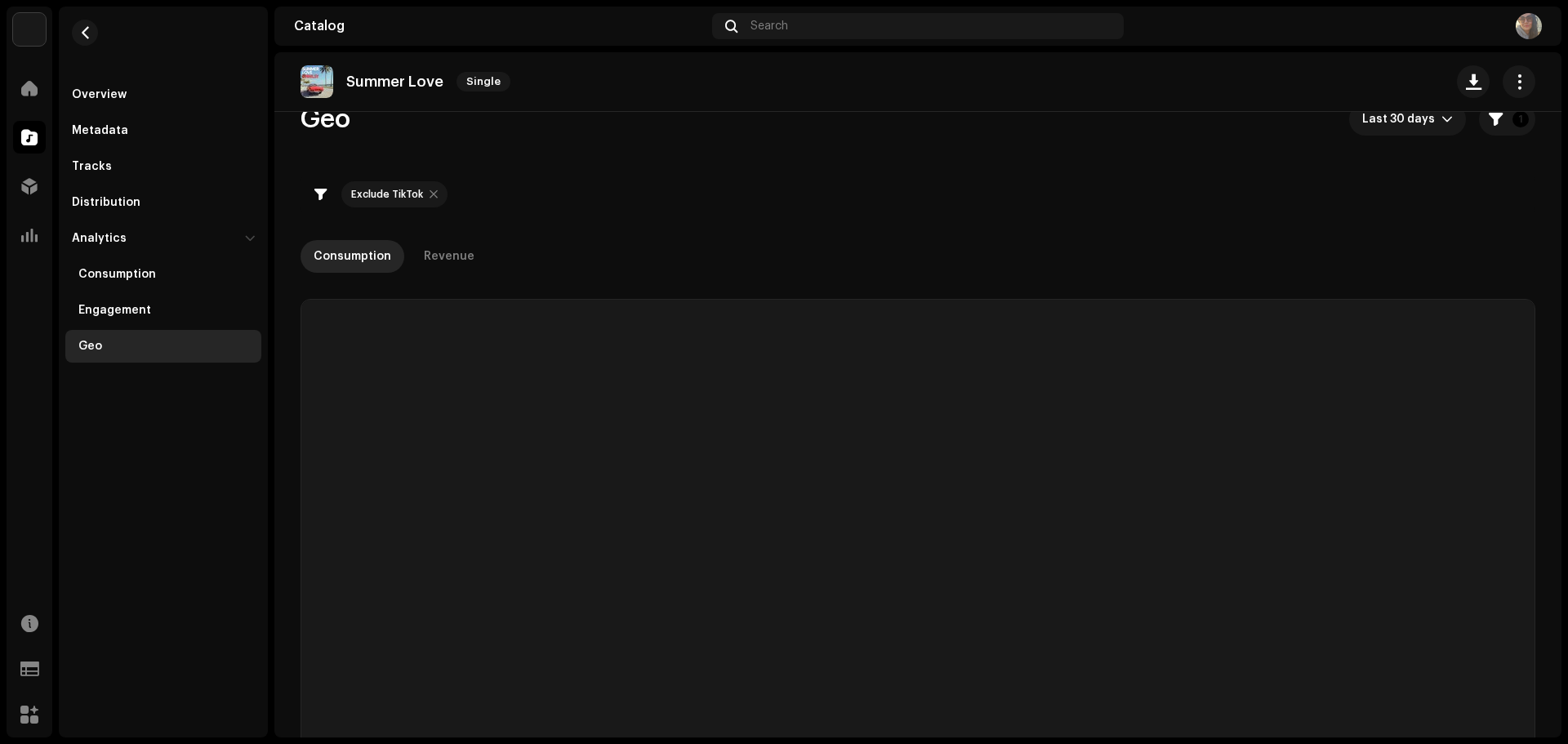
checkbox input "true"
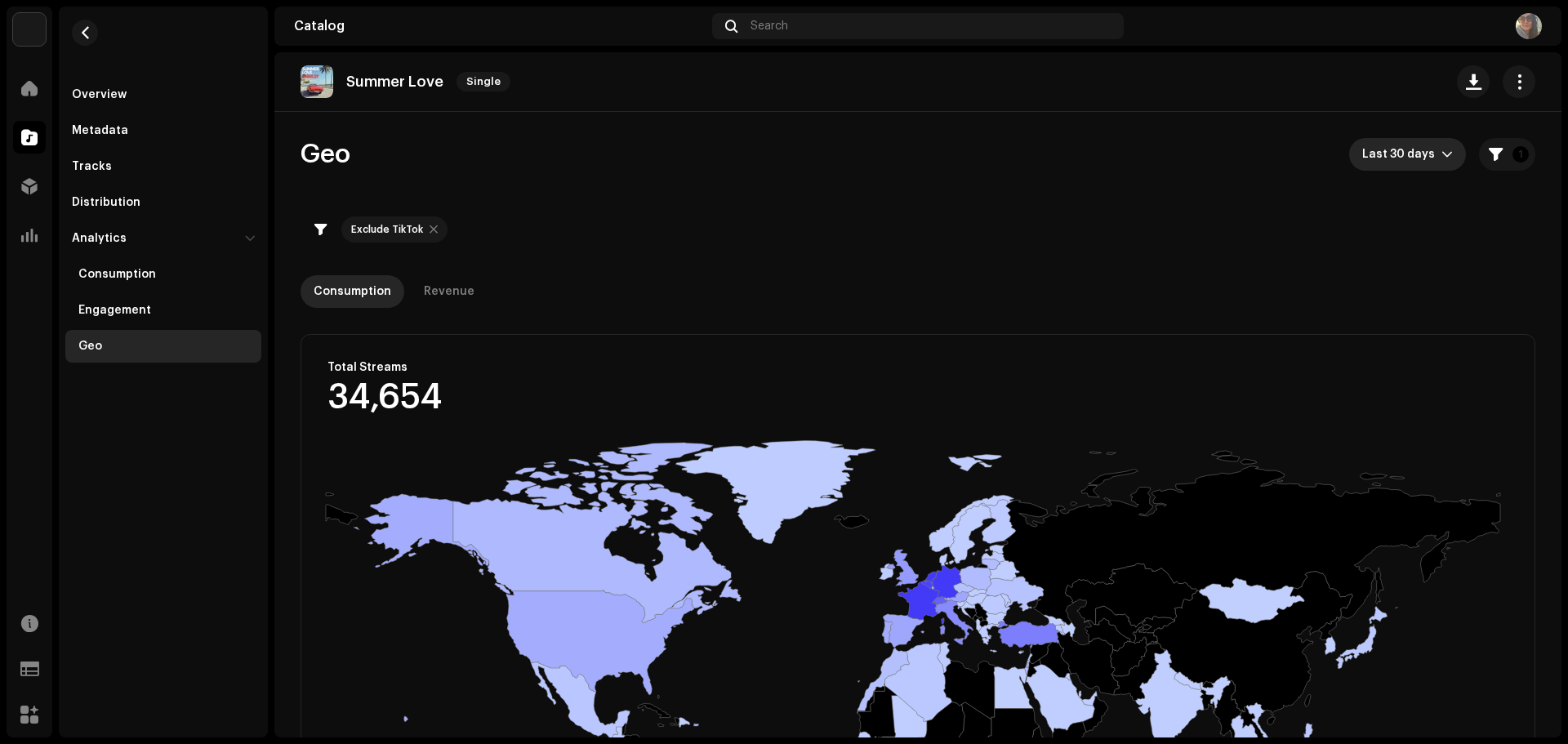
click at [1441, 150] on icon "dropdown trigger" at bounding box center [1447, 155] width 12 height 12
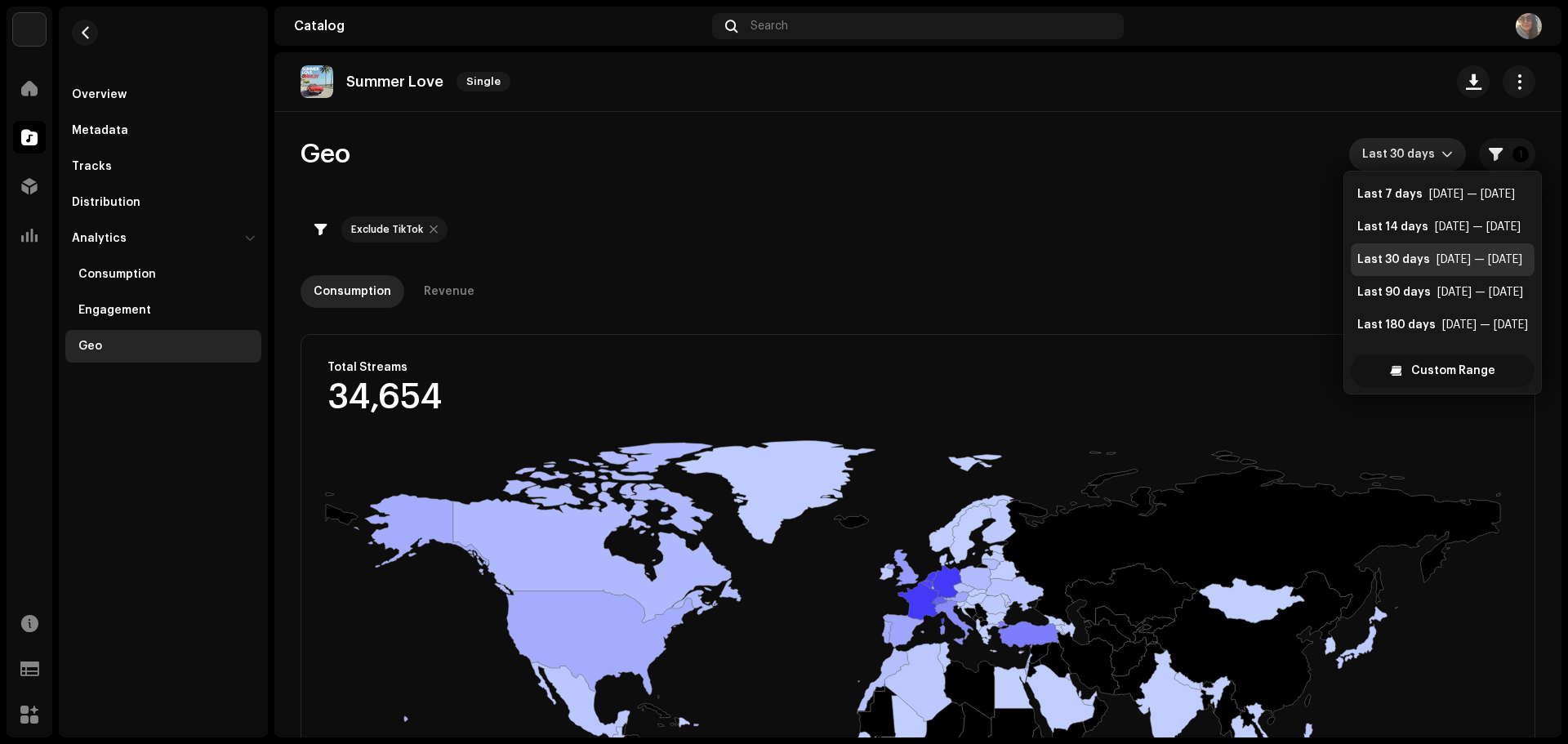
scroll to position [26, 0]
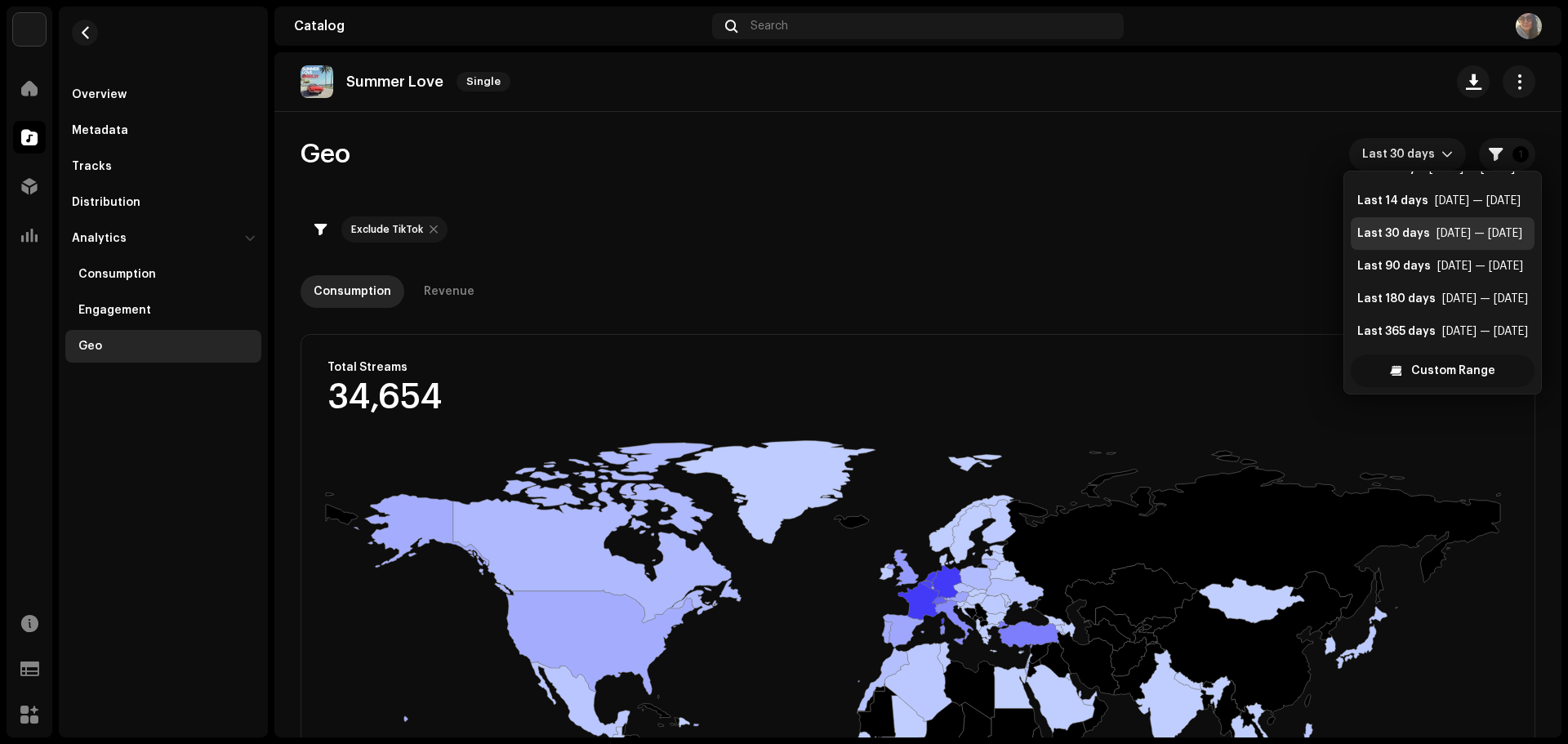
click at [1398, 364] on div "Custom Range" at bounding box center [1442, 370] width 184 height 32
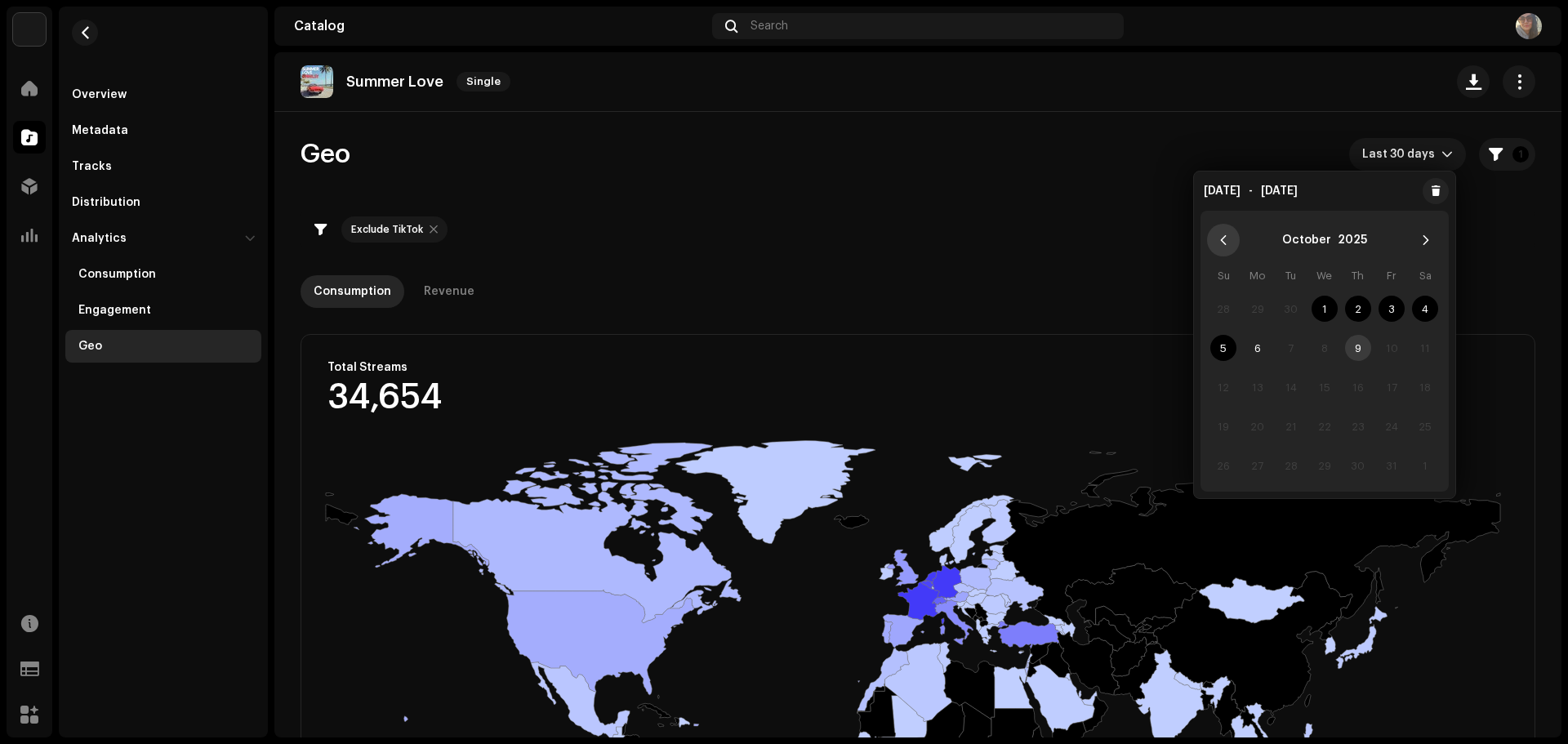
click at [1217, 241] on icon "Previous Month" at bounding box center [1223, 241] width 12 height 12
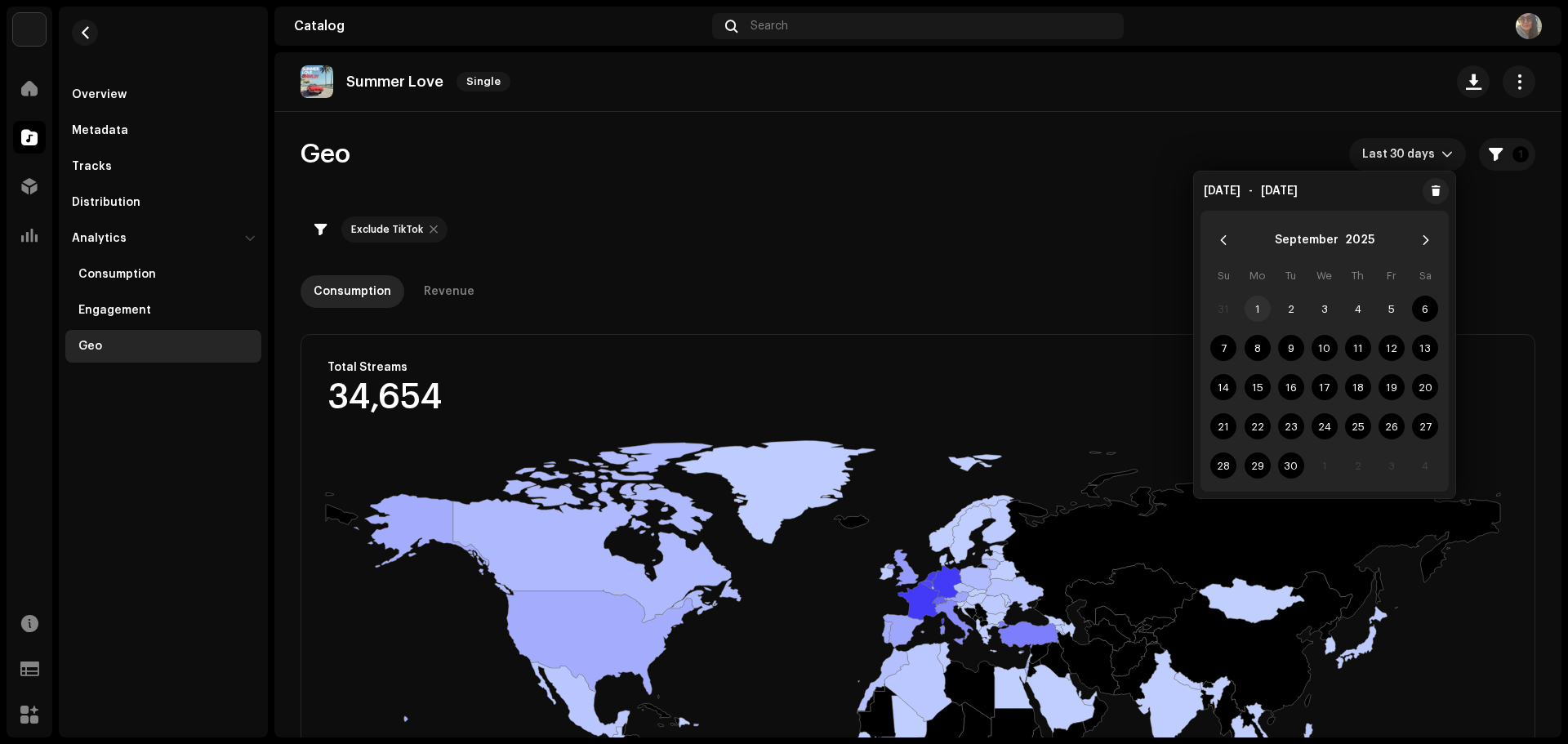
click at [1259, 305] on span "1" at bounding box center [1257, 308] width 26 height 26
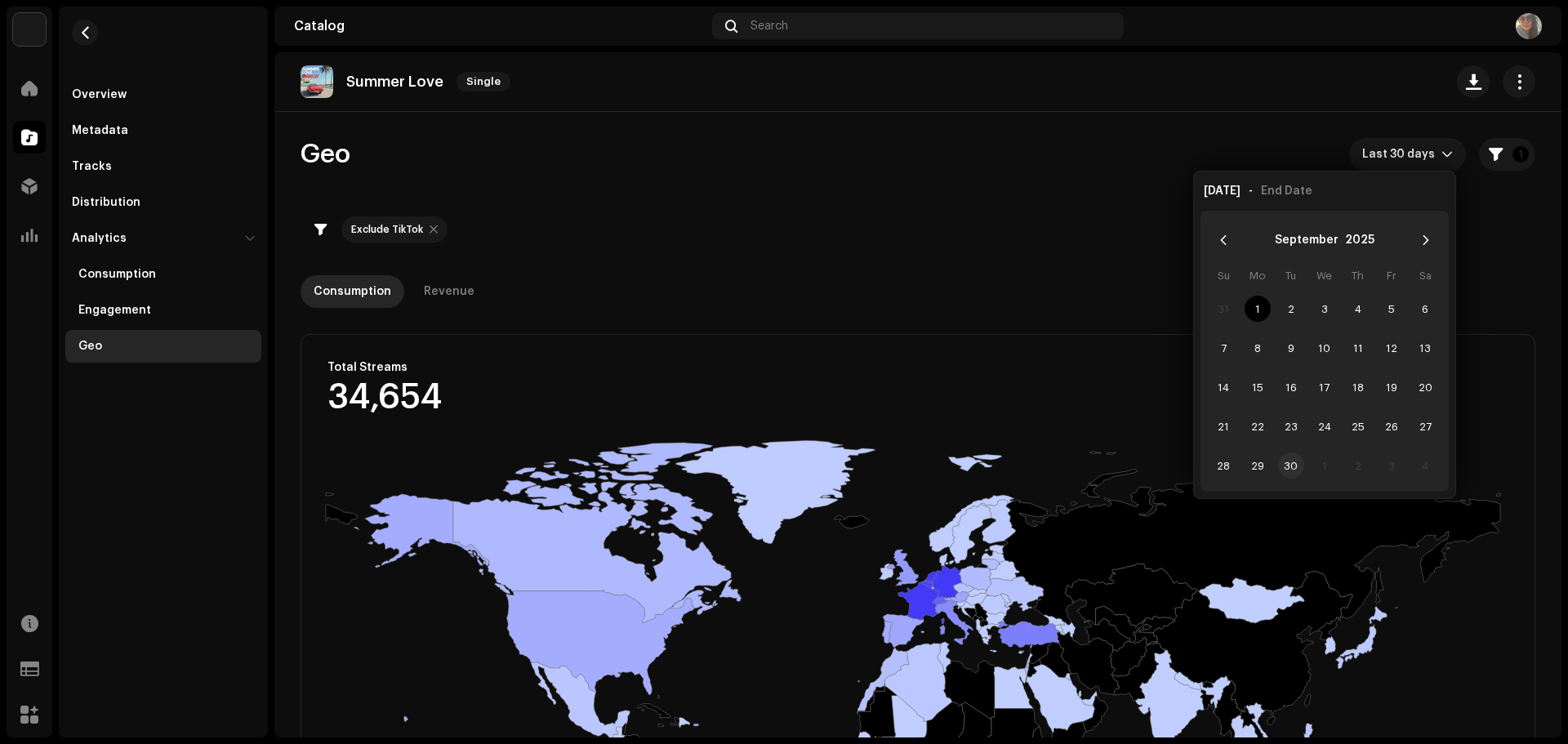
click at [1290, 472] on span "30" at bounding box center [1290, 465] width 26 height 26
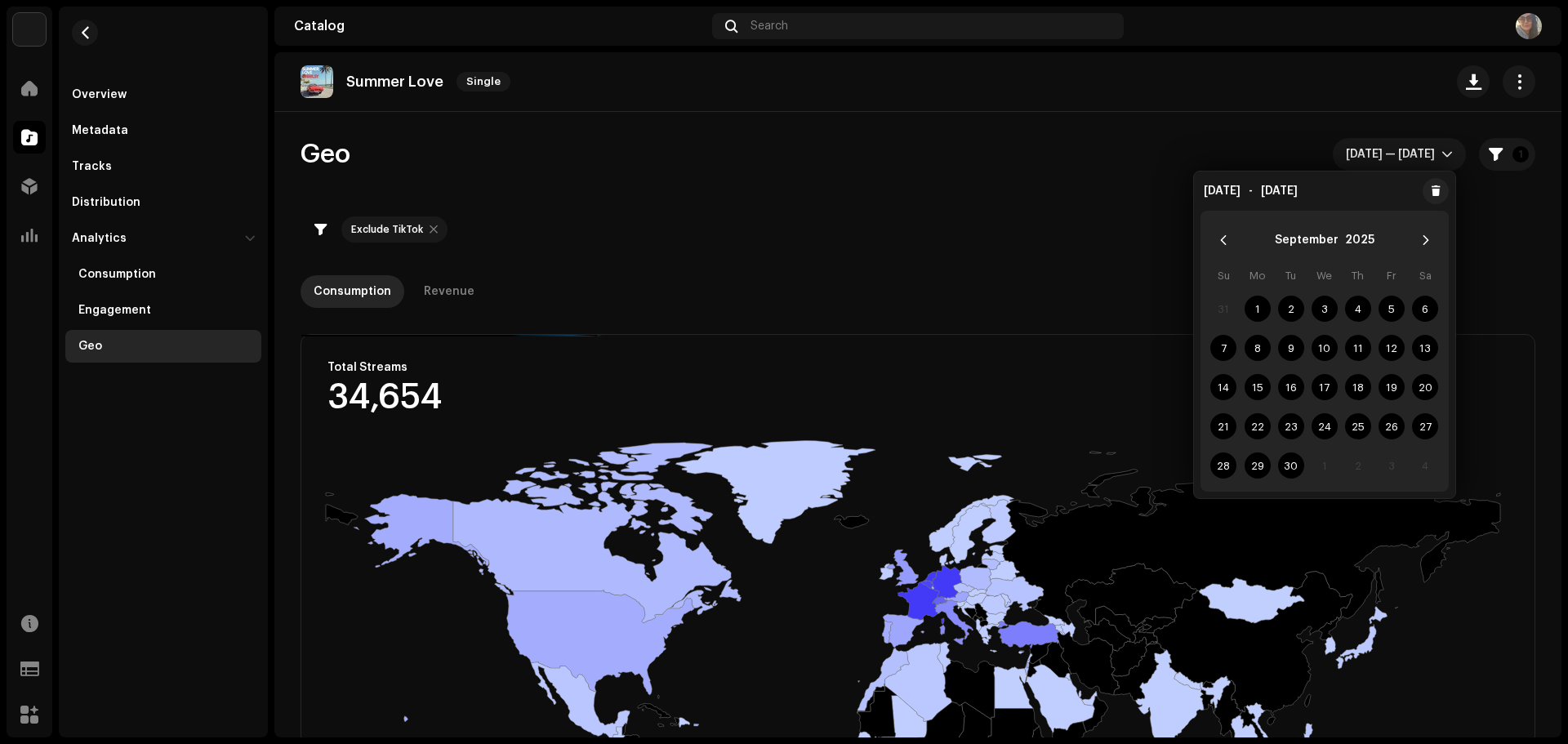
click at [1071, 216] on div "Exclude TikTok" at bounding box center [918, 229] width 1234 height 39
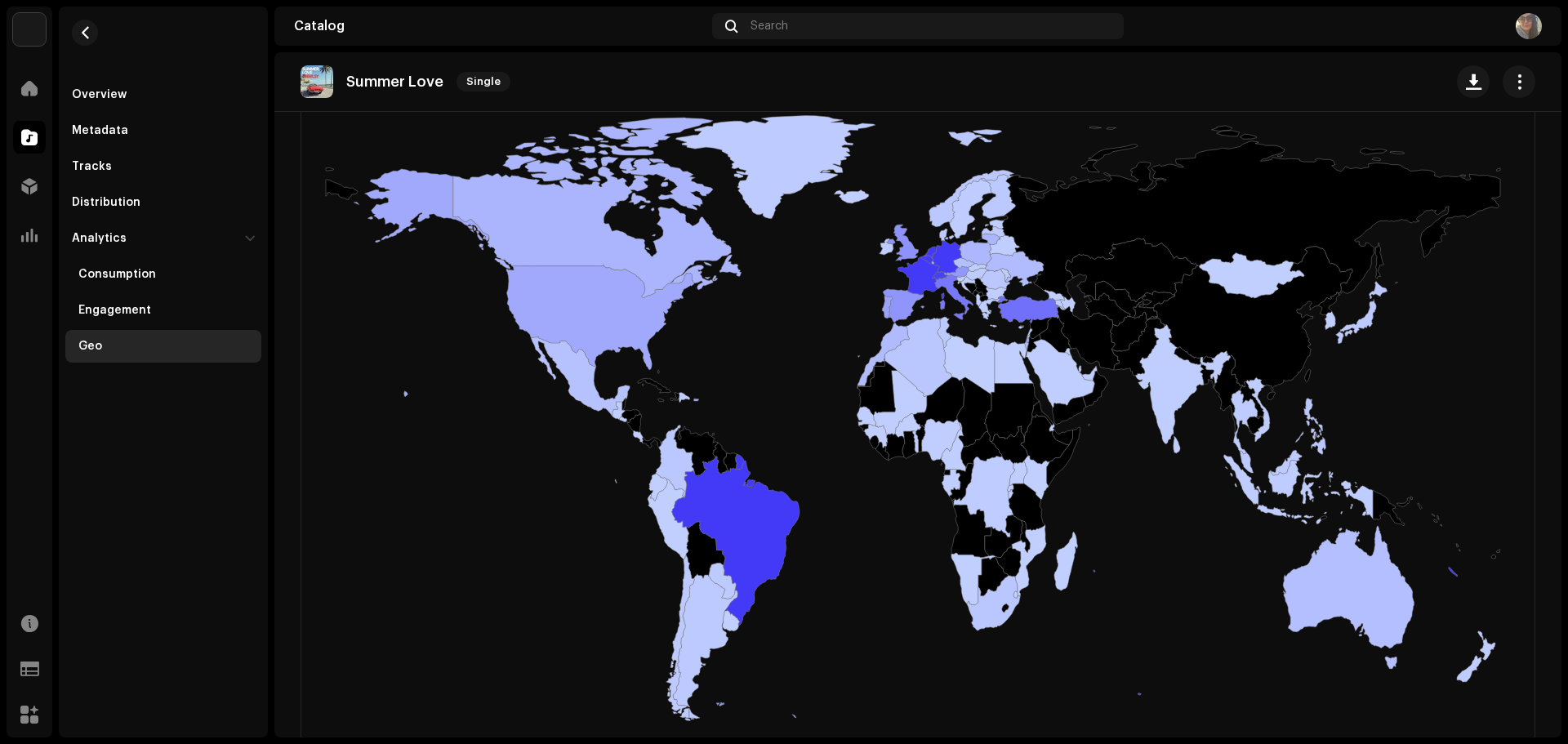
scroll to position [327, 0]
